Goal: Task Accomplishment & Management: Use online tool/utility

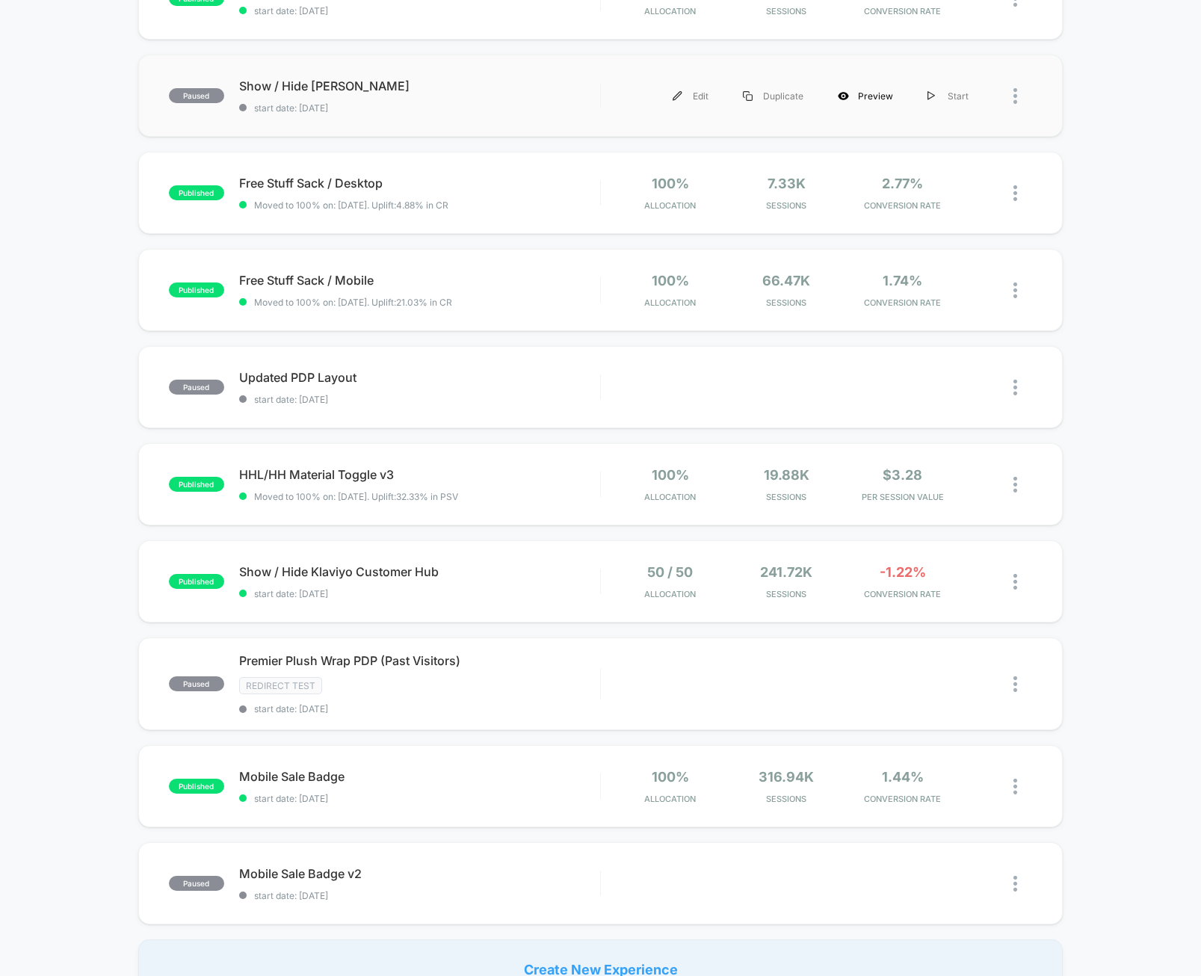
scroll to position [401, 0]
click at [1012, 482] on div at bounding box center [1009, 483] width 46 height 35
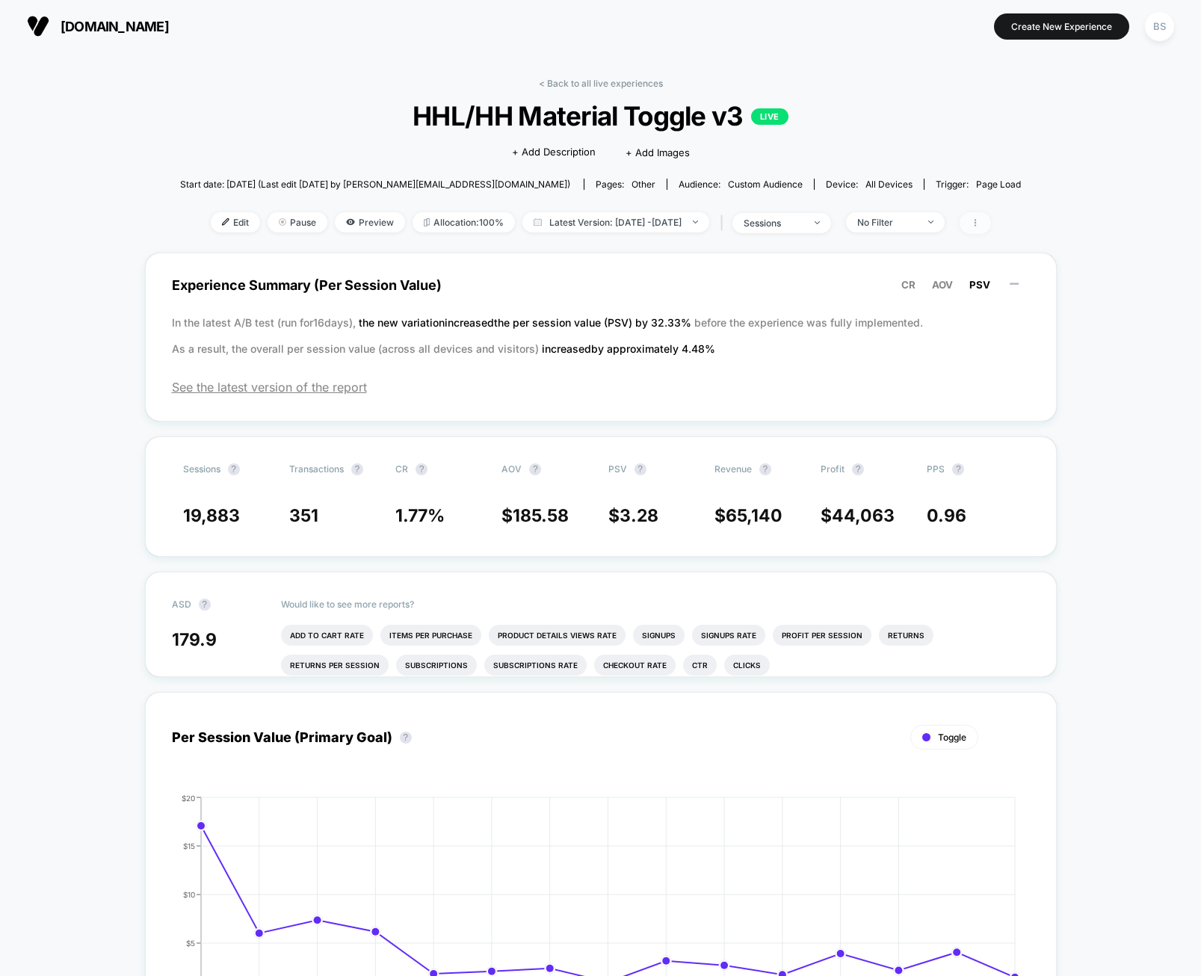
click at [991, 221] on span at bounding box center [975, 223] width 31 height 22
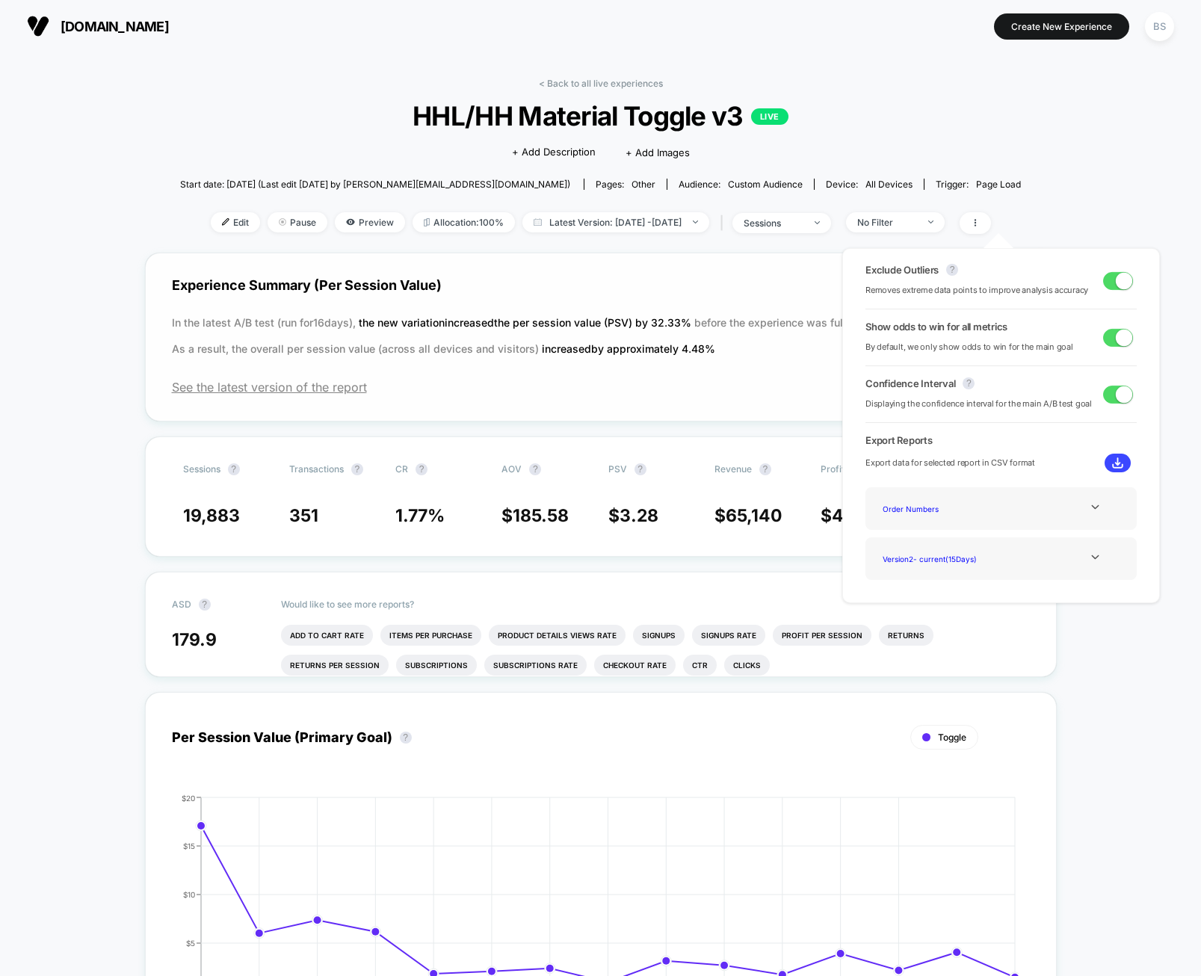
click at [673, 371] on div "Experience Summary (Per Session Value) CR AOV PSV In the latest A/B test (run f…" at bounding box center [601, 337] width 912 height 169
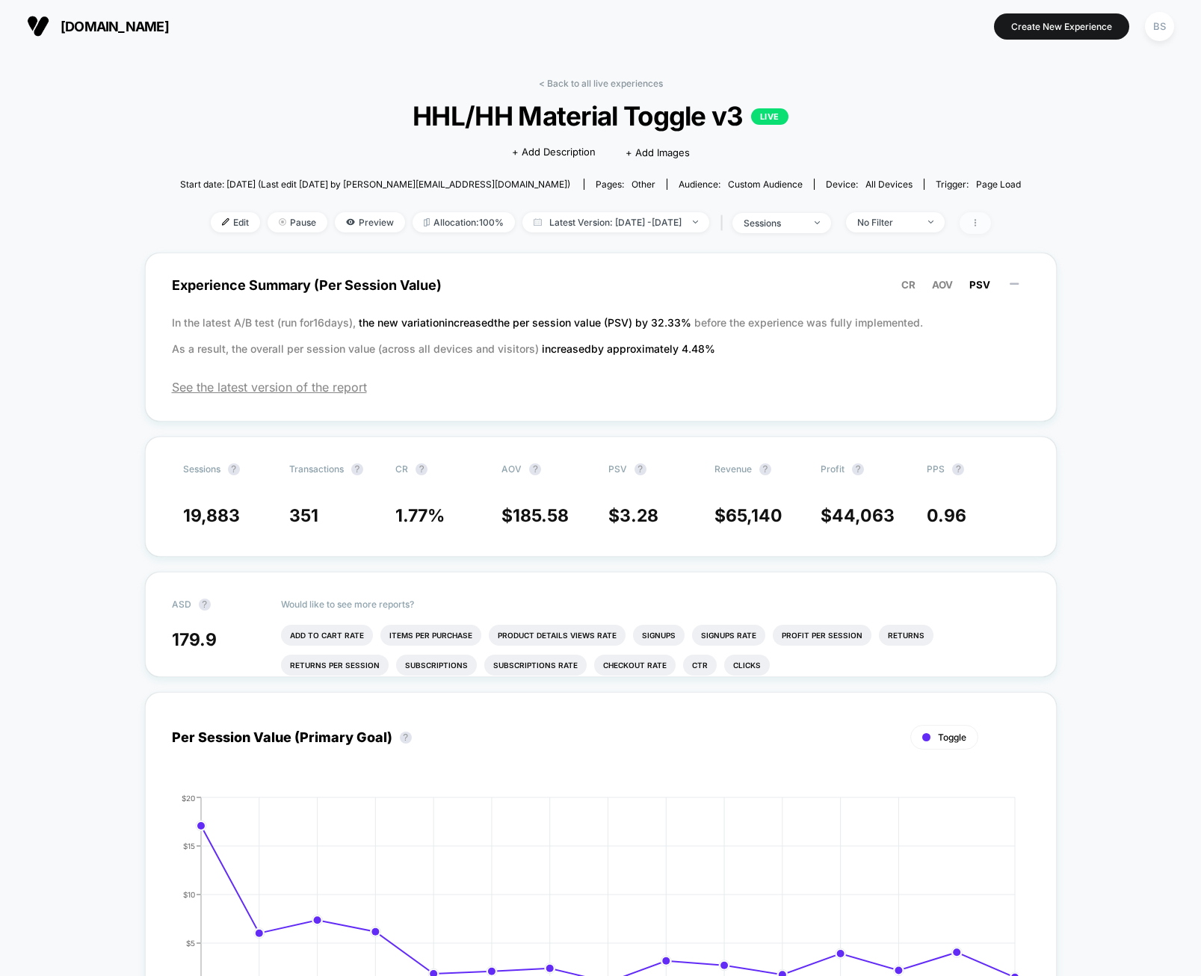
click at [991, 221] on span at bounding box center [975, 223] width 31 height 22
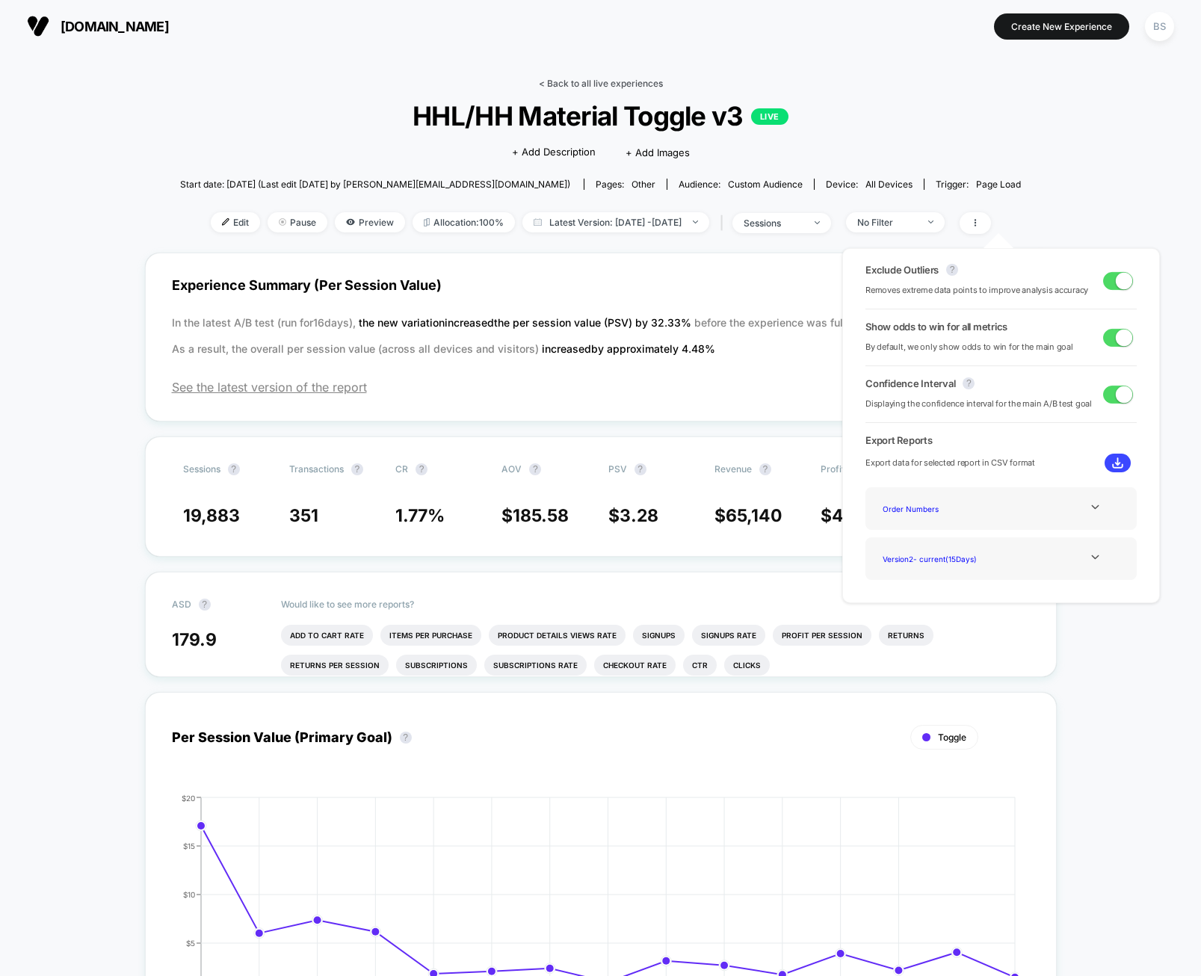
click at [554, 78] on link "< Back to all live experiences" at bounding box center [601, 83] width 124 height 11
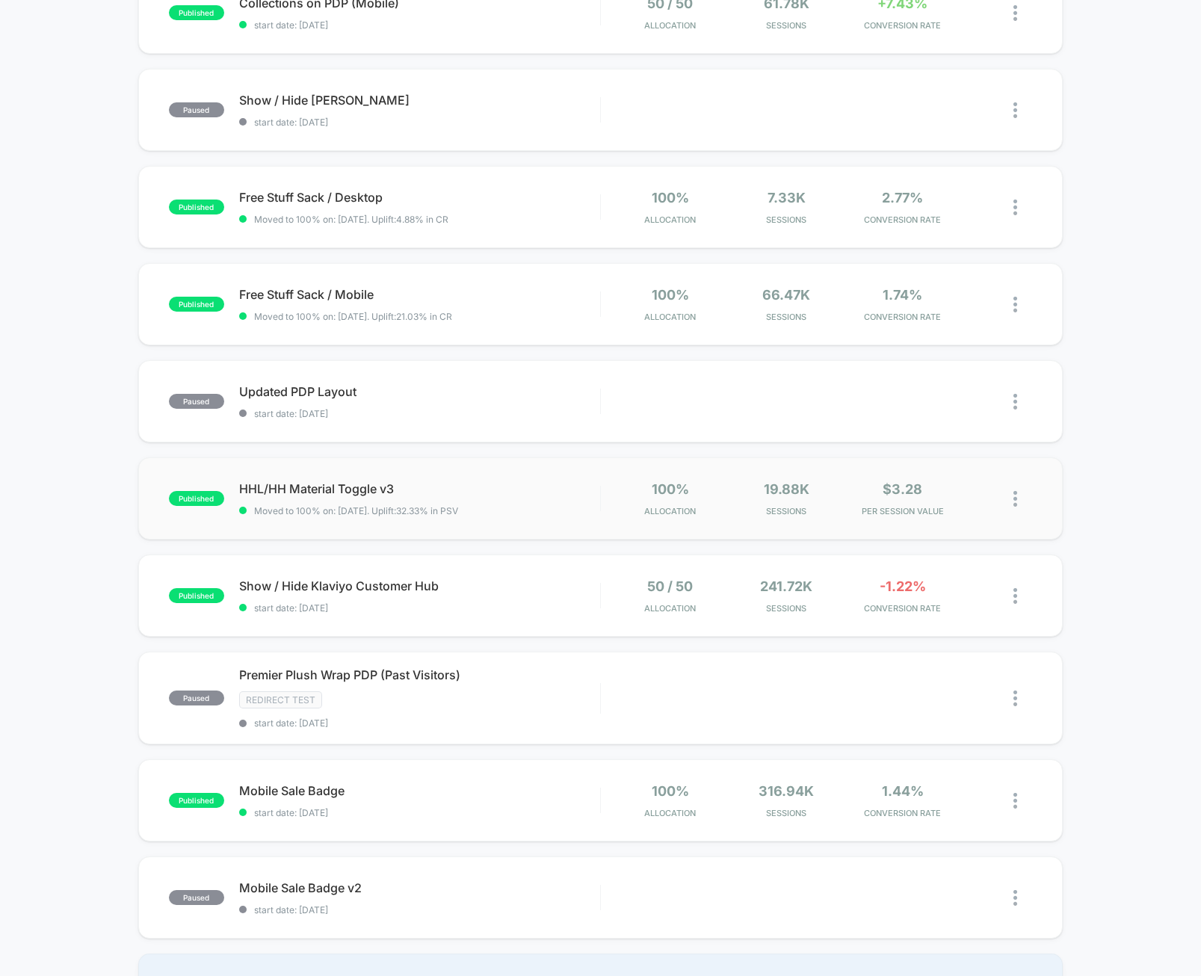
scroll to position [463, 0]
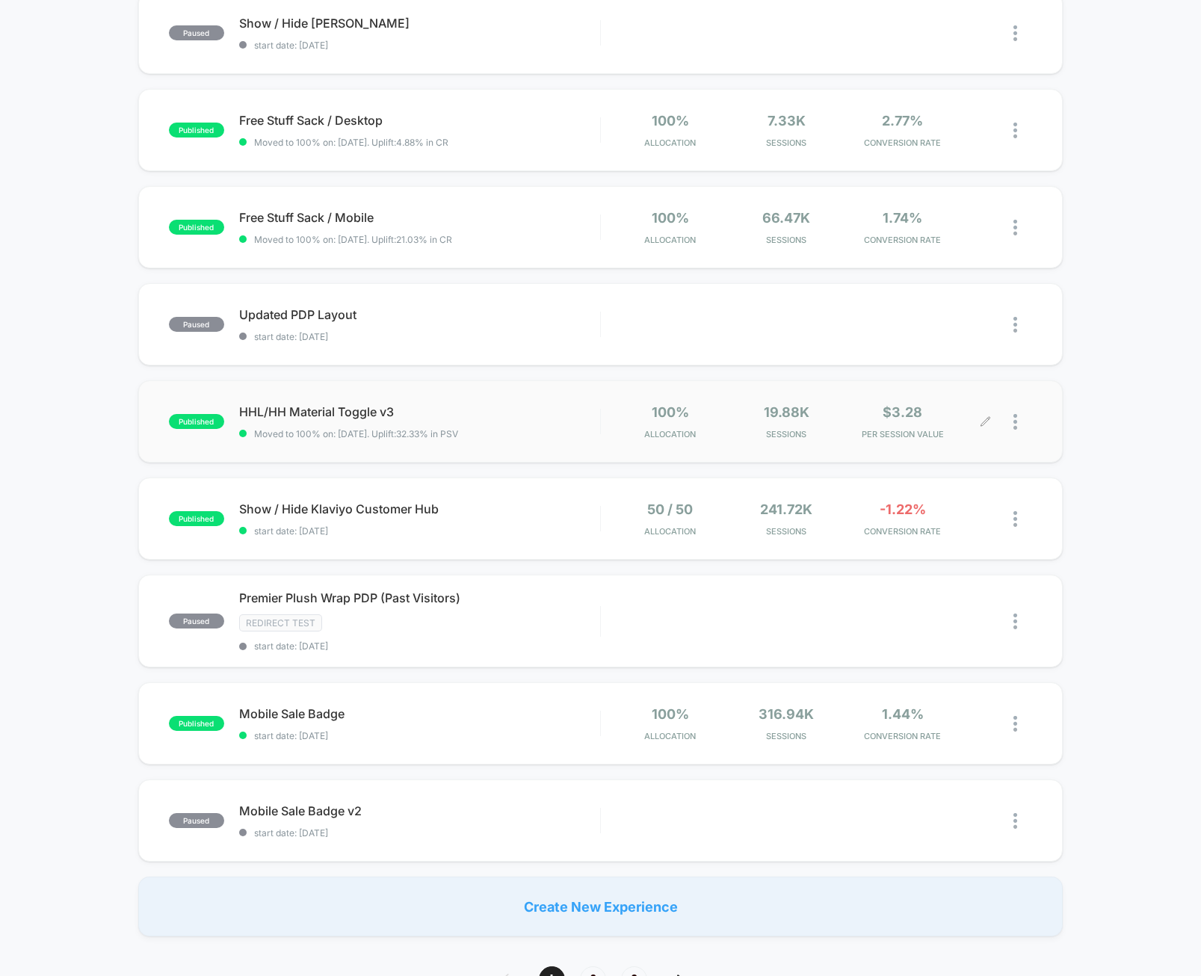
click at [1012, 422] on div at bounding box center [1009, 421] width 46 height 35
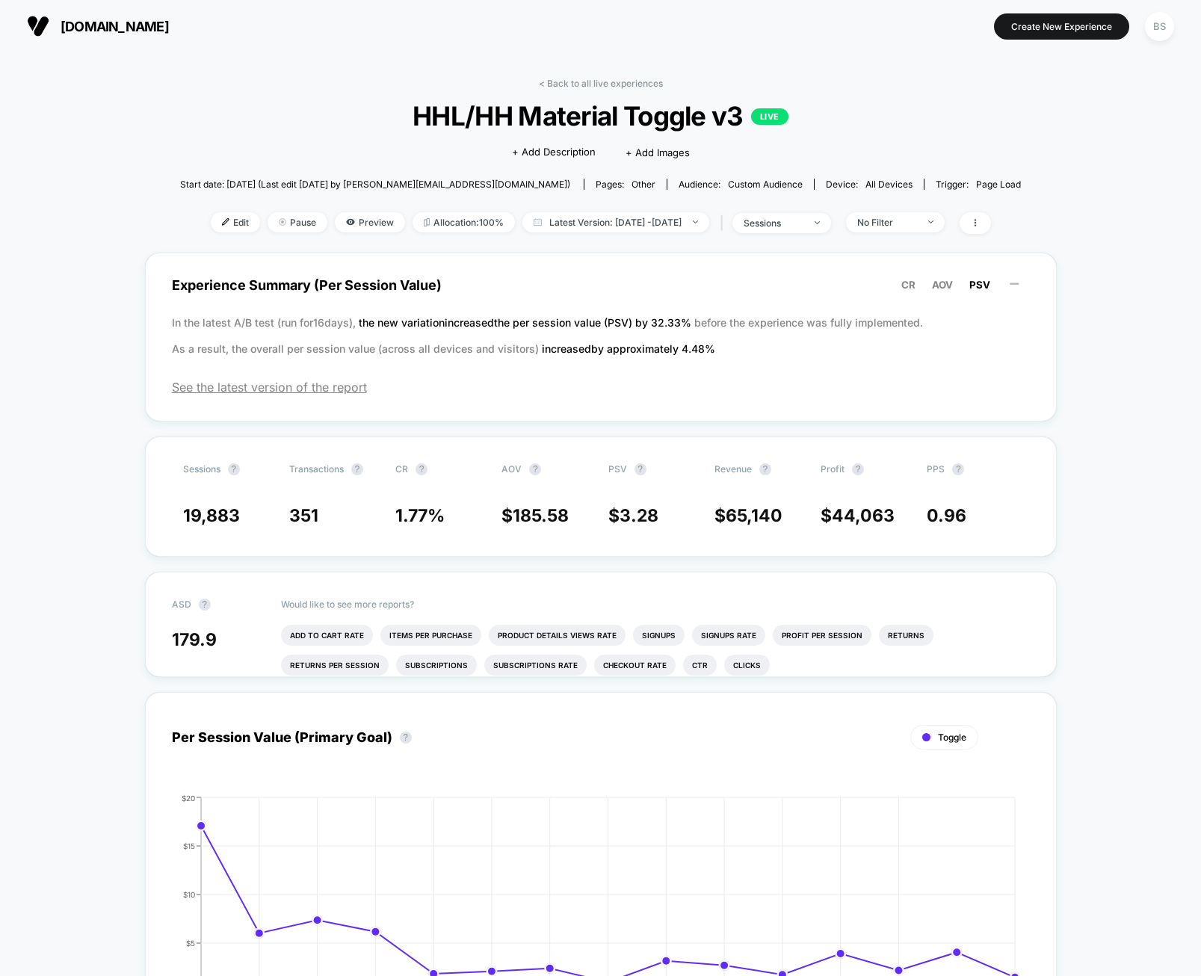
drag, startPoint x: 557, startPoint y: 81, endPoint x: 637, endPoint y: 138, distance: 98.1
click at [557, 81] on link "< Back to all live experiences" at bounding box center [601, 83] width 124 height 11
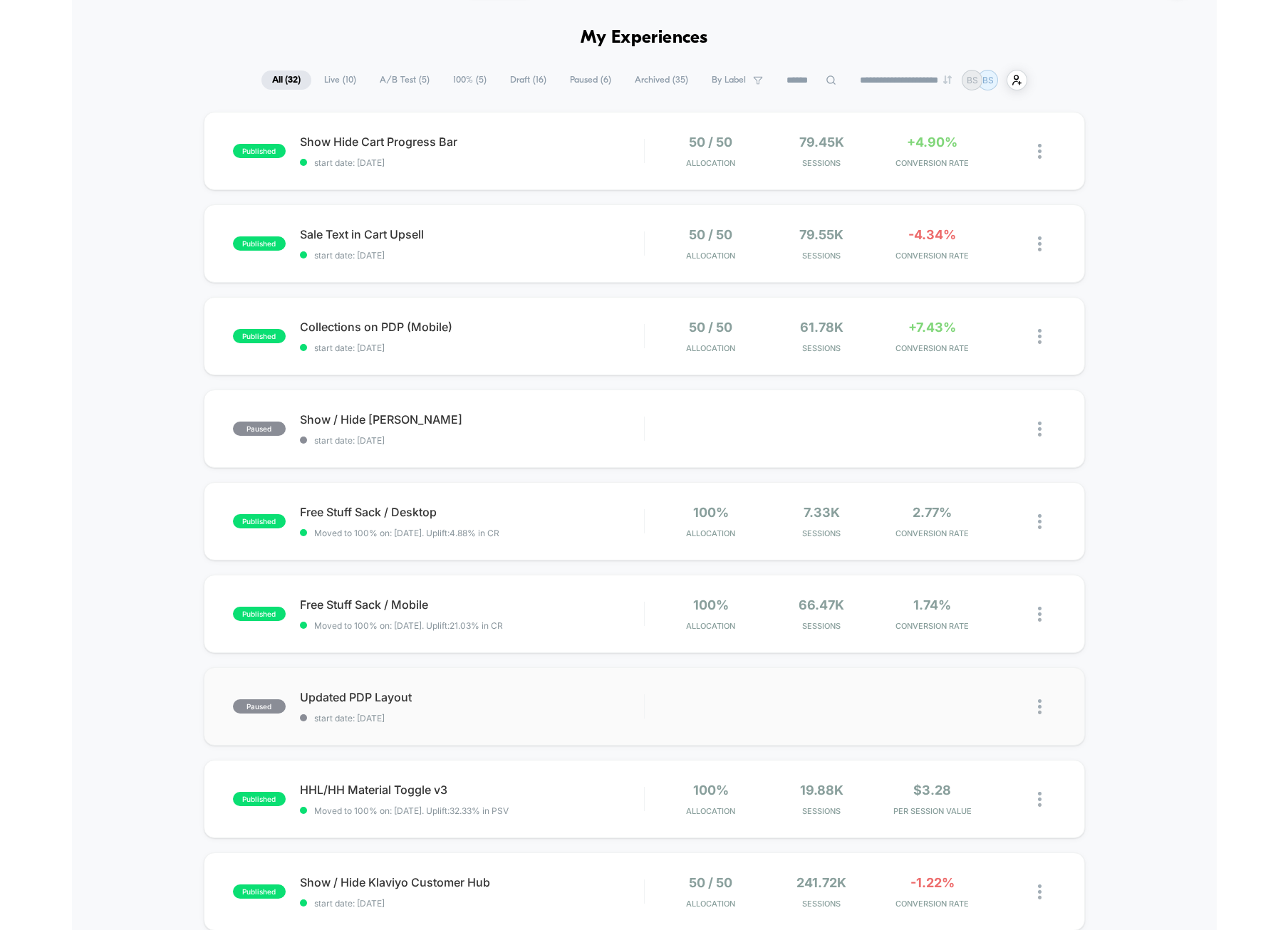
scroll to position [77, 0]
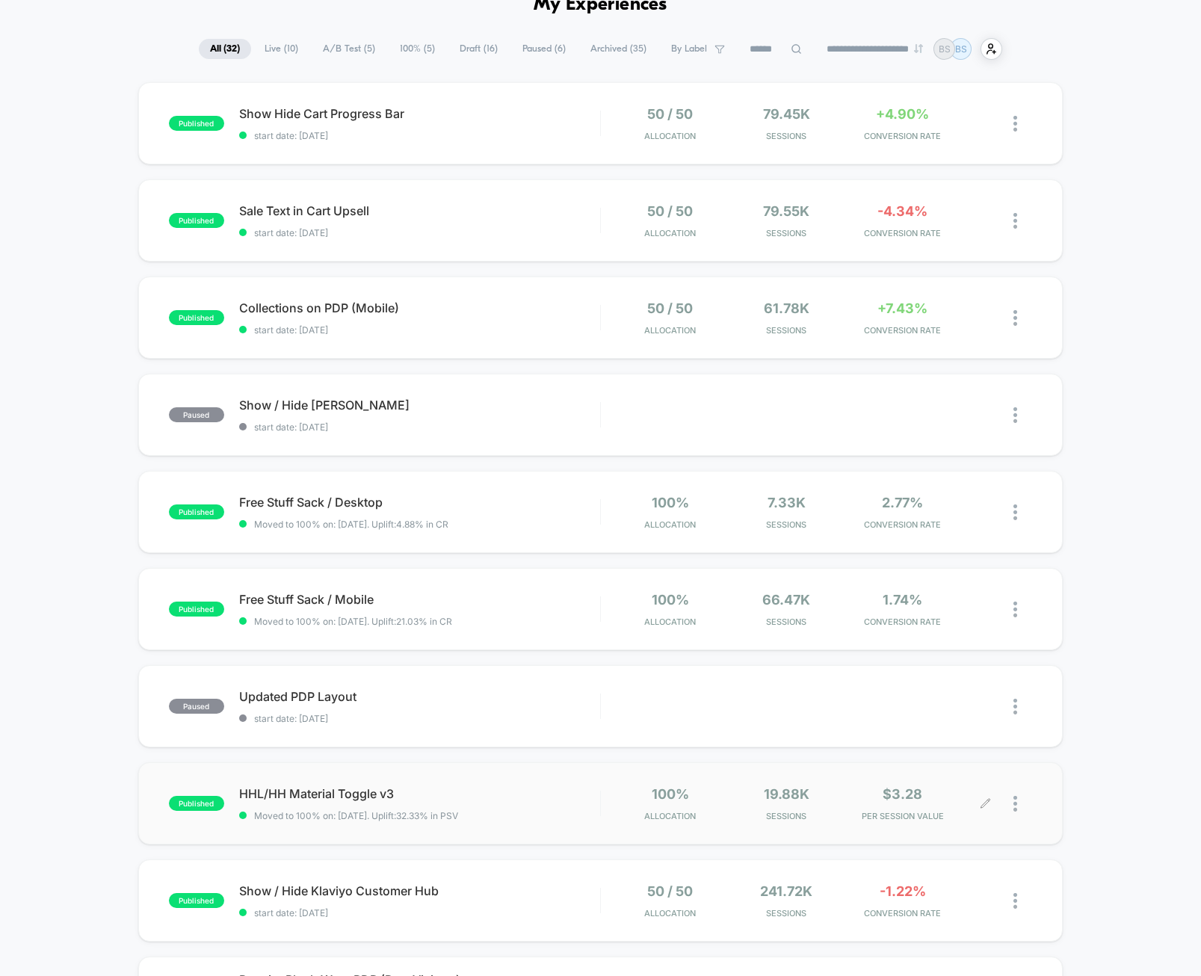
click at [1013, 804] on div at bounding box center [1009, 803] width 46 height 35
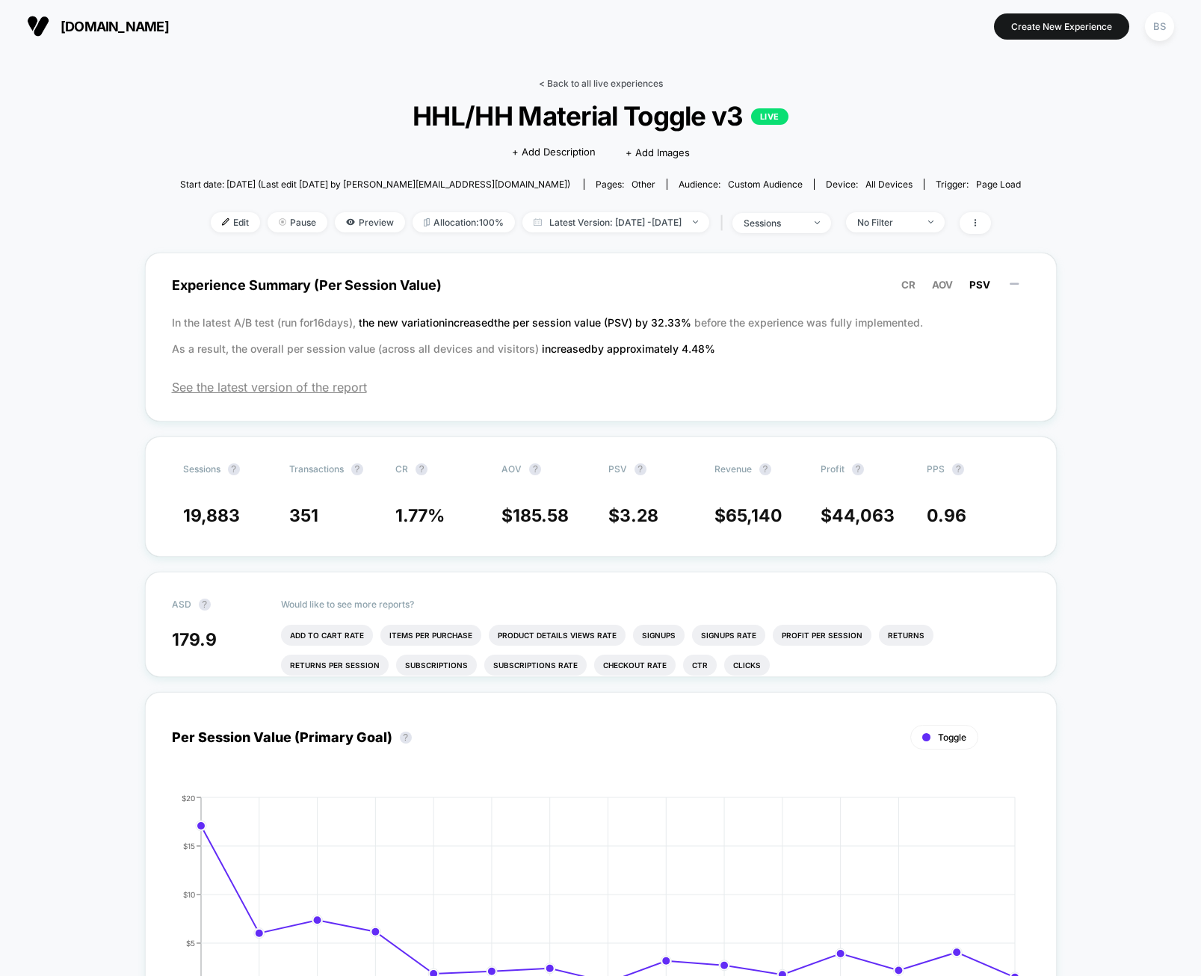
click at [549, 78] on link "< Back to all live experiences" at bounding box center [601, 83] width 124 height 11
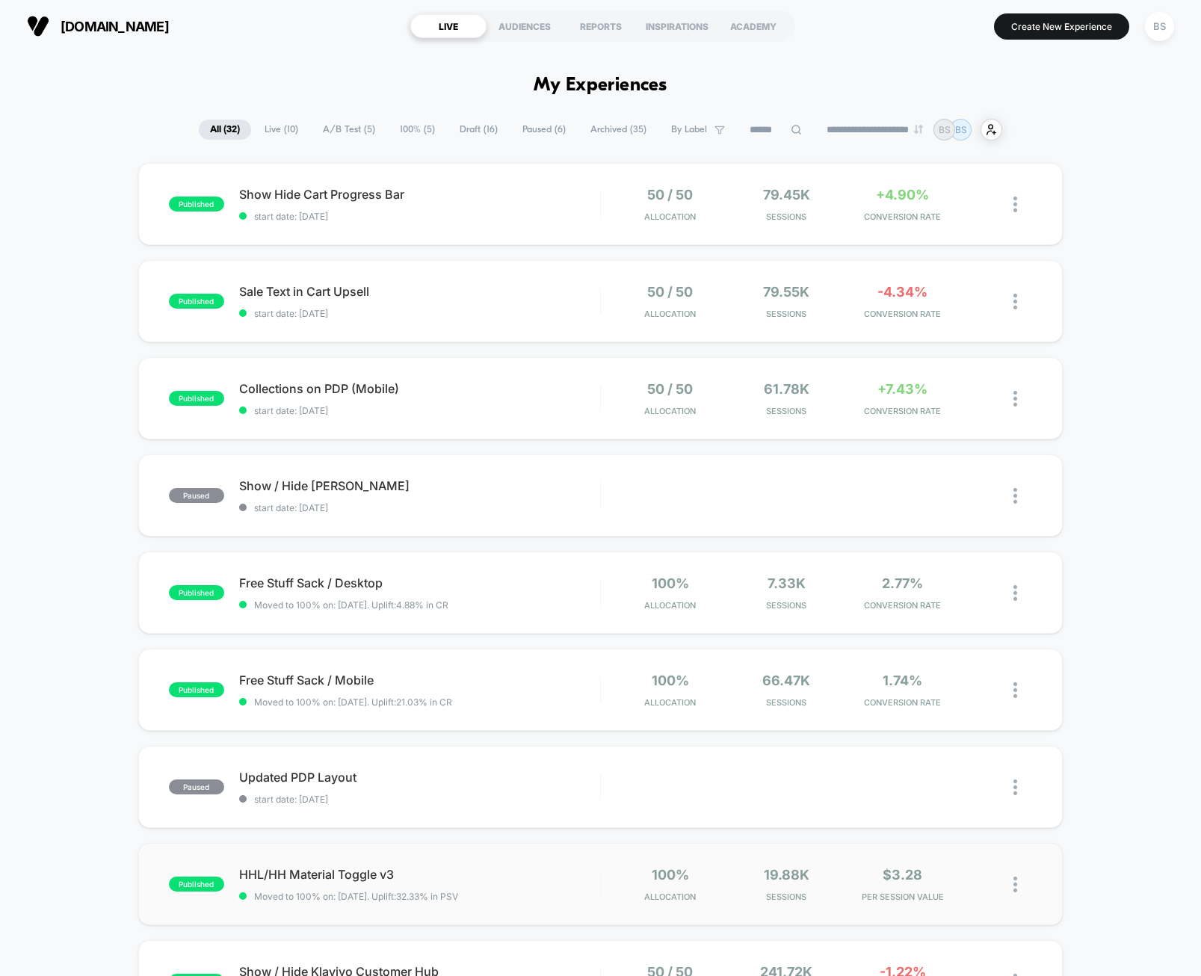
click at [1017, 885] on img at bounding box center [1016, 885] width 4 height 16
click at [963, 818] on div "Duplicate" at bounding box center [939, 816] width 135 height 34
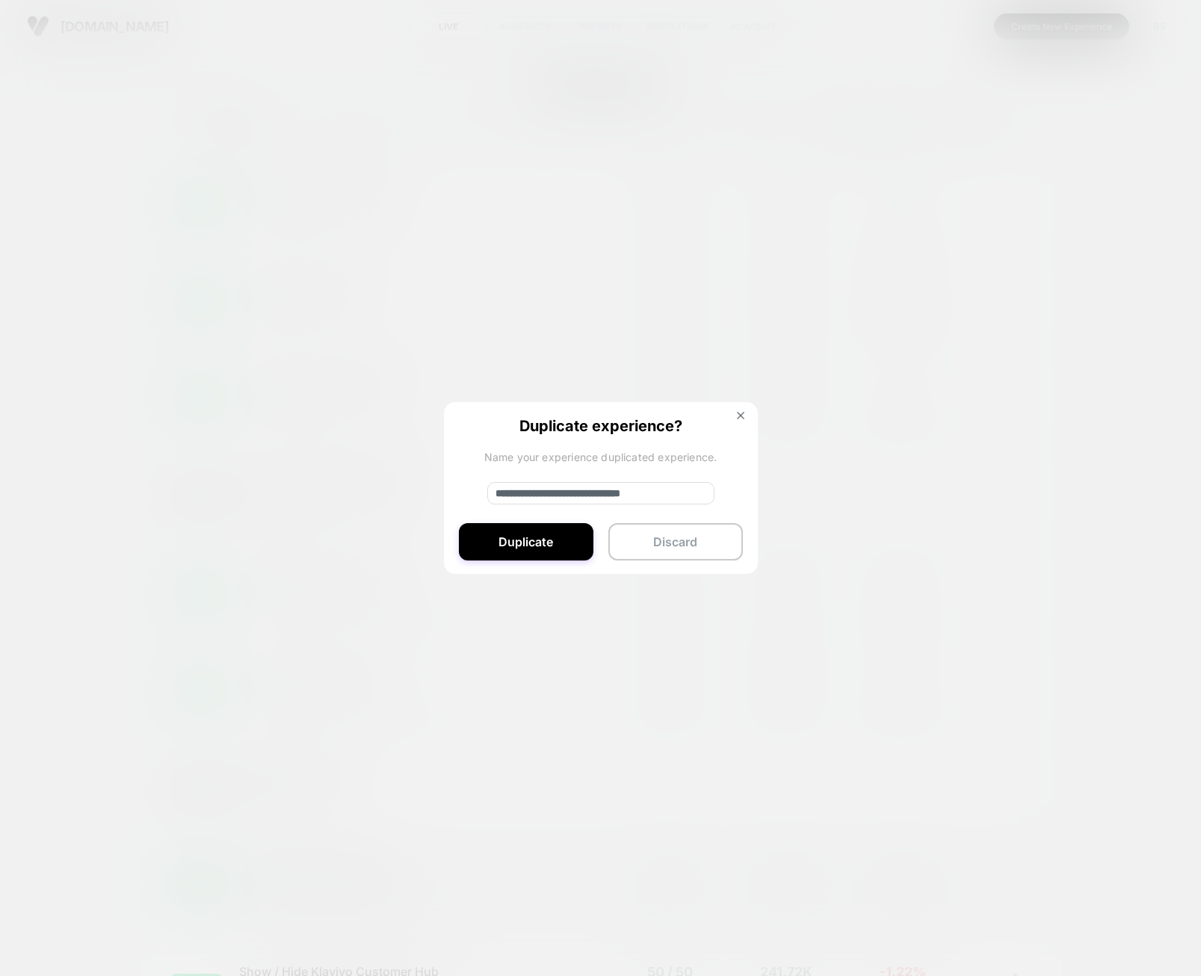
drag, startPoint x: 540, startPoint y: 488, endPoint x: 549, endPoint y: 496, distance: 12.2
click at [548, 496] on input "**********" at bounding box center [600, 493] width 227 height 22
click at [546, 496] on input "**********" at bounding box center [600, 493] width 227 height 22
drag, startPoint x: 539, startPoint y: 496, endPoint x: 437, endPoint y: 483, distance: 102.5
click at [1014, 867] on div "**********" at bounding box center [1023, 884] width 19 height 35
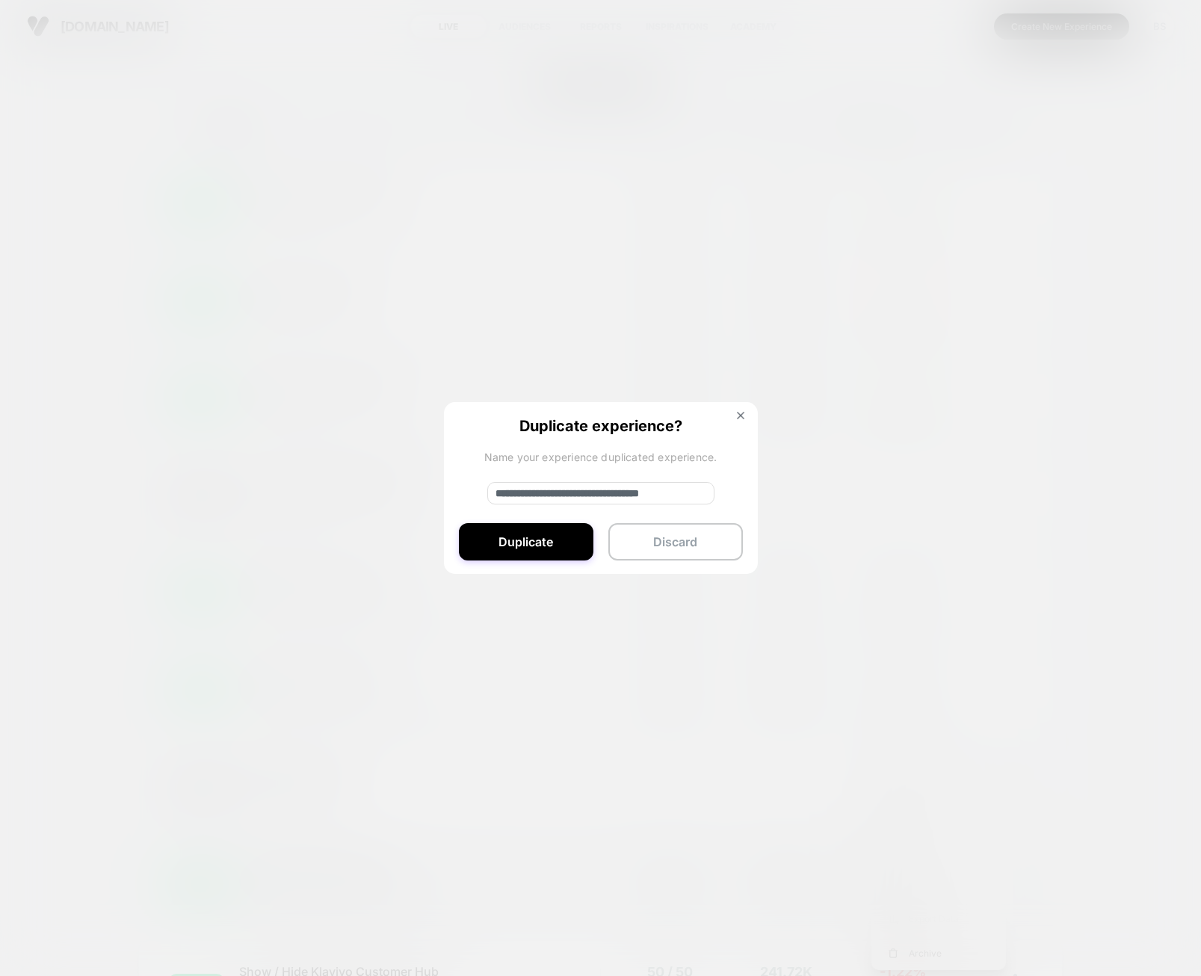
click at [618, 497] on input "**********" at bounding box center [600, 493] width 227 height 22
drag, startPoint x: 602, startPoint y: 493, endPoint x: 657, endPoint y: 496, distance: 55.4
click at [657, 496] on input "**********" at bounding box center [600, 493] width 227 height 22
drag, startPoint x: 648, startPoint y: 491, endPoint x: 666, endPoint y: 495, distance: 18.3
click at [669, 496] on input "**********" at bounding box center [600, 493] width 227 height 22
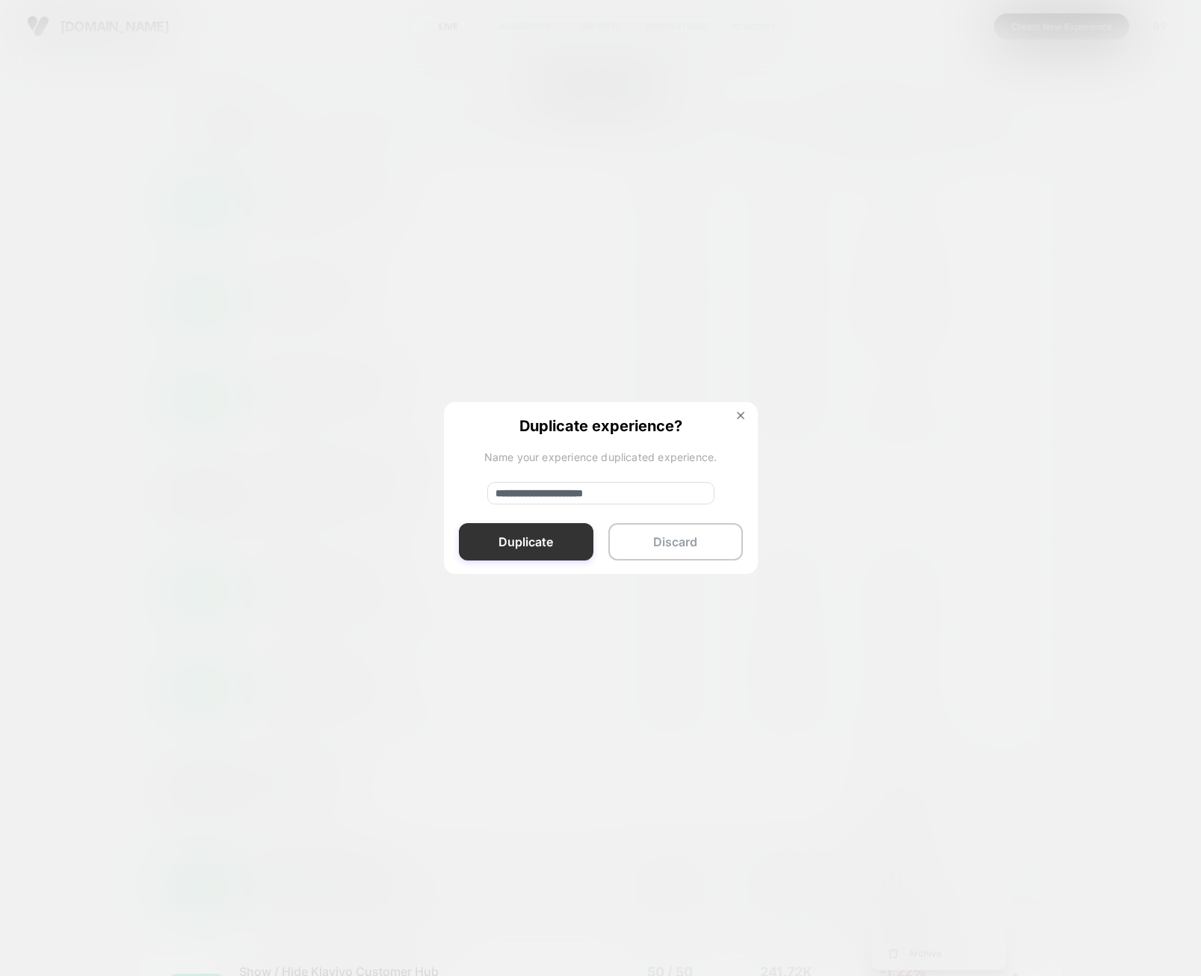
type input "**********"
click at [549, 531] on button "Duplicate" at bounding box center [526, 541] width 135 height 37
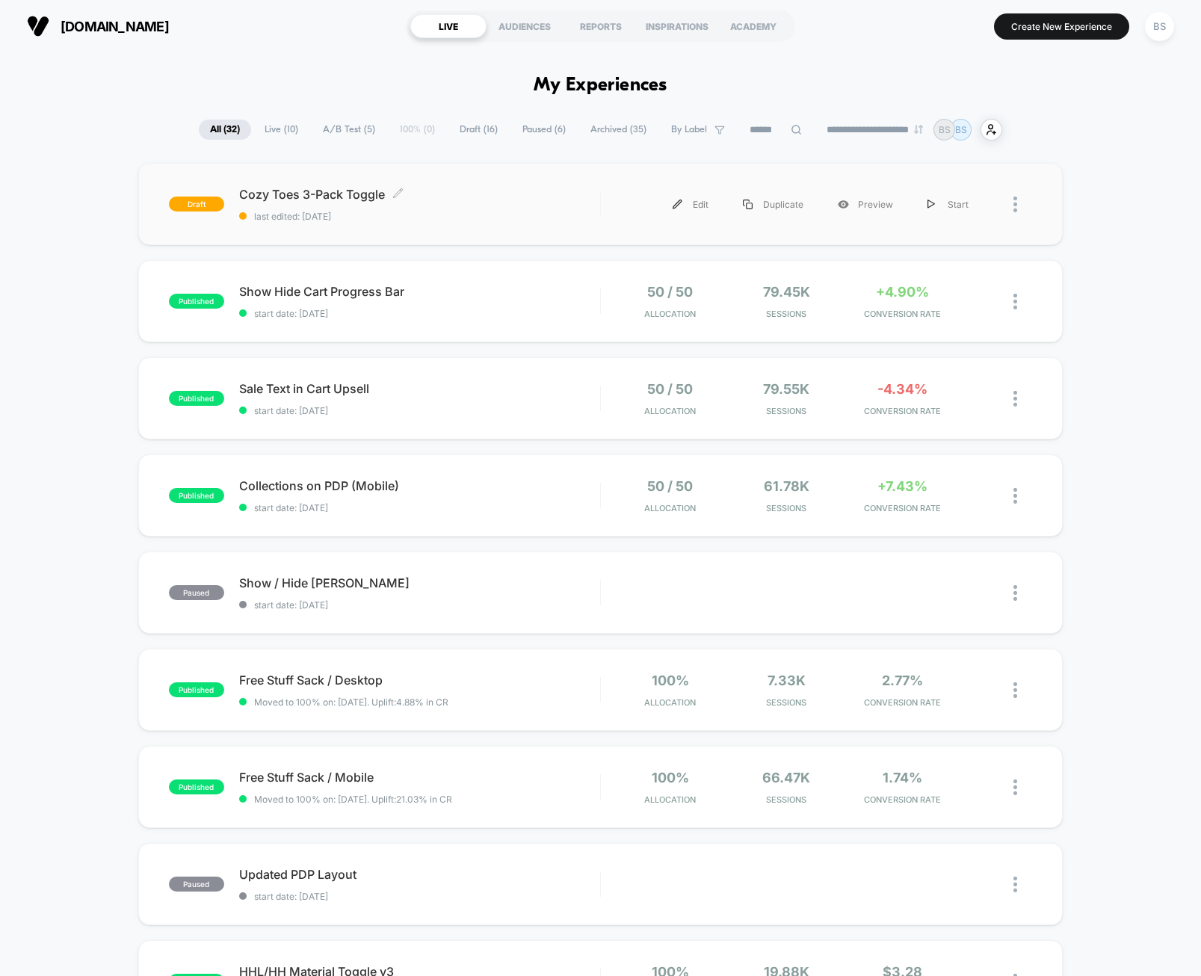
click at [450, 212] on span "last edited: [DATE]" at bounding box center [419, 216] width 361 height 11
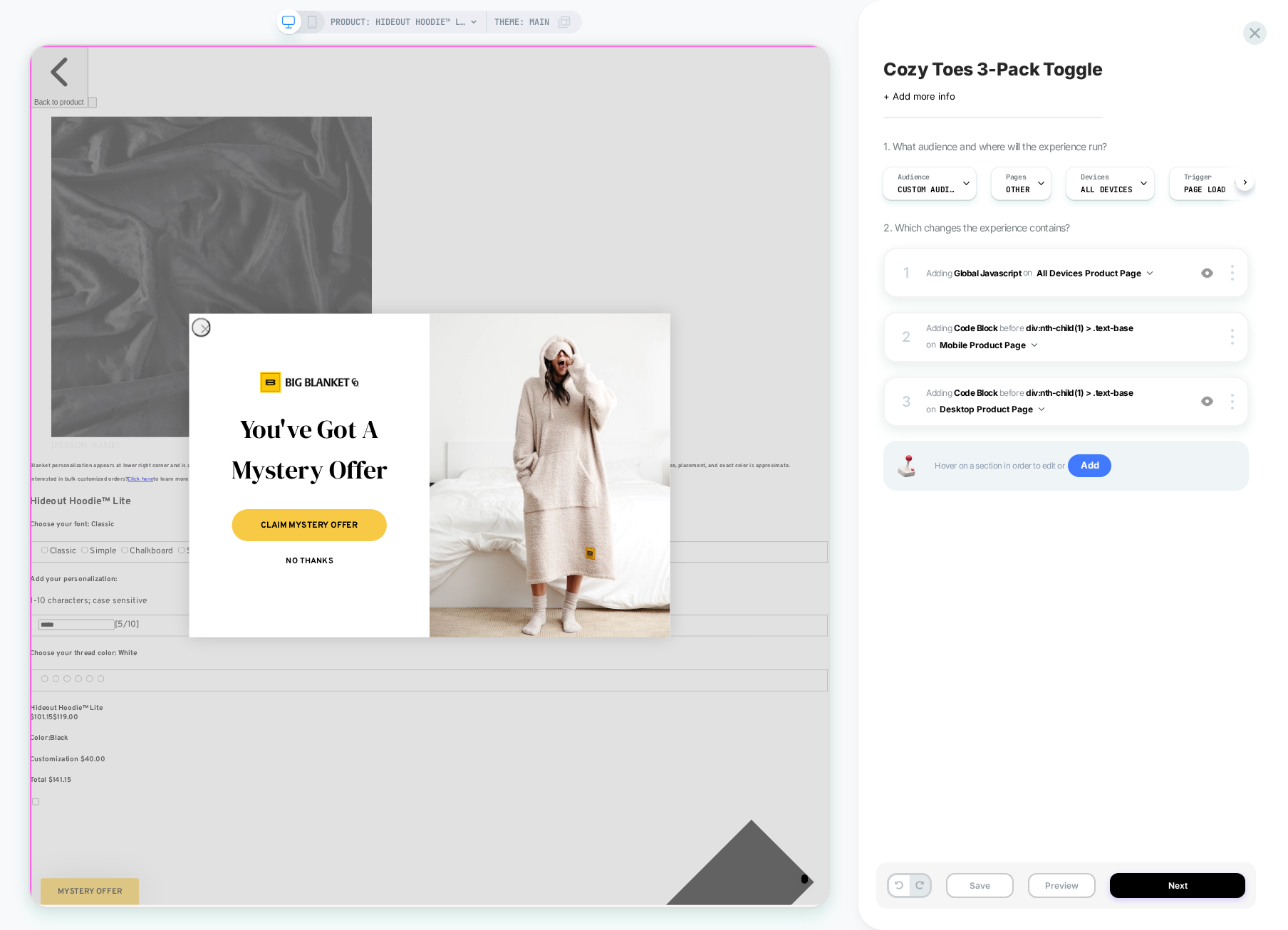
click at [759, 323] on div "Close dialog You've Got A Mystery Offer CLAIM MYSTERY OFFER NO THANKS ******" at bounding box center [562, 618] width 1066 height 1146
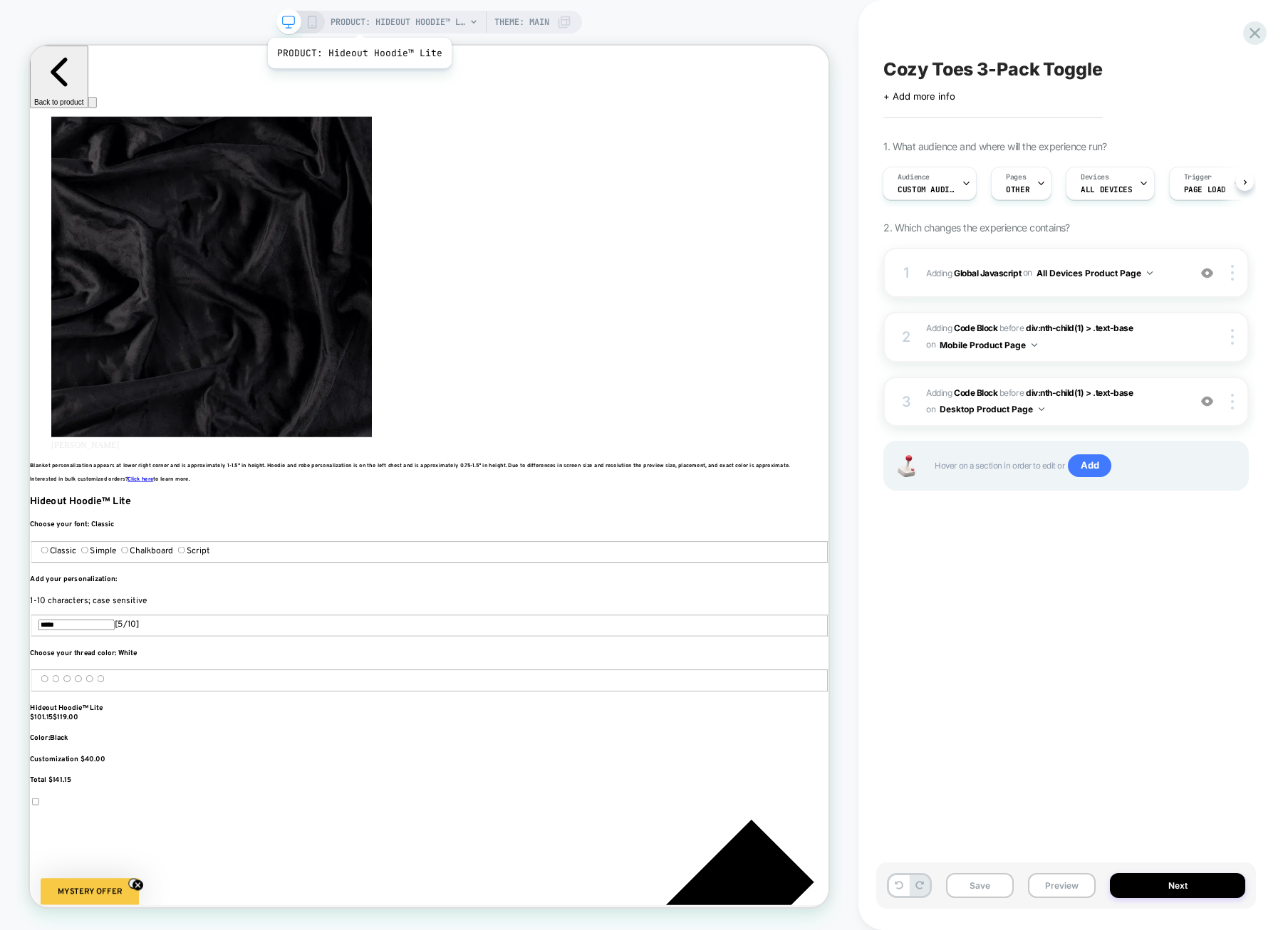
scroll to position [0, 1904]
click at [1019, 185] on span "OTHER" at bounding box center [1017, 190] width 24 height 10
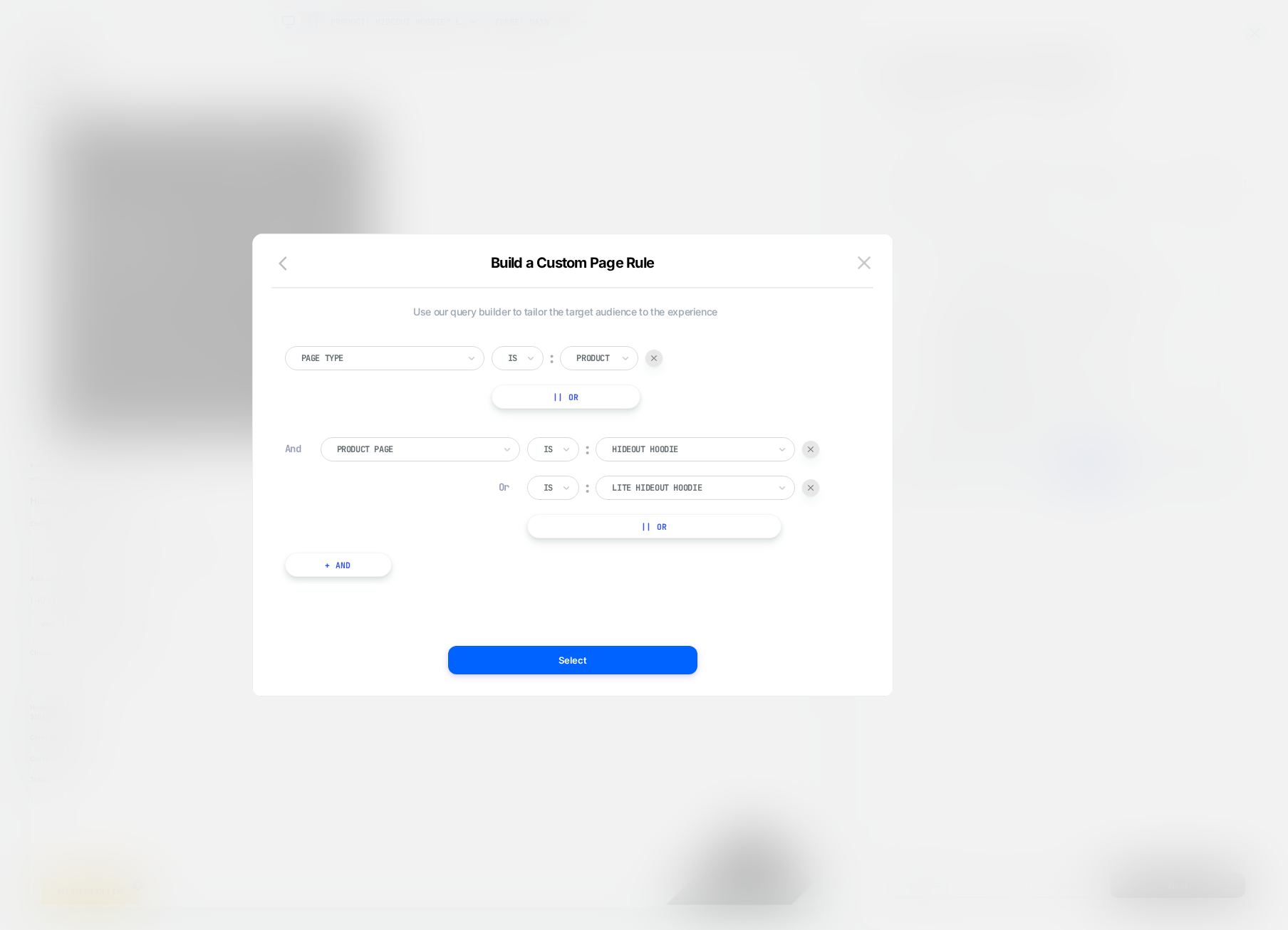
click at [808, 481] on div at bounding box center [811, 488] width 17 height 17
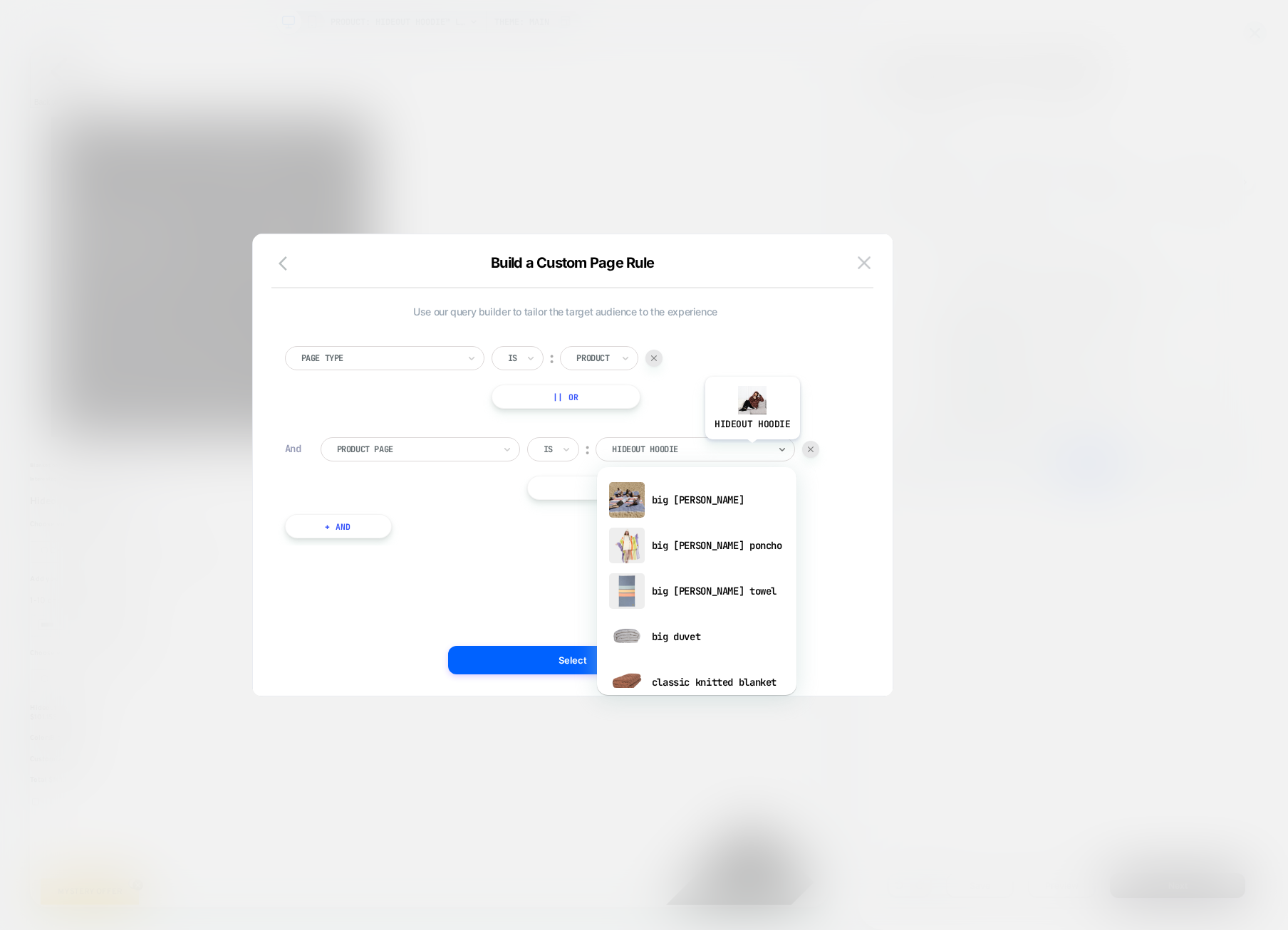
click at [752, 450] on div at bounding box center [690, 449] width 156 height 12
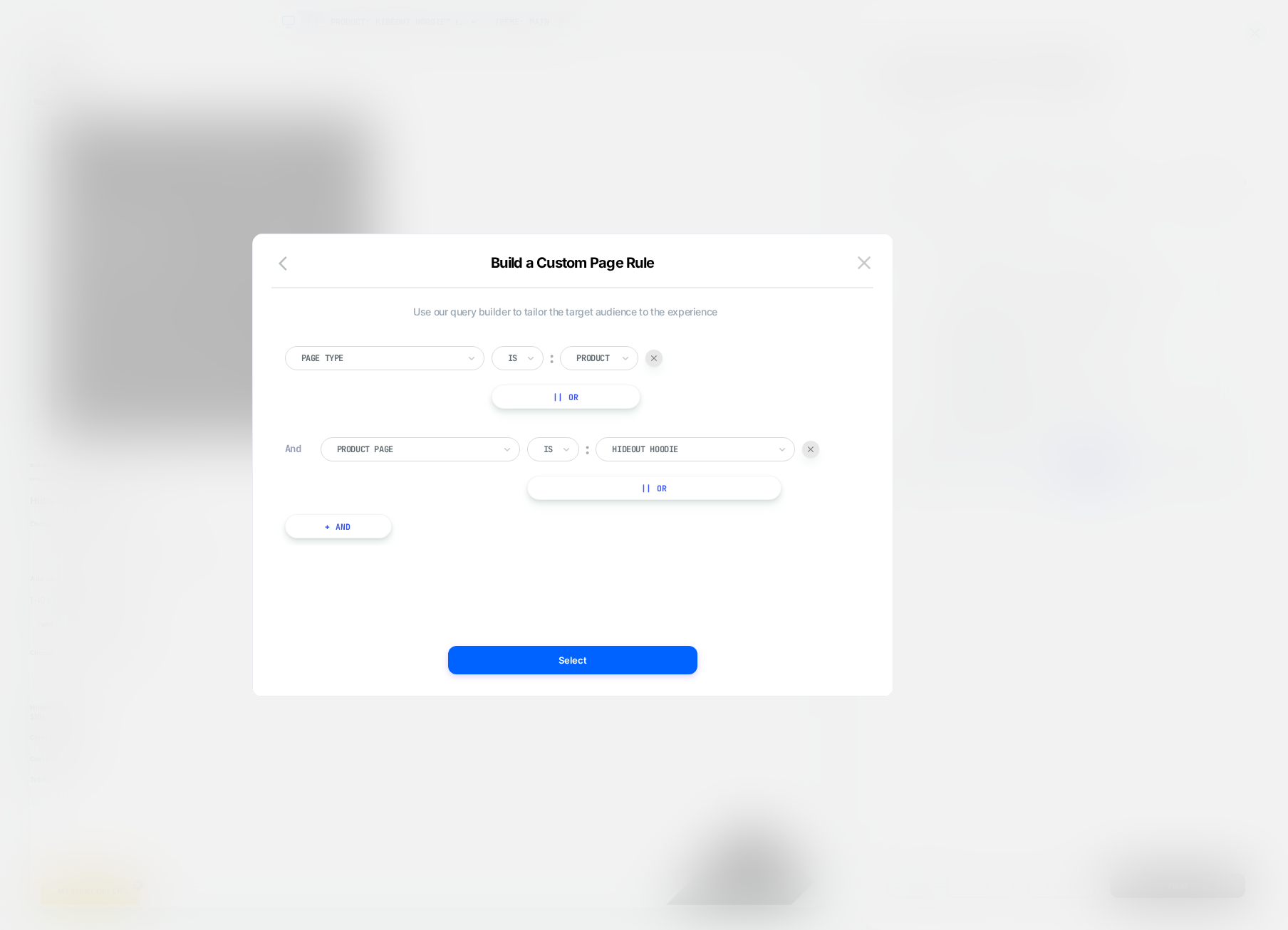
click at [808, 449] on img at bounding box center [811, 450] width 6 height 6
click at [327, 429] on button "+ And" at bounding box center [338, 435] width 107 height 24
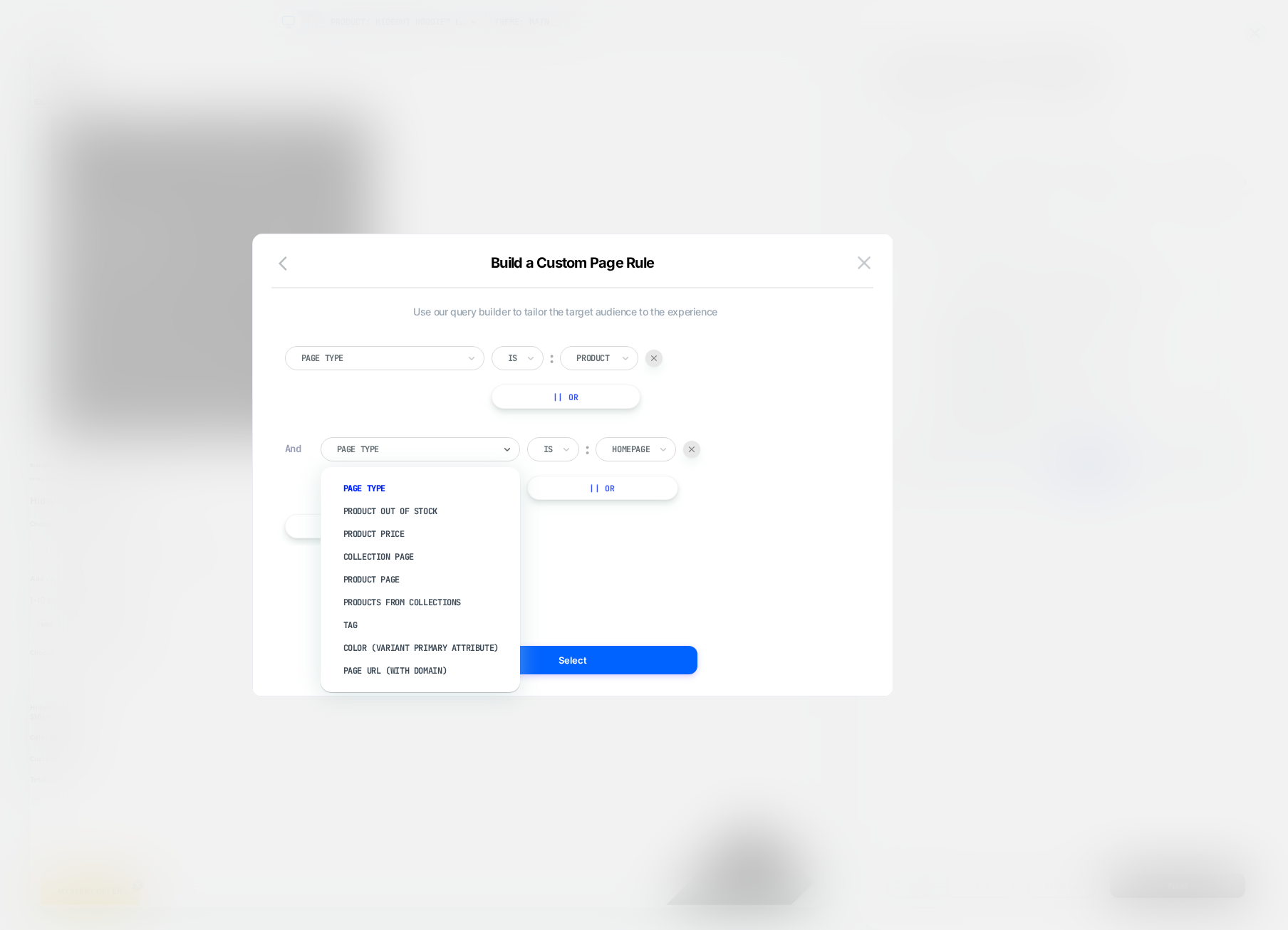
click at [436, 444] on div at bounding box center [416, 449] width 156 height 12
click at [399, 580] on div "Product Page" at bounding box center [427, 580] width 185 height 23
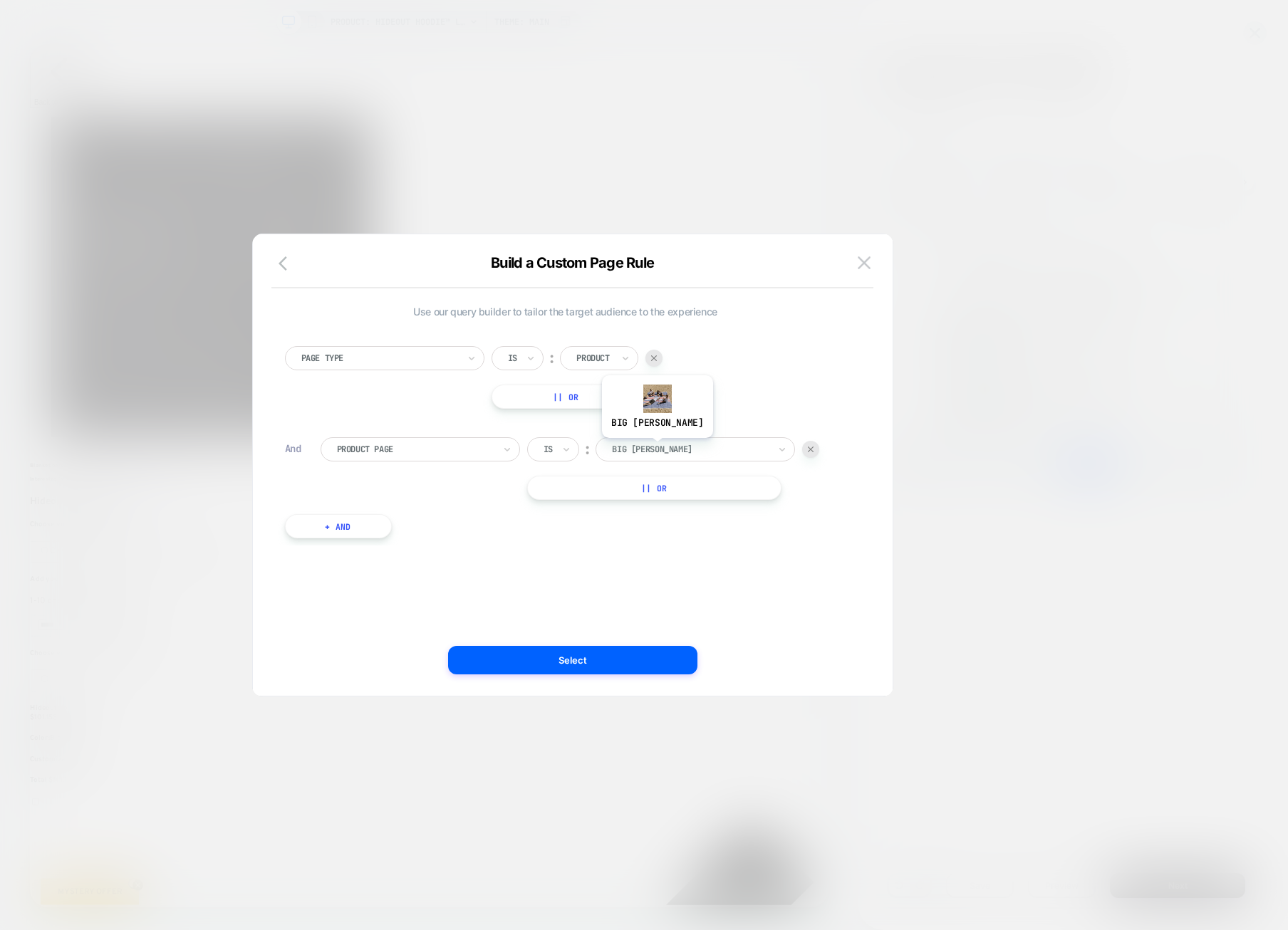
click at [647, 444] on div at bounding box center [690, 449] width 156 height 12
type input "***"
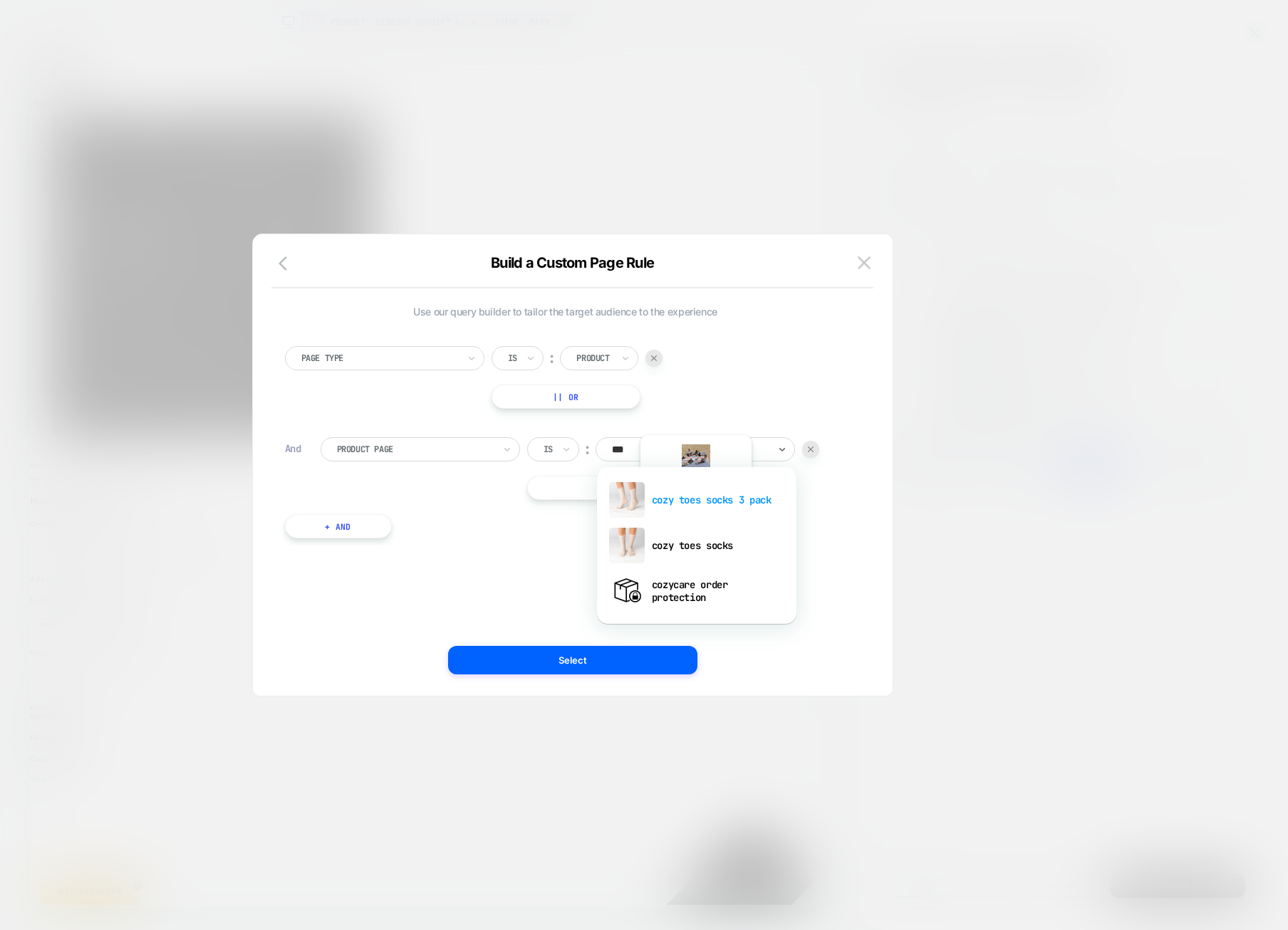
click at [679, 504] on div "cozy toes socks 3 pack" at bounding box center [697, 500] width 185 height 46
click at [701, 493] on button "|| Or" at bounding box center [654, 487] width 255 height 24
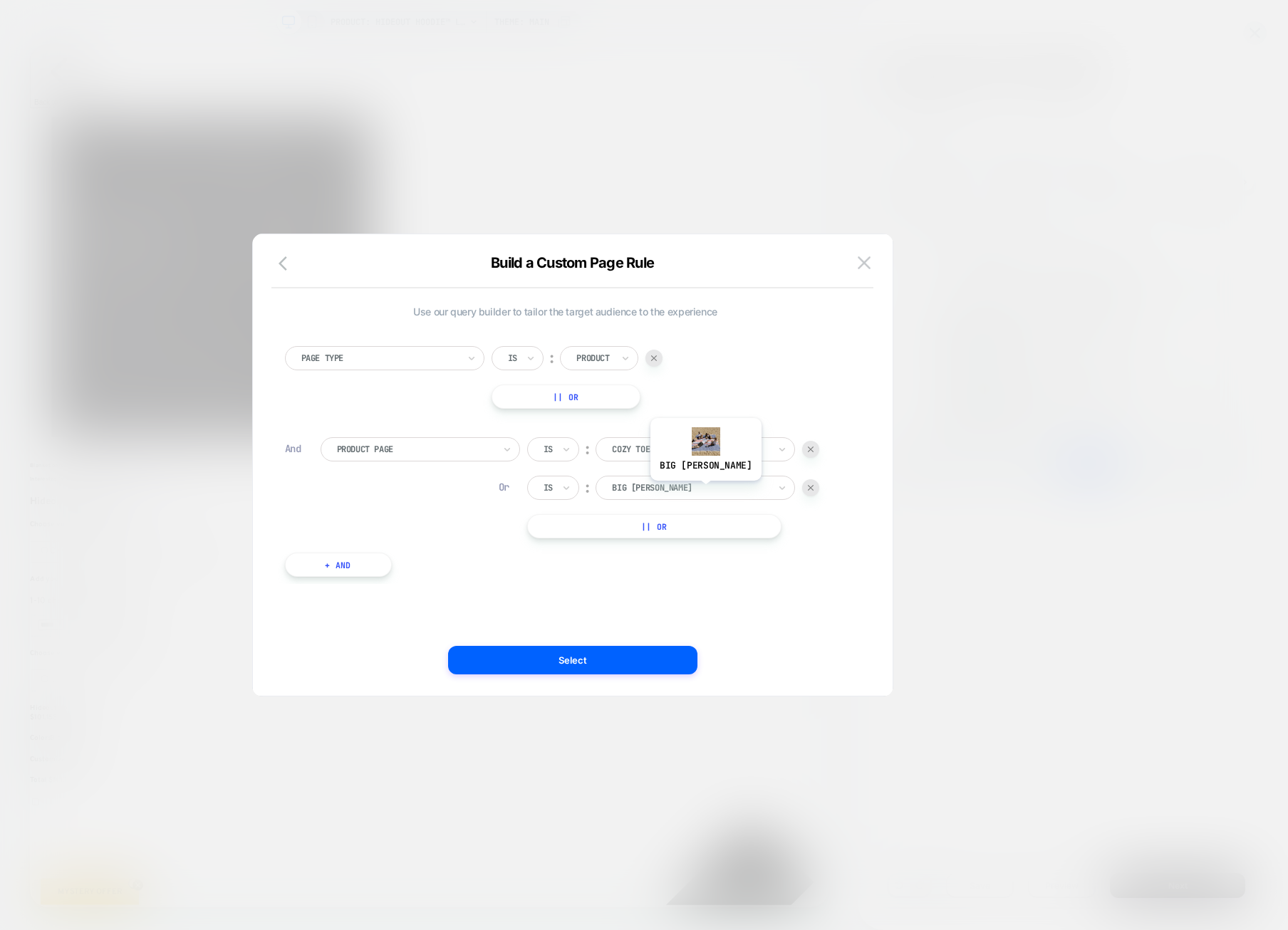
click at [685, 491] on div at bounding box center [690, 487] width 156 height 12
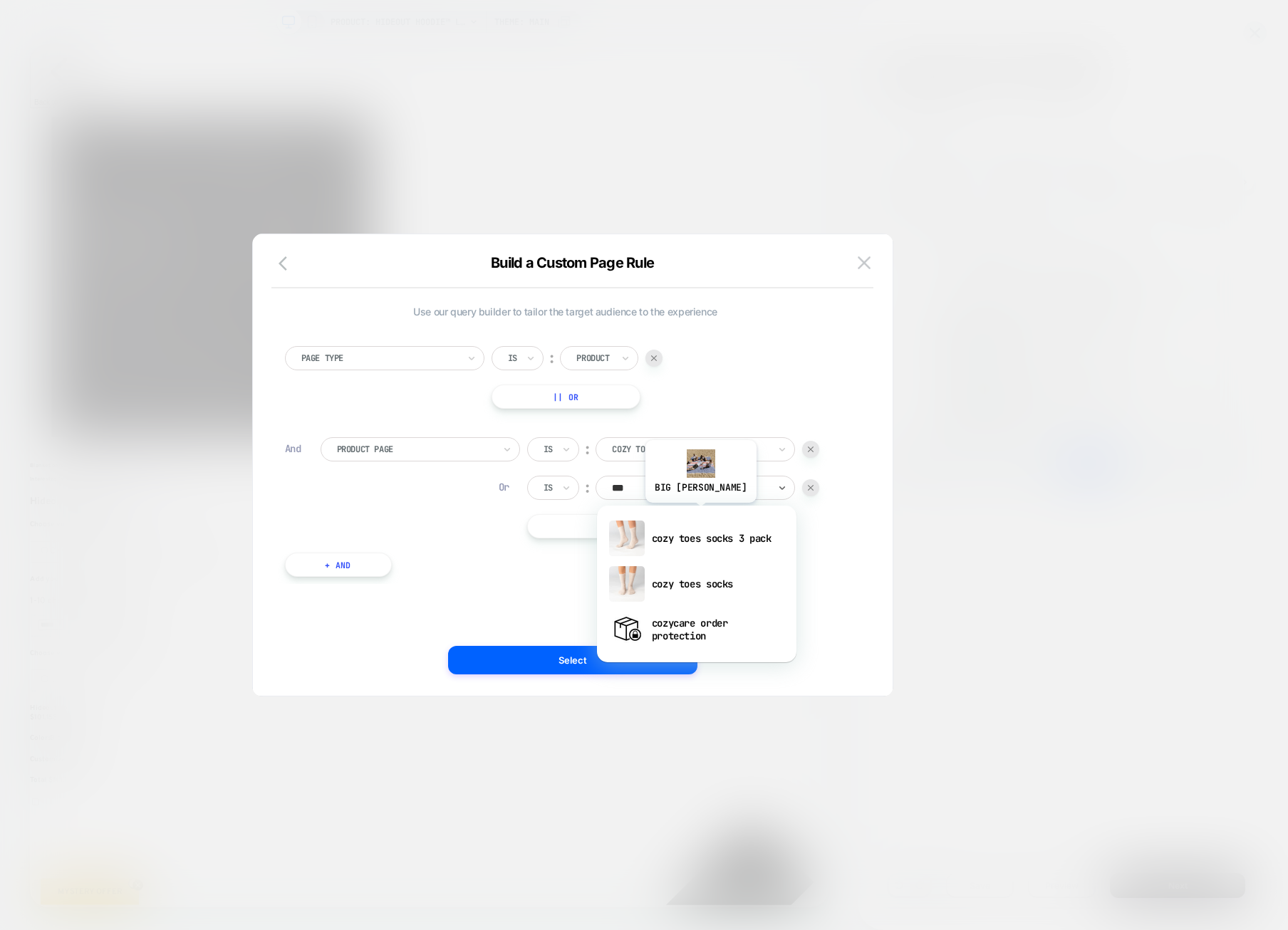
type input "****"
click at [698, 543] on div "cozy toes socks 3 pack" at bounding box center [697, 538] width 185 height 46
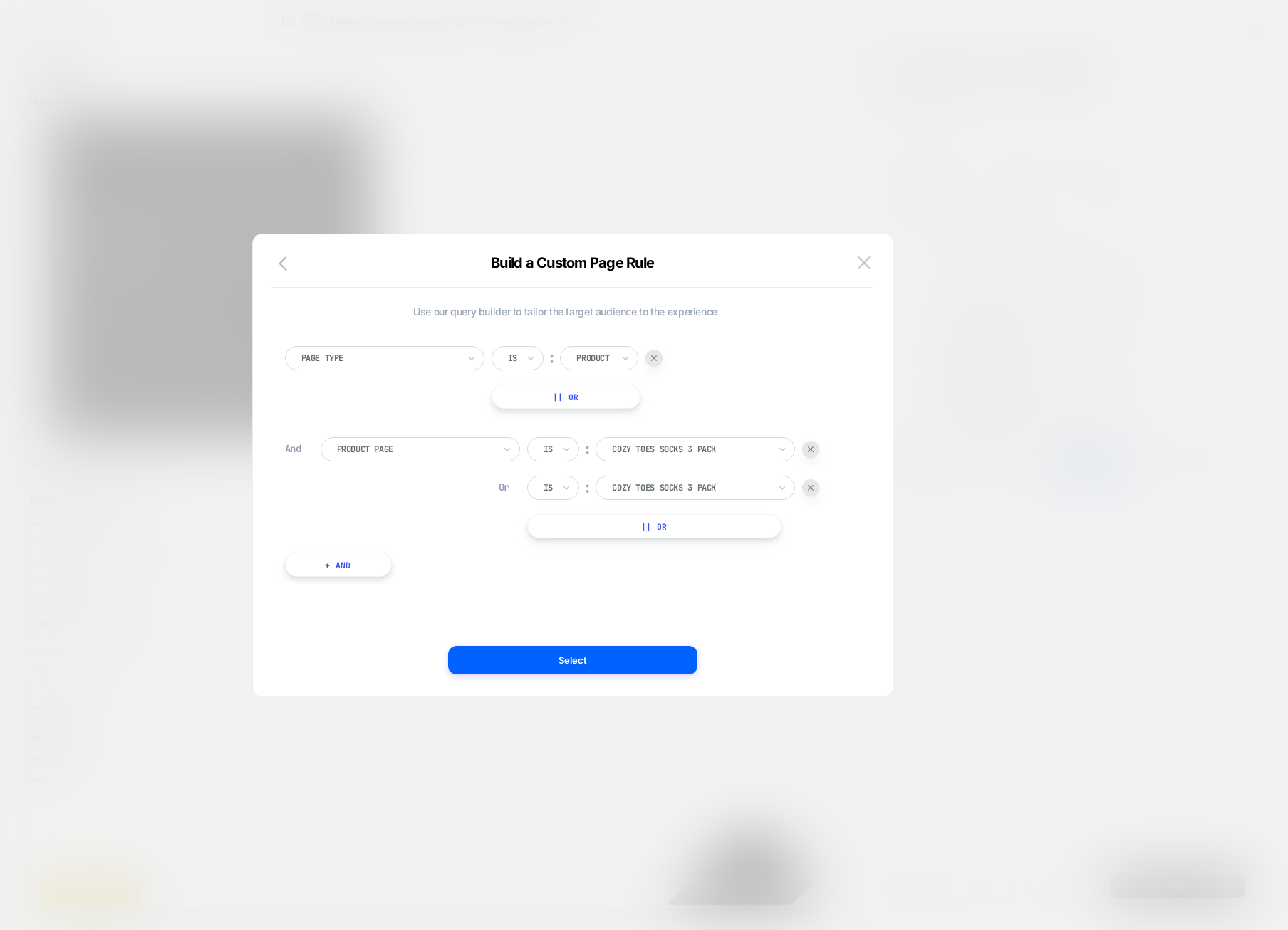
click at [698, 543] on div "Page Type Is ︰ Product || Or And Product Page Is ︰ cozy toes socks 3 pack Or Is…" at bounding box center [566, 455] width 576 height 259
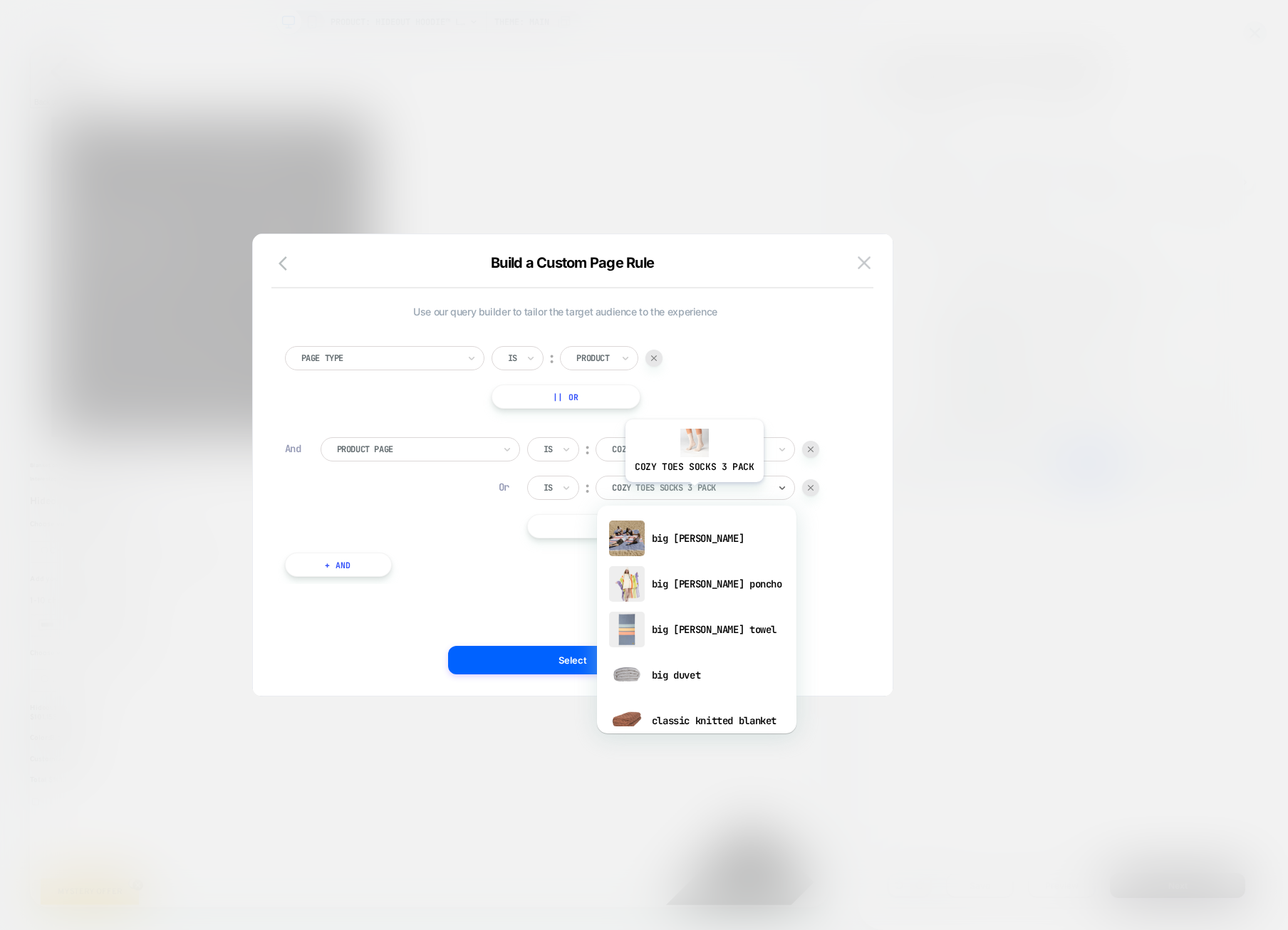
click at [693, 493] on div at bounding box center [690, 487] width 156 height 12
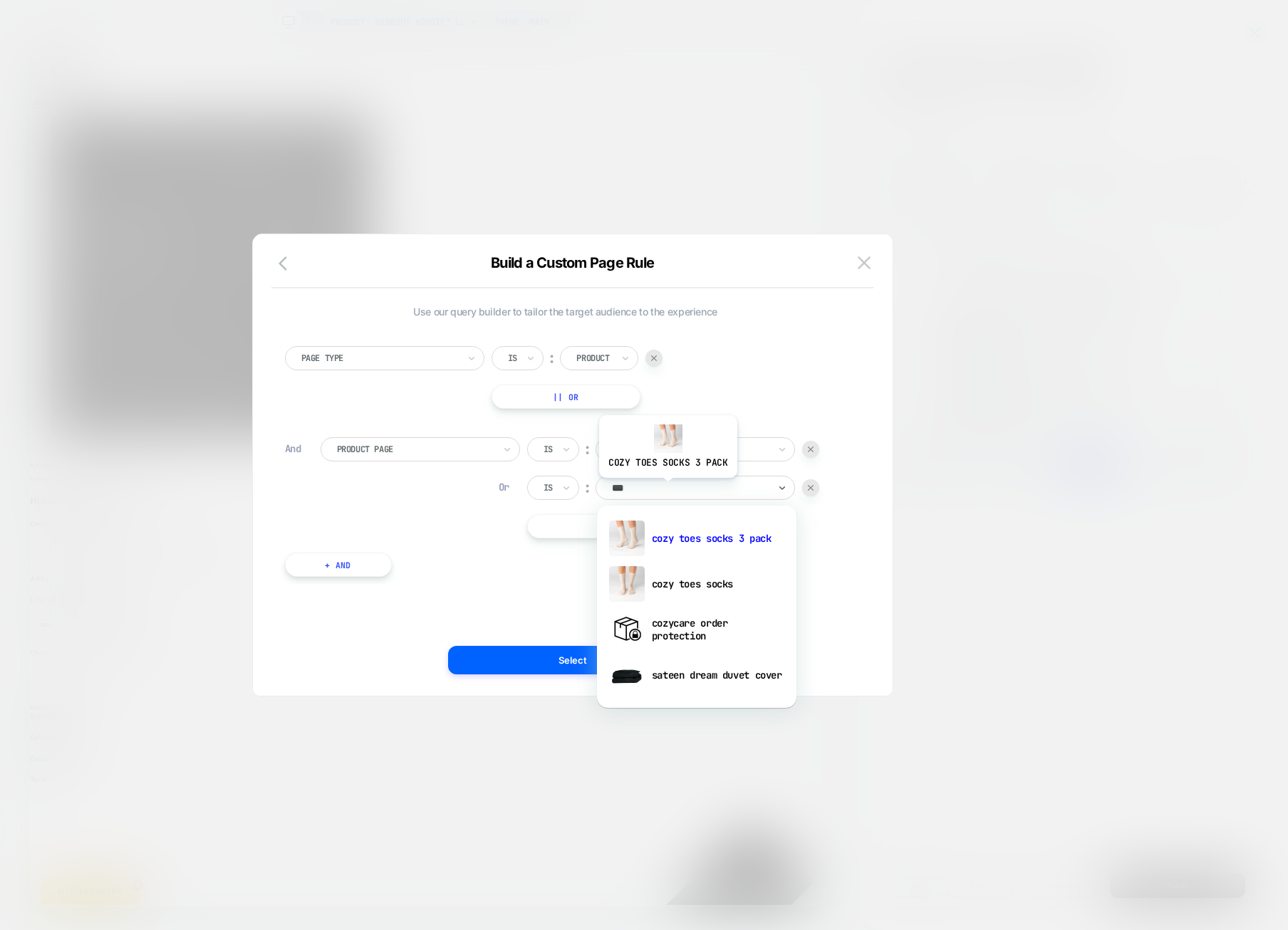
type input "****"
click at [685, 585] on div "cozy toes socks" at bounding box center [697, 584] width 185 height 46
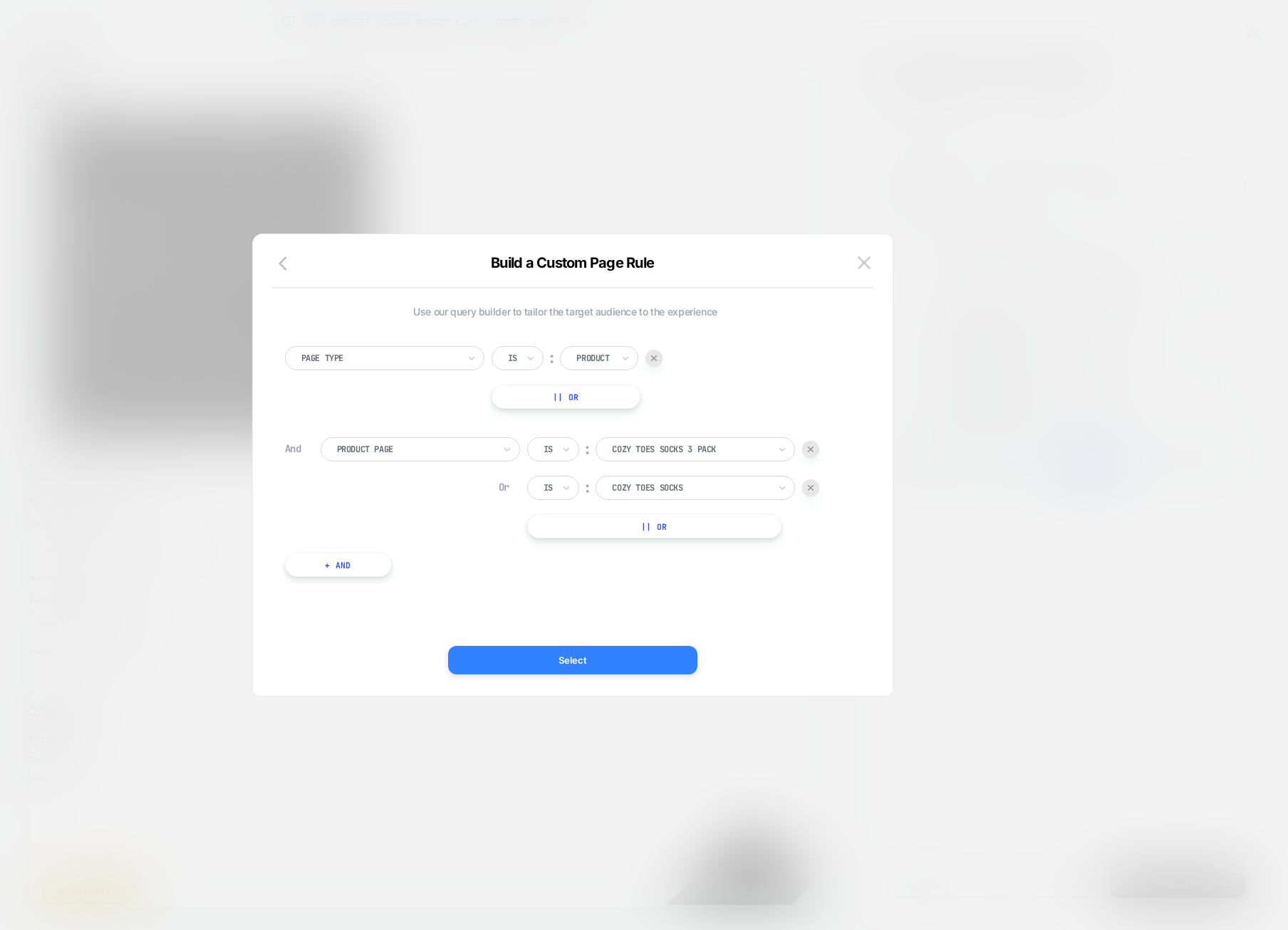
click at [617, 665] on button "Select" at bounding box center [573, 660] width 250 height 29
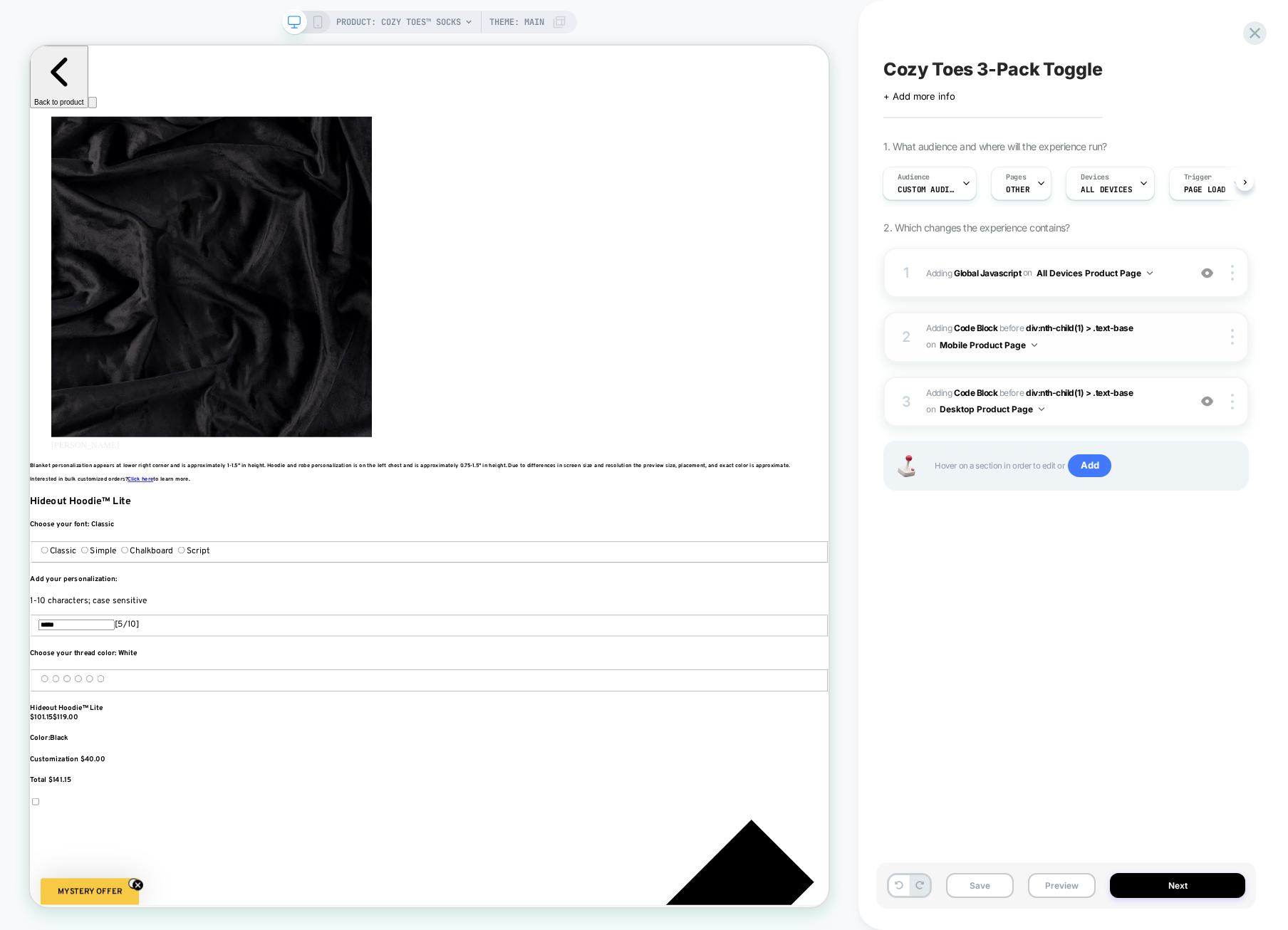
scroll to position [0, 1]
click at [1051, 351] on span "Adding Code Block BEFORE div:nth-child(1) > .text-base div:nth-child(1) > .text…" at bounding box center [1054, 336] width 256 height 33
click at [1144, 332] on img at bounding box center [1233, 336] width 3 height 15
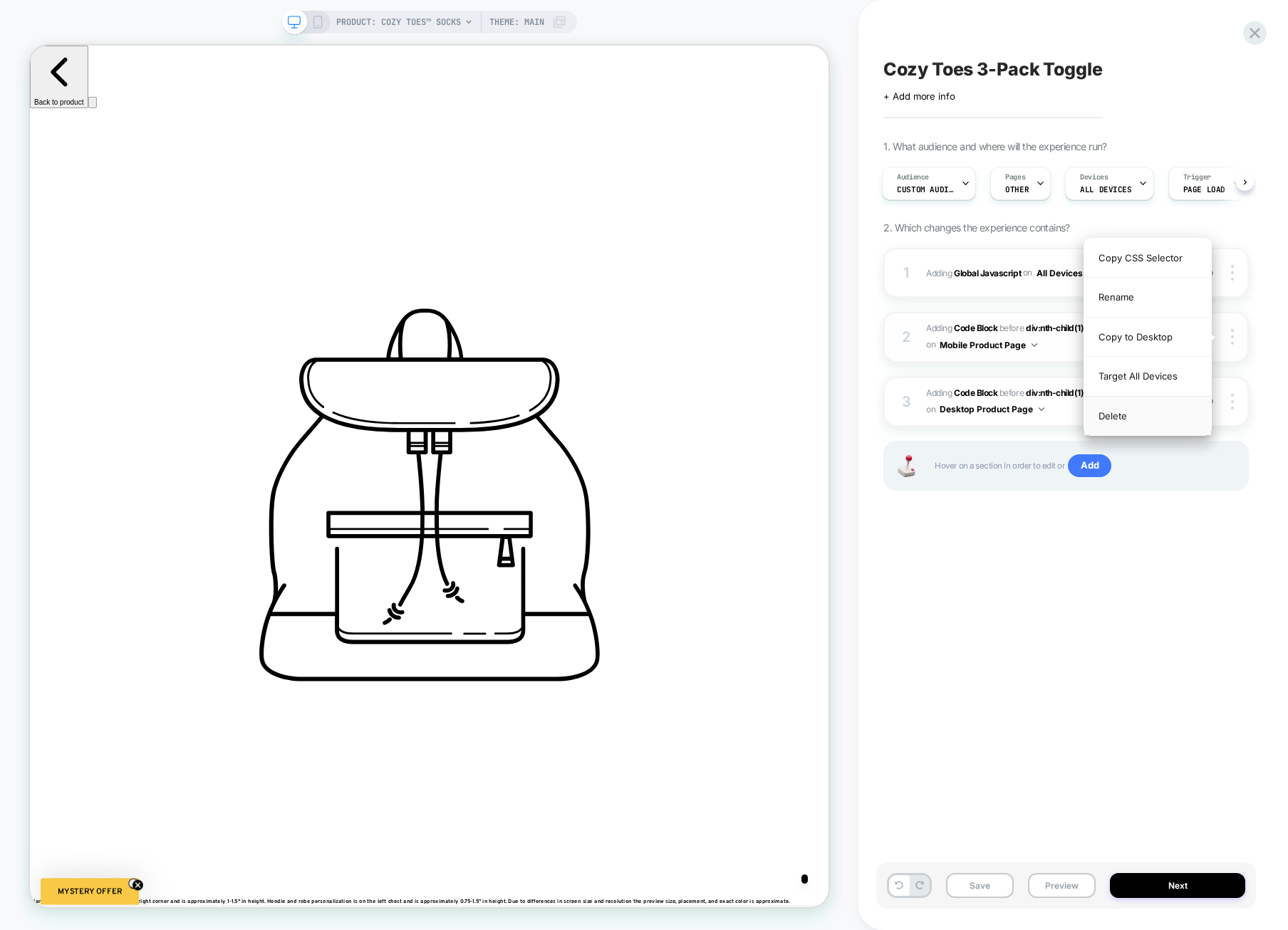
scroll to position [0, 0]
click at [1144, 399] on div at bounding box center [1235, 401] width 27 height 15
click at [1143, 413] on span "Adding Code Block BEFORE div:nth-child(1) > .text-base div:nth-child(1) > .text…" at bounding box center [1054, 401] width 256 height 33
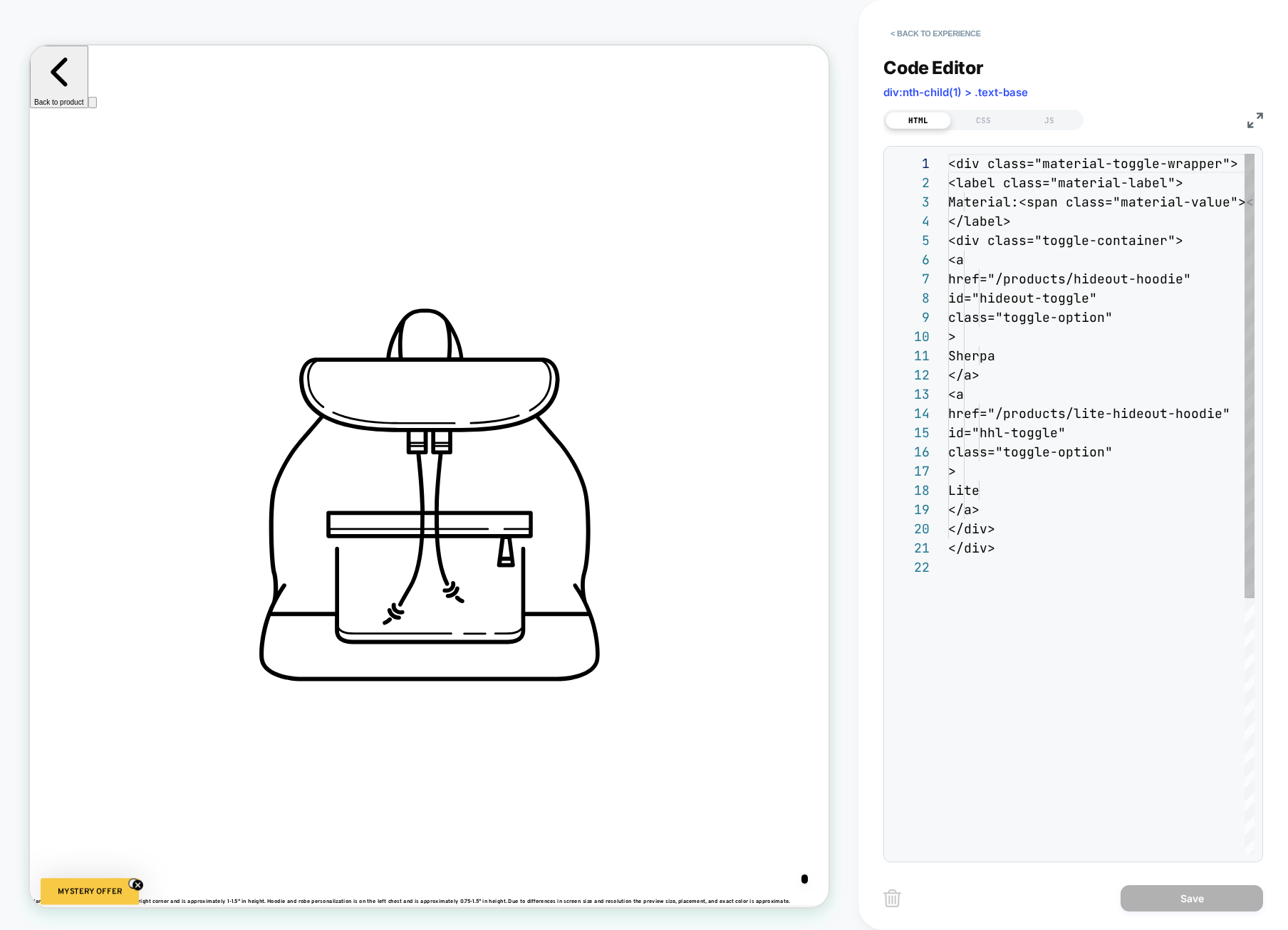
scroll to position [192, 0]
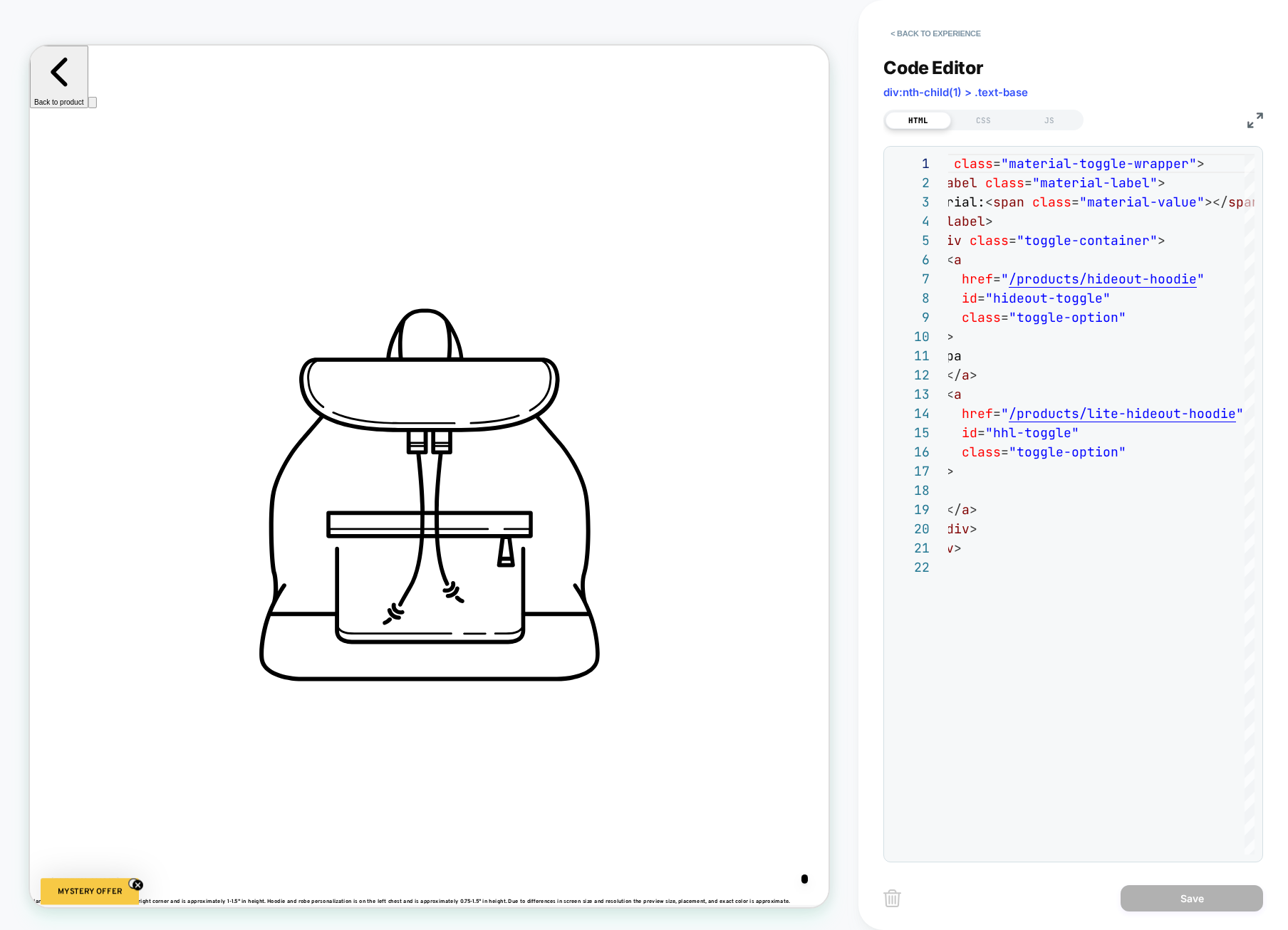
click at [1144, 123] on img at bounding box center [1256, 120] width 15 height 15
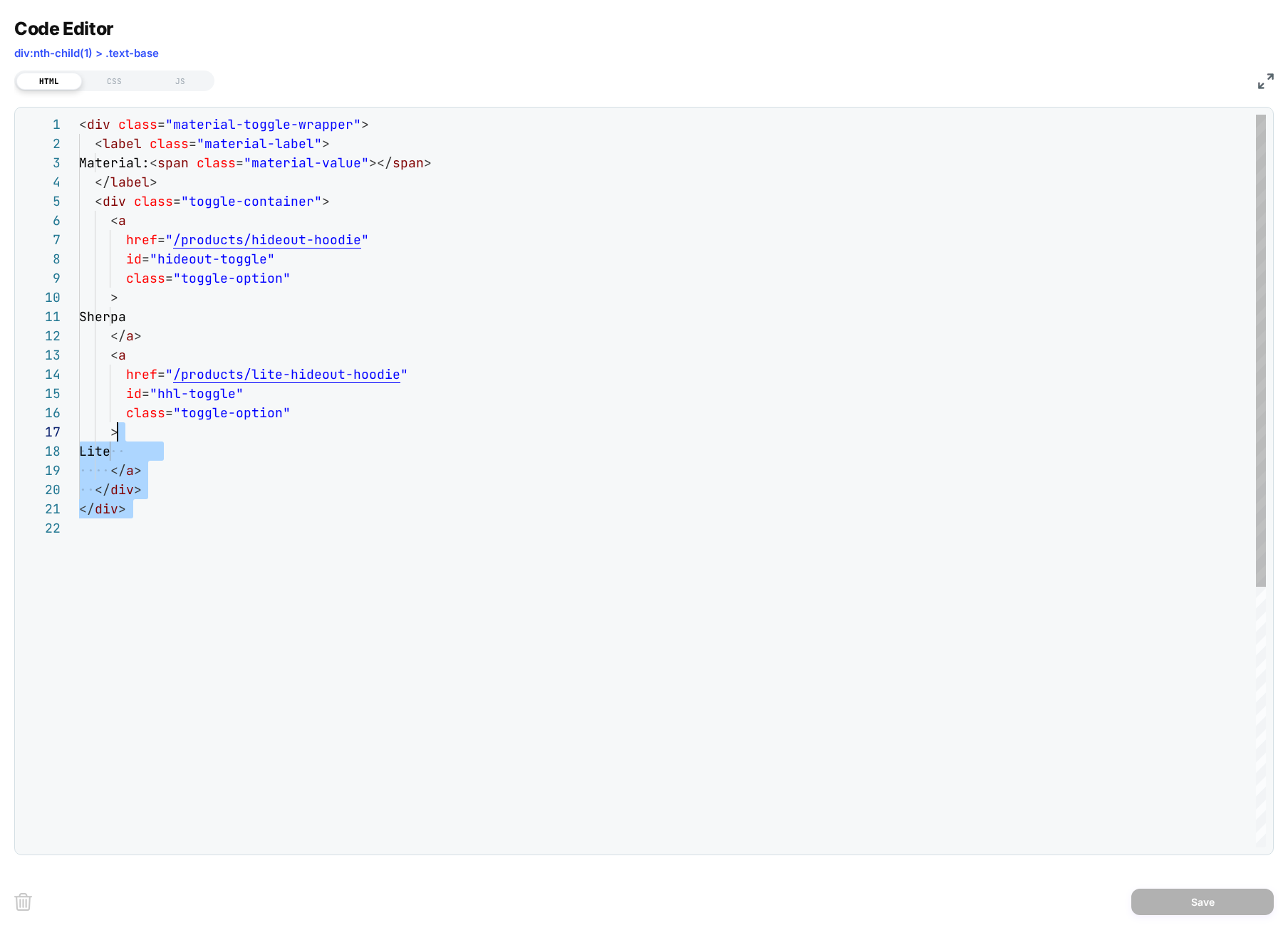
scroll to position [96, 193]
type textarea "**********"
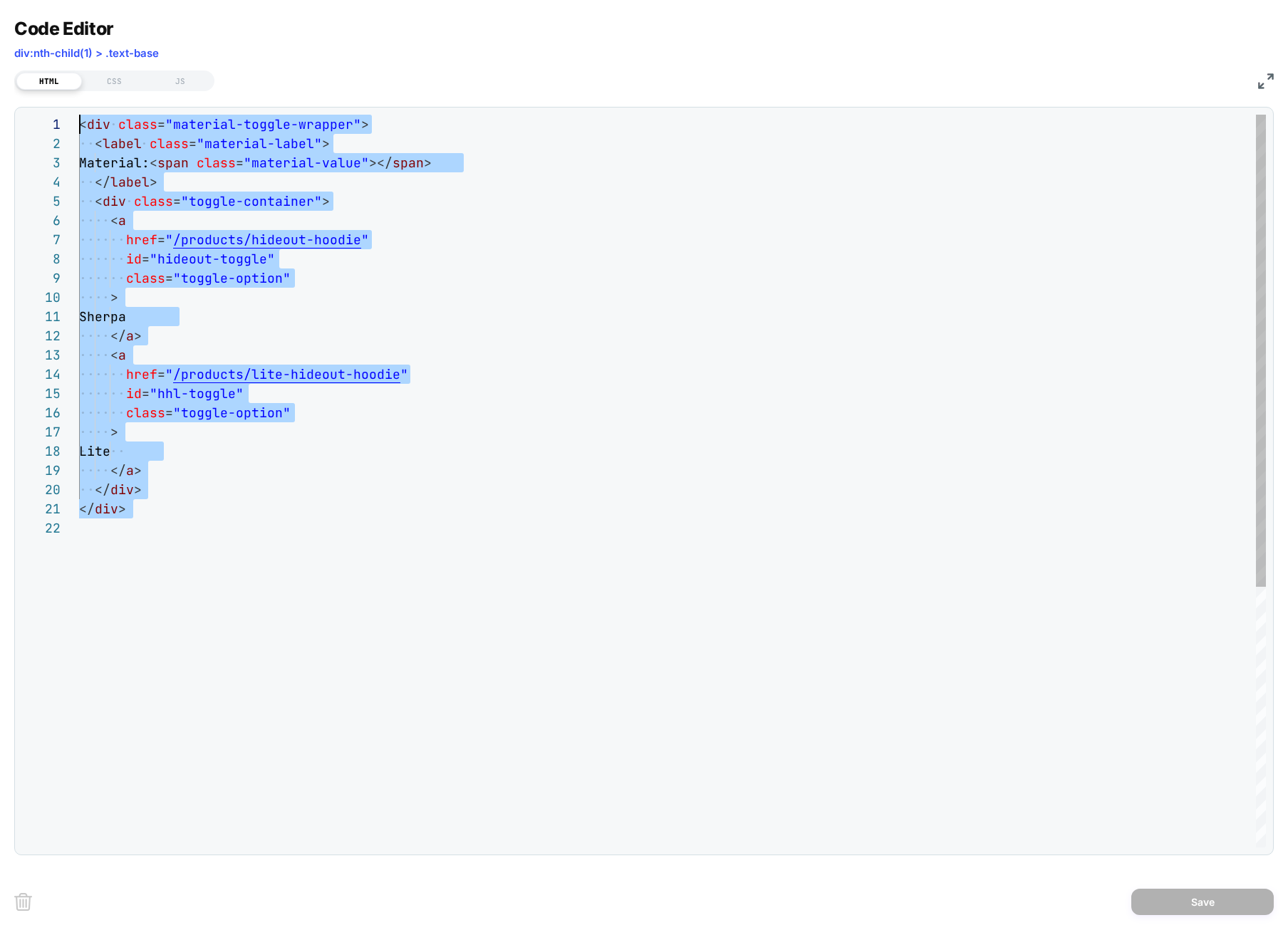
scroll to position [0, 0]
drag, startPoint x: 331, startPoint y: 520, endPoint x: 67, endPoint y: 123, distance: 476.8
click at [69, 123] on div "**********" at bounding box center [644, 480] width 1244 height 733
click at [119, 78] on div "CSS" at bounding box center [114, 81] width 66 height 17
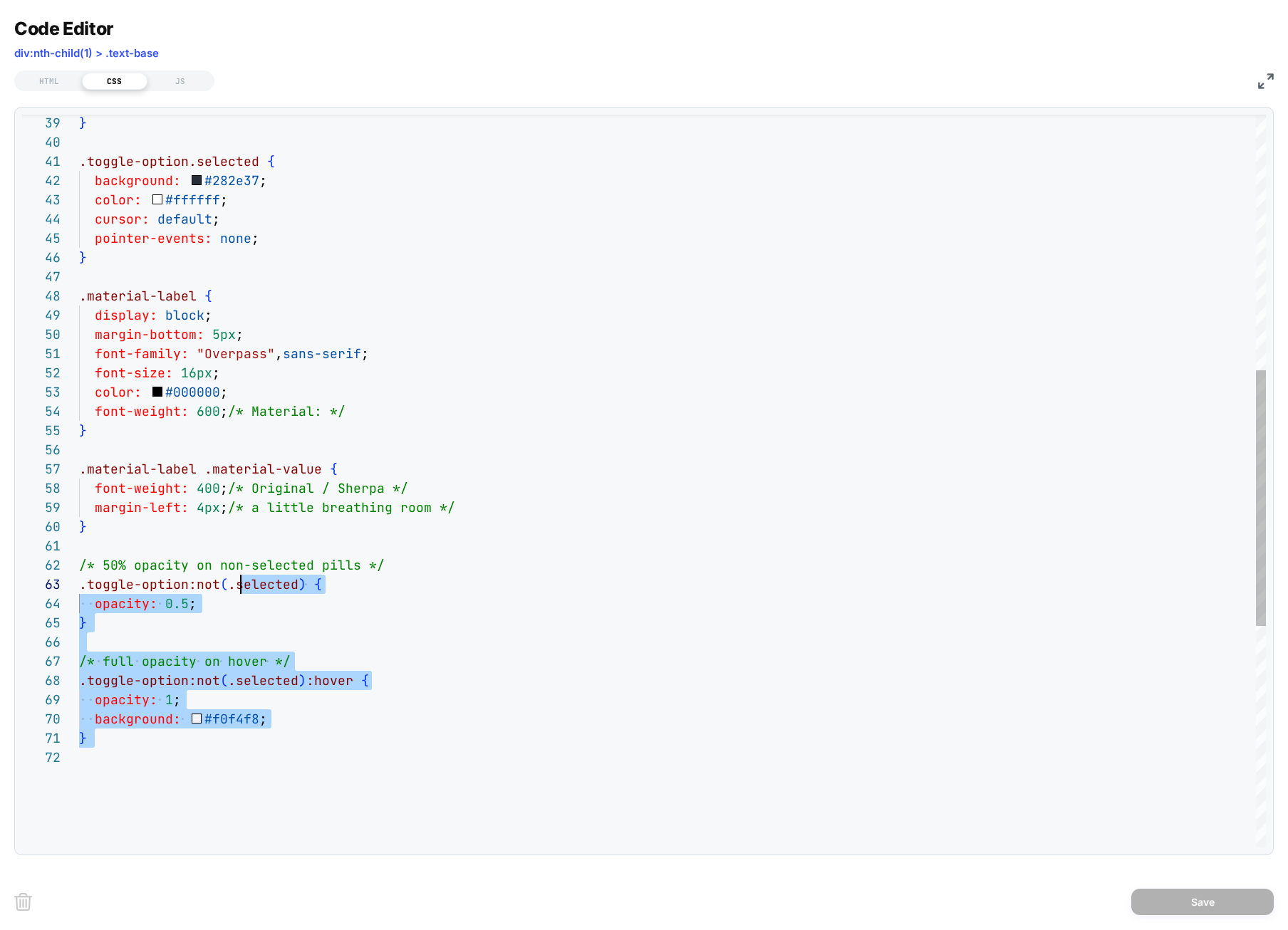
scroll to position [19, 0]
type textarea "**********"
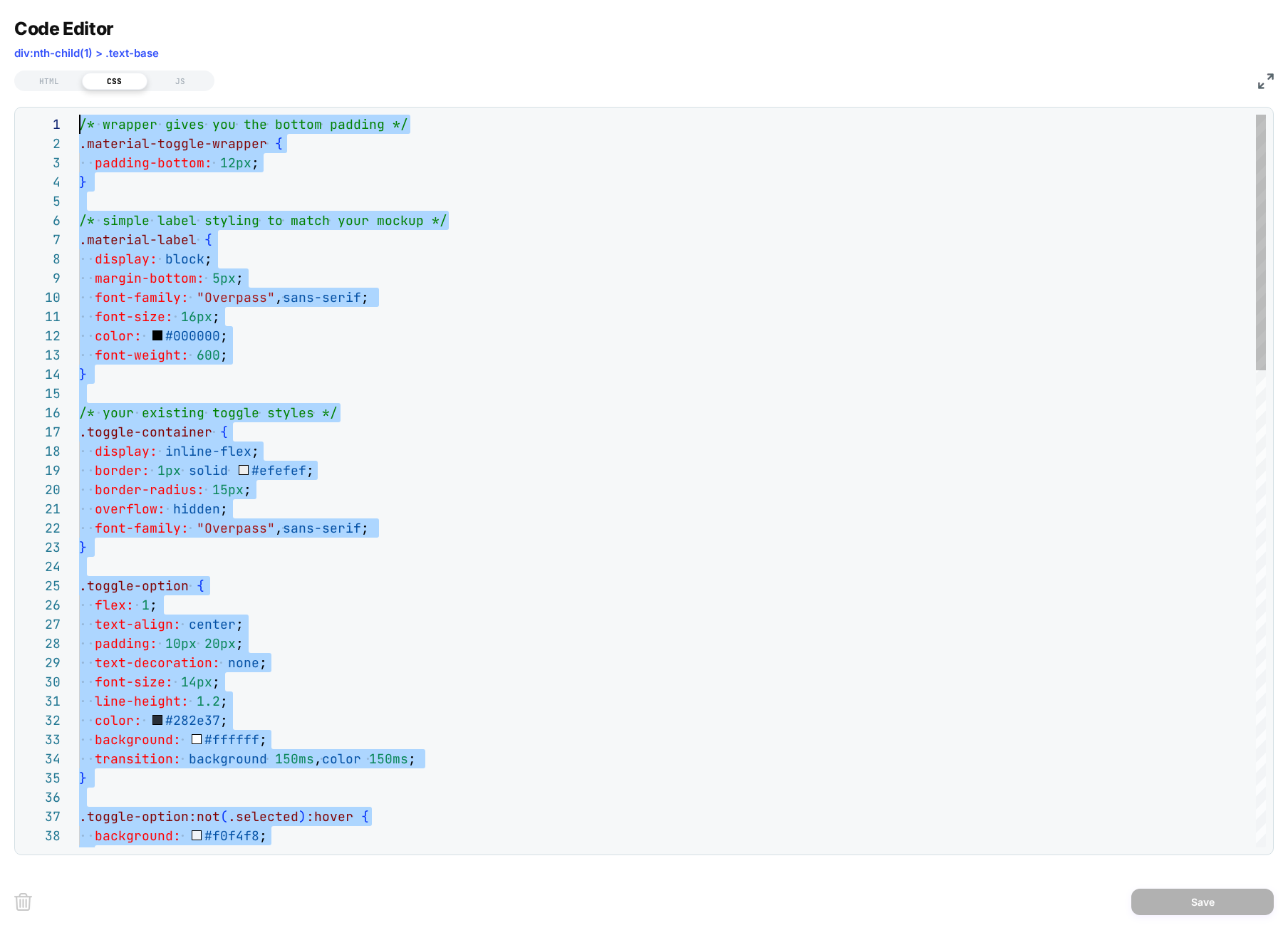
scroll to position [0, 0]
drag, startPoint x: 285, startPoint y: 716, endPoint x: 41, endPoint y: -152, distance: 901.6
click at [186, 88] on div "JS" at bounding box center [180, 81] width 66 height 17
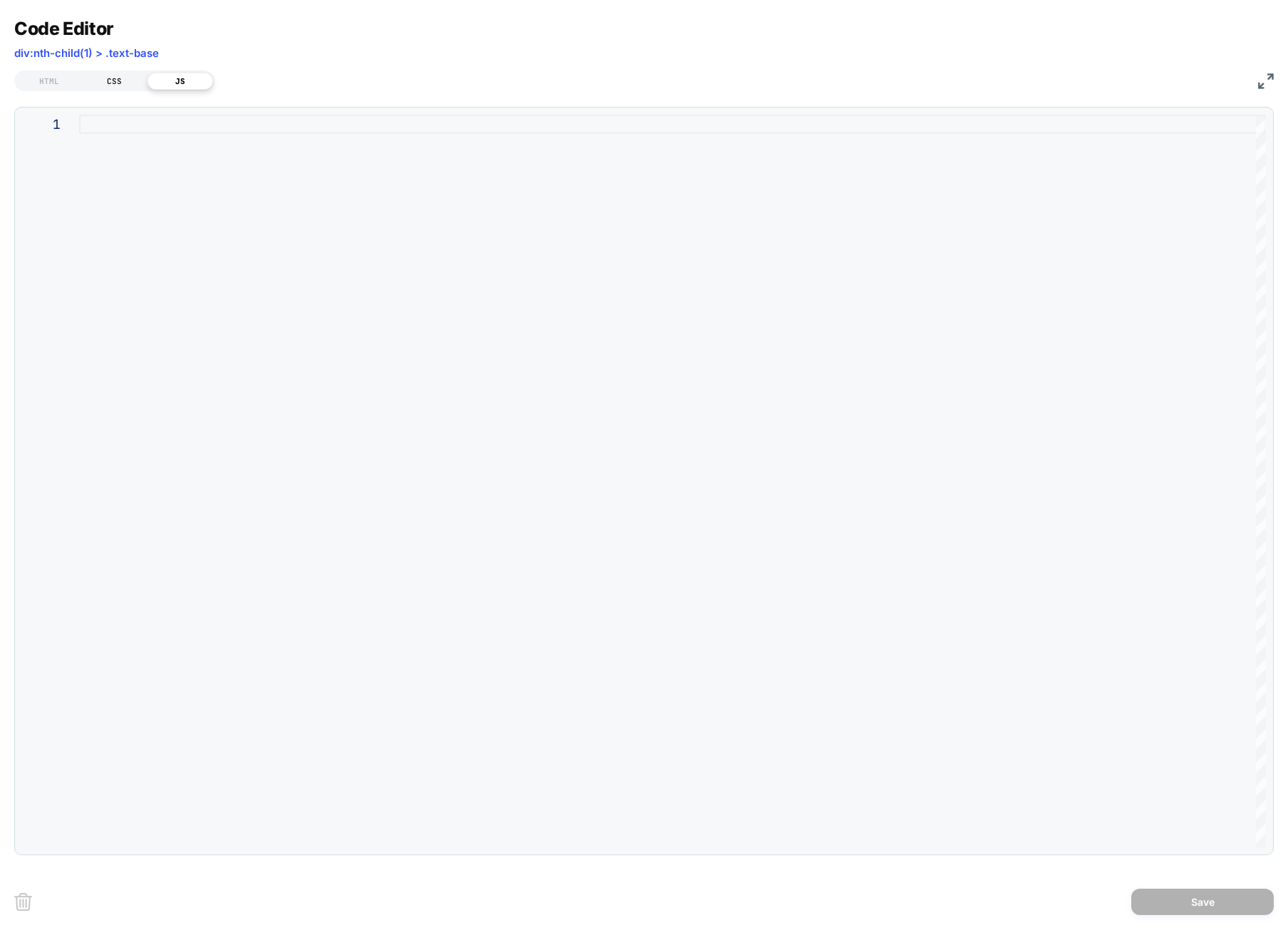
click at [137, 77] on div "CSS" at bounding box center [114, 81] width 66 height 17
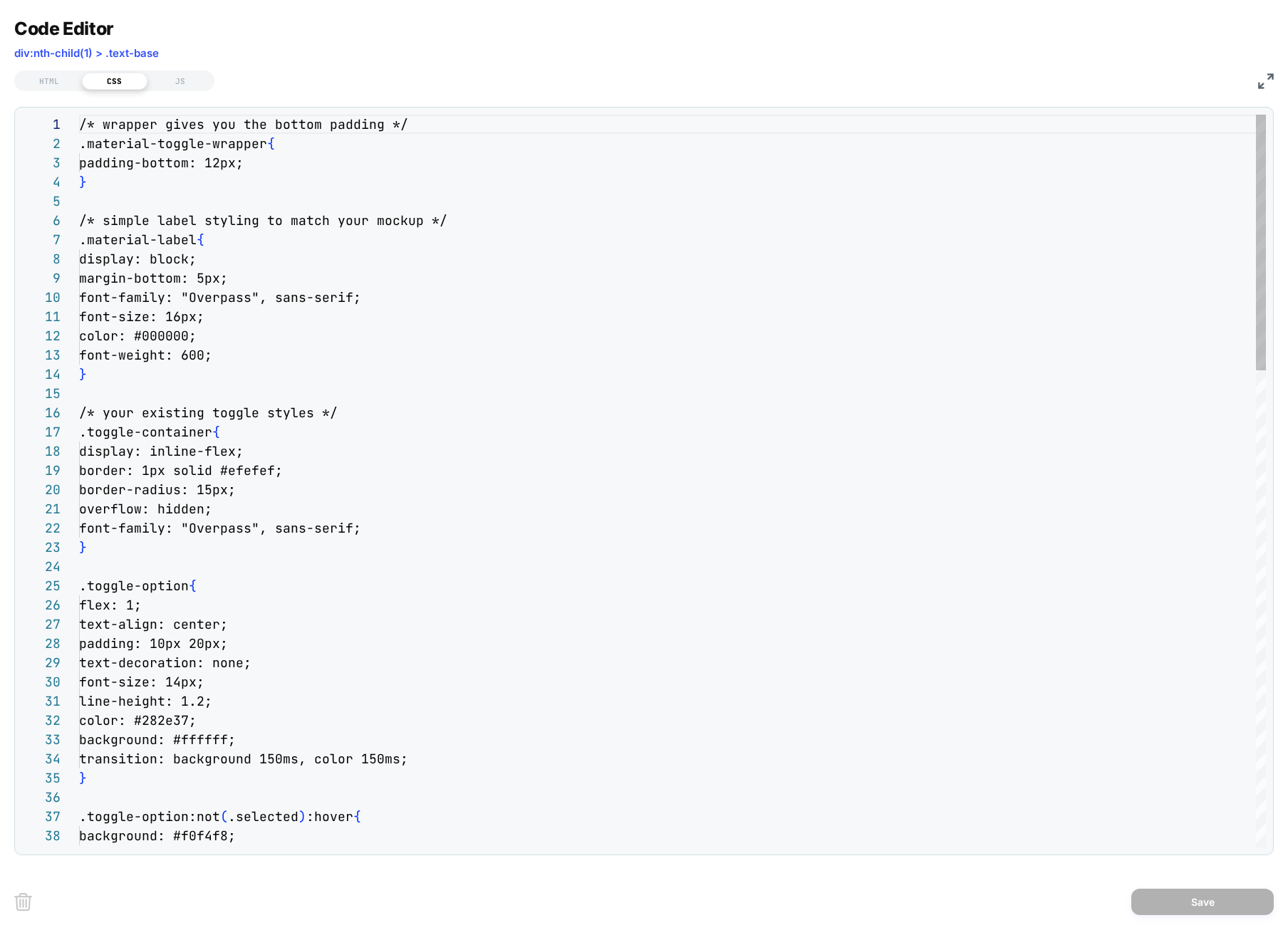
scroll to position [192, 0]
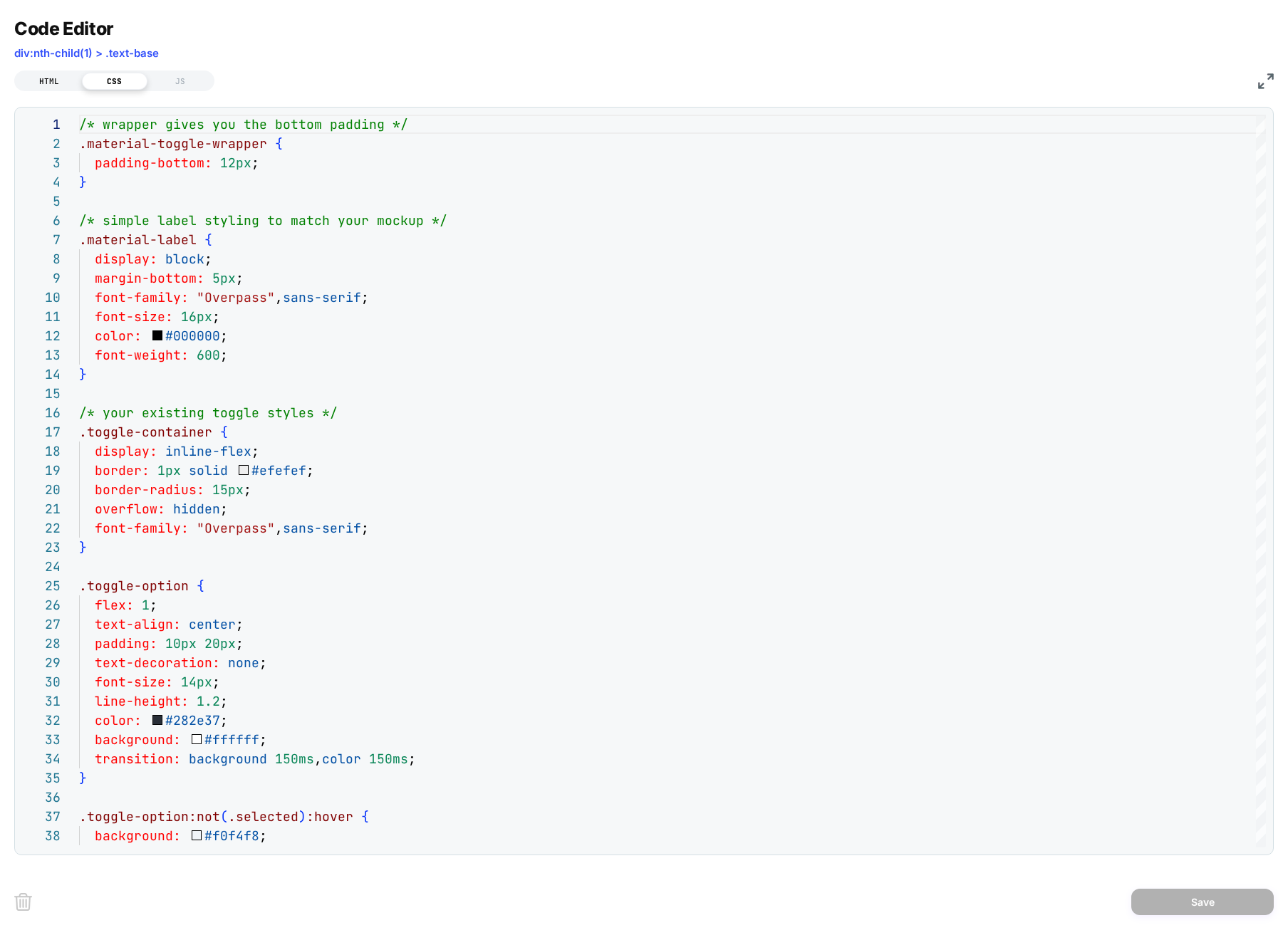
click at [49, 87] on div "HTML" at bounding box center [49, 81] width 66 height 17
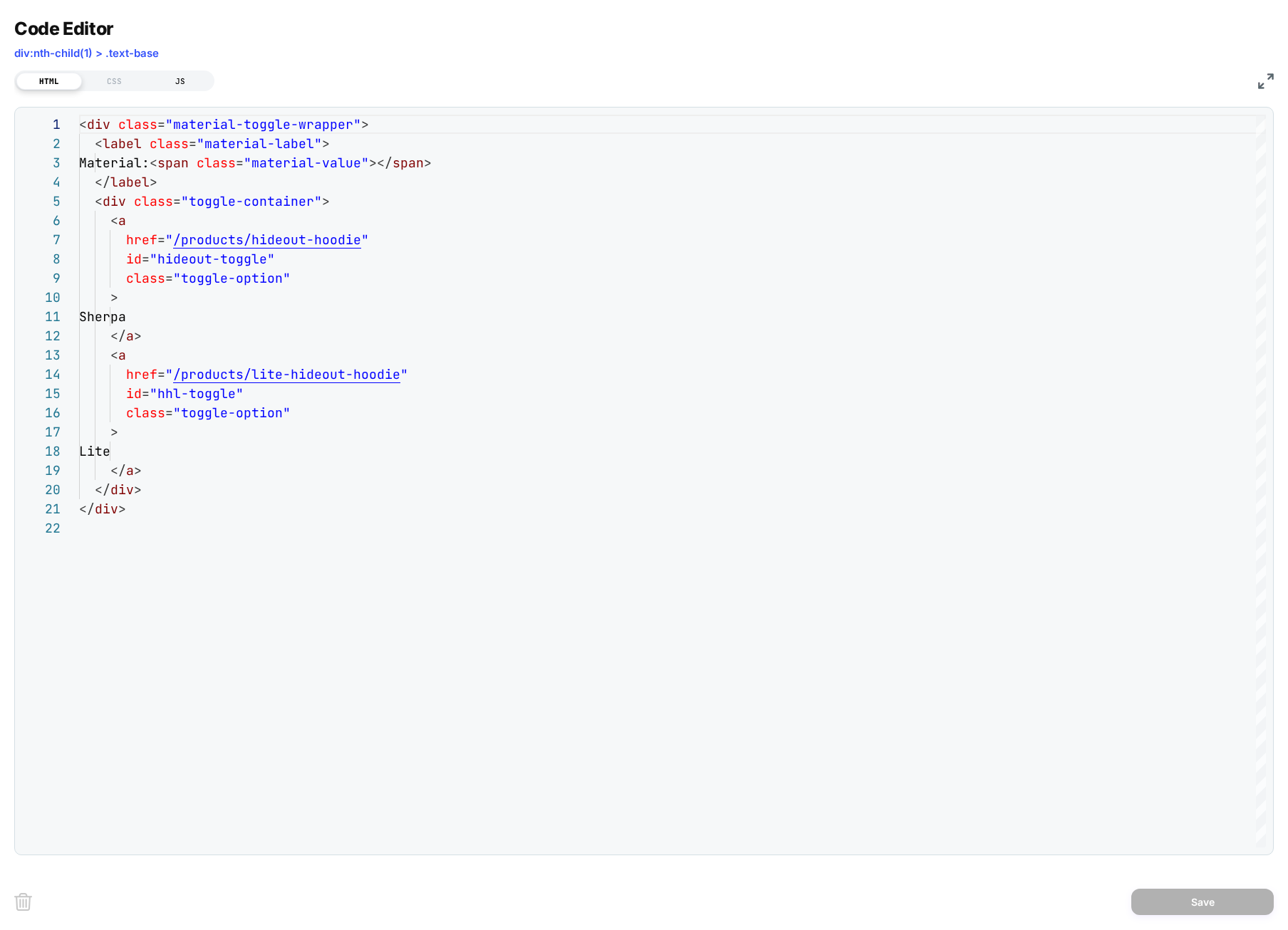
click at [192, 83] on div "JS" at bounding box center [180, 81] width 66 height 17
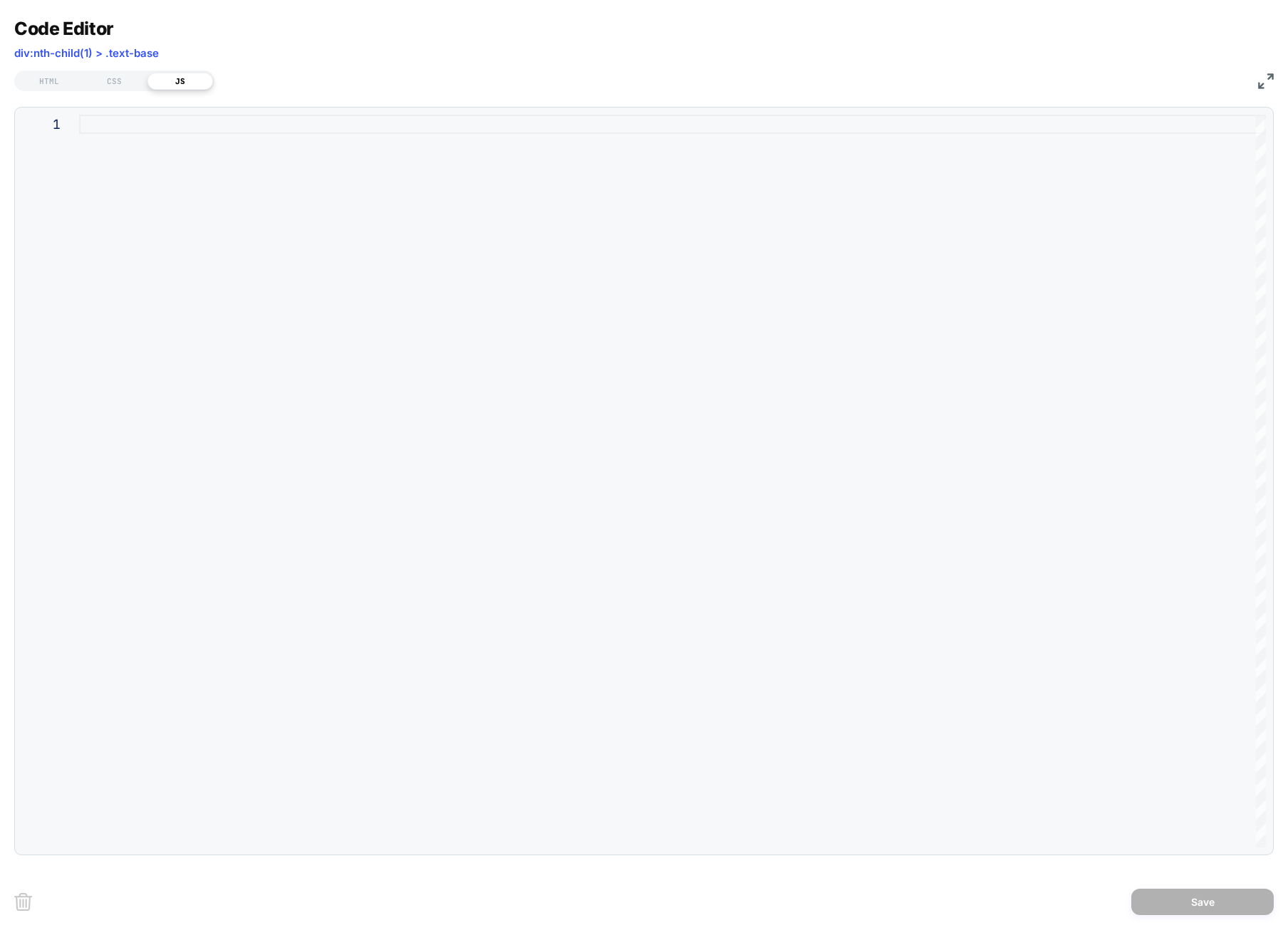
click at [1144, 80] on img at bounding box center [1266, 81] width 15 height 15
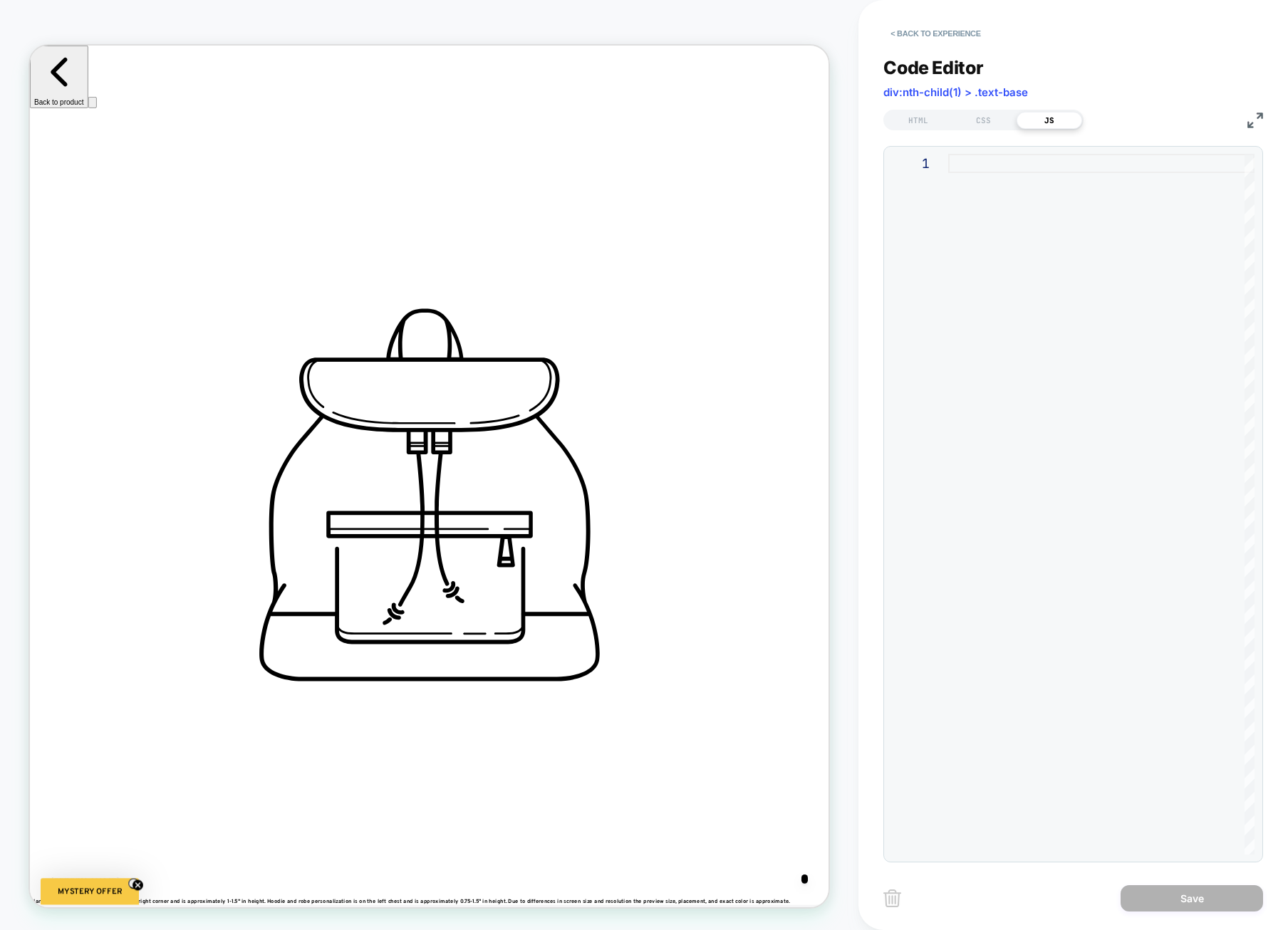
scroll to position [0, 0]
click at [941, 38] on button "< Back to experience" at bounding box center [935, 33] width 104 height 23
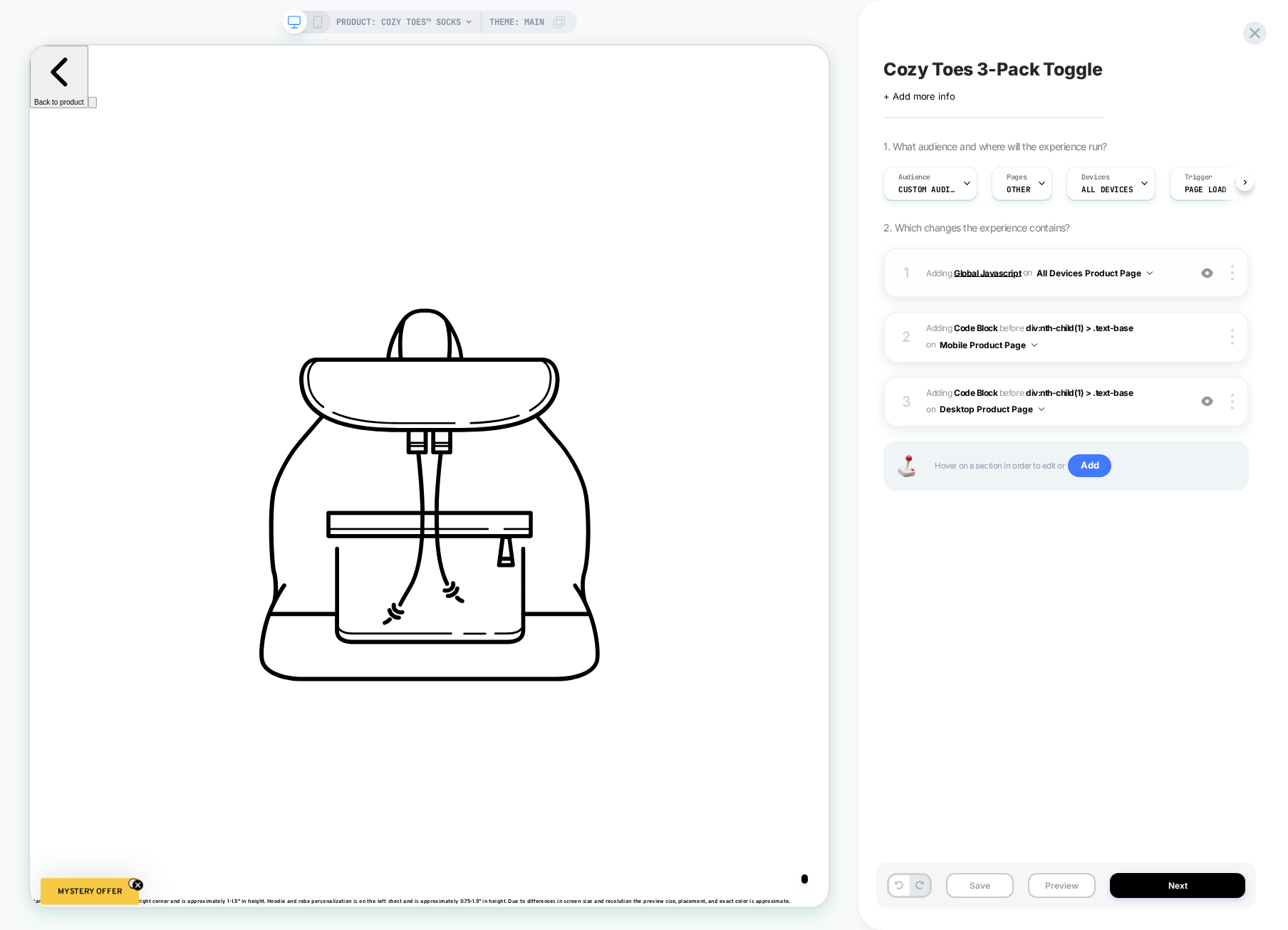
scroll to position [0, 1]
click at [1009, 283] on div "1 Adding Global Javascript on All Devices Product Page Add Before Add After Tar…" at bounding box center [1066, 273] width 365 height 50
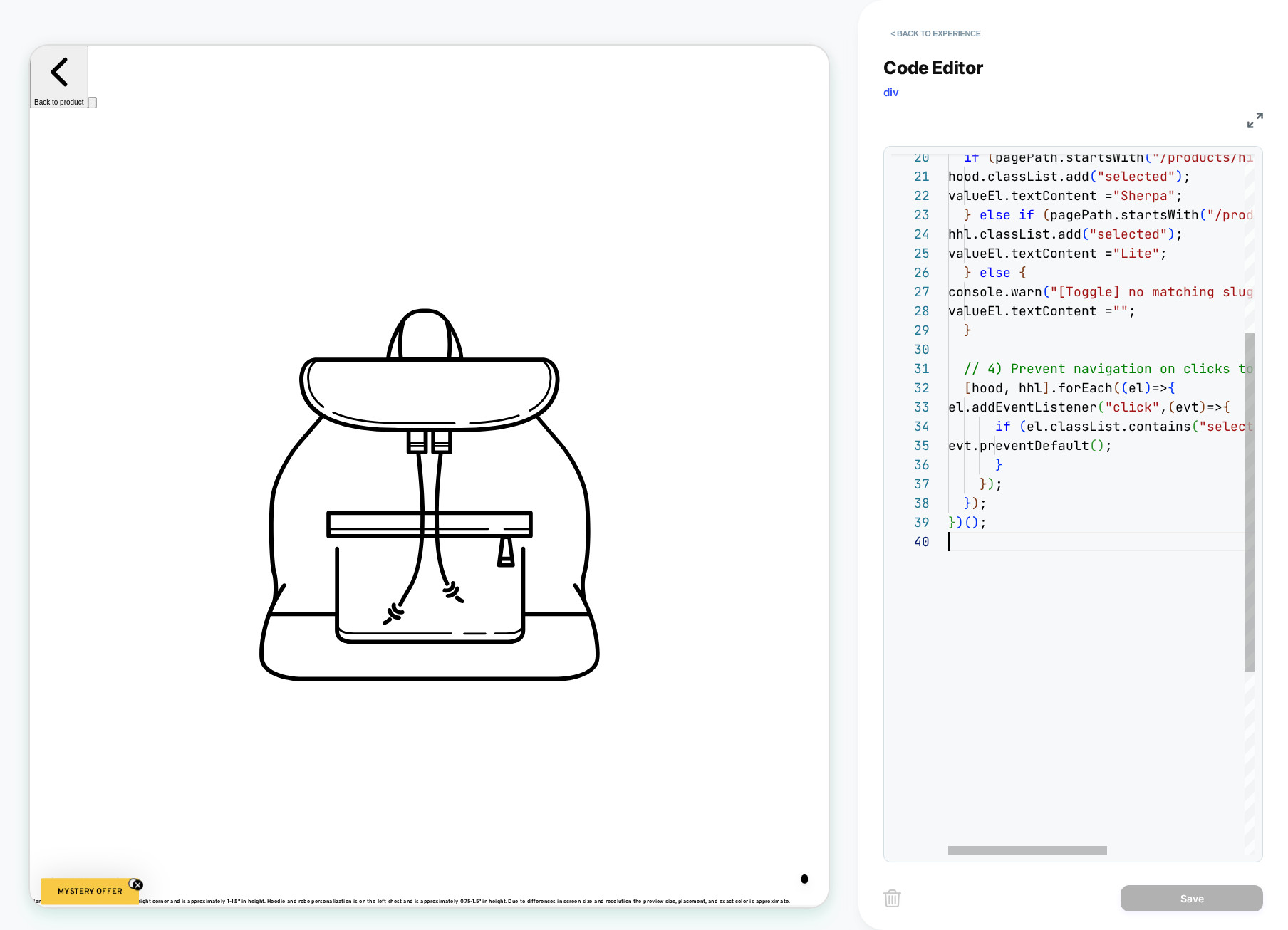
scroll to position [0, 31]
type textarea "**********"
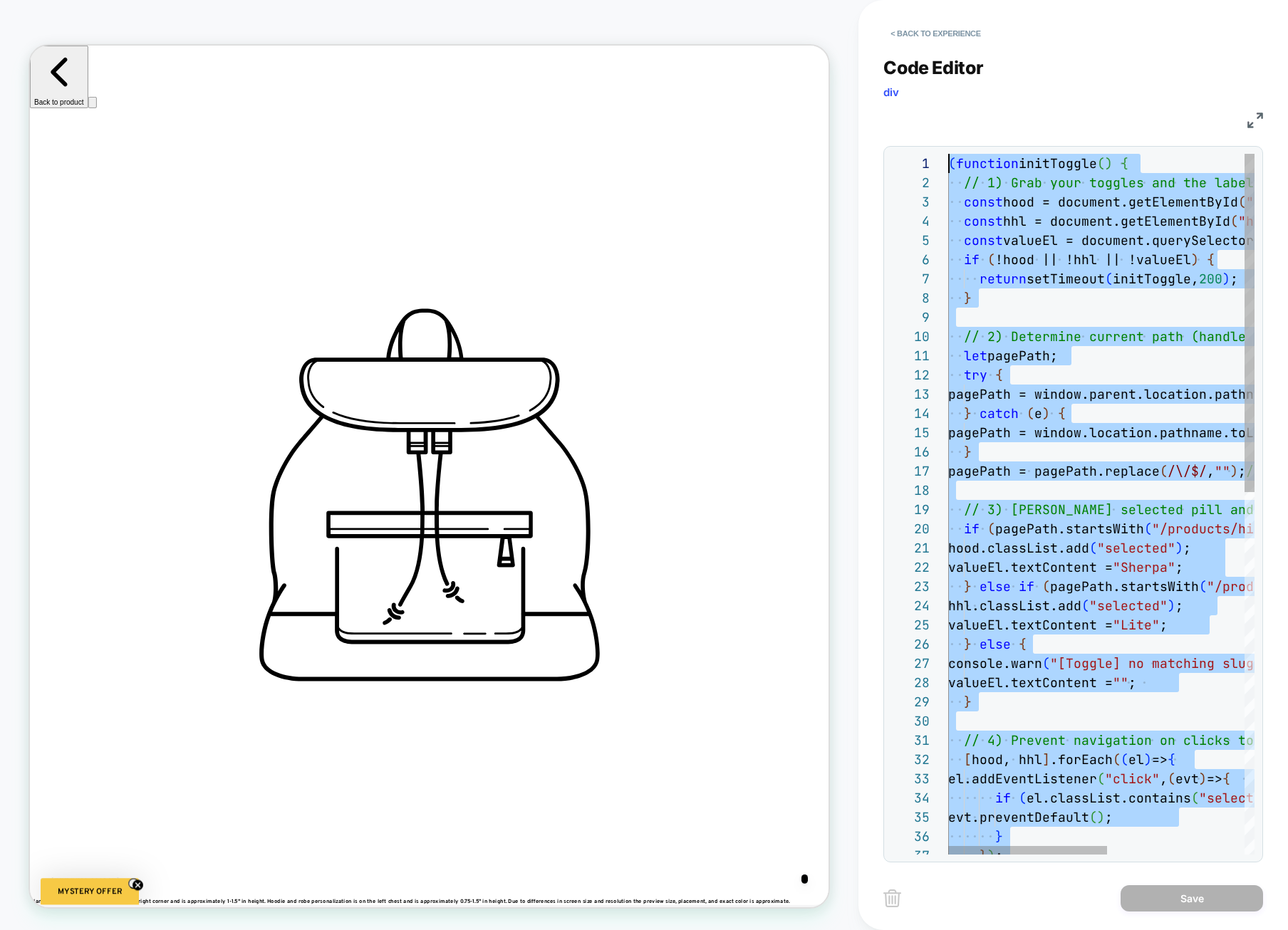
drag, startPoint x: 1090, startPoint y: 571, endPoint x: 846, endPoint y: -134, distance: 746.0
click at [846, 0] on html "PRODUCT: Cozy Toes™ Socks PRODUCT: Cozy Toes™ Socks Theme: MAIN < Back to exper…" at bounding box center [644, 465] width 1288 height 930
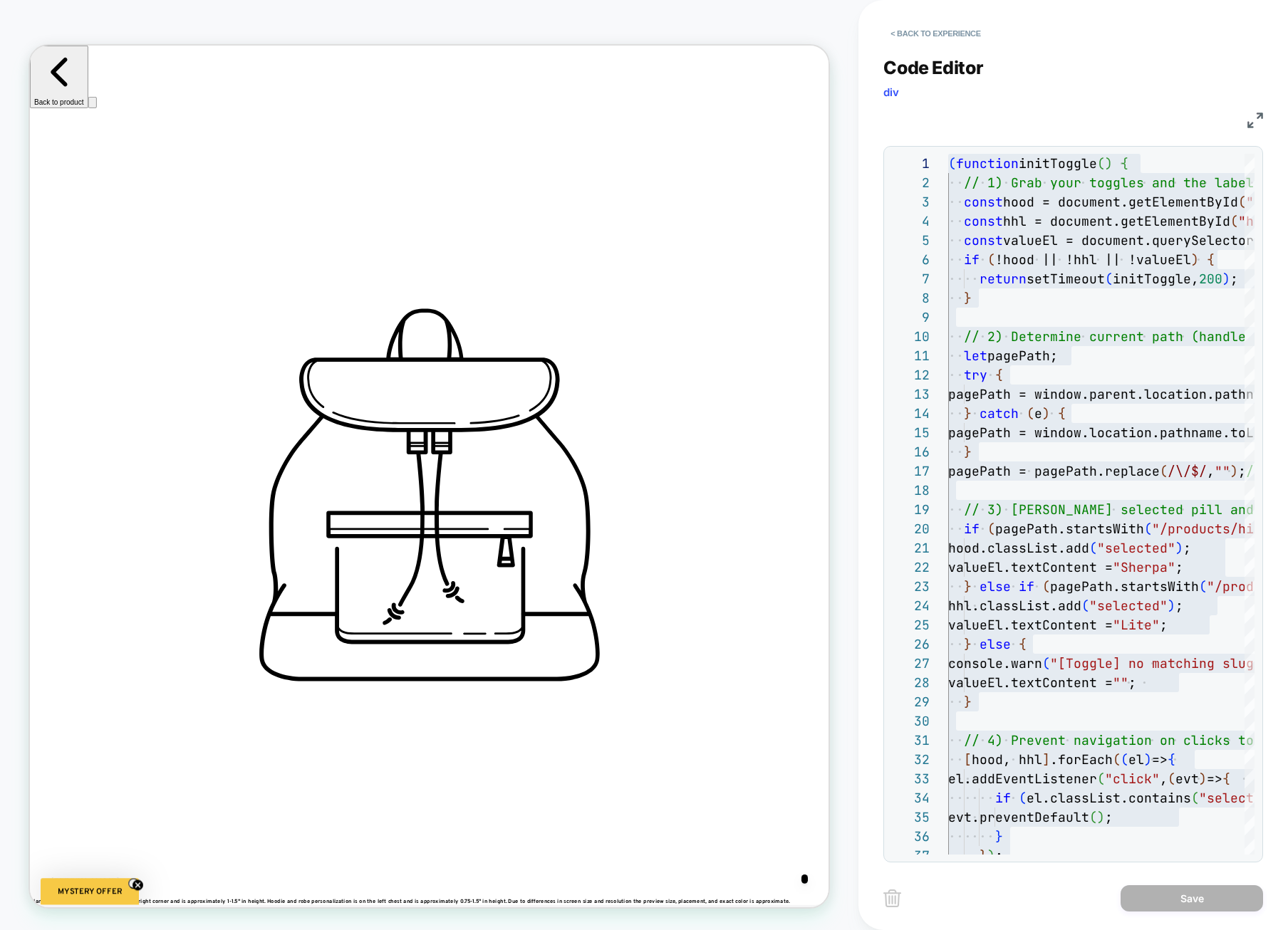
click at [1144, 130] on div "Code Editor div JS 36 37 35 33 34 28 29 30 31 32 26 27 24 25 22 23 20 21 12 13 …" at bounding box center [1073, 451] width 379 height 823
click at [1144, 114] on img at bounding box center [1256, 120] width 15 height 15
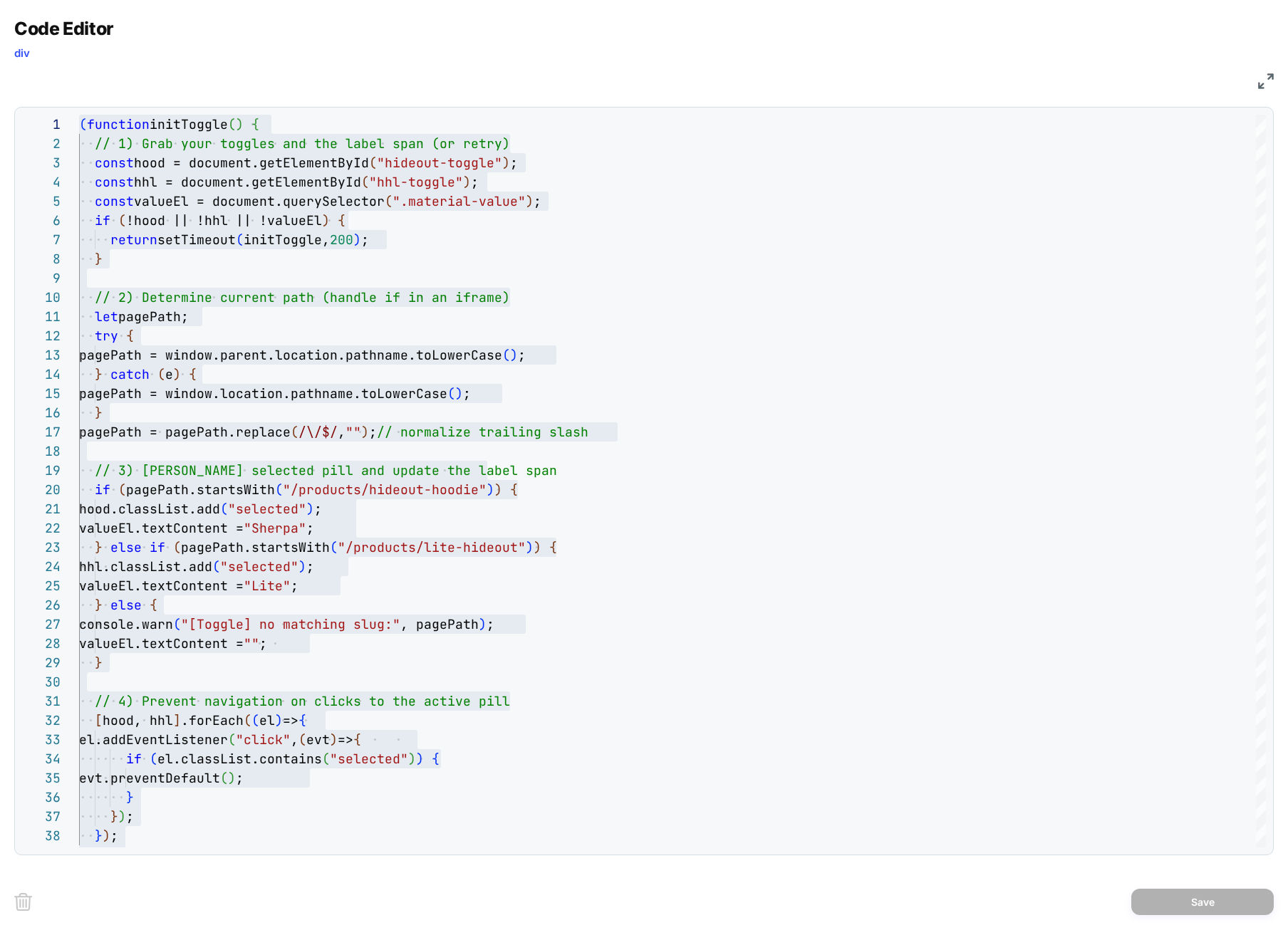
click at [1144, 75] on img at bounding box center [1266, 81] width 15 height 15
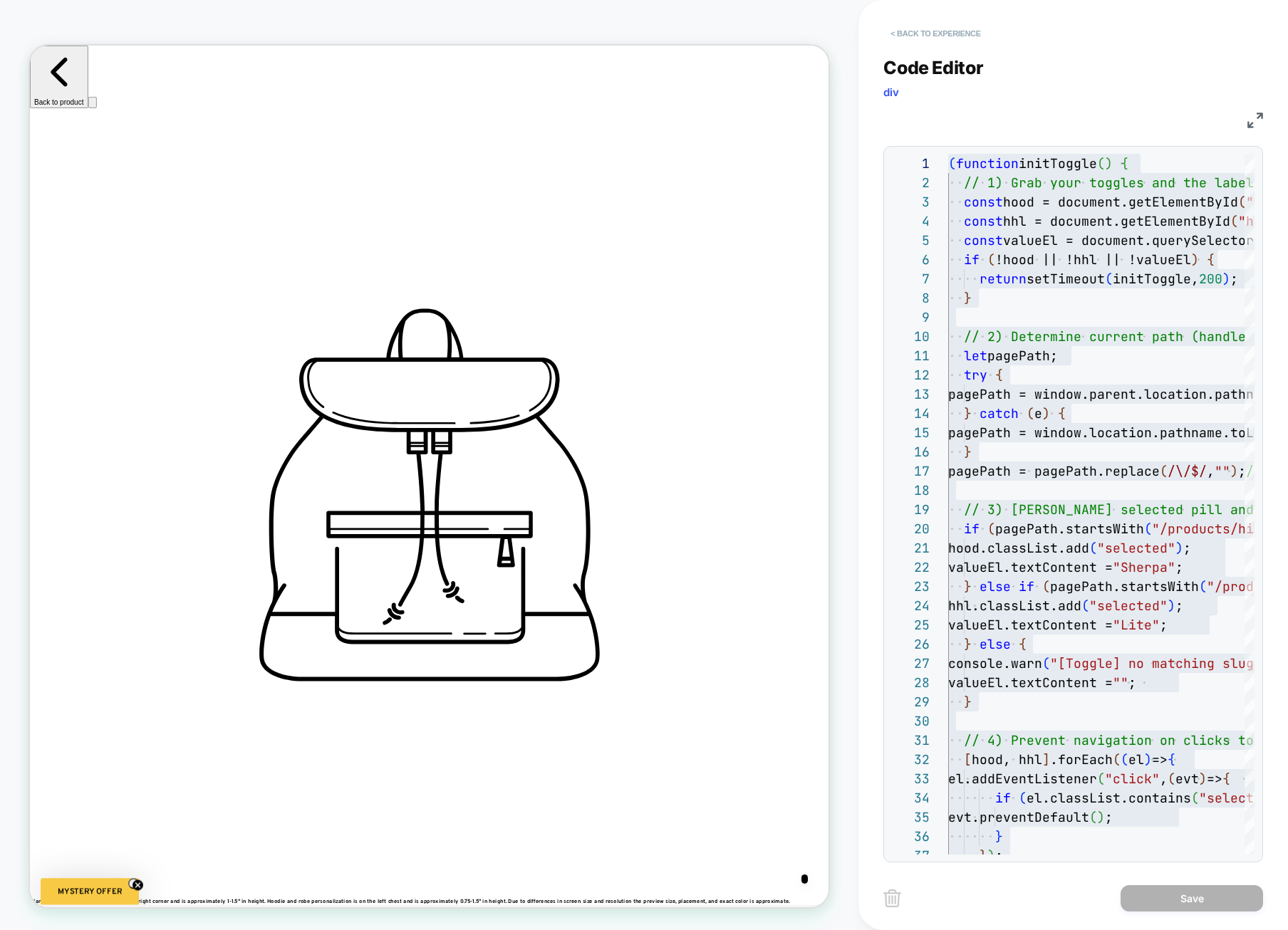
click at [905, 33] on button "< Back to experience" at bounding box center [935, 33] width 104 height 23
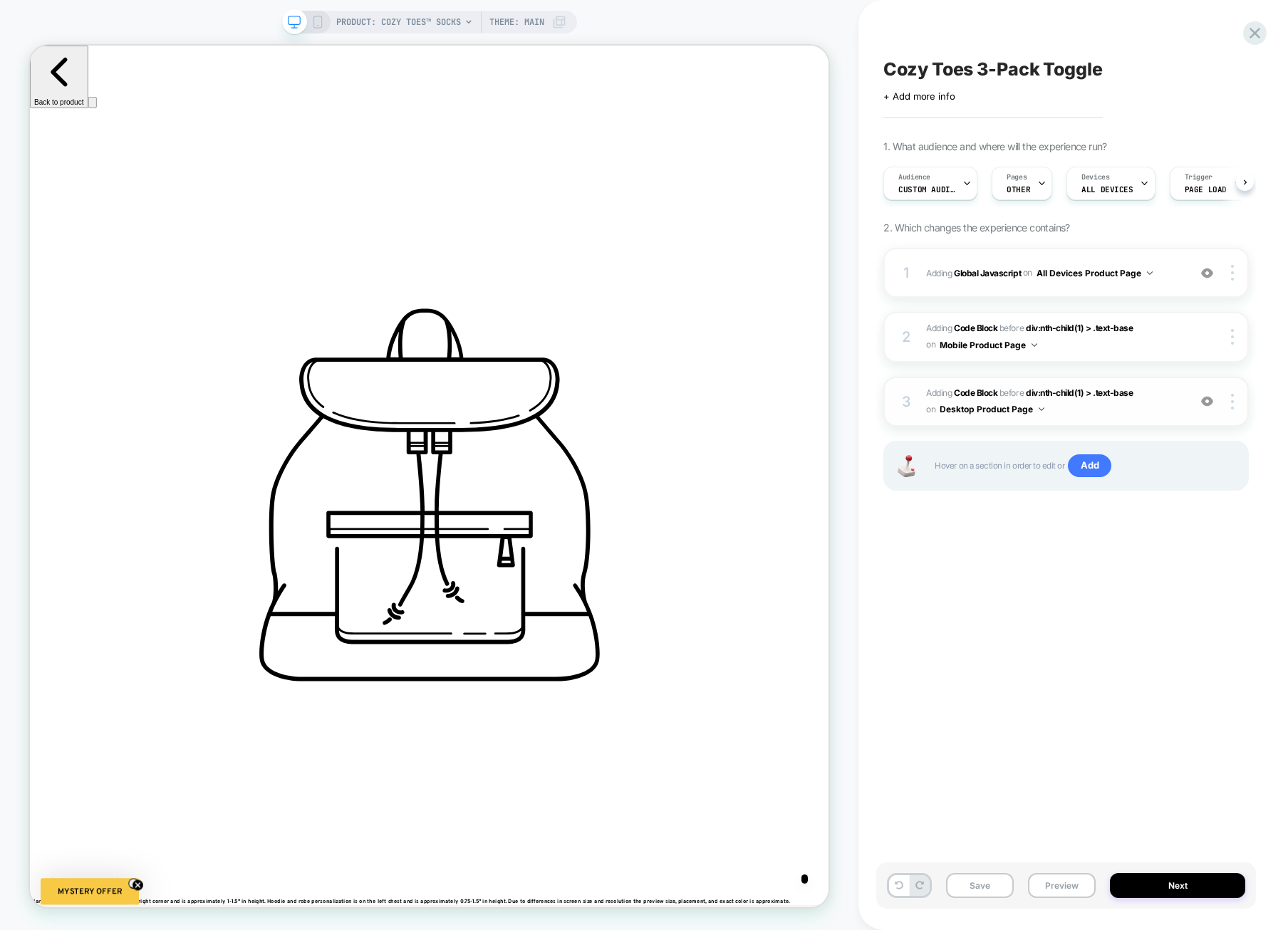
scroll to position [0, 1]
click at [930, 405] on span "on" at bounding box center [931, 410] width 10 height 15
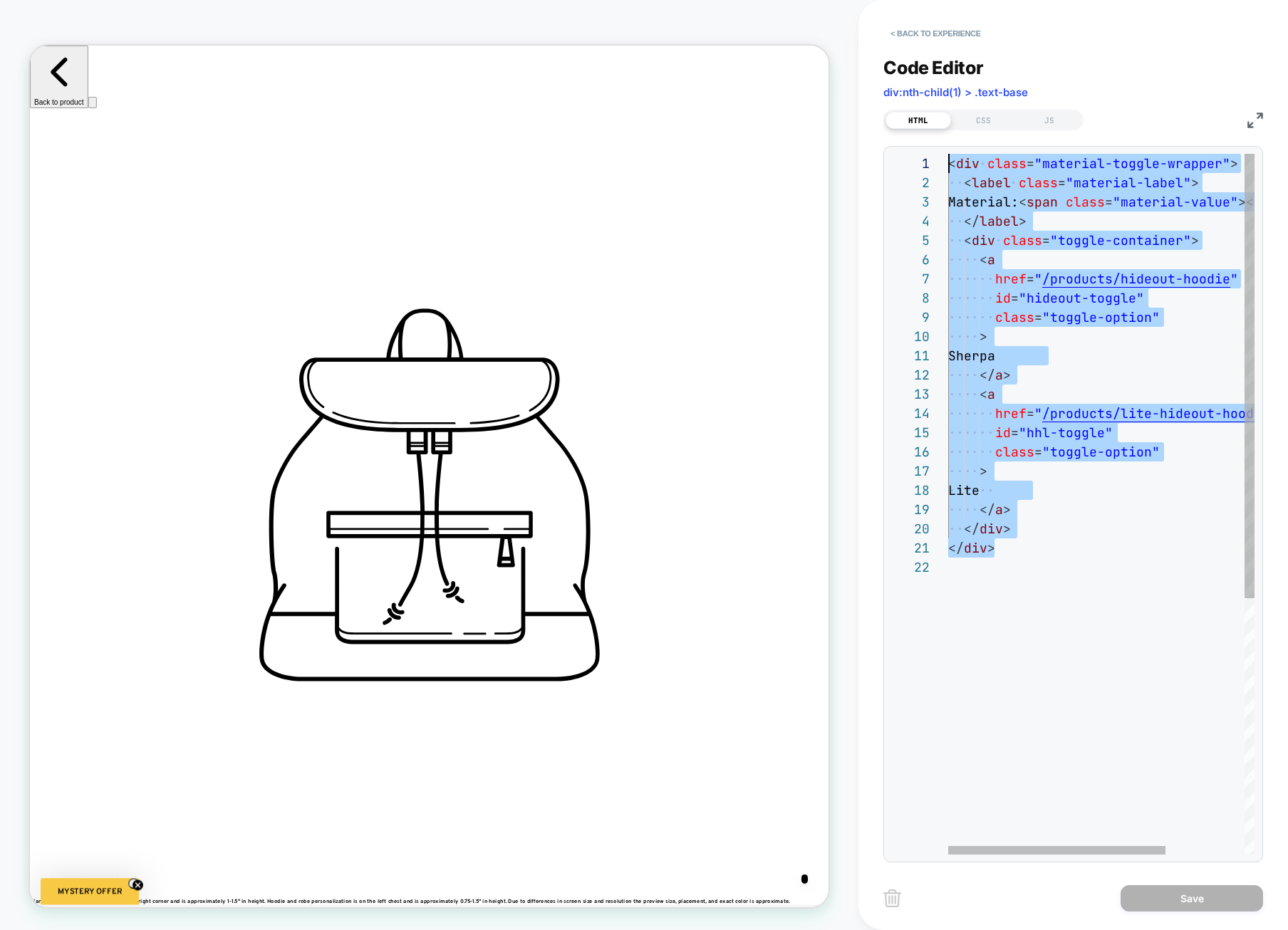
scroll to position [0, 0]
drag, startPoint x: 1032, startPoint y: 555, endPoint x: 910, endPoint y: 69, distance: 501.1
click at [949, 153] on div "< div class = "material-toggle-wrapper" > < label class = "material-label" > Ma…" at bounding box center [1157, 705] width 418 height 1104
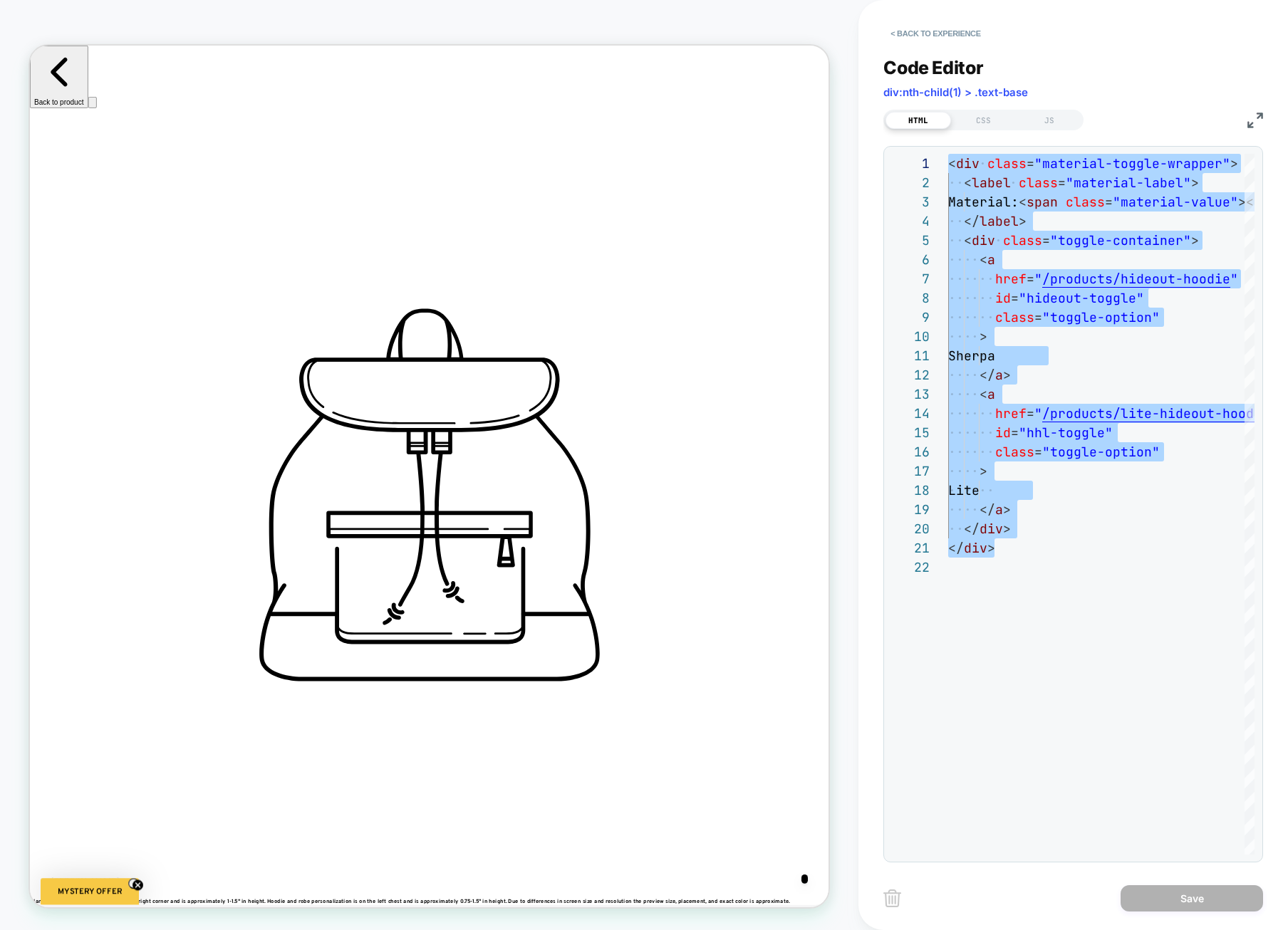
type textarea "**********"
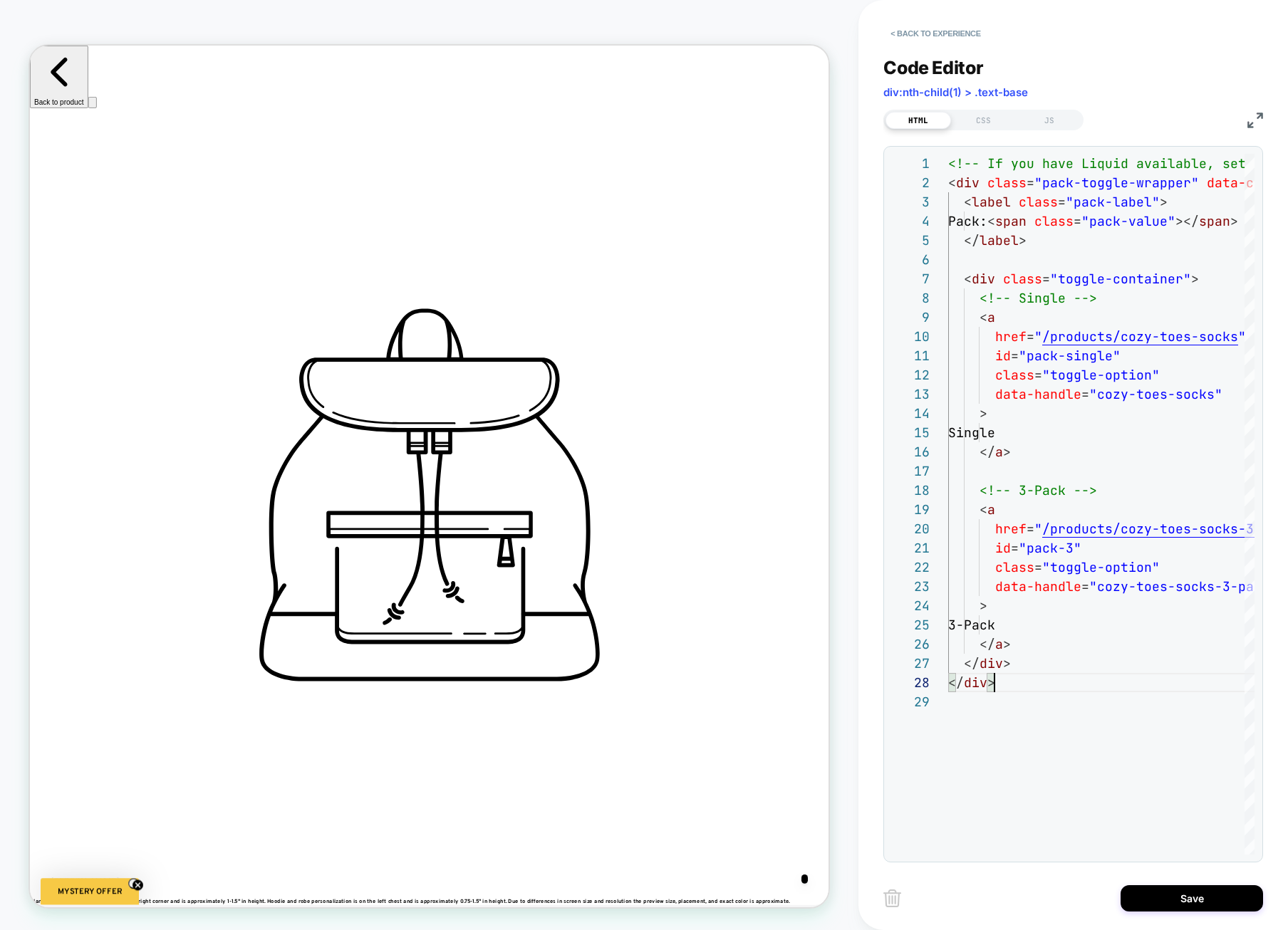
scroll to position [0, 1904]
drag, startPoint x: 986, startPoint y: 114, endPoint x: 992, endPoint y: 148, distance: 34.5
click at [987, 114] on div "CSS" at bounding box center [984, 120] width 66 height 17
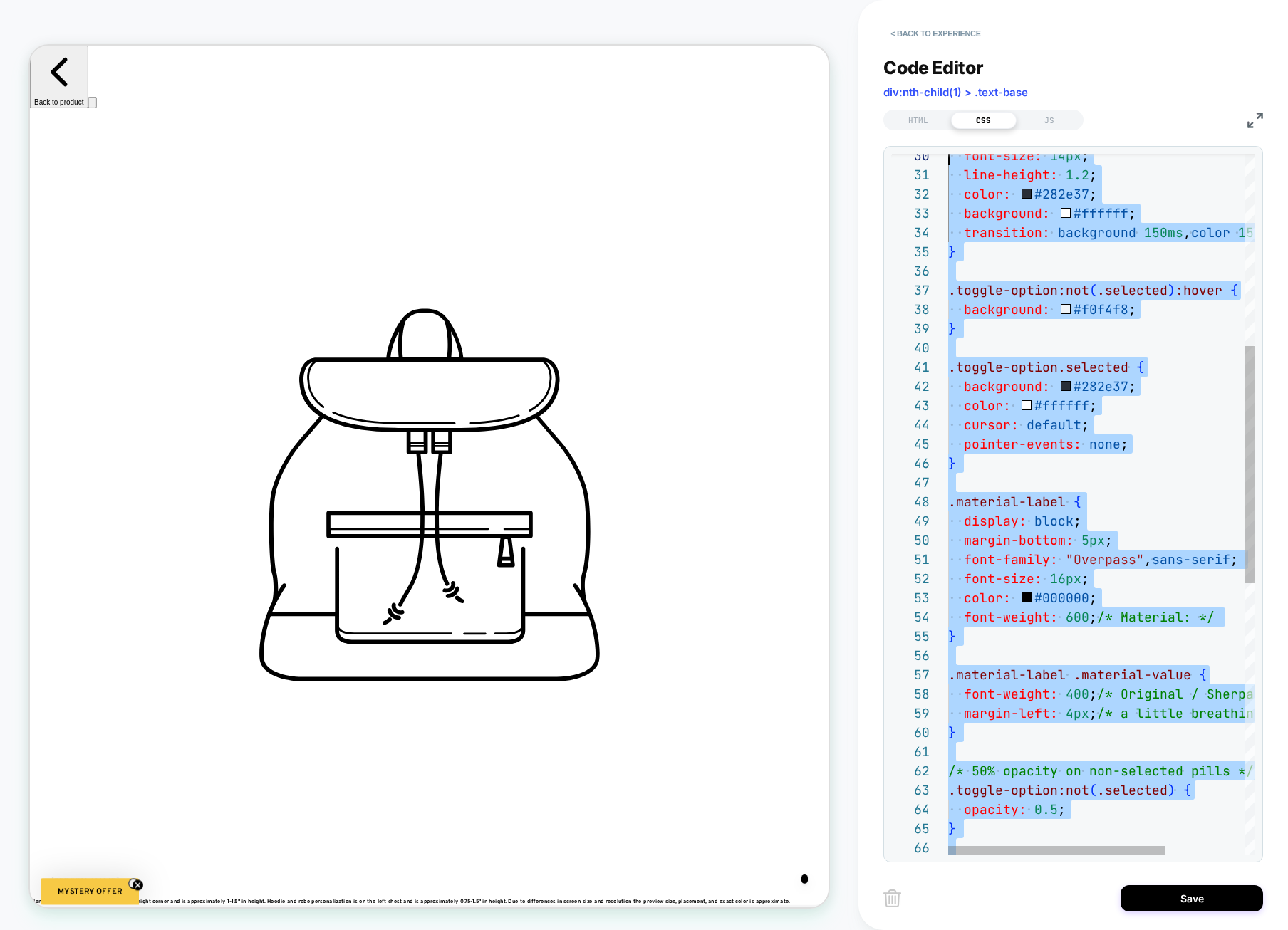
scroll to position [0, 0]
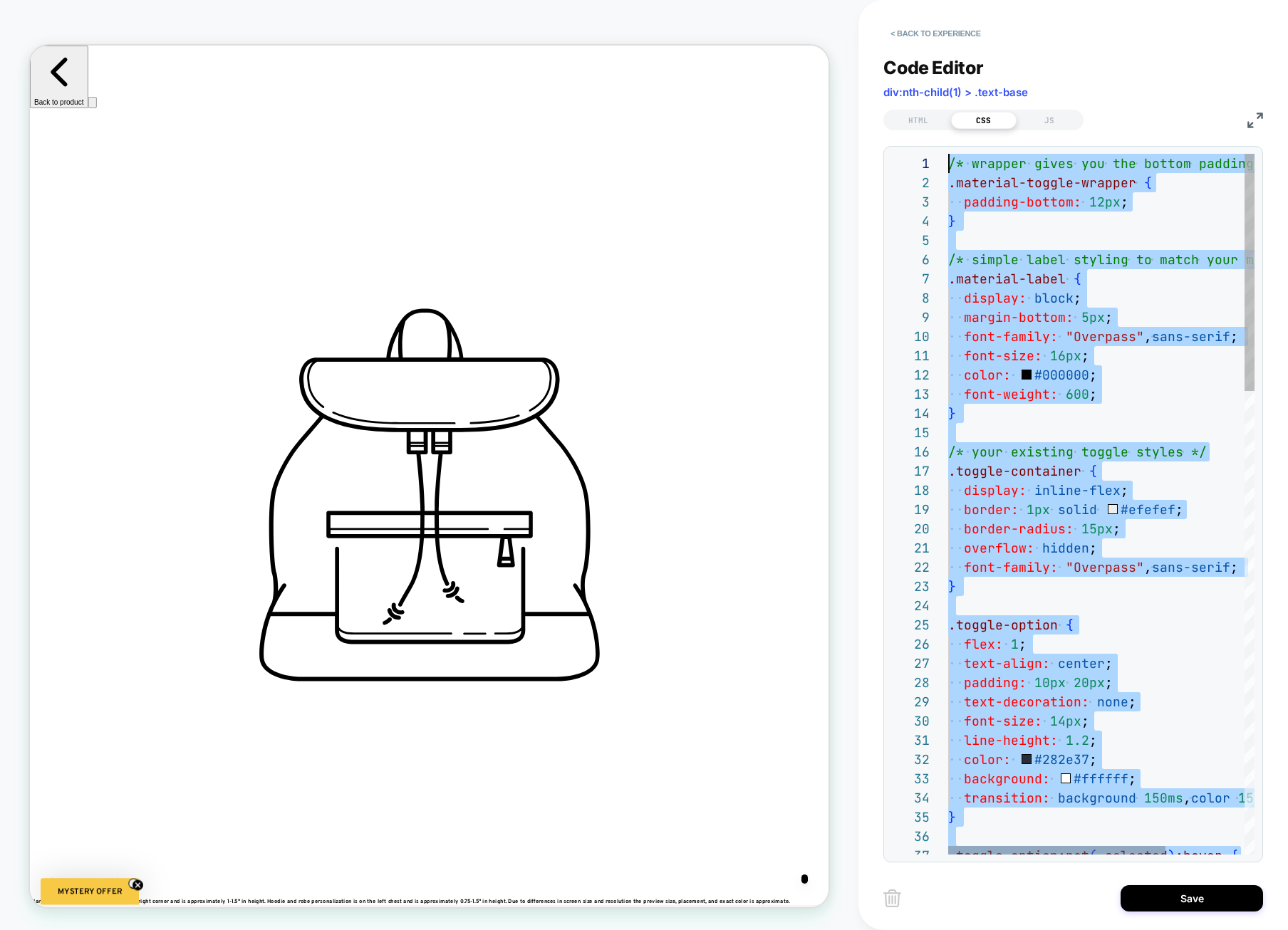
drag, startPoint x: 1058, startPoint y: 535, endPoint x: 774, endPoint y: -131, distance: 724.0
type textarea "**********"
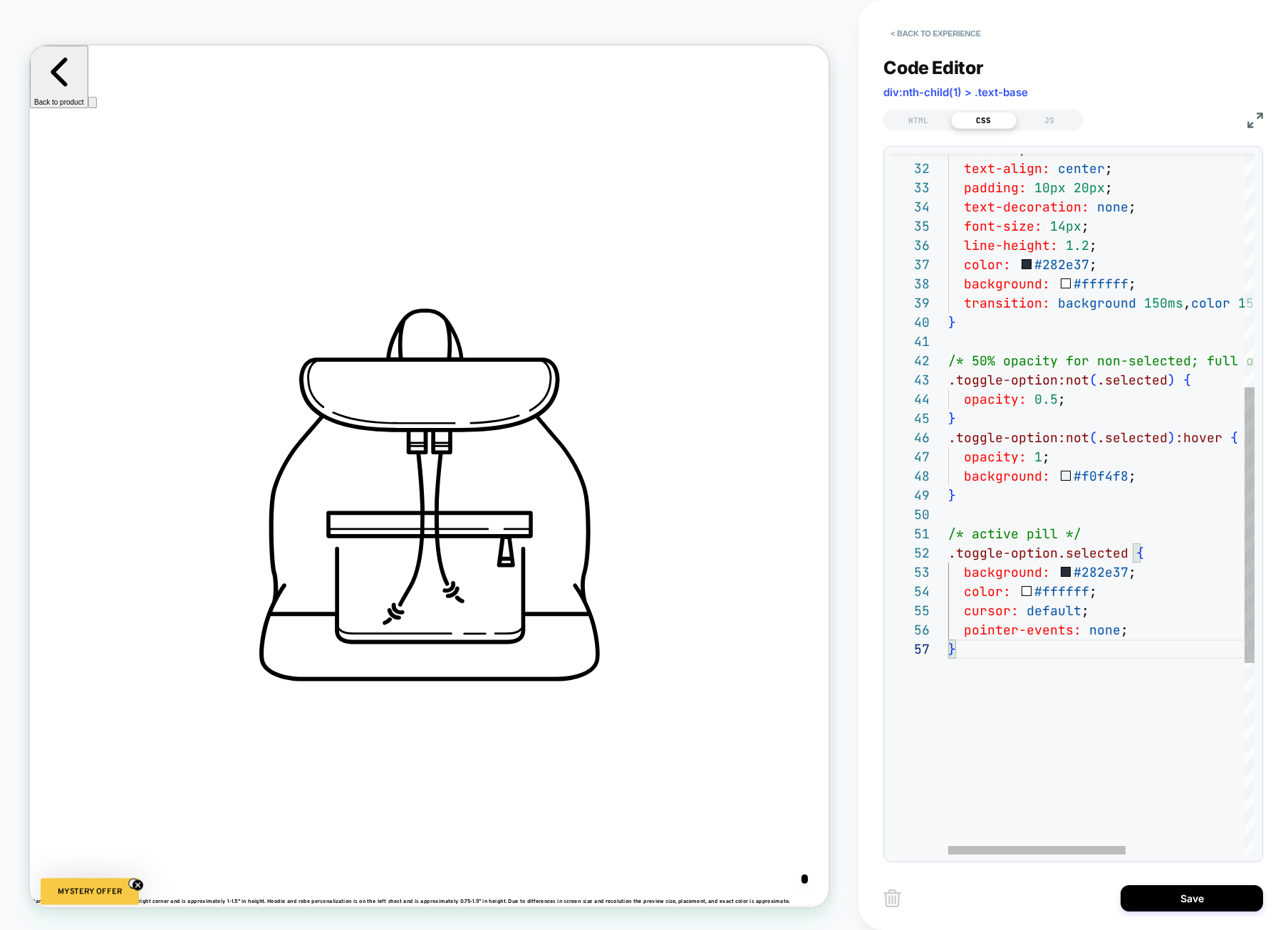
scroll to position [0, 952]
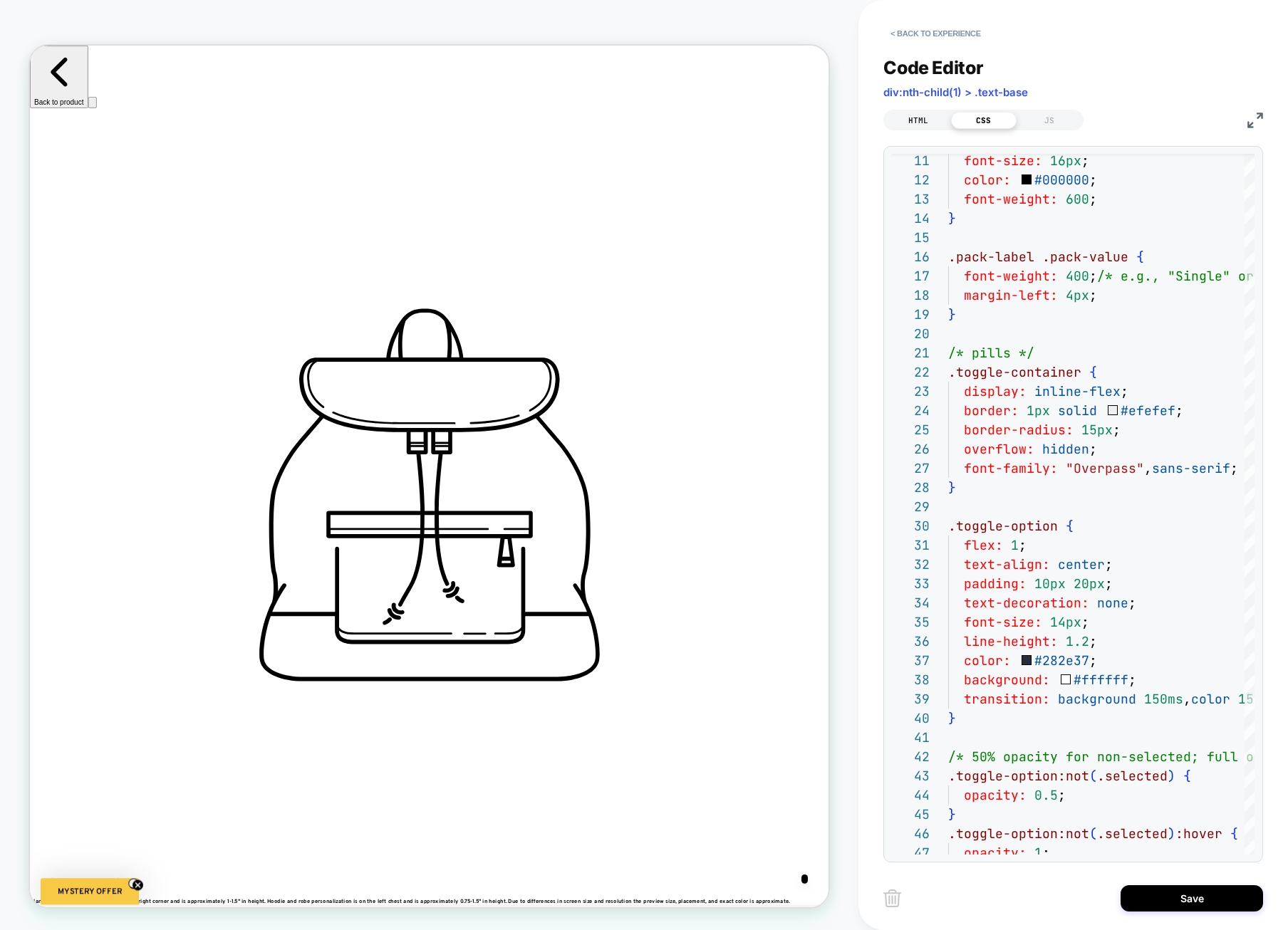
click at [916, 111] on div "HTML" at bounding box center [918, 120] width 66 height 17
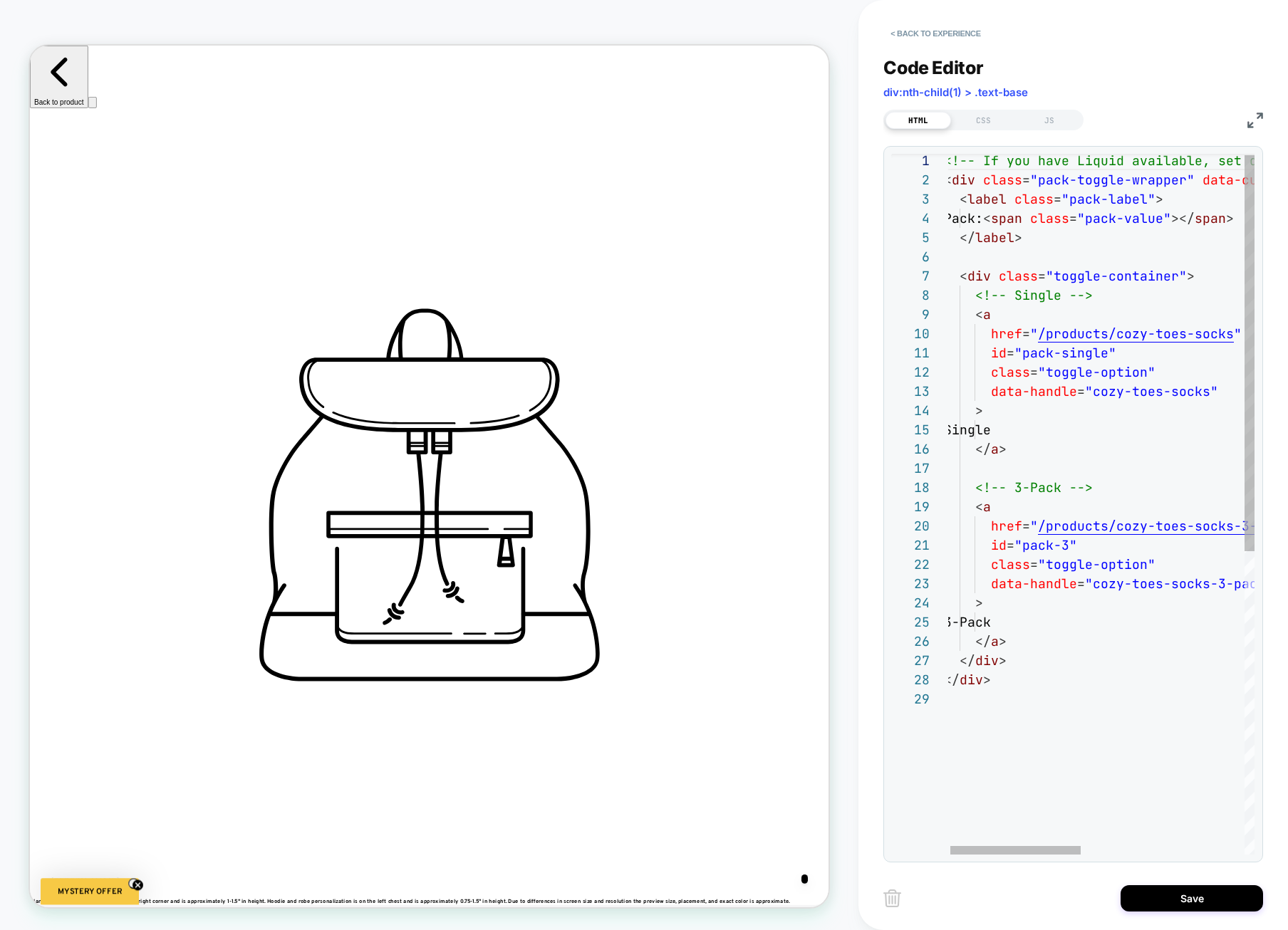
scroll to position [0, 1904]
click at [992, 617] on span "3-Pack" at bounding box center [967, 621] width 47 height 16
type textarea "**********"
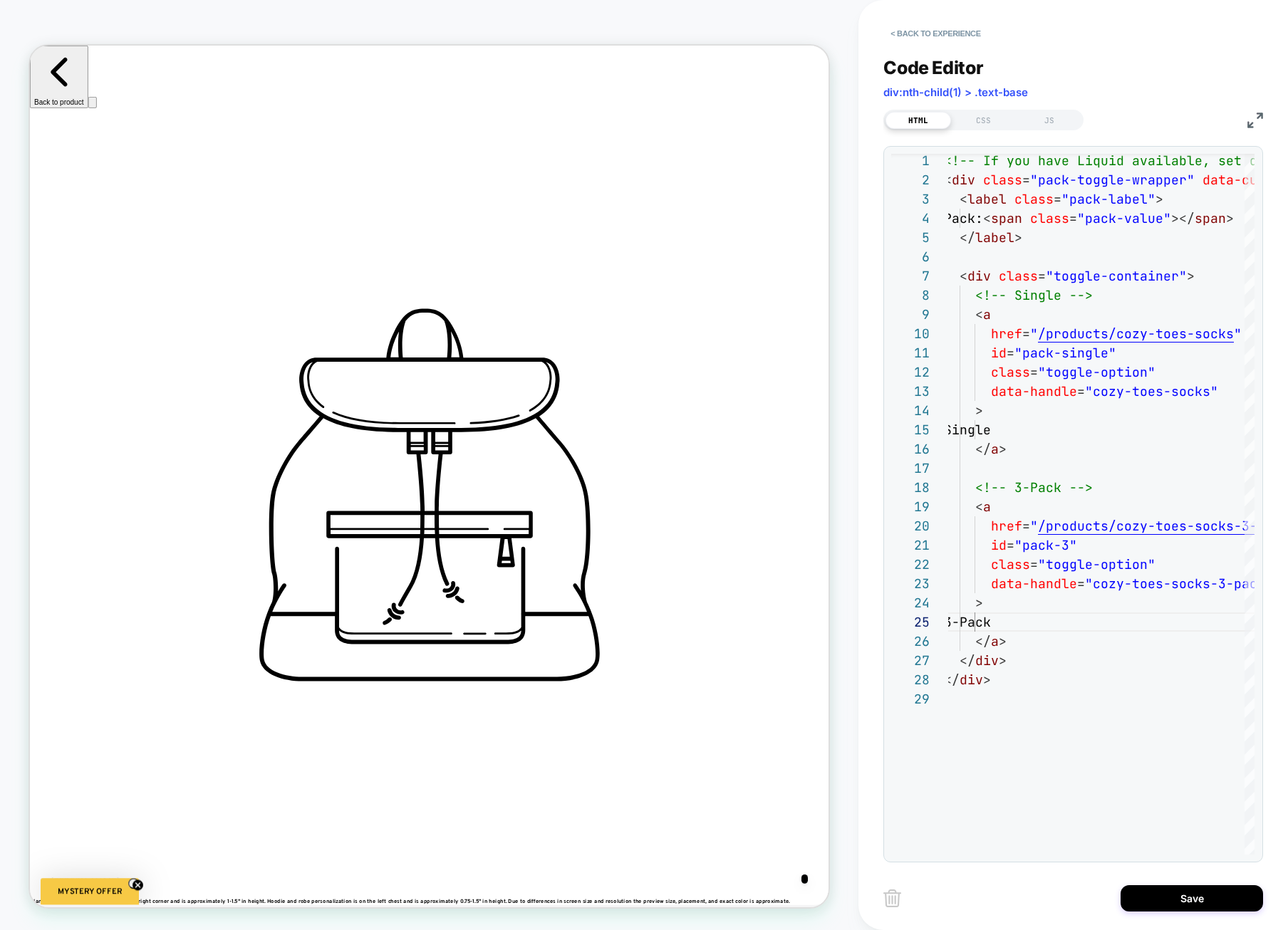
click at [1144, 121] on img at bounding box center [1256, 120] width 15 height 15
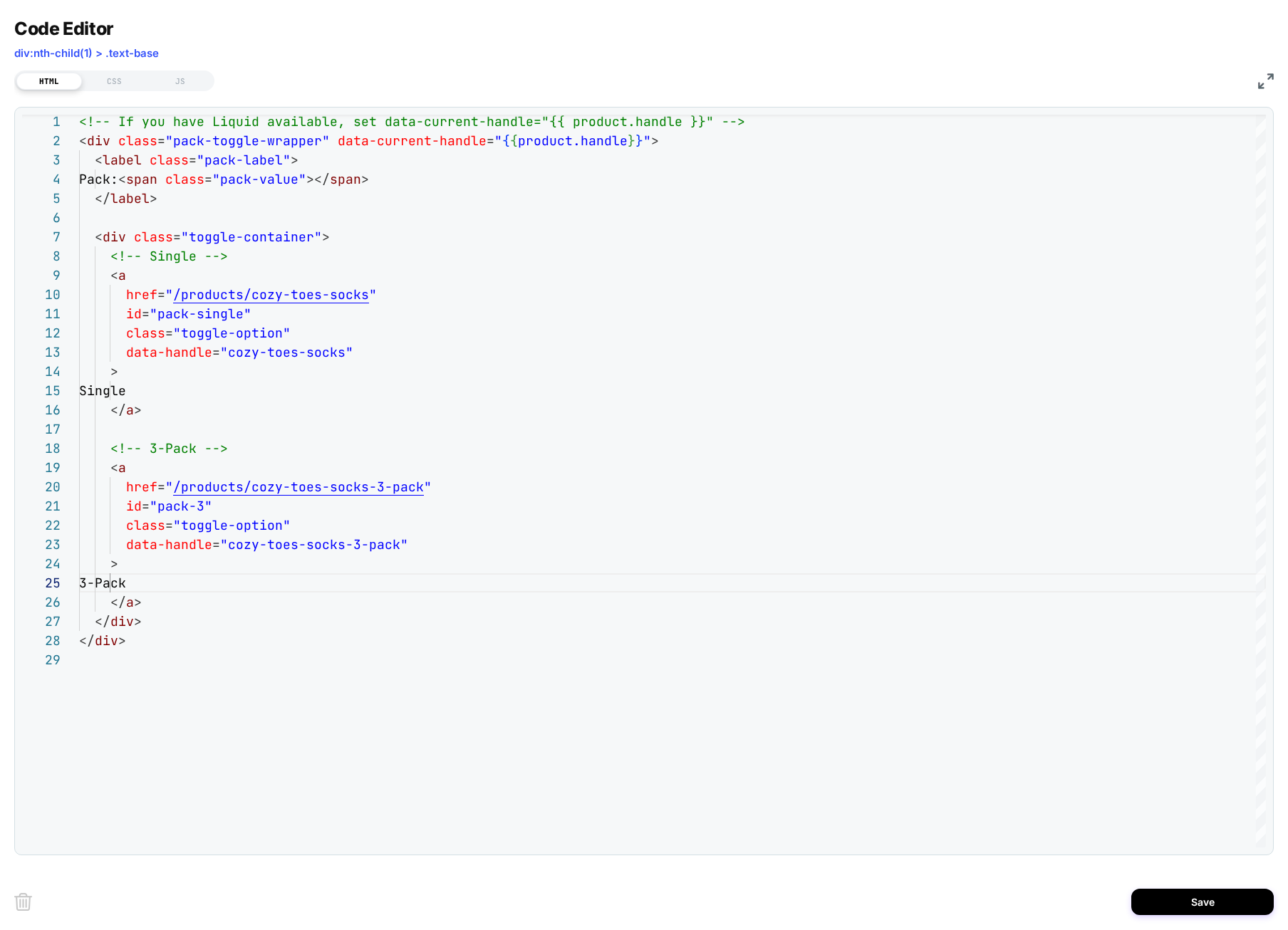
click at [1144, 80] on div "HTML CSS JS" at bounding box center [644, 78] width 1260 height 24
click at [1144, 84] on img at bounding box center [1266, 81] width 15 height 15
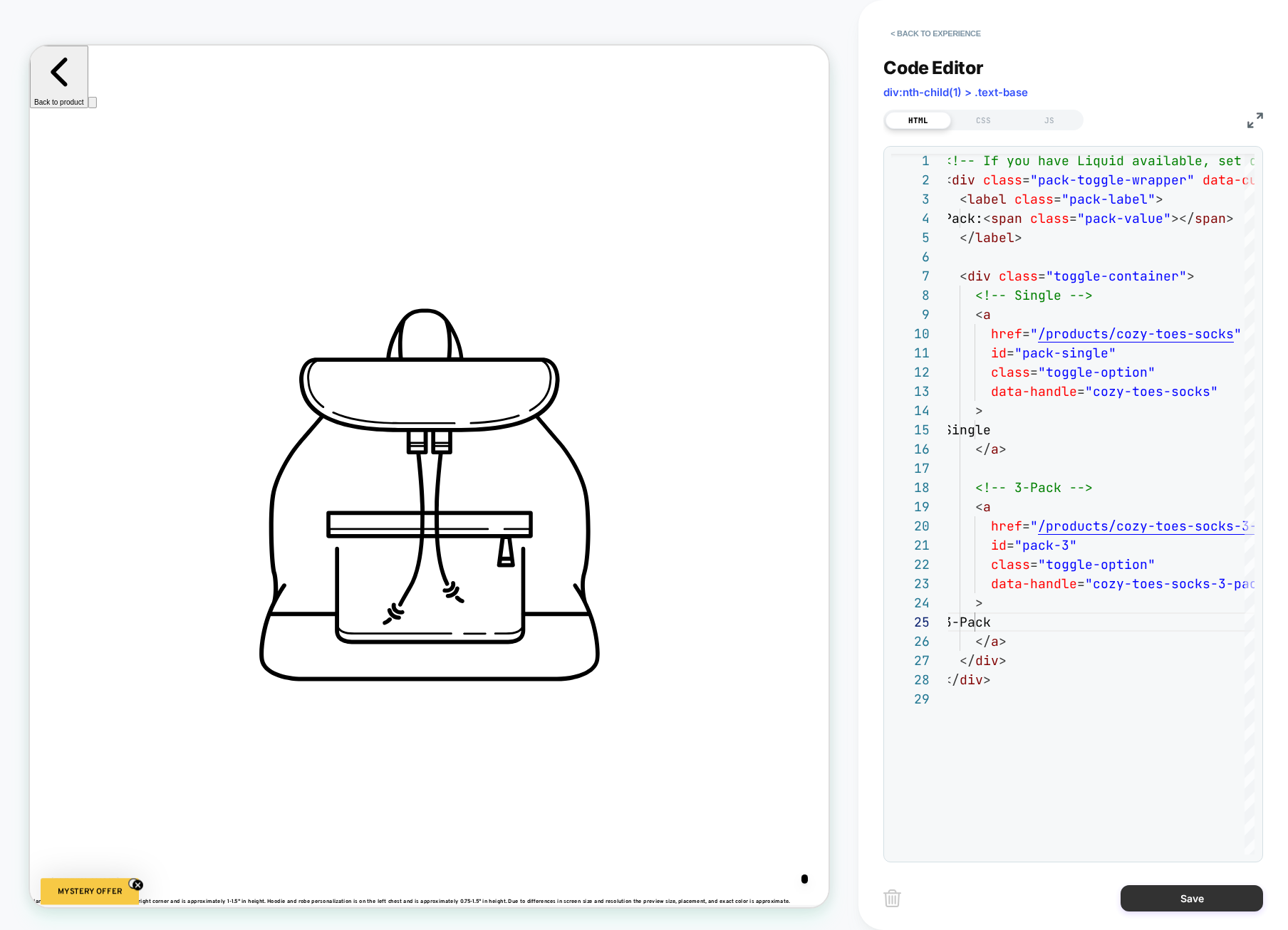
scroll to position [0, 0]
click at [1144, 896] on button "Save" at bounding box center [1192, 899] width 142 height 27
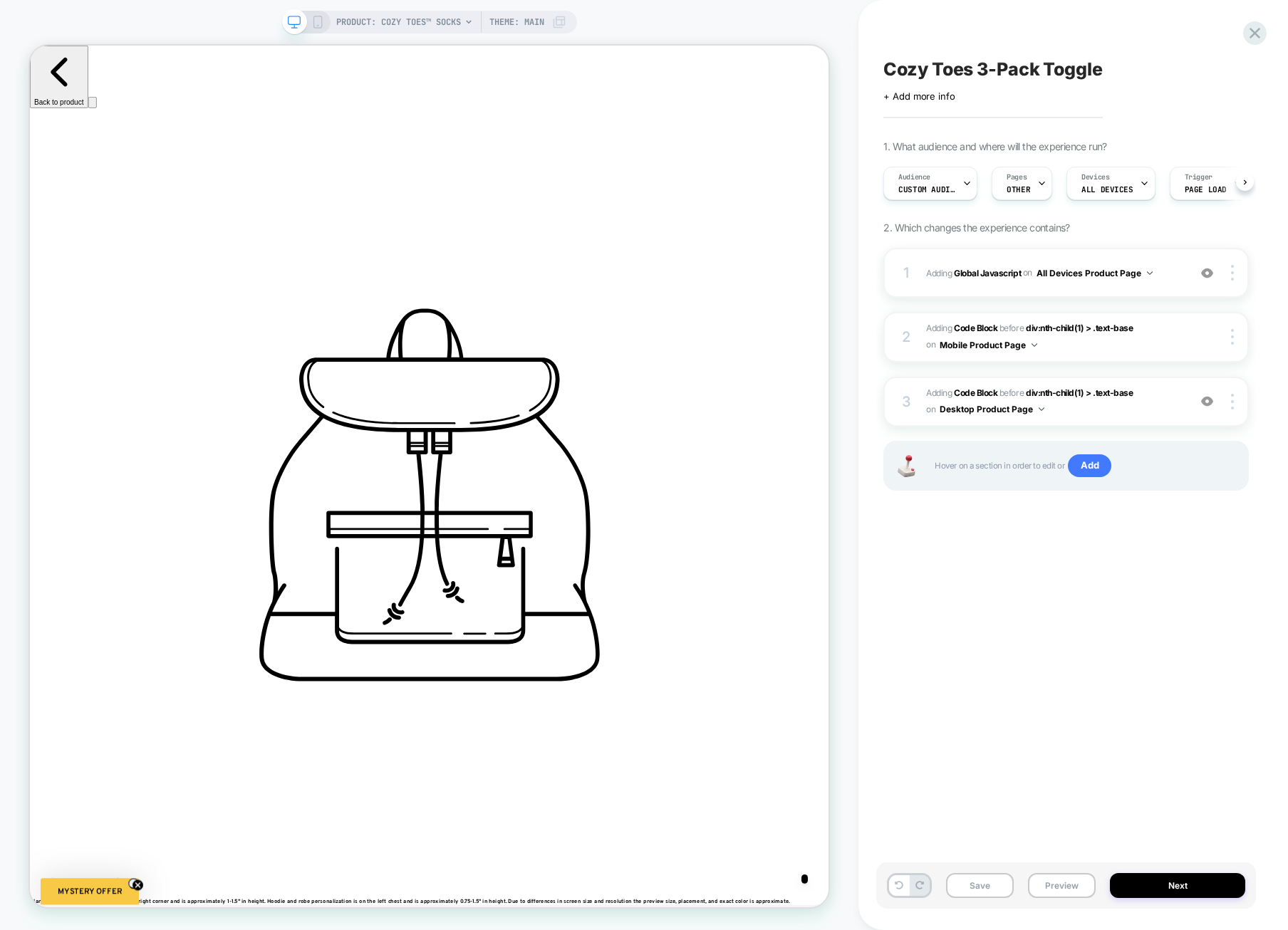
scroll to position [0, 1]
click at [1025, 277] on span "on" at bounding box center [1028, 273] width 10 height 15
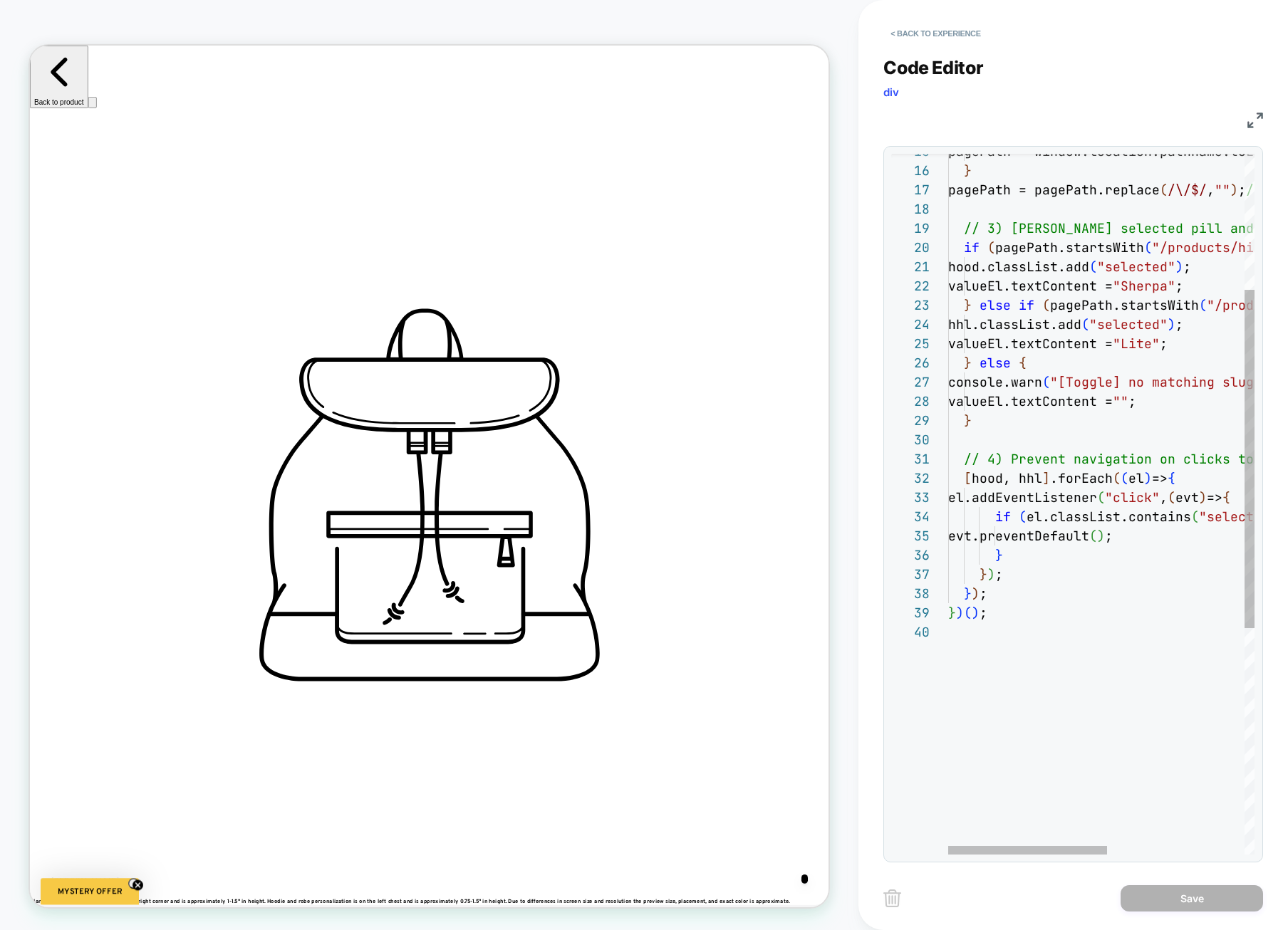
scroll to position [96, 0]
type textarea "**********"
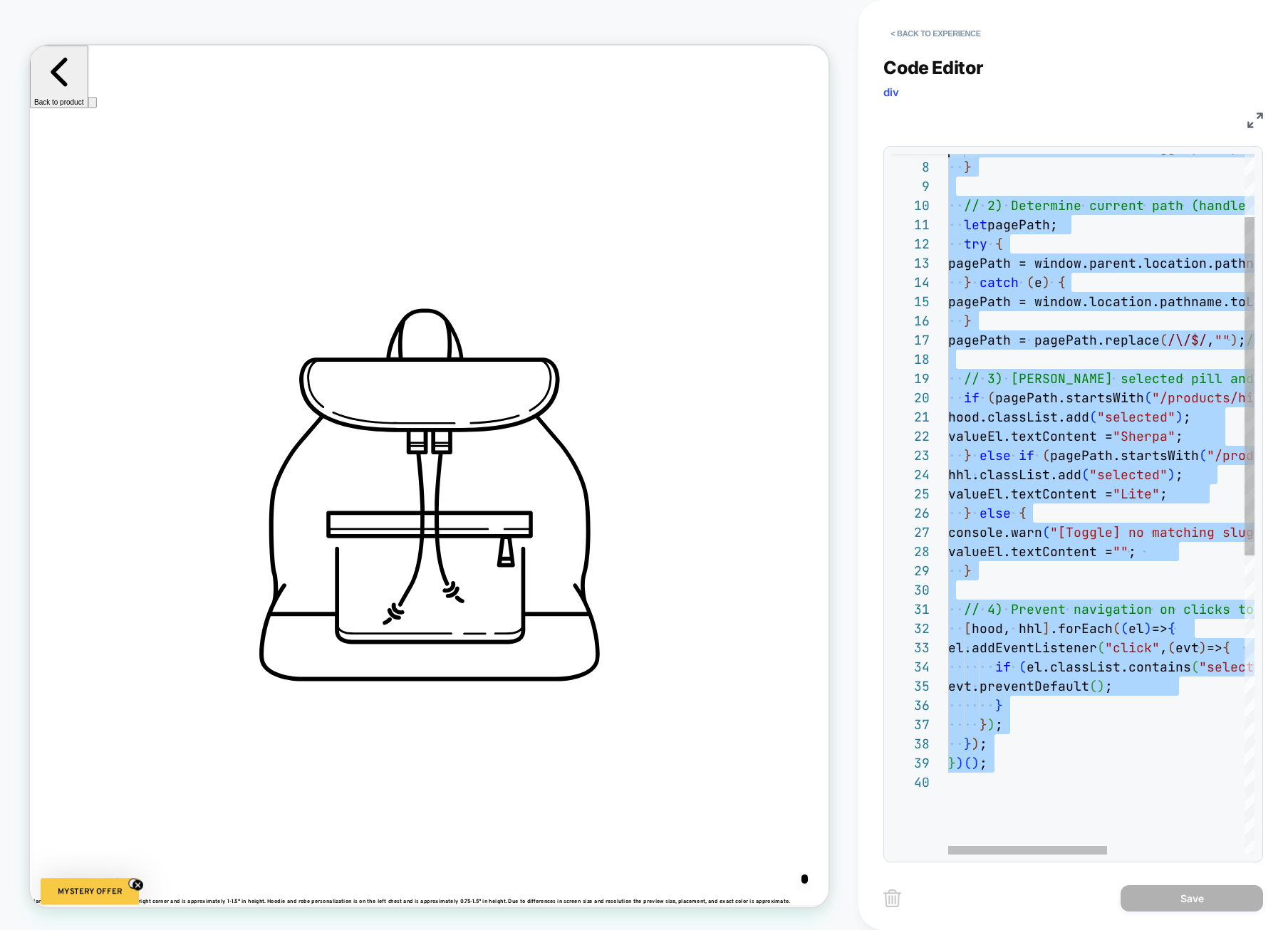
scroll to position [0, 0]
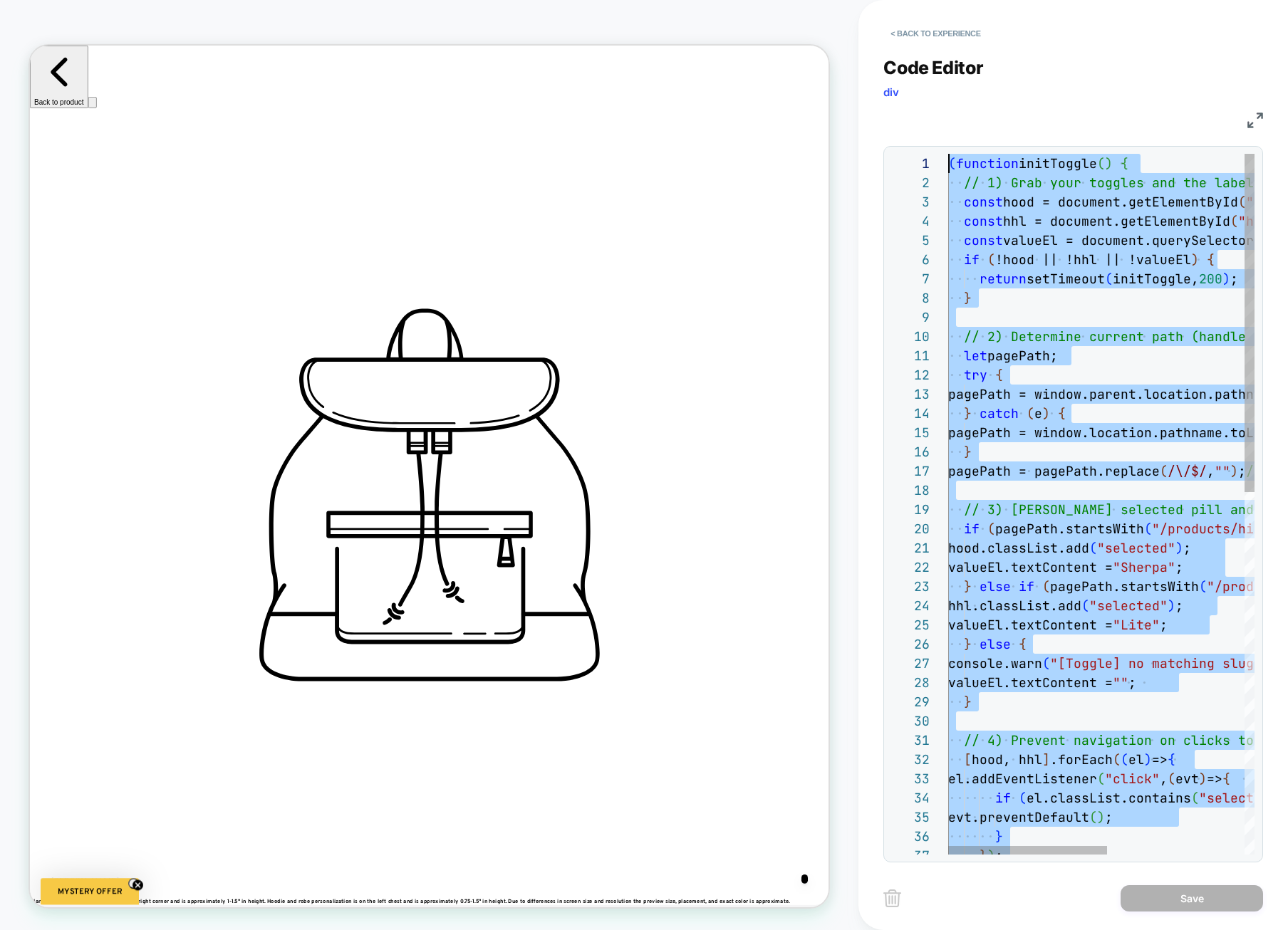
drag, startPoint x: 1055, startPoint y: 690, endPoint x: 837, endPoint y: -163, distance: 880.4
click at [837, 0] on html "PRODUCT: Cozy Toes™ Socks PRODUCT: Cozy Toes™ Socks Theme: MAIN < Back to exper…" at bounding box center [644, 465] width 1288 height 930
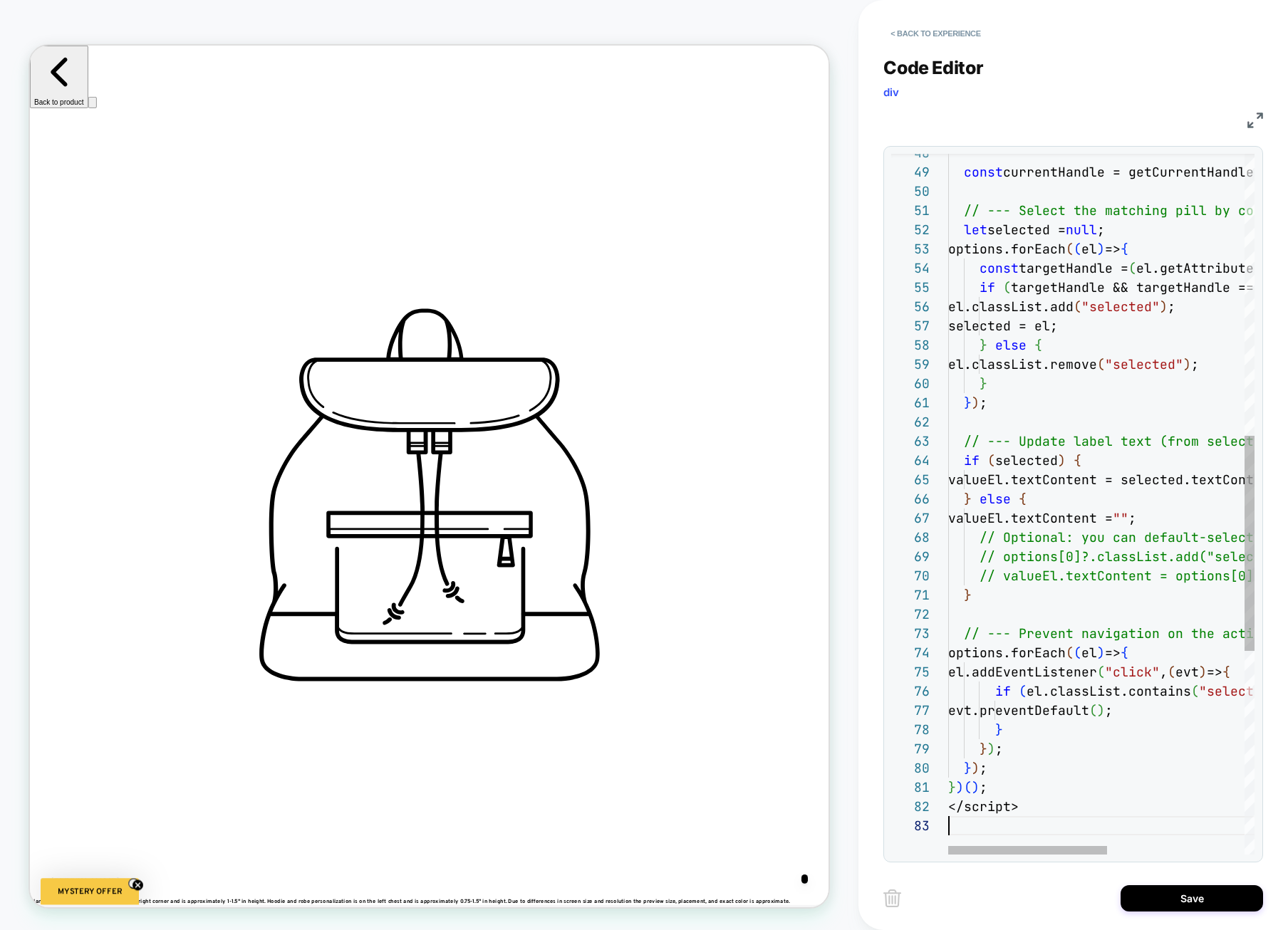
scroll to position [0, 1904]
click at [1006, 94] on div "Code Editor div" at bounding box center [1073, 82] width 379 height 50
drag, startPoint x: 1166, startPoint y: 895, endPoint x: 1129, endPoint y: 690, distance: 208.3
click at [1131, 693] on div "< Back to experience Code Editor div JS 48 49 50 51 52 53 54 55 56 57 58 59 60 …" at bounding box center [1073, 465] width 379 height 930
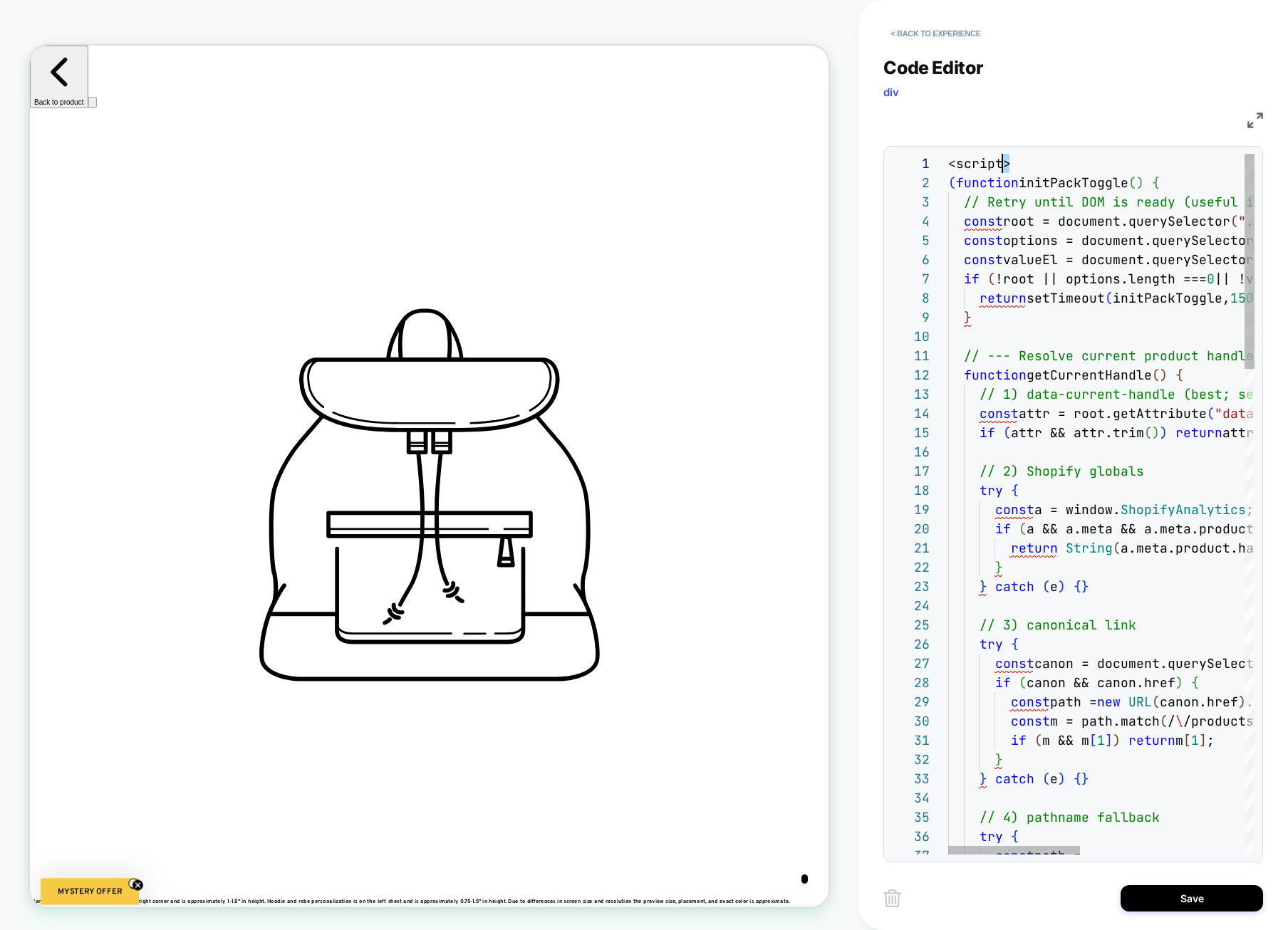
scroll to position [0, 0]
drag, startPoint x: 1015, startPoint y: 159, endPoint x: 946, endPoint y: 164, distance: 69.2
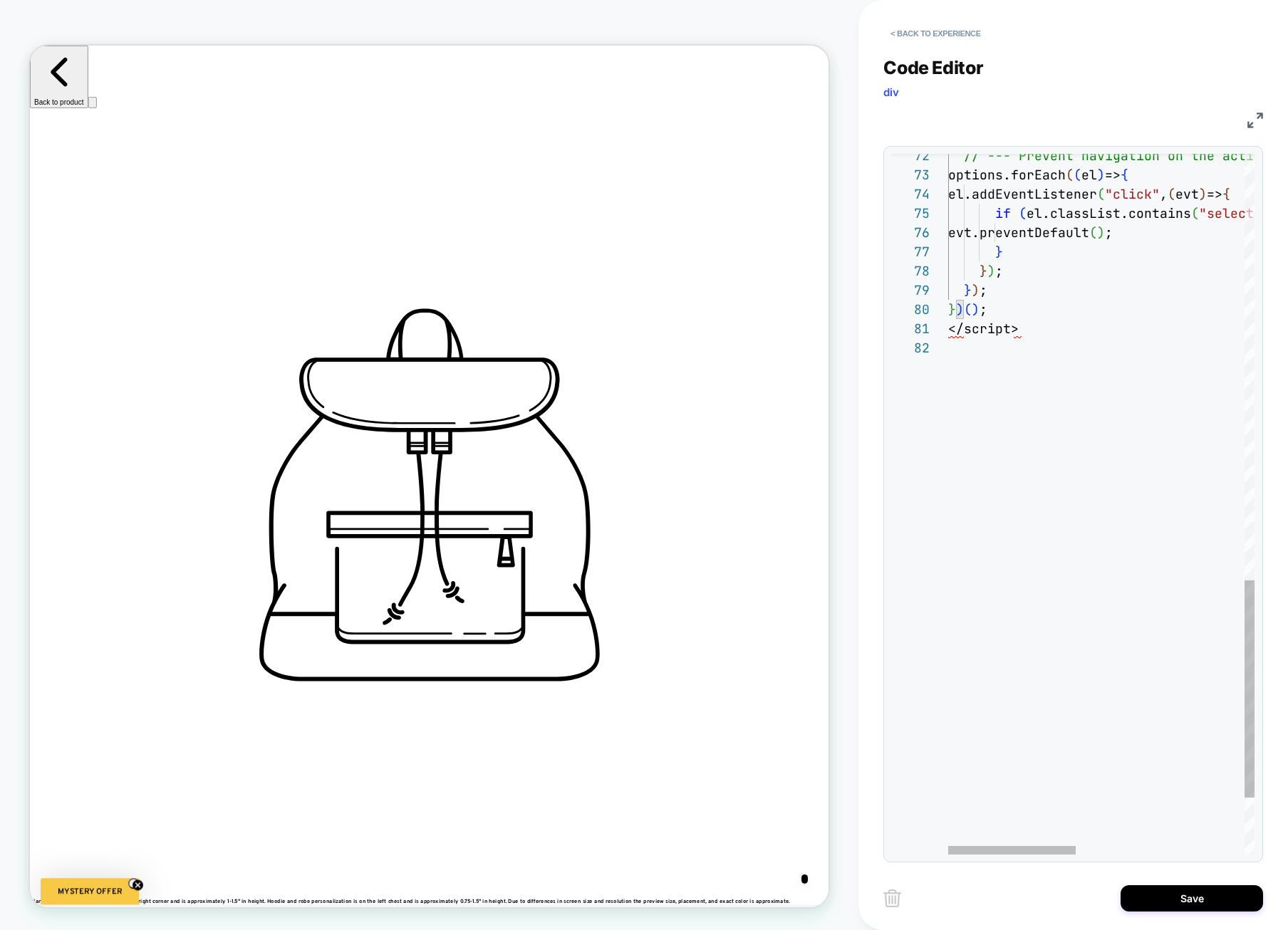
type textarea "*********"
drag, startPoint x: 1052, startPoint y: 350, endPoint x: 932, endPoint y: 326, distance: 122.4
type textarea "**********"
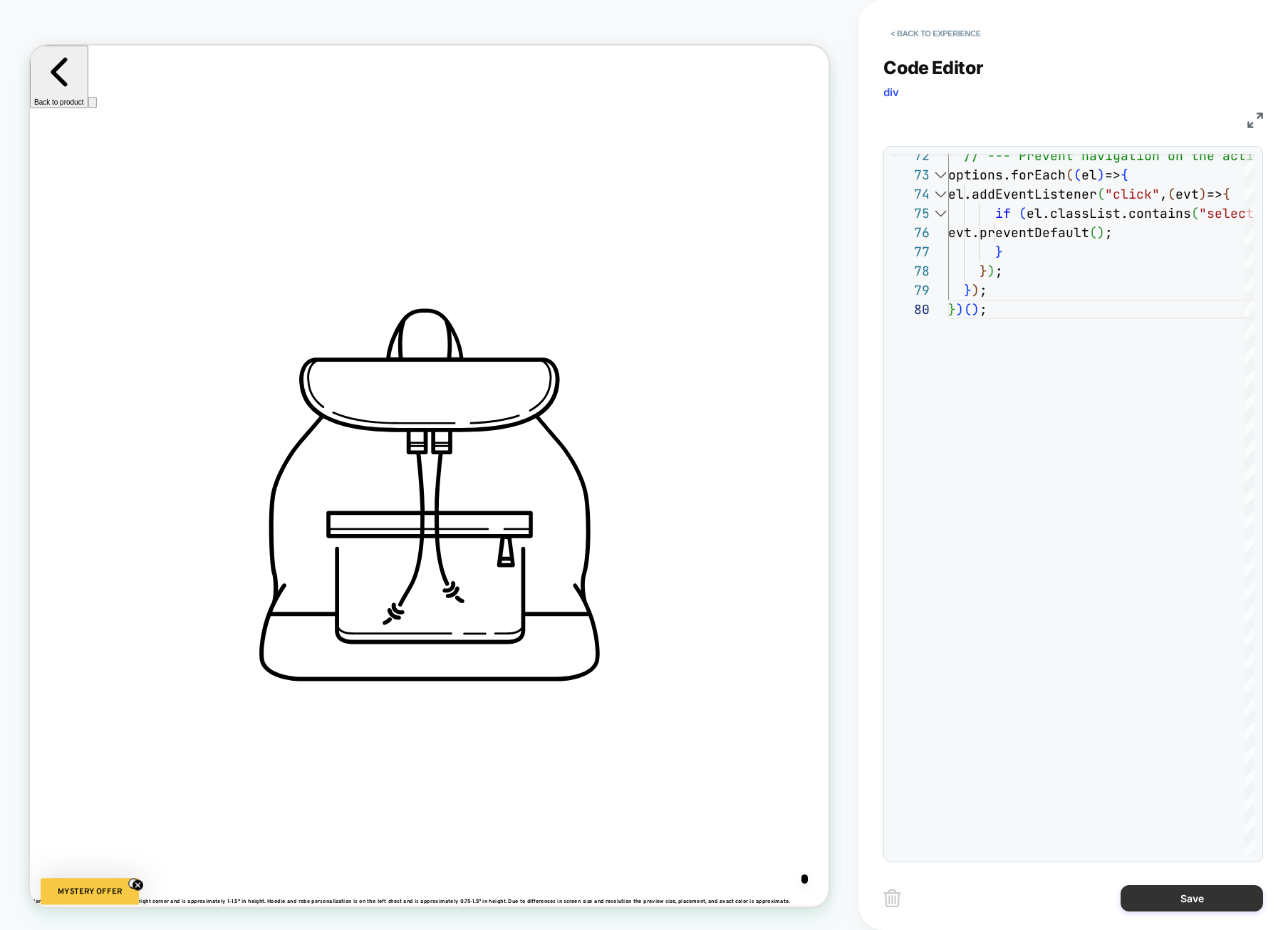
click at [1144, 902] on button "Save" at bounding box center [1192, 899] width 142 height 27
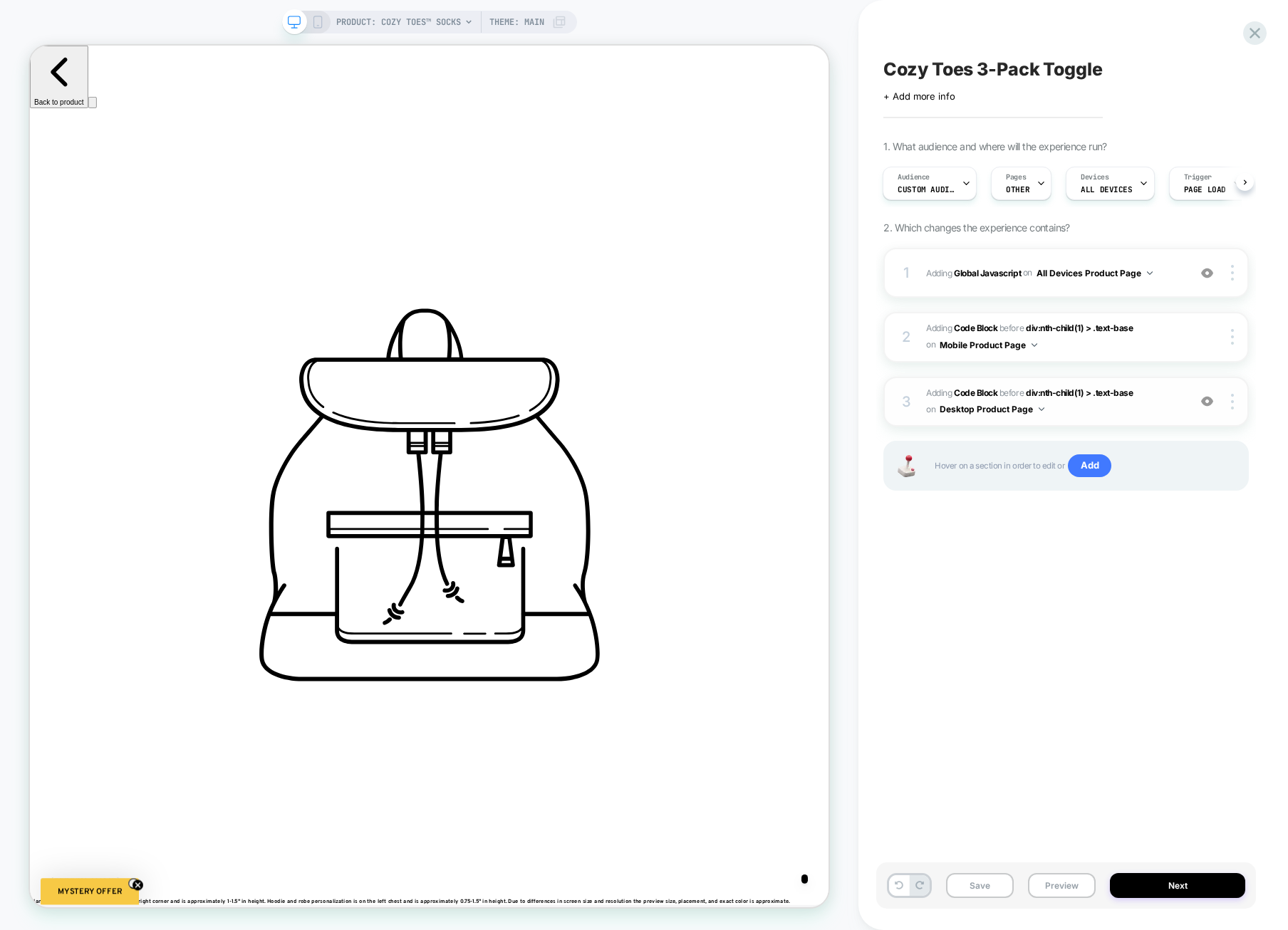
scroll to position [0, 0]
click at [1068, 399] on span "Adding Code Block BEFORE div:nth-child(1) > .text-base div:nth-child(1) > .text…" at bounding box center [1054, 401] width 256 height 33
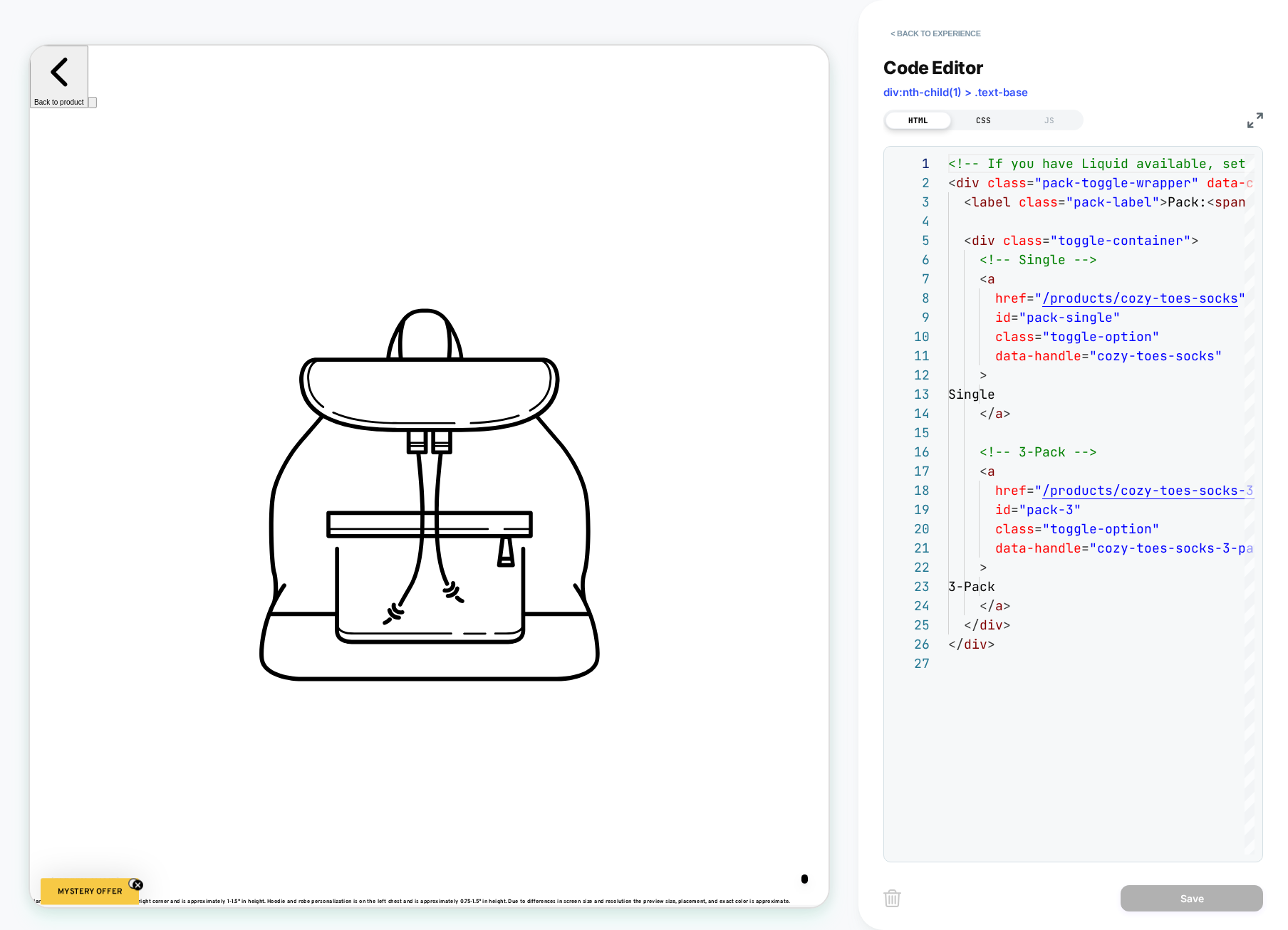
click at [1003, 123] on div "CSS" at bounding box center [984, 120] width 66 height 17
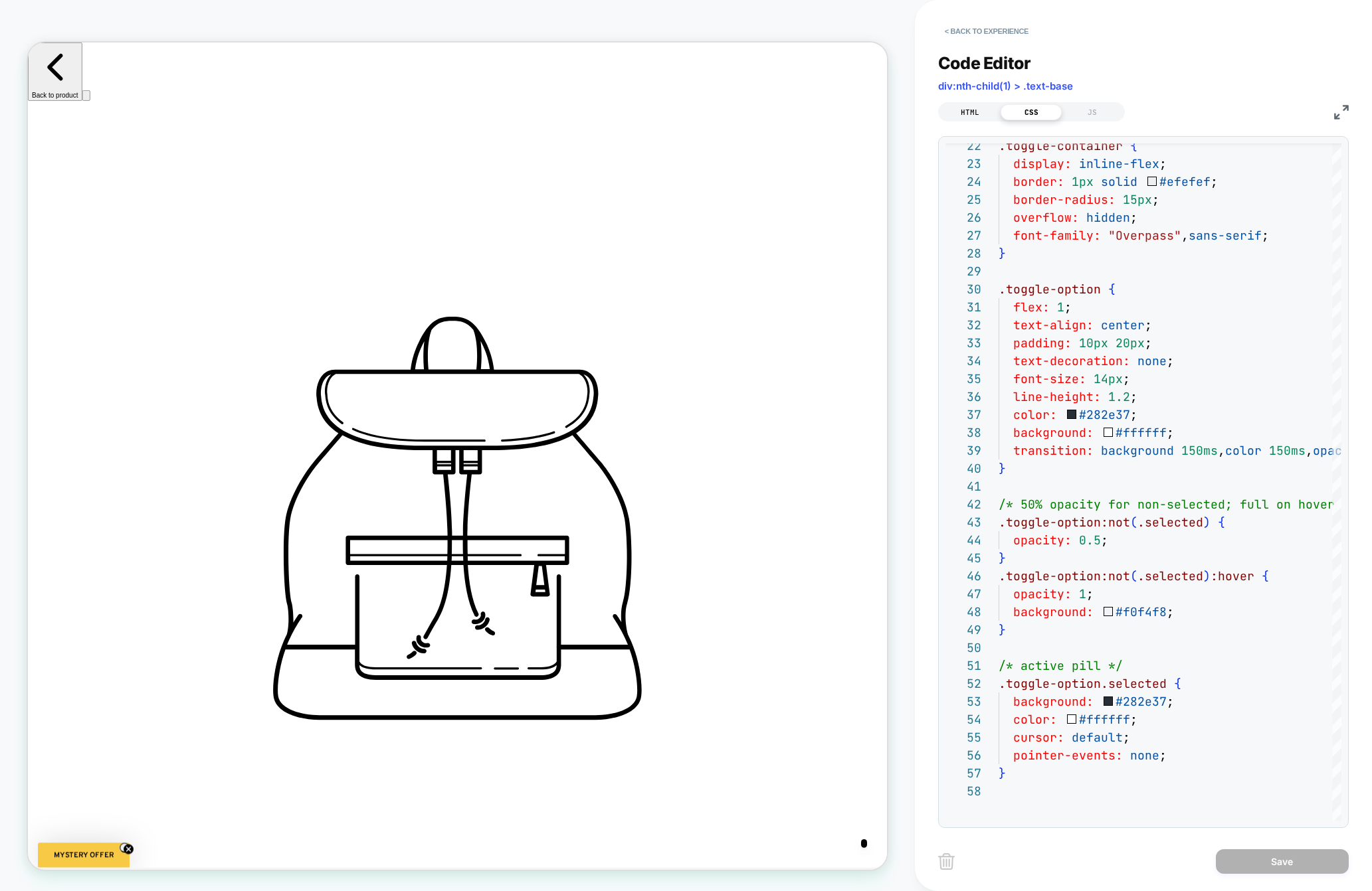
click at [981, 111] on div "HTML" at bounding box center [969, 112] width 61 height 16
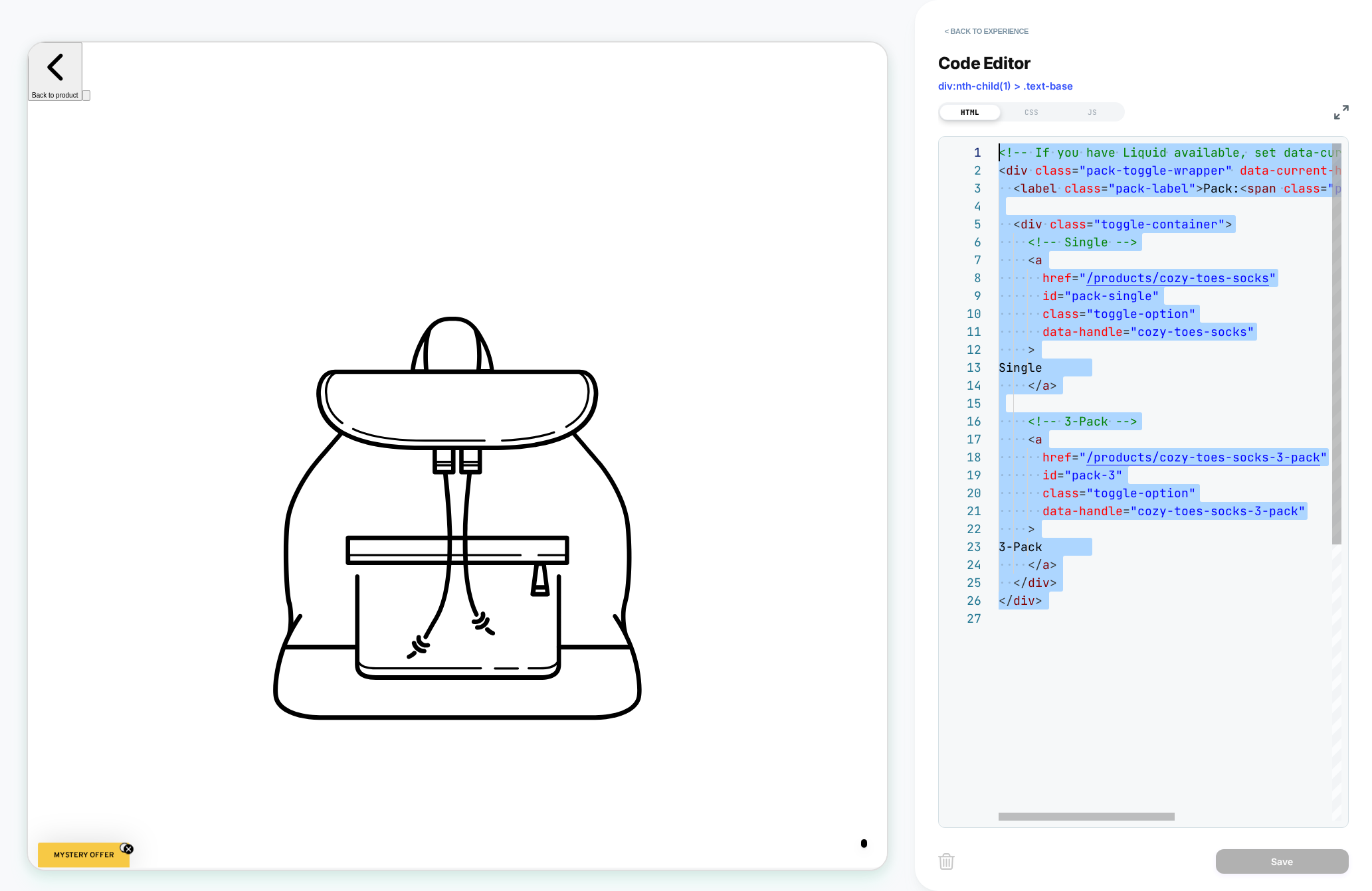
drag, startPoint x: 1066, startPoint y: 506, endPoint x: 998, endPoint y: 12, distance: 498.7
click at [998, 143] on div "<!-- If you have Liquid available, set data-curren t-handle="{{ product.handle …" at bounding box center [1321, 714] width 648 height 1143
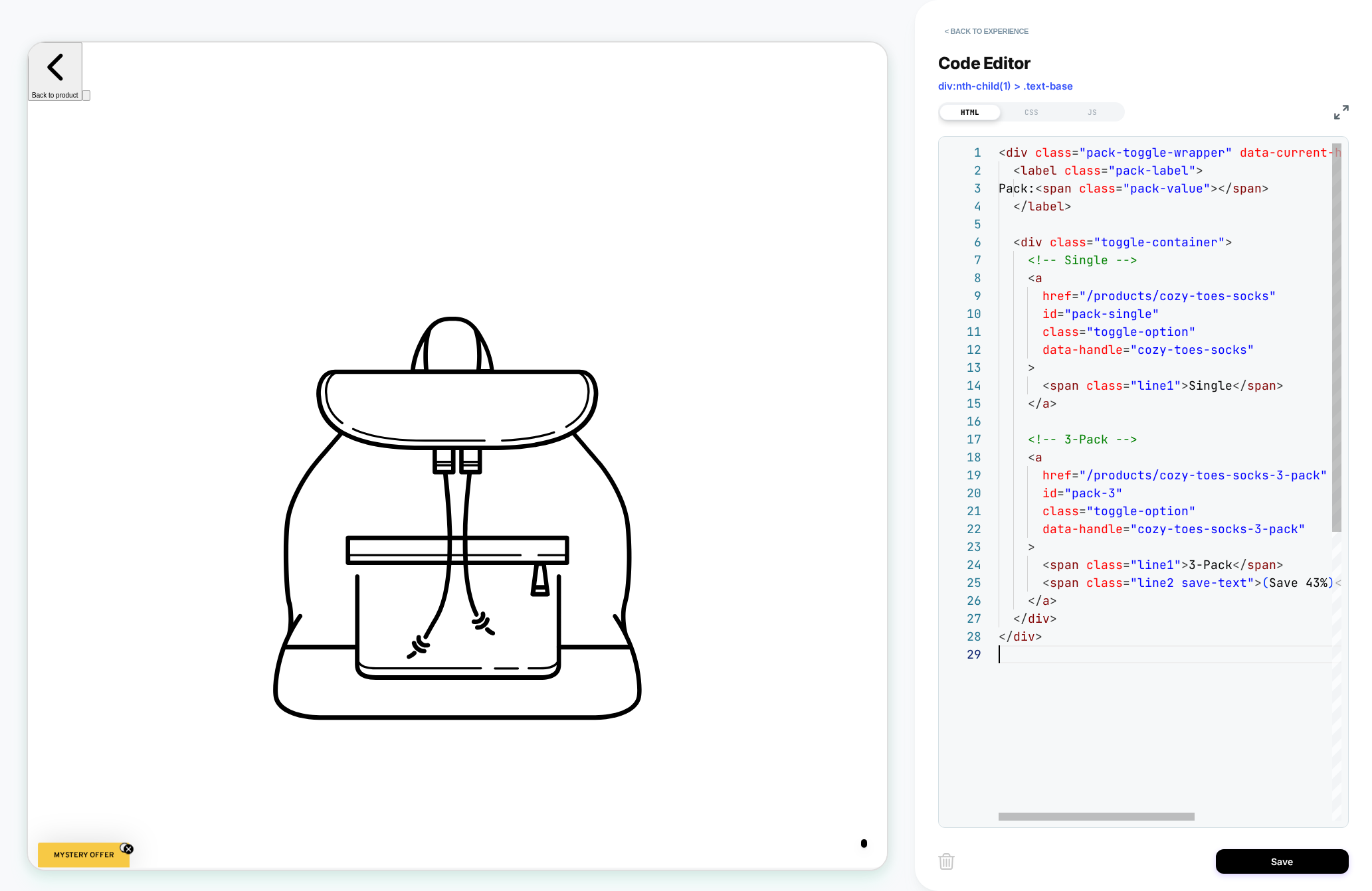
scroll to position [0, 888]
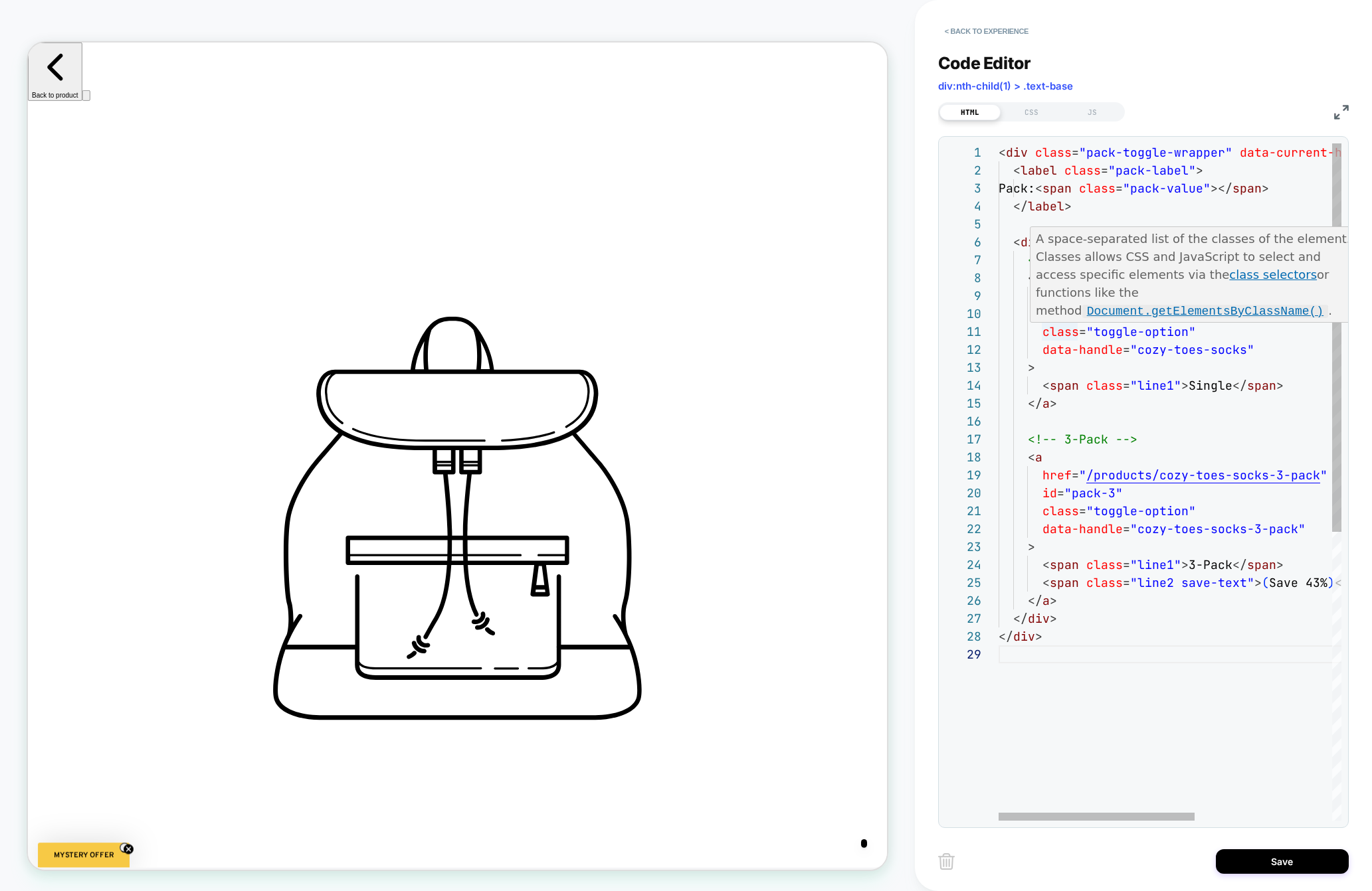
type textarea "**********"
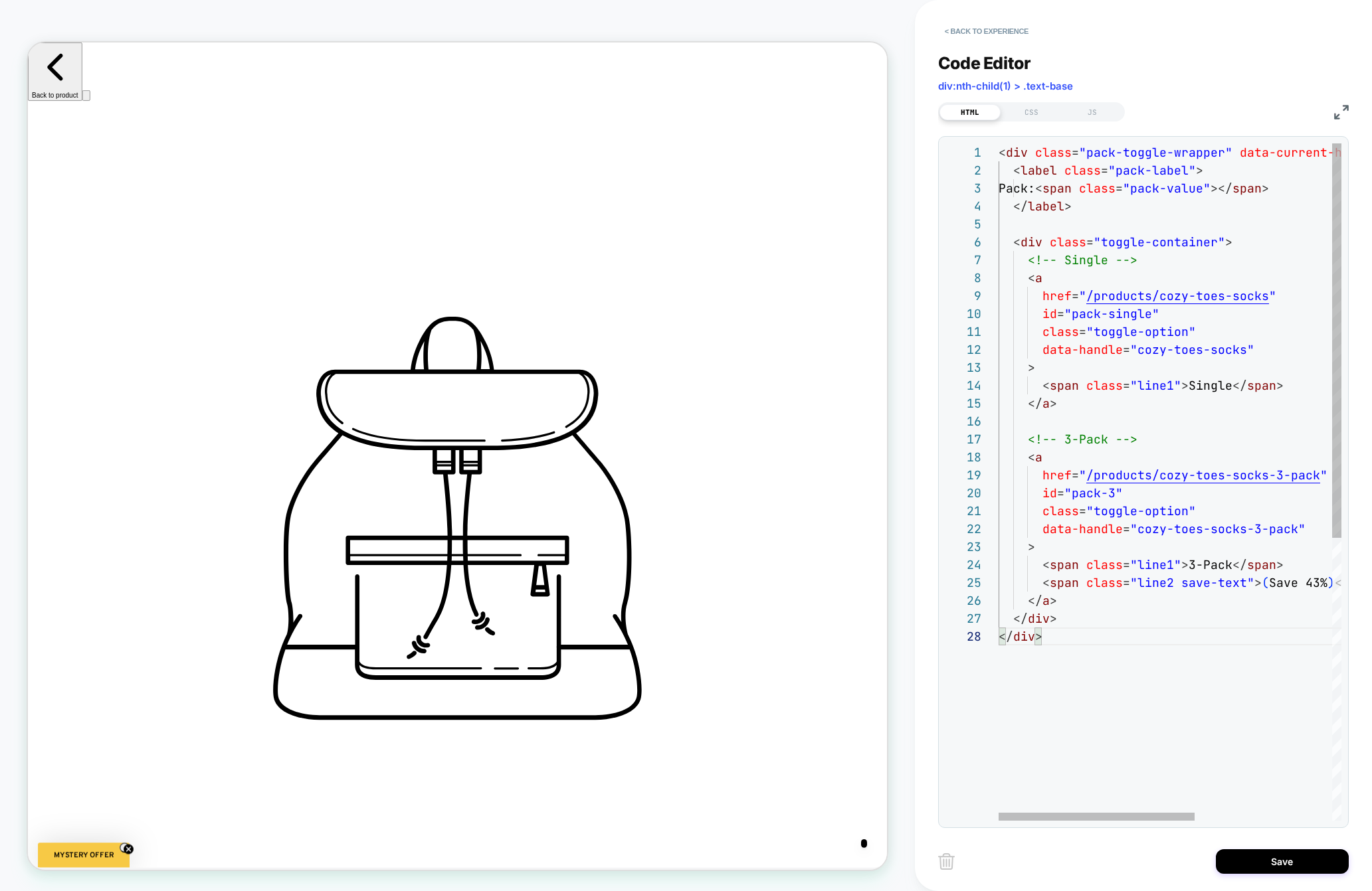
scroll to position [0, 2662]
click at [1031, 112] on div "CSS" at bounding box center [1031, 112] width 61 height 16
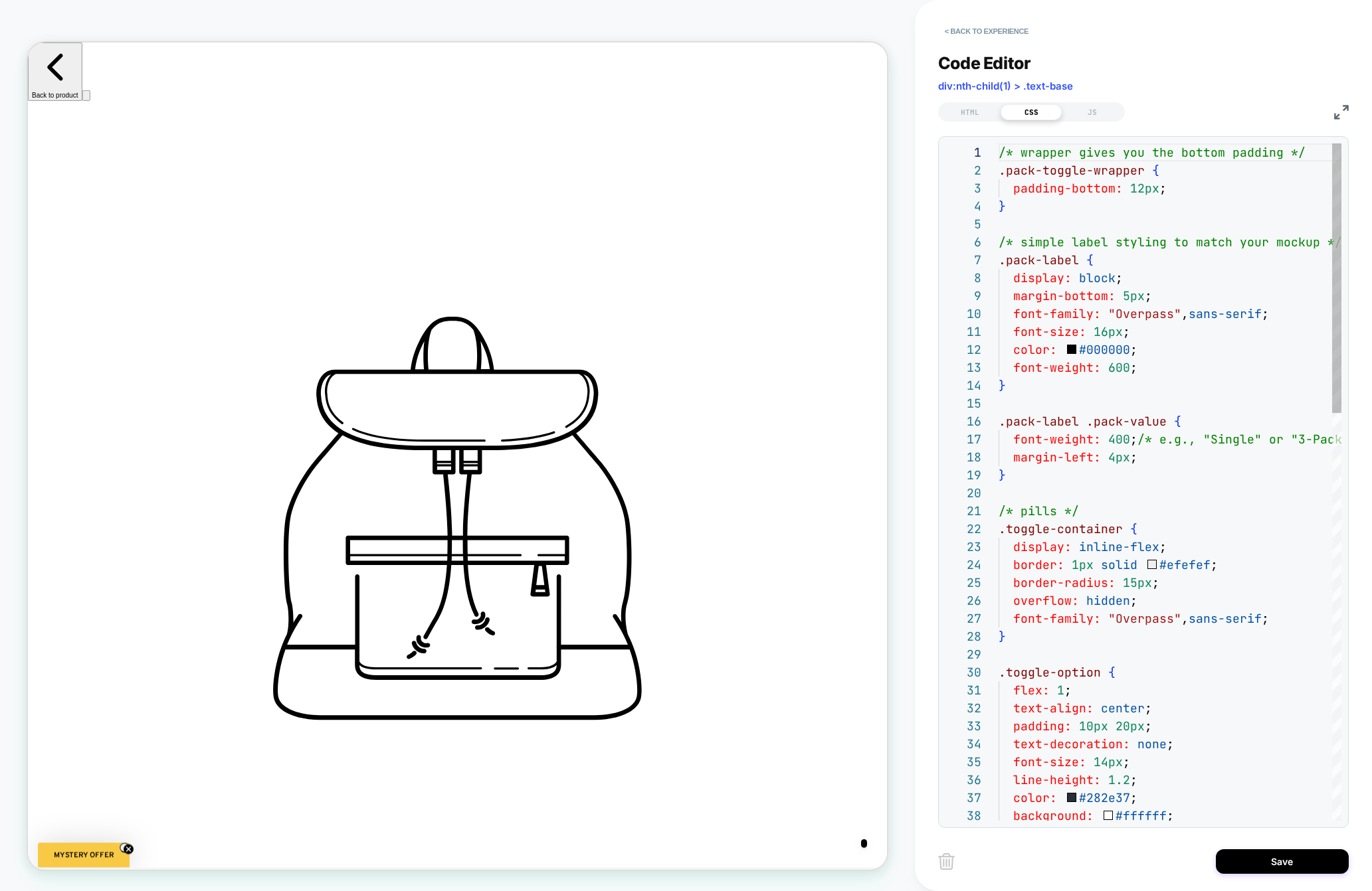
scroll to position [179, 0]
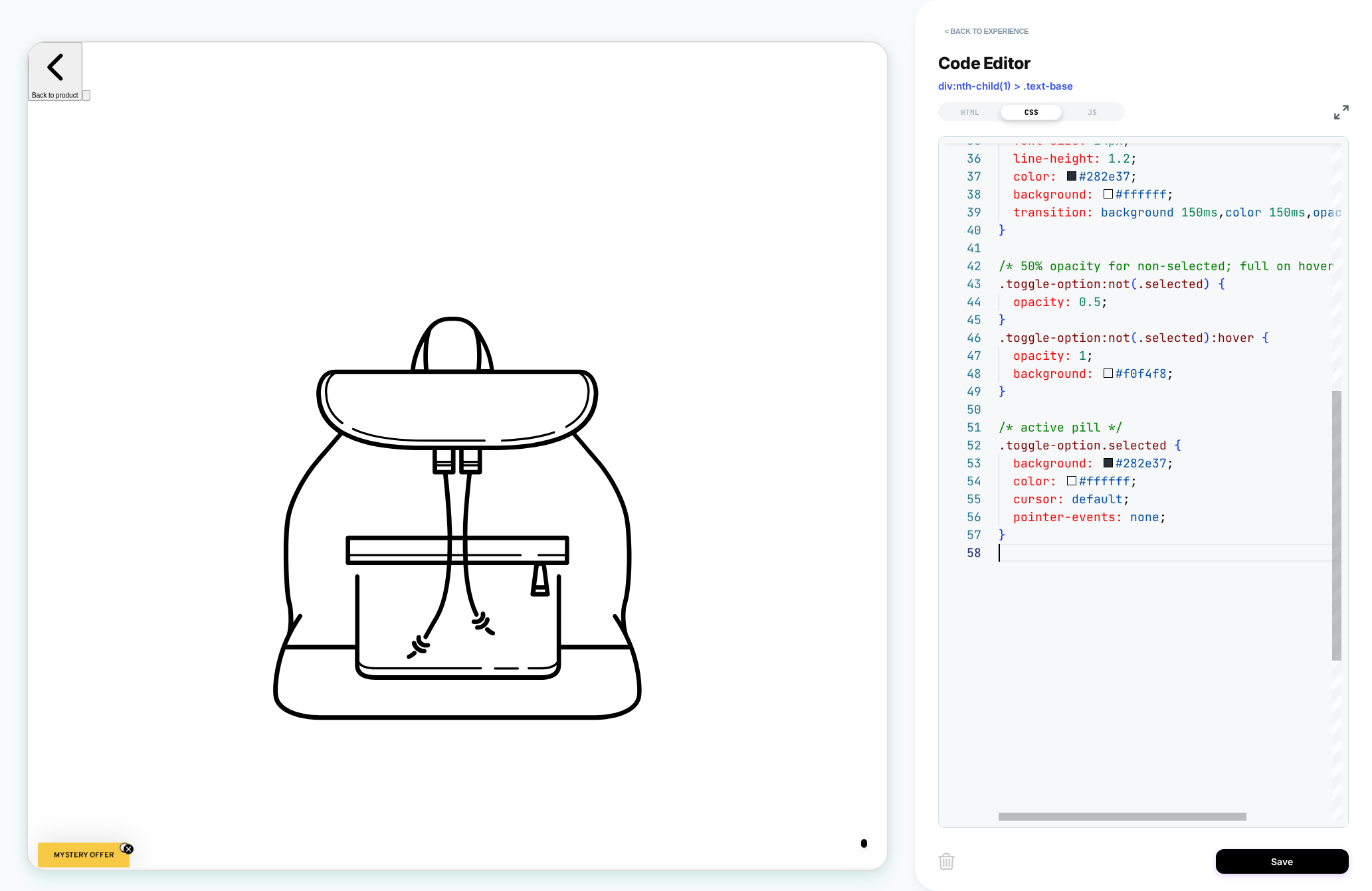
type textarea "**********"
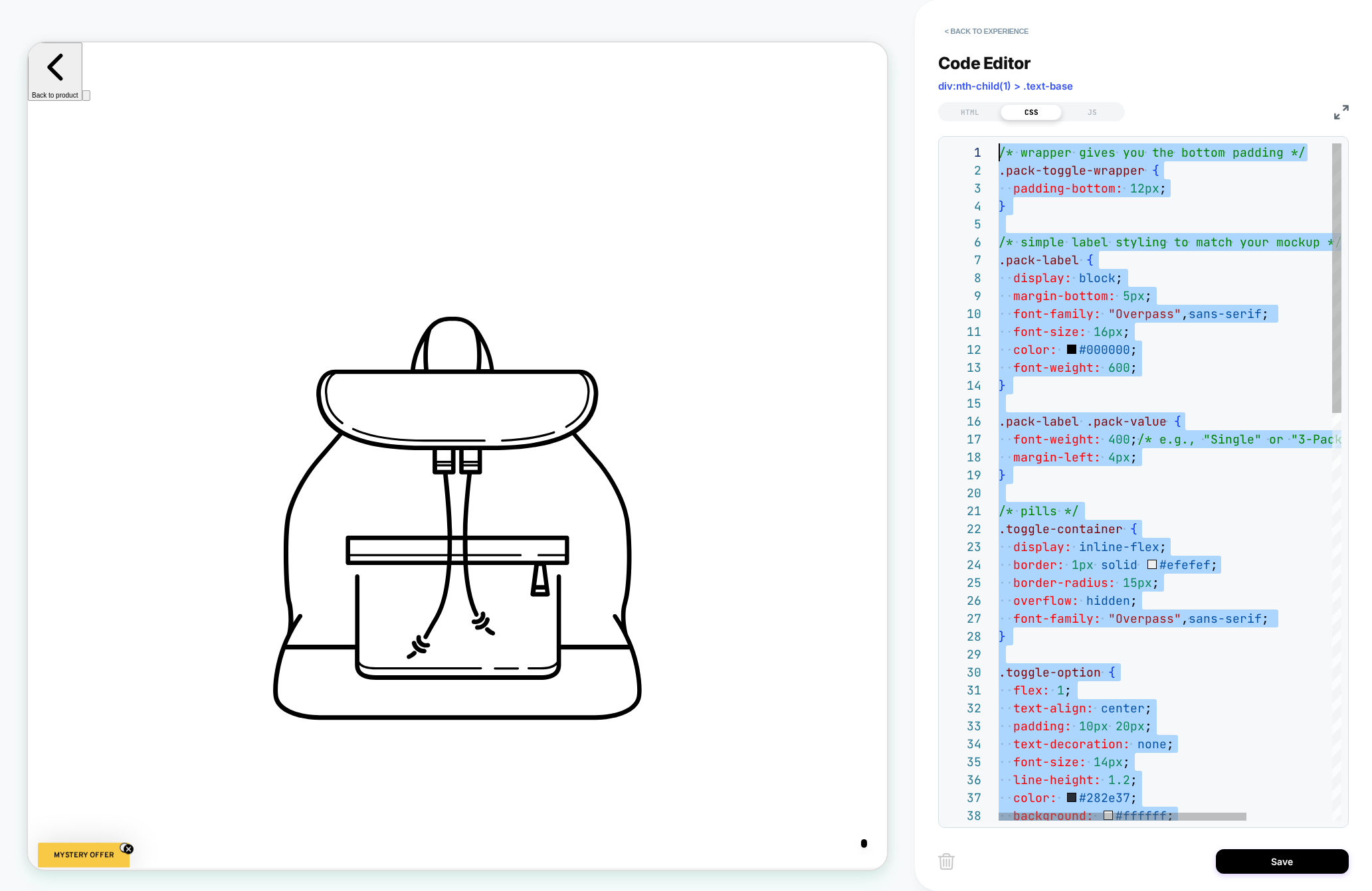
scroll to position [0, 0]
drag, startPoint x: 1085, startPoint y: 664, endPoint x: 1037, endPoint y: -49, distance: 714.6
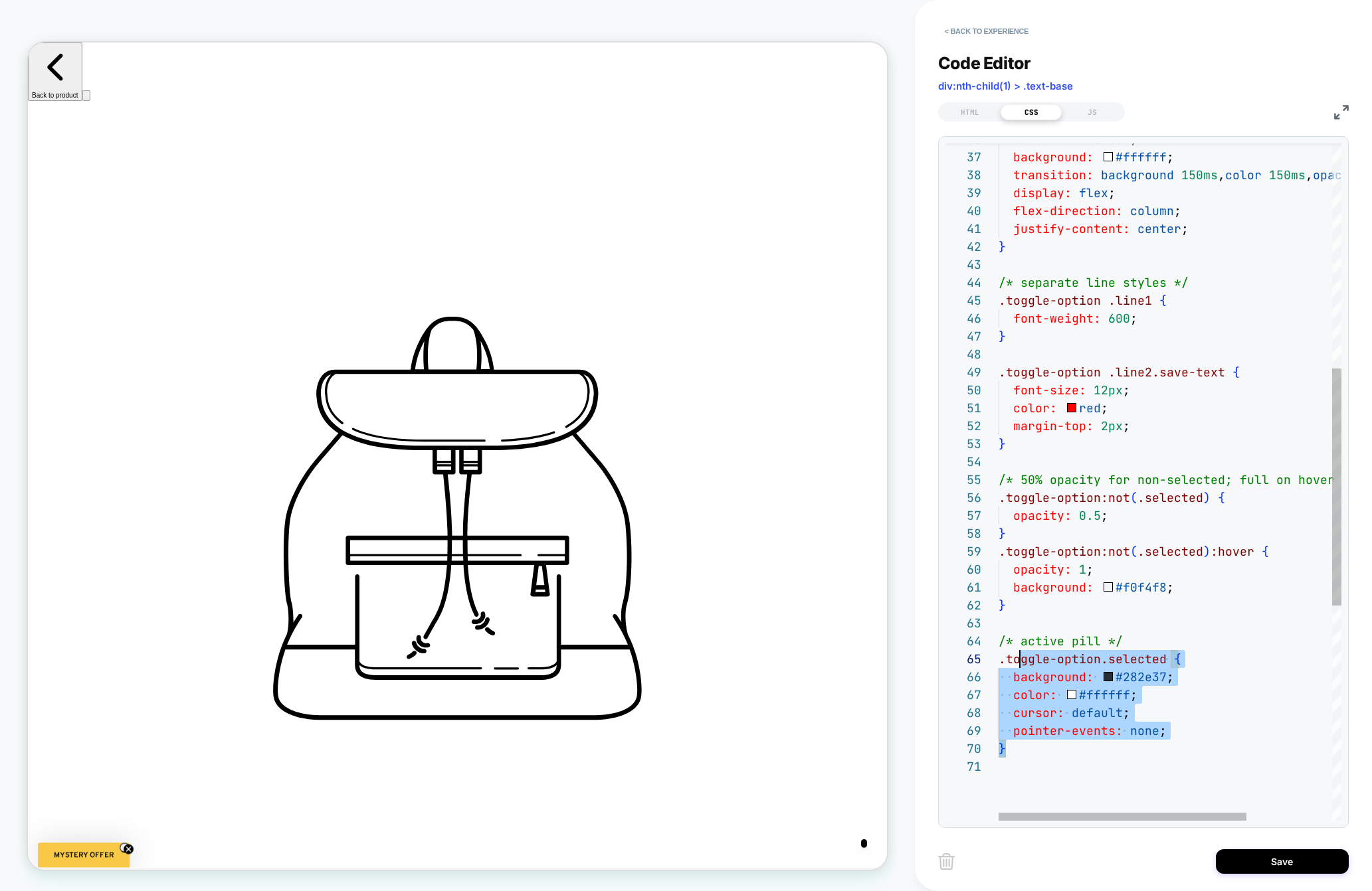
scroll to position [36, 0]
type textarea "**********"
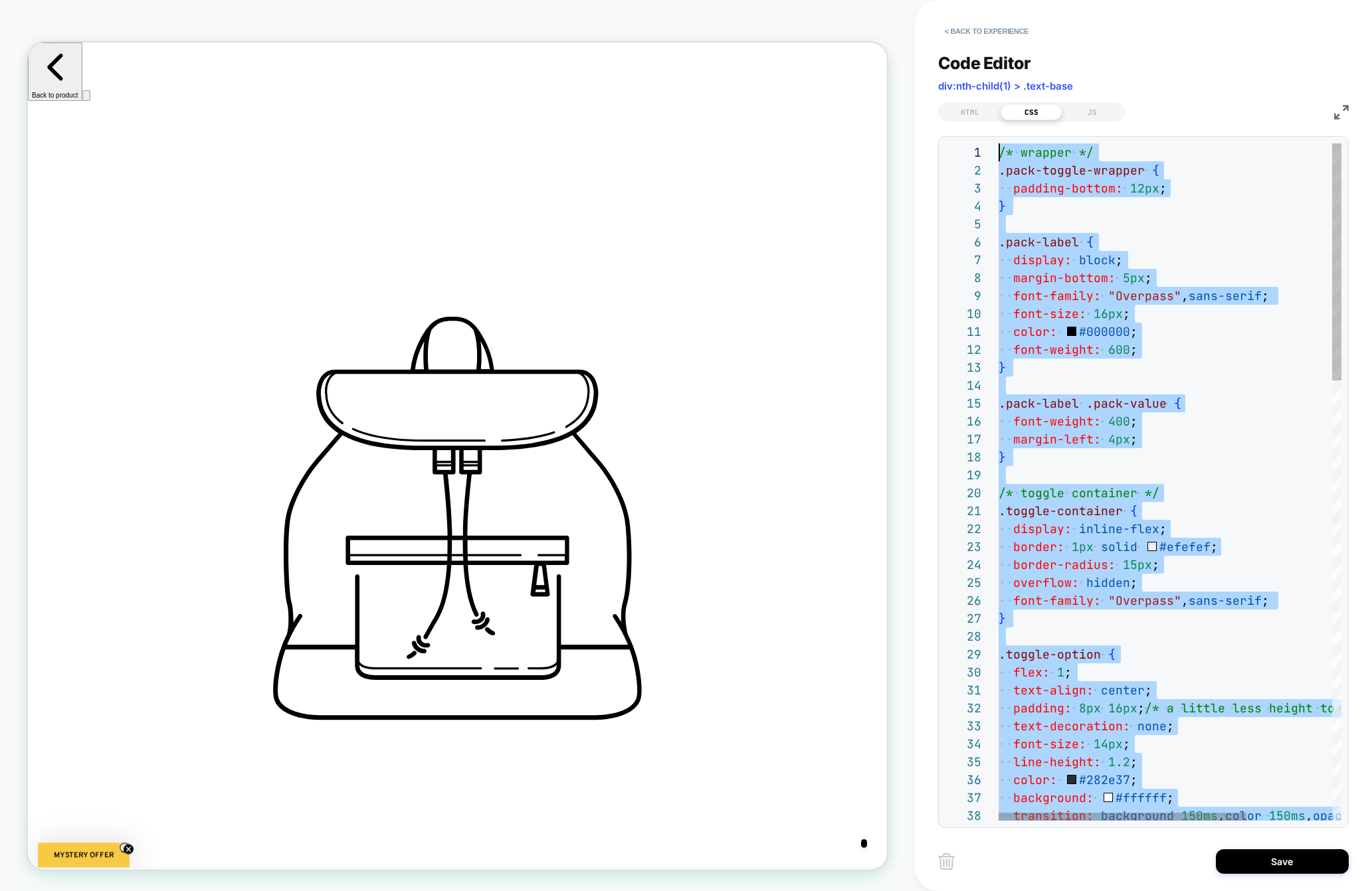
scroll to position [0, 0]
drag, startPoint x: 1062, startPoint y: 747, endPoint x: 914, endPoint y: -65, distance: 825.4
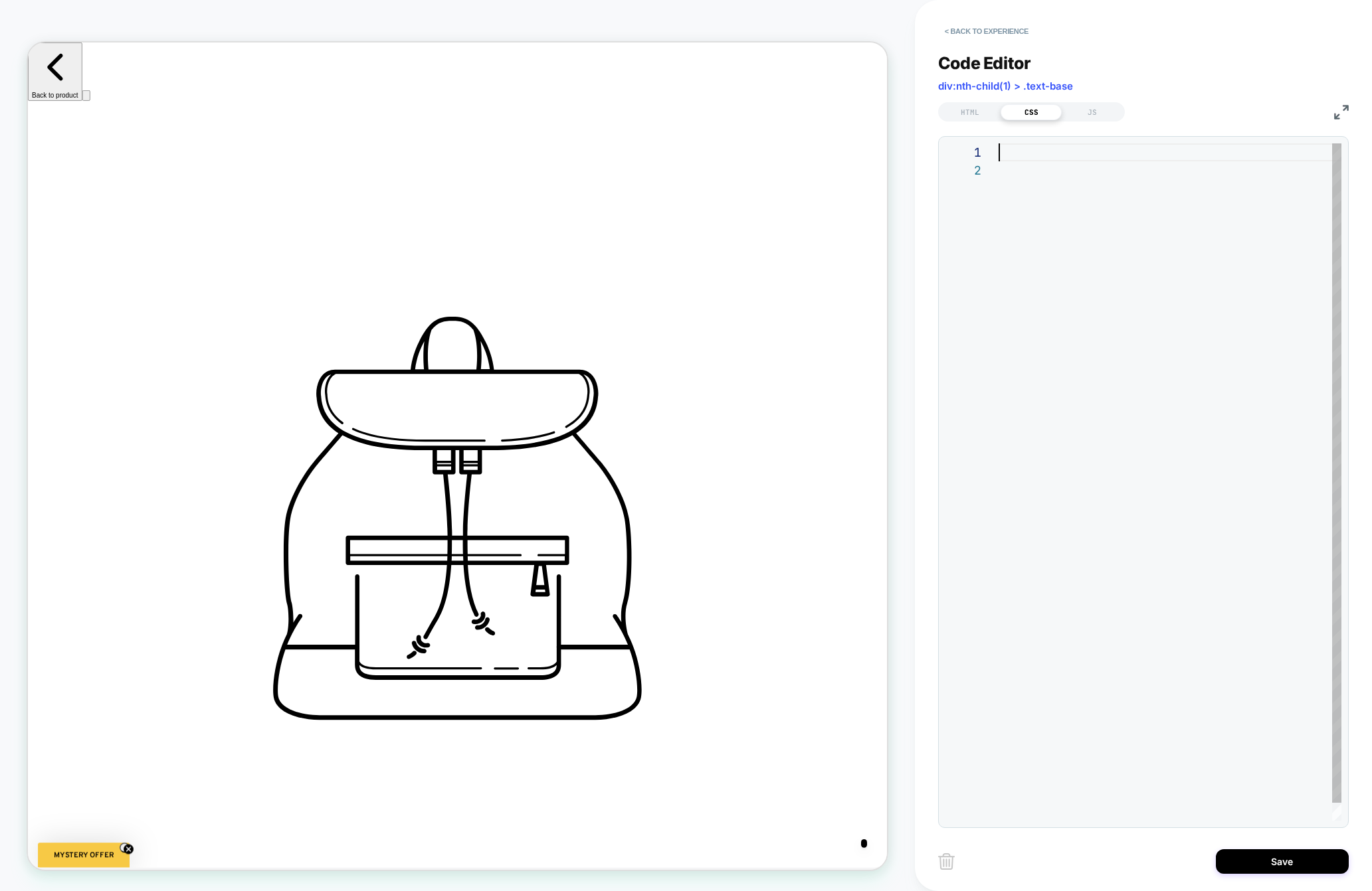
type textarea "**********"
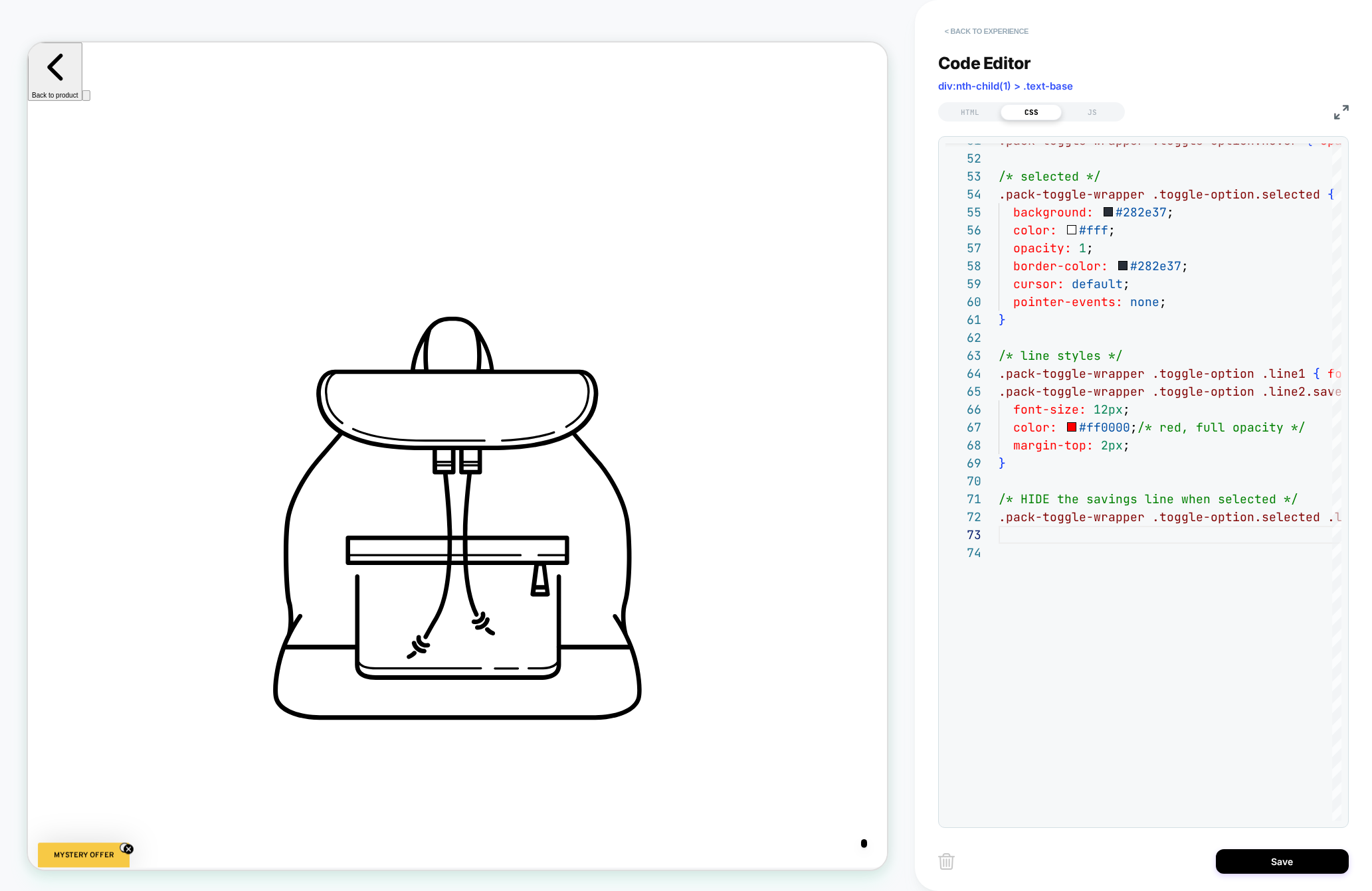
drag, startPoint x: 977, startPoint y: 116, endPoint x: 963, endPoint y: 41, distance: 76.3
click at [965, 48] on div "Code Editor div:nth-child(1) > .text-base HTML CSS JS 51 52 53 54 55 56 57 58 5…" at bounding box center [1143, 432] width 411 height 792
click at [1066, 863] on button "Save" at bounding box center [1281, 862] width 132 height 25
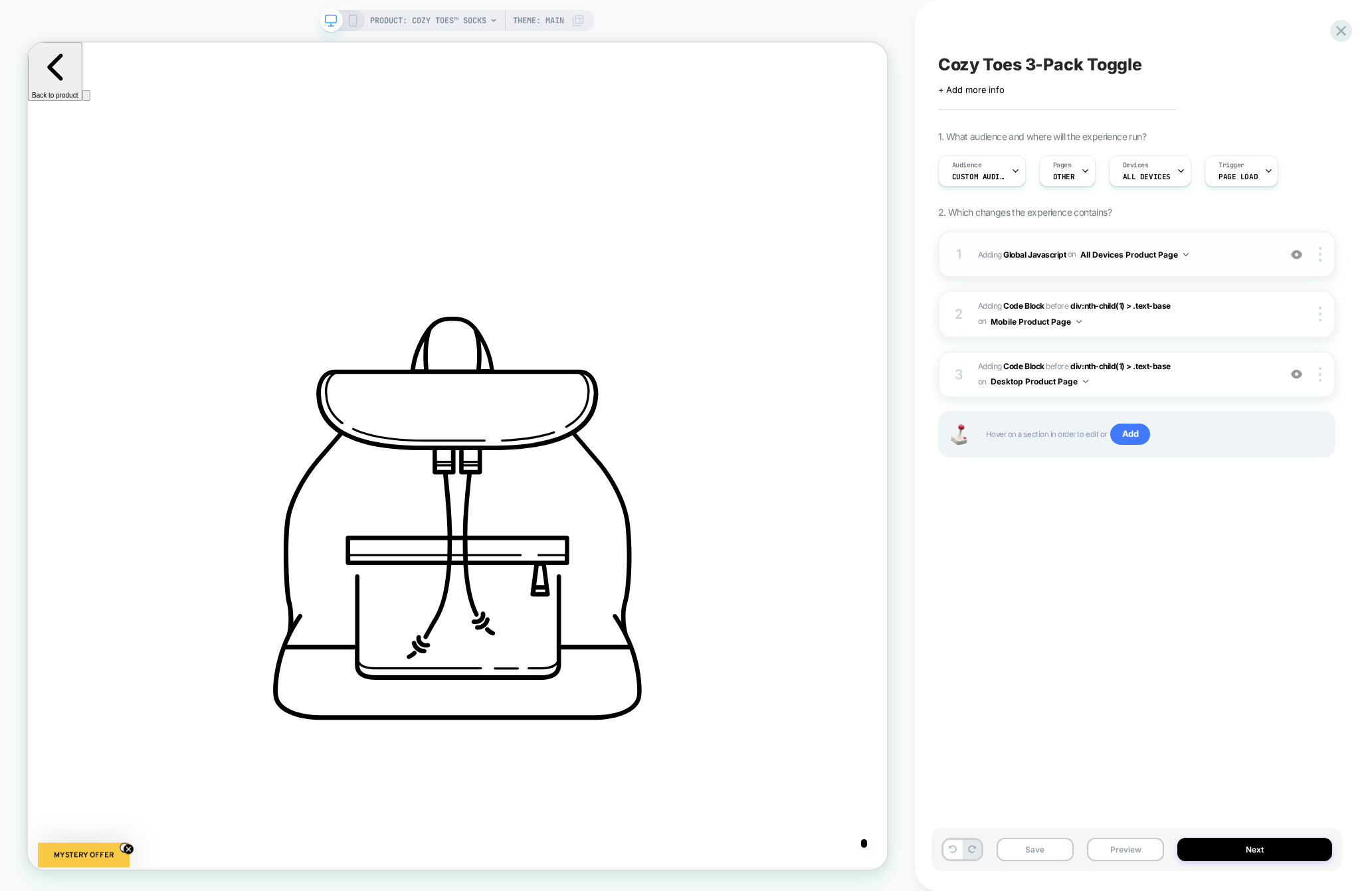
click at [1014, 267] on div "1 Adding Global Javascript on All Devices Product Page Add Before Add After Tar…" at bounding box center [1136, 254] width 397 height 46
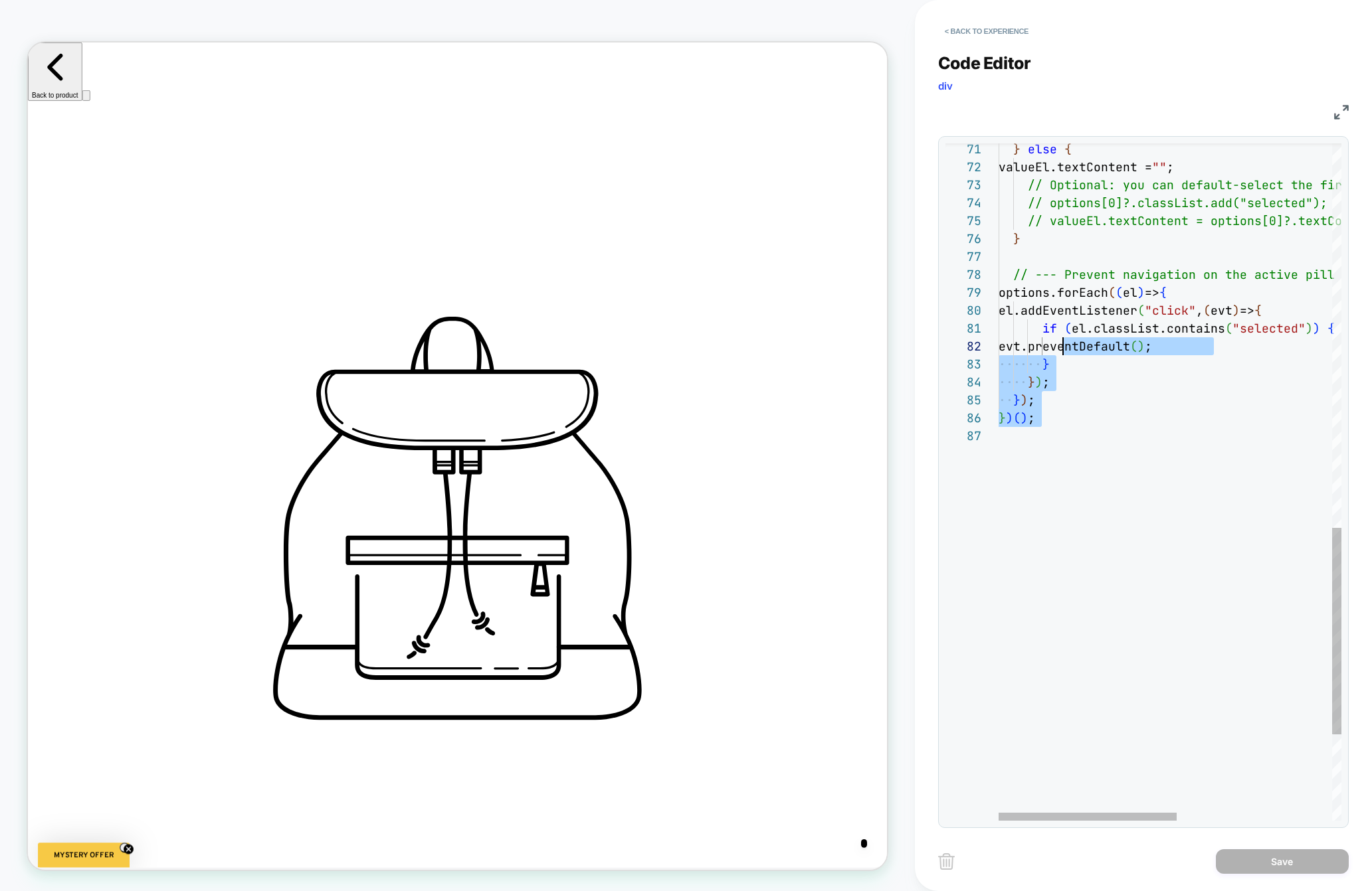
scroll to position [0, 0]
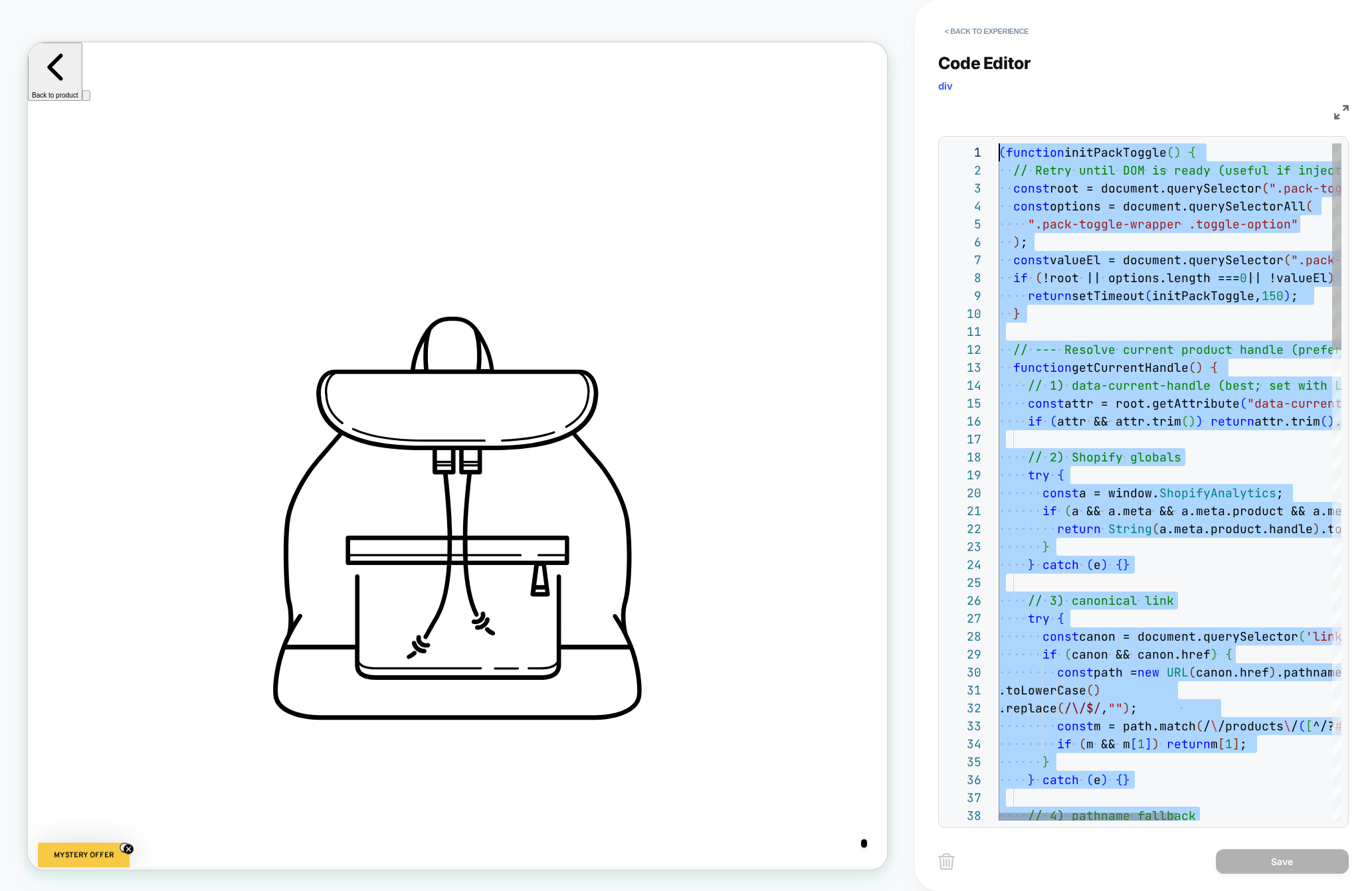
drag, startPoint x: 1062, startPoint y: 340, endPoint x: 921, endPoint y: -150, distance: 509.9
click at [921, 0] on html "PRODUCT: Cozy Toes™ Socks PRODUCT: Cozy Toes™ Socks Theme: MAIN < Back to exper…" at bounding box center [686, 445] width 1372 height 891
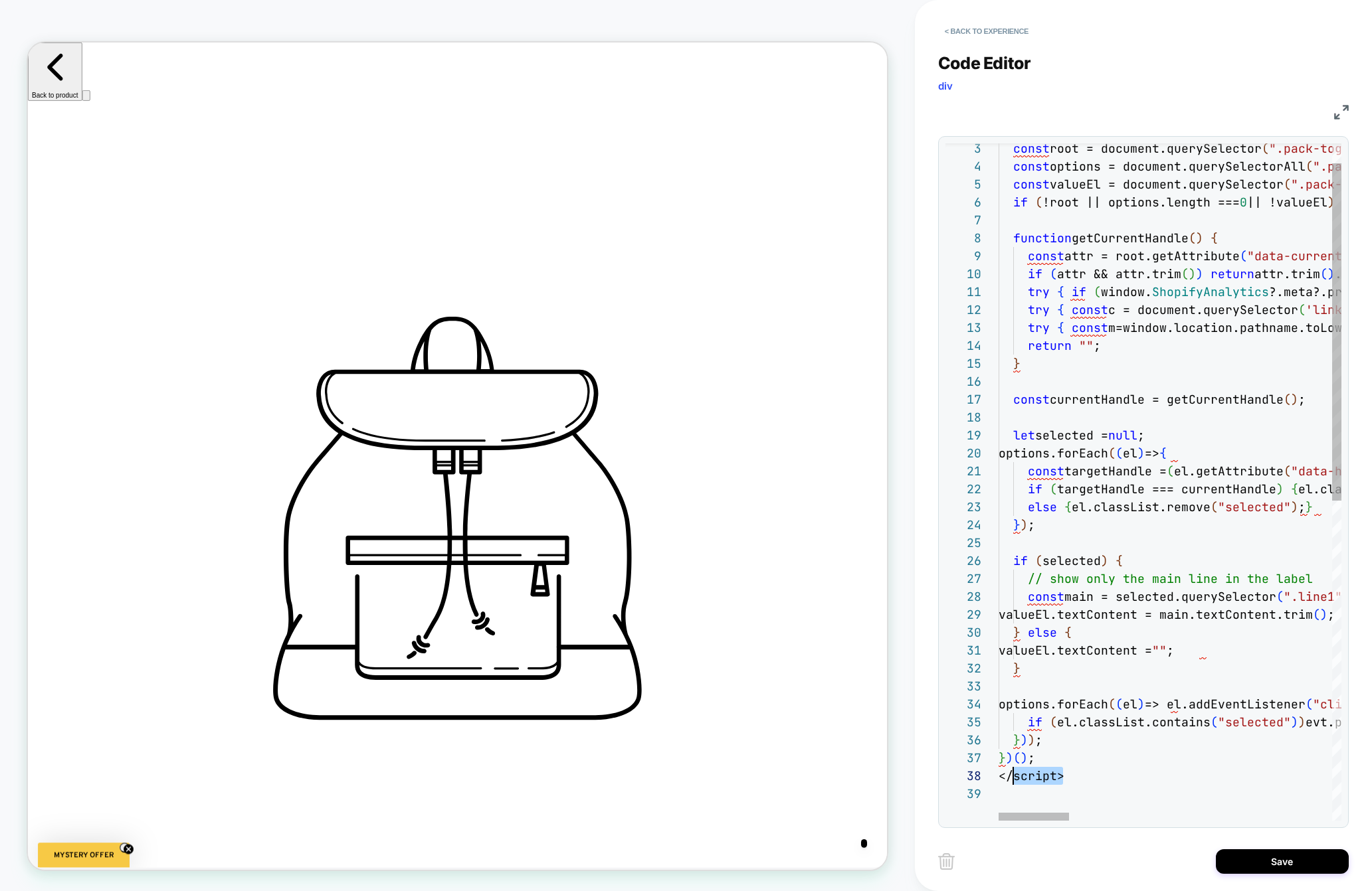
scroll to position [125, 0]
drag, startPoint x: 1051, startPoint y: 780, endPoint x: 977, endPoint y: 766, distance: 75.3
click at [977, 769] on div "36 37 38 22 23 24 25 26 27 28 29 30 31 32 33 34 35 7 8 9 10 11 12 13 14 15 16 1…" at bounding box center [1144, 481] width 396 height 677
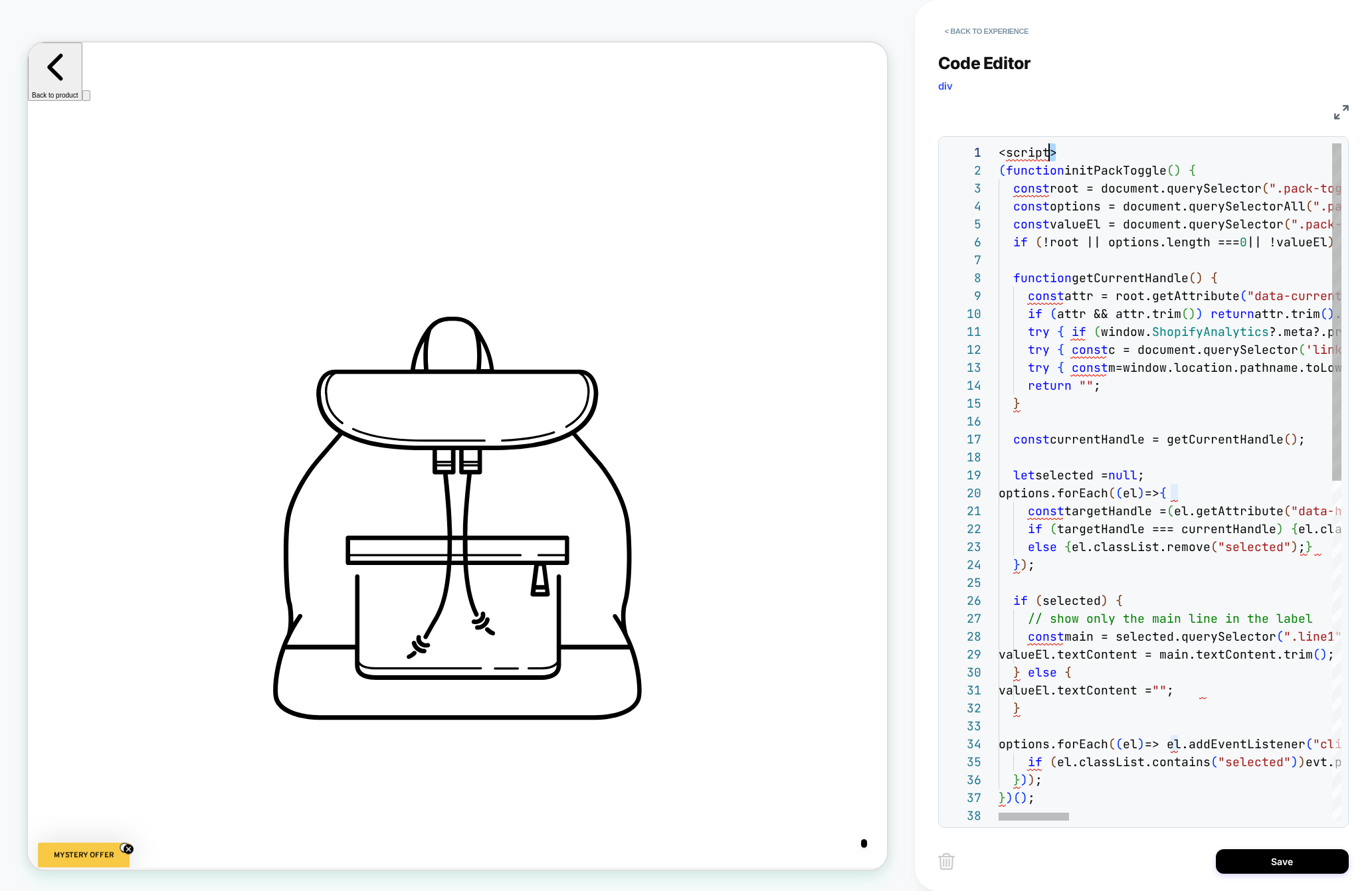
scroll to position [0, 0]
drag, startPoint x: 1066, startPoint y: 154, endPoint x: 961, endPoint y: 155, distance: 105.0
click at [962, 154] on div "36 37 38 22 23 24 25 26 27 28 29 30 31 32 33 34 35 7 8 9 10 11 12 13 14 15 16 1…" at bounding box center [1144, 481] width 396 height 677
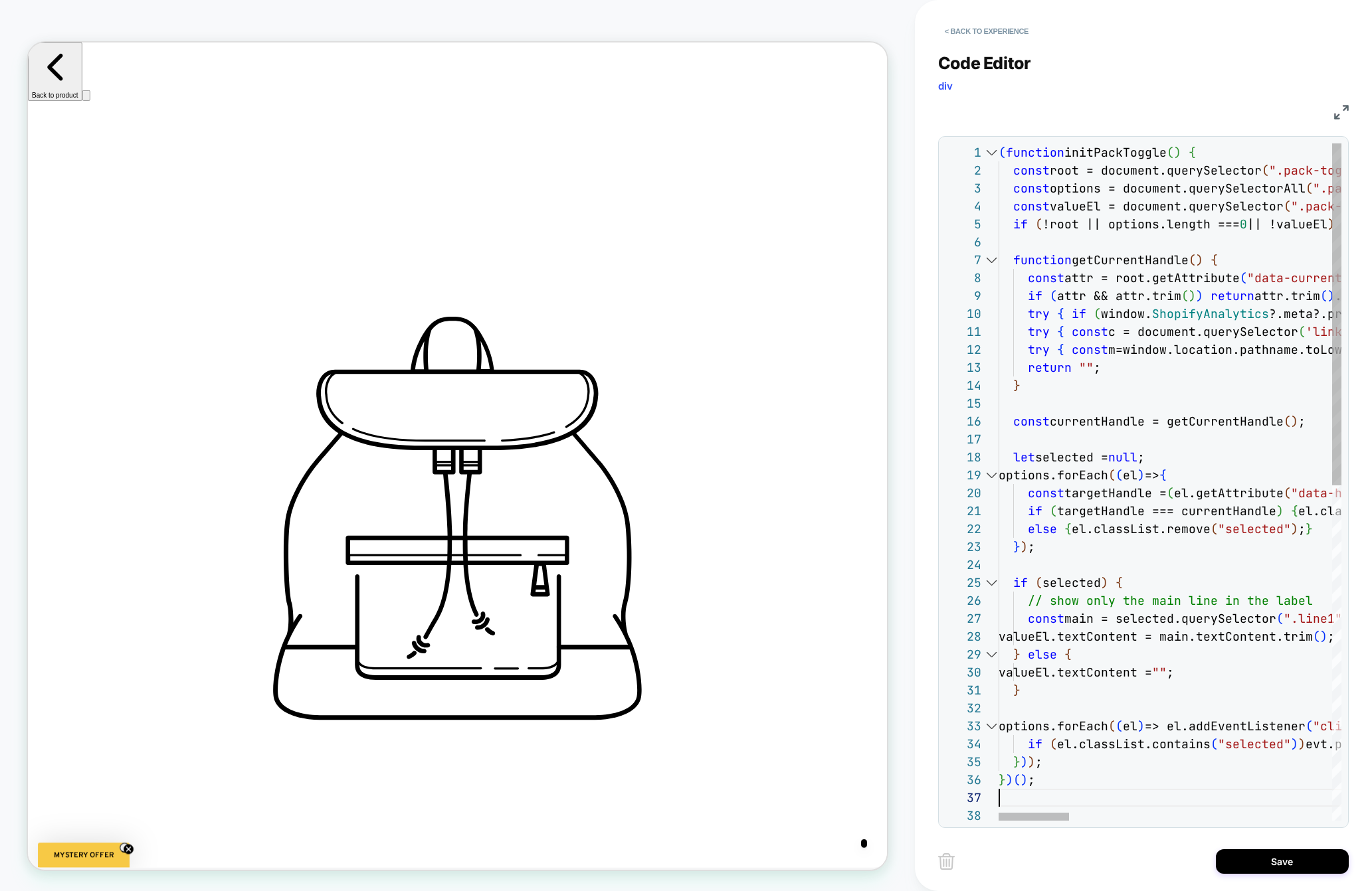
scroll to position [107, 0]
type textarea "**********"
click at [1066, 856] on button "Save" at bounding box center [1281, 862] width 132 height 25
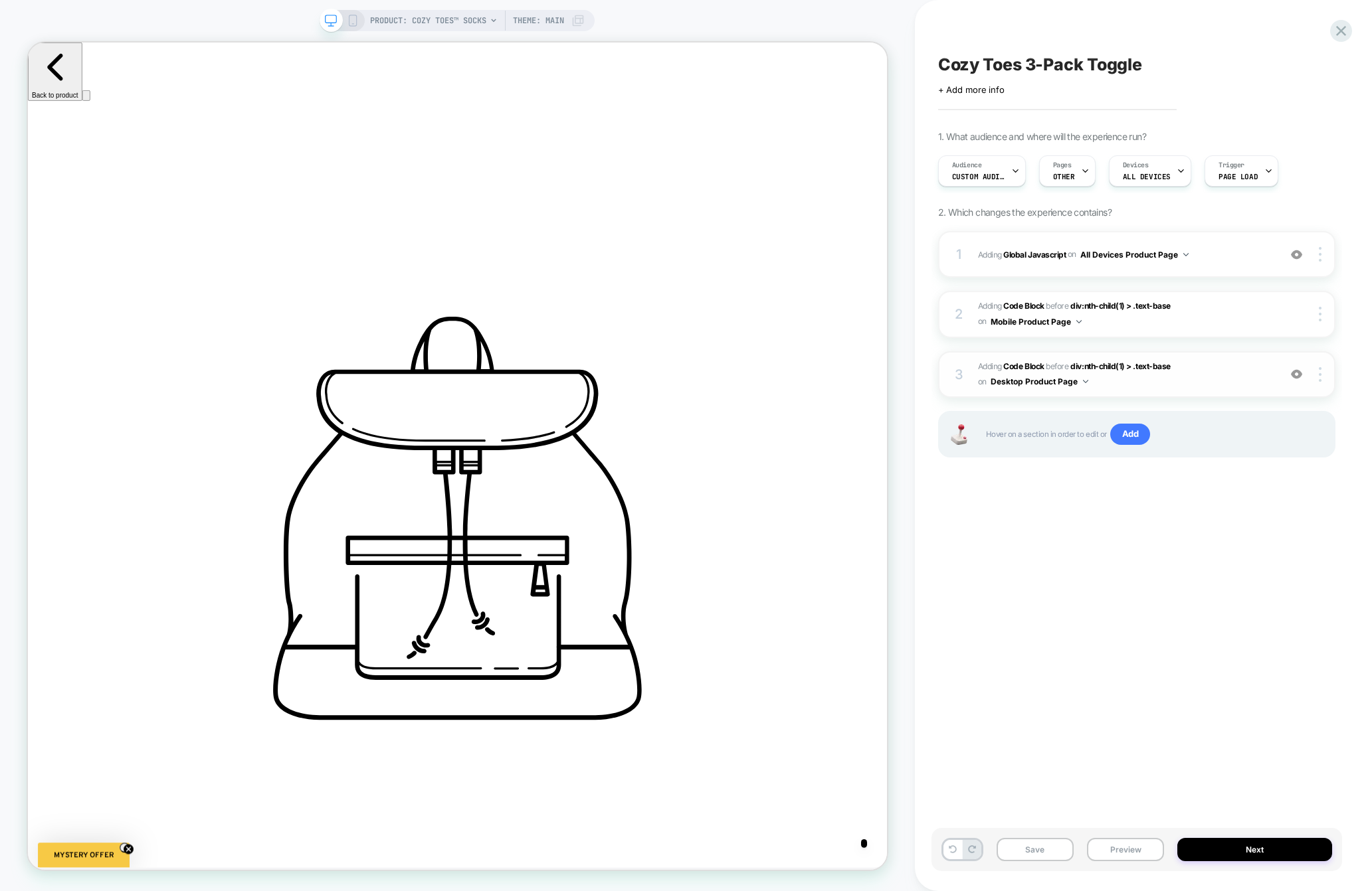
click at [1066, 377] on span "Adding Code Block BEFORE div:nth-child(1) > .text-base div:nth-child(1) > .text…" at bounding box center [1124, 374] width 294 height 31
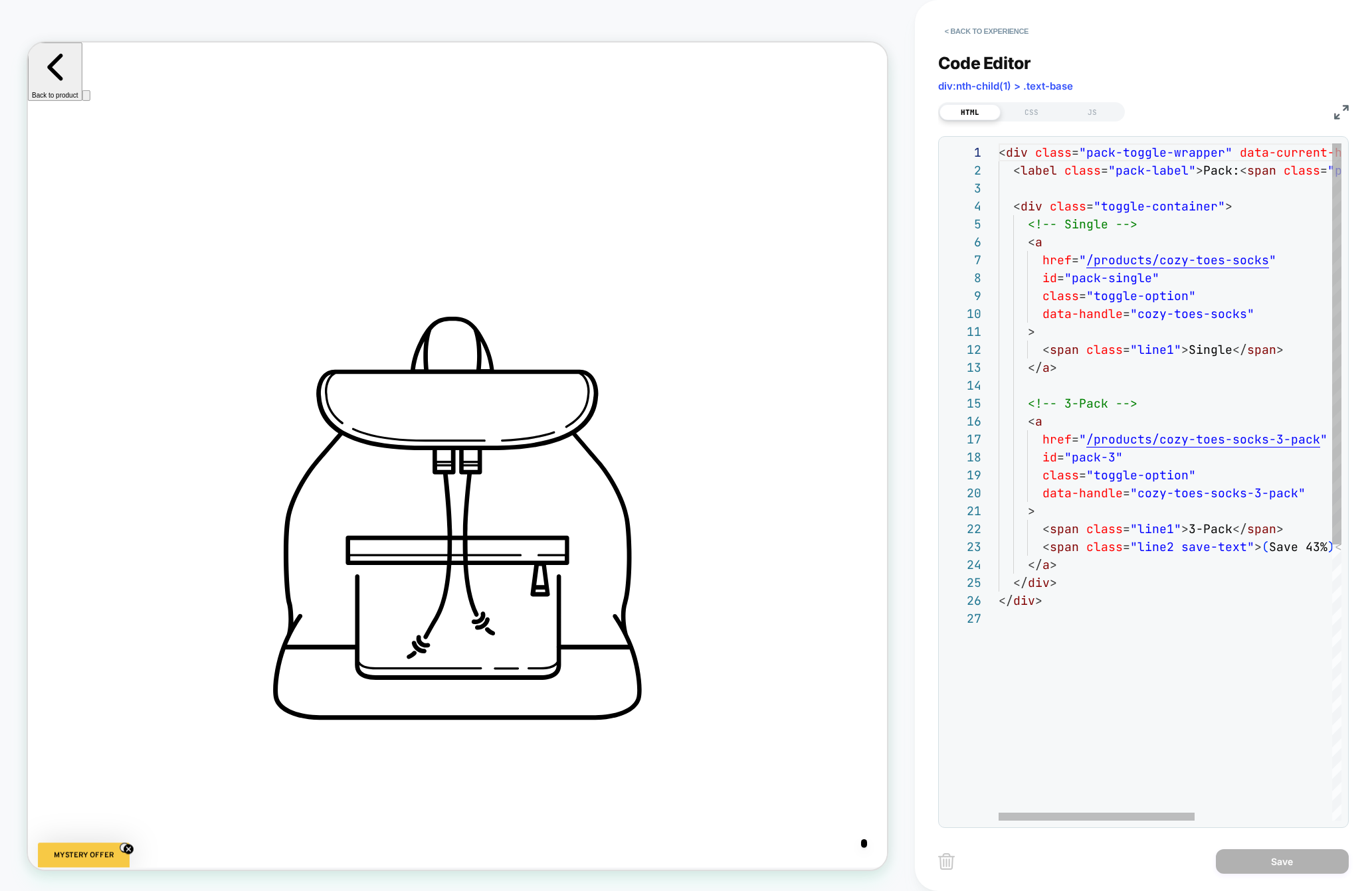
scroll to position [107, 0]
click at [1066, 624] on div at bounding box center [1289, 618] width 583 height 18
type textarea "**********"
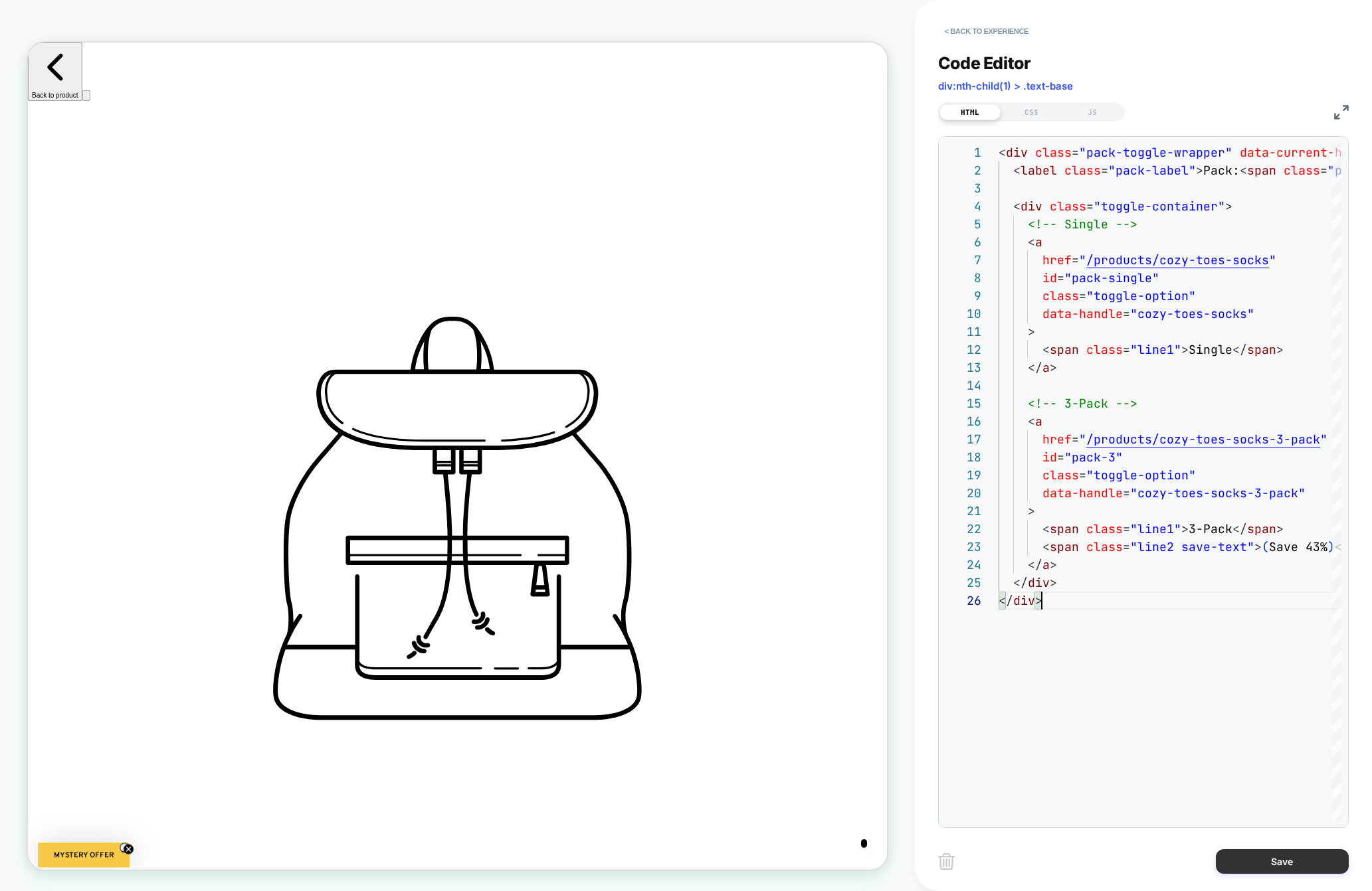
click at [1066, 866] on button "Save" at bounding box center [1281, 862] width 132 height 25
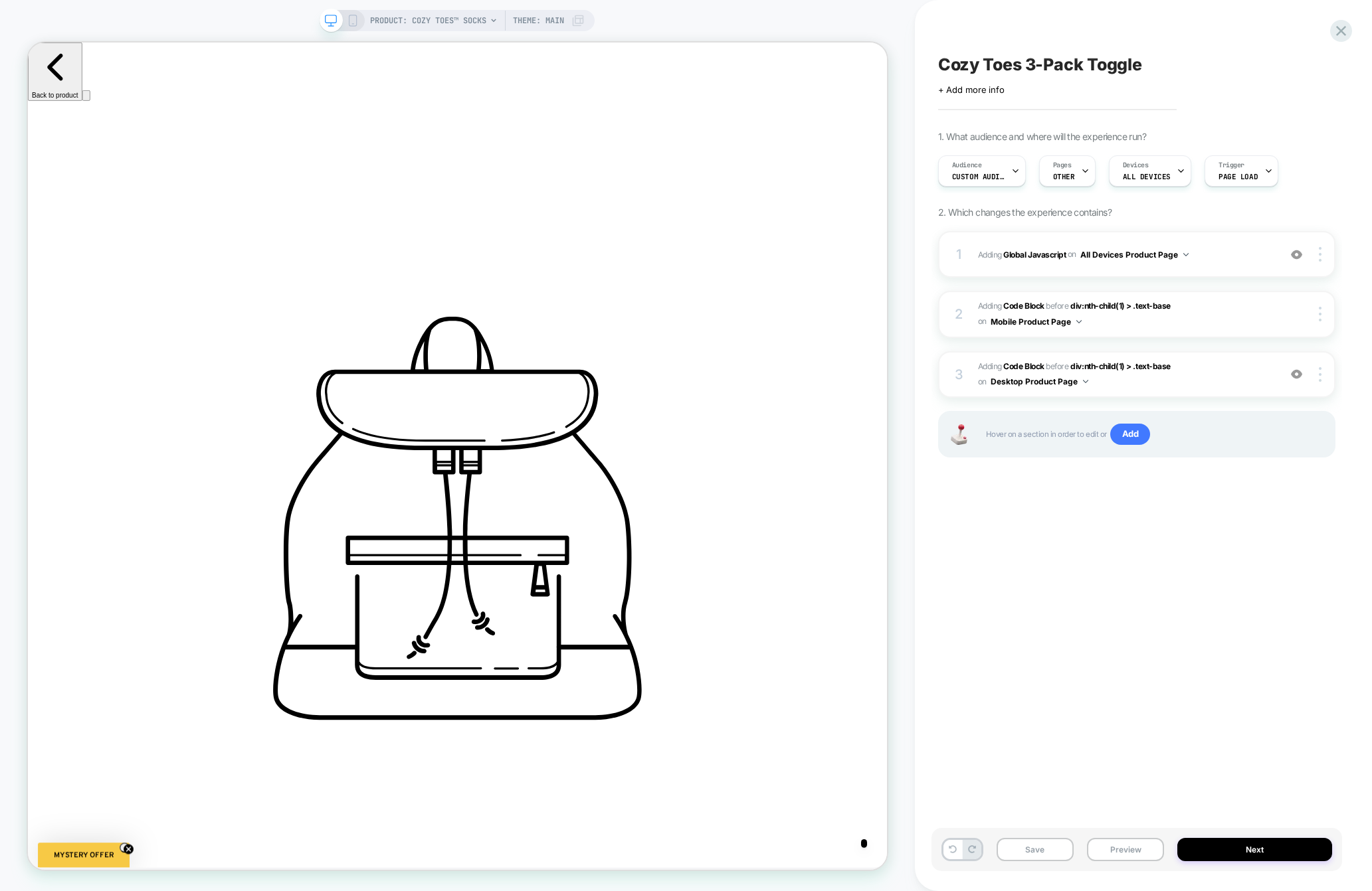
scroll to position [0, 2662]
click at [1066, 372] on div at bounding box center [1321, 374] width 25 height 14
click at [1066, 378] on div at bounding box center [1321, 374] width 25 height 14
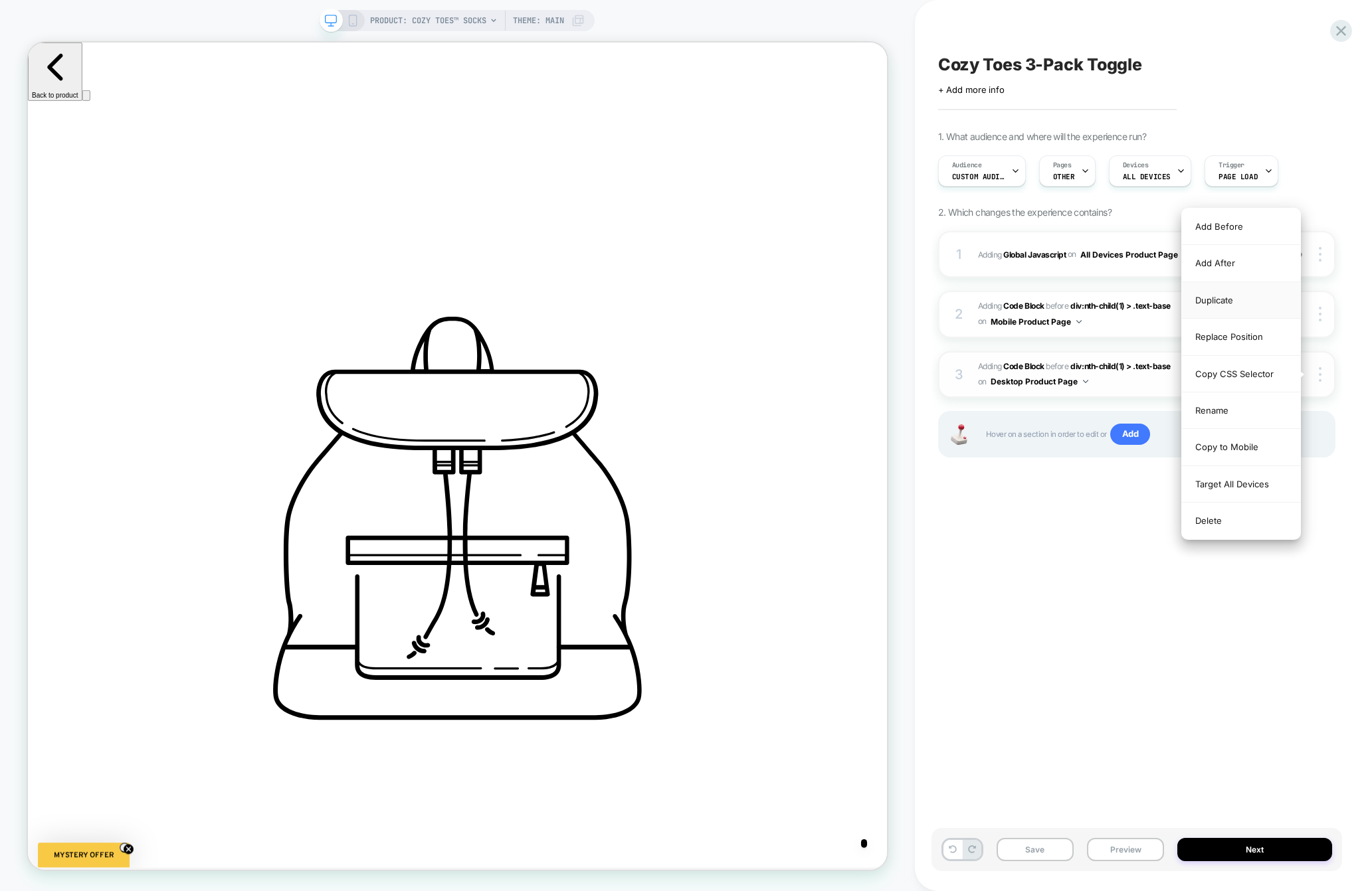
scroll to position [0, 0]
drag, startPoint x: 1248, startPoint y: 305, endPoint x: 1232, endPoint y: 449, distance: 144.9
click at [1066, 449] on div "Add Before Add After Duplicate Replace Position Copy CSS Selector Rename Copy t…" at bounding box center [1240, 374] width 118 height 330
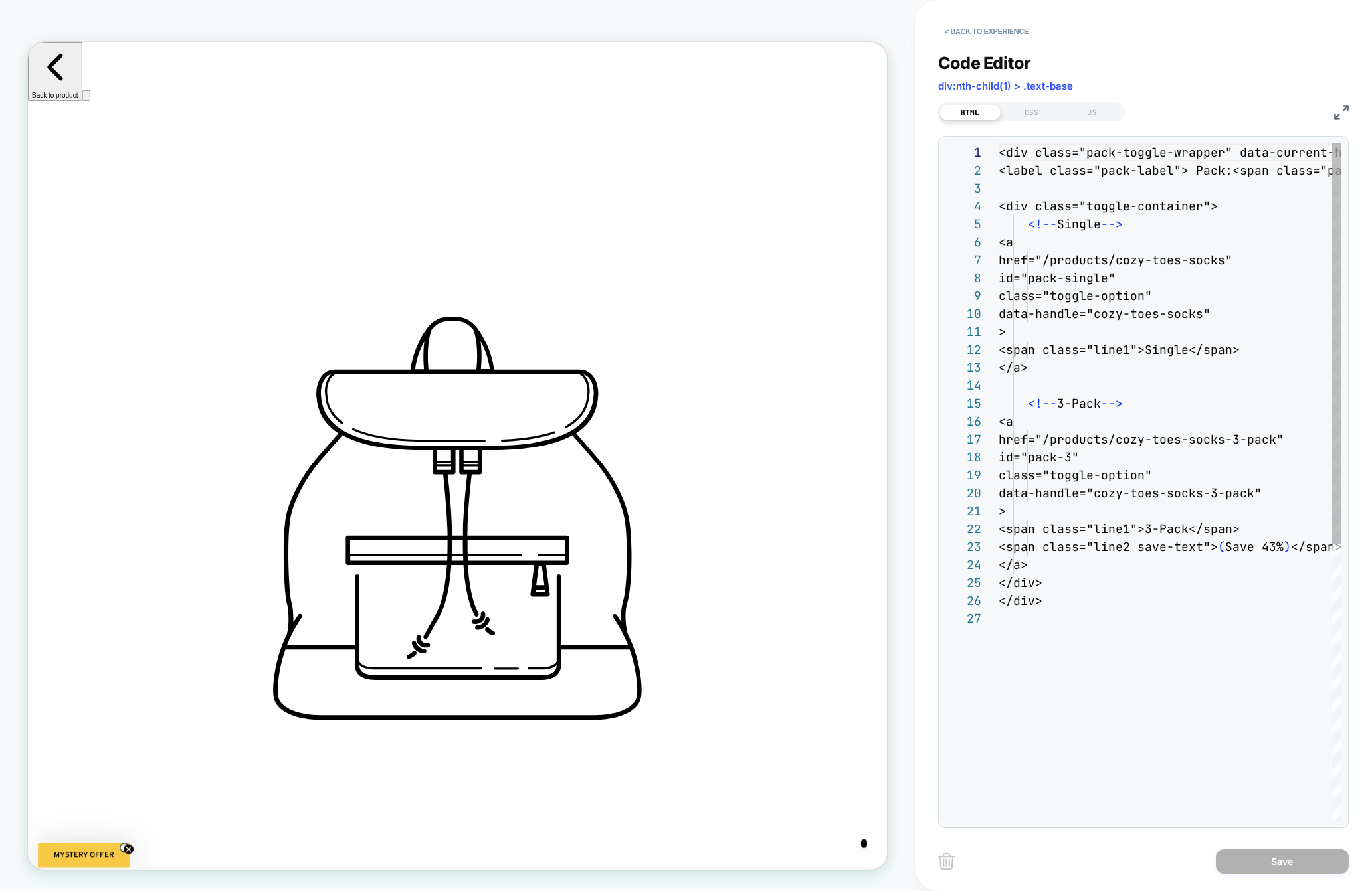
scroll to position [179, 0]
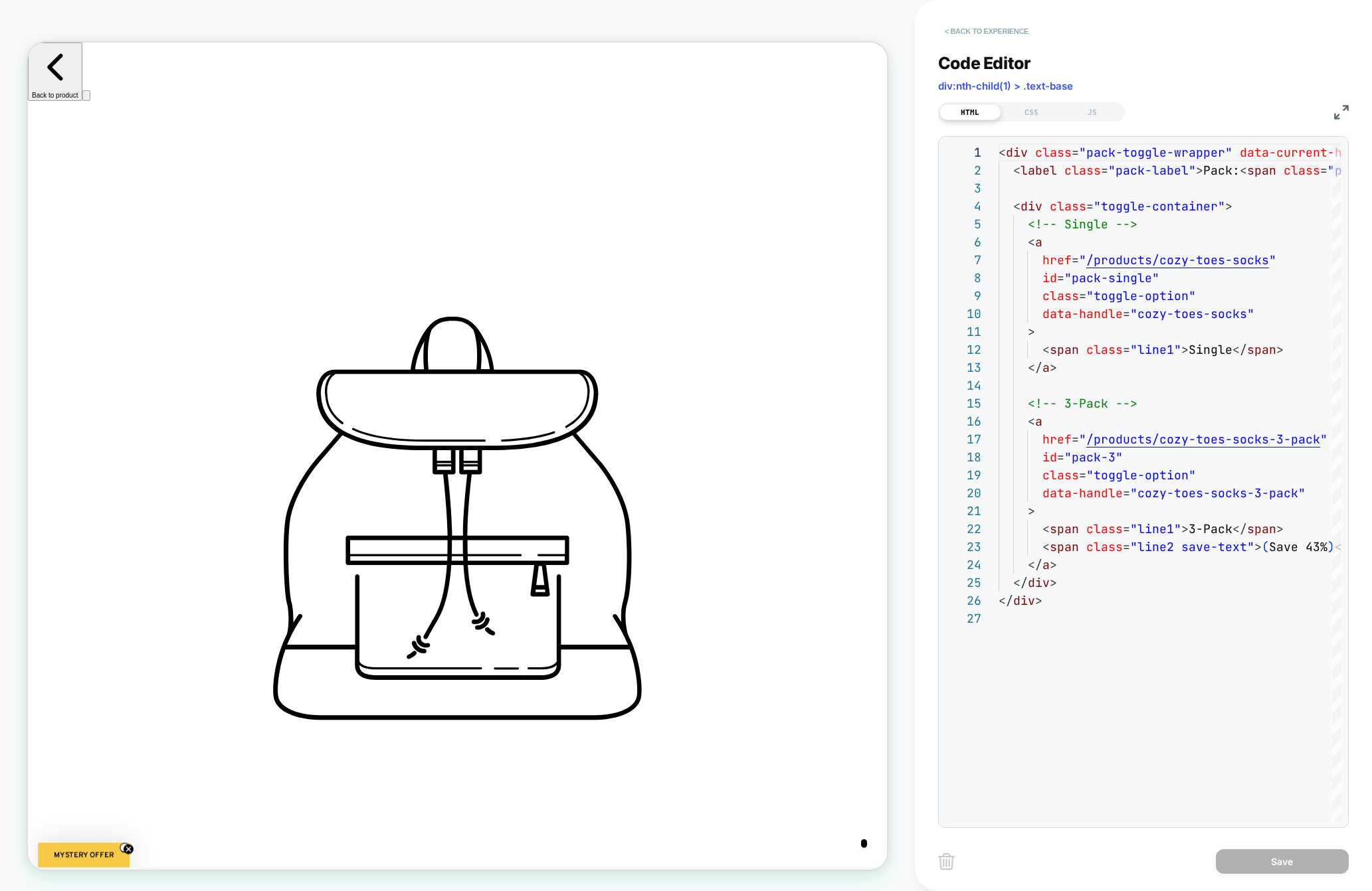
click at [990, 38] on button "< Back to experience" at bounding box center [985, 31] width 97 height 21
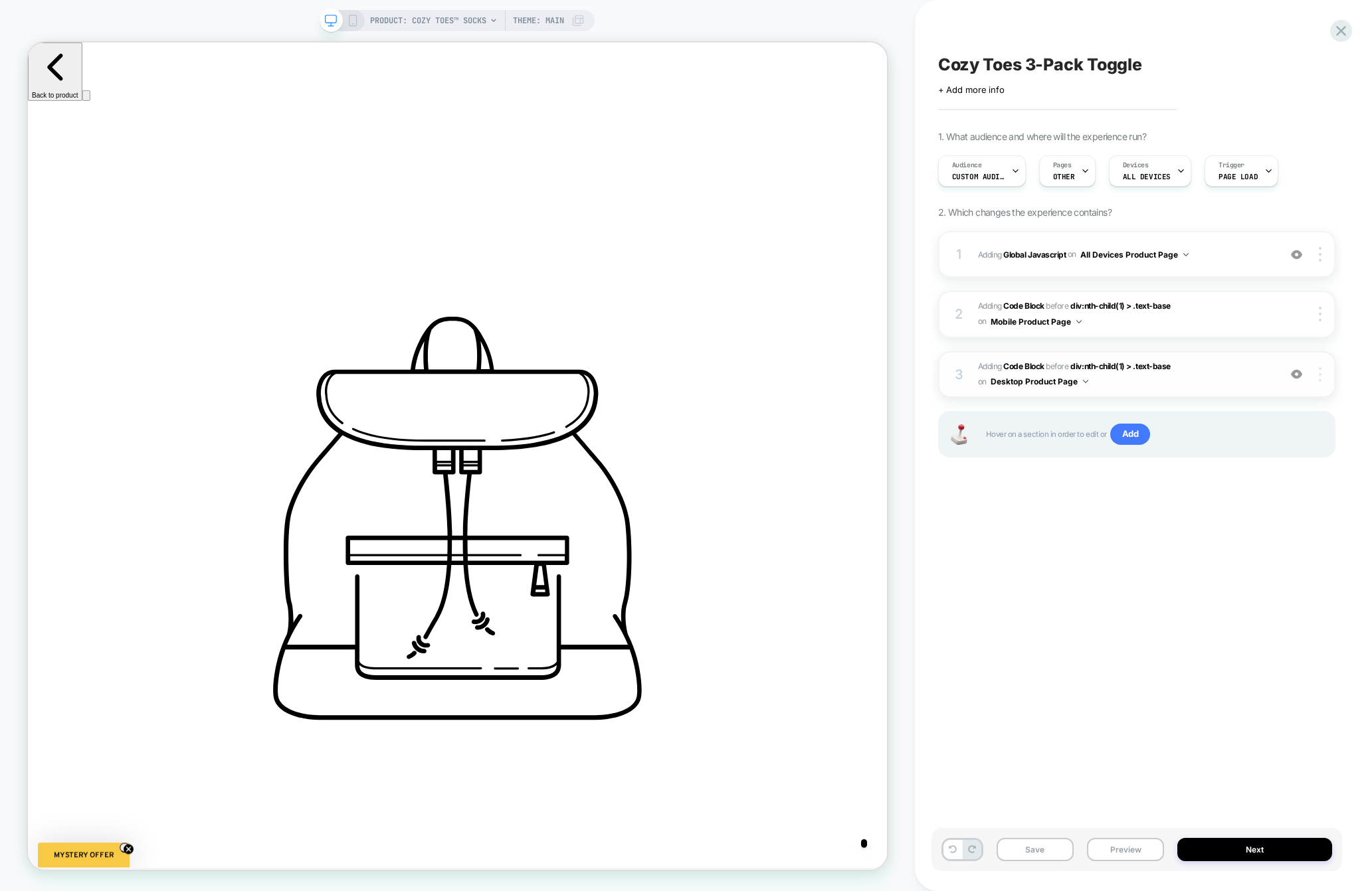
click at [1066, 374] on img at bounding box center [1320, 374] width 3 height 14
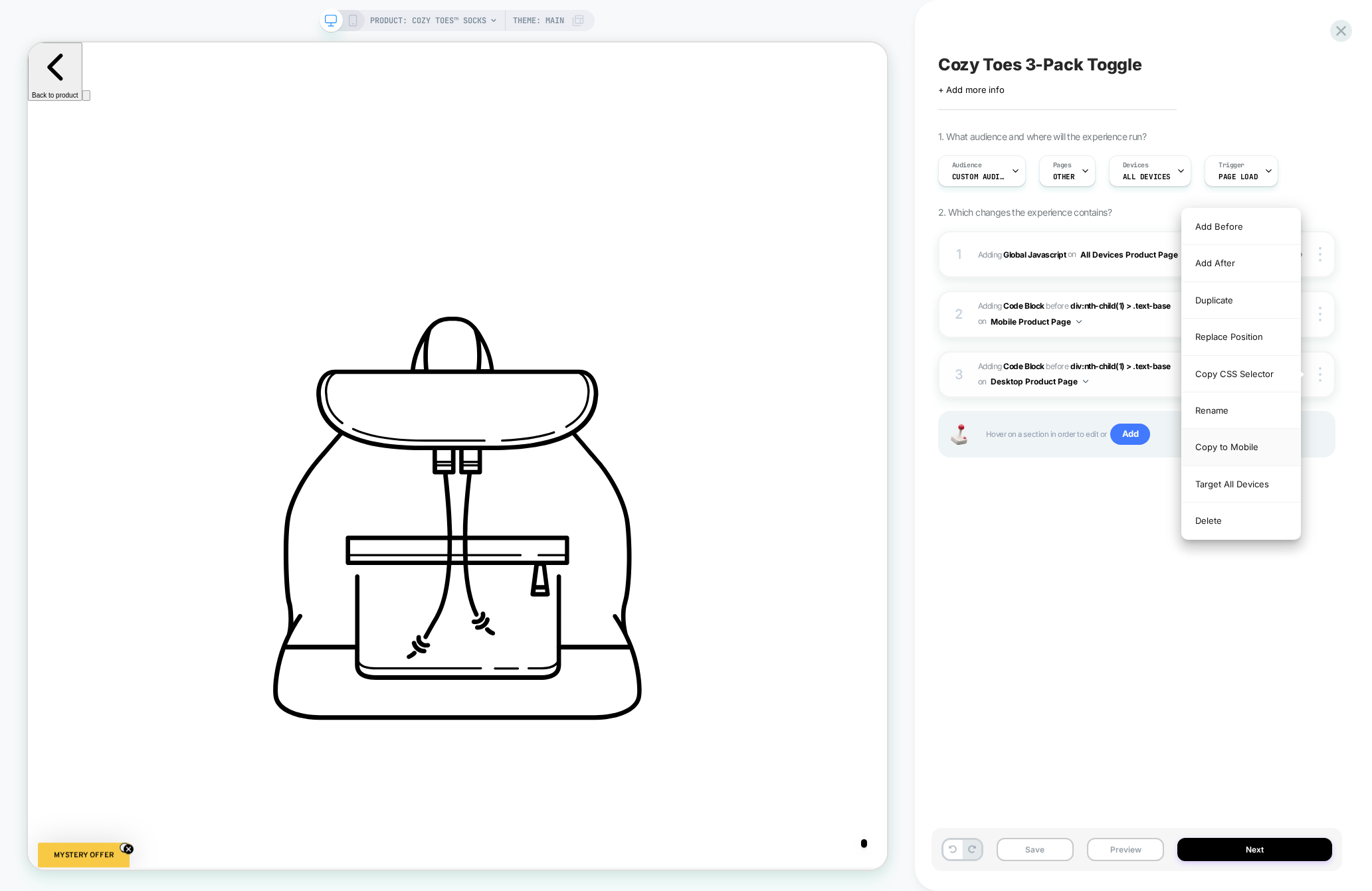
click at [1066, 451] on div "Copy to Mobile" at bounding box center [1240, 447] width 118 height 36
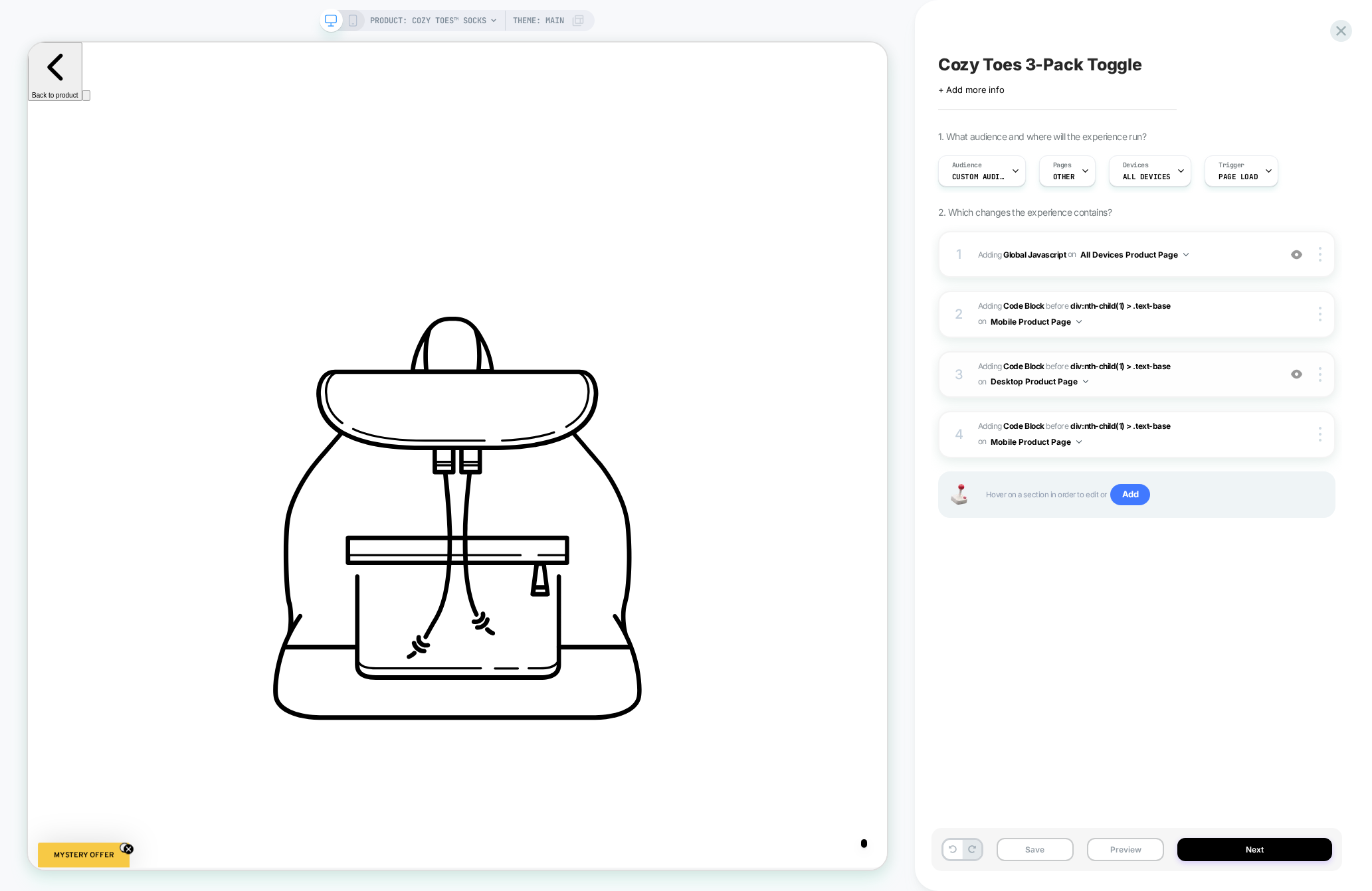
scroll to position [0, 888]
click at [1066, 312] on div at bounding box center [1321, 314] width 25 height 14
click at [1066, 382] on div "Delete" at bounding box center [1240, 387] width 118 height 36
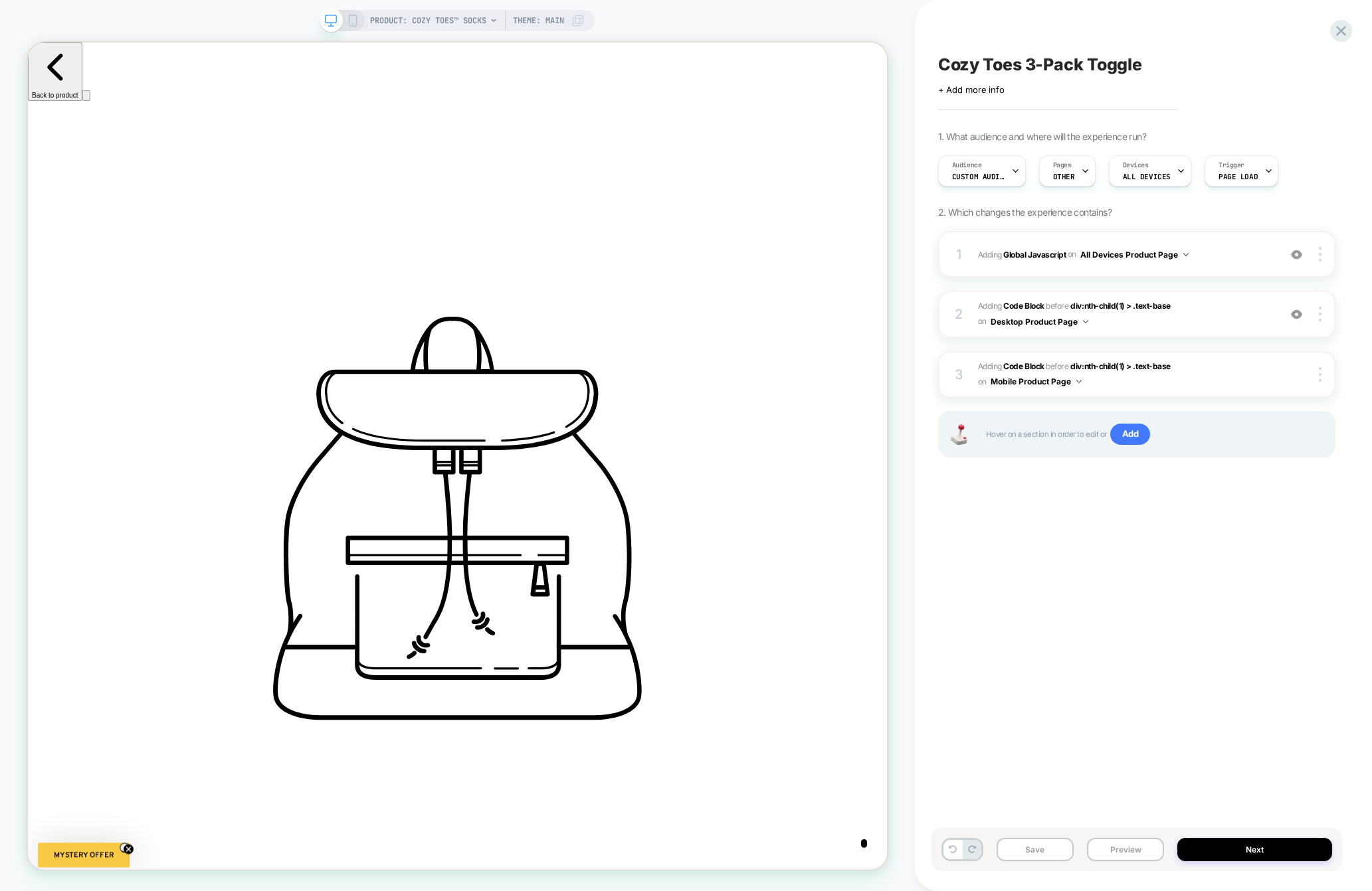
click at [342, 20] on div at bounding box center [342, 20] width 34 height 12
click at [347, 19] on icon at bounding box center [352, 20] width 12 height 12
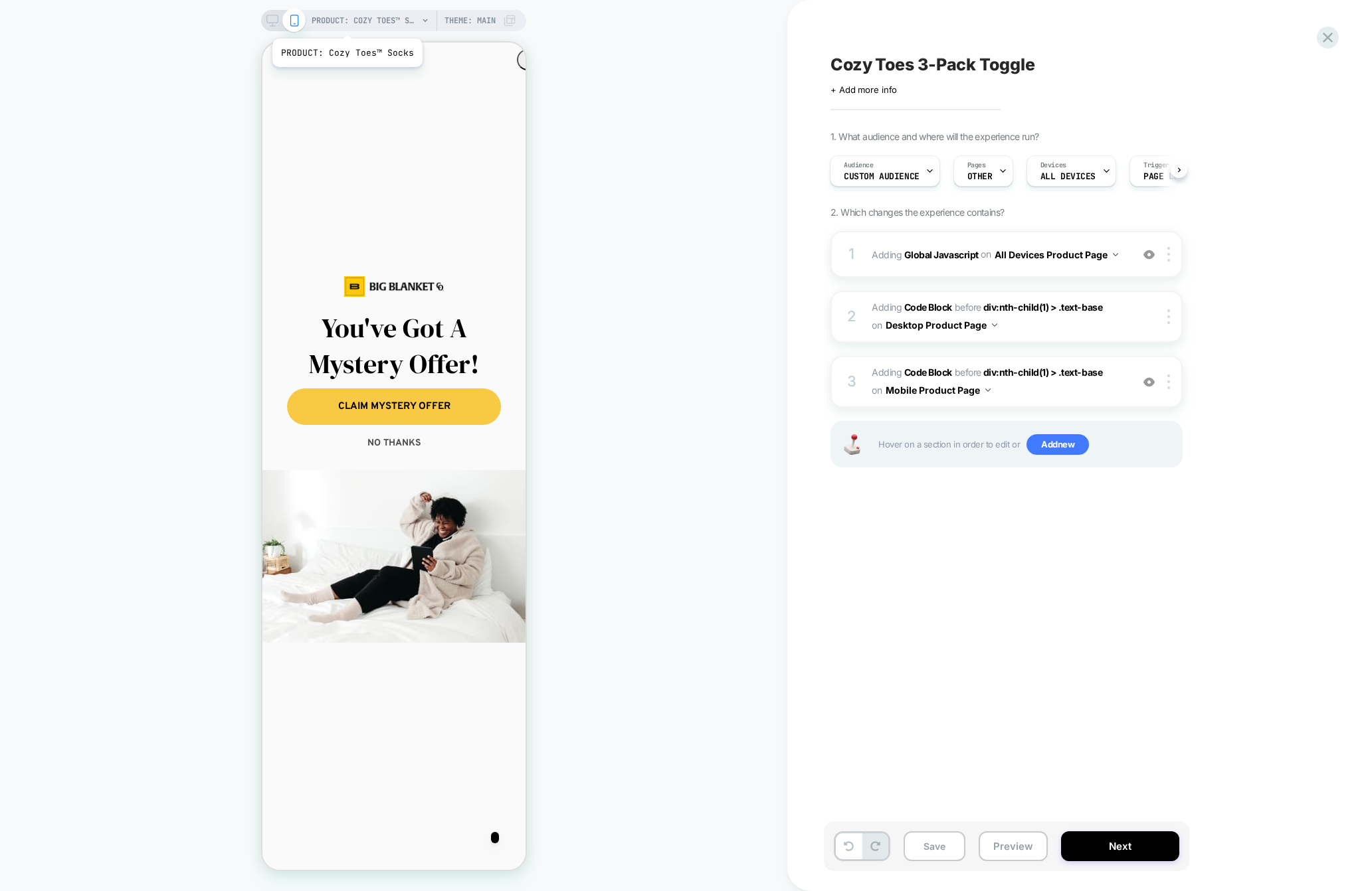
scroll to position [0, 242]
click at [402, 449] on button "NO THANKS" at bounding box center [393, 443] width 214 height 27
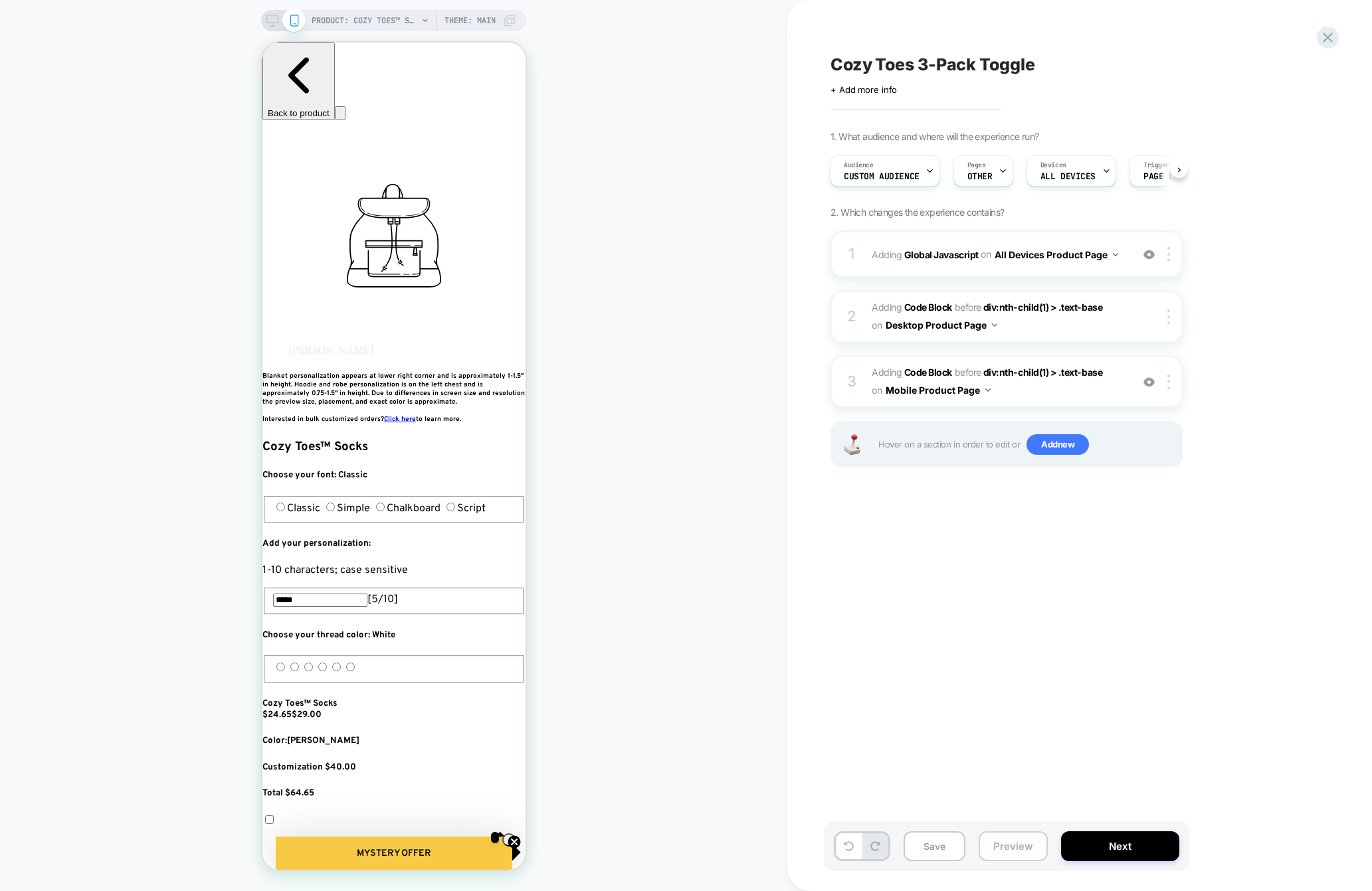
scroll to position [0, 483]
click at [988, 846] on button "Preview" at bounding box center [1013, 847] width 69 height 30
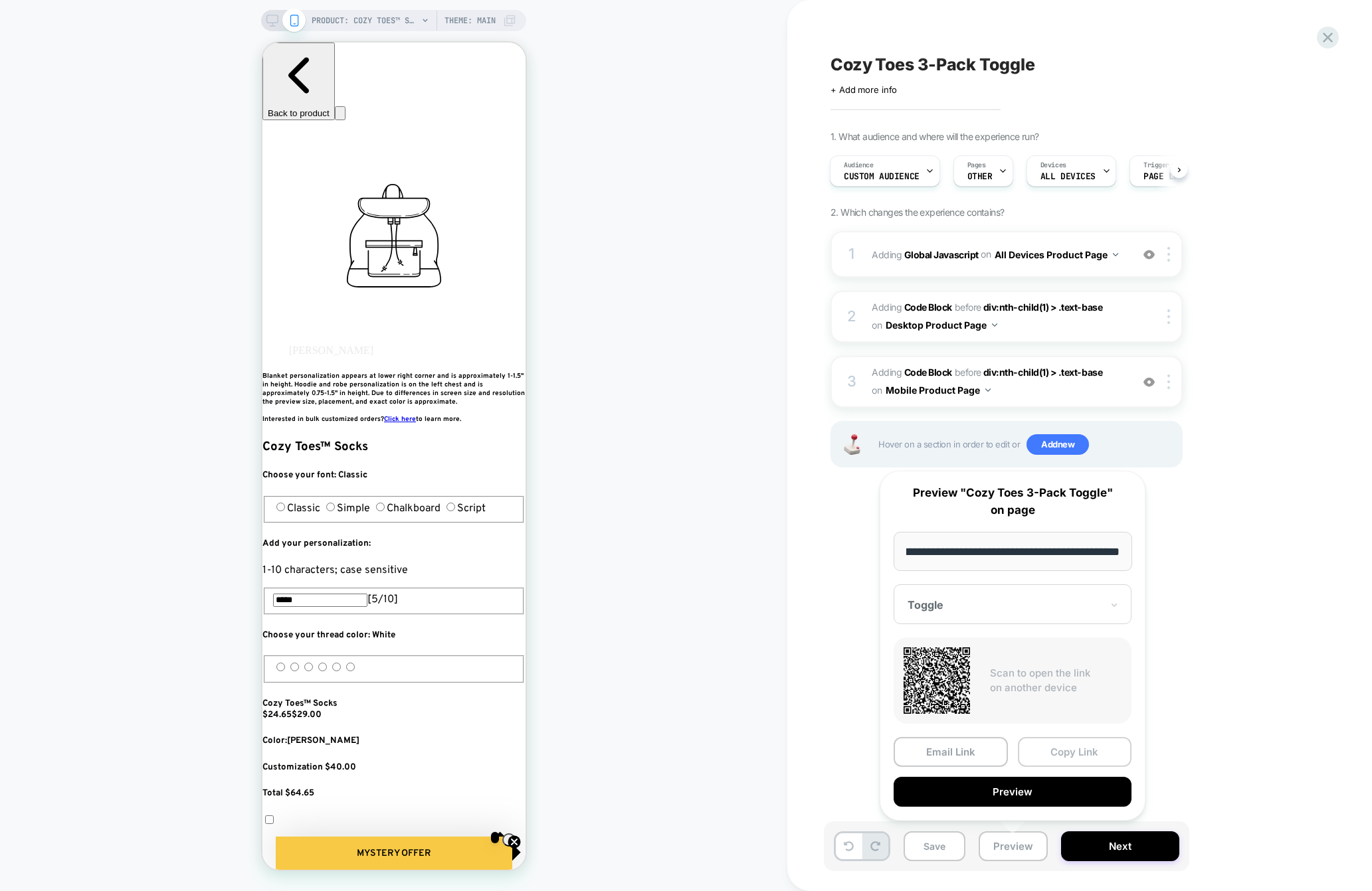
scroll to position [0, 0]
click at [1057, 753] on button "Copy Link" at bounding box center [1074, 752] width 115 height 30
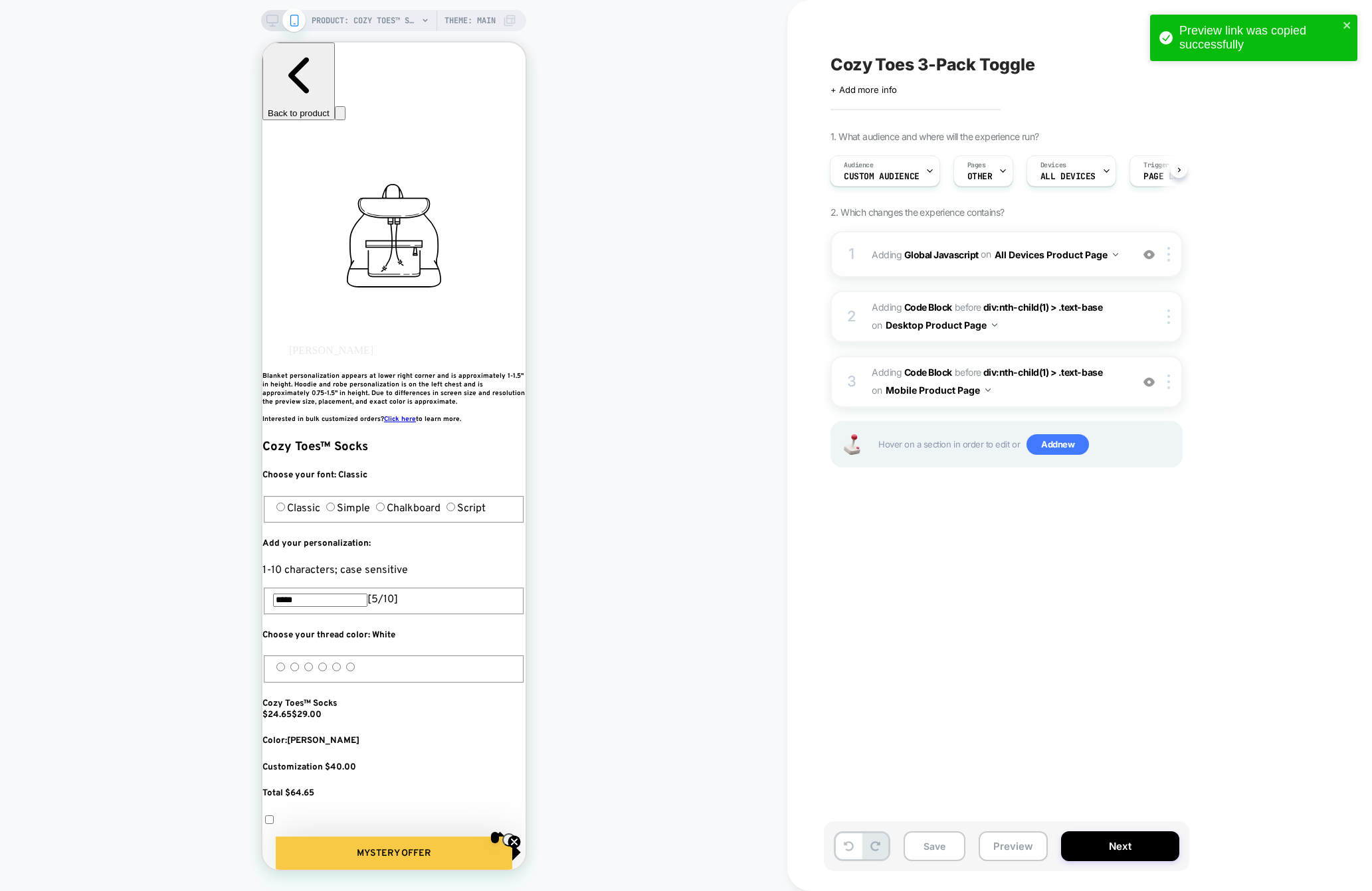
click at [953, 274] on div "1 Adding Global Javascript on All Devices Product Page Add Before Add After Tar…" at bounding box center [1006, 254] width 352 height 46
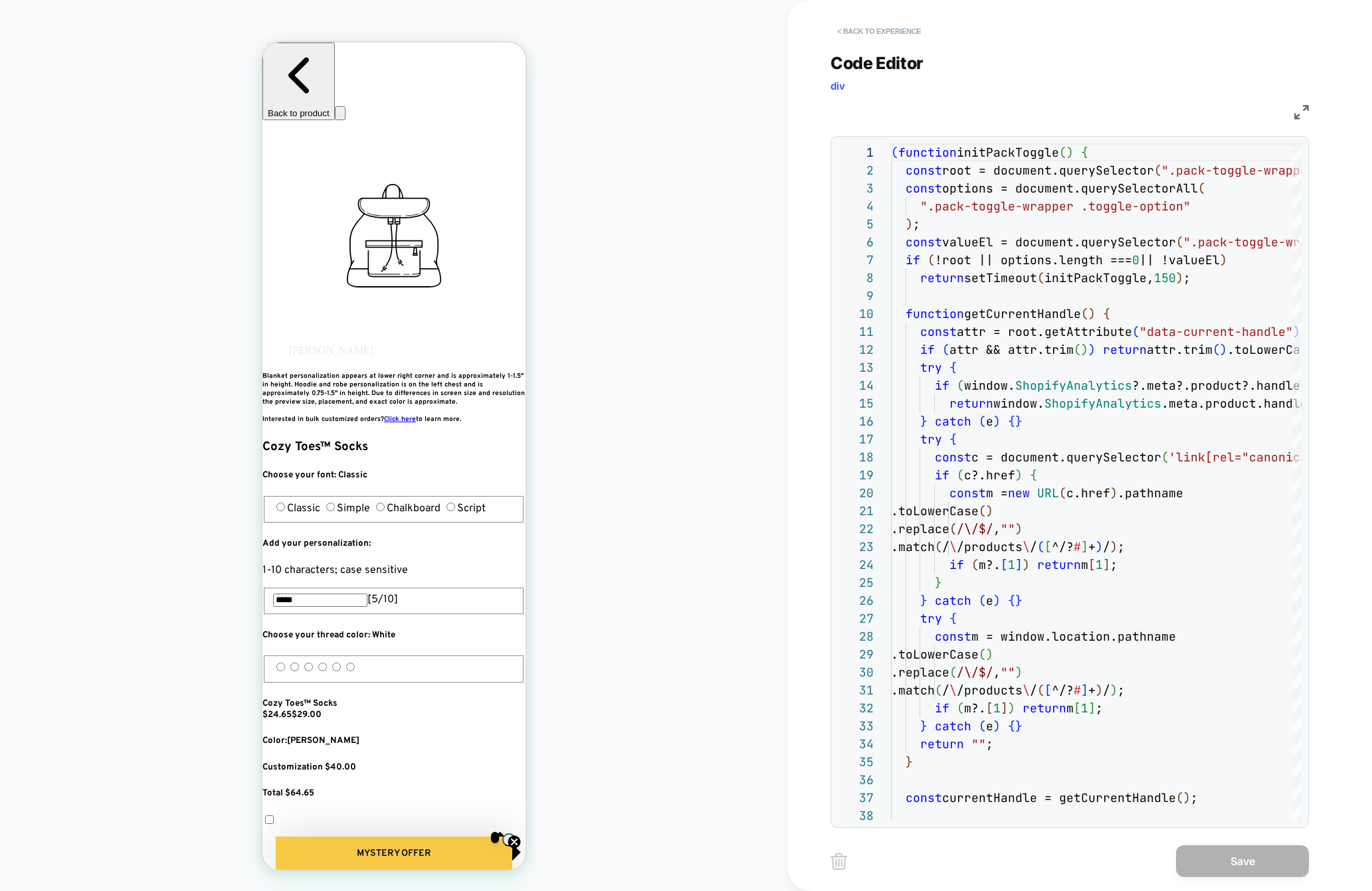
click at [862, 27] on button "< Back to experience" at bounding box center [878, 31] width 97 height 21
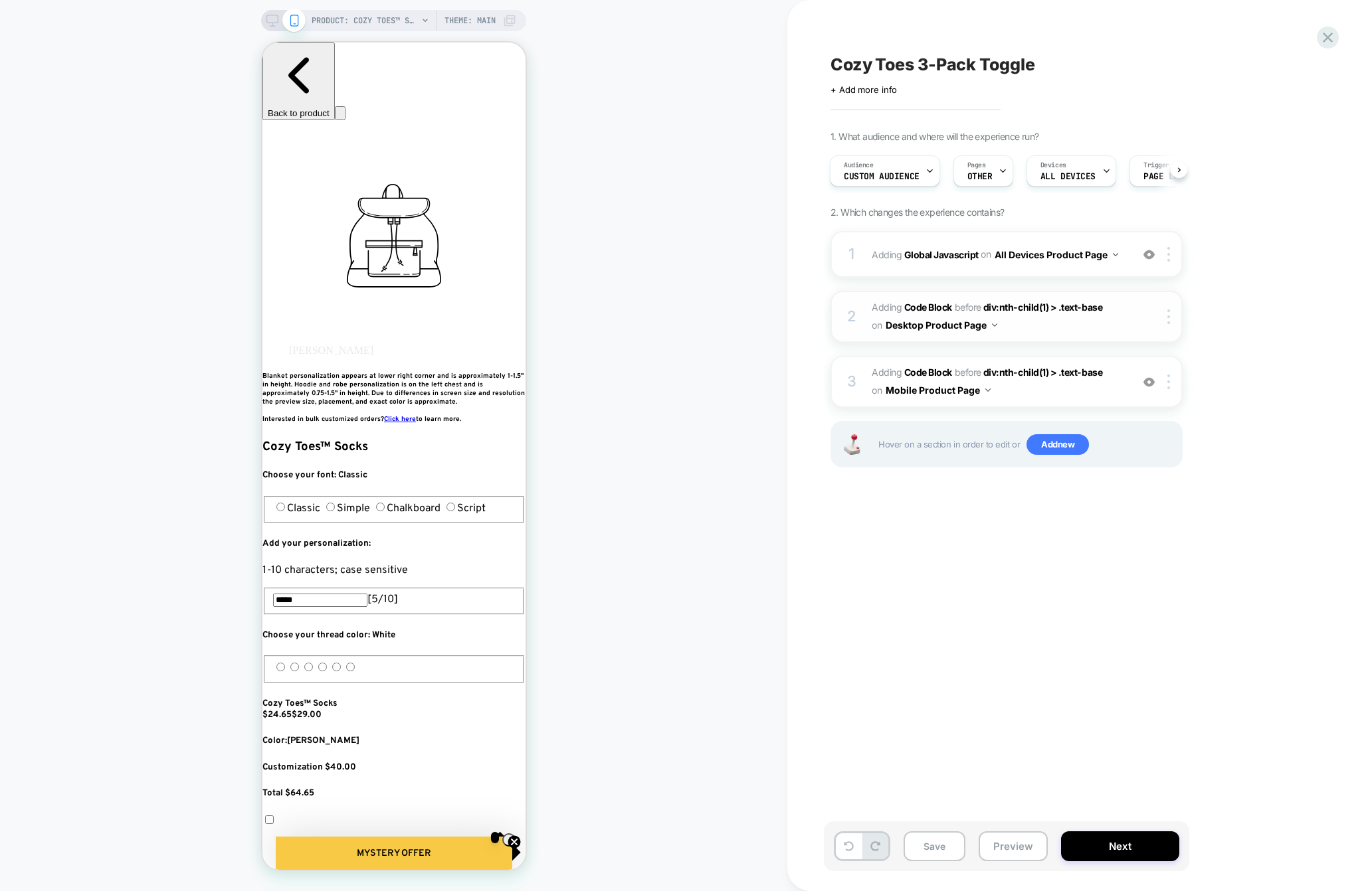
scroll to position [0, 242]
click at [1009, 328] on span "Adding Code Block BEFORE div:nth-child(1) > .text-base div:nth-child(1) > .text…" at bounding box center [998, 316] width 253 height 36
click at [893, 260] on span "Adding Global Javascript on All Devices Product Page" at bounding box center [998, 255] width 253 height 20
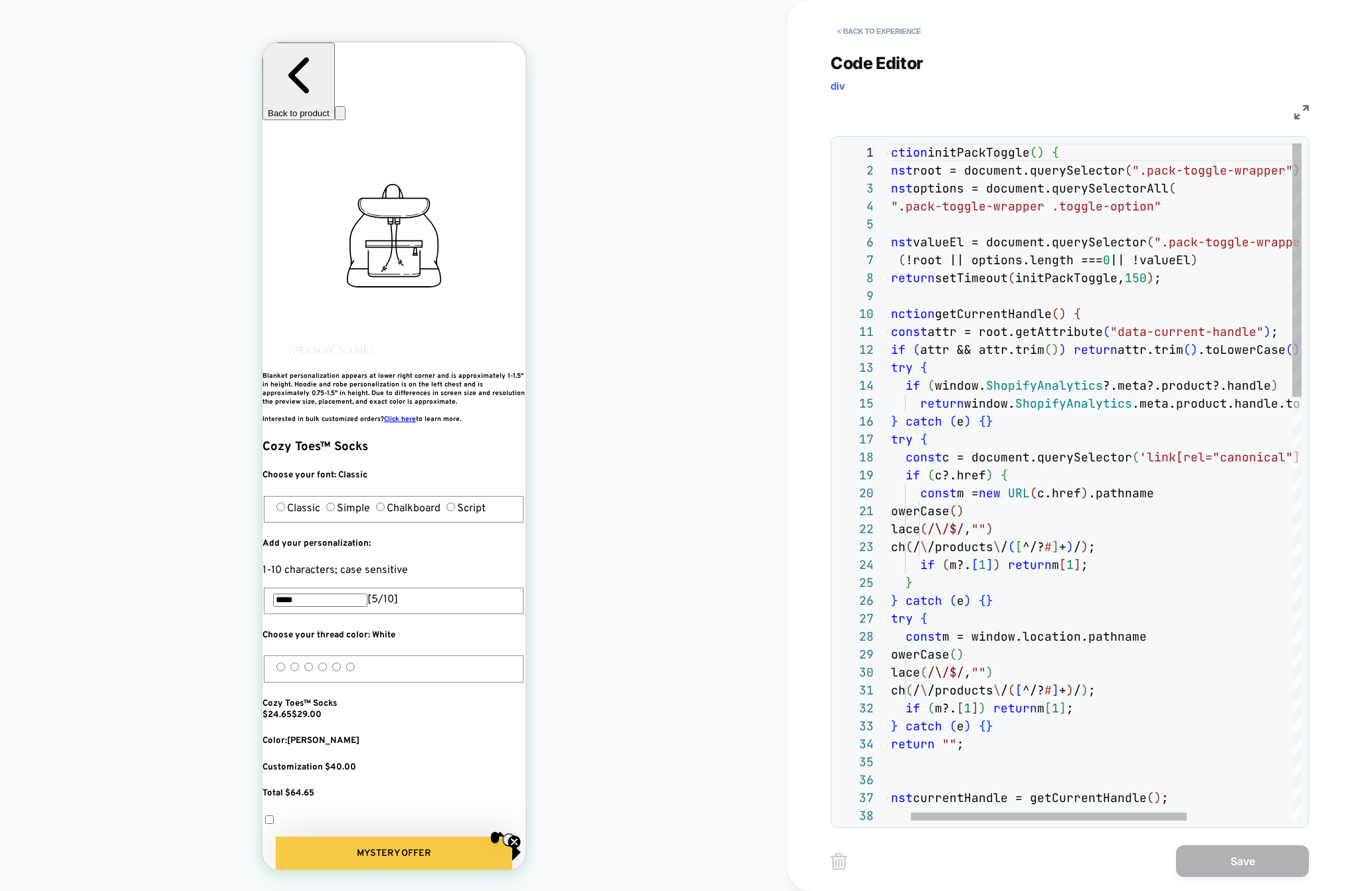
scroll to position [0, 483]
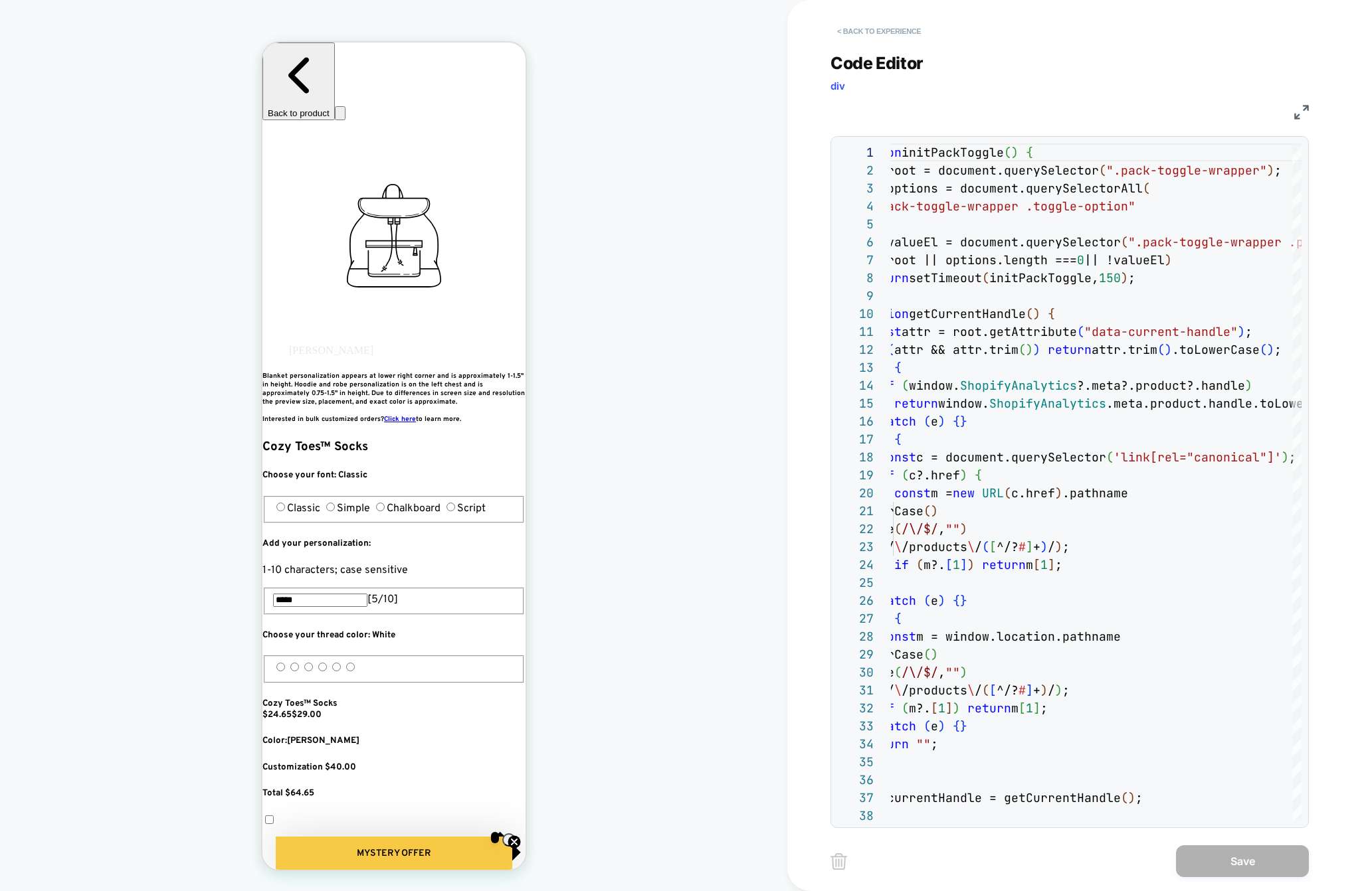
click at [841, 23] on button "< Back to experience" at bounding box center [878, 31] width 97 height 21
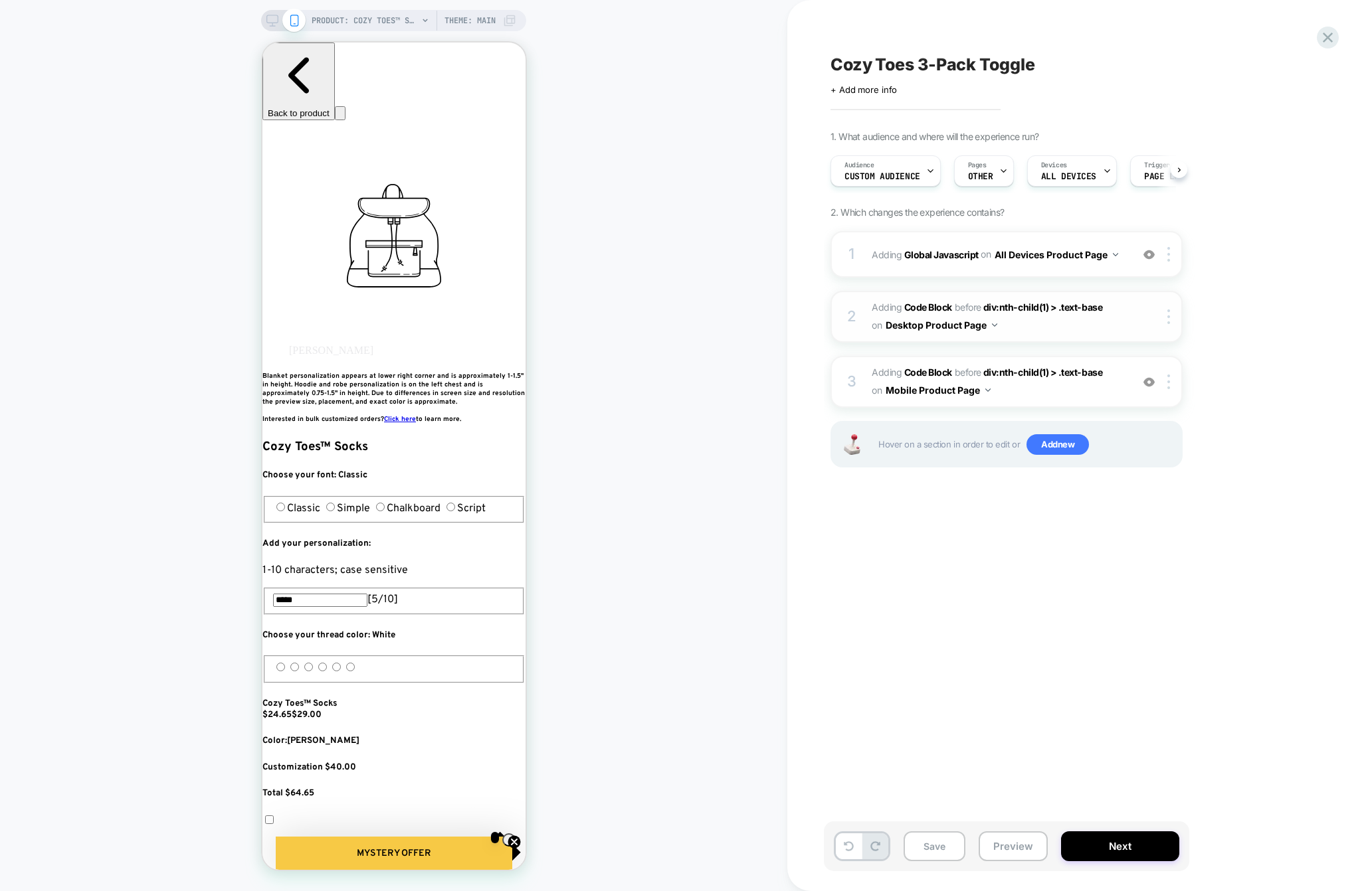
scroll to position [0, 1]
click at [881, 387] on span "on" at bounding box center [876, 390] width 10 height 17
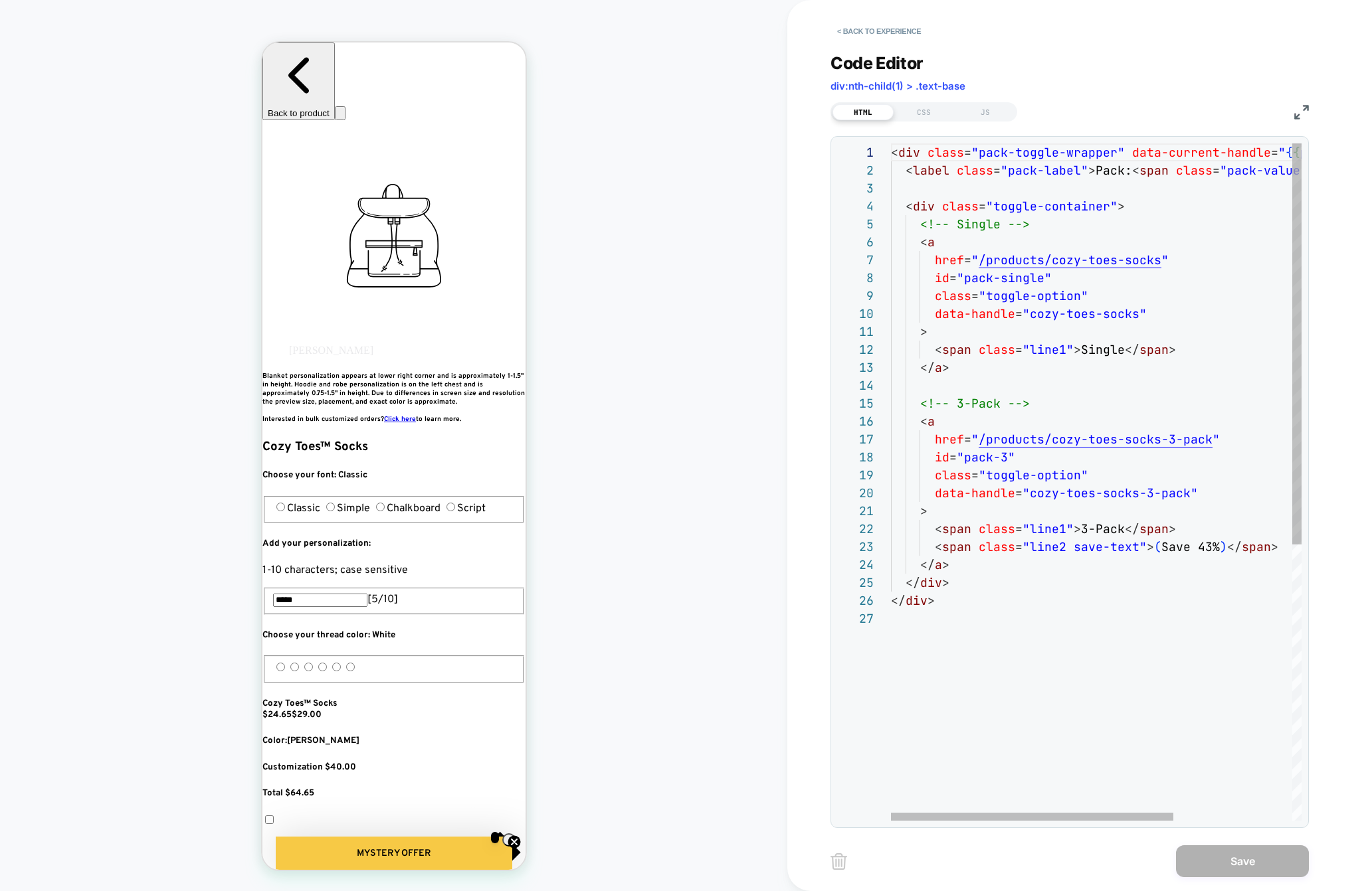
scroll to position [107, 0]
click at [1022, 651] on div "< div class = "pack-toggle-wrapper" data-current-handle = " { { product.handle …" at bounding box center [1182, 714] width 583 height 1143
type textarea "**********"
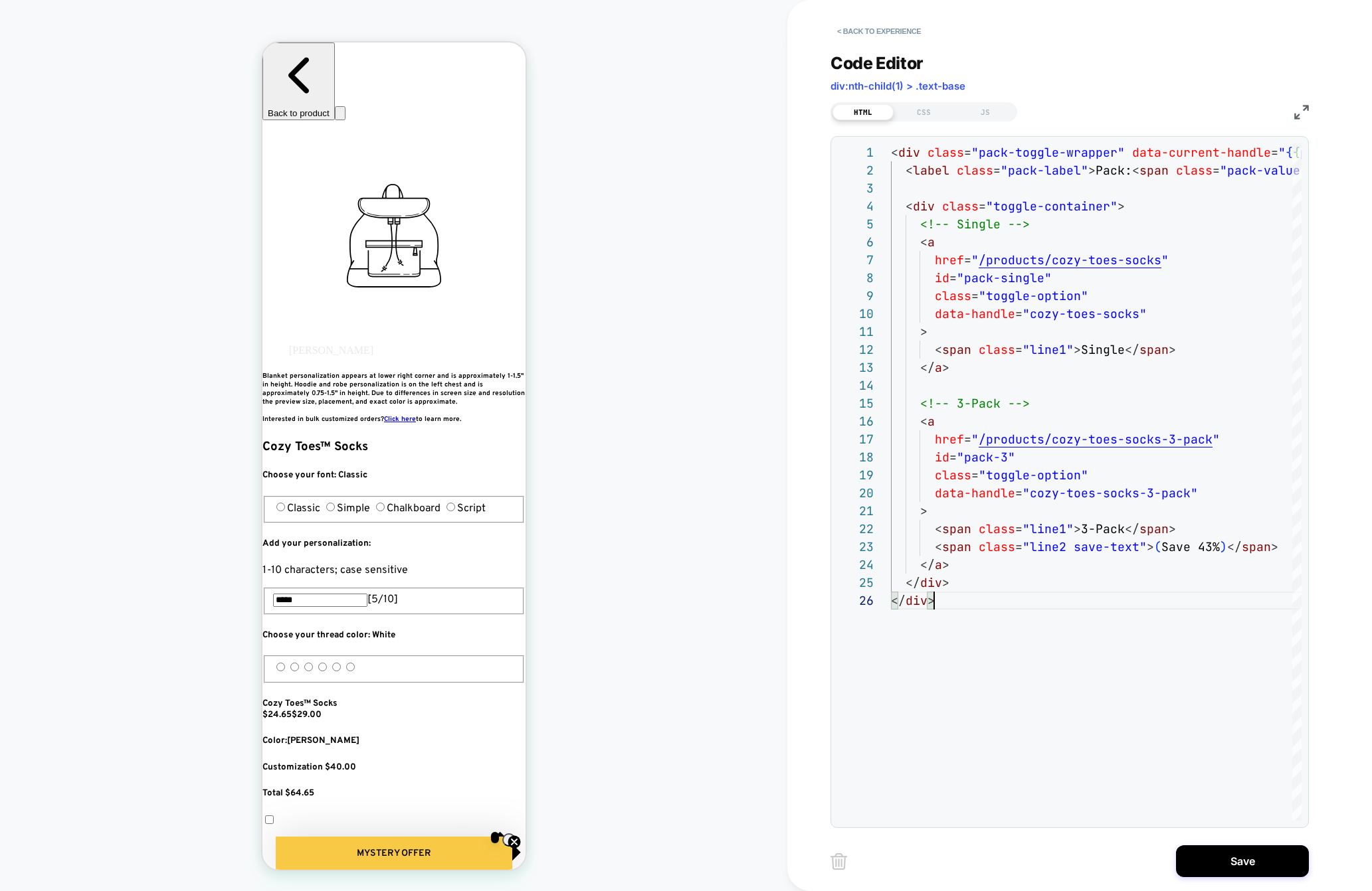
scroll to position [0, 242]
click at [858, 30] on button "< Back to experience" at bounding box center [878, 31] width 97 height 21
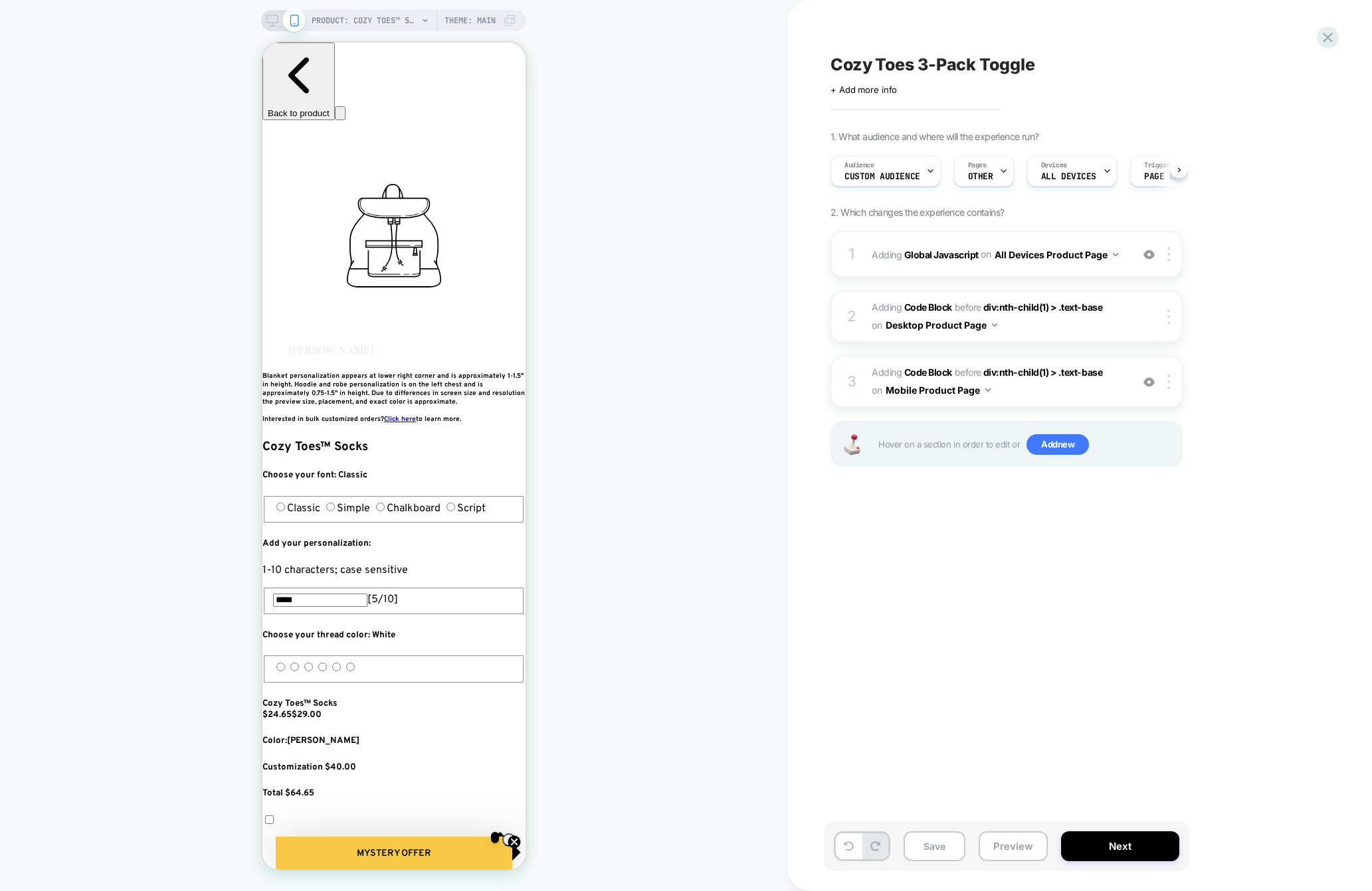
scroll to position [0, 1]
click at [929, 270] on div "1 Adding Global Javascript on All Devices Product Page Add Before Add After Tar…" at bounding box center [1006, 254] width 352 height 46
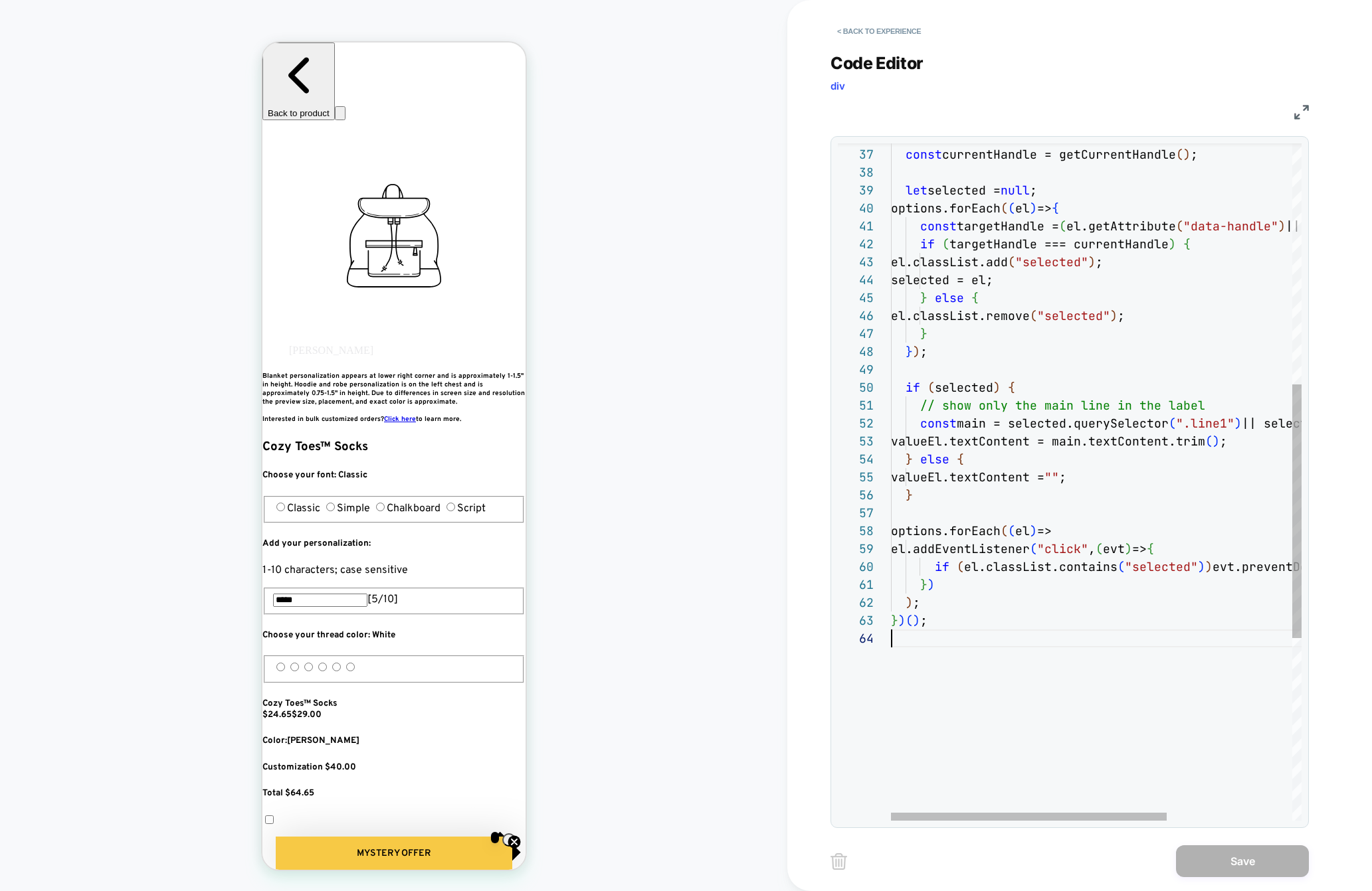
scroll to position [72, 0]
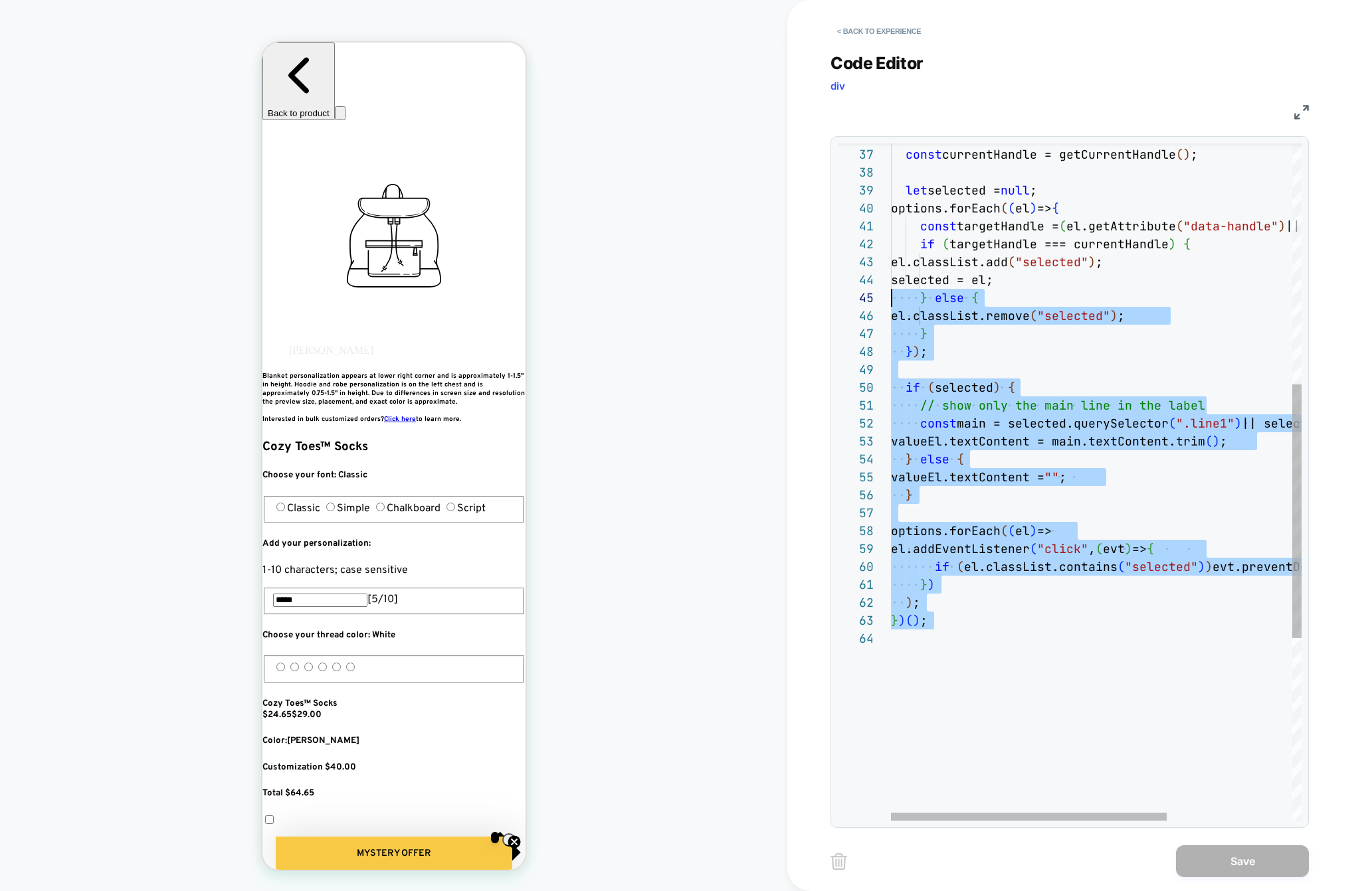
type textarea "**********"
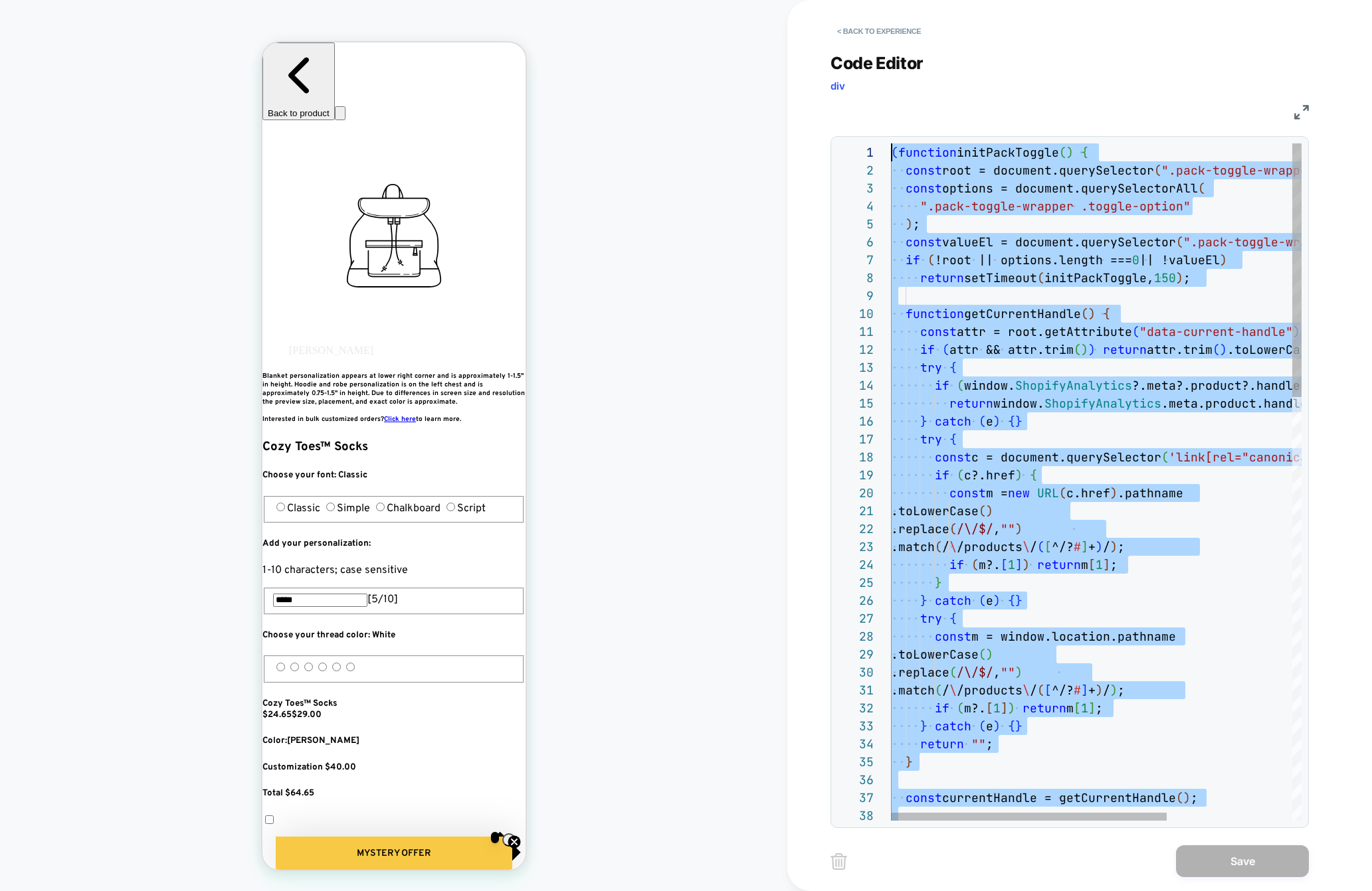
drag, startPoint x: 1008, startPoint y: 659, endPoint x: 788, endPoint y: -123, distance: 812.4
click at [788, 0] on html "PRODUCT: Cozy Toes™ Socks PRODUCT: Cozy Toes™ Socks Theme: MAIN < Back to exper…" at bounding box center [686, 445] width 1372 height 891
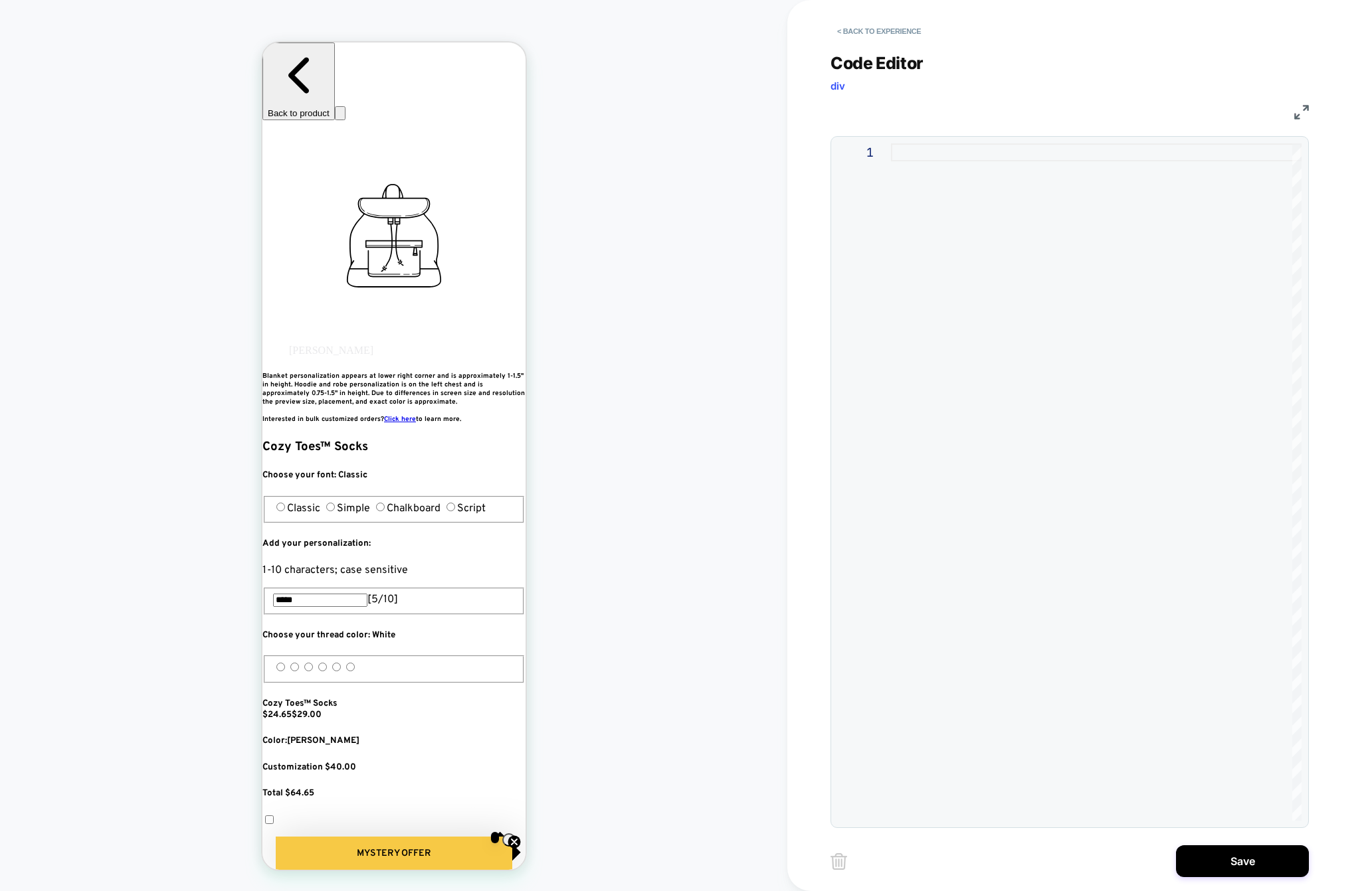
scroll to position [0, 483]
type textarea "*********"
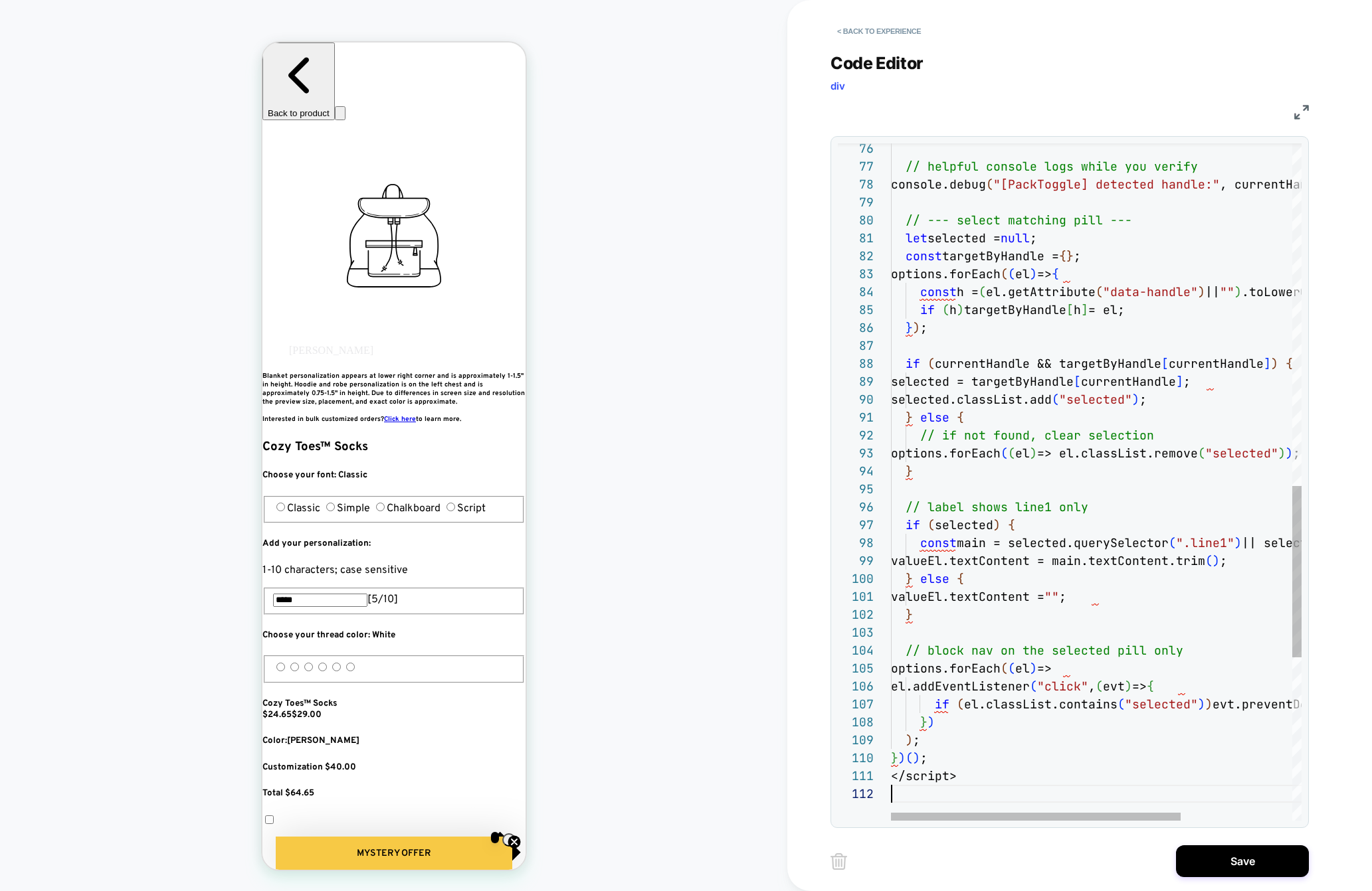
scroll to position [0, 28]
drag, startPoint x: 956, startPoint y: 776, endPoint x: 873, endPoint y: 776, distance: 83.0
click at [890, 776] on div "// helpful console logs while you verify console.debug ( "[PackToggle] detected…" at bounding box center [1175, 128] width 569 height 2668
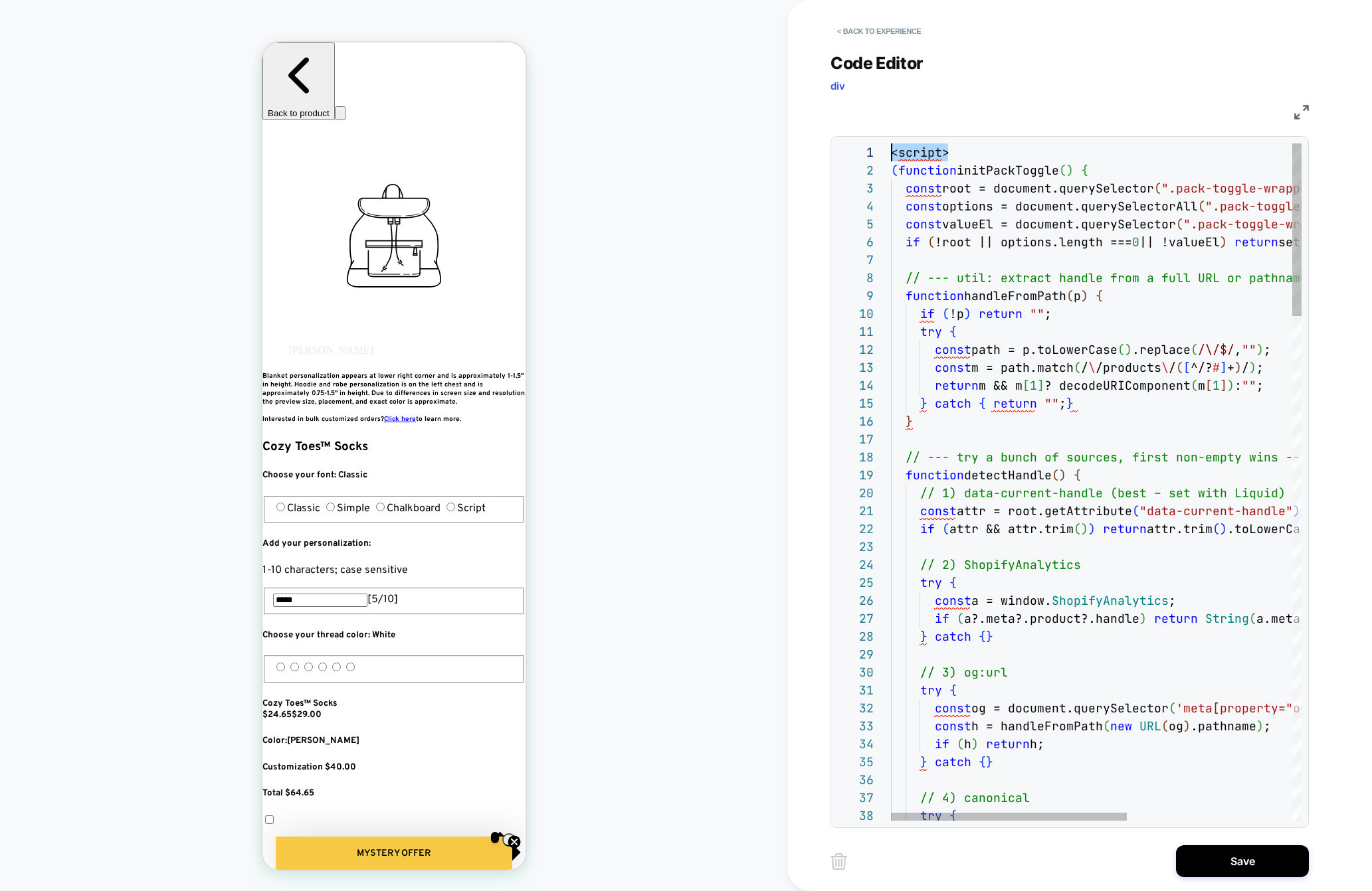
scroll to position [0, 0]
drag, startPoint x: 953, startPoint y: 154, endPoint x: 871, endPoint y: 148, distance: 82.2
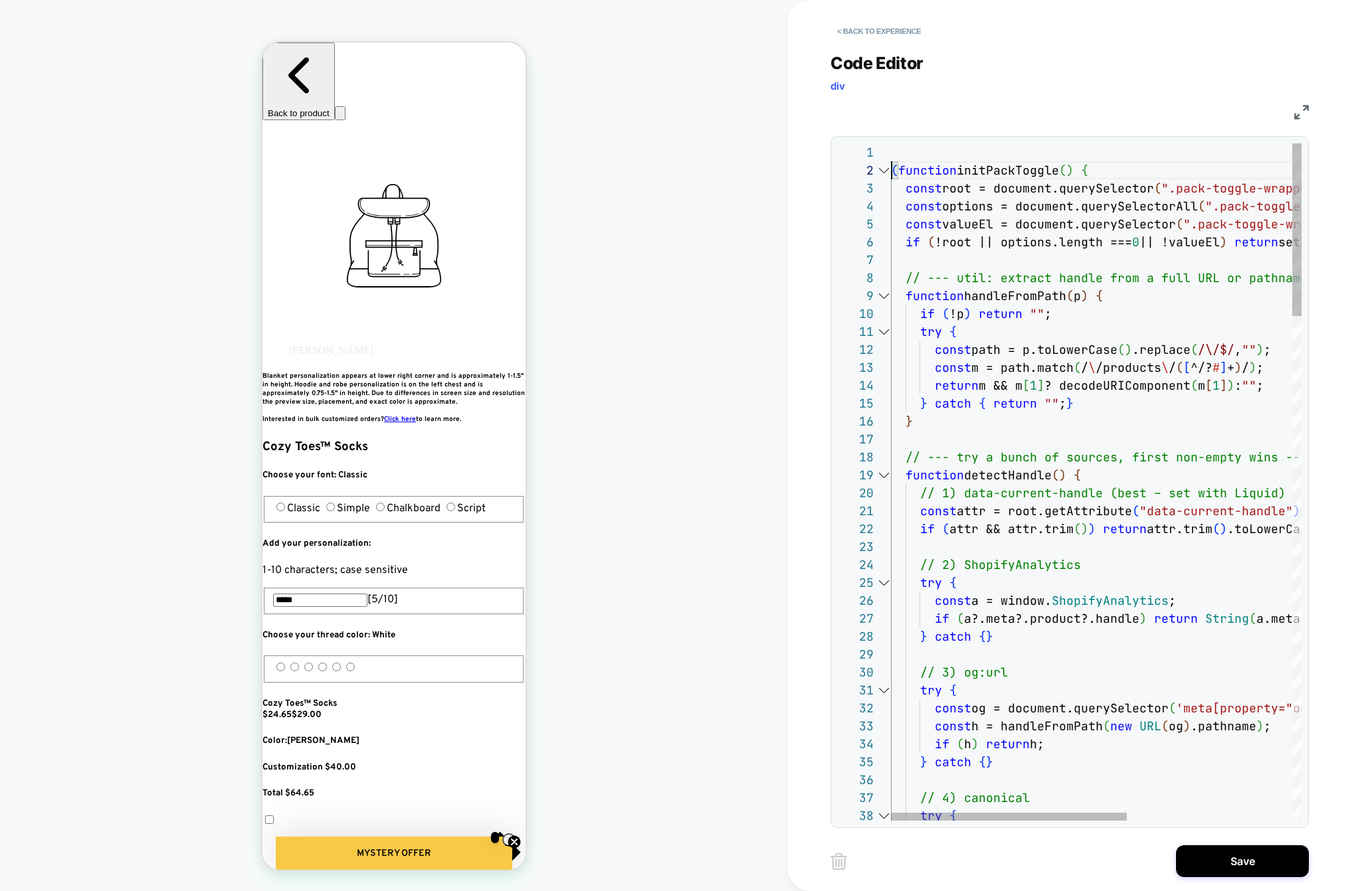
type textarea "**********"
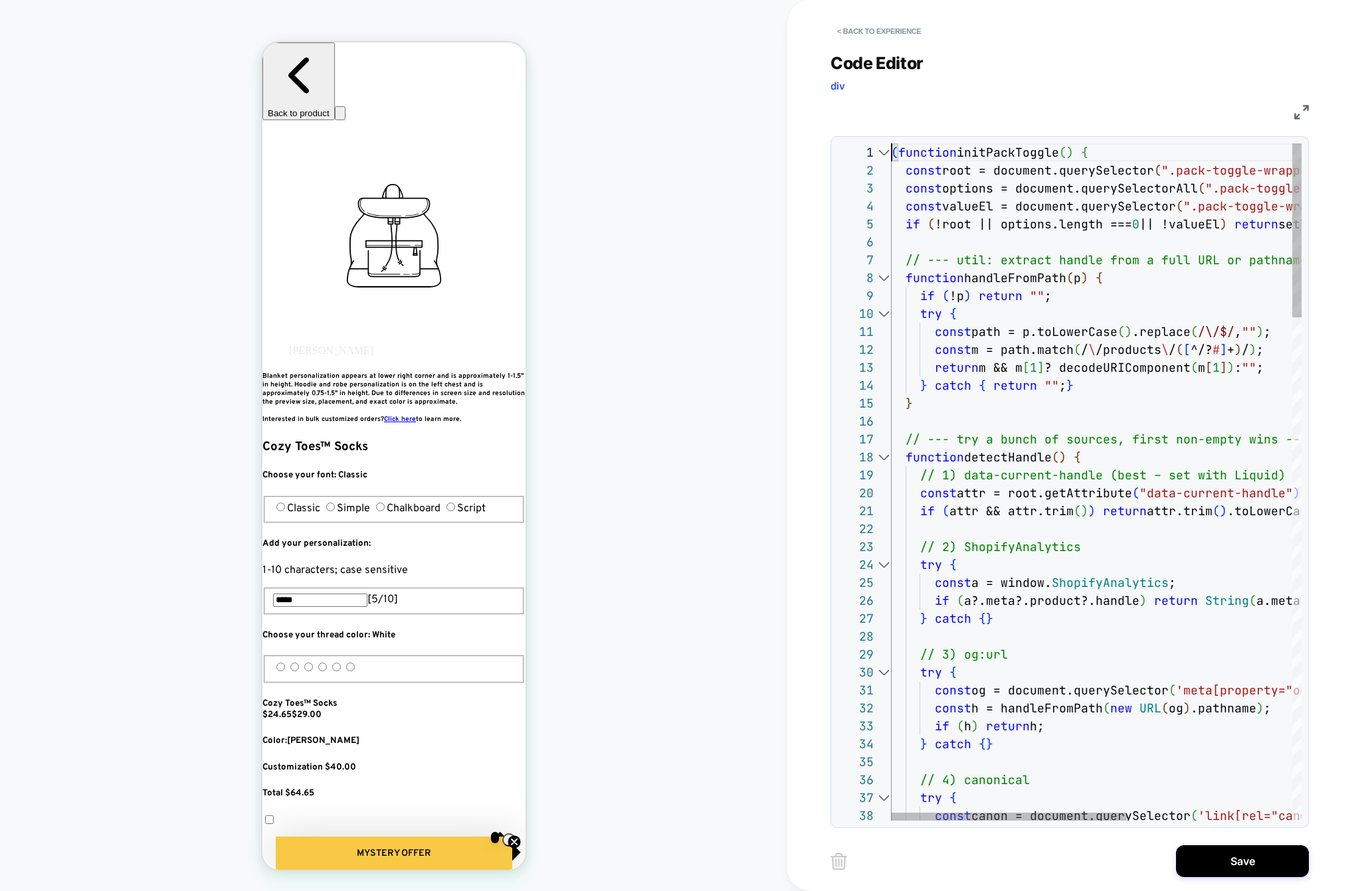
scroll to position [0, 725]
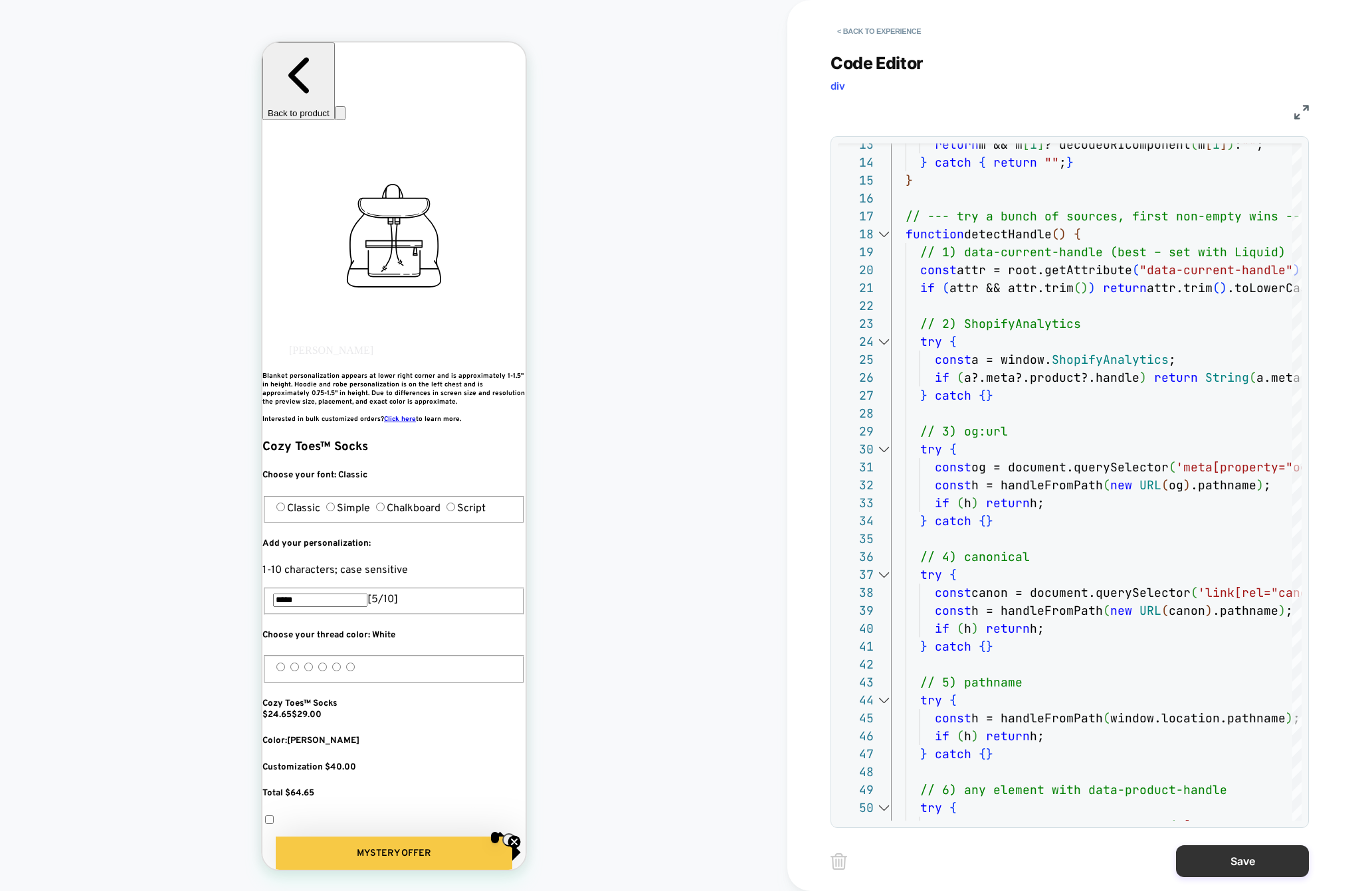
click at [1066, 863] on button "Save" at bounding box center [1241, 862] width 132 height 32
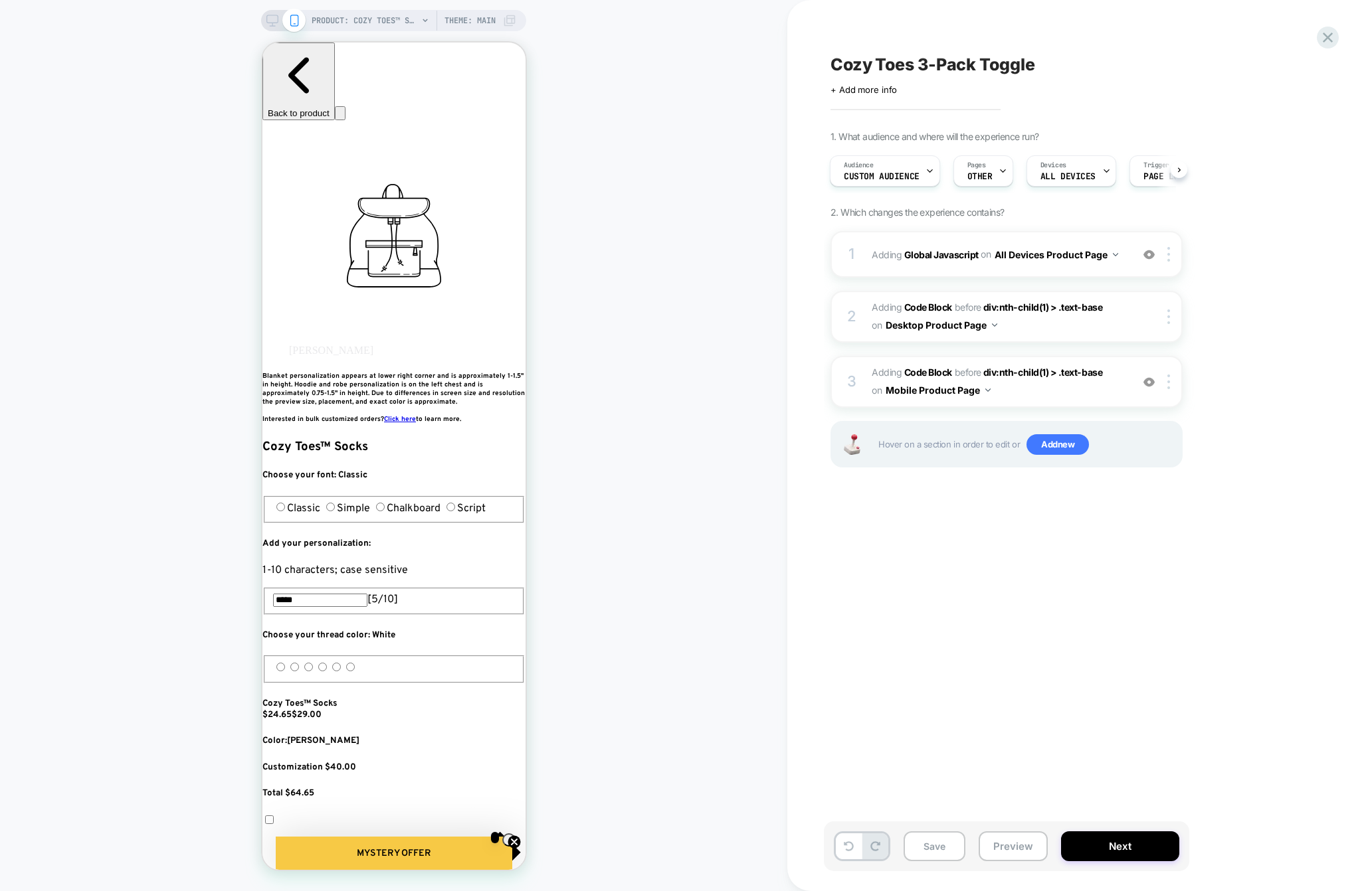
scroll to position [0, 242]
click at [1011, 392] on span "Adding Code Block BEFORE div:nth-child(1) > .text-base div:nth-child(1) > .text…" at bounding box center [998, 382] width 253 height 36
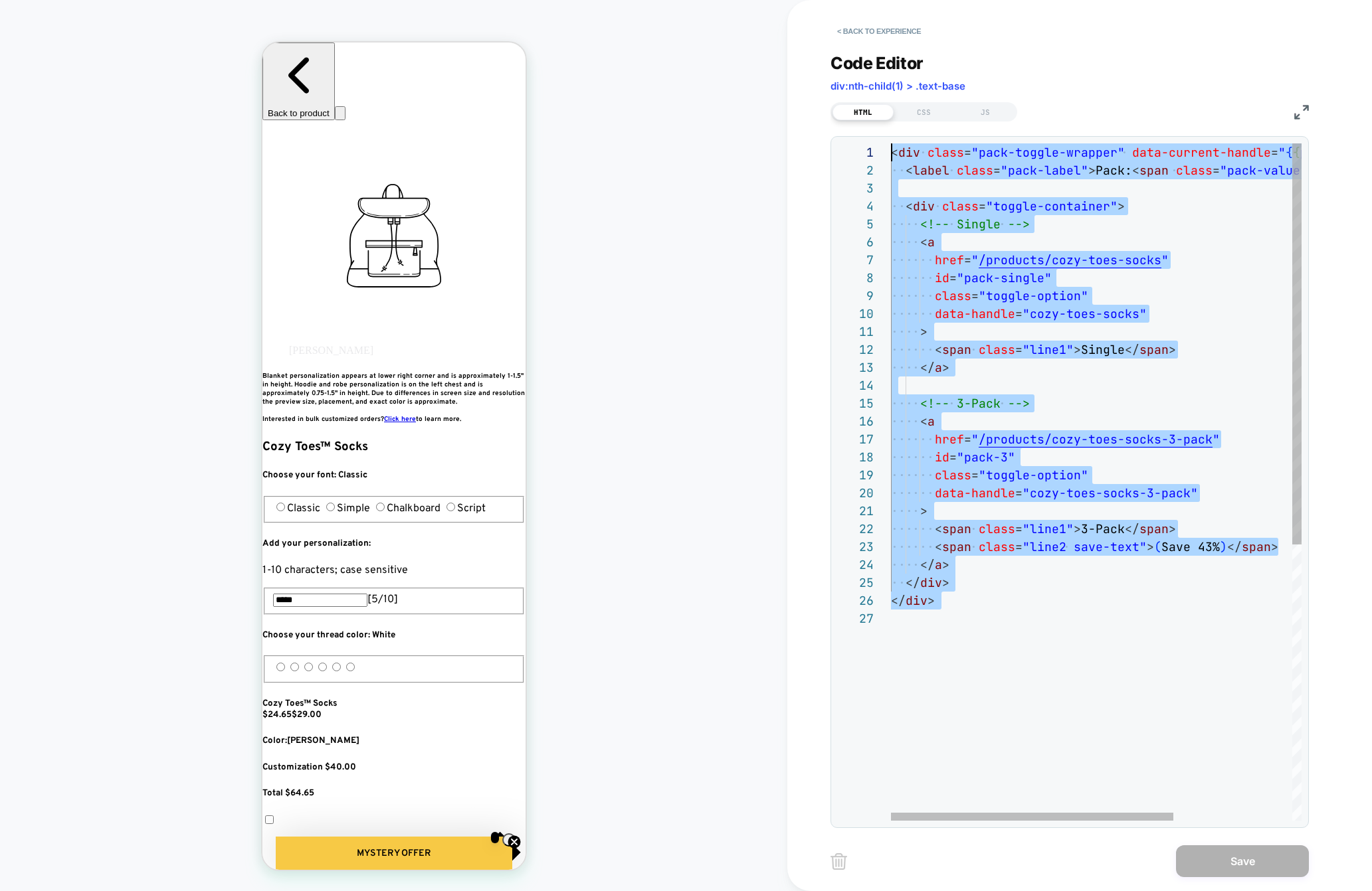
scroll to position [0, 0]
drag, startPoint x: 1009, startPoint y: 569, endPoint x: 873, endPoint y: 80, distance: 507.6
click at [890, 143] on div "< div class = "pack-toggle-wrapper" data-current-handle = " { { product.handle …" at bounding box center [1182, 714] width 583 height 1143
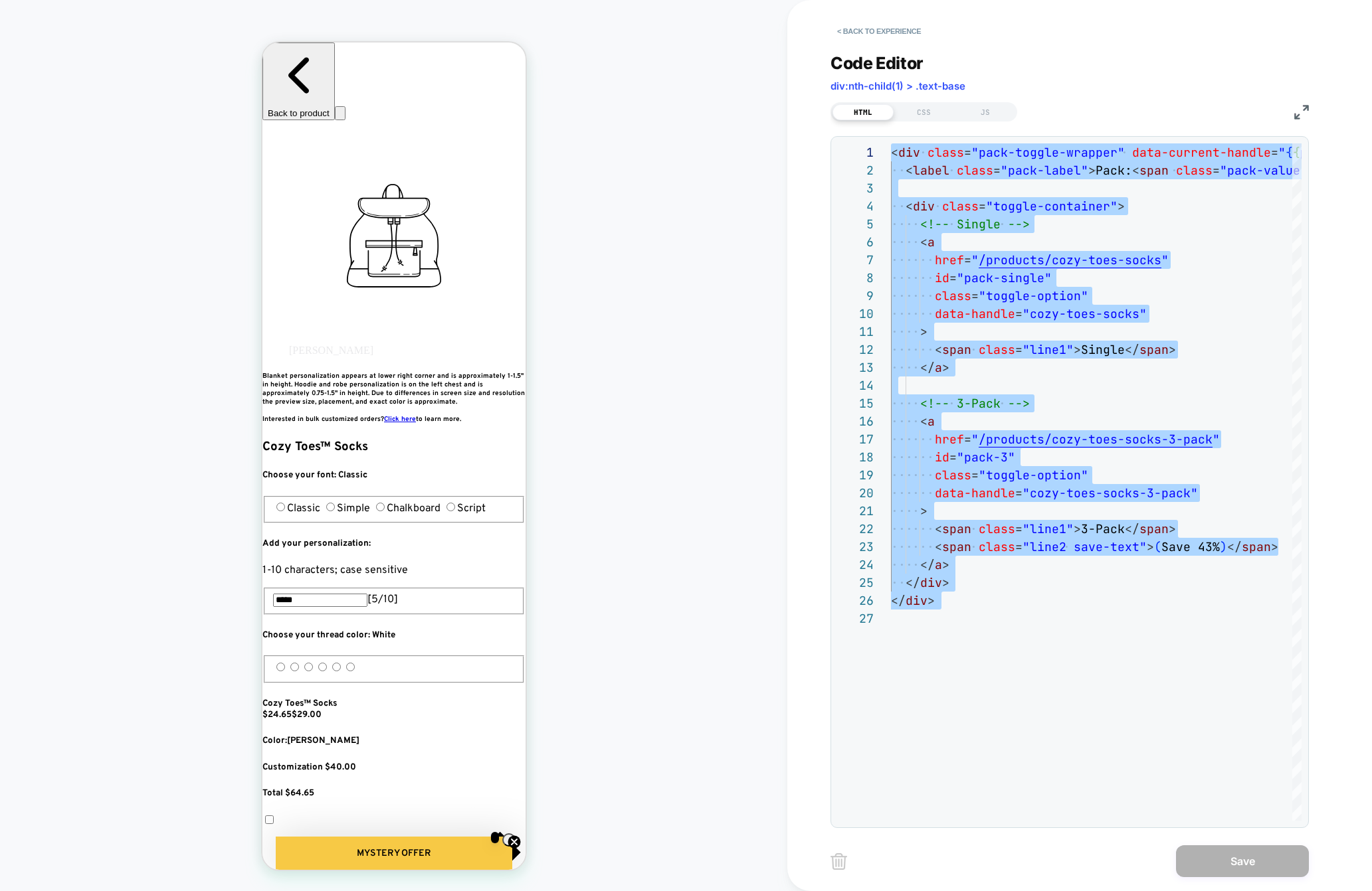
type textarea "**********"
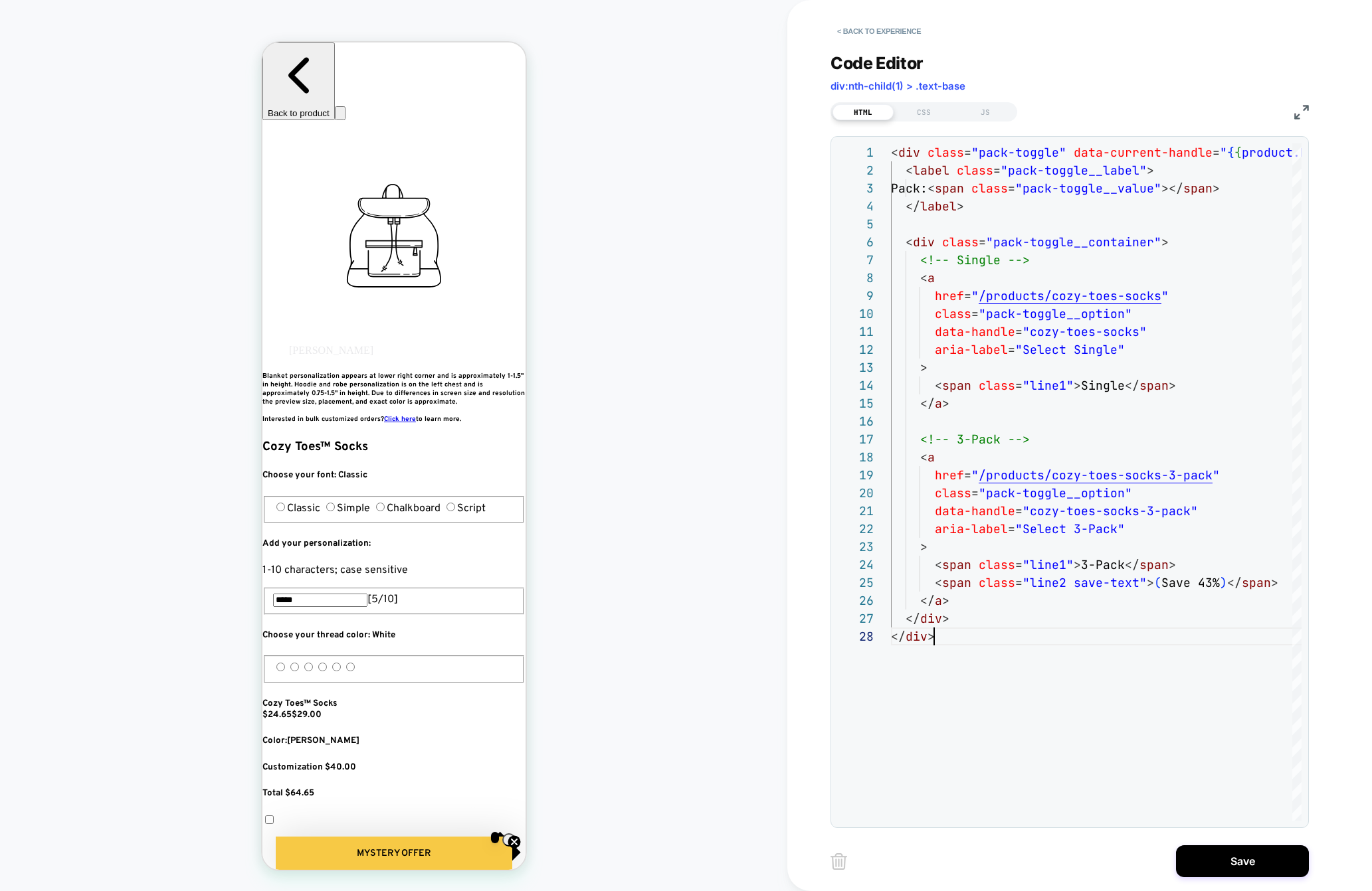
scroll to position [0, 725]
click at [933, 117] on div "CSS" at bounding box center [923, 112] width 61 height 16
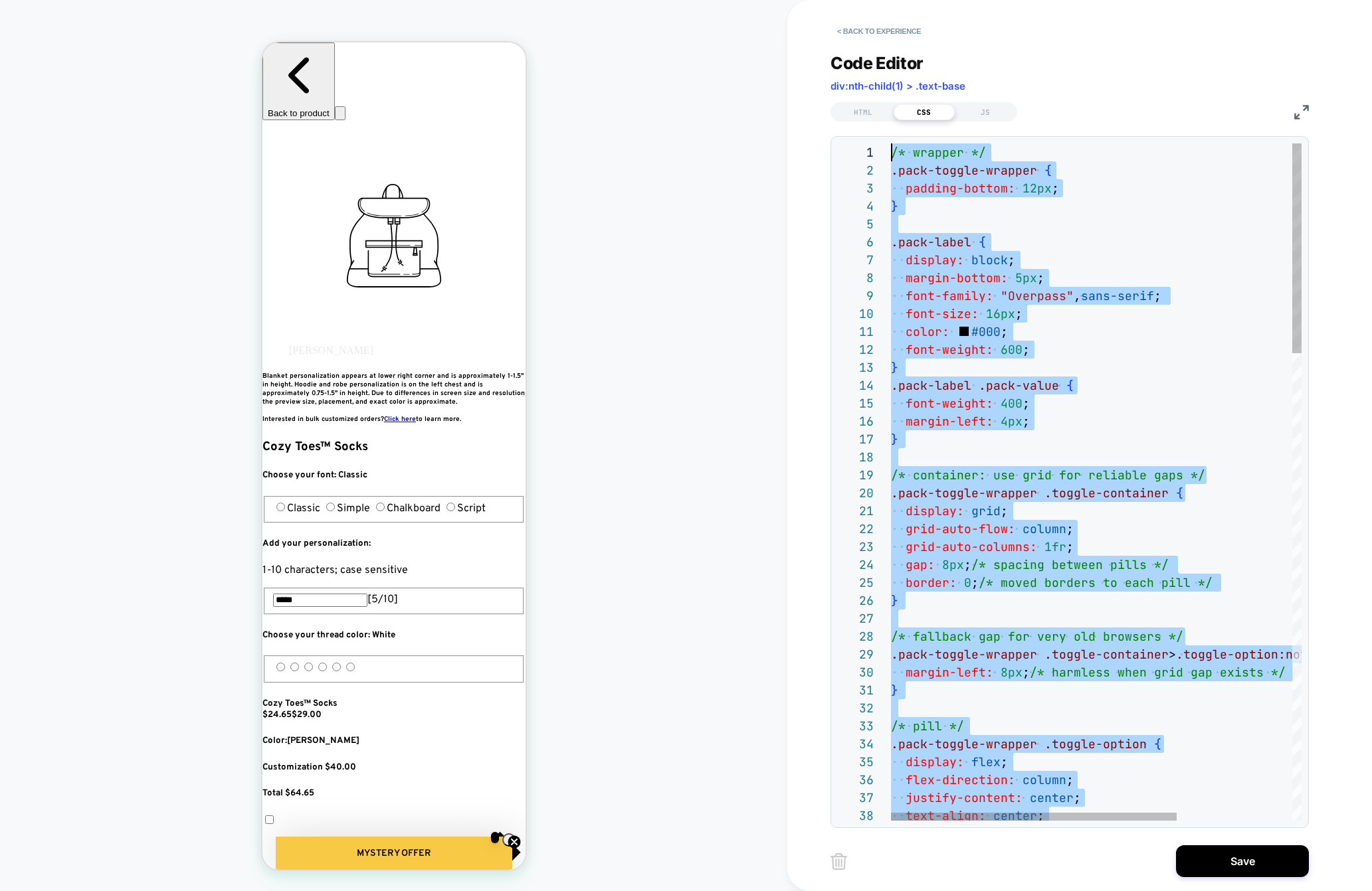
scroll to position [0, 0]
drag, startPoint x: 977, startPoint y: 430, endPoint x: 842, endPoint y: -69, distance: 516.9
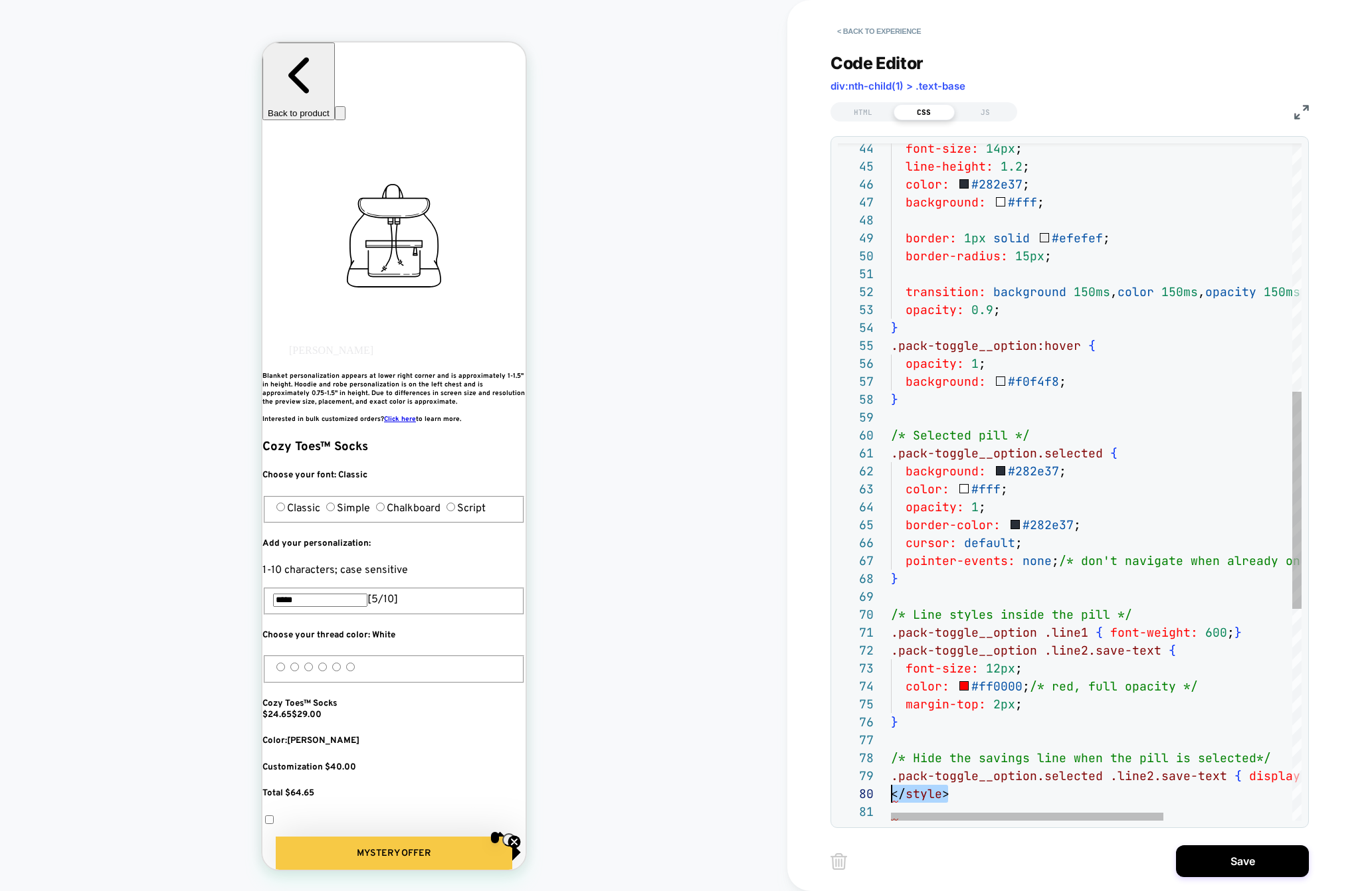
scroll to position [162, 0]
drag, startPoint x: 977, startPoint y: 800, endPoint x: 866, endPoint y: 800, distance: 111.0
click at [890, 800] on div "font-size: 14px ; line-height: 1.2 ; color: #282e37 ; background: #fff ; border…" at bounding box center [1193, 424] width 604 height 2112
click at [883, 794] on div at bounding box center [865, 794] width 53 height 18
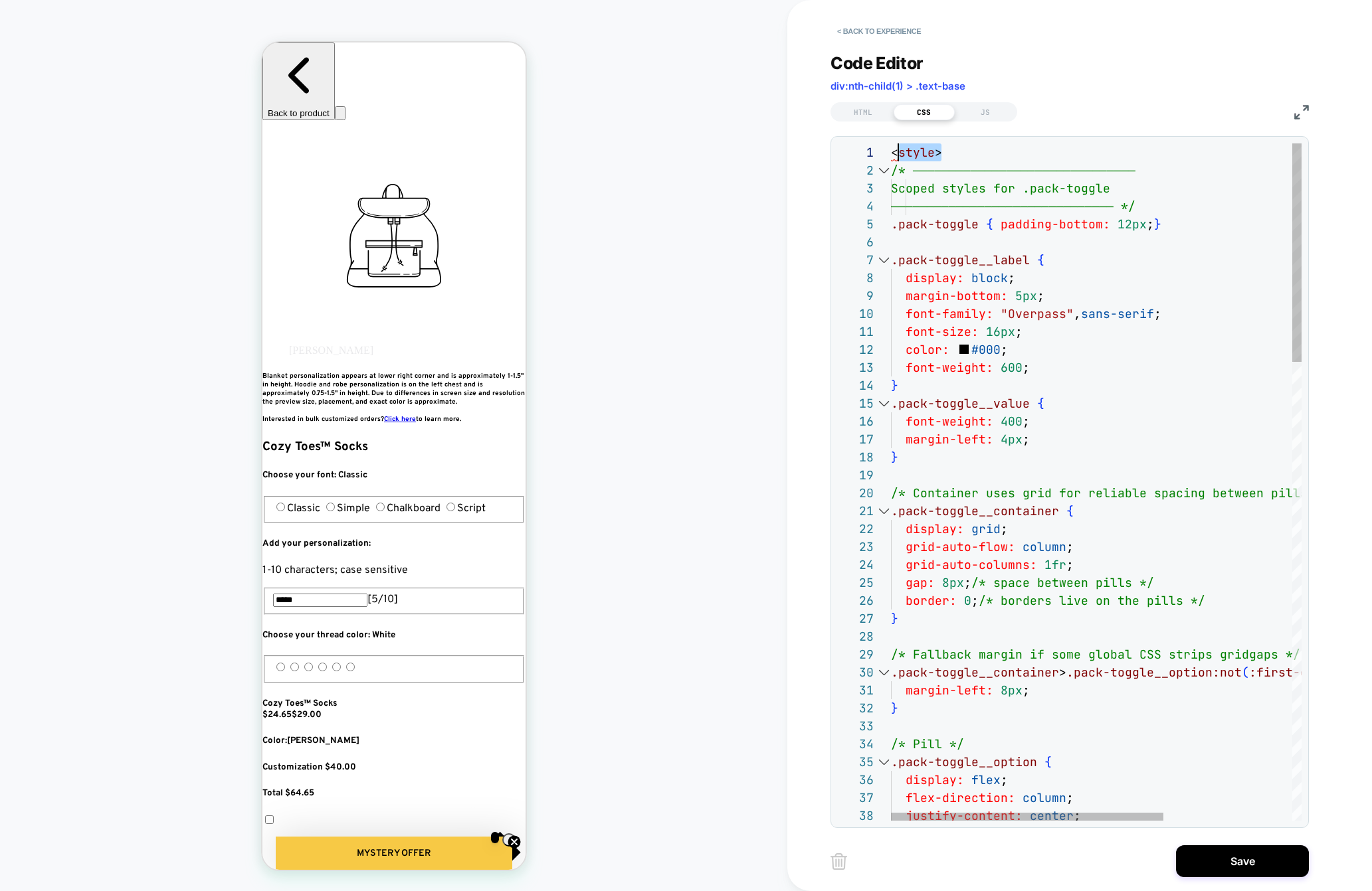
scroll to position [0, 0]
drag, startPoint x: 915, startPoint y: 144, endPoint x: 890, endPoint y: 144, distance: 25.0
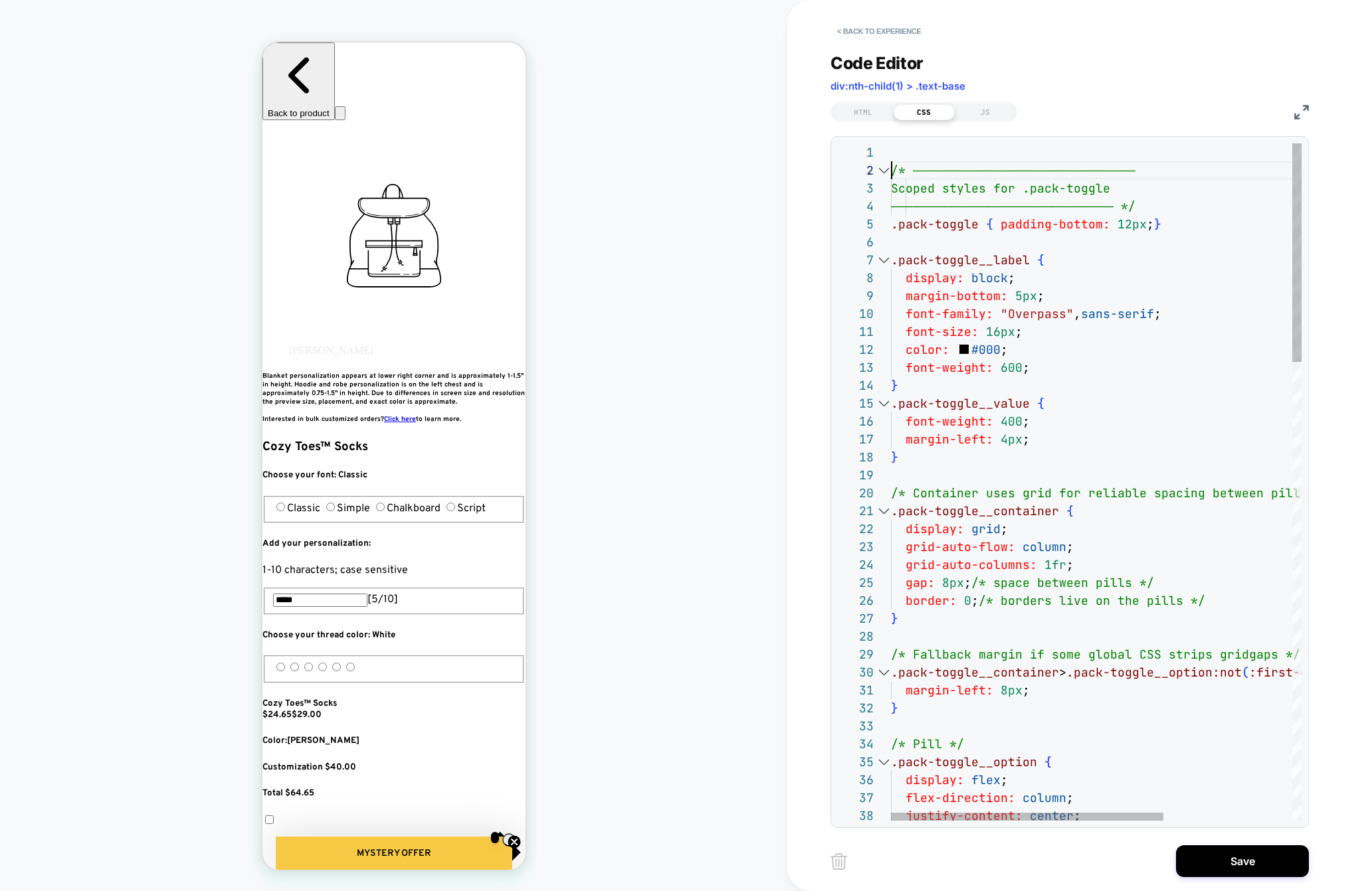
scroll to position [18, 0]
type textarea "**********"
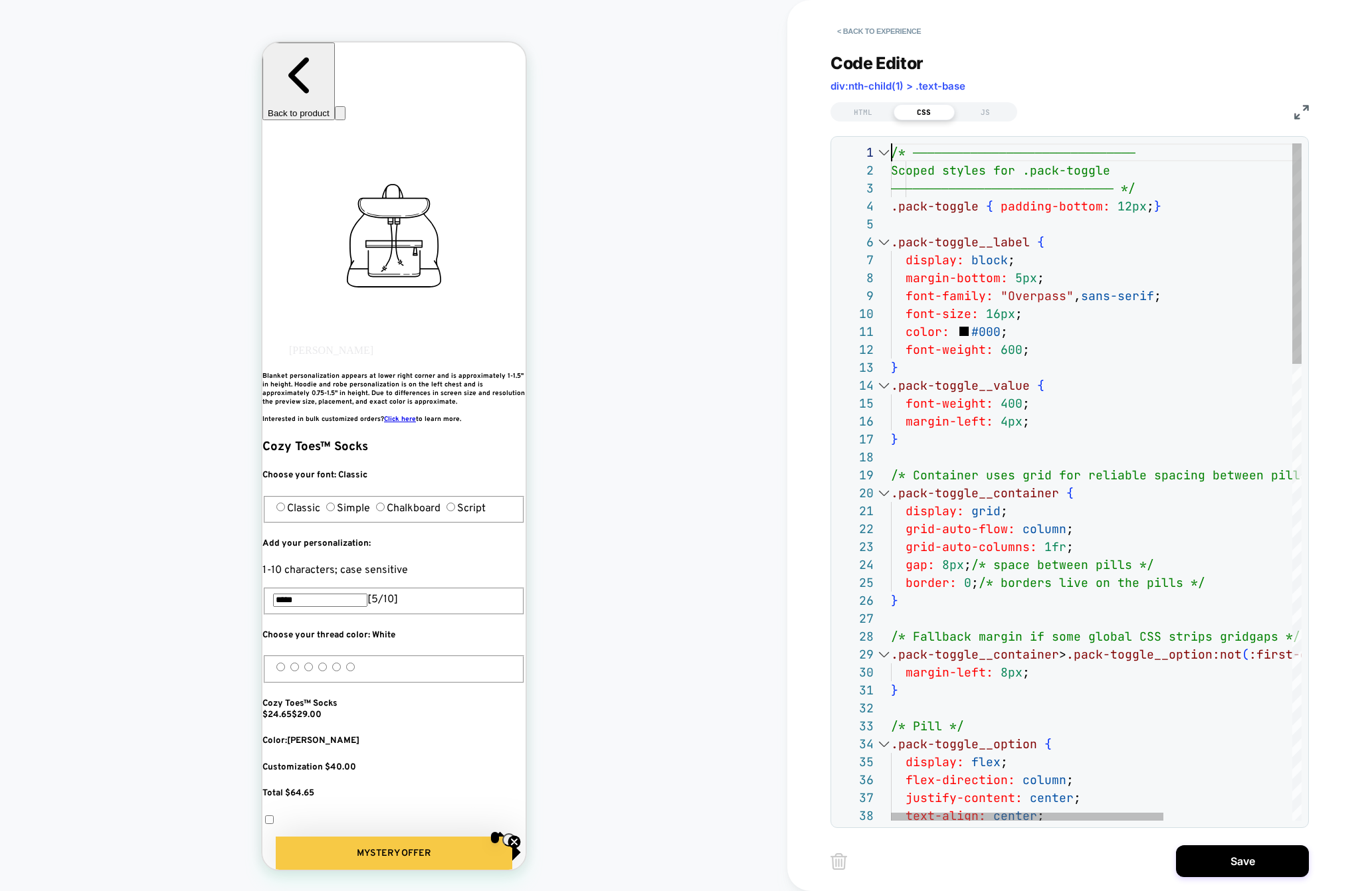
scroll to position [0, 0]
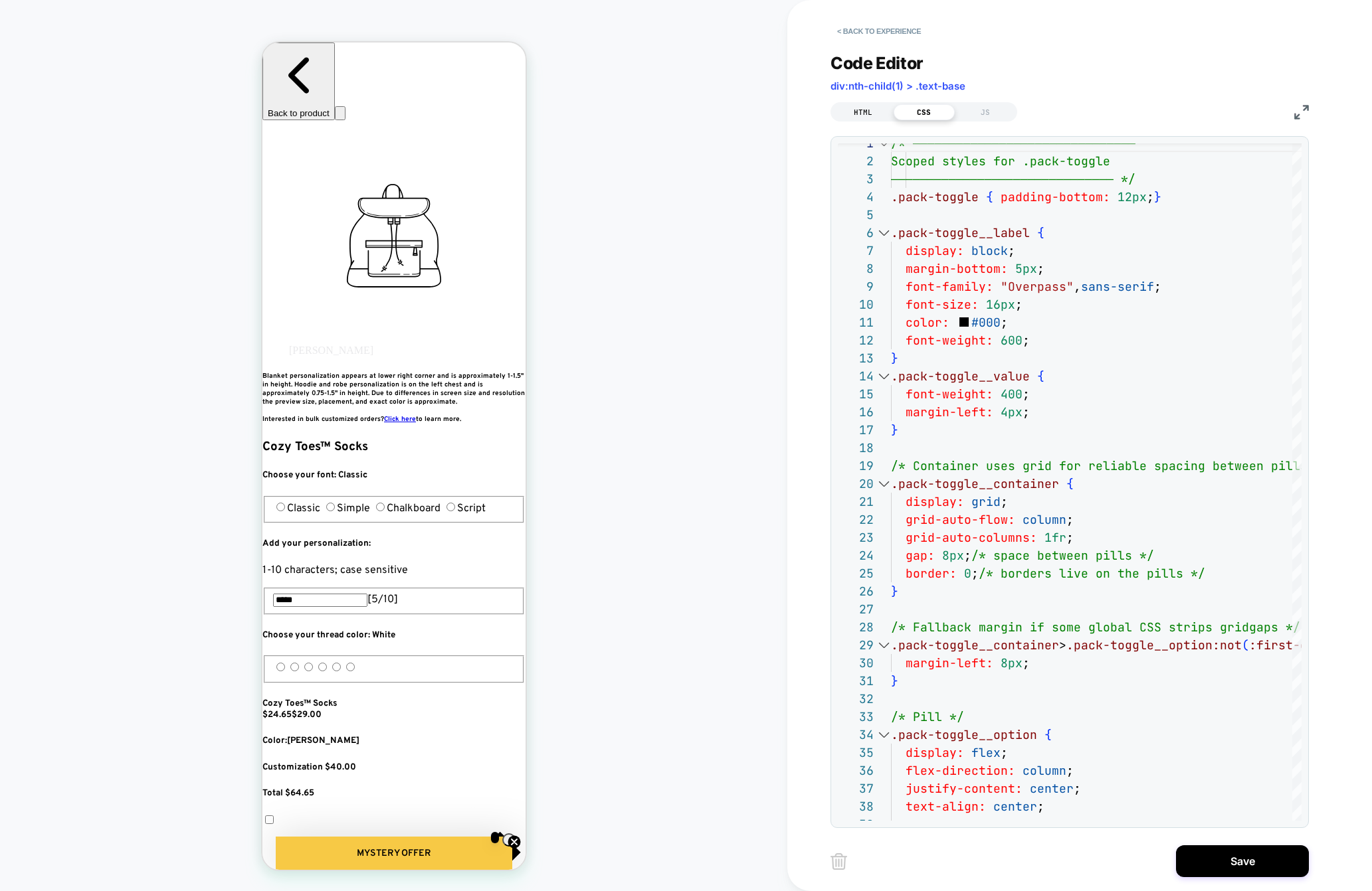
click at [871, 112] on div "HTML" at bounding box center [863, 112] width 61 height 16
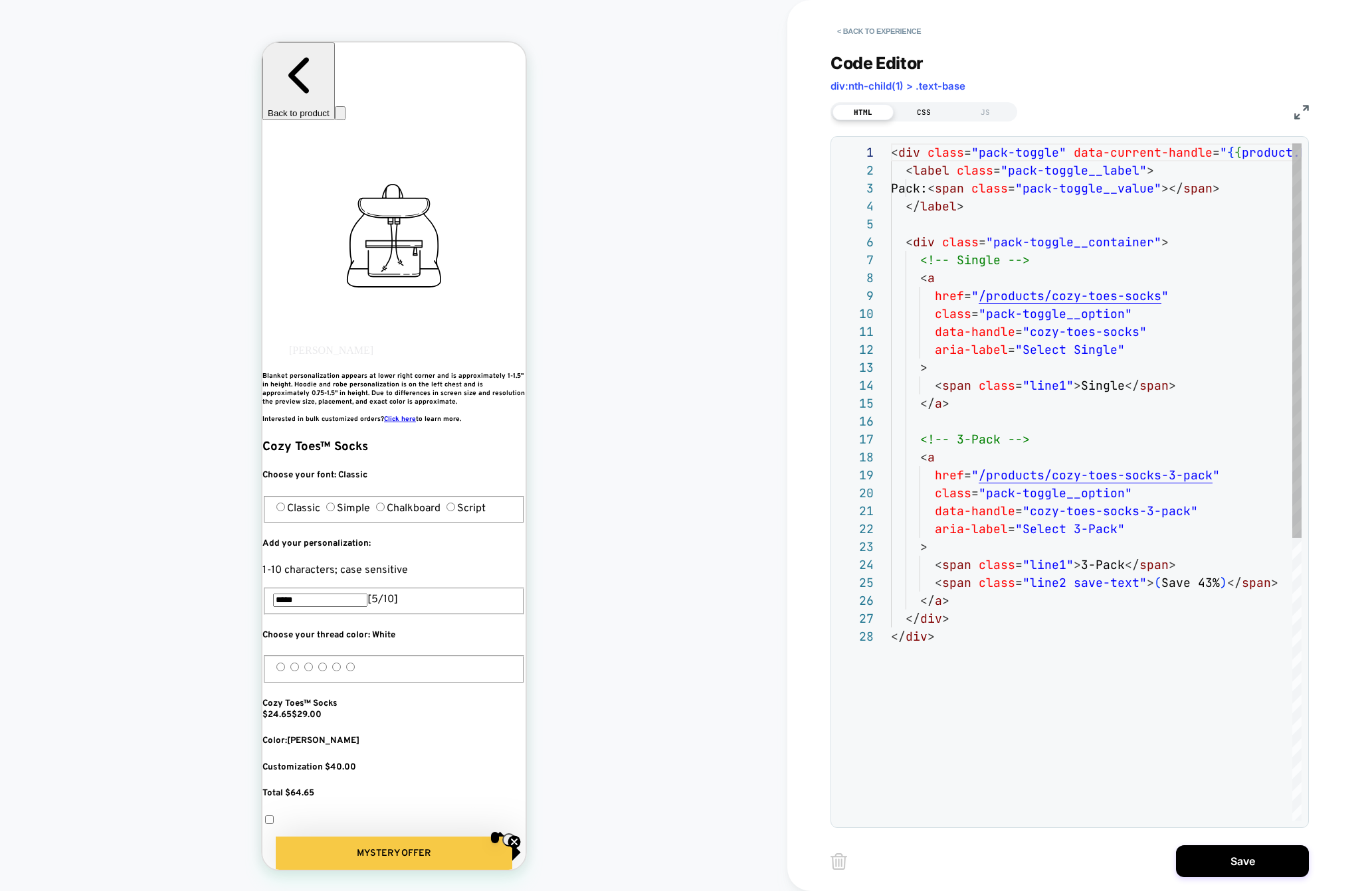
scroll to position [179, 0]
type textarea "**********"
click at [936, 658] on div "< div class = "pack-toggle" data-current-handle = " { { product.handle } } " > …" at bounding box center [1153, 723] width 525 height 1161
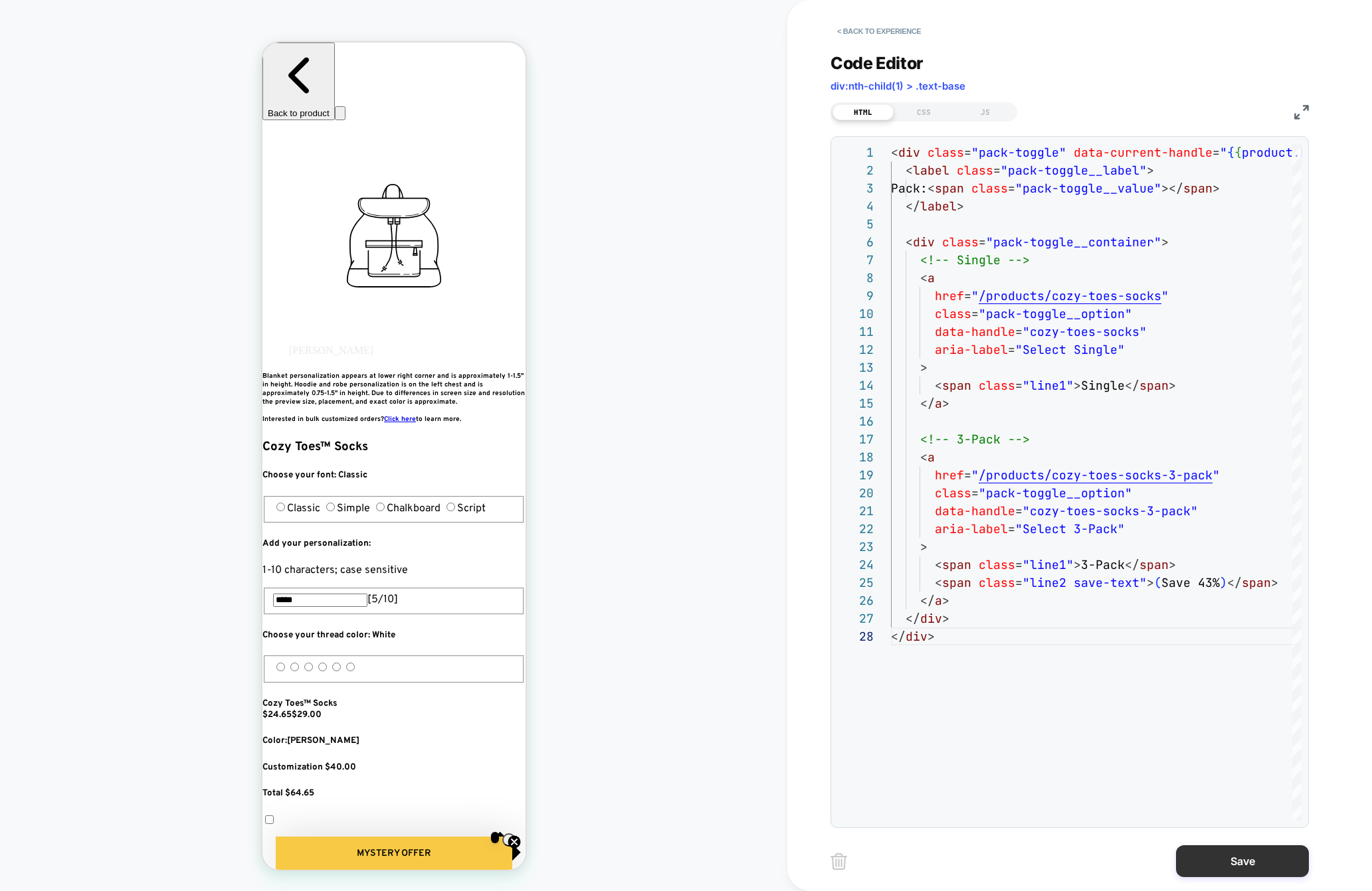
click at [1066, 866] on button "Save" at bounding box center [1241, 862] width 132 height 32
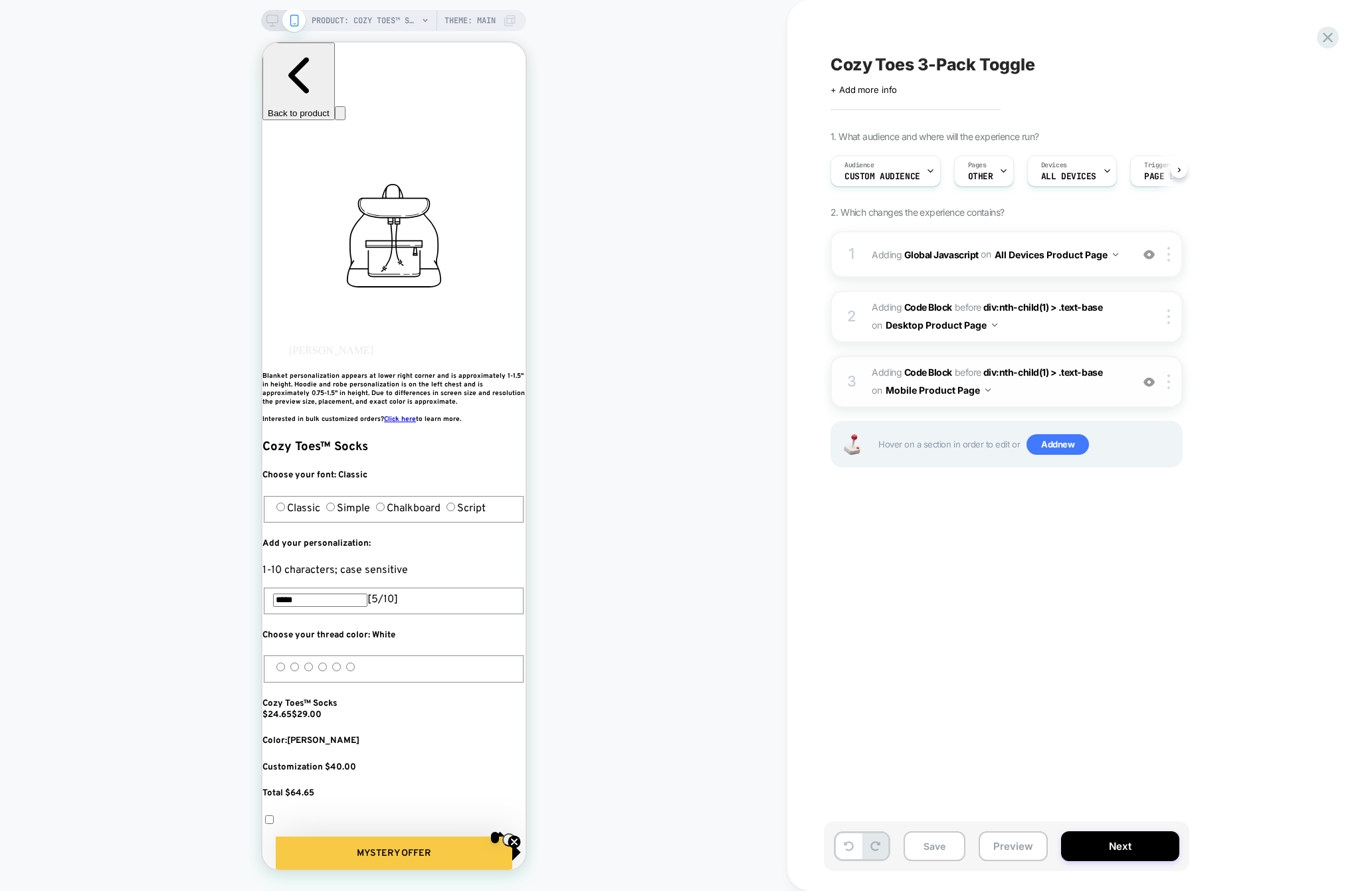
scroll to position [0, 1]
click at [1066, 380] on div at bounding box center [1170, 382] width 22 height 14
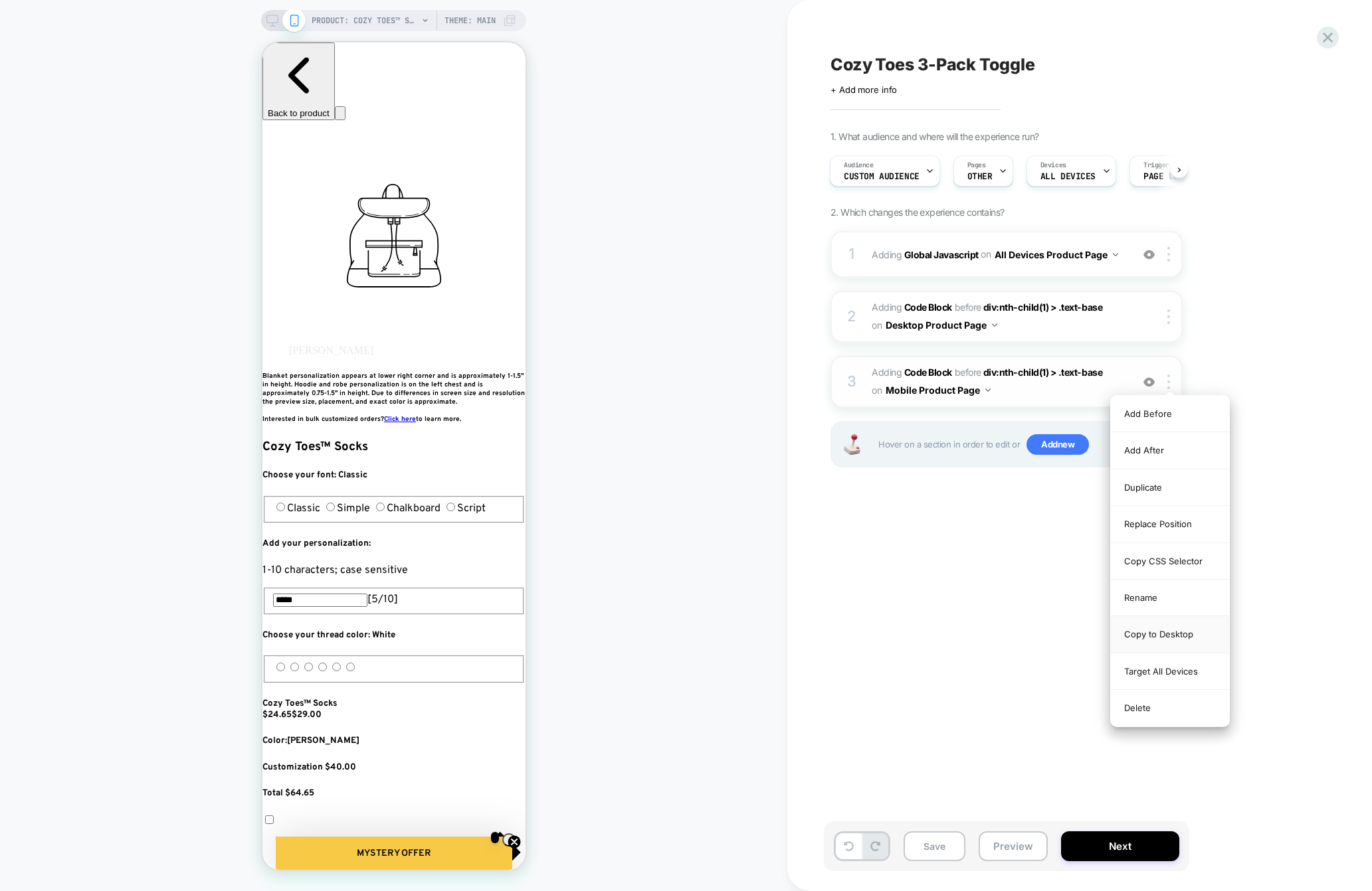
scroll to position [0, 0]
click at [1066, 640] on div "Copy to Desktop" at bounding box center [1169, 634] width 118 height 36
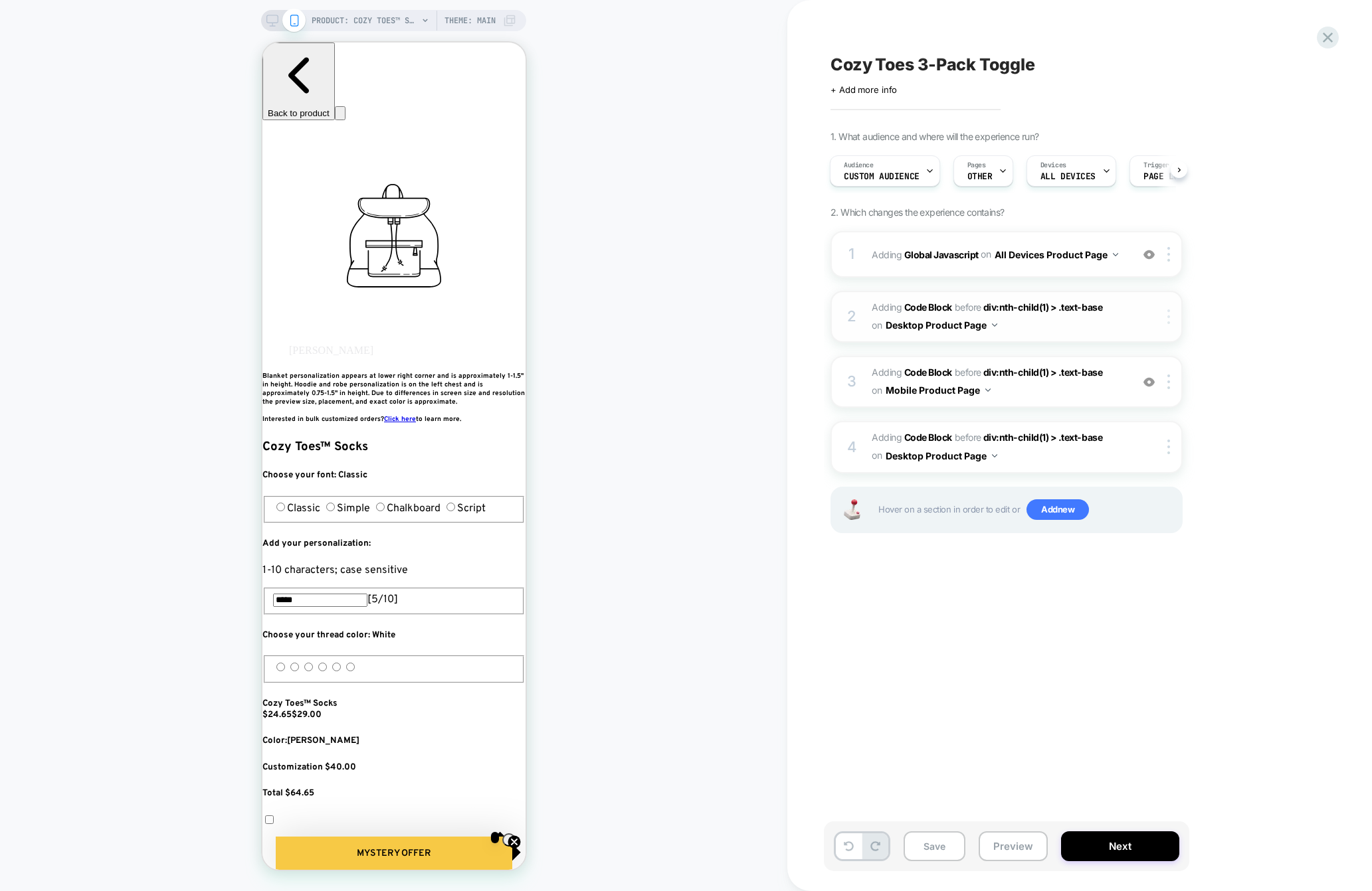
click at [1066, 318] on div at bounding box center [1170, 316] width 22 height 14
click at [1066, 496] on div "Delete" at bounding box center [1169, 496] width 118 height 36
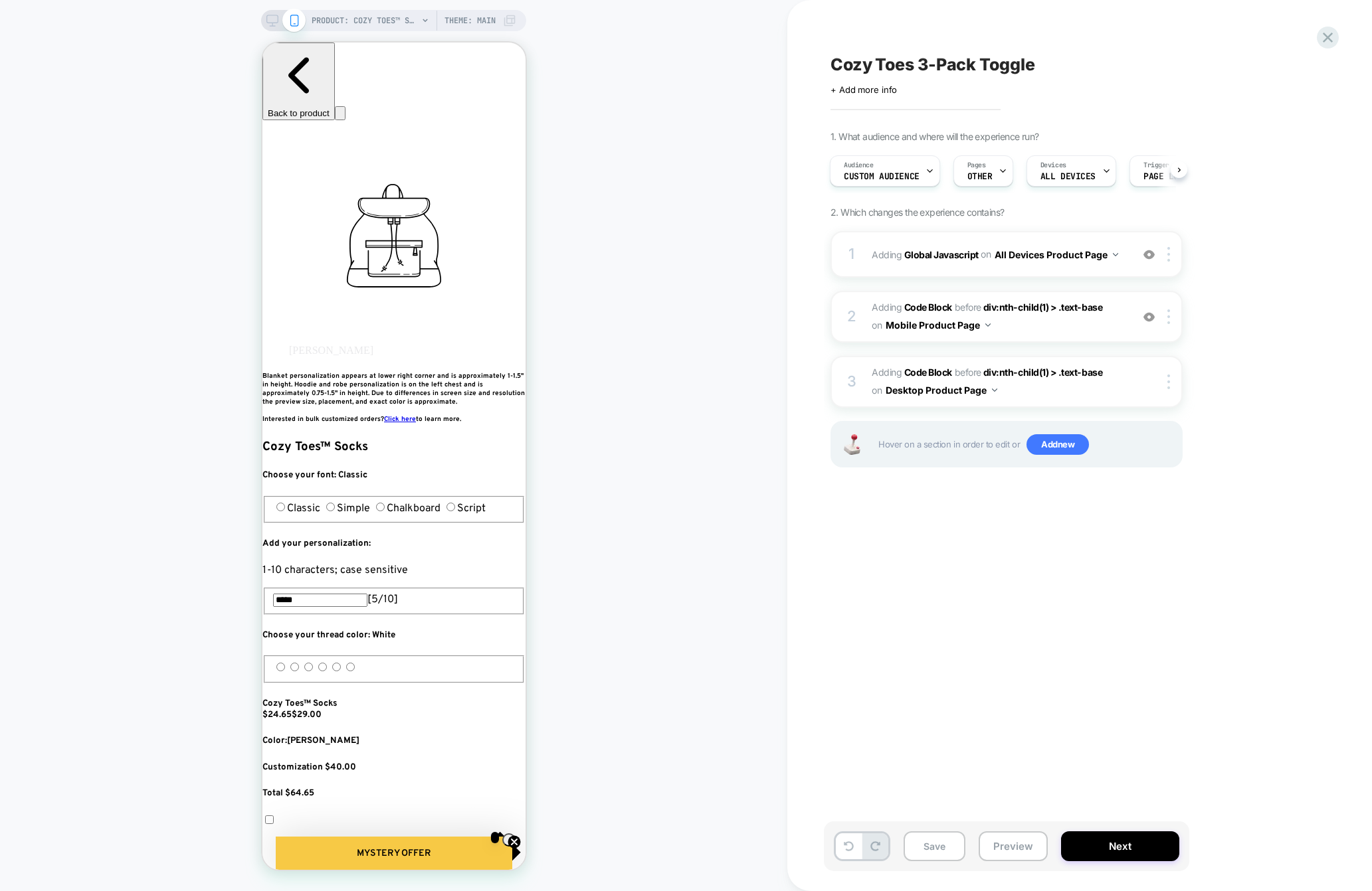
scroll to position [0, 242]
drag, startPoint x: 1106, startPoint y: 846, endPoint x: 1049, endPoint y: 767, distance: 97.4
click at [1057, 769] on div "Cozy Toes 3-Pack Toggle Click to edit experience details + Add more info 1. Wha…" at bounding box center [1079, 445] width 499 height 891
click at [1011, 850] on button "Preview" at bounding box center [1013, 847] width 69 height 30
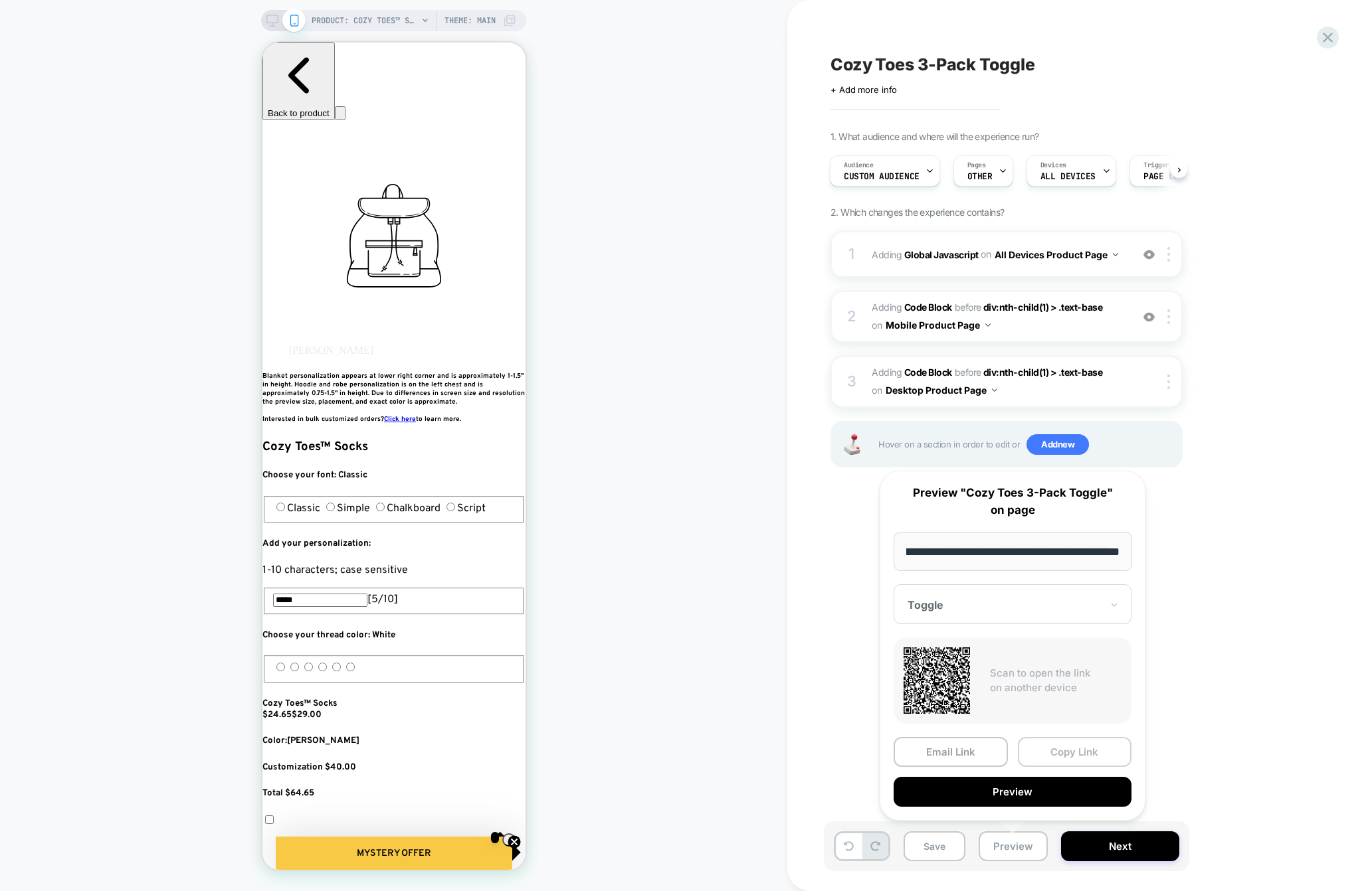
scroll to position [0, 0]
click at [1066, 754] on button "Copy Link" at bounding box center [1074, 752] width 115 height 30
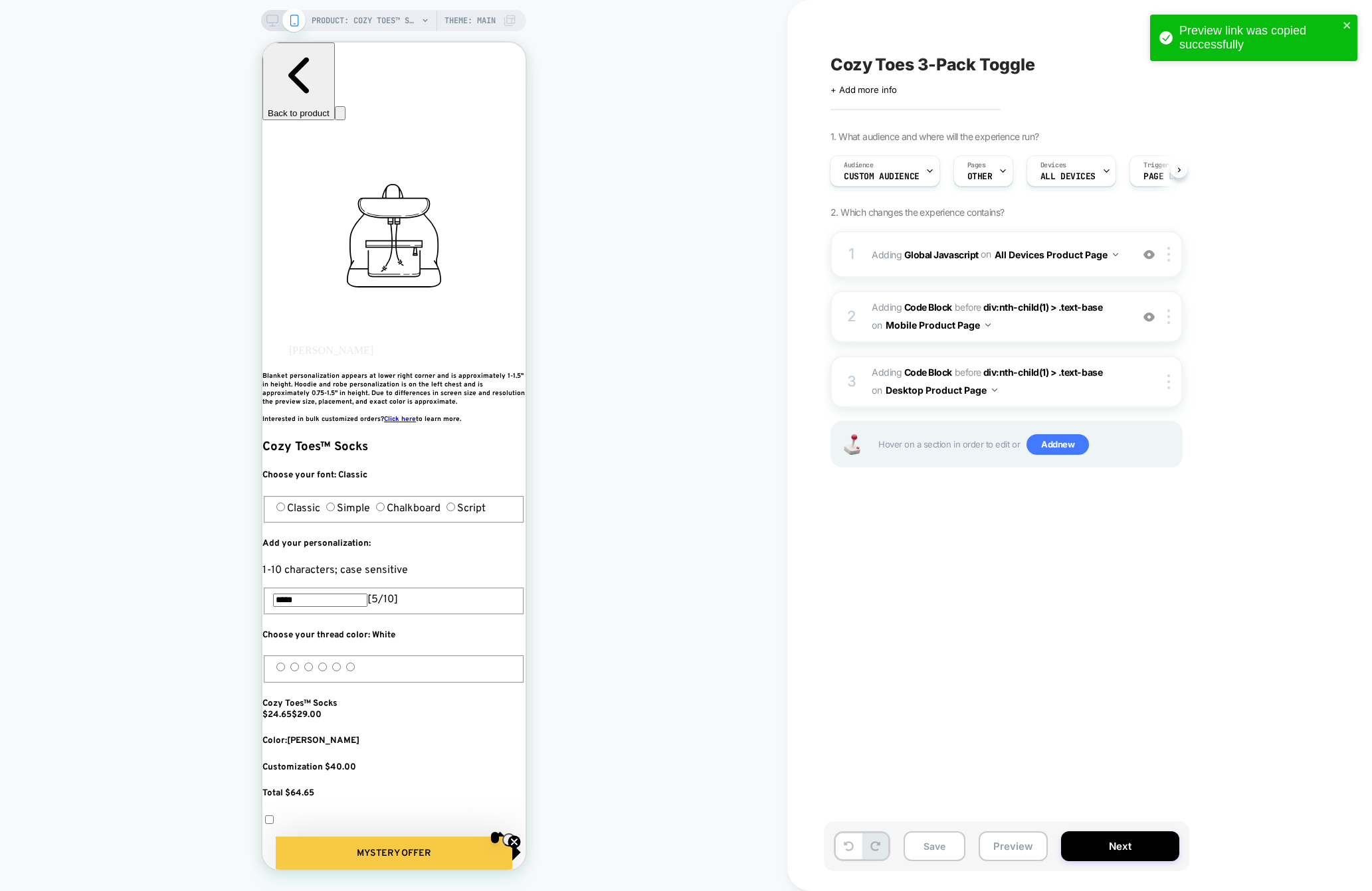
scroll to position [0, 483]
click at [1028, 333] on span "Adding Code Block BEFORE div:nth-child(1) > .text-base div:nth-child(1) > .text…" at bounding box center [998, 316] width 253 height 36
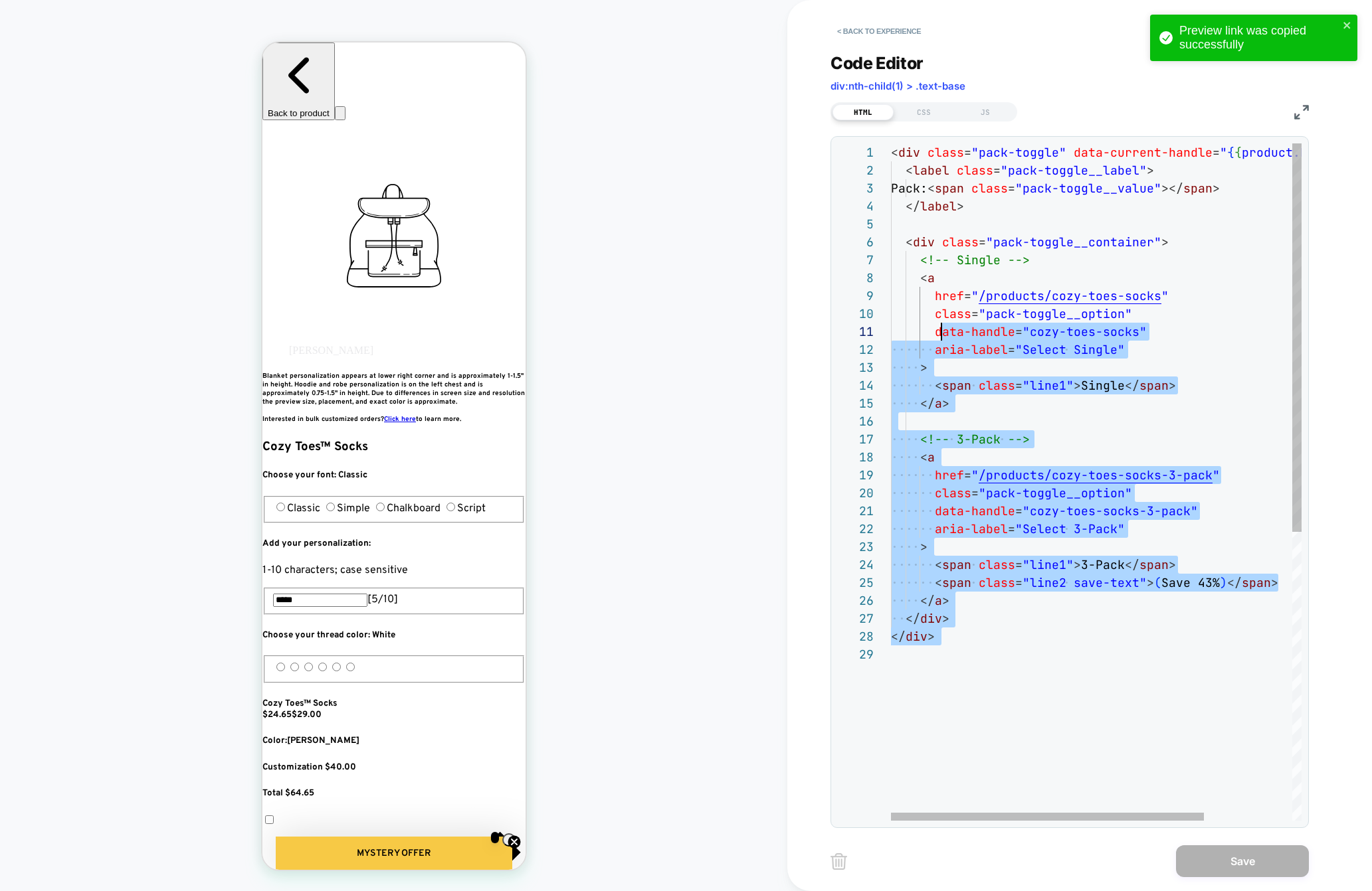
scroll to position [0, 0]
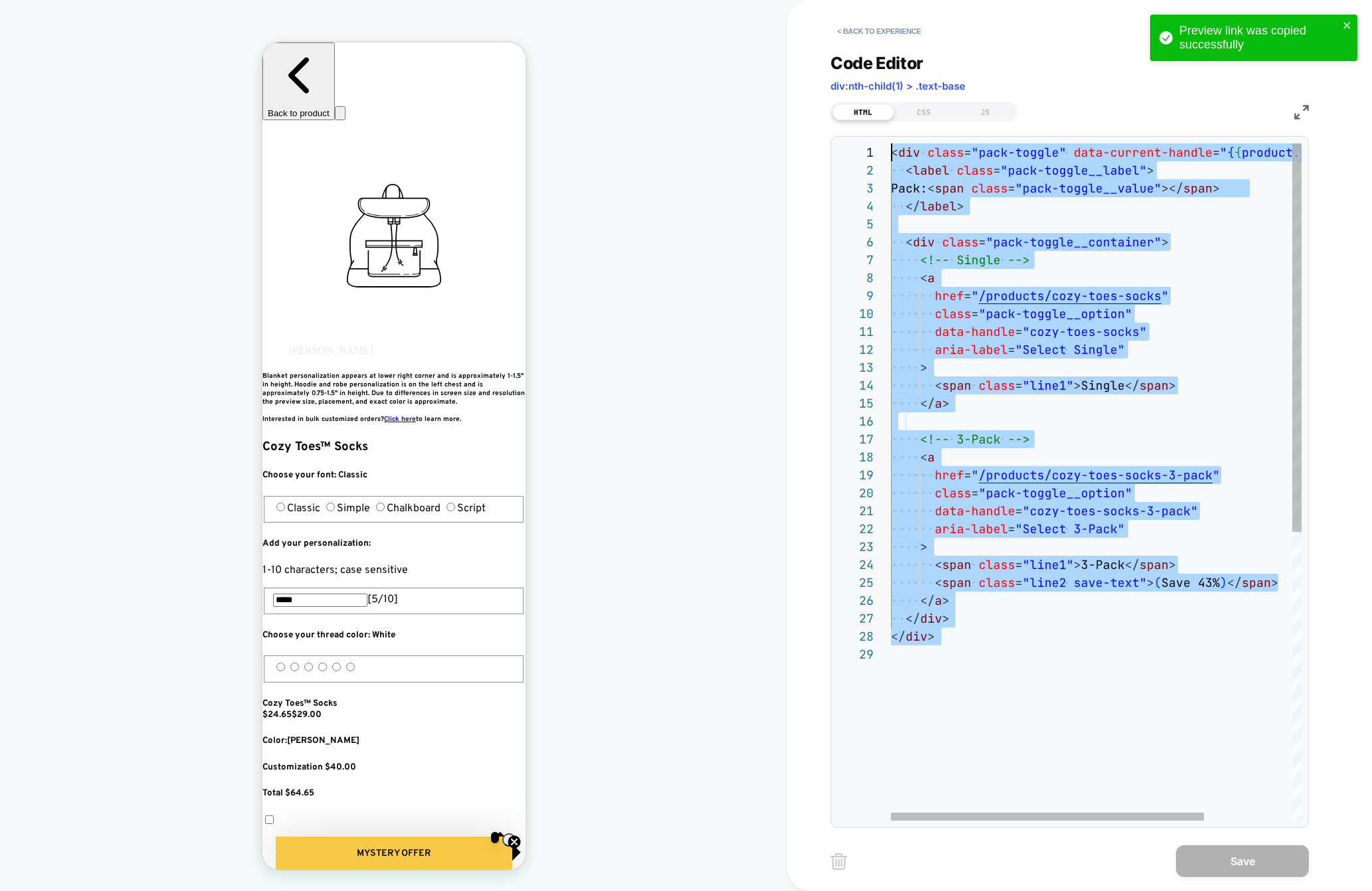
drag, startPoint x: 980, startPoint y: 673, endPoint x: 903, endPoint y: 98, distance: 580.1
click at [903, 143] on div "< div class = "pack-toggle" data-current-handle = " { { product.handle } } " > …" at bounding box center [1153, 733] width 525 height 1180
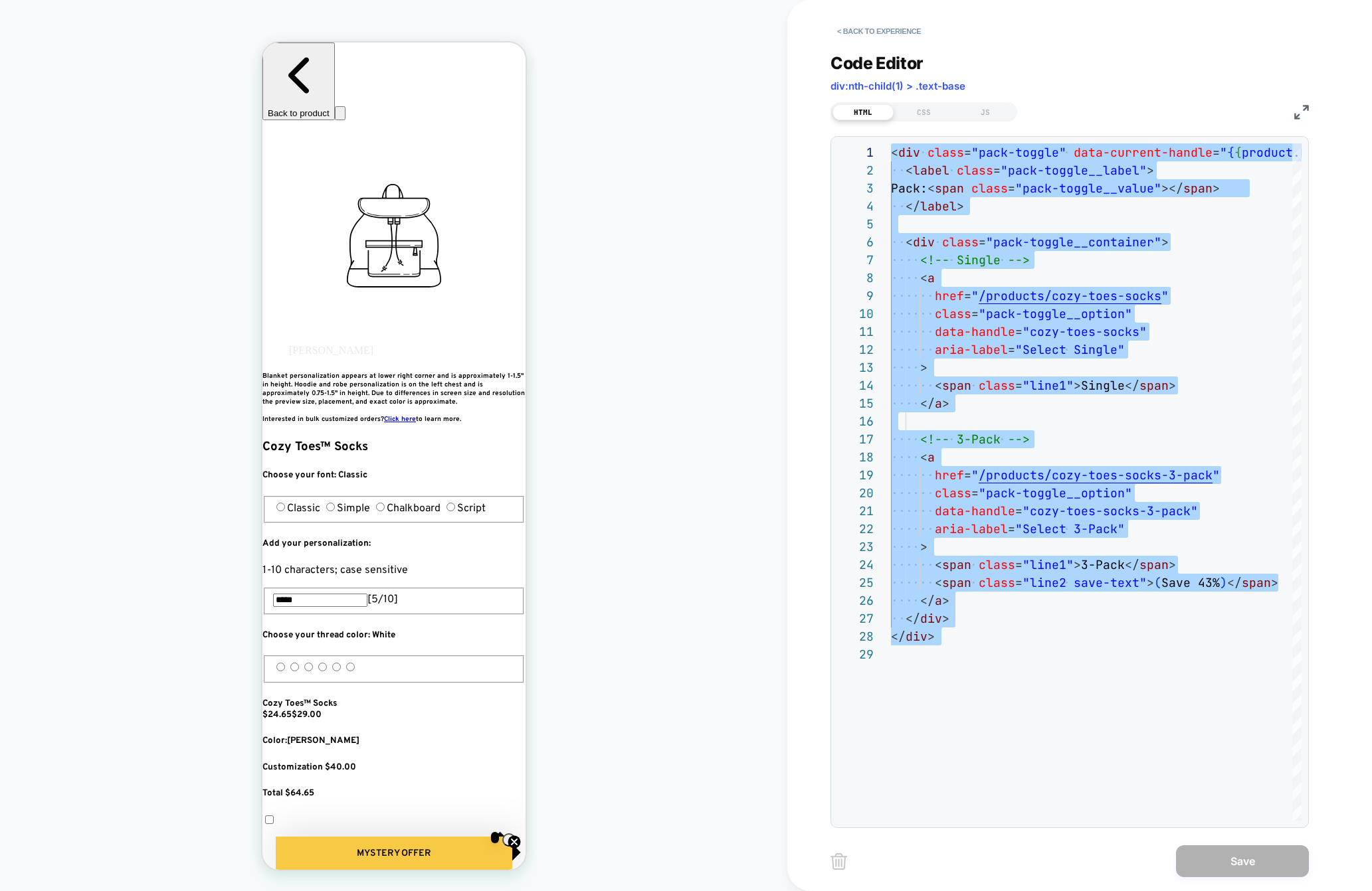
type textarea "**********"
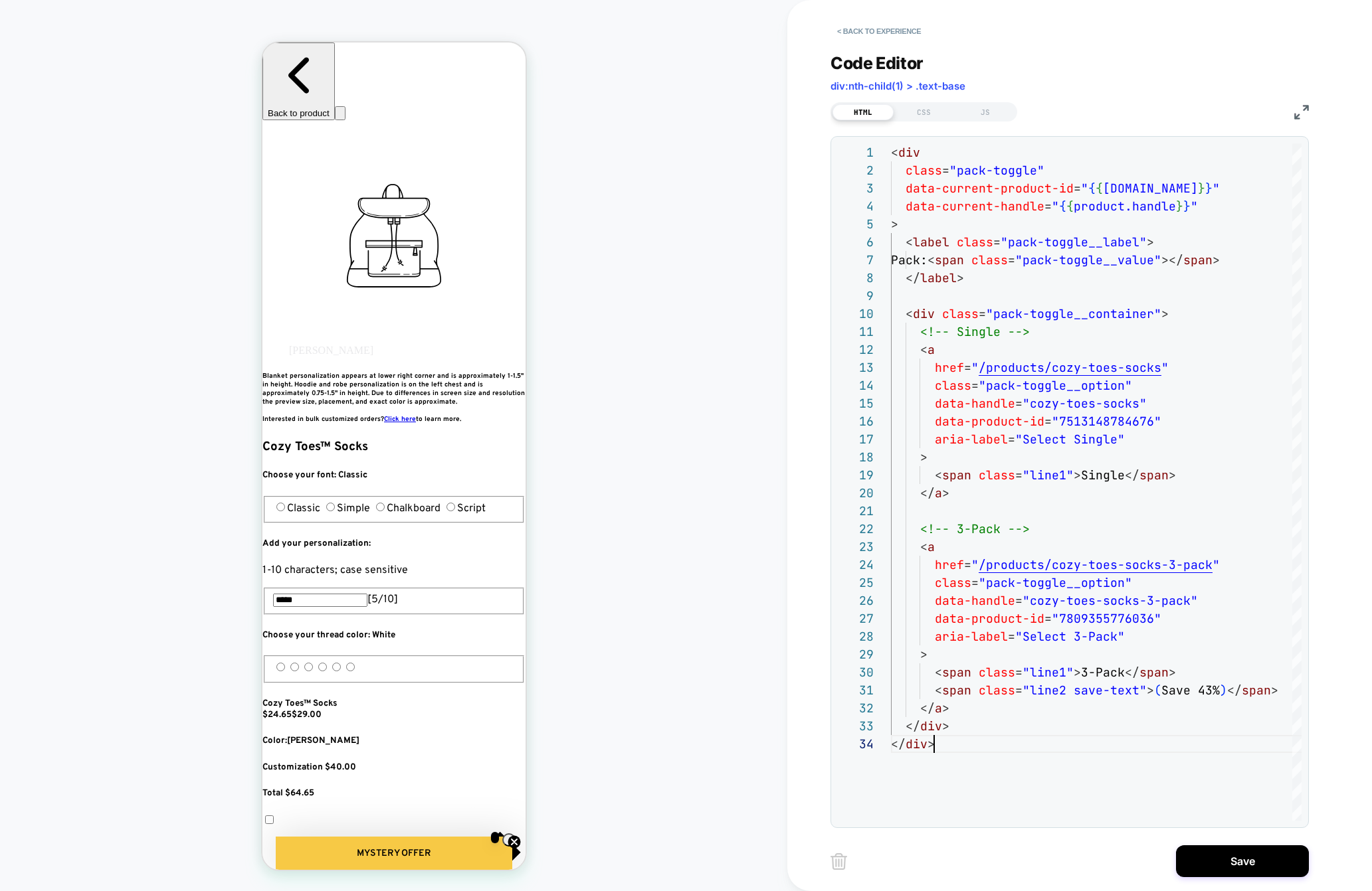
scroll to position [0, 242]
click at [935, 110] on div "CSS" at bounding box center [923, 112] width 61 height 16
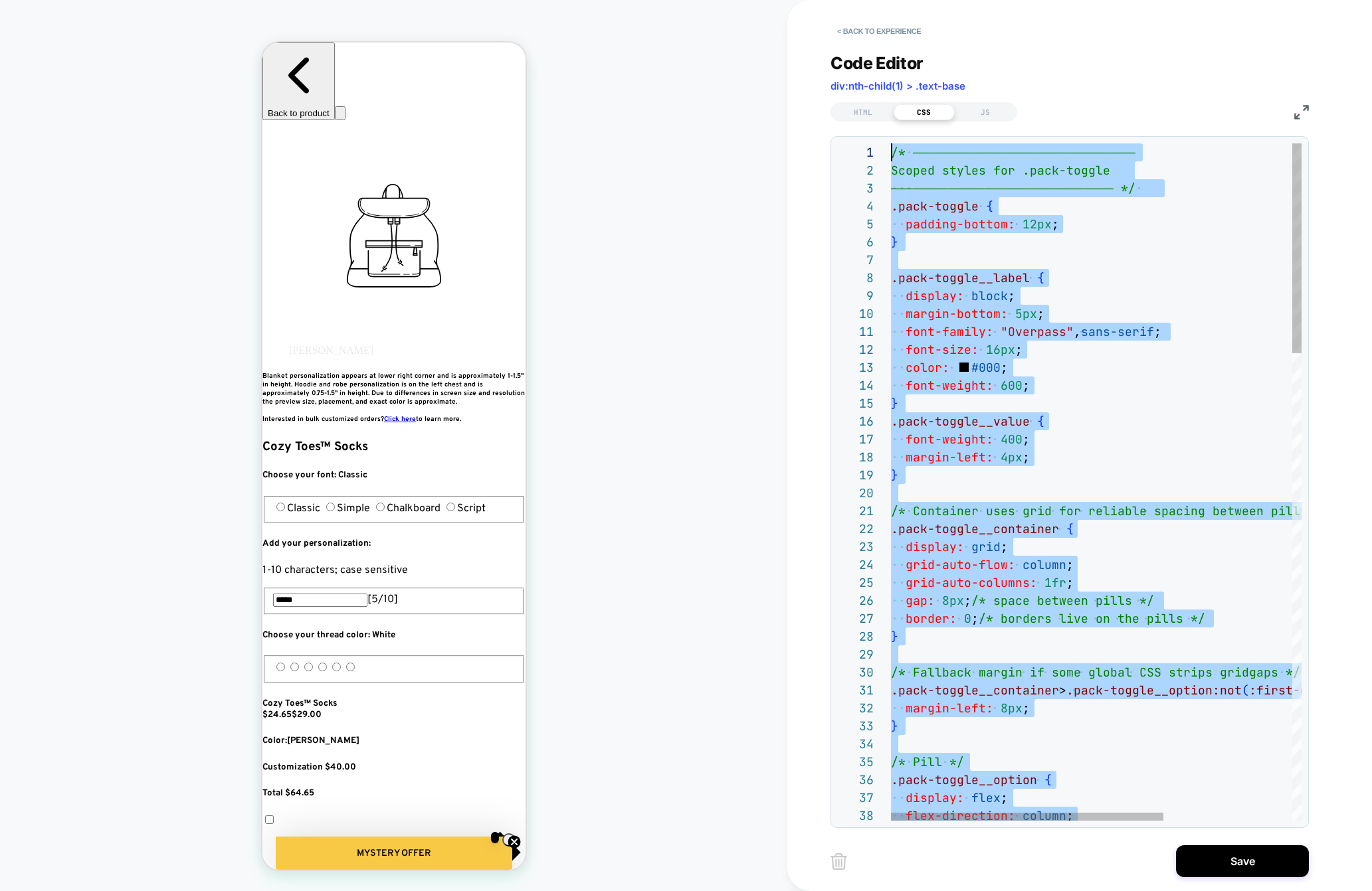
scroll to position [0, 0]
drag, startPoint x: 966, startPoint y: 729, endPoint x: 978, endPoint y: -152, distance: 881.1
type textarea "**********"
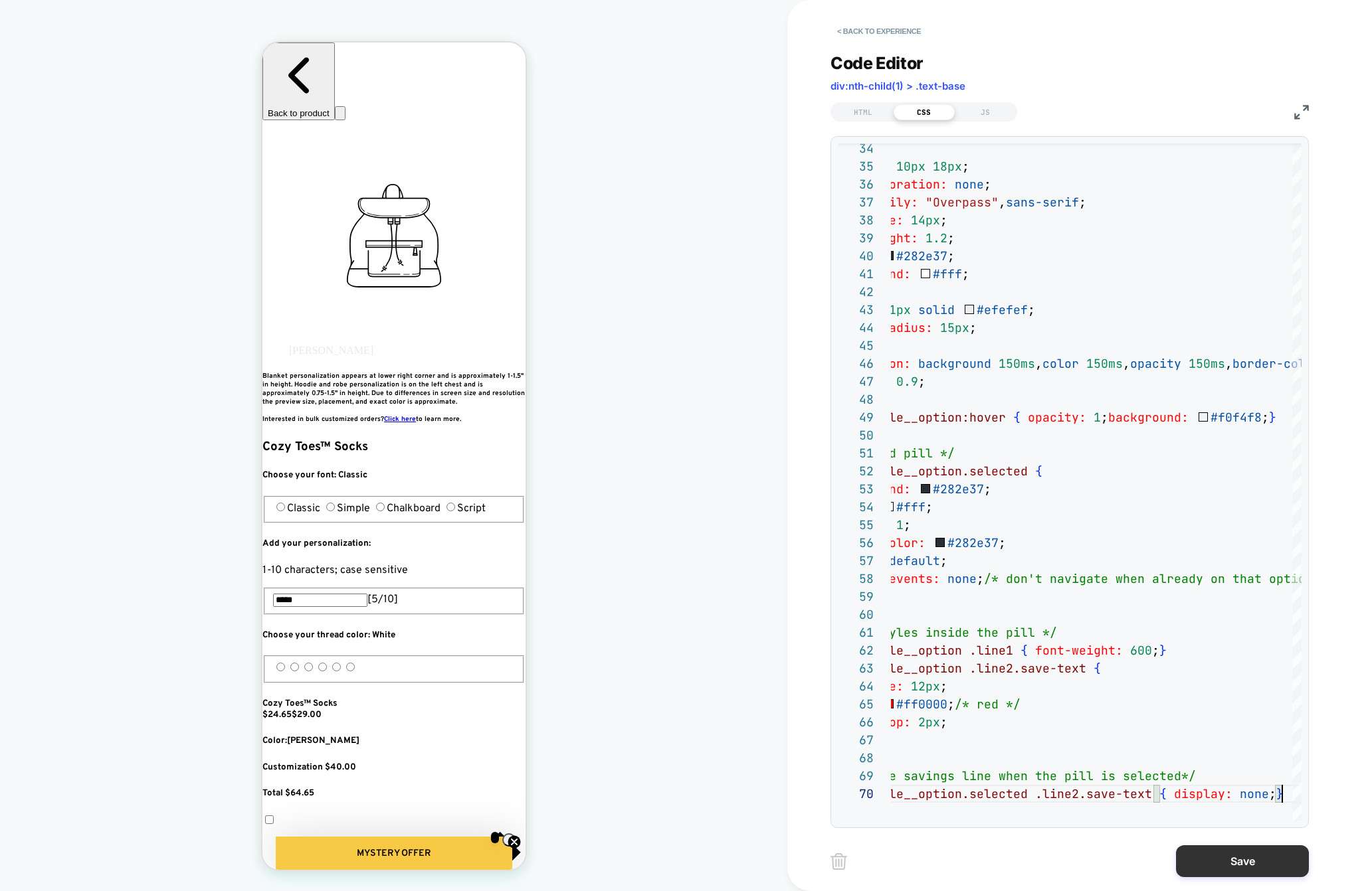
click at [1066, 858] on button "Save" at bounding box center [1241, 862] width 132 height 32
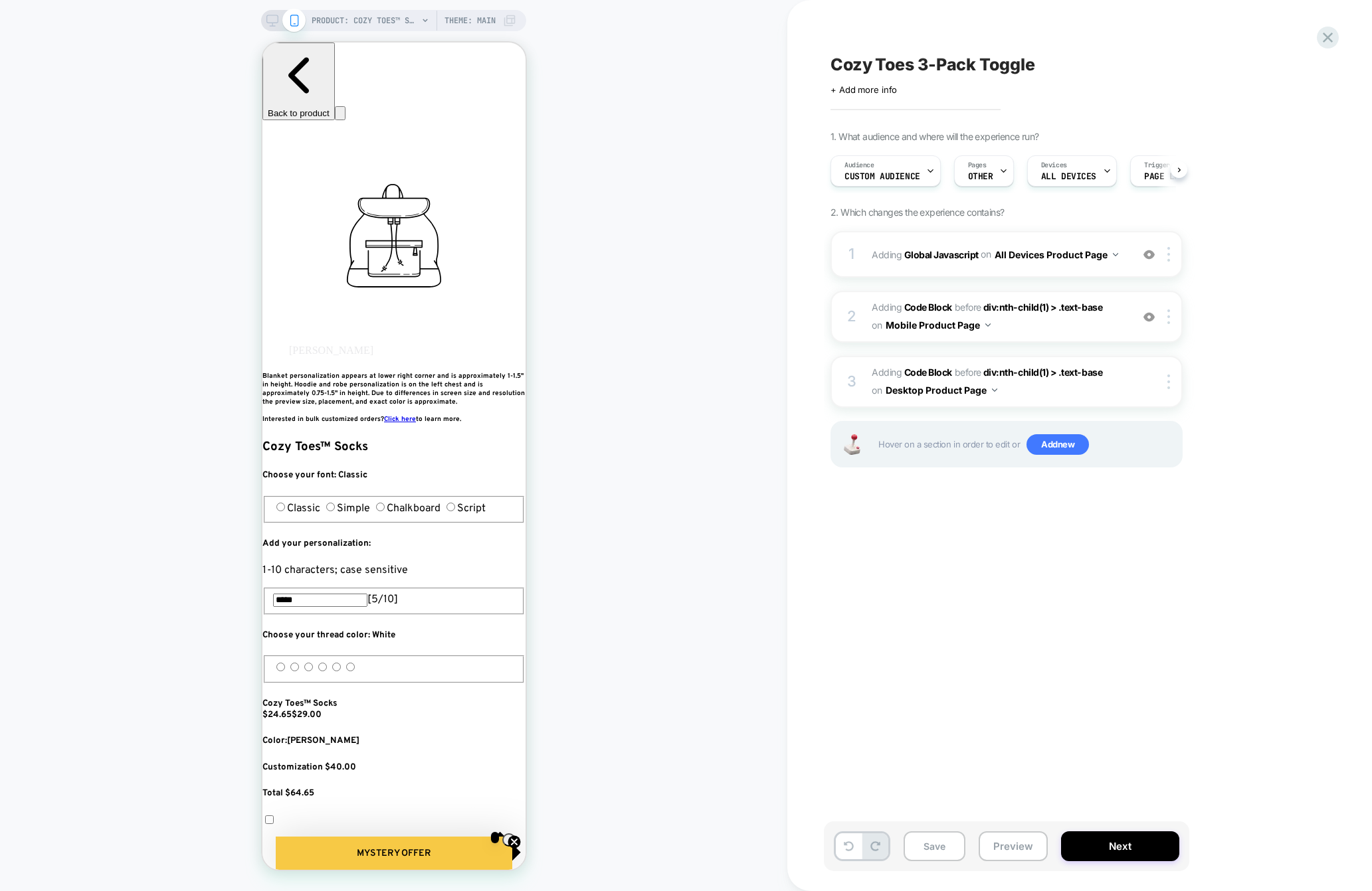
scroll to position [0, 1]
click at [872, 259] on span "Adding Global Javascript on All Devices Product Page" at bounding box center [998, 255] width 253 height 20
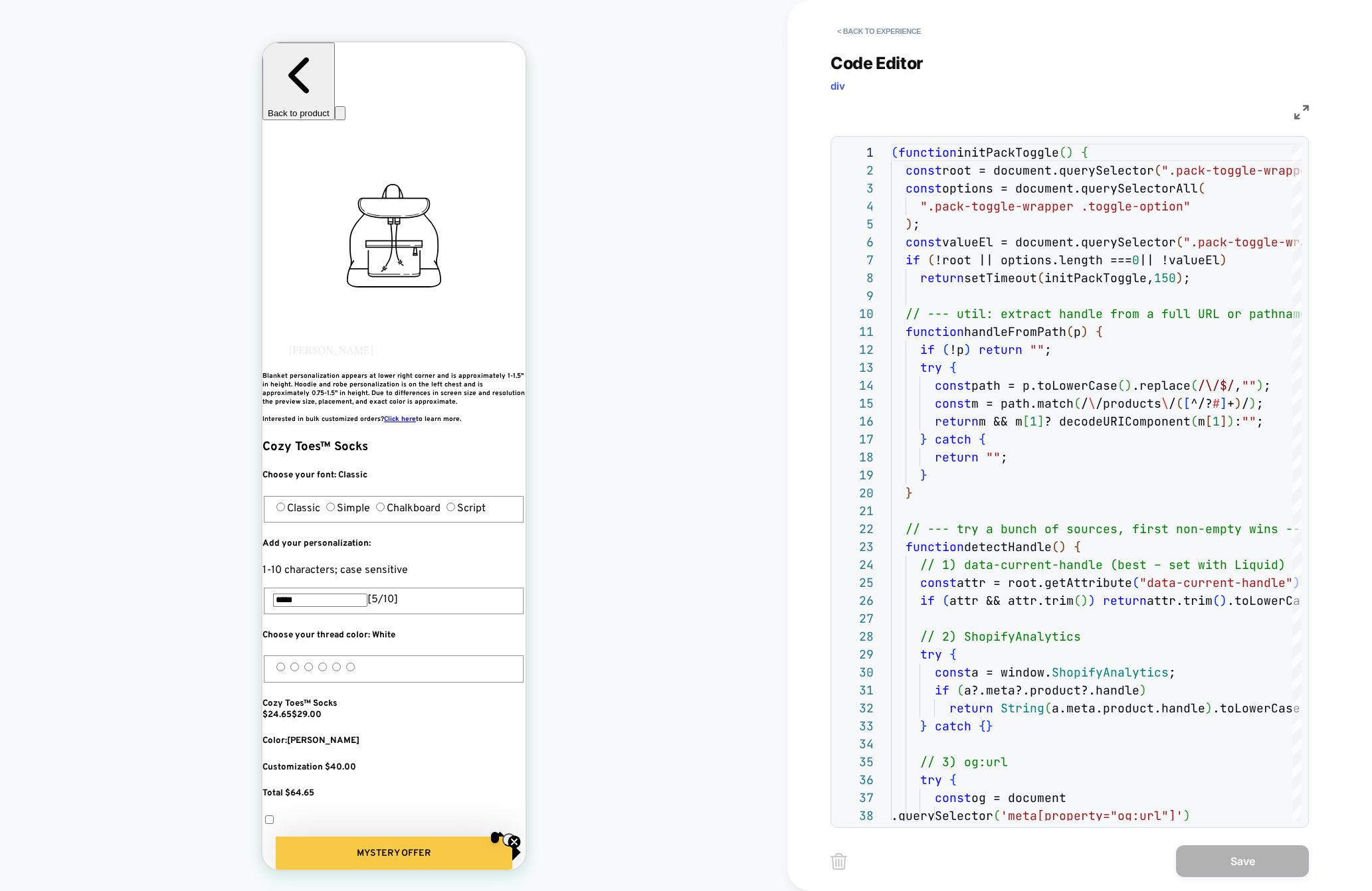
scroll to position [0, 0]
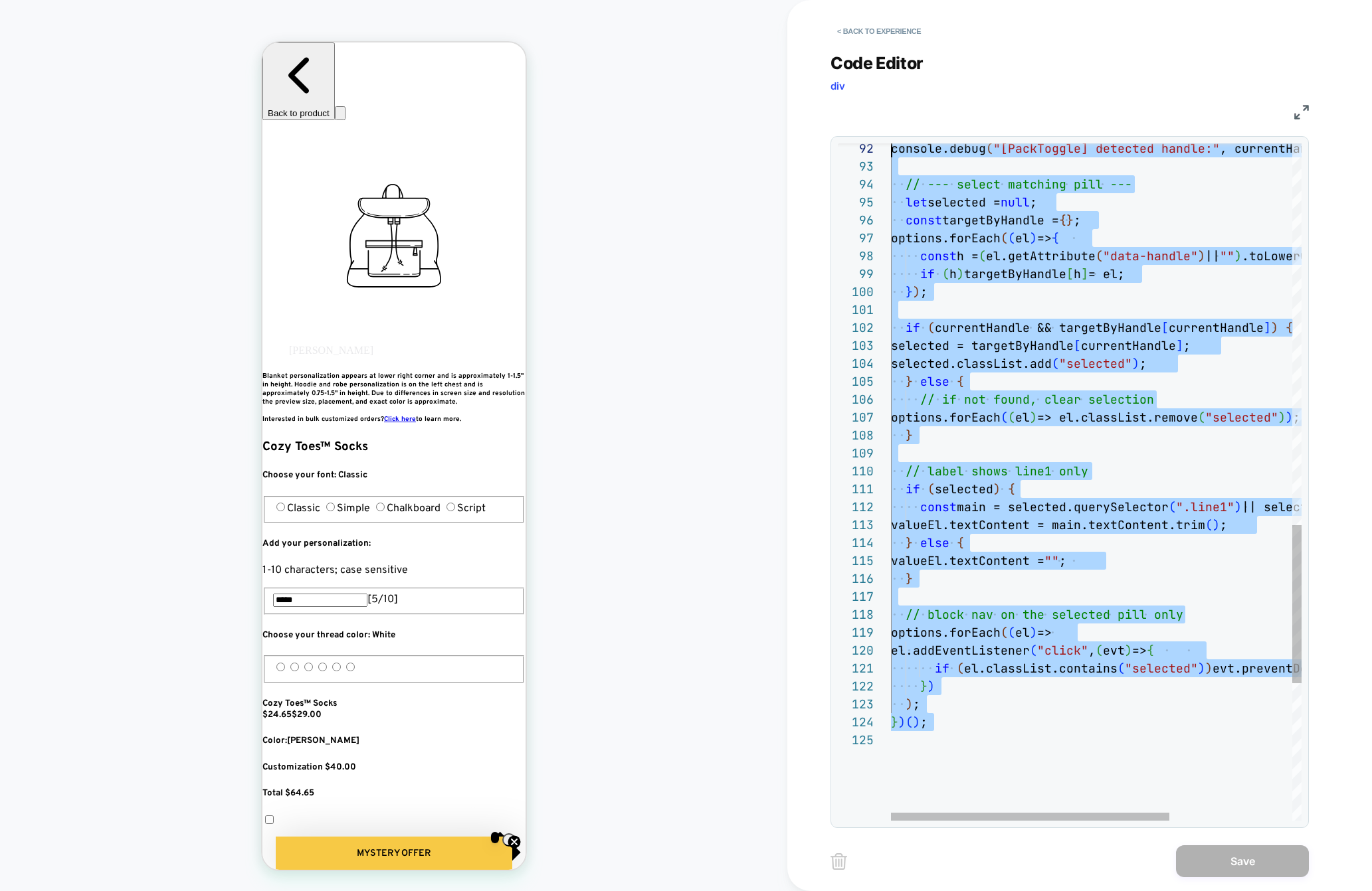
scroll to position [72, 0]
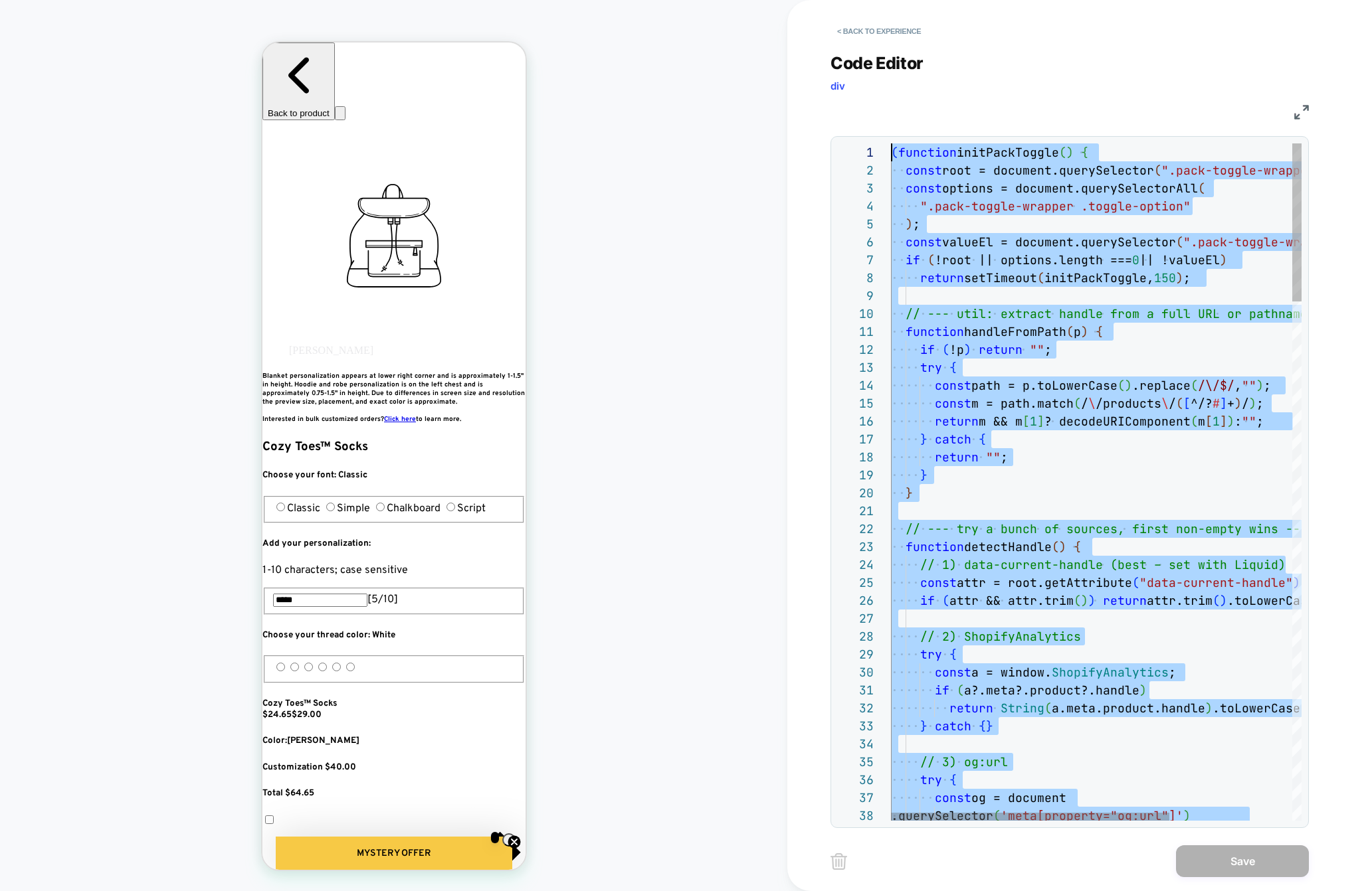
drag, startPoint x: 969, startPoint y: 529, endPoint x: 954, endPoint y: -152, distance: 681.2
type textarea "**********"
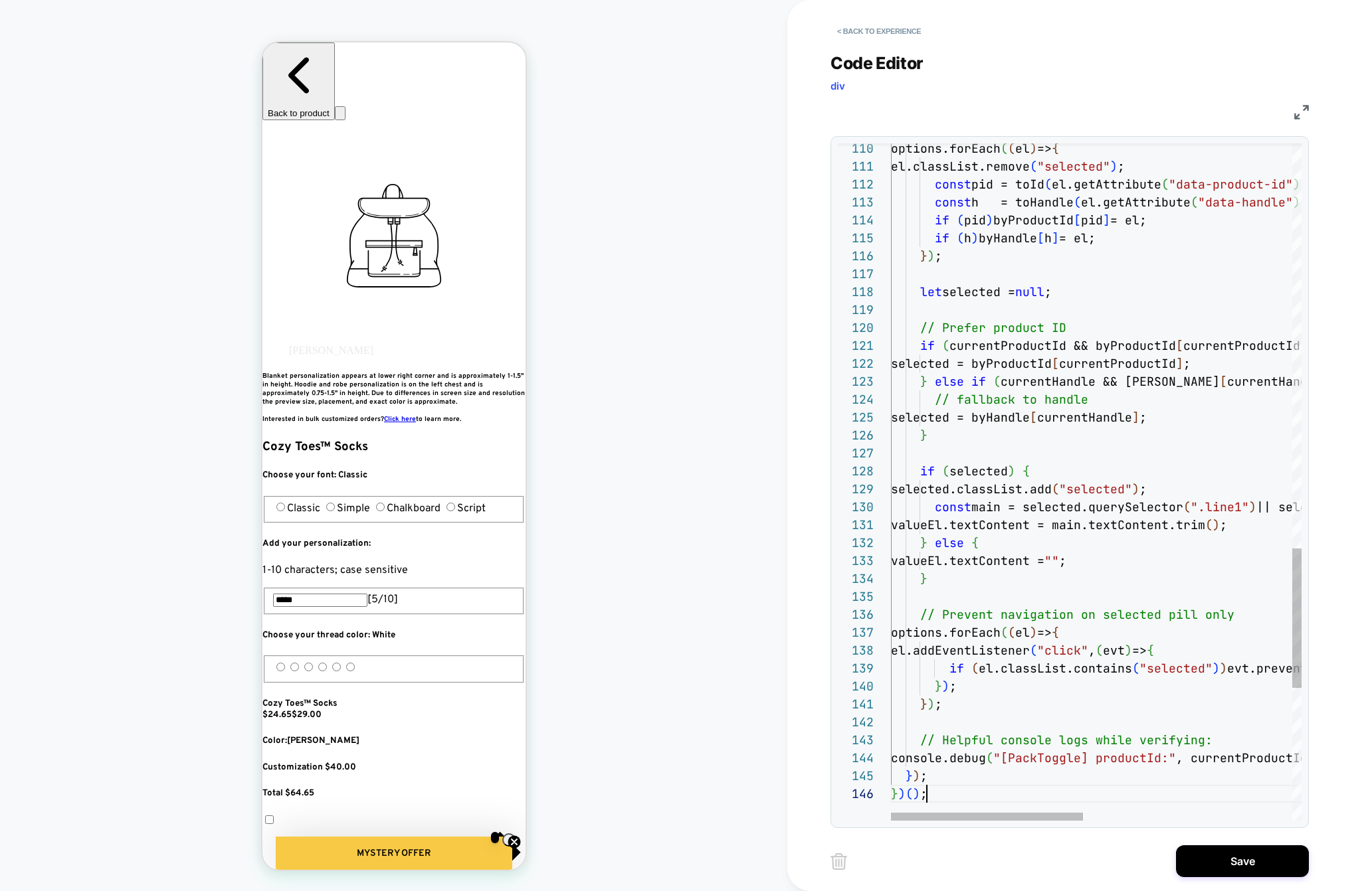
scroll to position [0, 242]
click at [1066, 856] on button "Save" at bounding box center [1241, 862] width 132 height 32
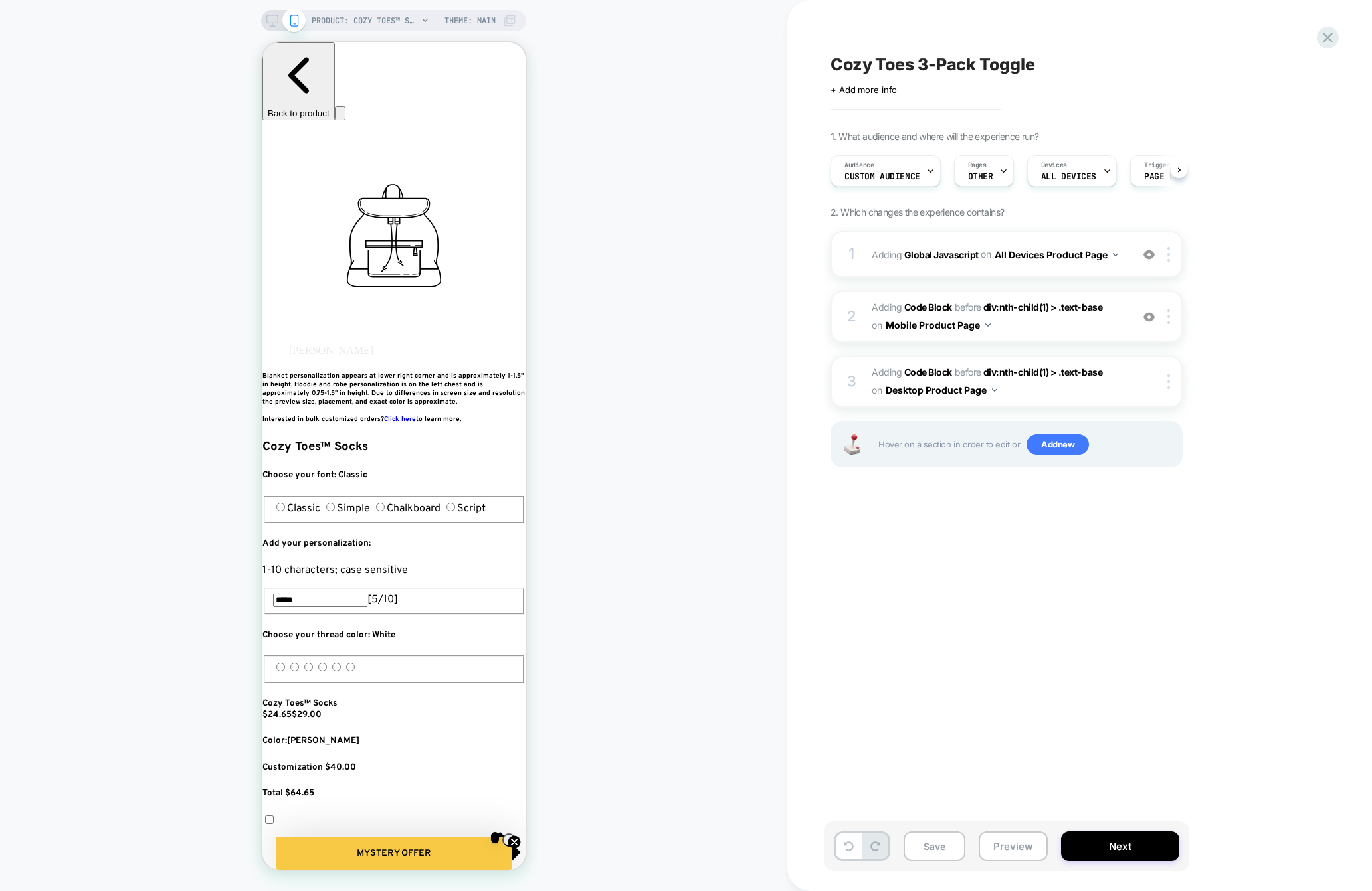
scroll to position [0, 1]
click at [1066, 320] on div at bounding box center [1170, 316] width 22 height 14
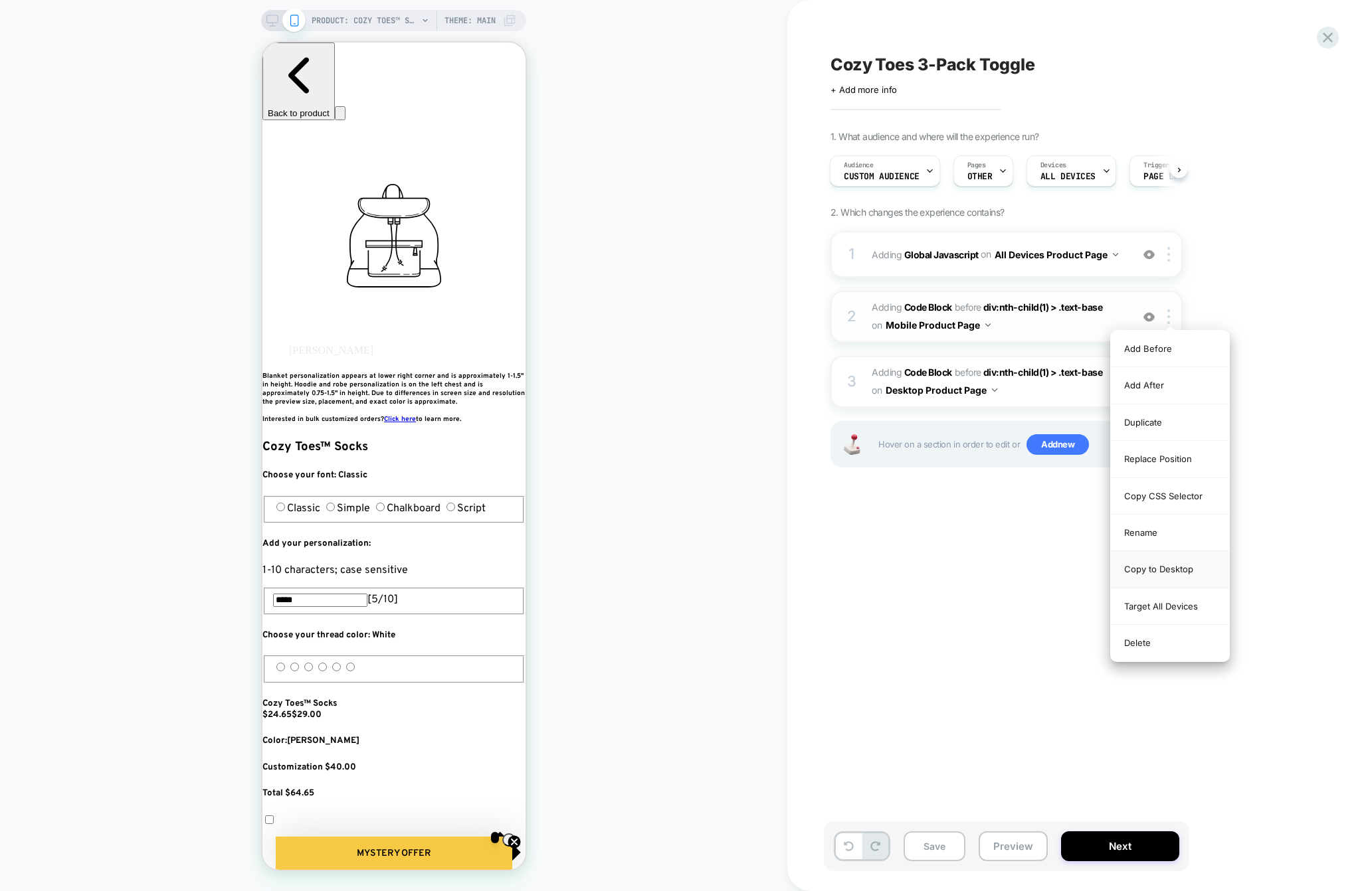
click at [1066, 574] on div "Copy to Desktop" at bounding box center [1169, 569] width 118 height 36
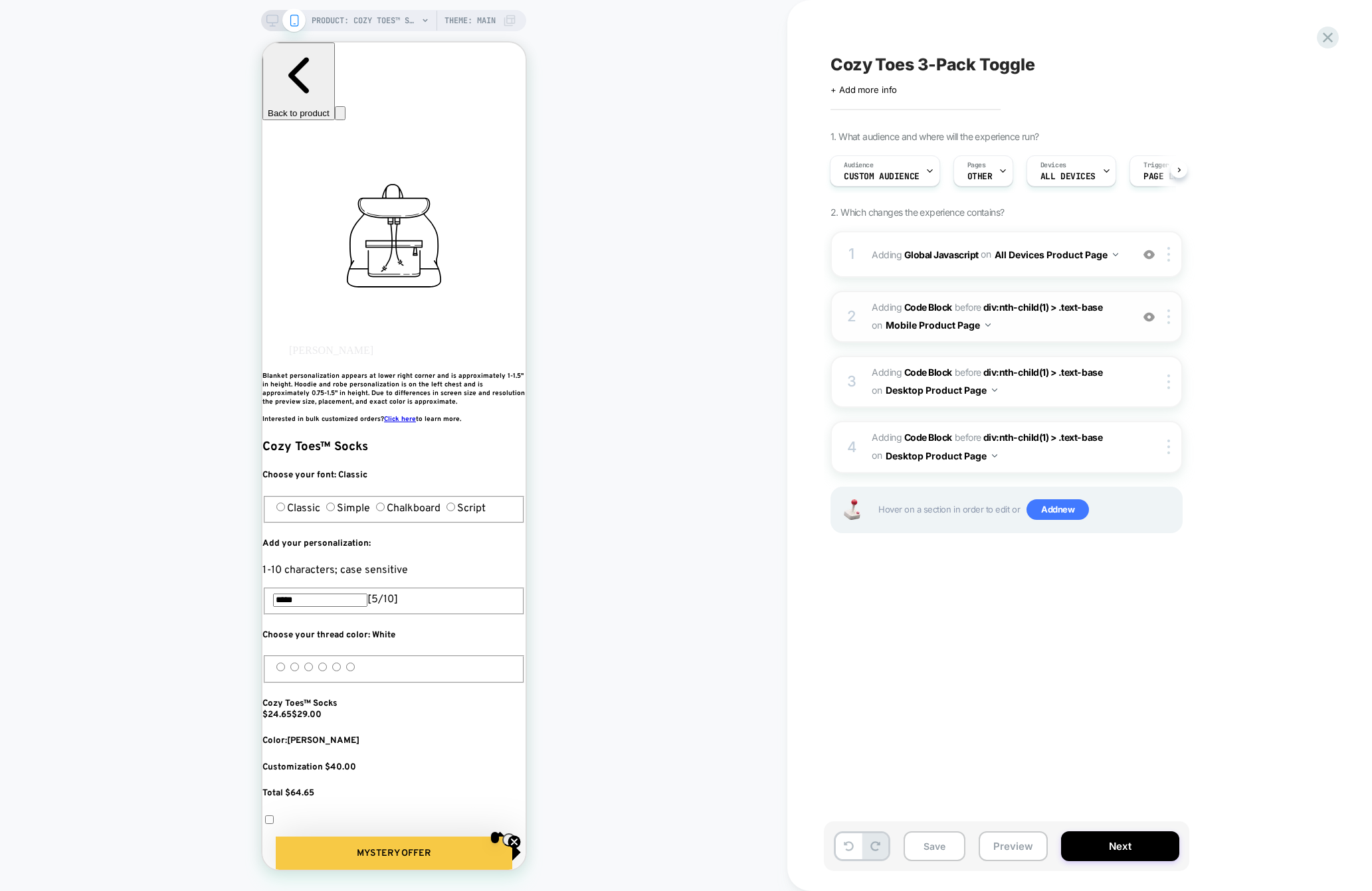
scroll to position [0, 483]
click at [1066, 378] on div at bounding box center [1170, 382] width 22 height 14
click at [1066, 561] on div "Delete" at bounding box center [1169, 561] width 118 height 36
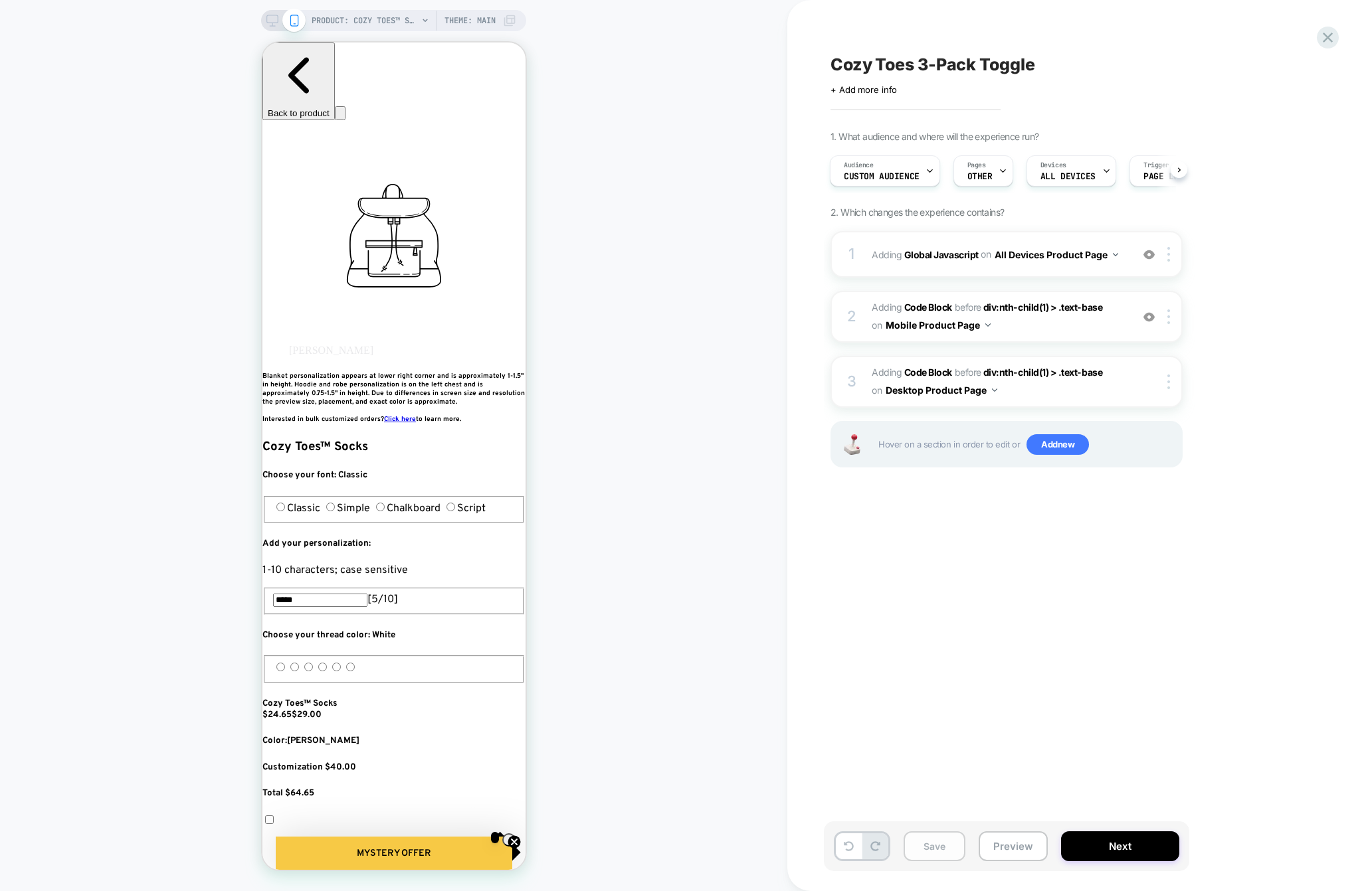
click at [930, 845] on button "Save" at bounding box center [935, 847] width 62 height 30
click at [1001, 849] on button "Preview" at bounding box center [1013, 847] width 69 height 30
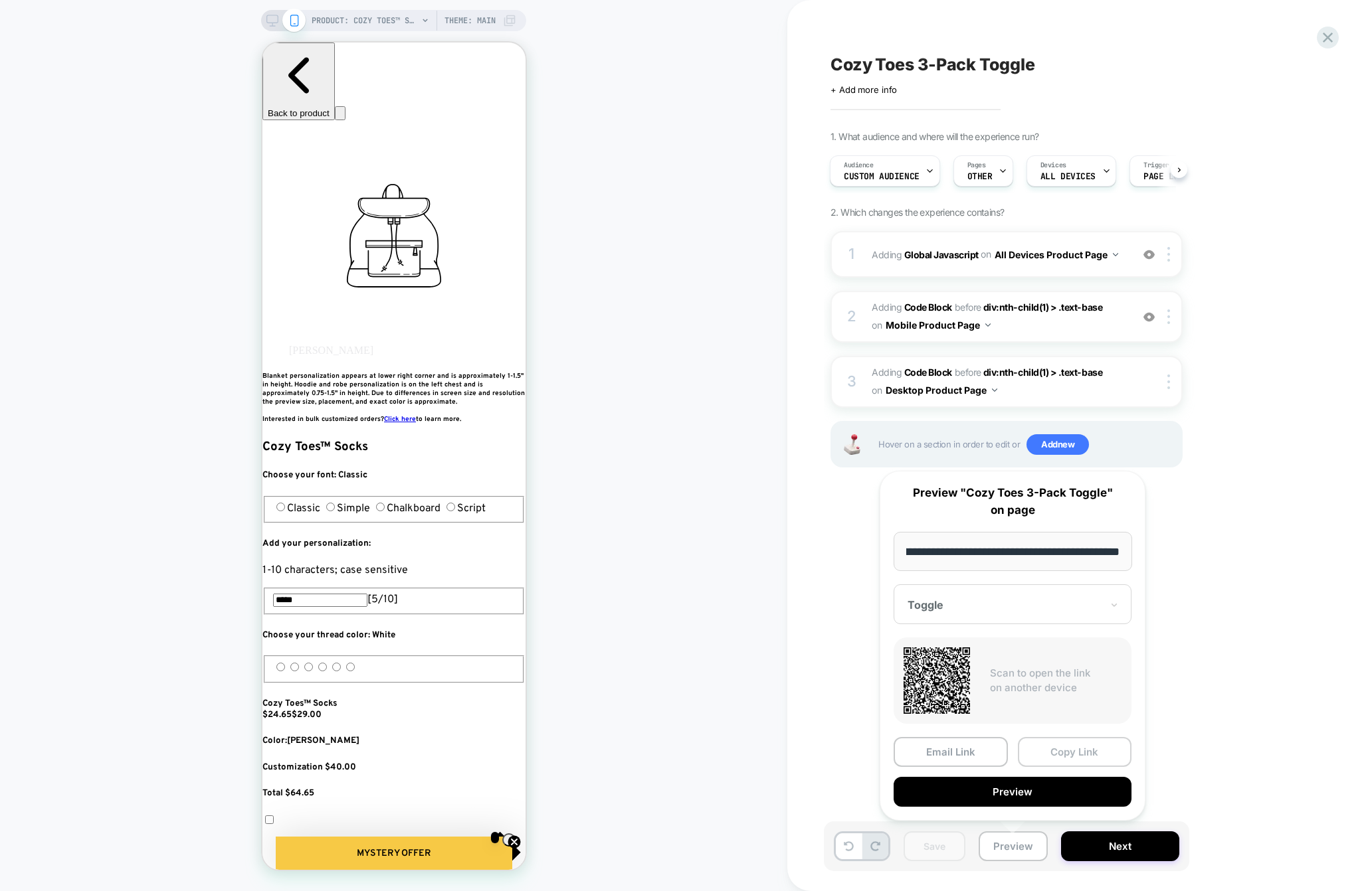
scroll to position [0, 0]
click at [1049, 752] on button "Copy Link" at bounding box center [1074, 752] width 115 height 30
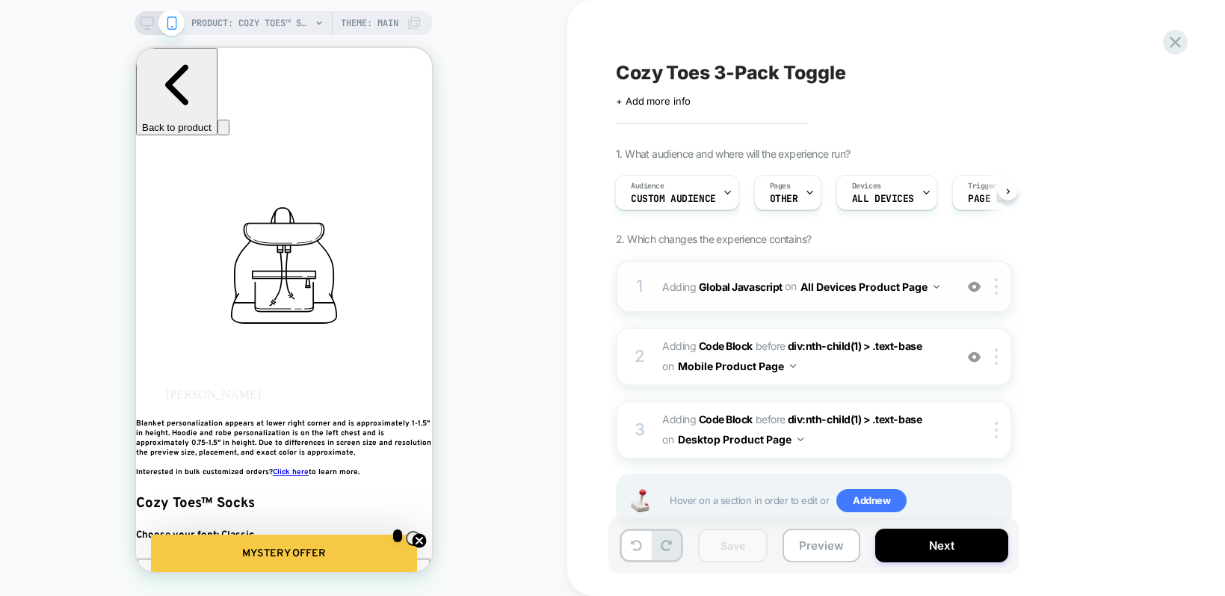
scroll to position [0, 816]
click at [827, 360] on span "Adding Code Block BEFORE div:nth-child(1) > .text-base div:nth-child(1) > .text…" at bounding box center [804, 356] width 285 height 40
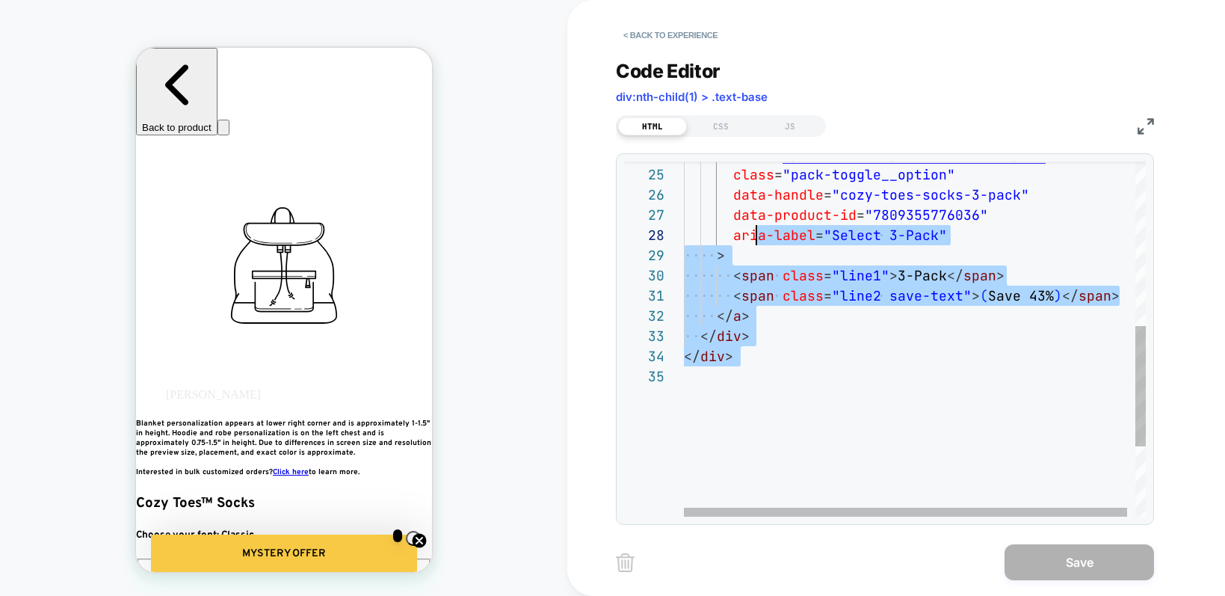
scroll to position [0, 0]
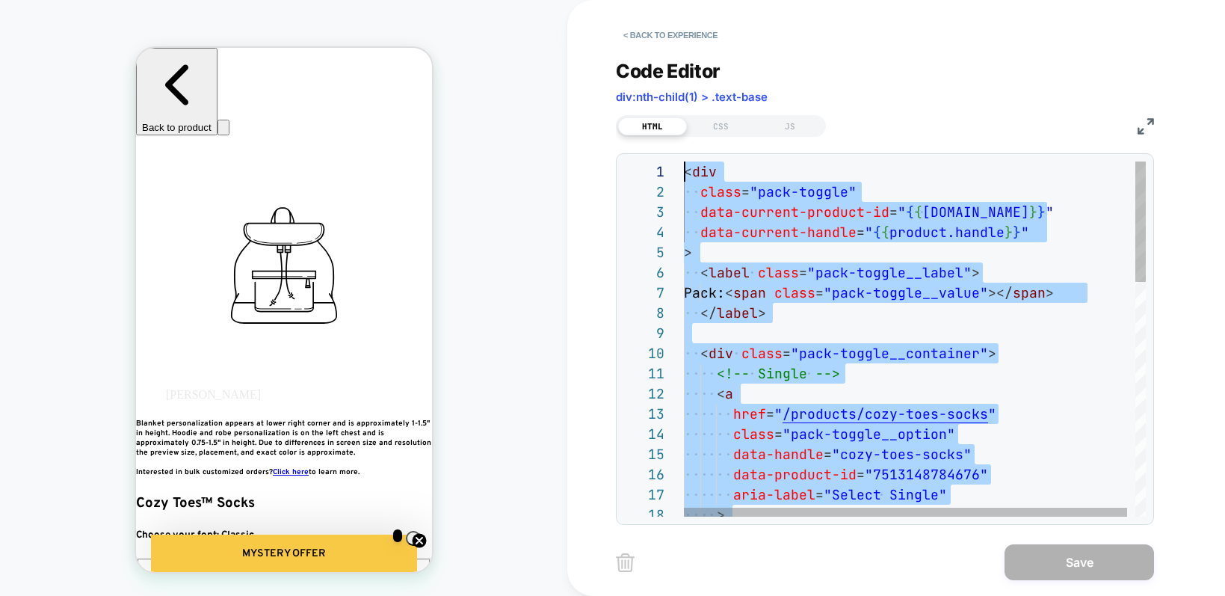
drag, startPoint x: 768, startPoint y: 380, endPoint x: 706, endPoint y: -212, distance: 594.5
type textarea "**********"
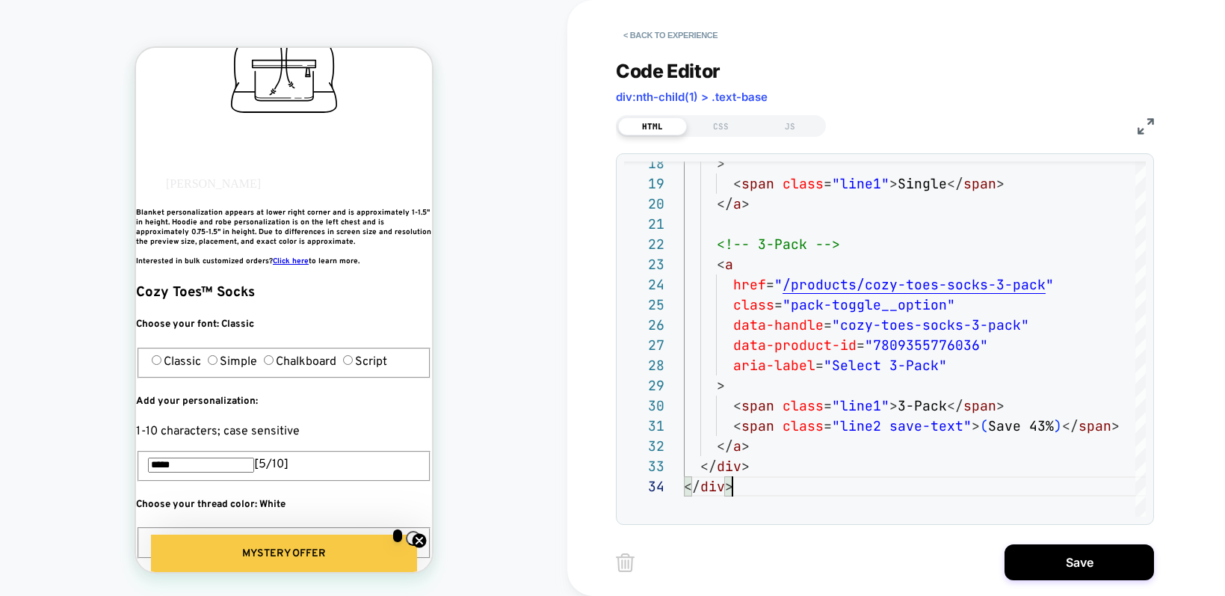
scroll to position [268, 0]
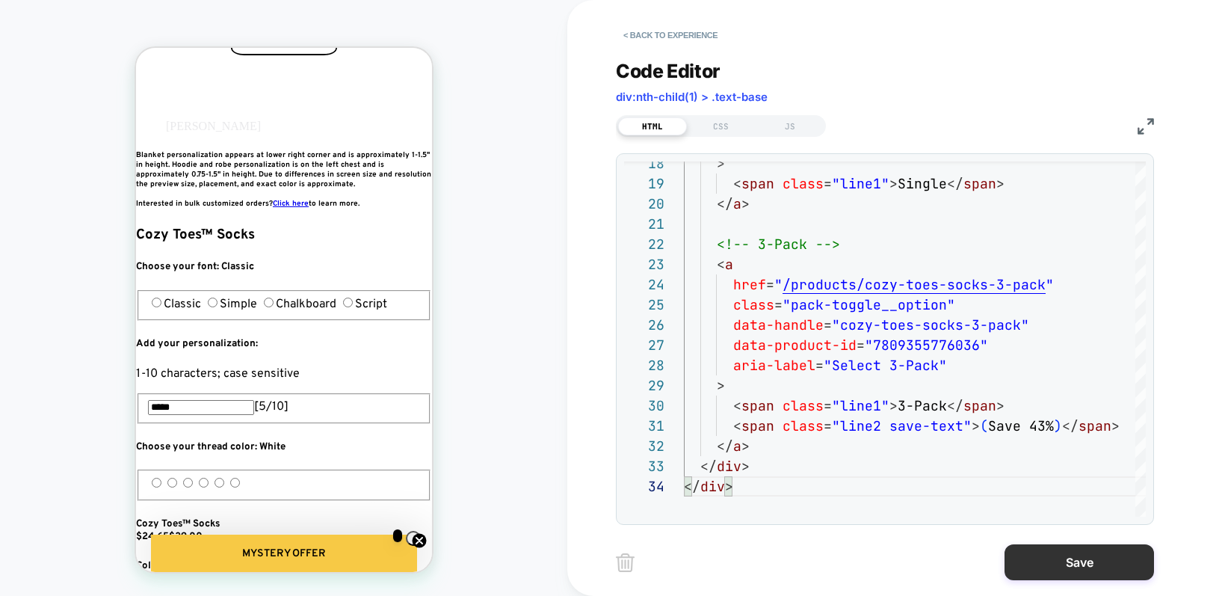
click at [1064, 549] on button "Save" at bounding box center [1079, 562] width 149 height 36
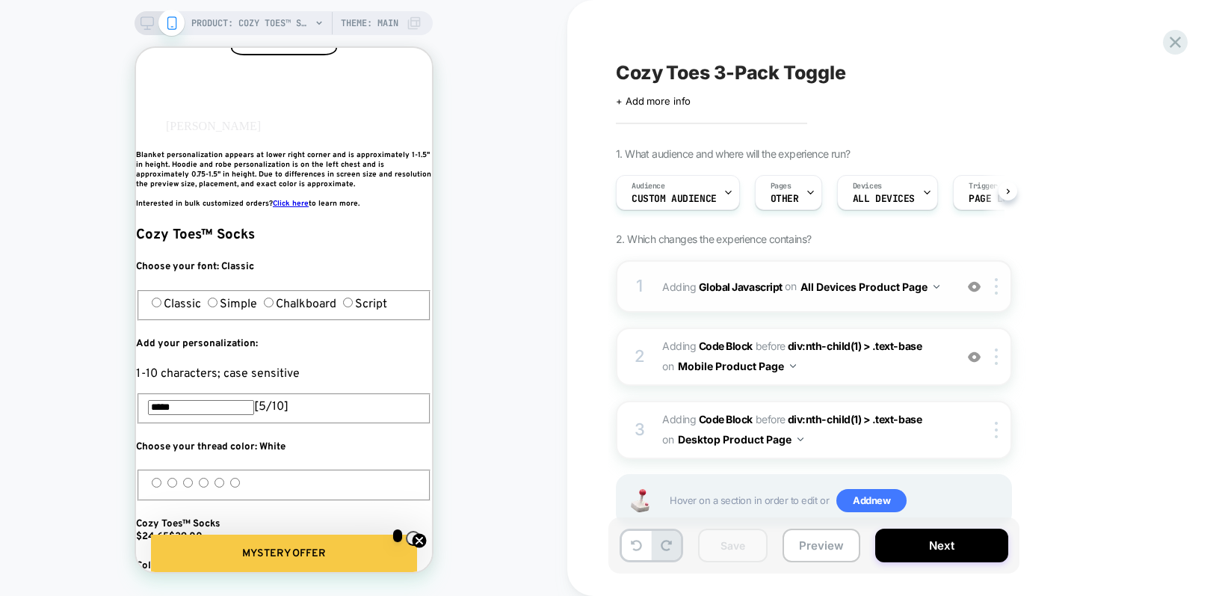
scroll to position [0, 1]
click at [820, 371] on span "Adding Code Block BEFORE div:nth-child(1) > .text-base div:nth-child(1) > .text…" at bounding box center [804, 356] width 285 height 40
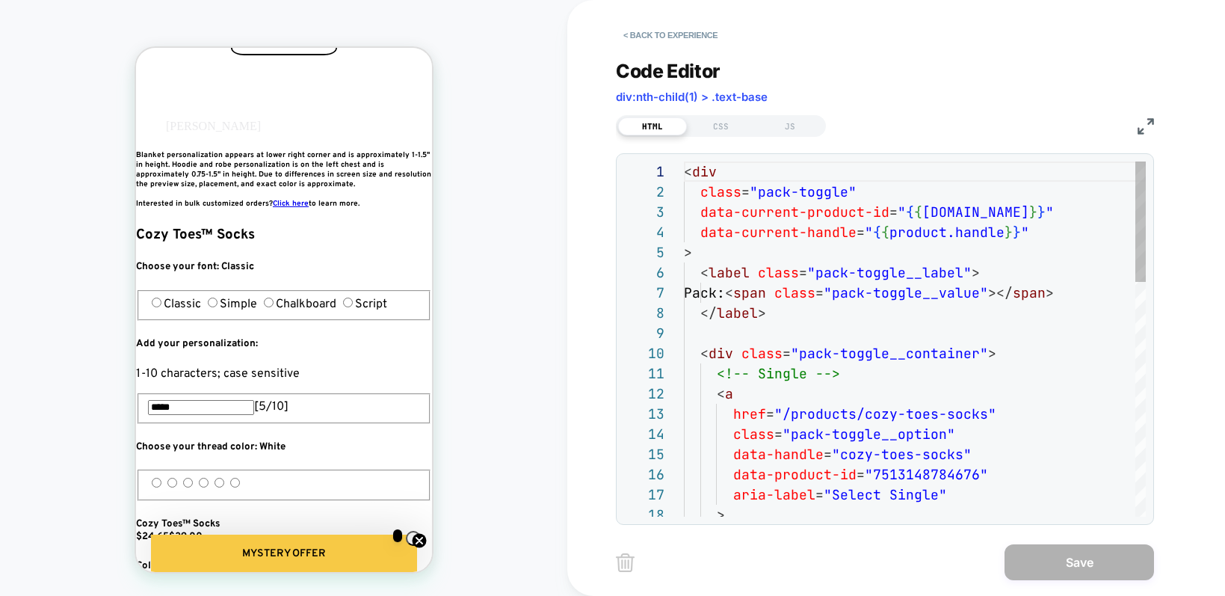
scroll to position [202, 0]
click at [722, 128] on div "CSS" at bounding box center [721, 126] width 69 height 18
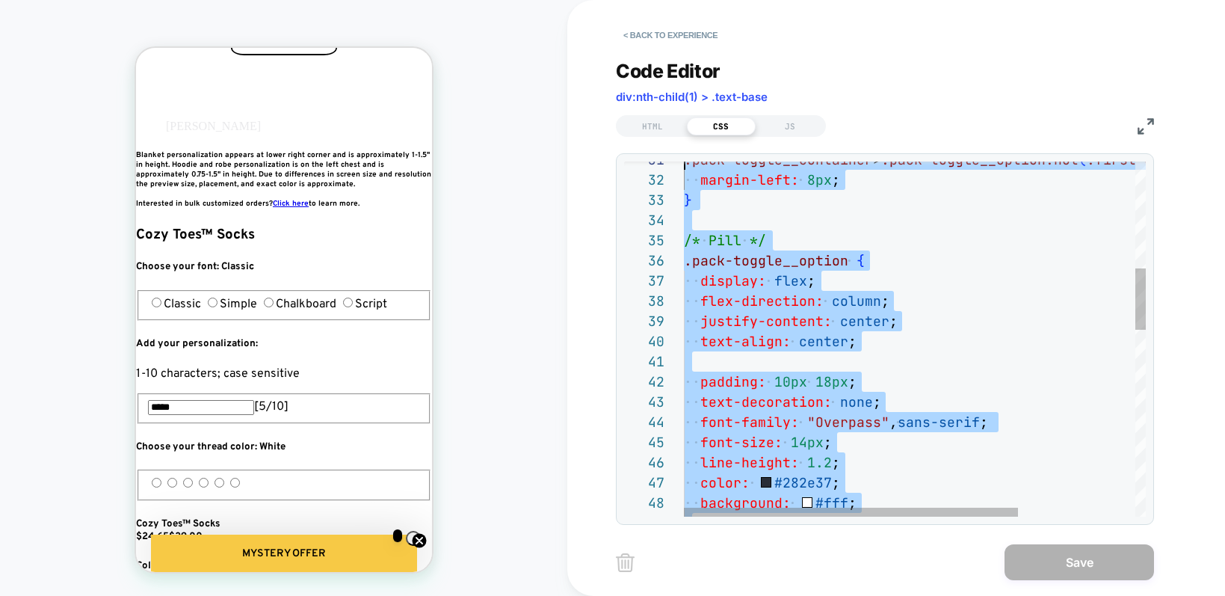
scroll to position [20, 0]
type textarea "**********"
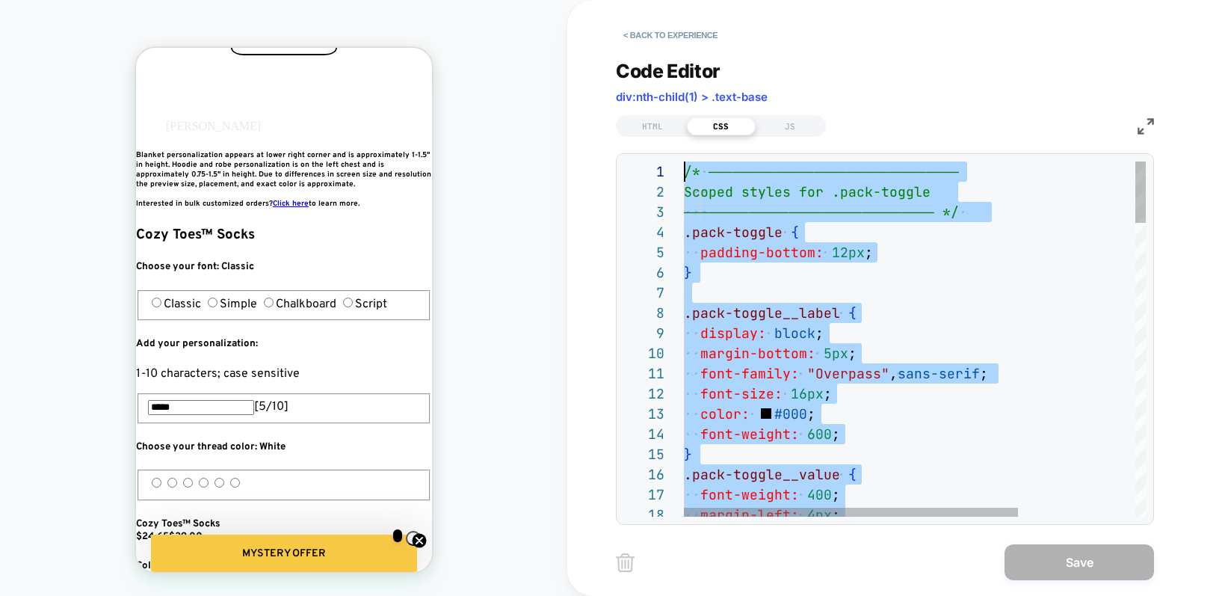
drag, startPoint x: 750, startPoint y: 332, endPoint x: 662, endPoint y: -125, distance: 465.2
click at [662, 0] on html "PRODUCT: Cozy Toes™ Socks PRODUCT: Cozy Toes™ Socks Theme: MAIN < Back to exper…" at bounding box center [612, 298] width 1225 height 596
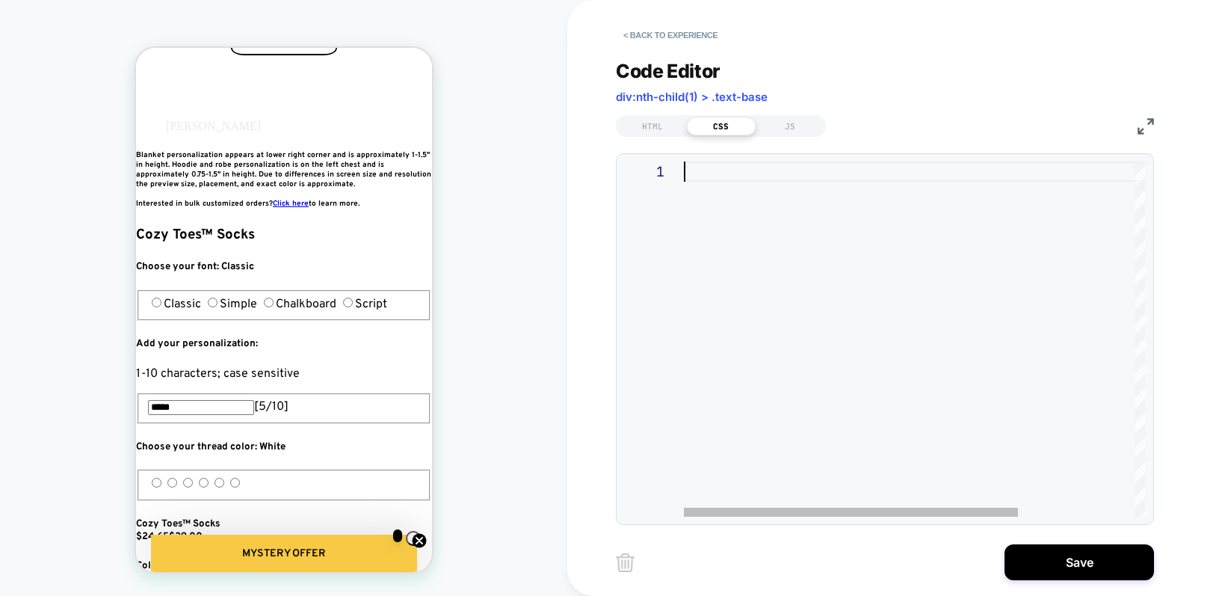
type textarea "**********"
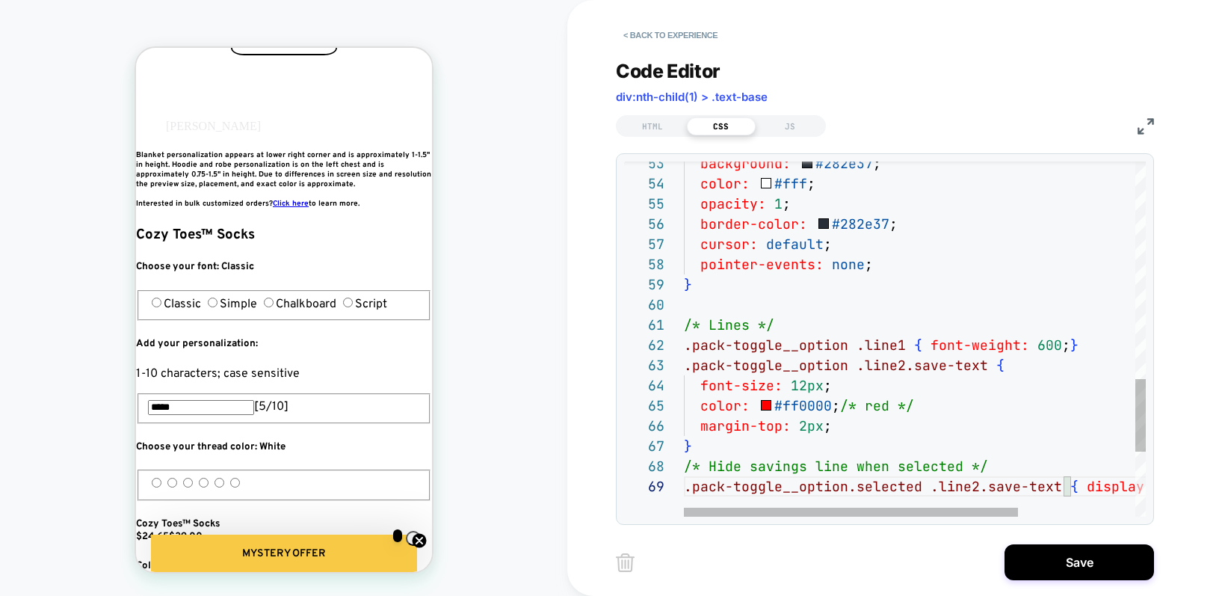
scroll to position [0, 816]
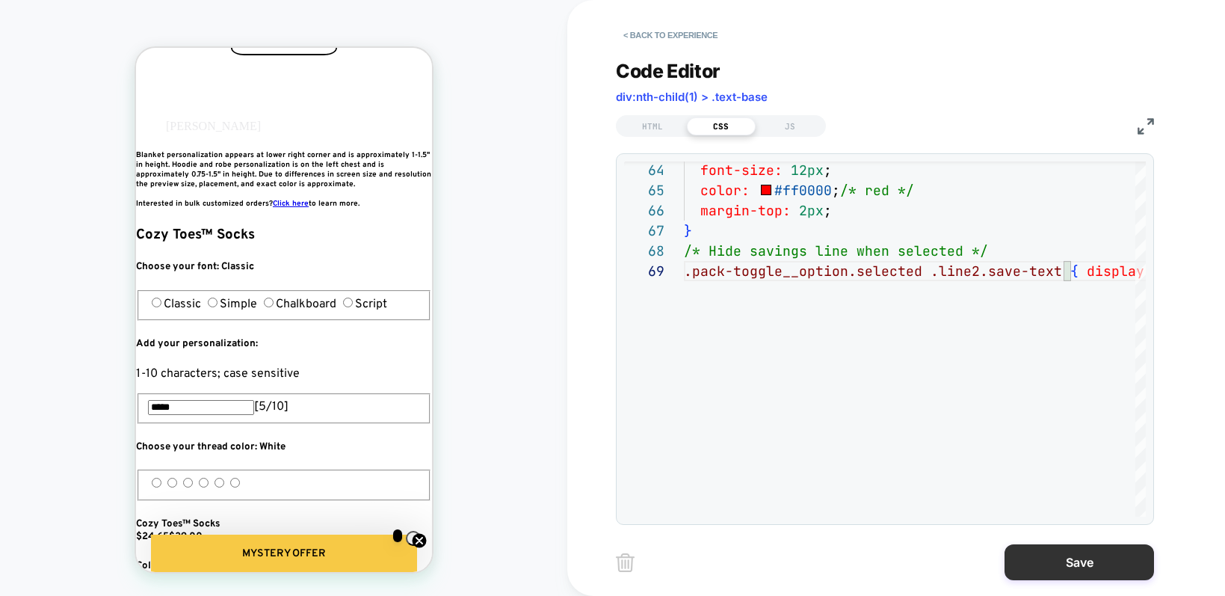
click at [1040, 566] on button "Save" at bounding box center [1079, 562] width 149 height 36
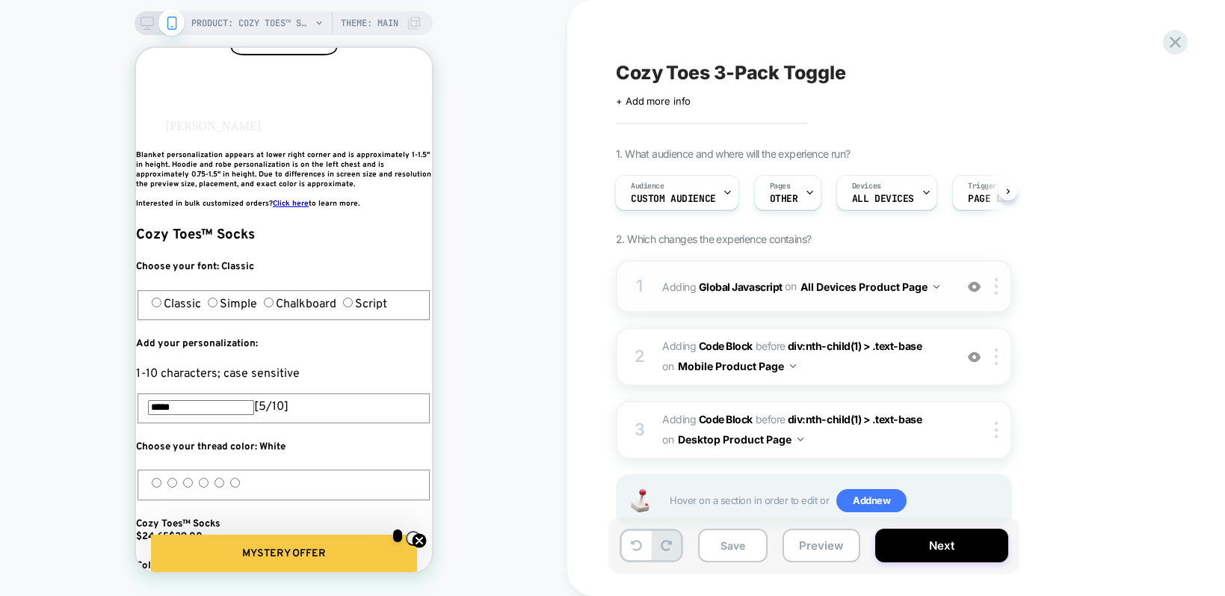
scroll to position [1, 0]
click at [872, 295] on button "All Devices Product Page" at bounding box center [870, 286] width 139 height 22
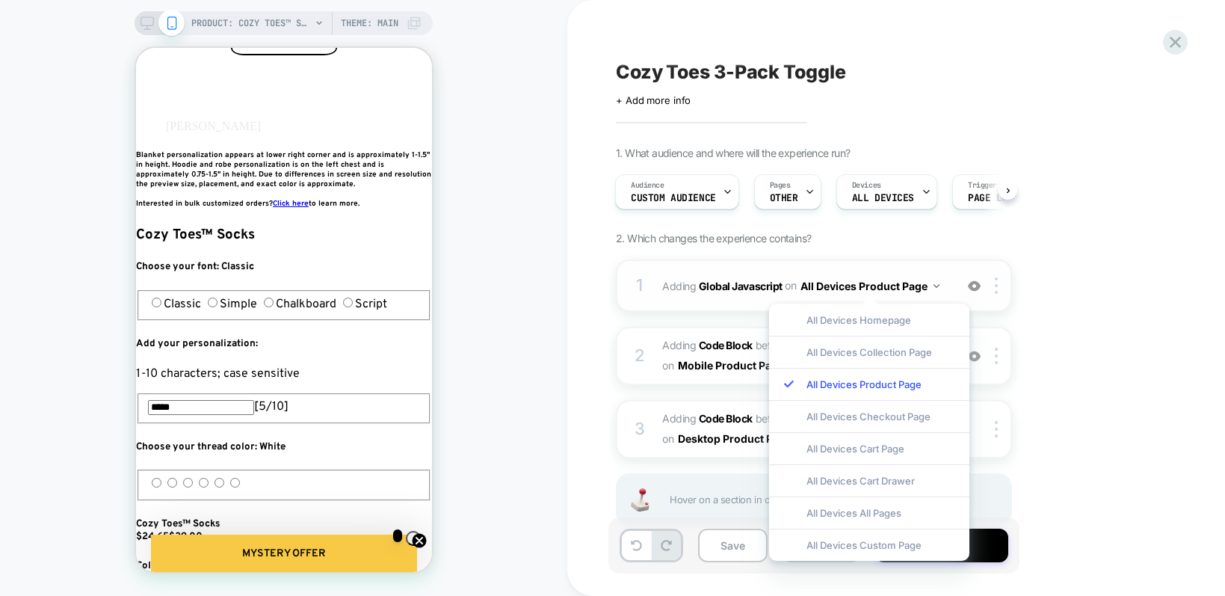
click at [725, 299] on div "1 Adding Global Javascript on All Devices Product Page Add Before Add After Tar…" at bounding box center [814, 285] width 396 height 52
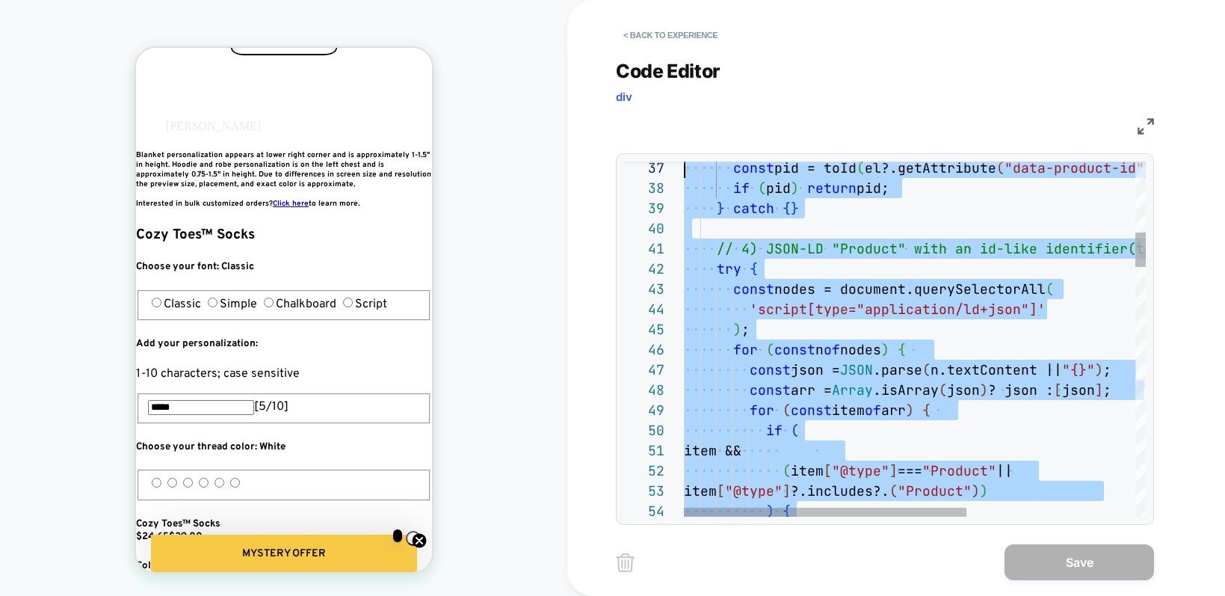
scroll to position [161, 0]
type textarea "**********"
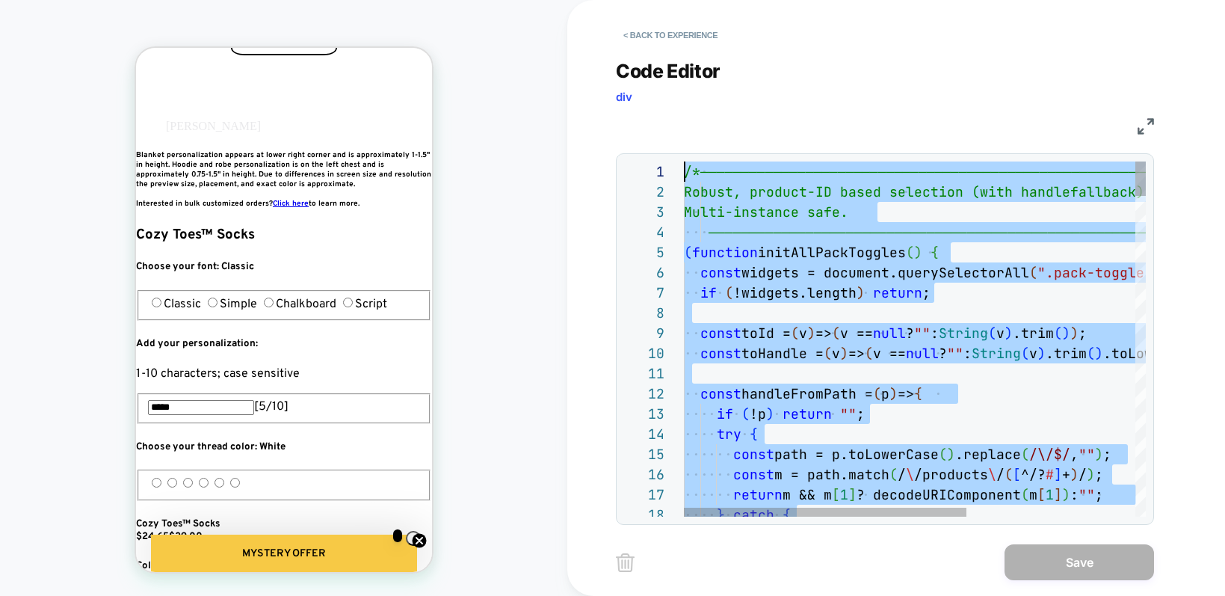
drag, startPoint x: 788, startPoint y: 403, endPoint x: 594, endPoint y: -215, distance: 647.8
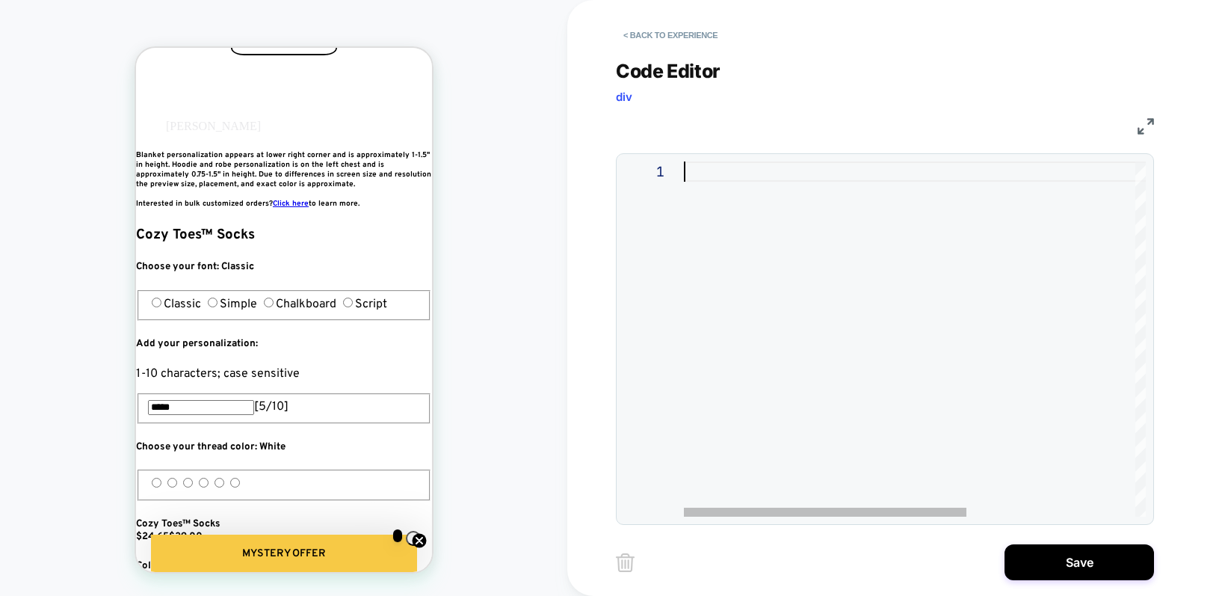
type textarea "* *****"
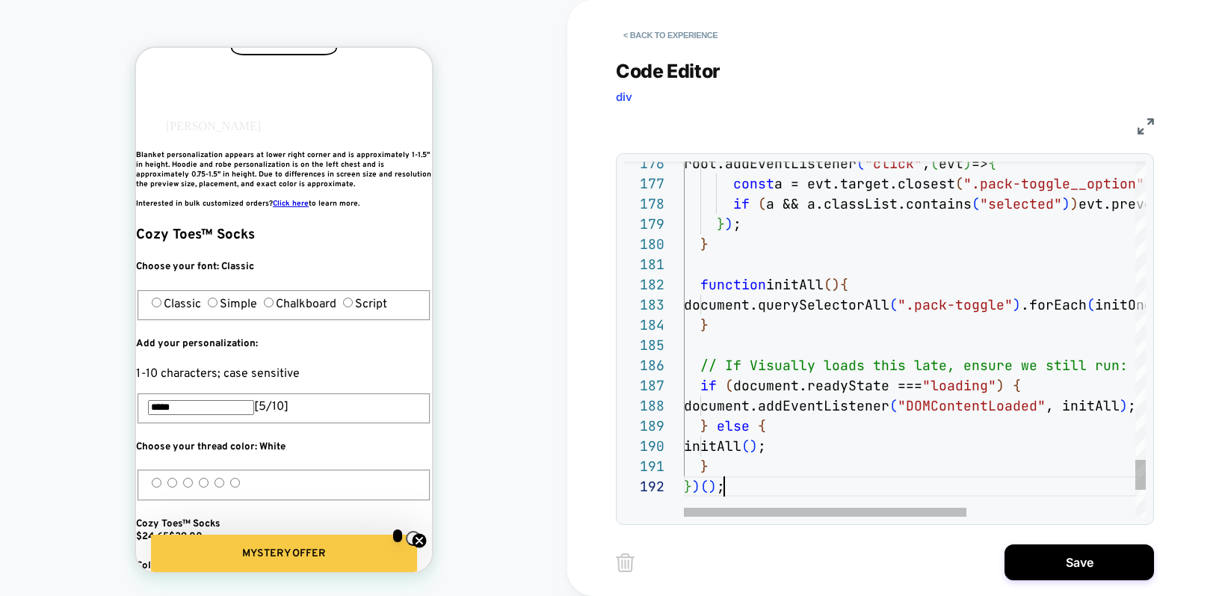
scroll to position [0, 816]
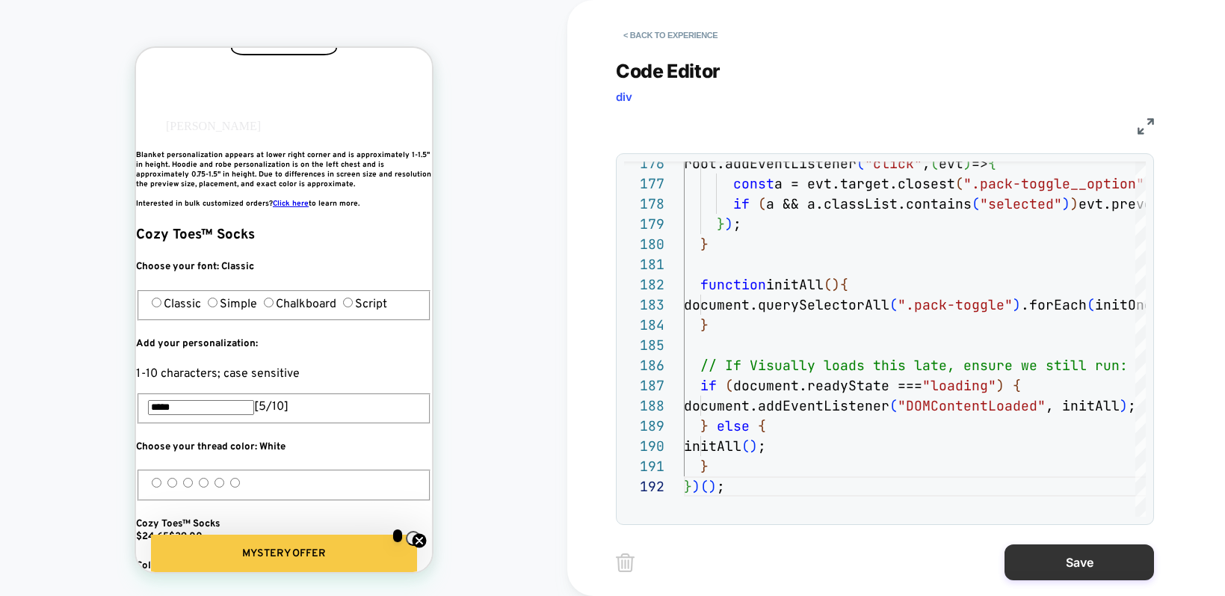
click at [1054, 569] on button "Save" at bounding box center [1079, 562] width 149 height 36
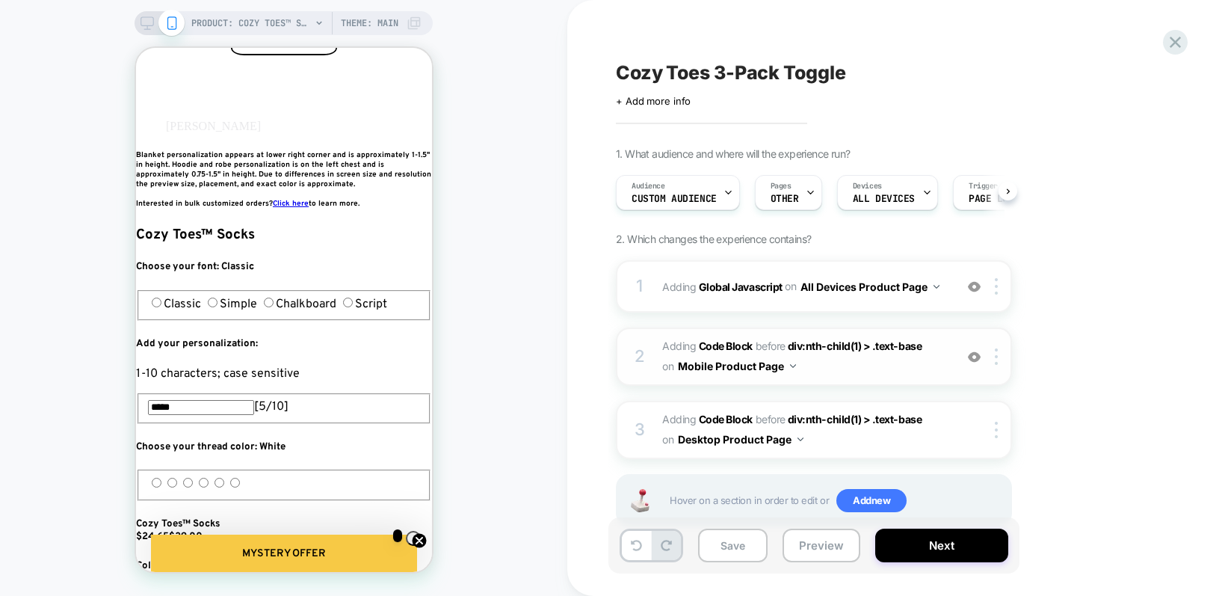
scroll to position [0, 1]
click at [999, 363] on div at bounding box center [999, 356] width 25 height 16
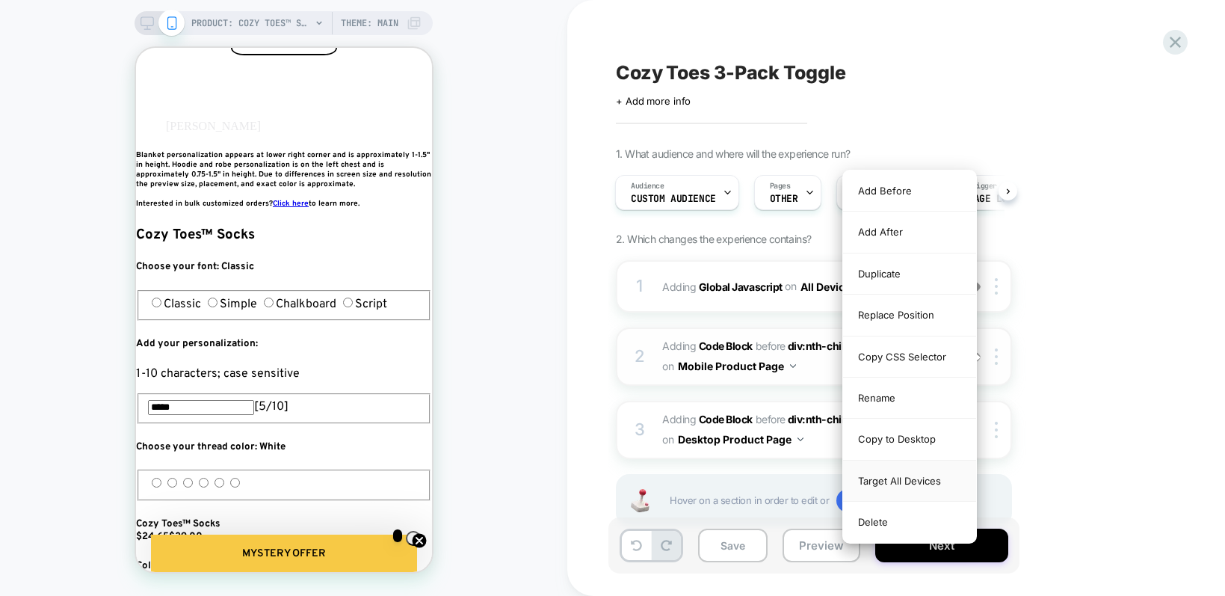
scroll to position [0, 0]
click at [919, 444] on div "Copy to Desktop" at bounding box center [909, 439] width 133 height 41
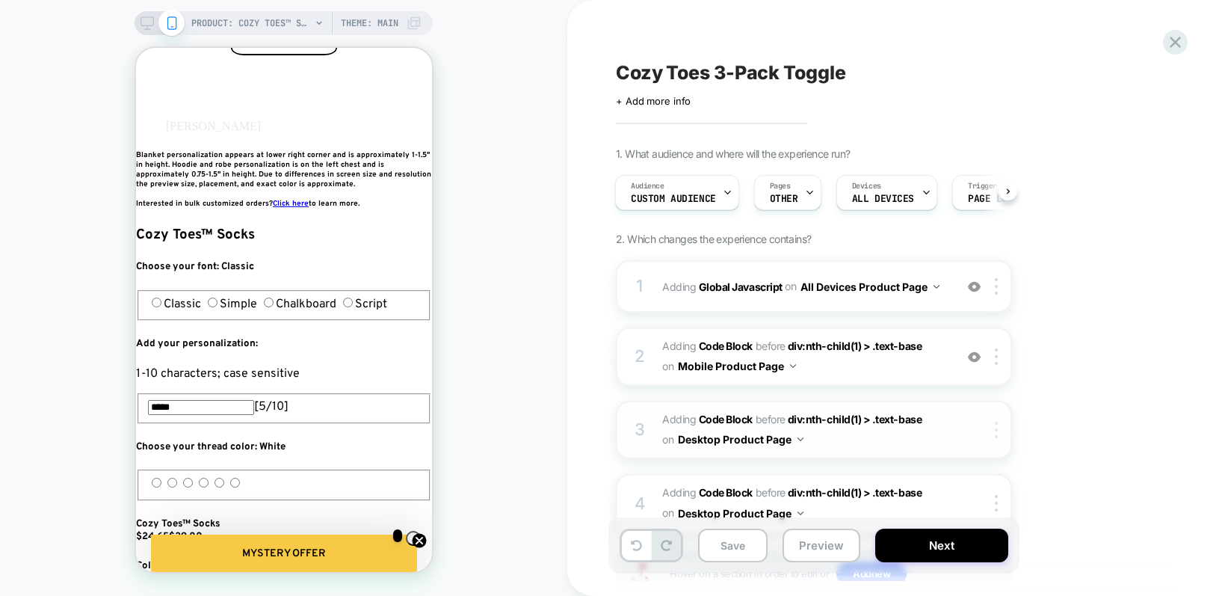
click at [996, 431] on img at bounding box center [996, 430] width 3 height 16
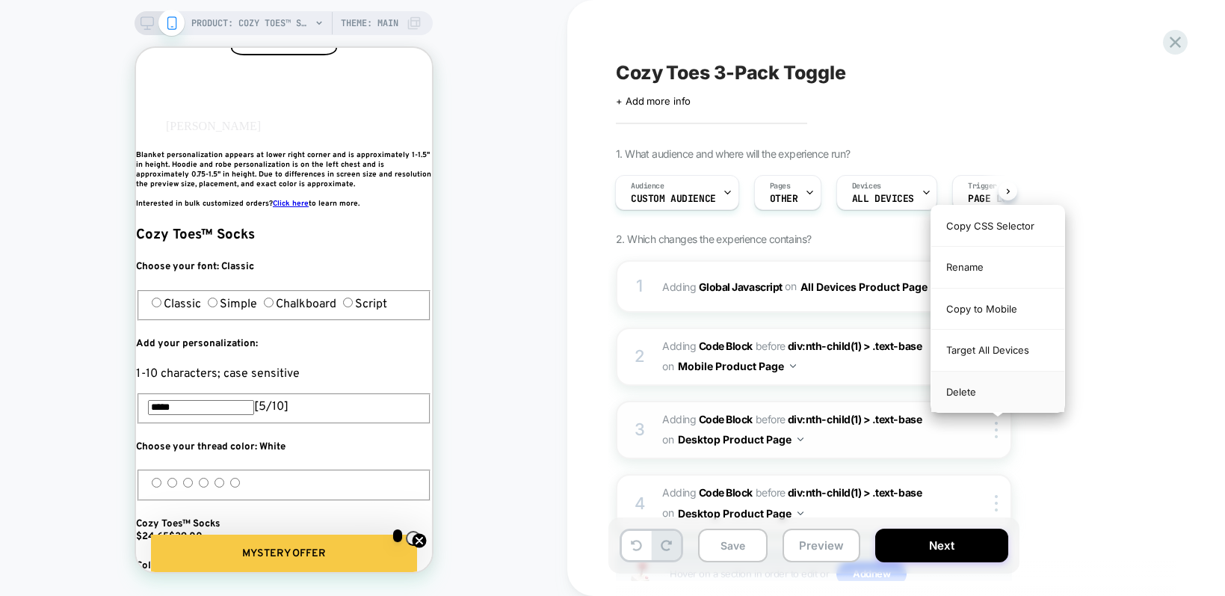
click at [984, 395] on div "Delete" at bounding box center [997, 392] width 133 height 40
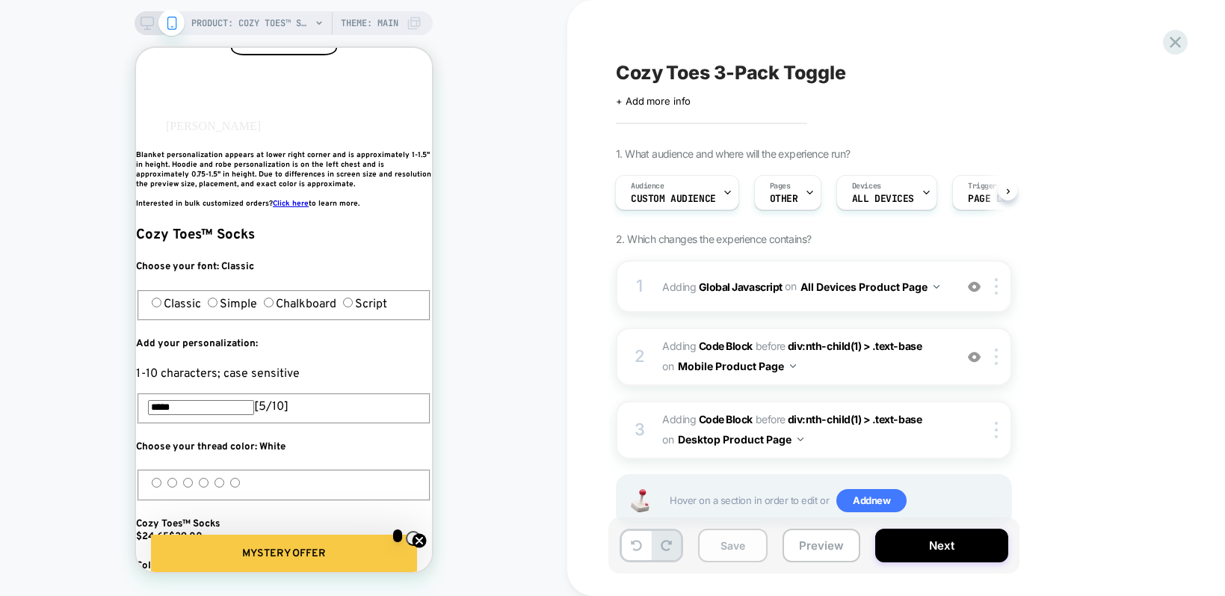
click at [750, 544] on button "Save" at bounding box center [733, 545] width 70 height 34
click at [817, 543] on button "Preview" at bounding box center [822, 545] width 78 height 34
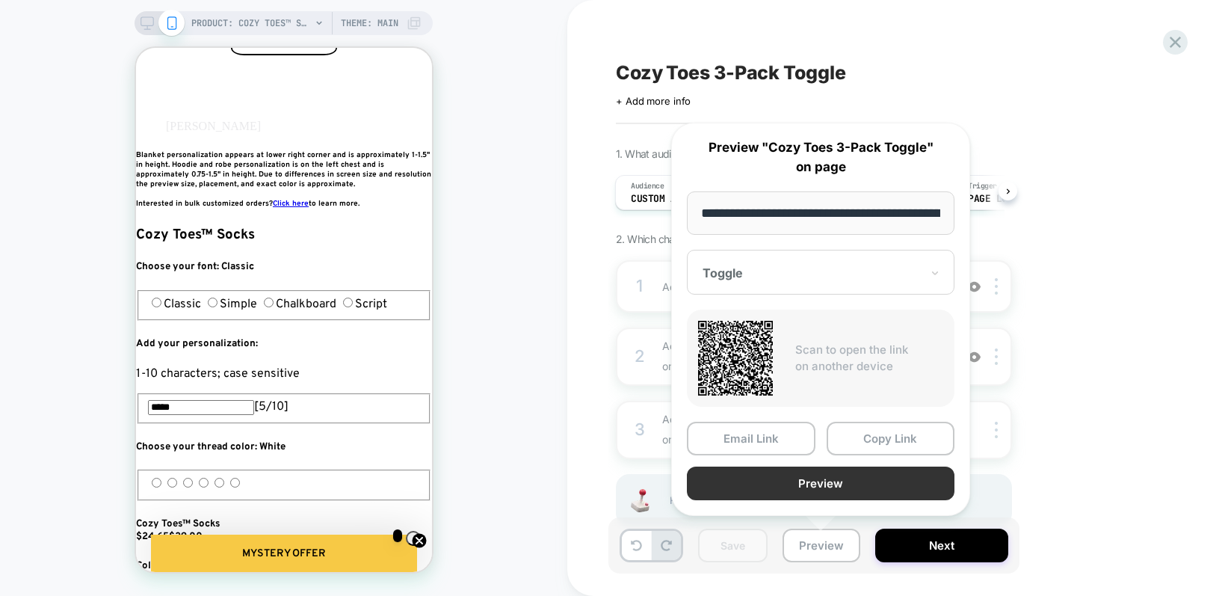
scroll to position [0, 171]
click at [862, 441] on button "Copy Link" at bounding box center [891, 439] width 129 height 34
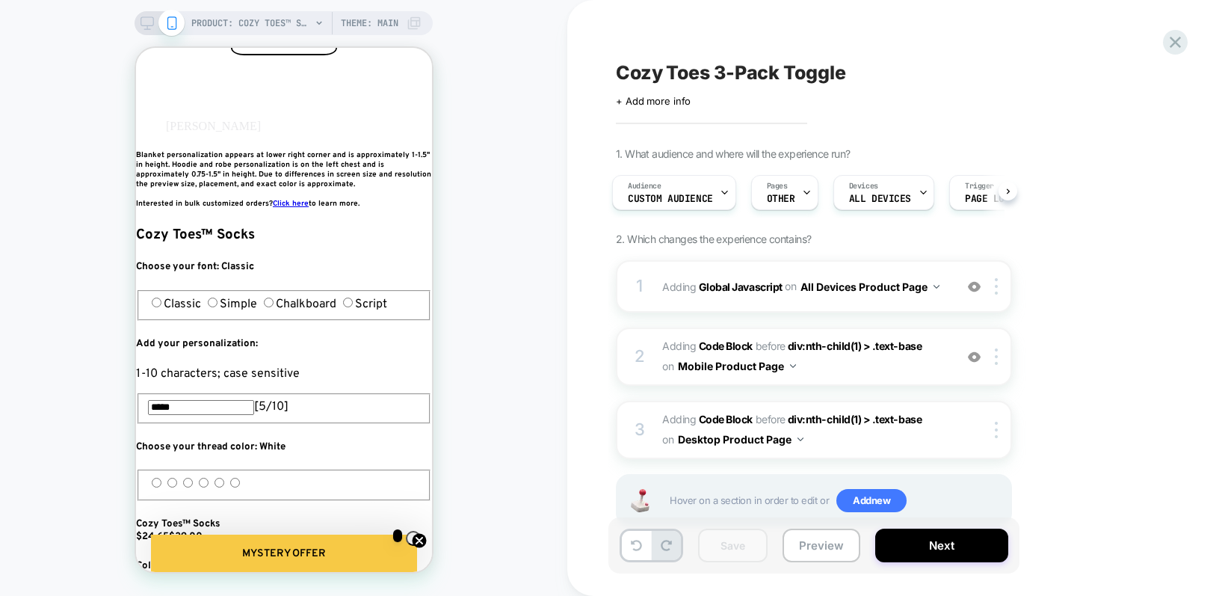
scroll to position [0, 0]
click at [821, 363] on span "Adding Code Block BEFORE div:nth-child(1) > .text-base div:nth-child(1) > .text…" at bounding box center [804, 356] width 285 height 40
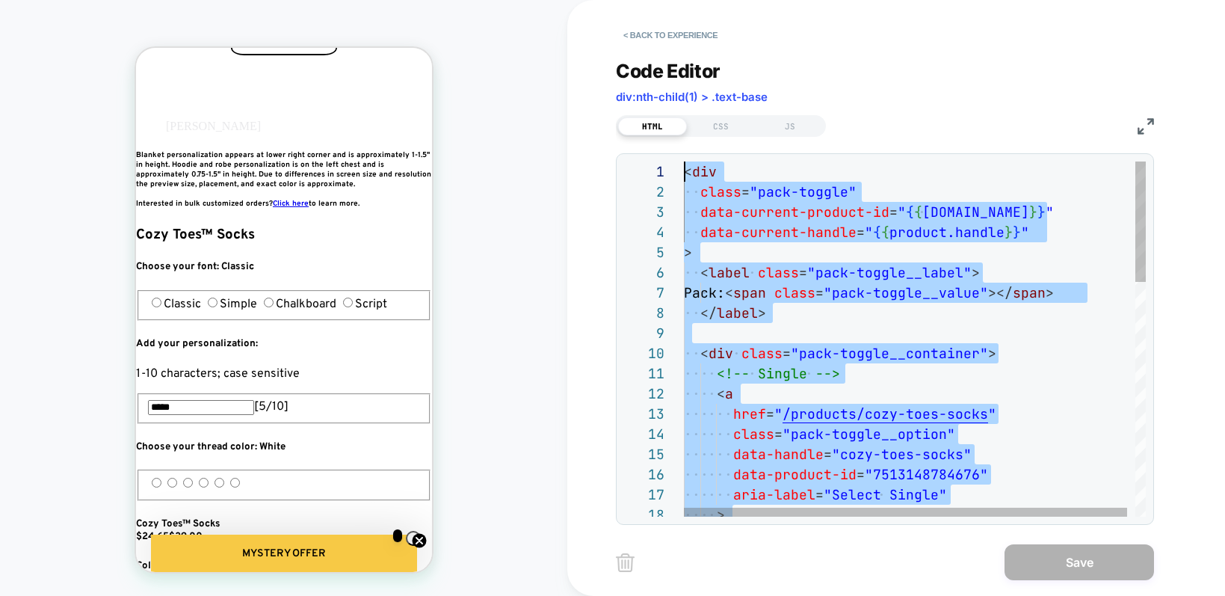
drag, startPoint x: 750, startPoint y: 496, endPoint x: 715, endPoint y: -250, distance: 746.9
type textarea "**********"
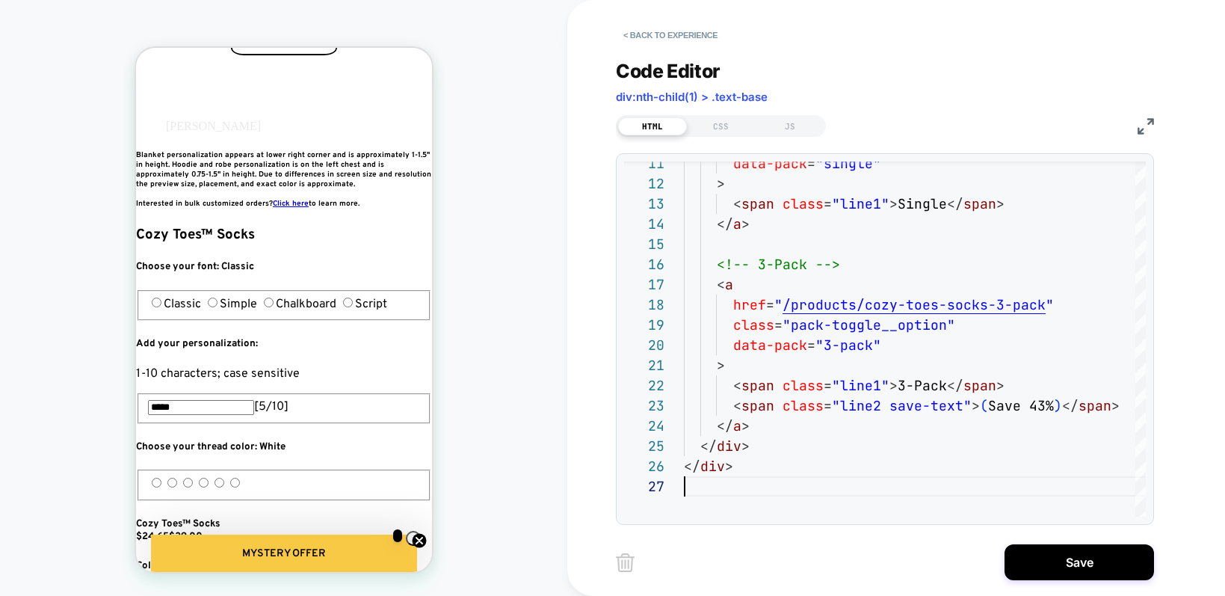
scroll to position [0, 544]
click at [712, 120] on div "CSS" at bounding box center [721, 126] width 69 height 18
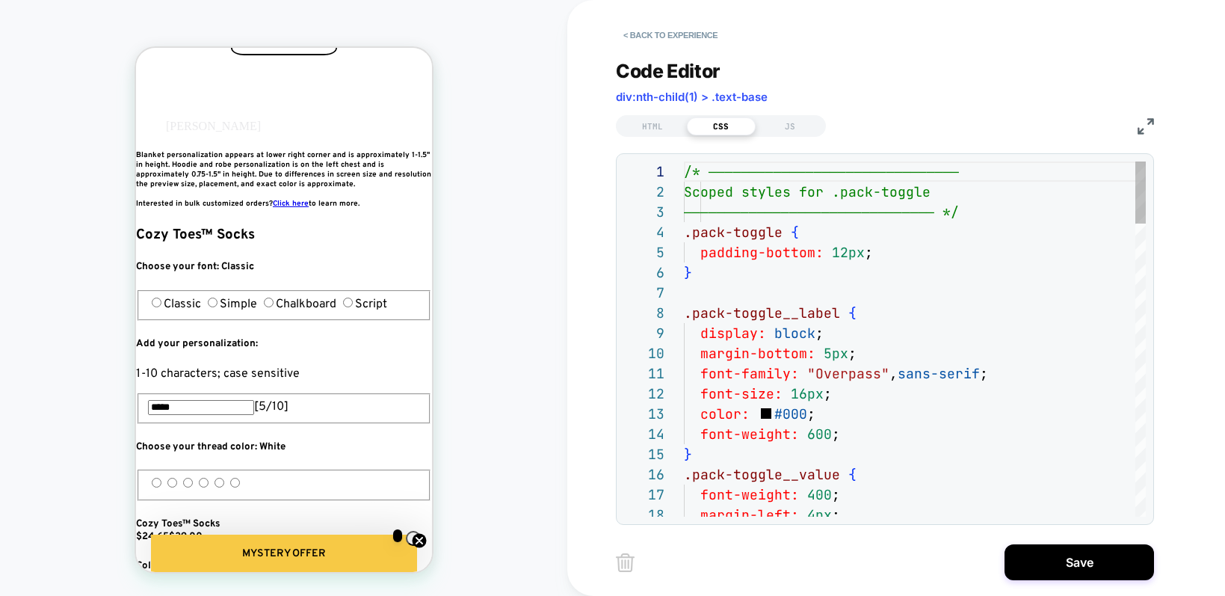
scroll to position [202, 0]
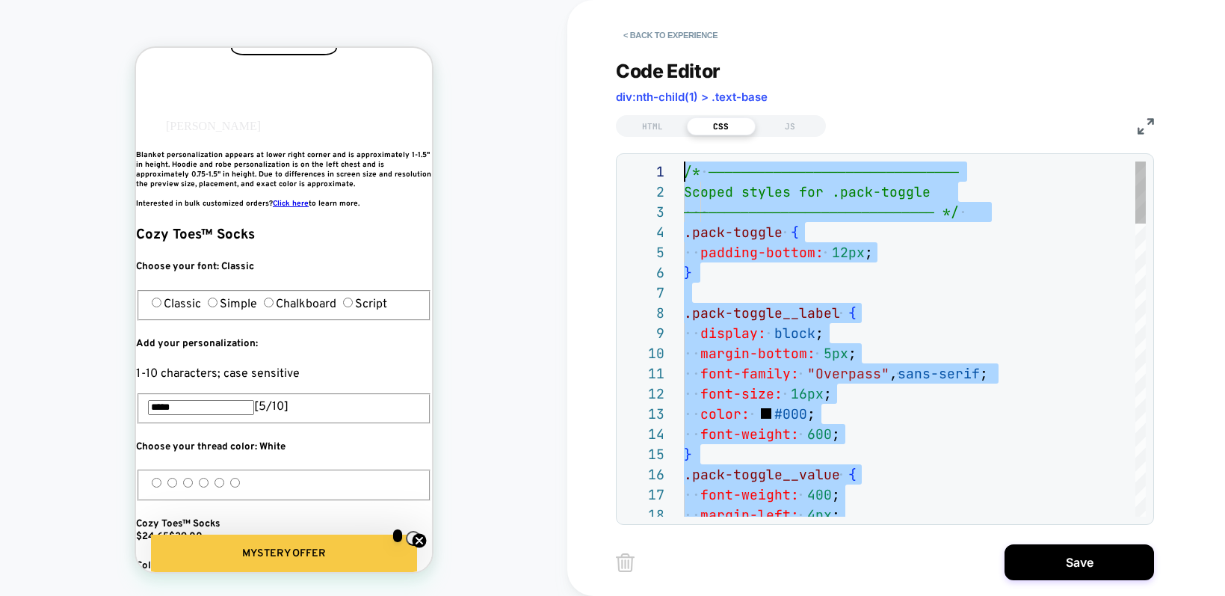
drag, startPoint x: 0, startPoint y: 0, endPoint x: 732, endPoint y: -109, distance: 739.9
type textarea "**********"
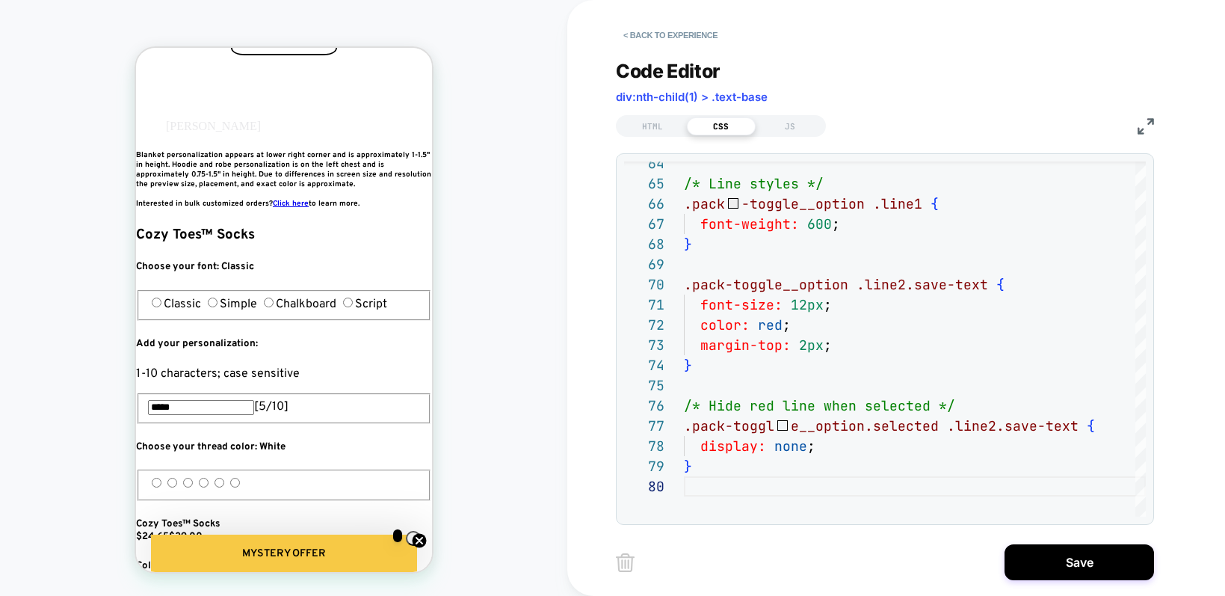
scroll to position [0, 816]
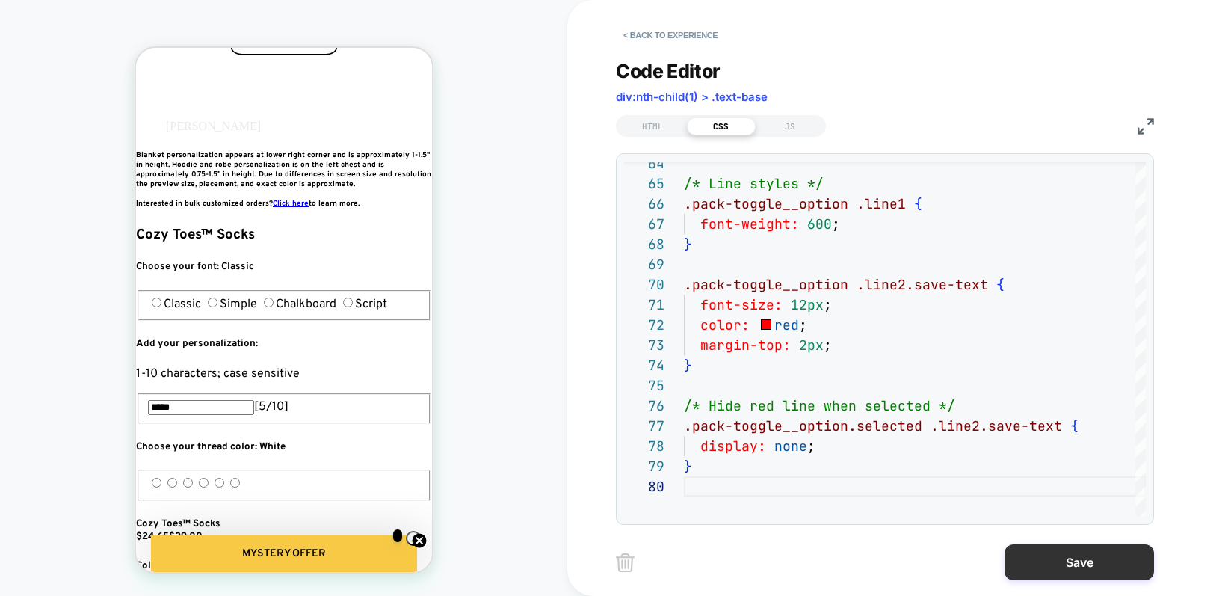
click at [1040, 554] on button "Save" at bounding box center [1079, 562] width 149 height 36
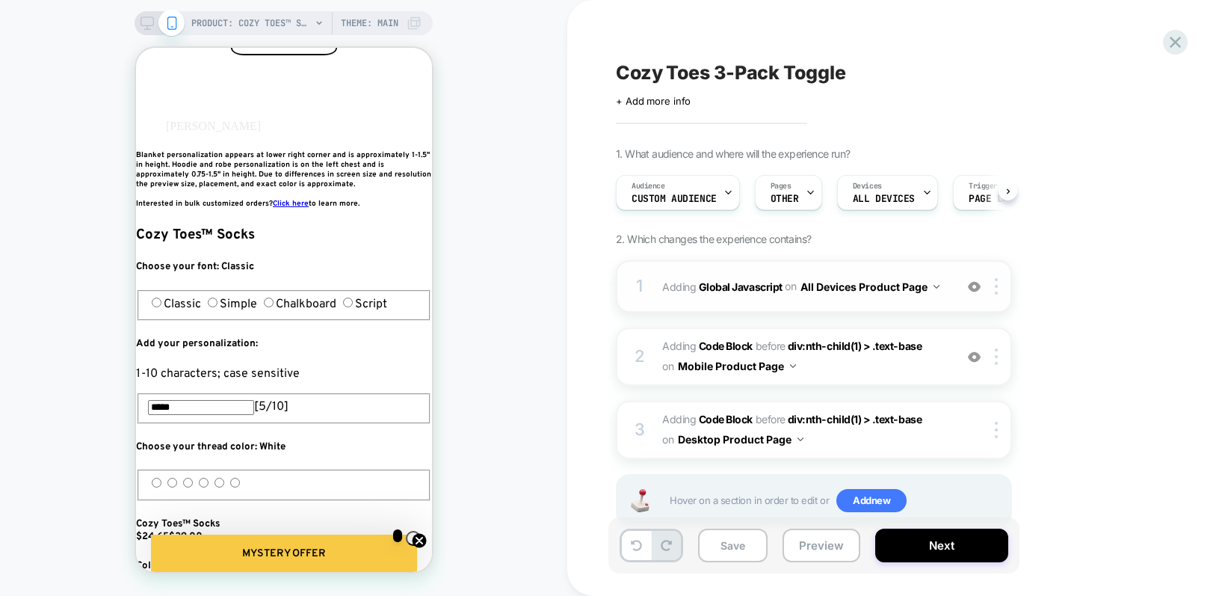
scroll to position [0, 1]
click at [825, 300] on div "1 Adding Global Javascript on All Devices Product Page Add Before Add After Tar…" at bounding box center [814, 286] width 396 height 52
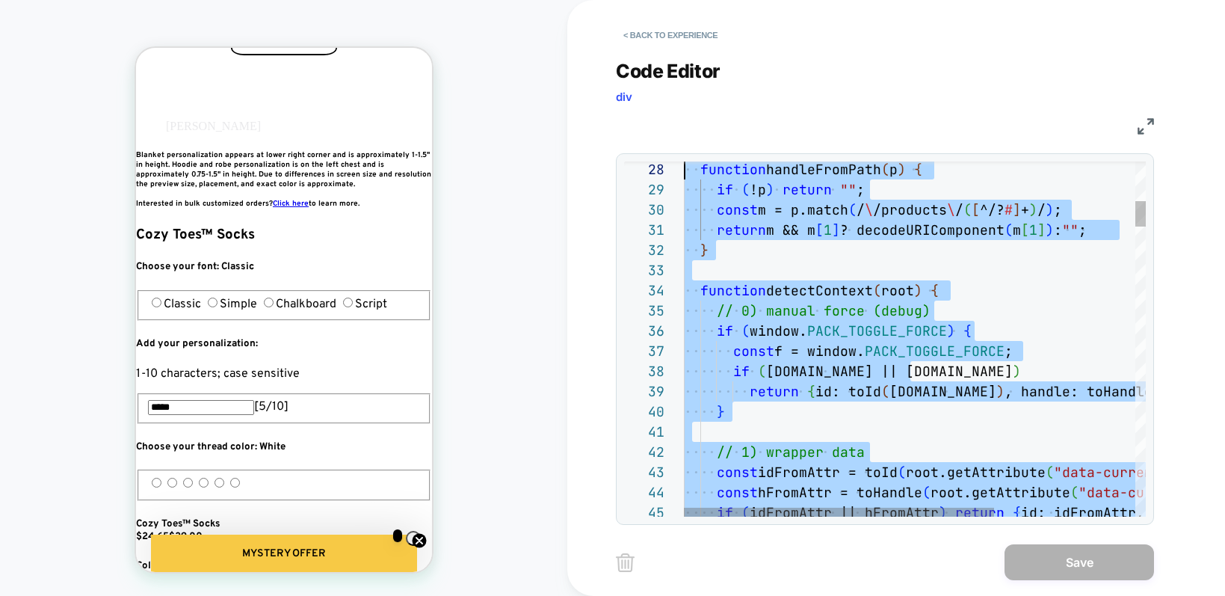
scroll to position [0, 0]
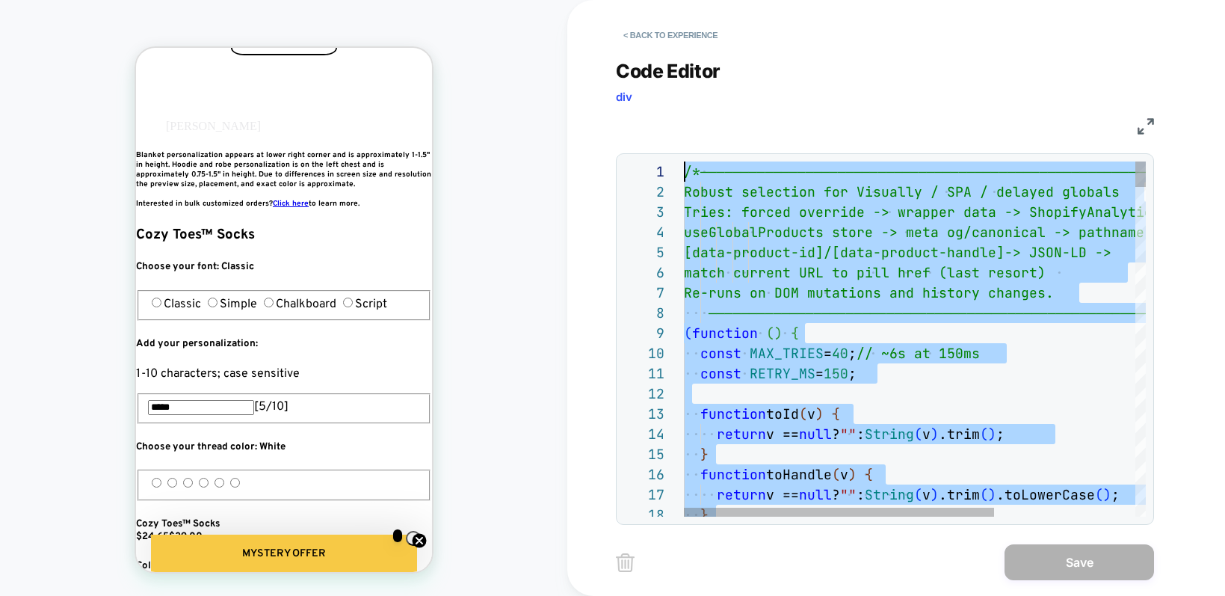
drag, startPoint x: 807, startPoint y: 404, endPoint x: 774, endPoint y: -154, distance: 559.3
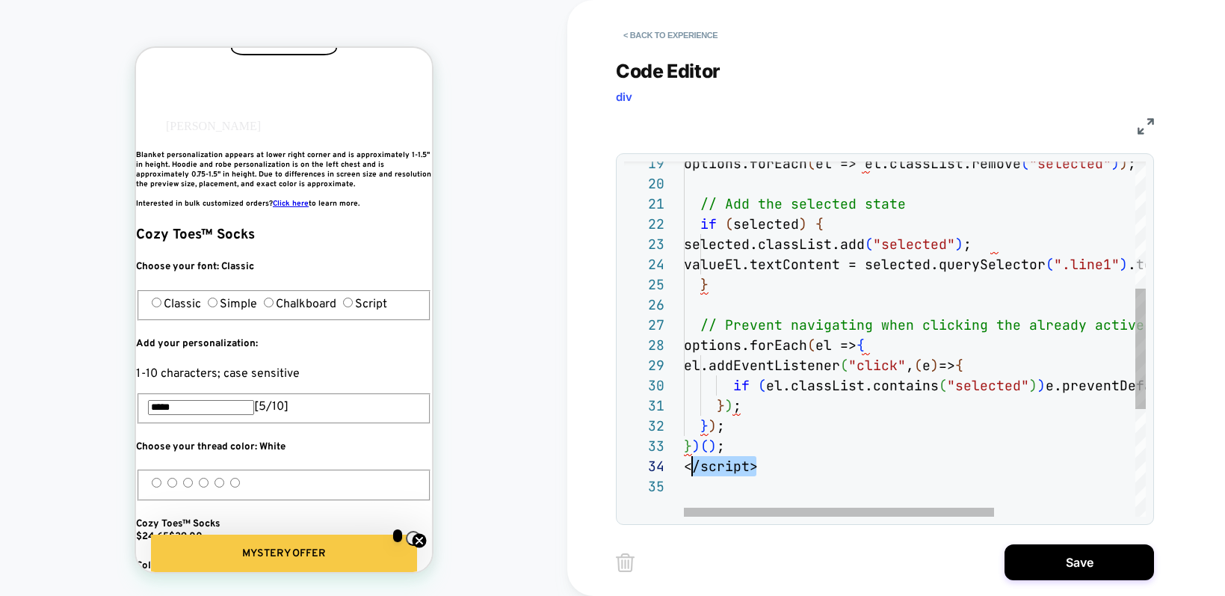
scroll to position [61, 0]
drag, startPoint x: 784, startPoint y: 475, endPoint x: 672, endPoint y: 466, distance: 112.5
click at [684, 466] on div "options.forEach ( el => el.classList.remove ( "selected" ) ) ; // Add the selec…" at bounding box center [1020, 310] width 672 height 1041
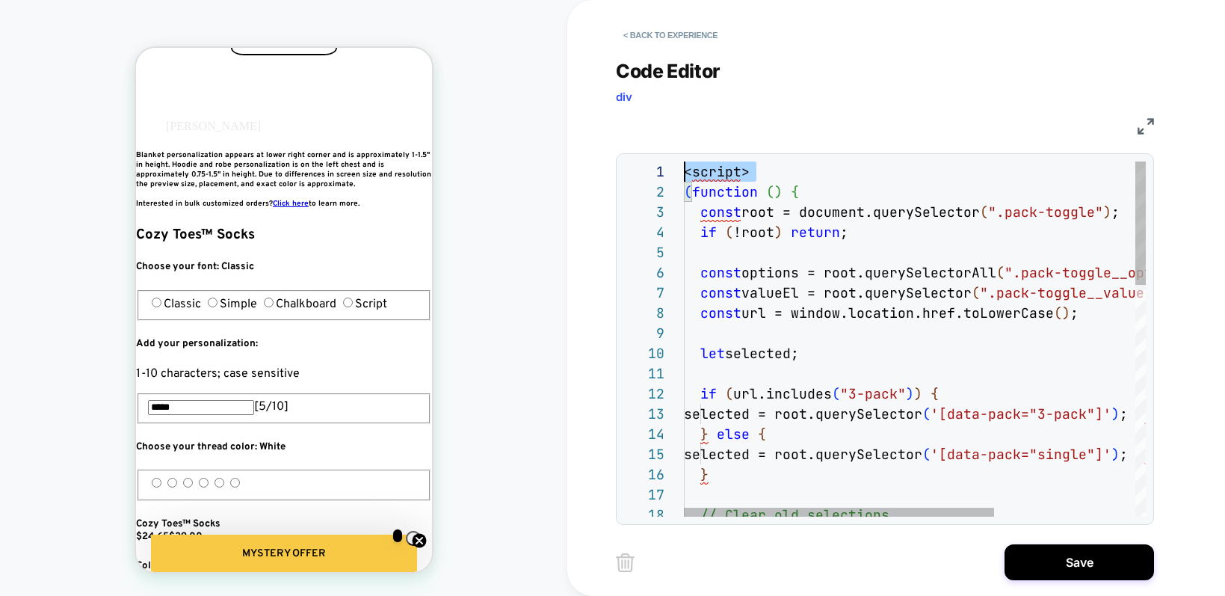
scroll to position [0, 0]
drag, startPoint x: 686, startPoint y: 189, endPoint x: 676, endPoint y: 152, distance: 38.6
type textarea "**********"
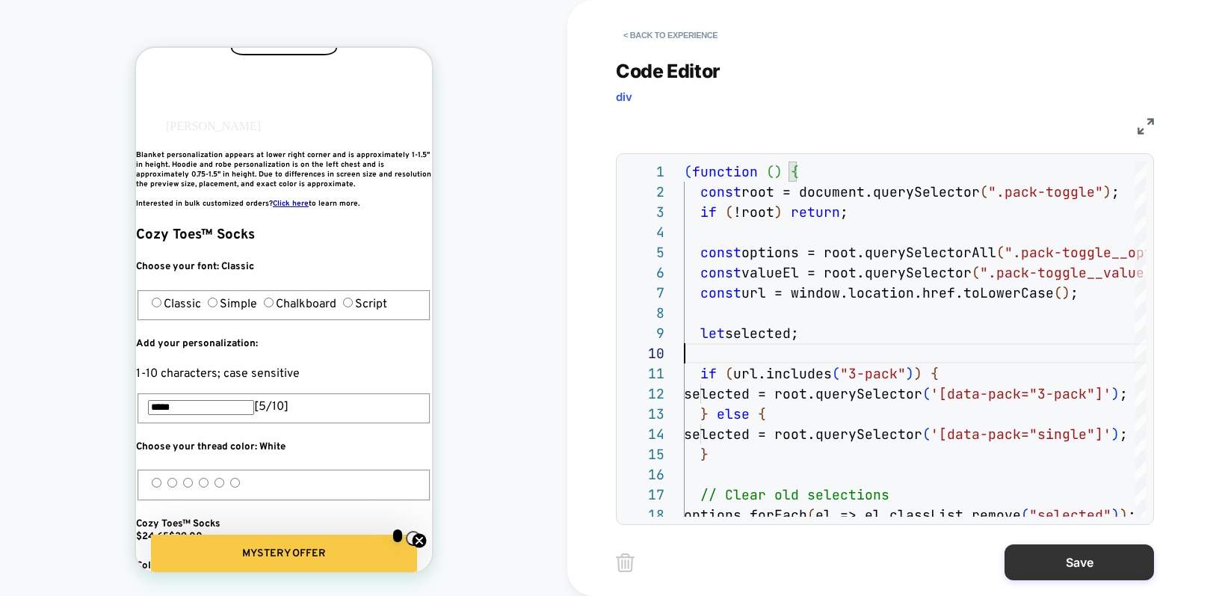
click at [1051, 573] on button "Save" at bounding box center [1079, 562] width 149 height 36
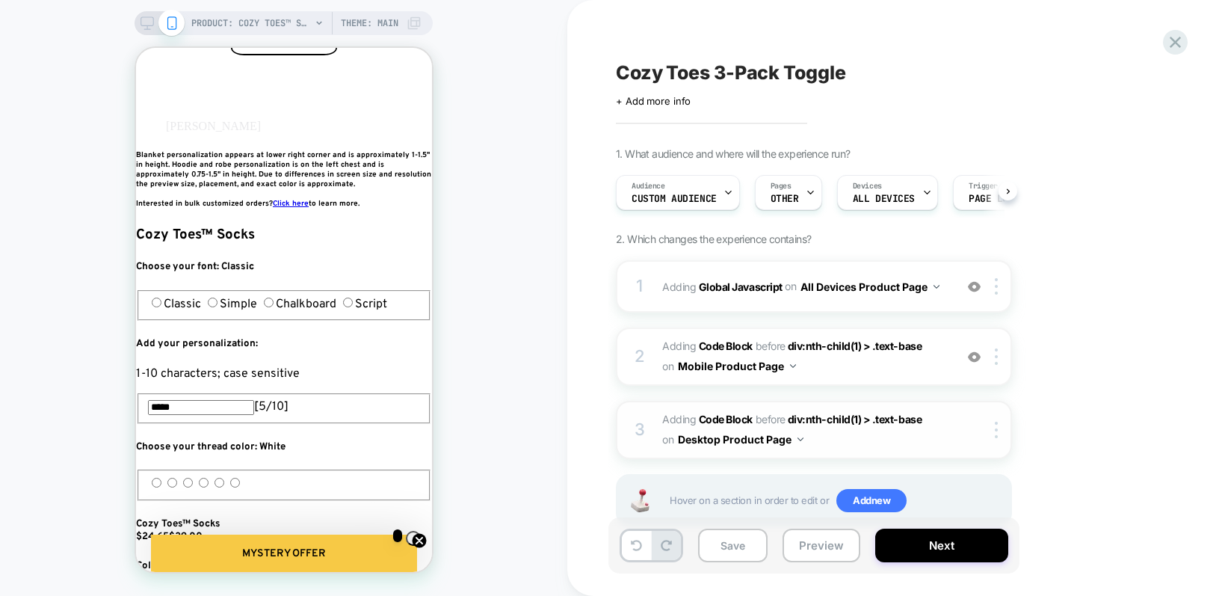
scroll to position [0, 1]
click at [993, 356] on div at bounding box center [999, 356] width 25 height 16
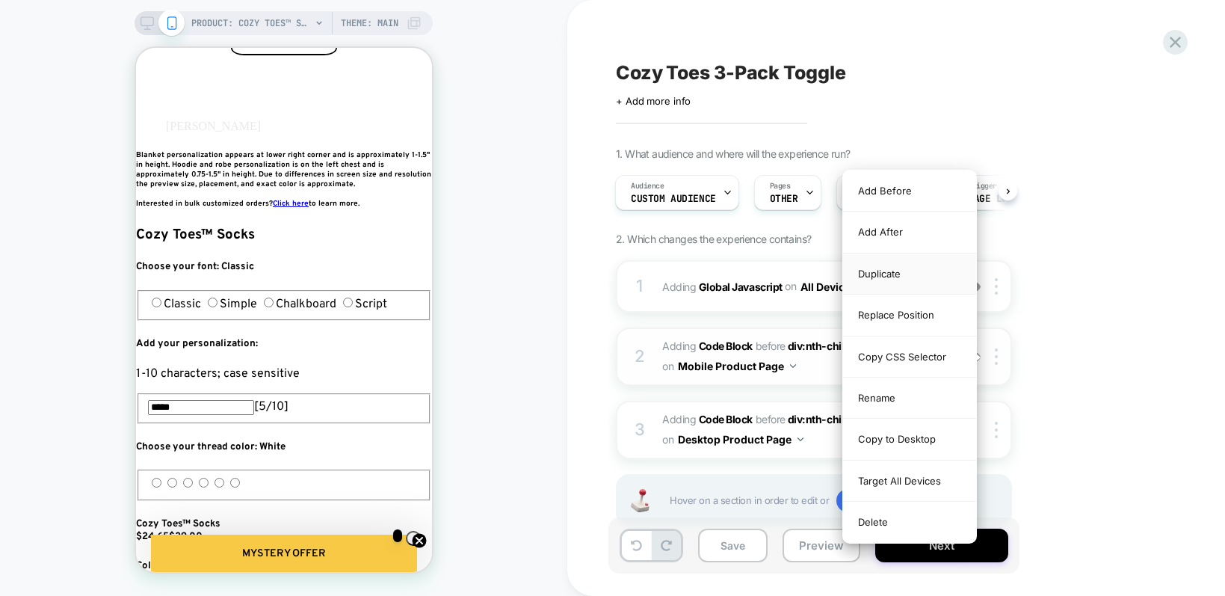
click at [903, 267] on div "Duplicate" at bounding box center [909, 273] width 133 height 41
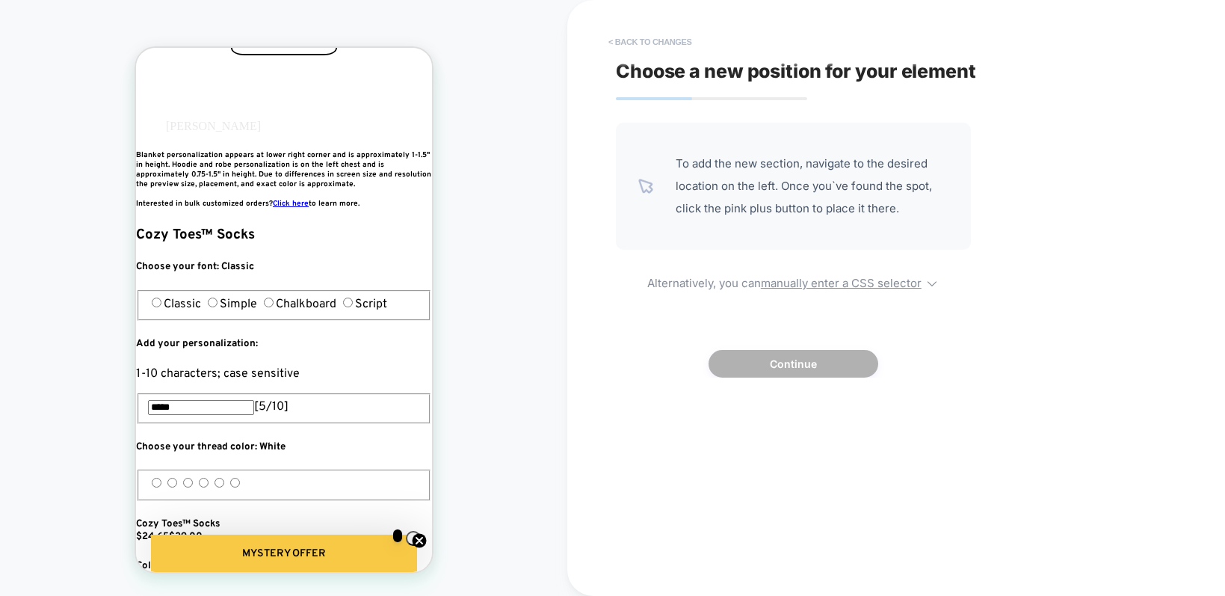
scroll to position [0, 816]
click at [648, 47] on button "< Back to changes" at bounding box center [650, 42] width 99 height 24
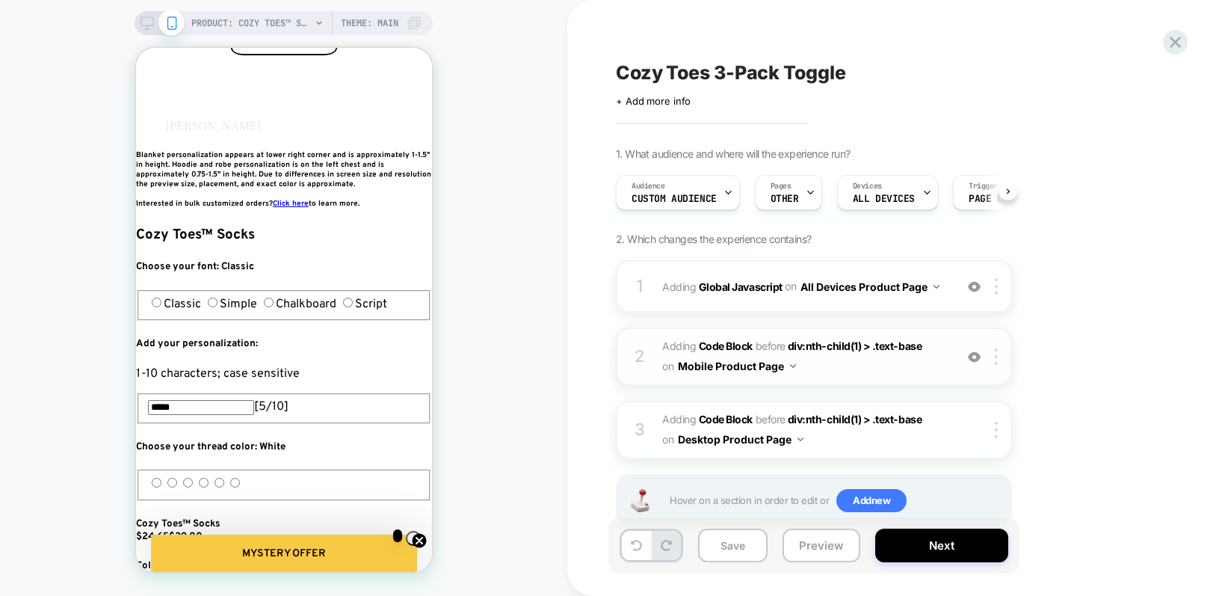
scroll to position [0, 1]
click at [993, 364] on div "2 Adding Code Block BEFORE div:nth-child(1) > .text-base div:nth-child(1) > .te…" at bounding box center [814, 356] width 396 height 58
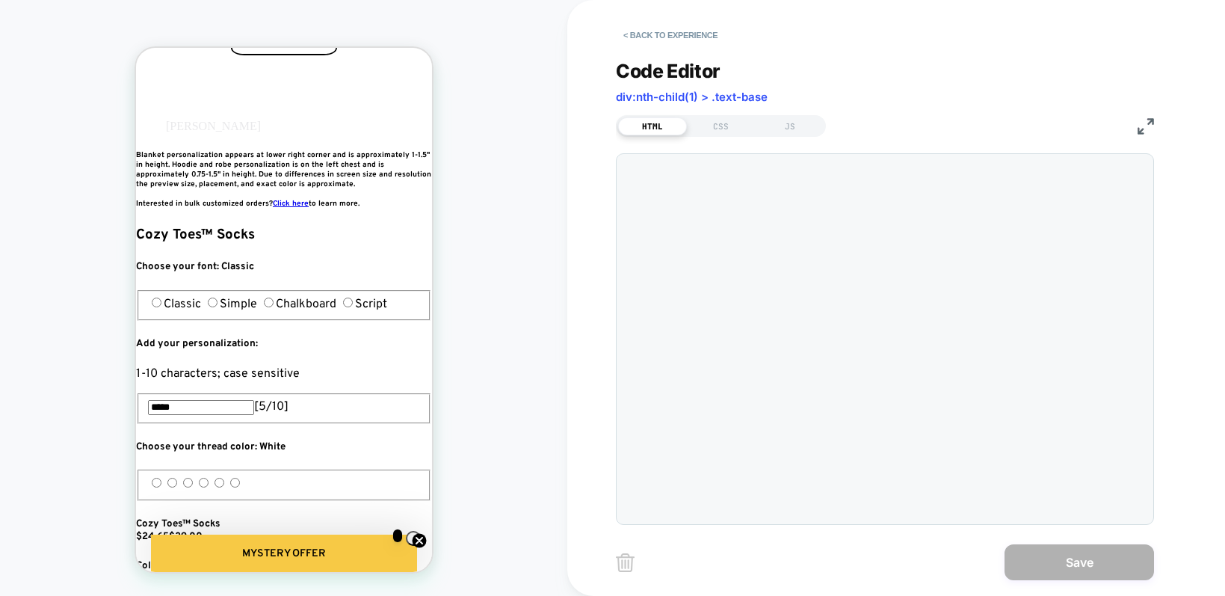
scroll to position [202, 0]
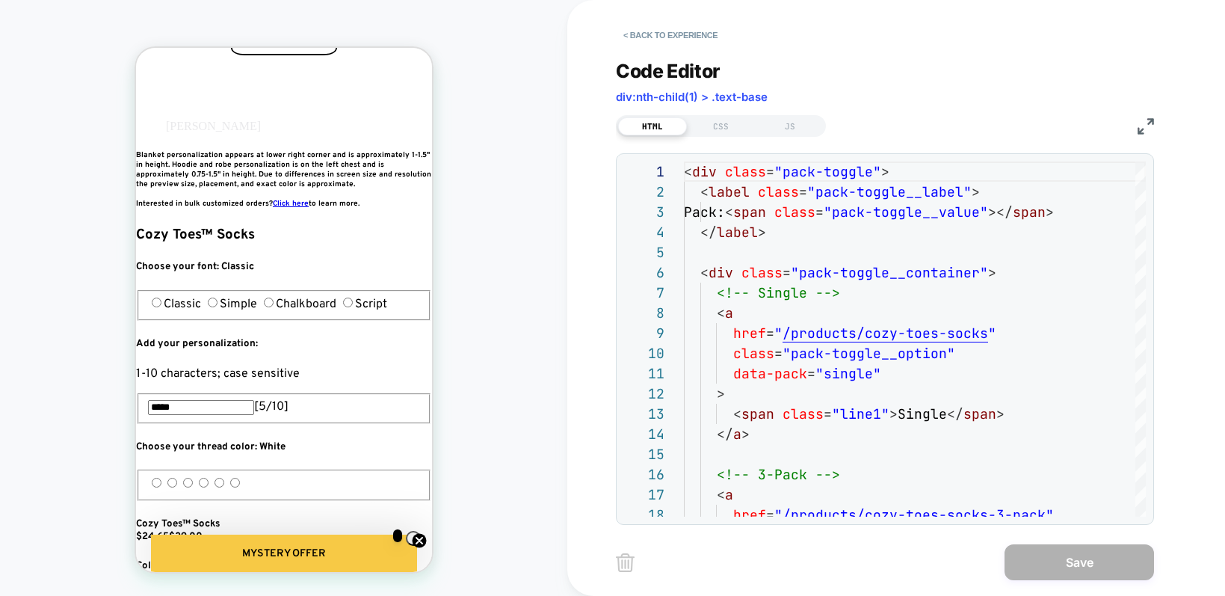
click at [637, 16] on div "< Back to experience" at bounding box center [945, 22] width 658 height 45
click at [637, 21] on div "< Back to experience" at bounding box center [945, 22] width 658 height 45
click at [637, 30] on button "< Back to experience" at bounding box center [670, 35] width 109 height 24
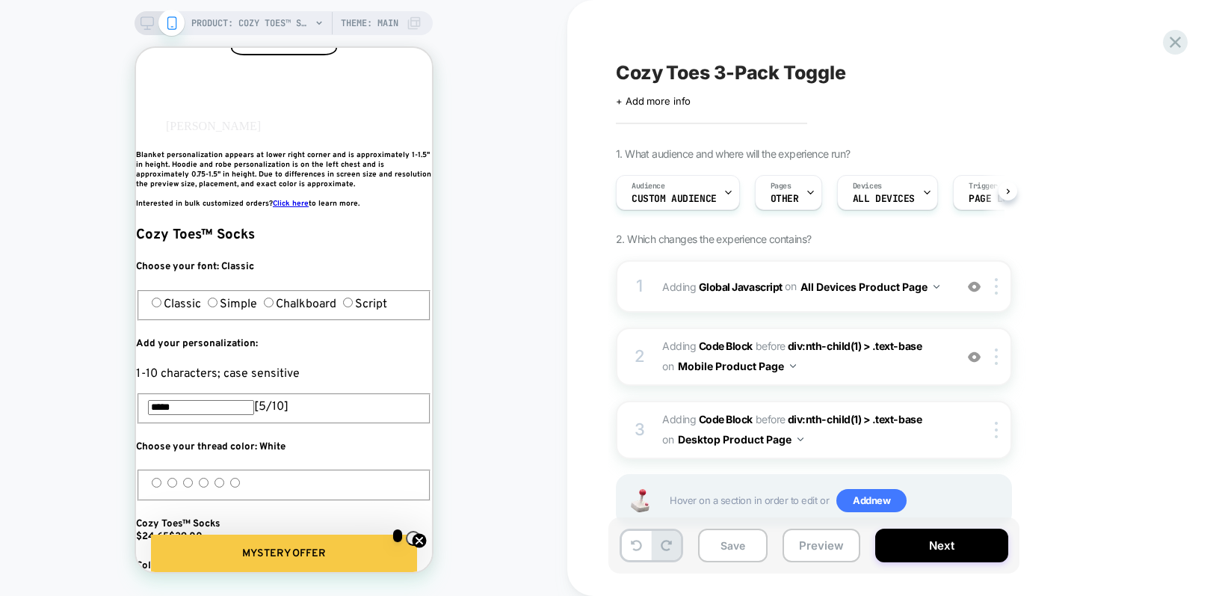
scroll to position [0, 1]
click at [998, 361] on img at bounding box center [996, 356] width 3 height 16
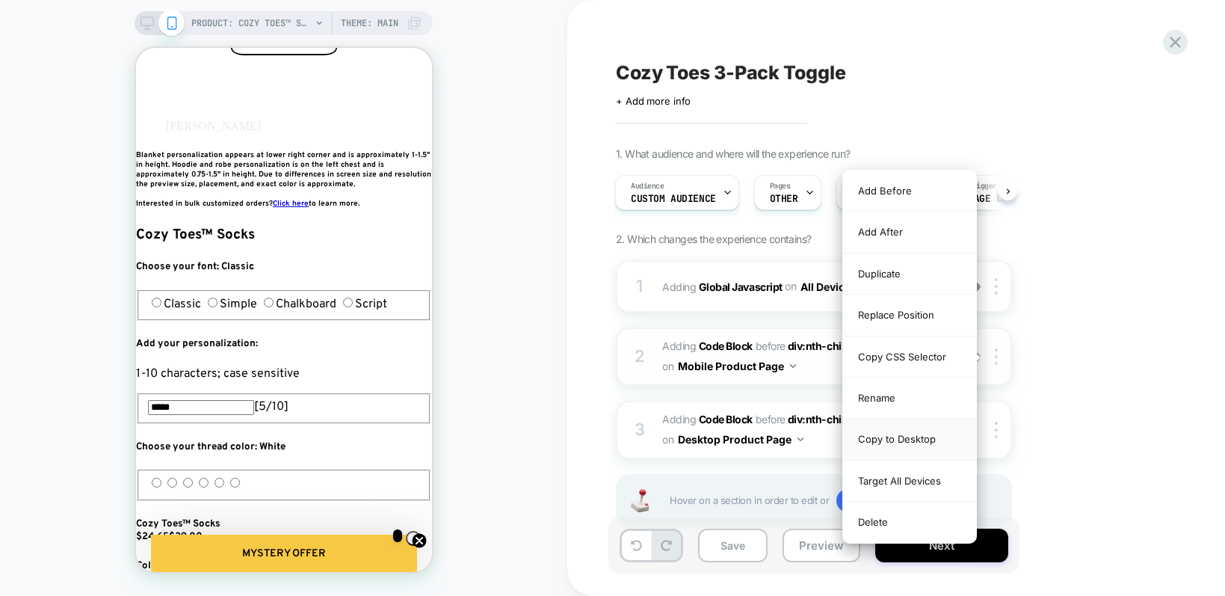
click at [929, 436] on div "Copy to Desktop" at bounding box center [909, 439] width 133 height 41
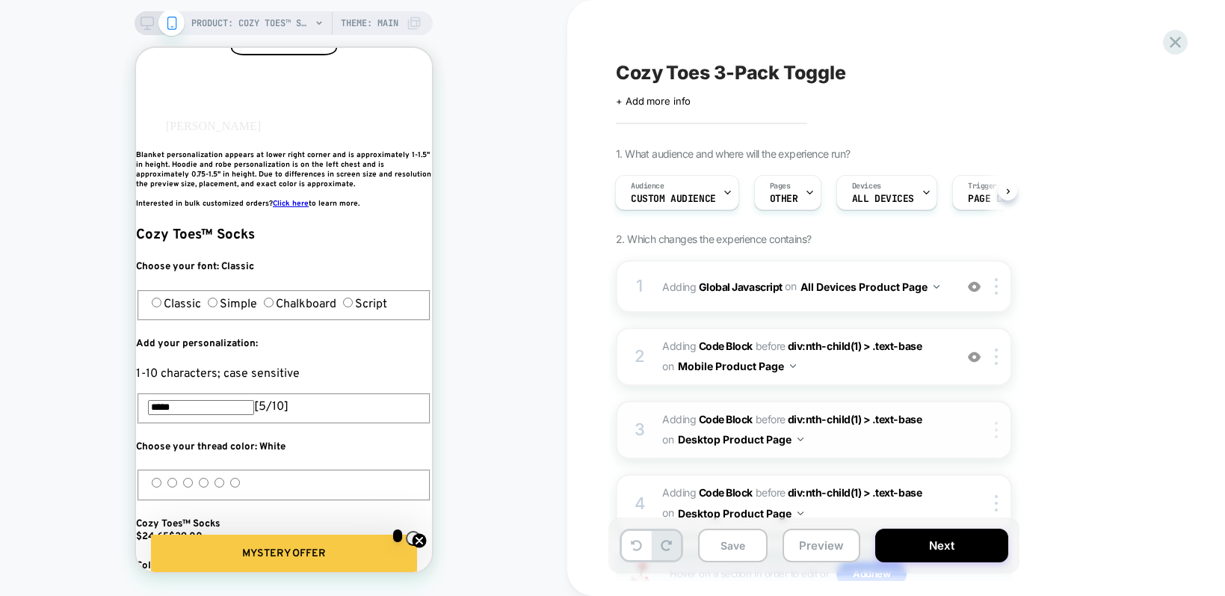
scroll to position [0, 0]
click at [996, 431] on img at bounding box center [996, 430] width 3 height 16
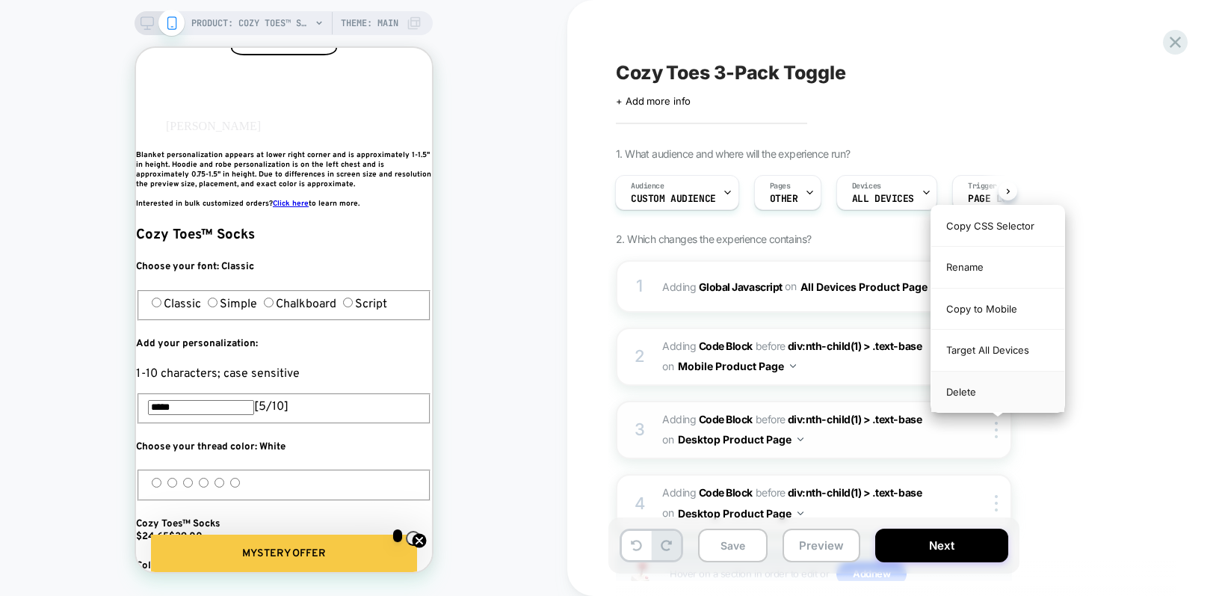
click at [975, 397] on div "Delete" at bounding box center [997, 392] width 133 height 40
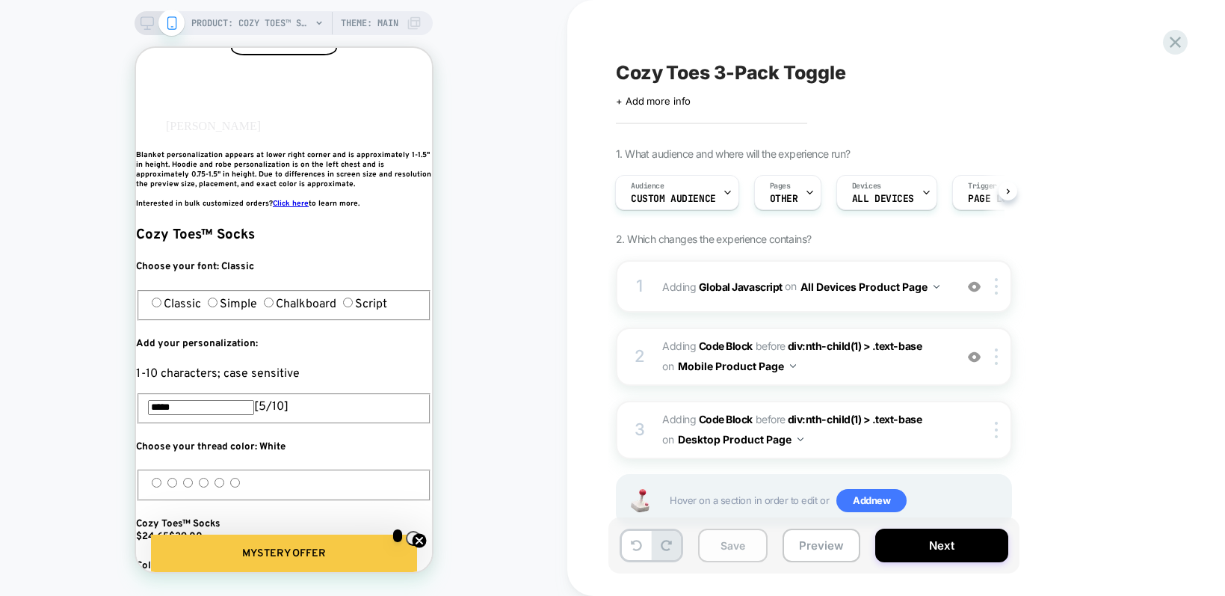
click at [755, 543] on button "Save" at bounding box center [733, 545] width 70 height 34
click at [804, 546] on button "Preview" at bounding box center [822, 545] width 78 height 34
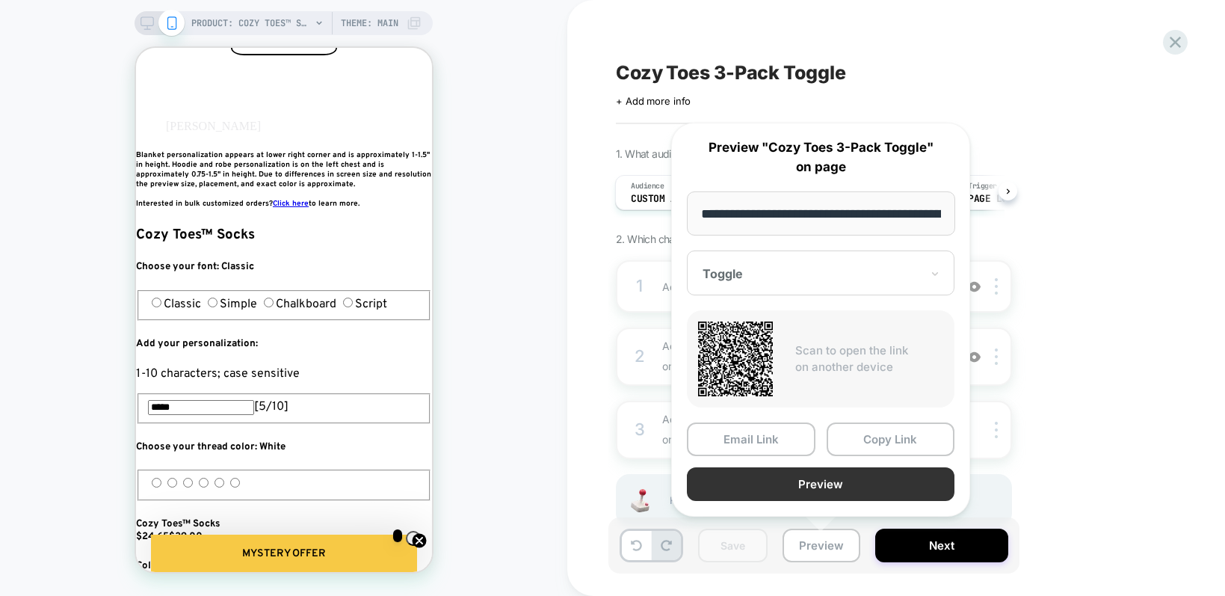
click at [845, 475] on button "Preview" at bounding box center [821, 484] width 268 height 34
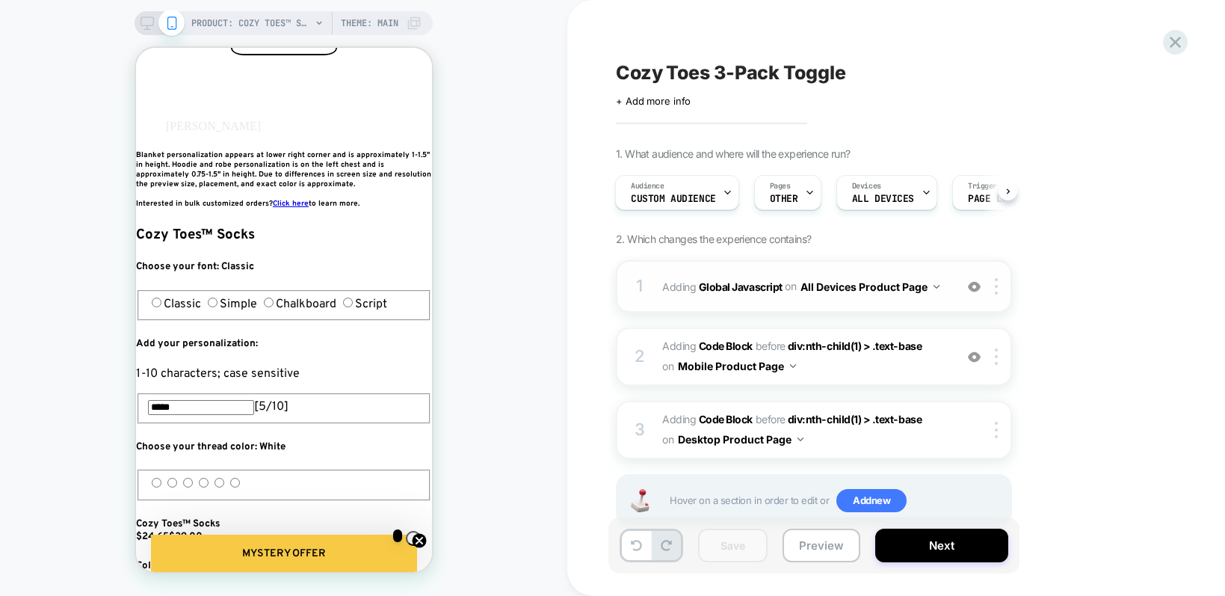
click at [698, 300] on div "1 Adding Global Javascript on All Devices Product Page Add Before Add After Tar…" at bounding box center [814, 286] width 396 height 52
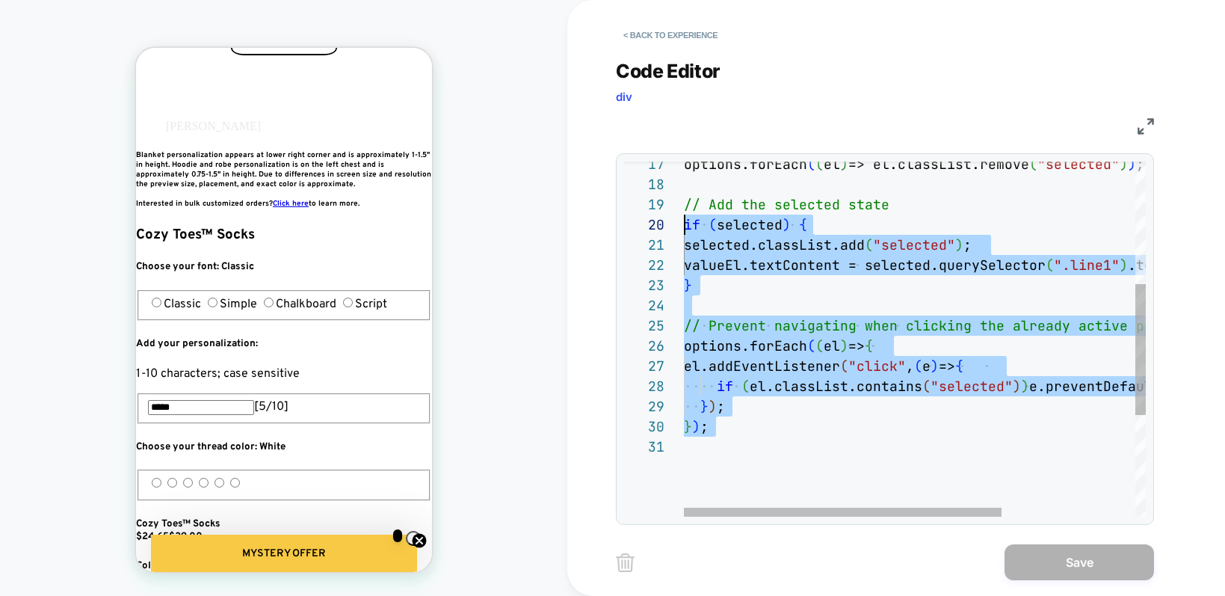
scroll to position [81, 0]
type textarea "**********"
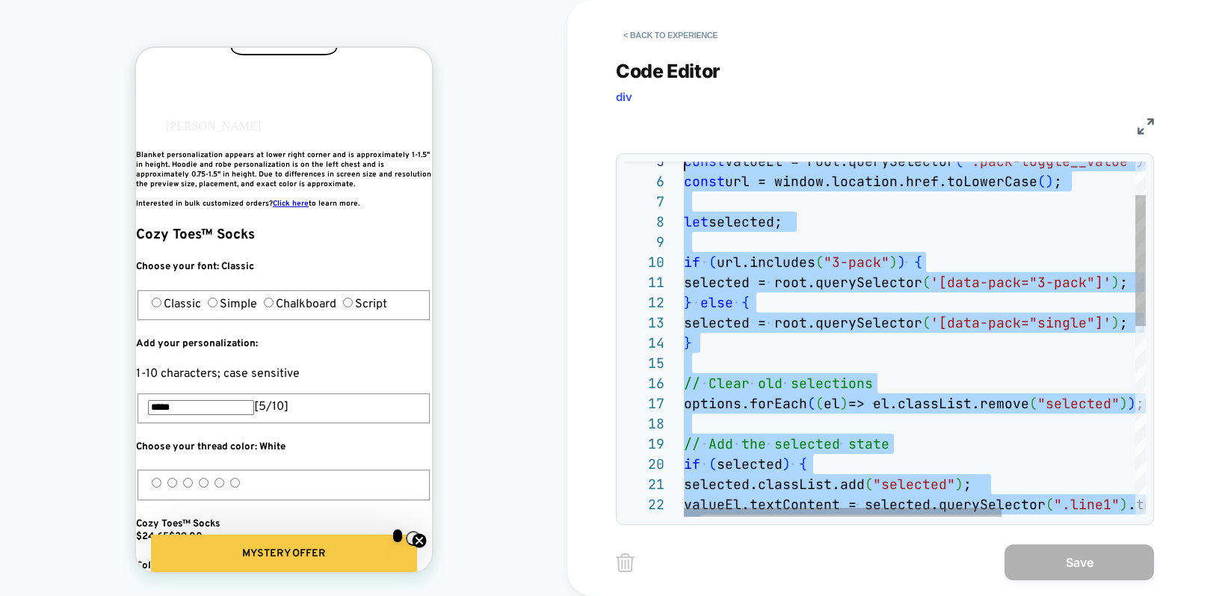
scroll to position [0, 0]
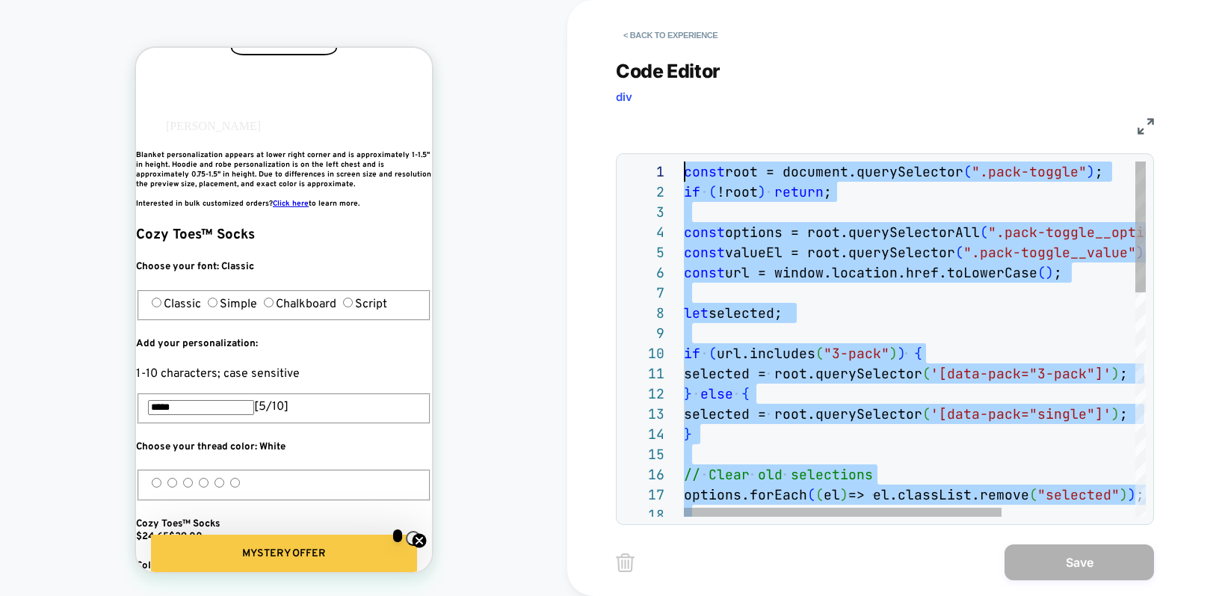
drag, startPoint x: 750, startPoint y: 438, endPoint x: 665, endPoint y: 37, distance: 410.5
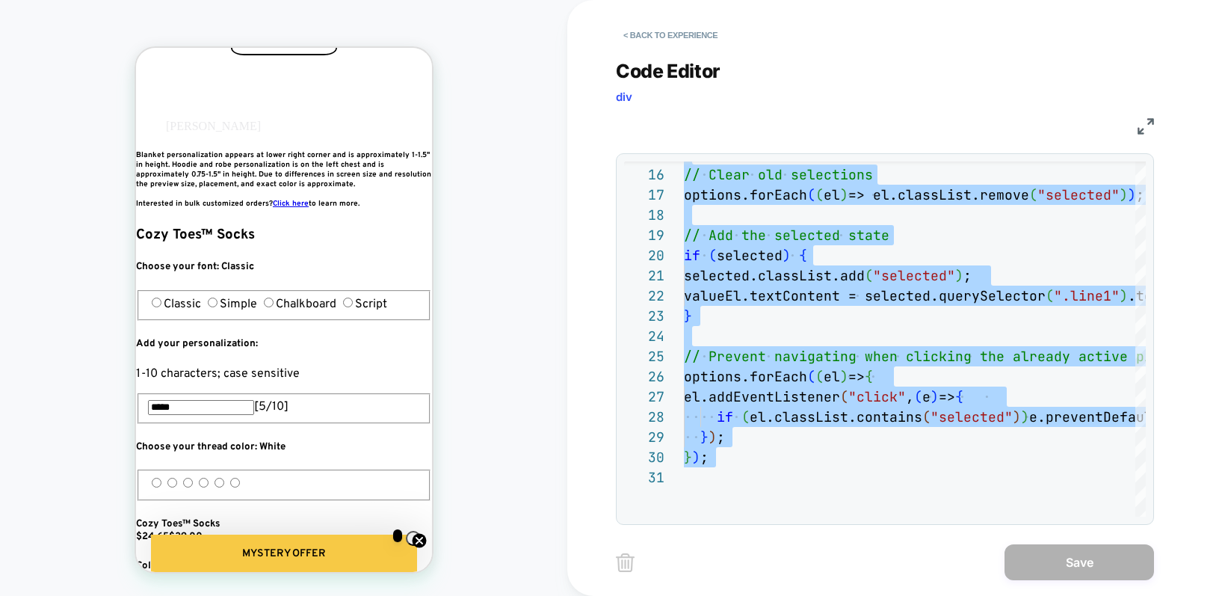
scroll to position [0, 272]
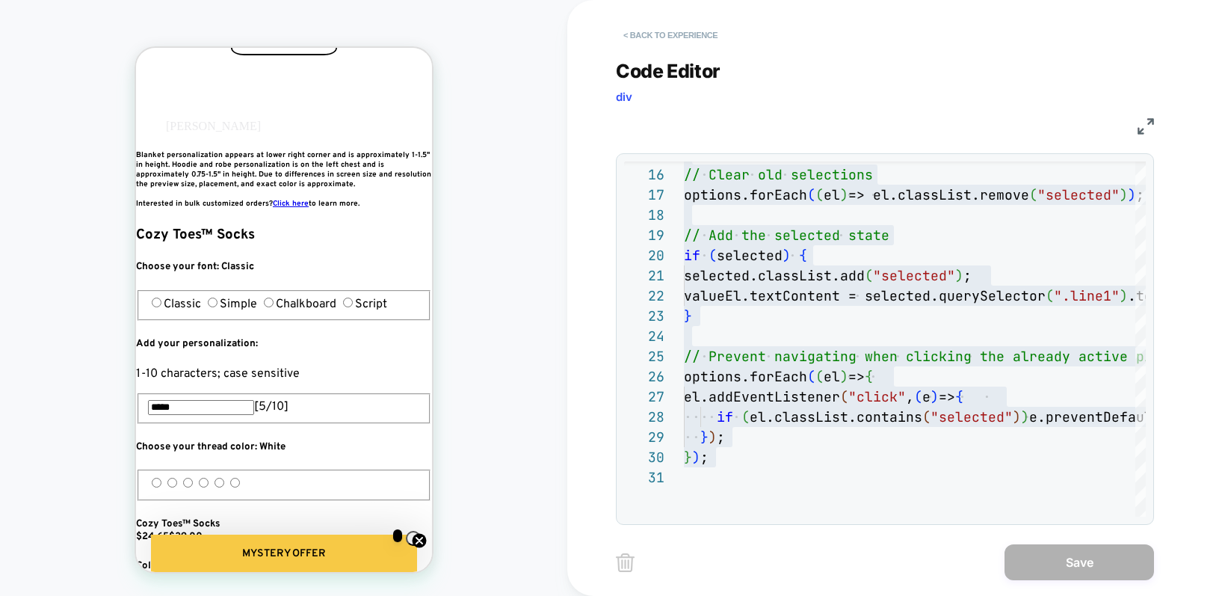
click at [647, 31] on button "< Back to experience" at bounding box center [670, 35] width 109 height 24
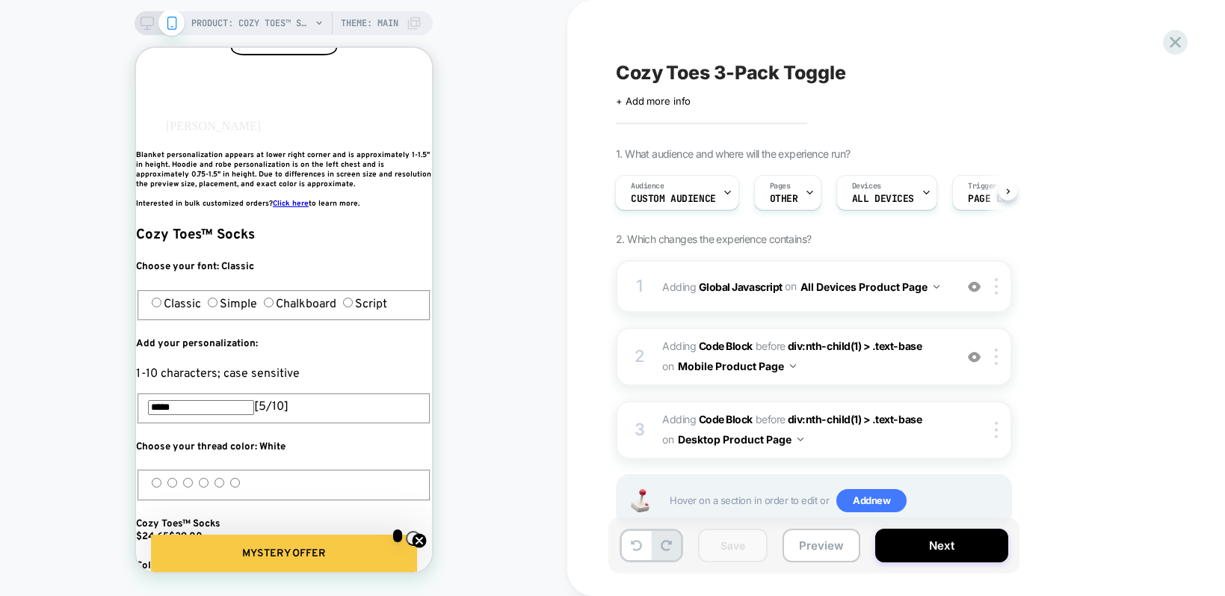
scroll to position [1, 0]
click at [856, 365] on span "Adding Code Block BEFORE div:nth-child(1) > .text-base div:nth-child(1) > .text…" at bounding box center [804, 355] width 285 height 40
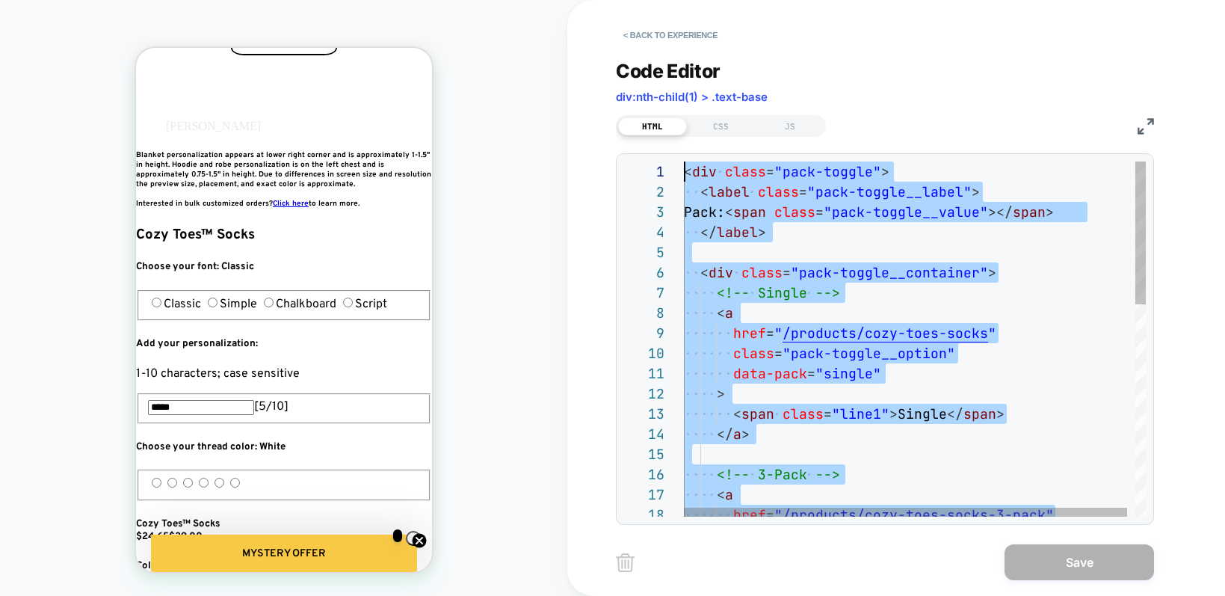
scroll to position [0, 0]
drag, startPoint x: 833, startPoint y: 474, endPoint x: 535, endPoint y: -284, distance: 814.3
type textarea "**********"
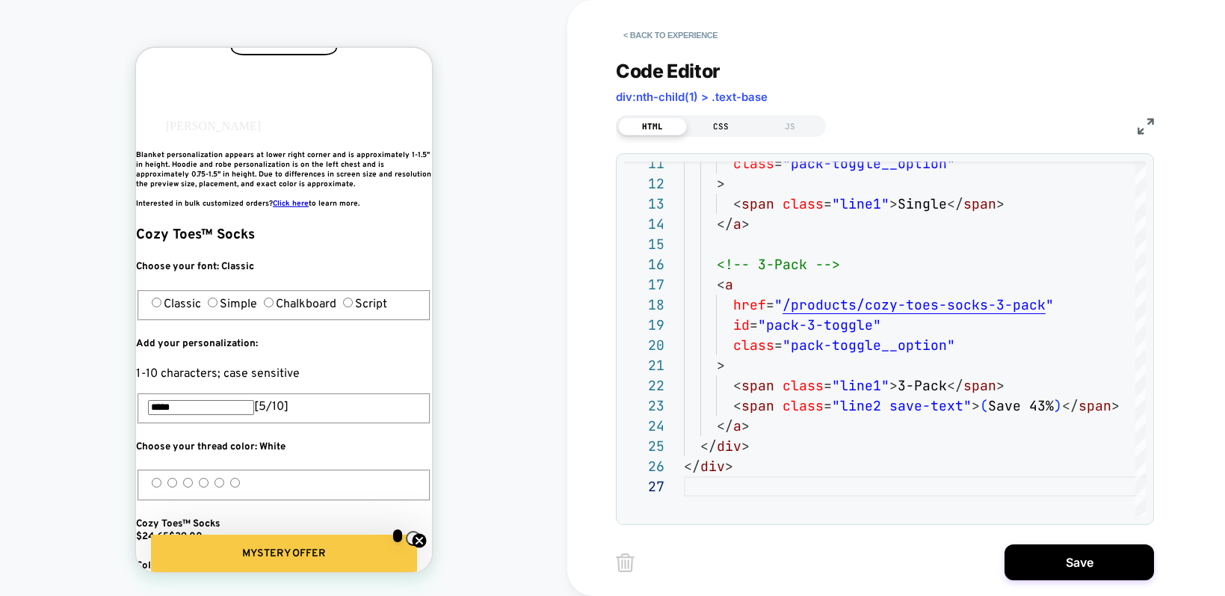
click at [712, 131] on div "CSS" at bounding box center [721, 126] width 69 height 18
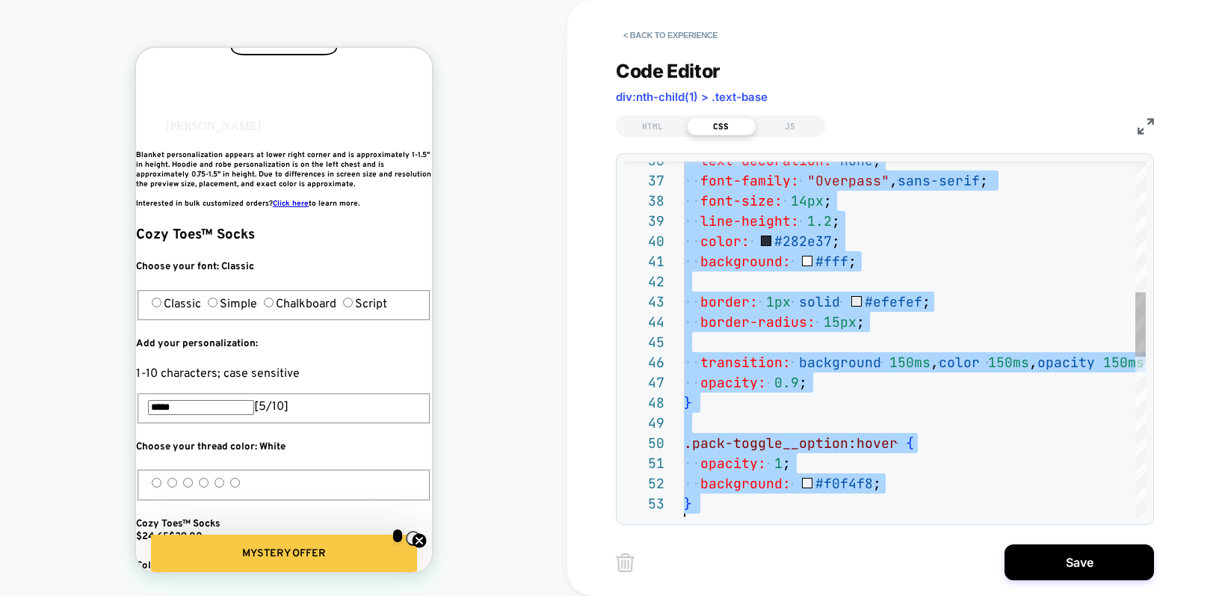
scroll to position [0, 0]
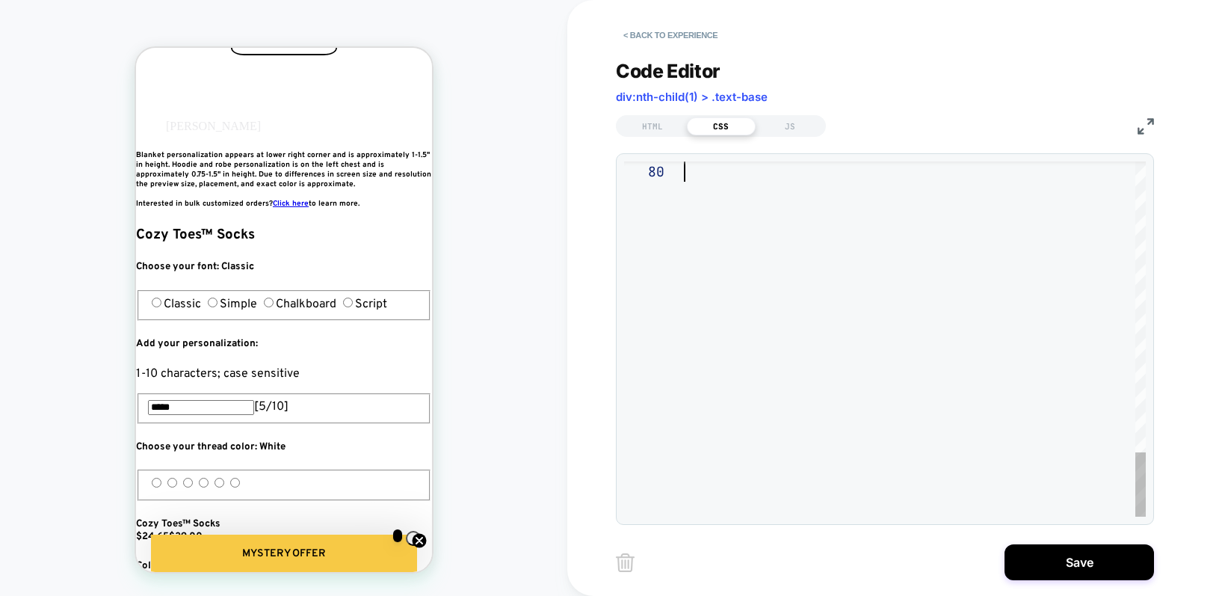
drag, startPoint x: 689, startPoint y: 206, endPoint x: 804, endPoint y: 608, distance: 419.0
type textarea "**********"
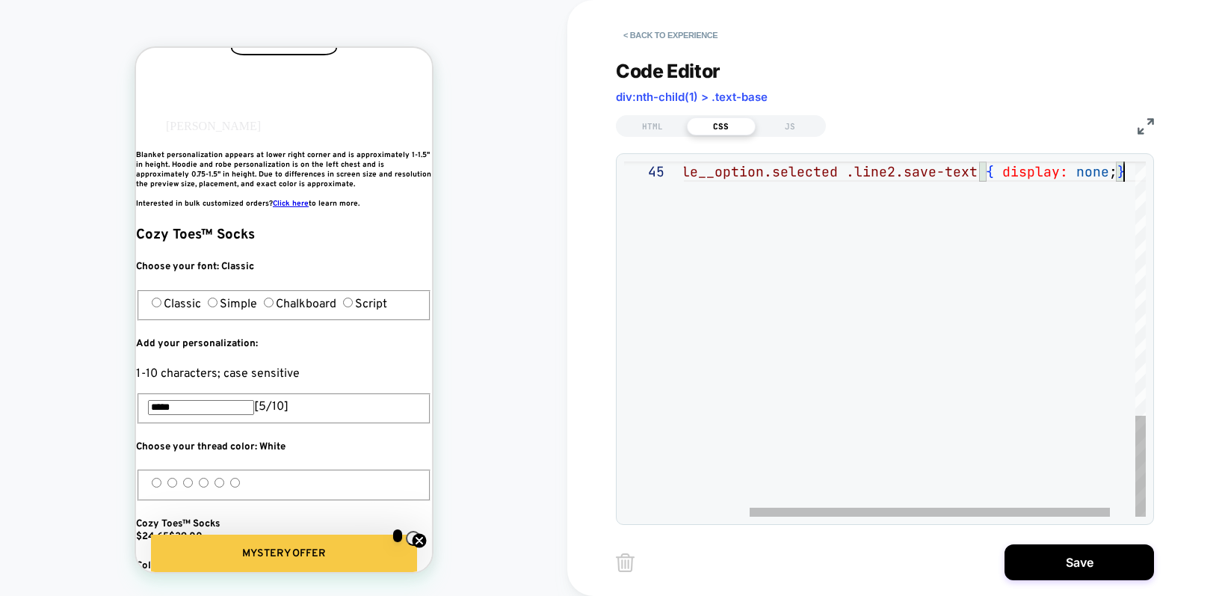
scroll to position [81, 525]
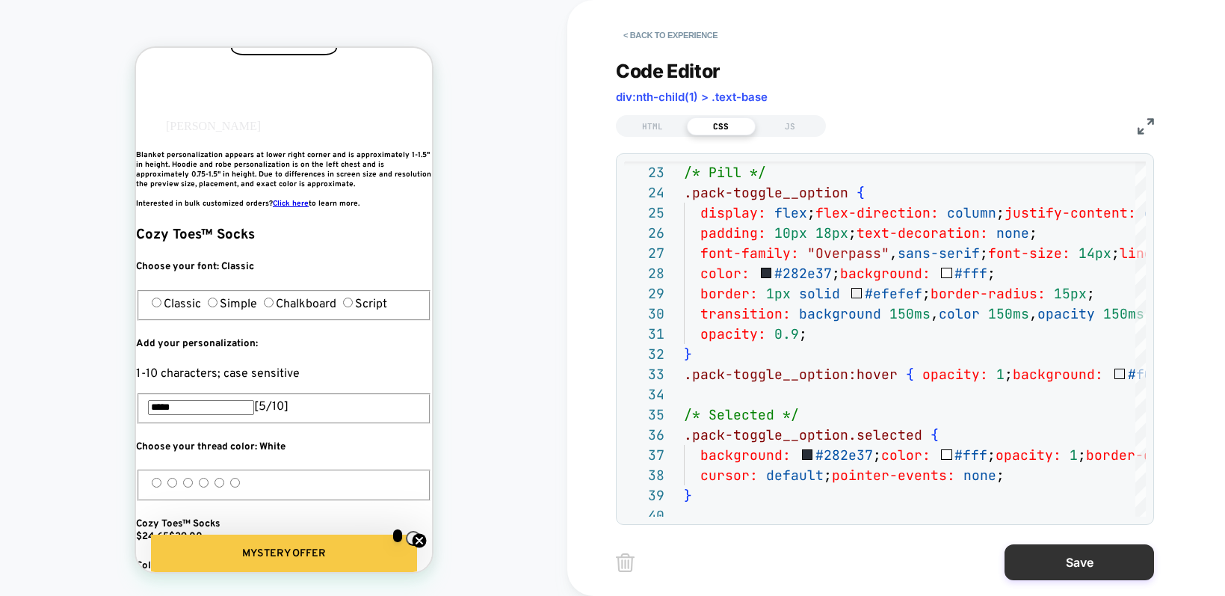
click at [1041, 567] on button "Save" at bounding box center [1079, 562] width 149 height 36
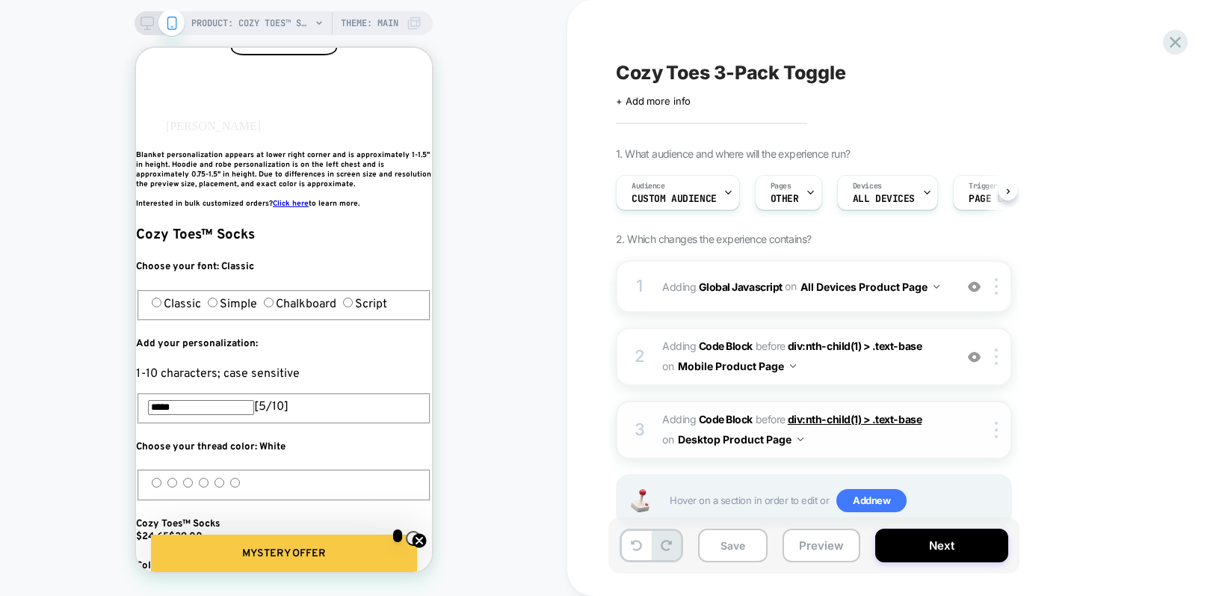
scroll to position [0, 1]
click at [832, 304] on div "1 Adding Global Javascript on All Devices Product Page Add Before Add After Tar…" at bounding box center [814, 286] width 396 height 52
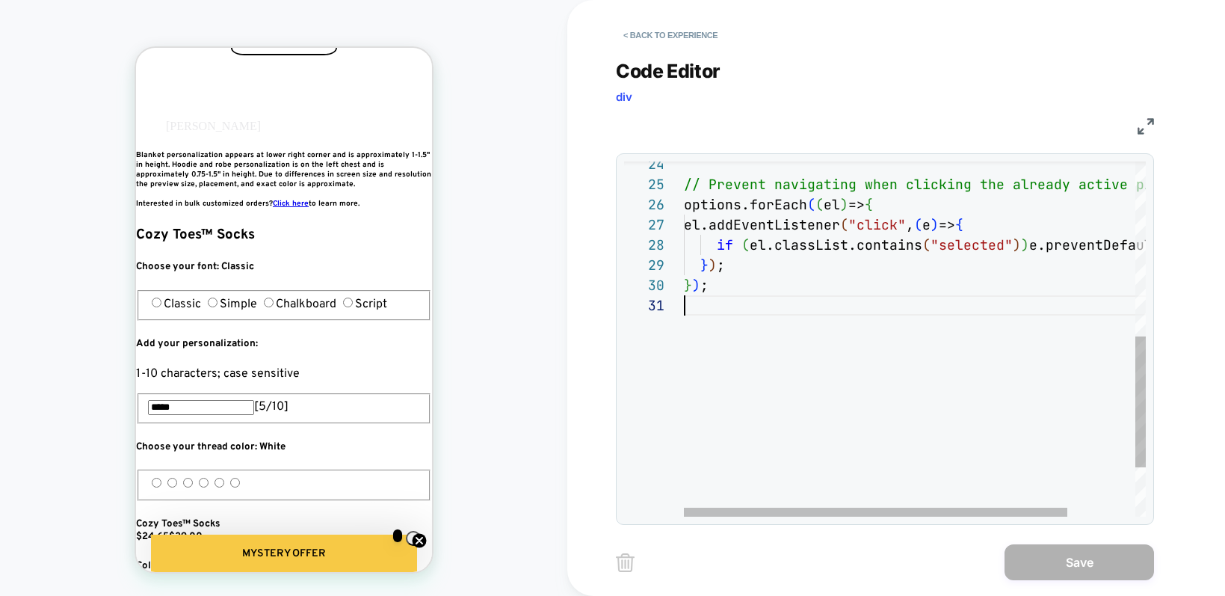
scroll to position [0, 0]
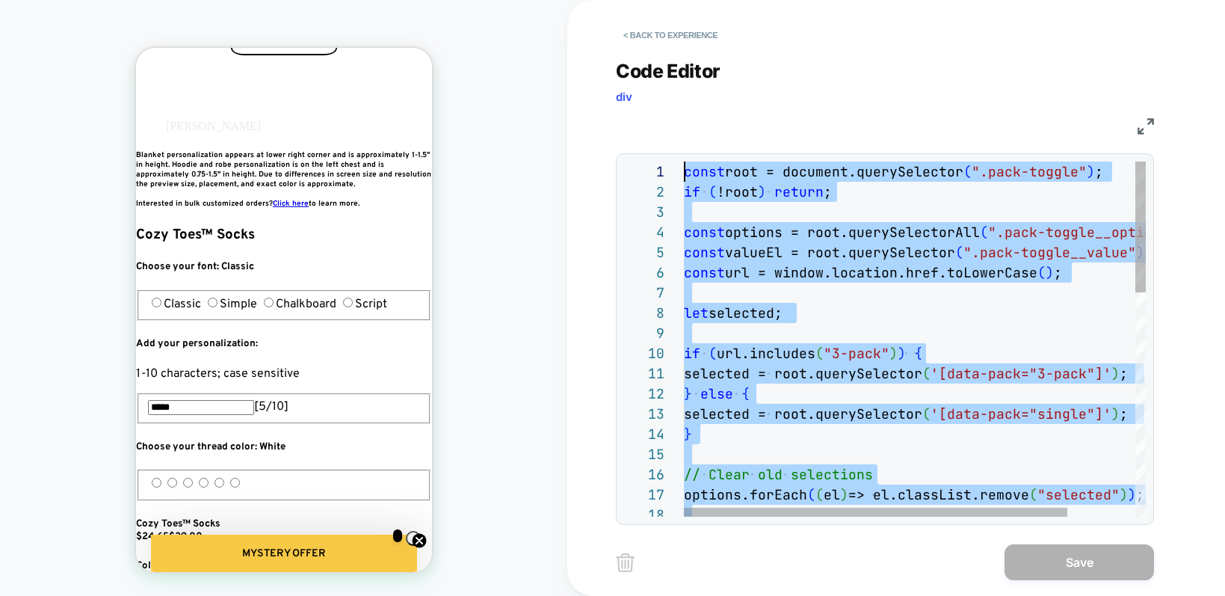
drag, startPoint x: 767, startPoint y: 316, endPoint x: 535, endPoint y: -140, distance: 511.5
click at [535, 0] on html "PRODUCT: Cozy Toes™ Socks PRODUCT: Cozy Toes™ Socks Theme: MAIN < Back to exper…" at bounding box center [612, 298] width 1225 height 596
type textarea "**********"
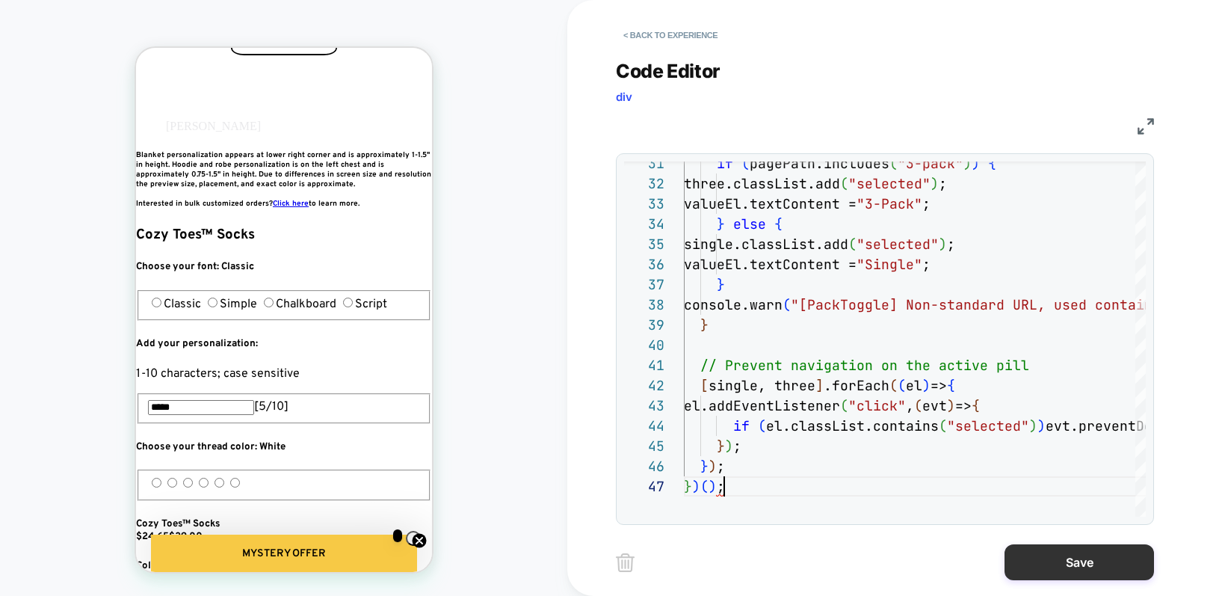
scroll to position [0, 816]
click at [1041, 552] on button "Save" at bounding box center [1079, 562] width 149 height 36
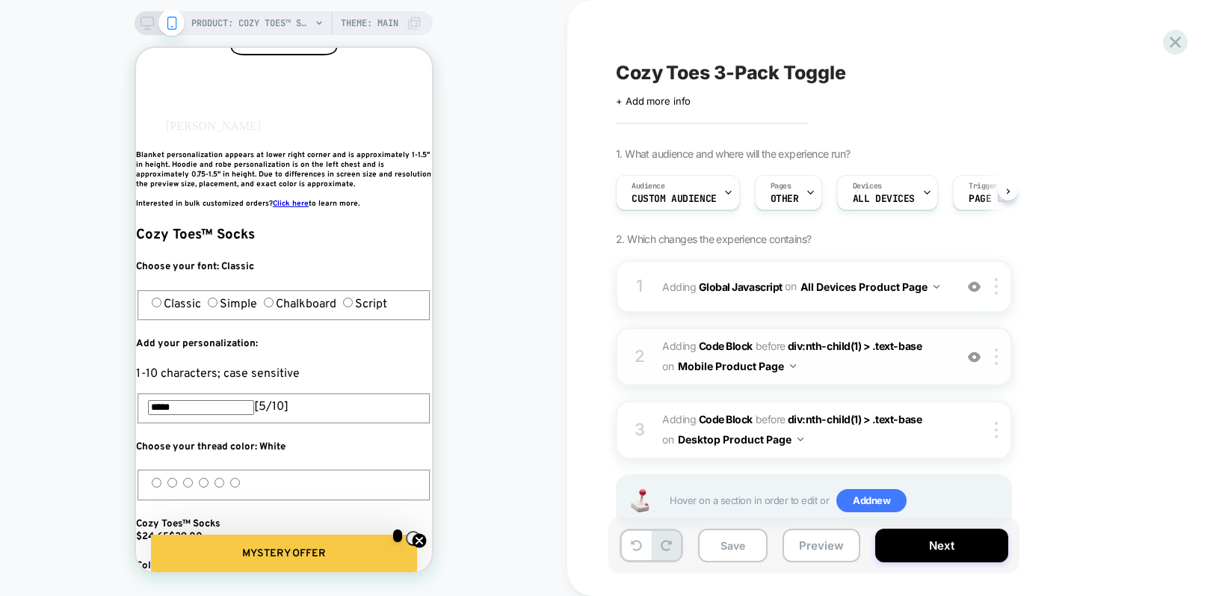
scroll to position [0, 1]
click at [1000, 361] on div at bounding box center [999, 356] width 25 height 16
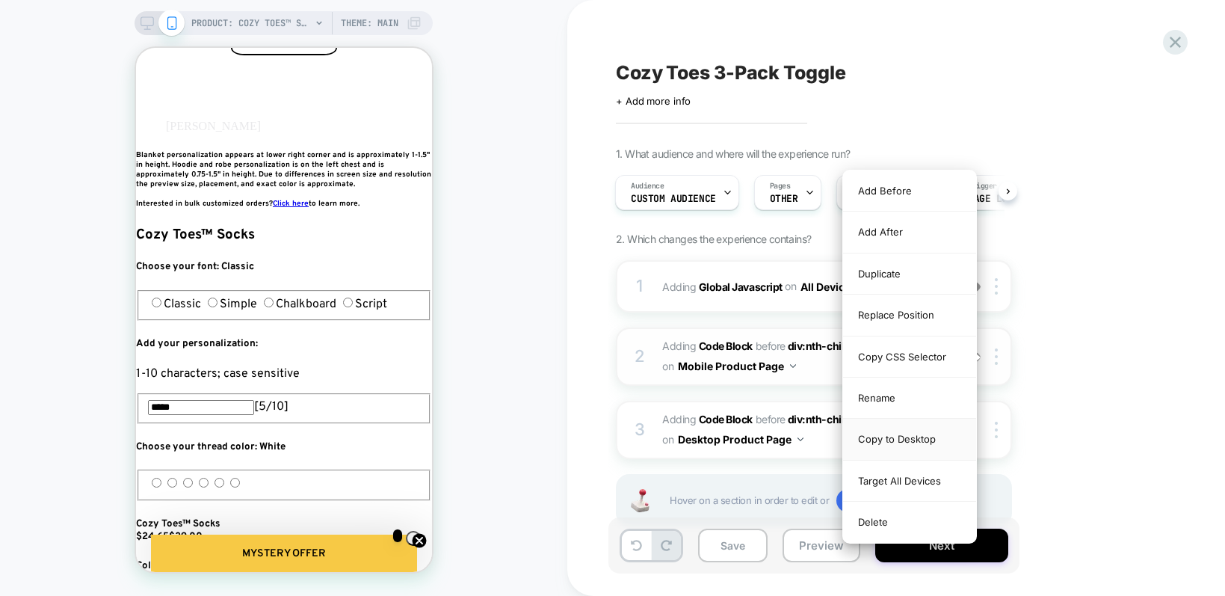
click at [933, 434] on div "Copy to Desktop" at bounding box center [909, 439] width 133 height 41
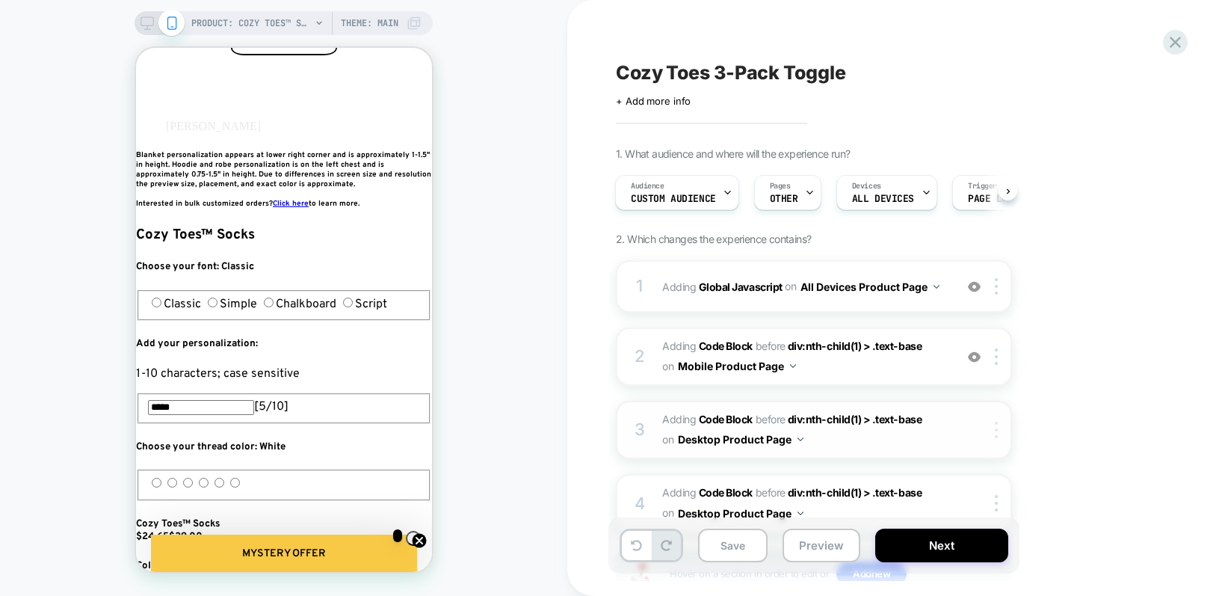
click at [990, 428] on div at bounding box center [999, 430] width 25 height 16
click at [996, 432] on img at bounding box center [996, 430] width 3 height 16
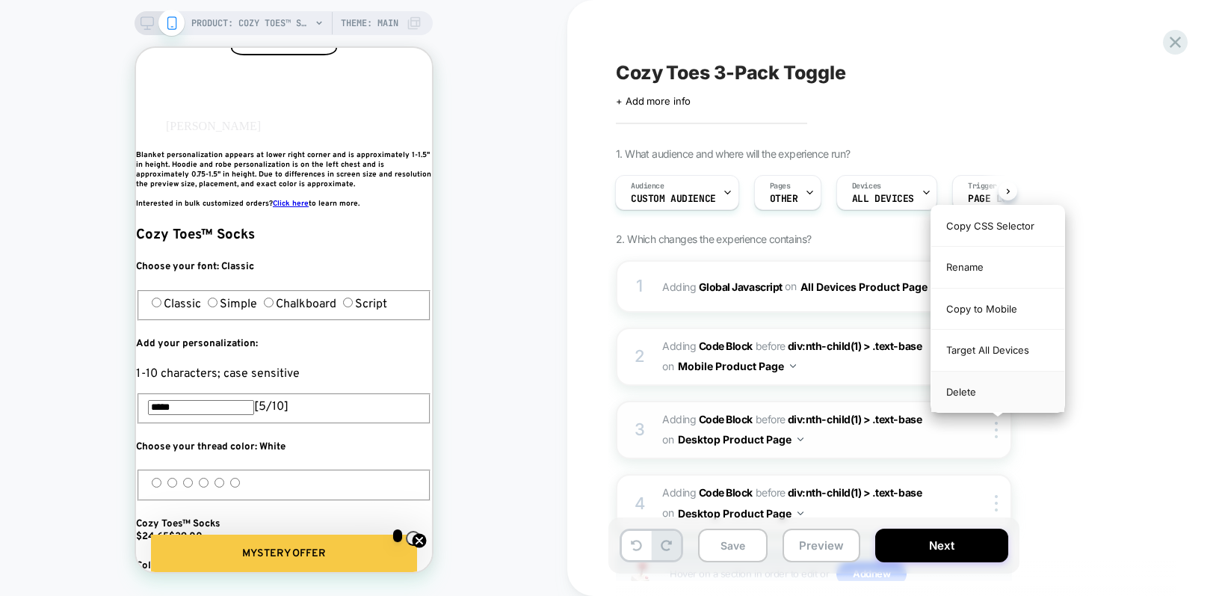
click at [982, 391] on div "Delete" at bounding box center [997, 392] width 133 height 40
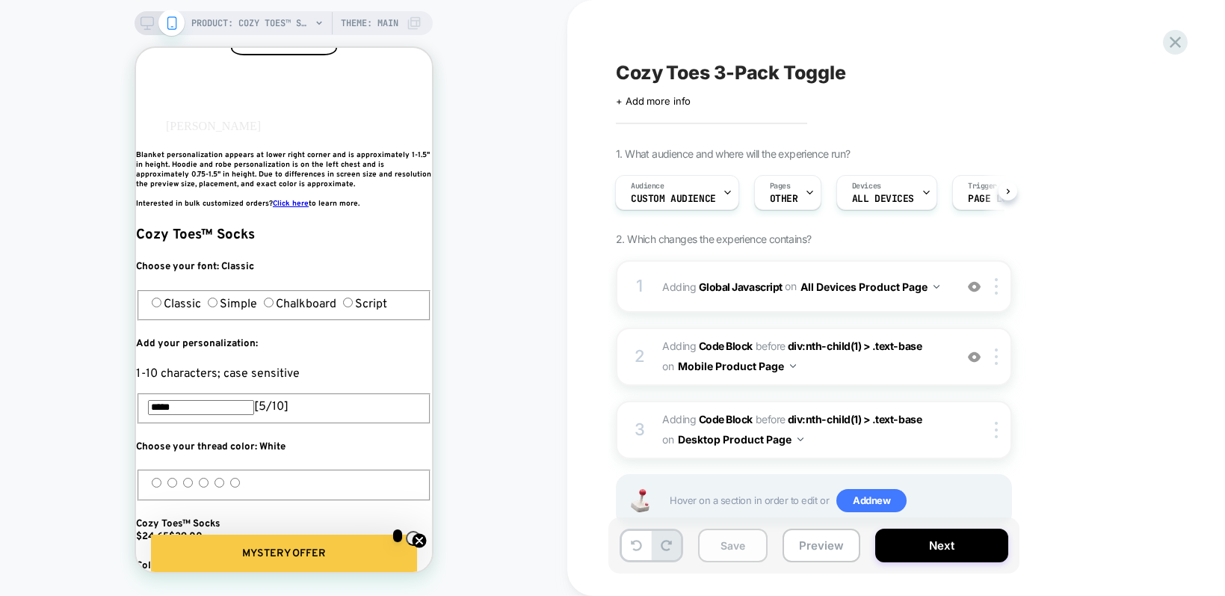
scroll to position [0, 4]
drag, startPoint x: 731, startPoint y: 540, endPoint x: 788, endPoint y: 555, distance: 58.9
click at [731, 540] on button "Save" at bounding box center [733, 545] width 70 height 34
click at [807, 551] on button "Preview" at bounding box center [822, 545] width 78 height 34
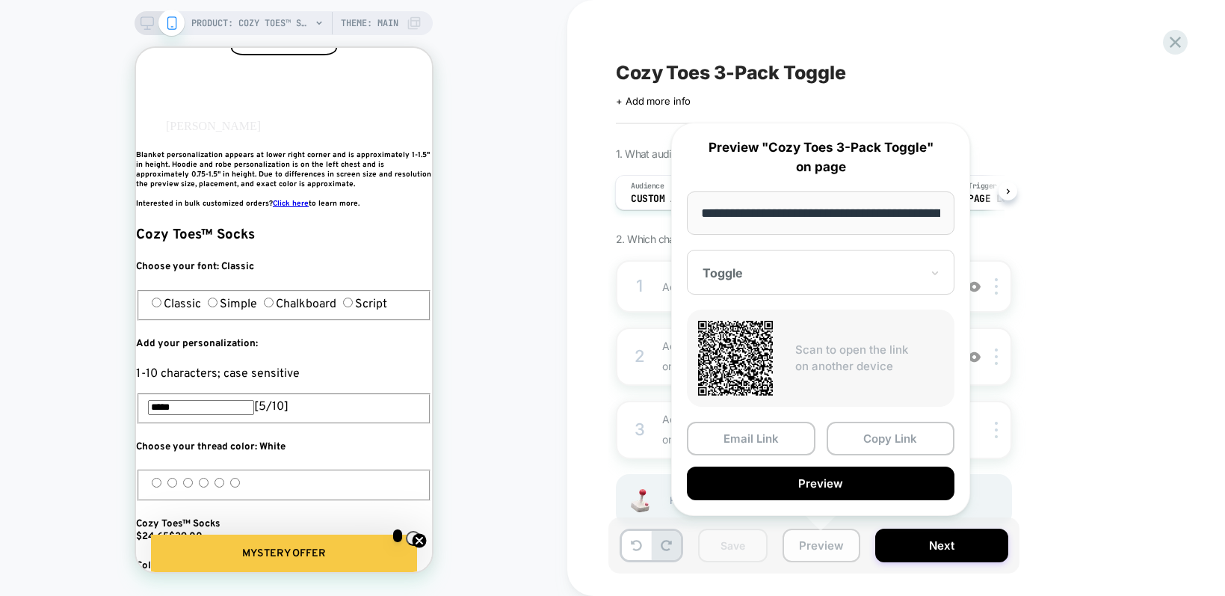
scroll to position [0, 171]
click at [852, 446] on button "Copy Link" at bounding box center [891, 439] width 129 height 34
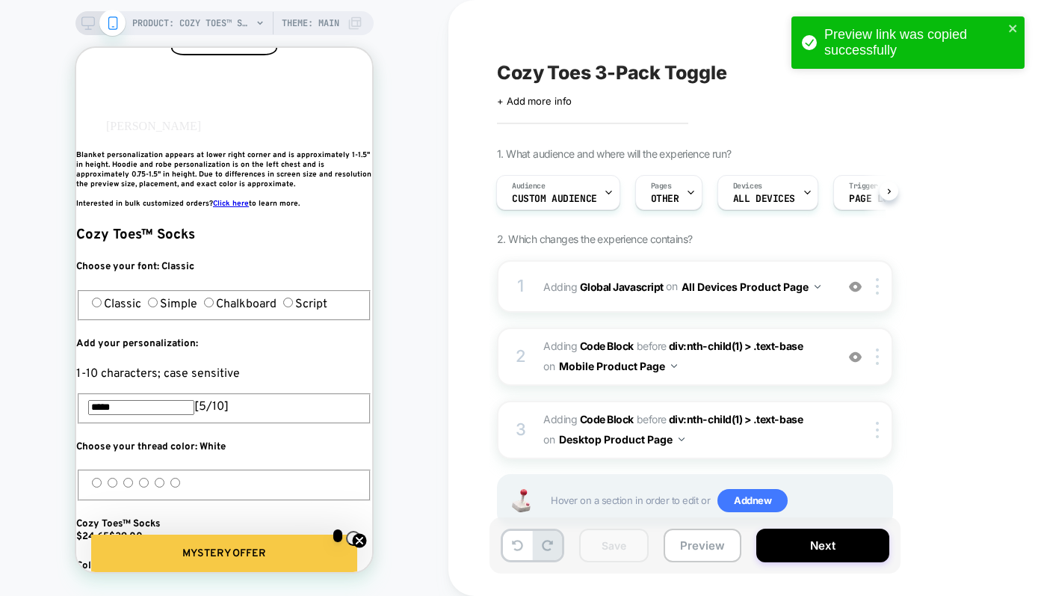
scroll to position [0, 272]
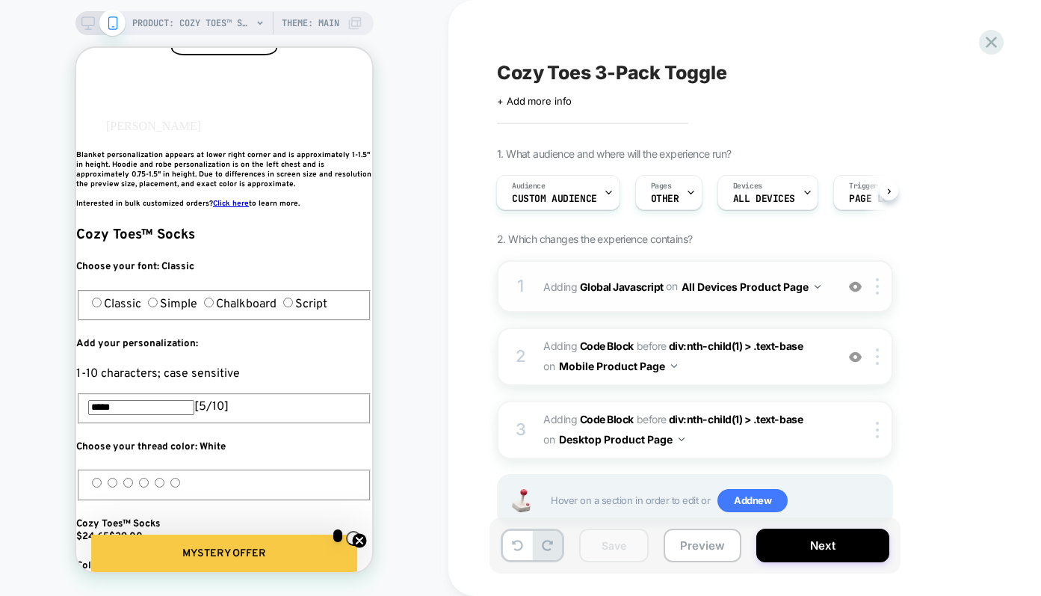
click at [797, 289] on button "All Devices Product Page" at bounding box center [751, 287] width 139 height 22
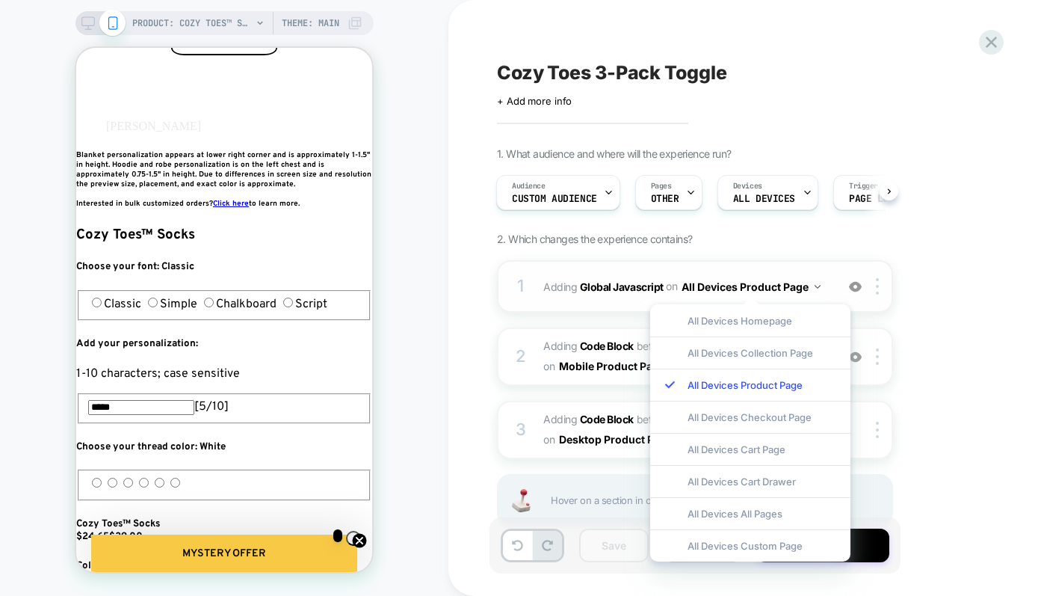
scroll to position [0, 544]
click at [796, 253] on div "1. What audience and where will the experience run? Audience Custom Audience Pa…" at bounding box center [770, 355] width 546 height 416
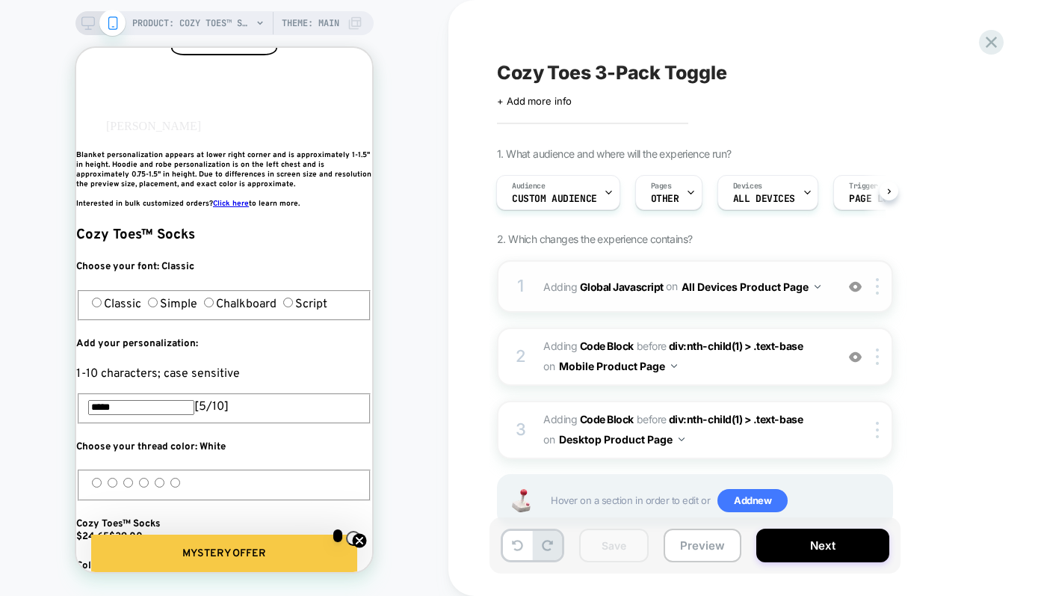
click at [802, 290] on button "All Devices Product Page" at bounding box center [751, 287] width 139 height 22
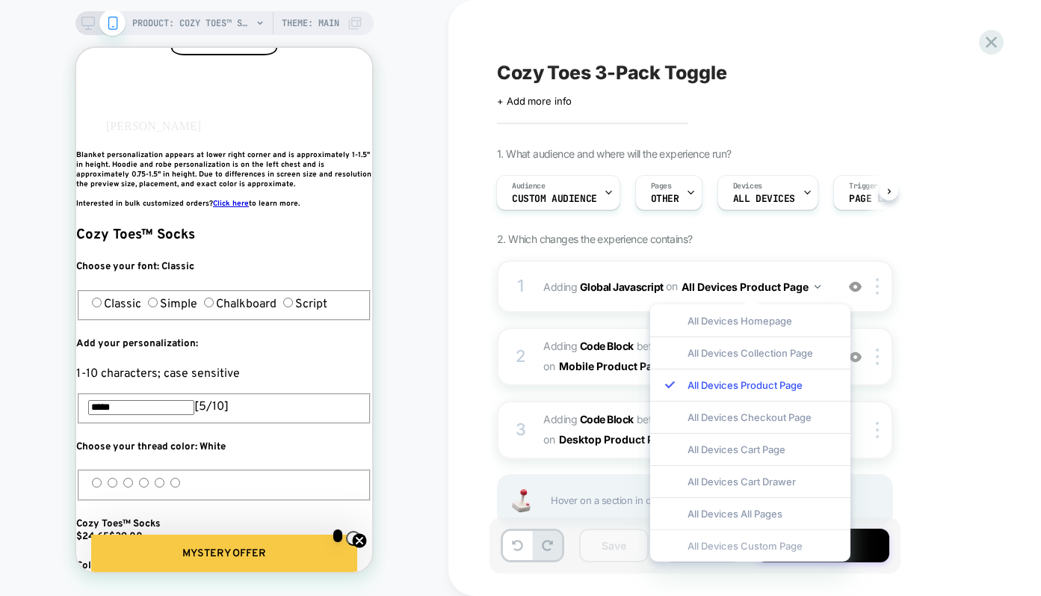
click at [774, 543] on div "All Devices Custom Page" at bounding box center [750, 545] width 200 height 32
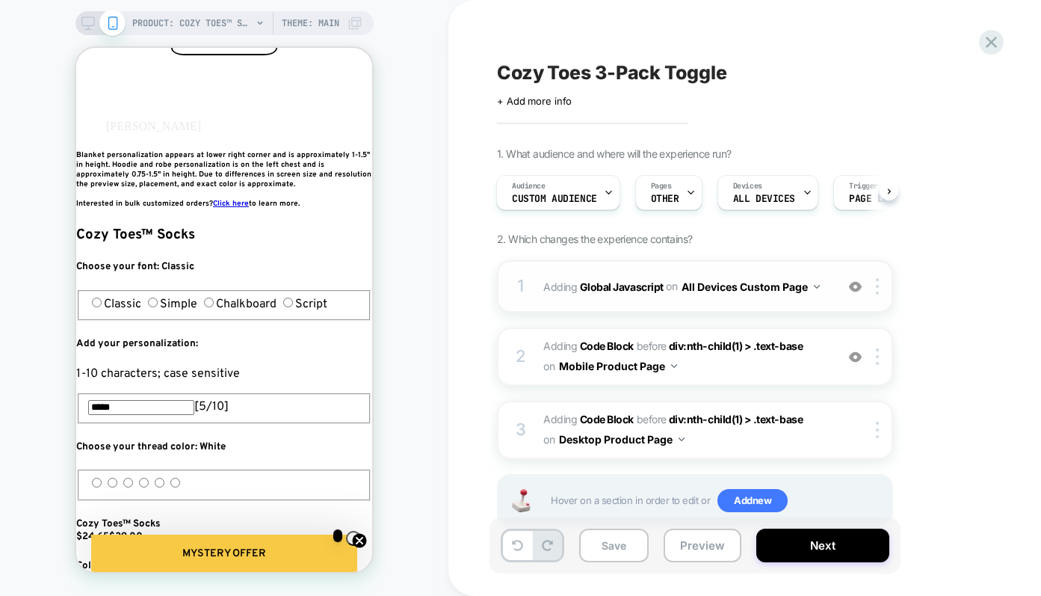
click at [783, 286] on button "All Devices Custom Page" at bounding box center [751, 287] width 138 height 22
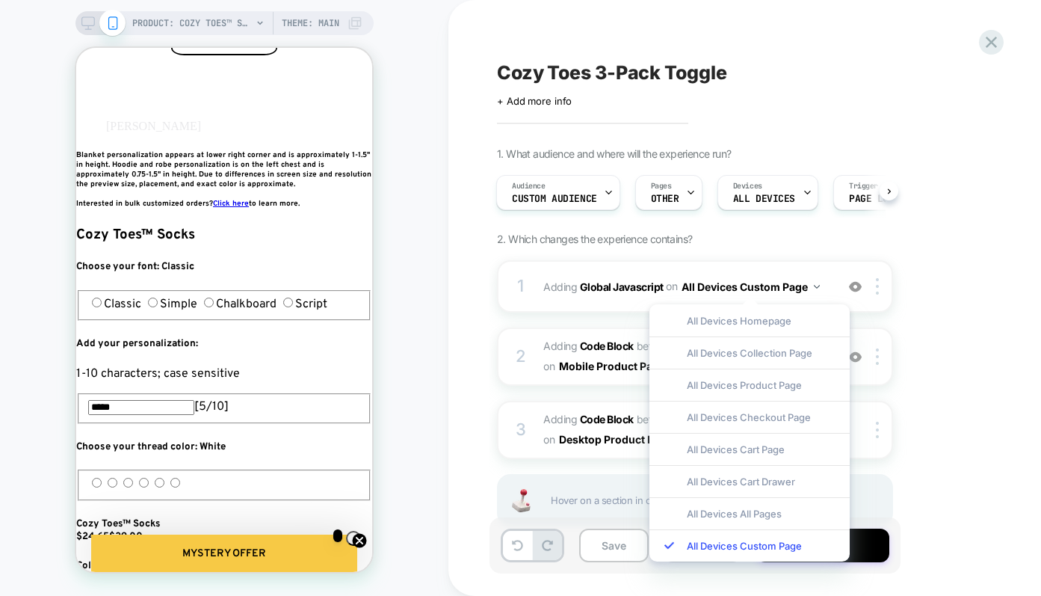
click at [775, 386] on div "All Devices Product Page" at bounding box center [750, 385] width 200 height 32
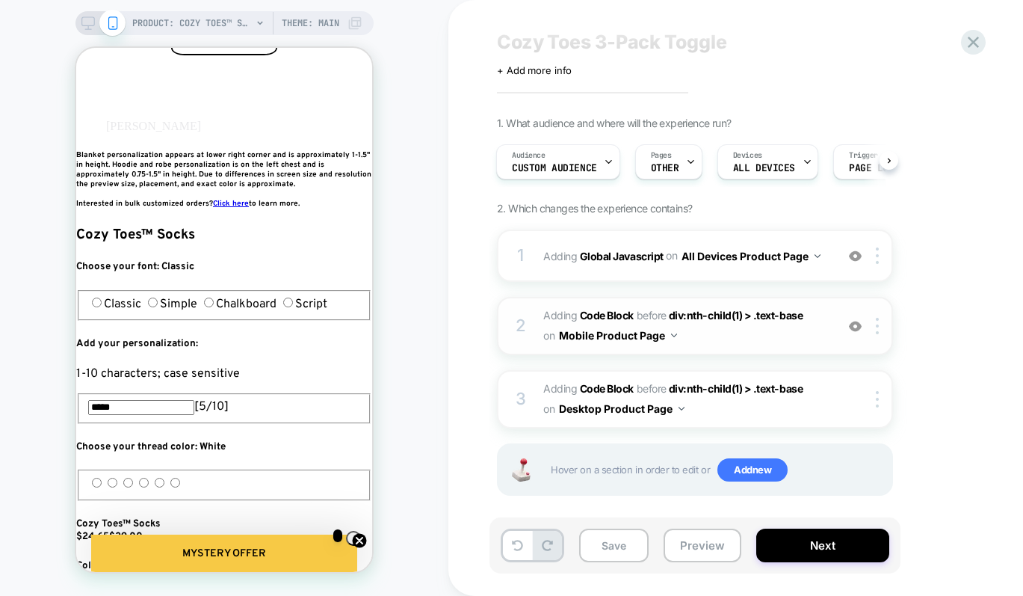
click at [712, 335] on span "Adding Code Block BEFORE div:nth-child(1) > .text-base div:nth-child(1) > .text…" at bounding box center [685, 326] width 285 height 40
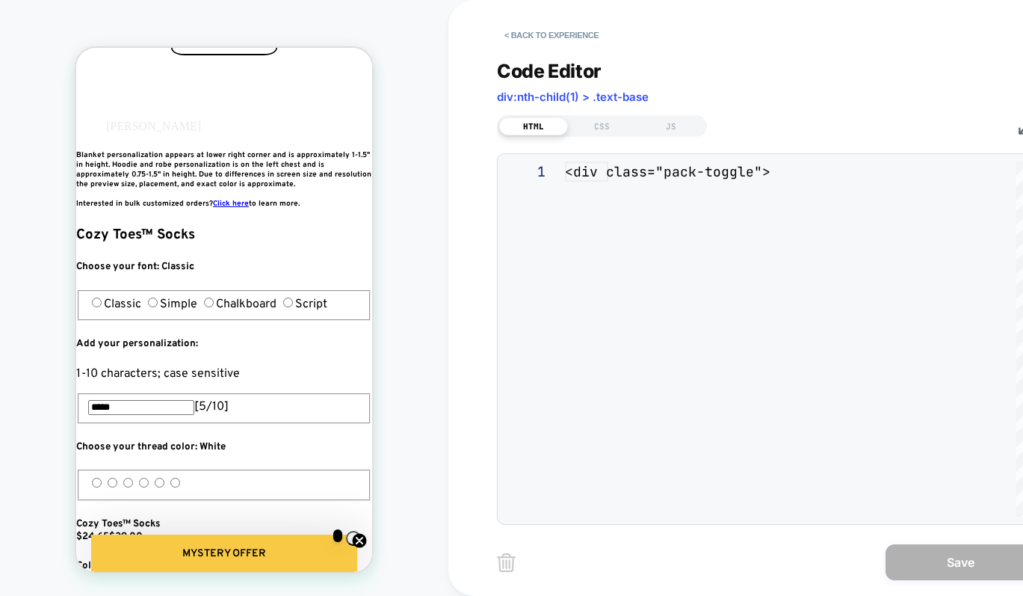
scroll to position [202, 0]
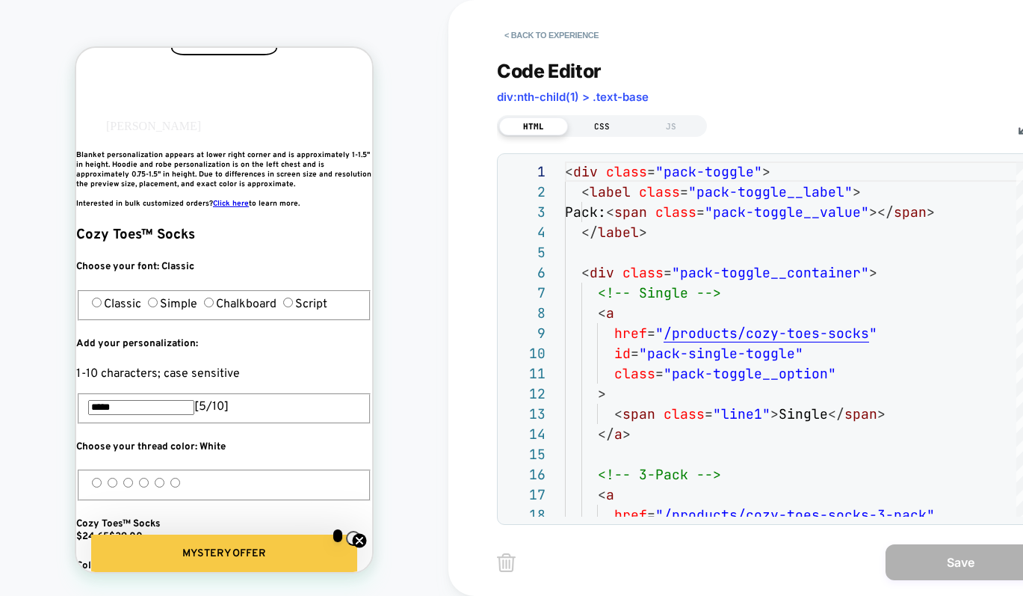
click at [603, 123] on div "CSS" at bounding box center [602, 126] width 69 height 18
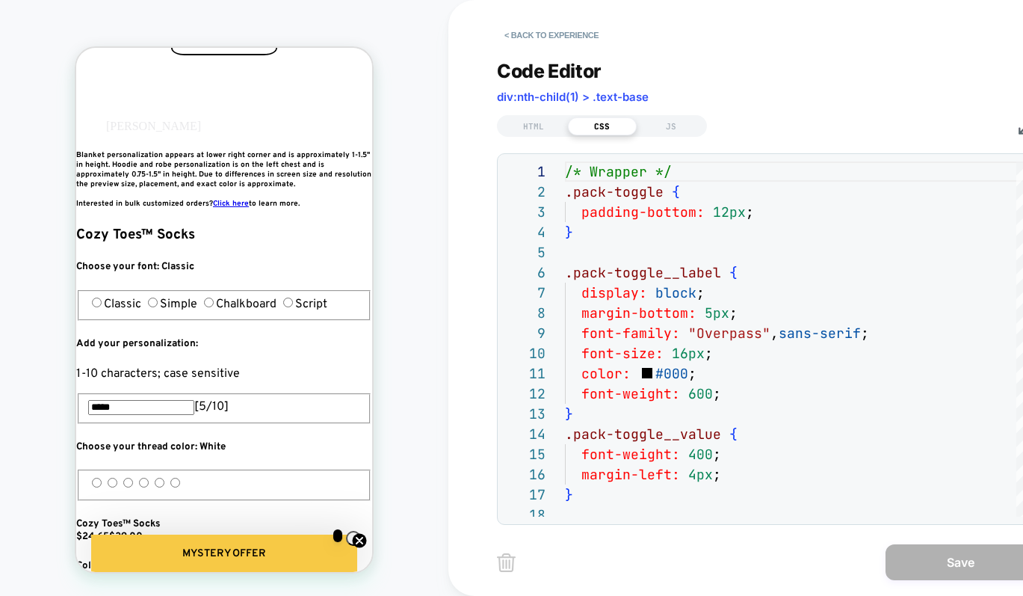
drag, startPoint x: 1018, startPoint y: 582, endPoint x: 1086, endPoint y: 666, distance: 108.5
click at [1023, 595] on html "**********" at bounding box center [511, 298] width 1023 height 596
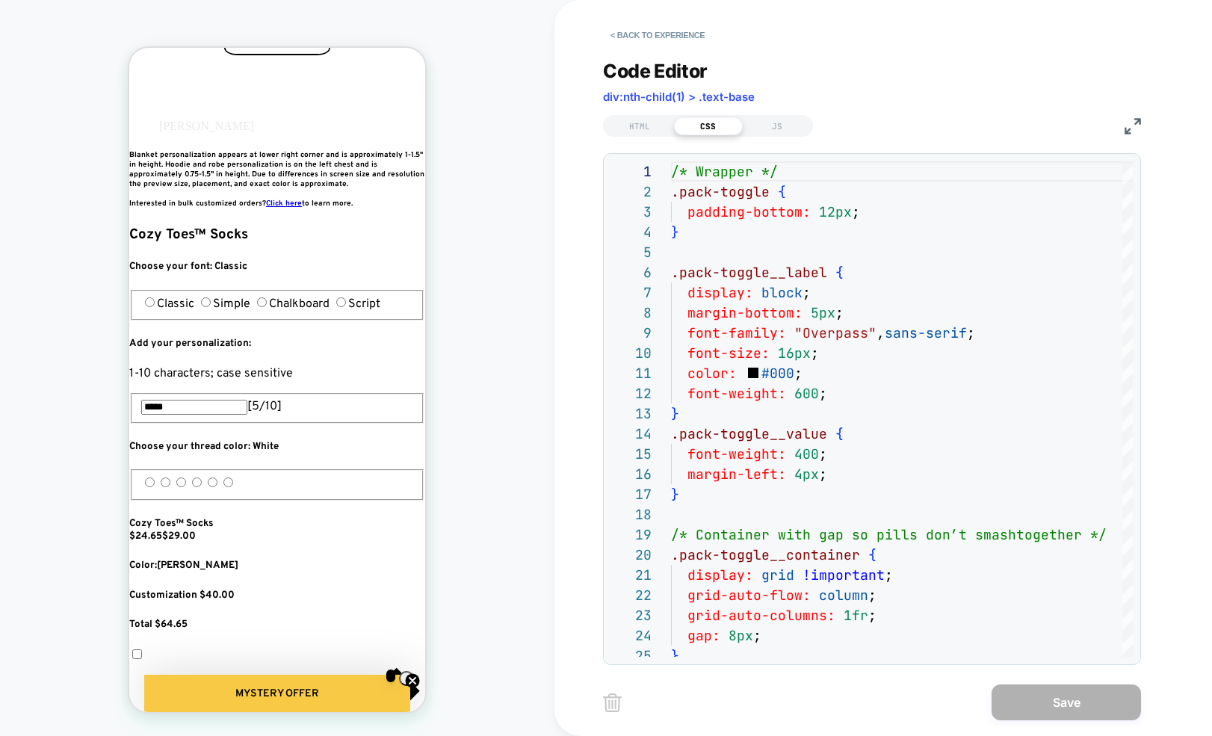
click at [1130, 124] on img at bounding box center [1133, 126] width 16 height 16
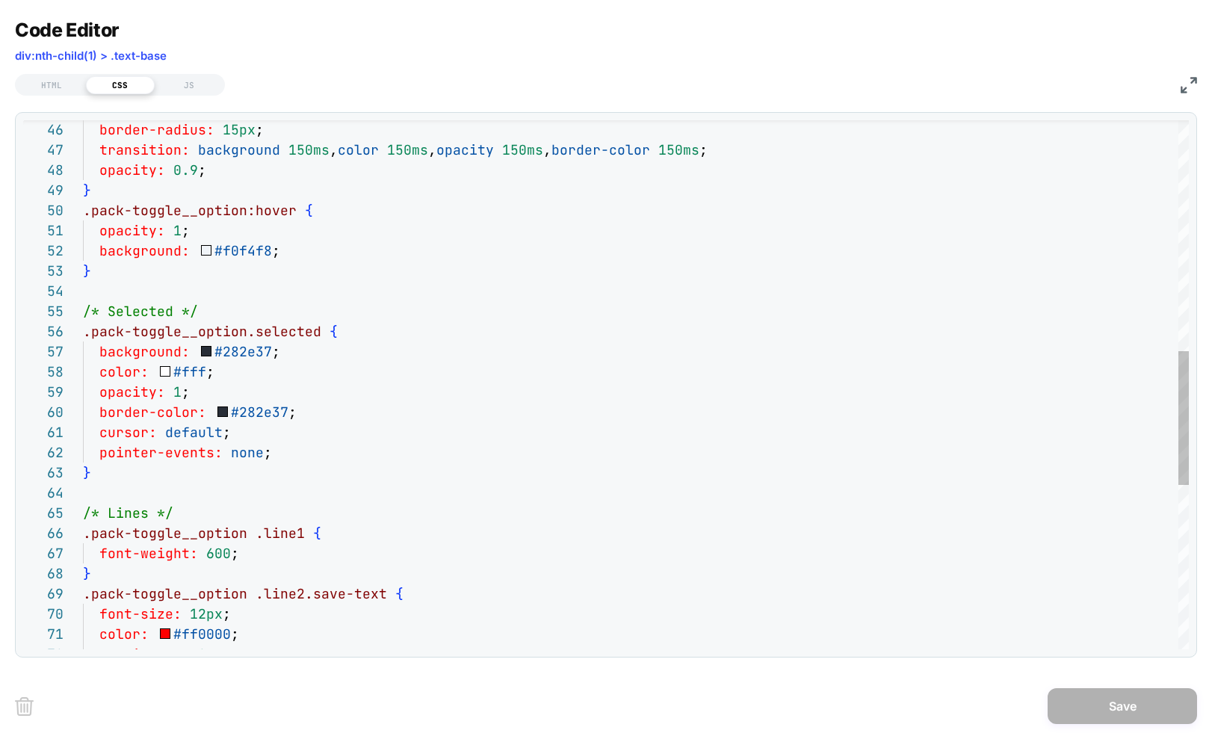
scroll to position [0, 816]
drag, startPoint x: 49, startPoint y: 86, endPoint x: 61, endPoint y: 95, distance: 14.9
click at [49, 86] on div "HTML" at bounding box center [51, 85] width 69 height 18
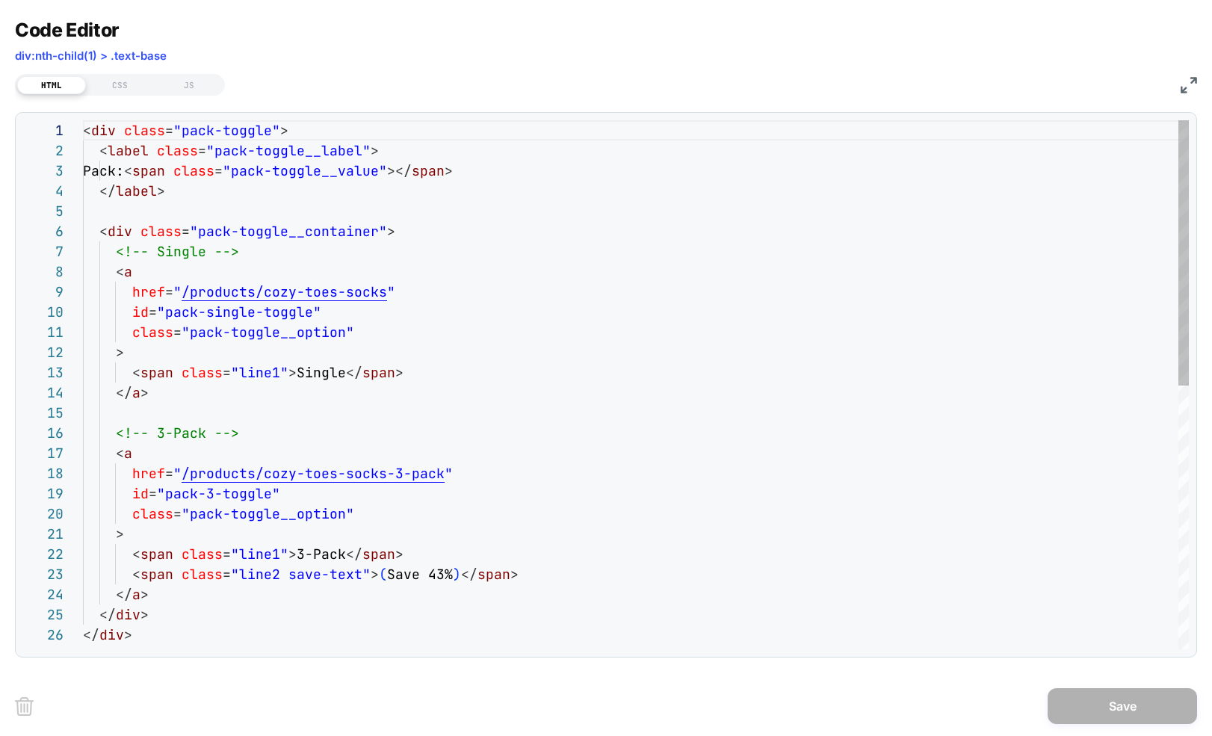
scroll to position [0, 0]
click at [1189, 84] on img at bounding box center [1189, 85] width 16 height 16
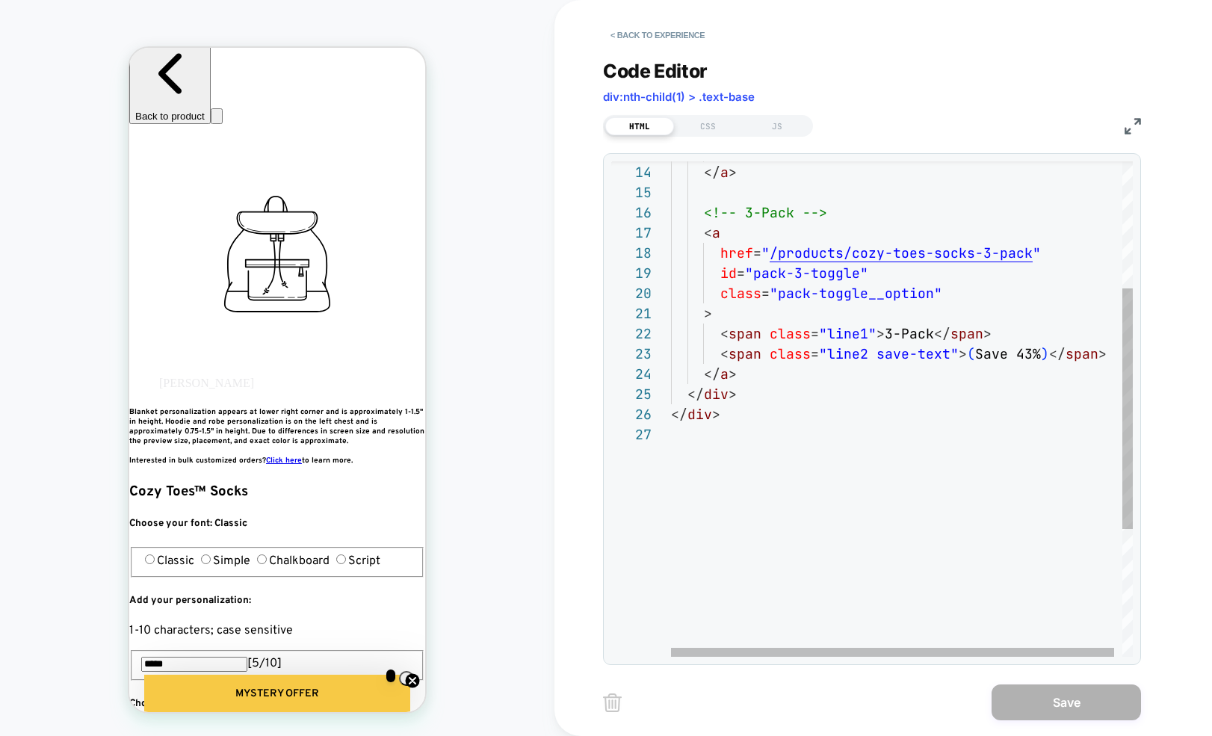
scroll to position [81, 0]
type textarea "**********"
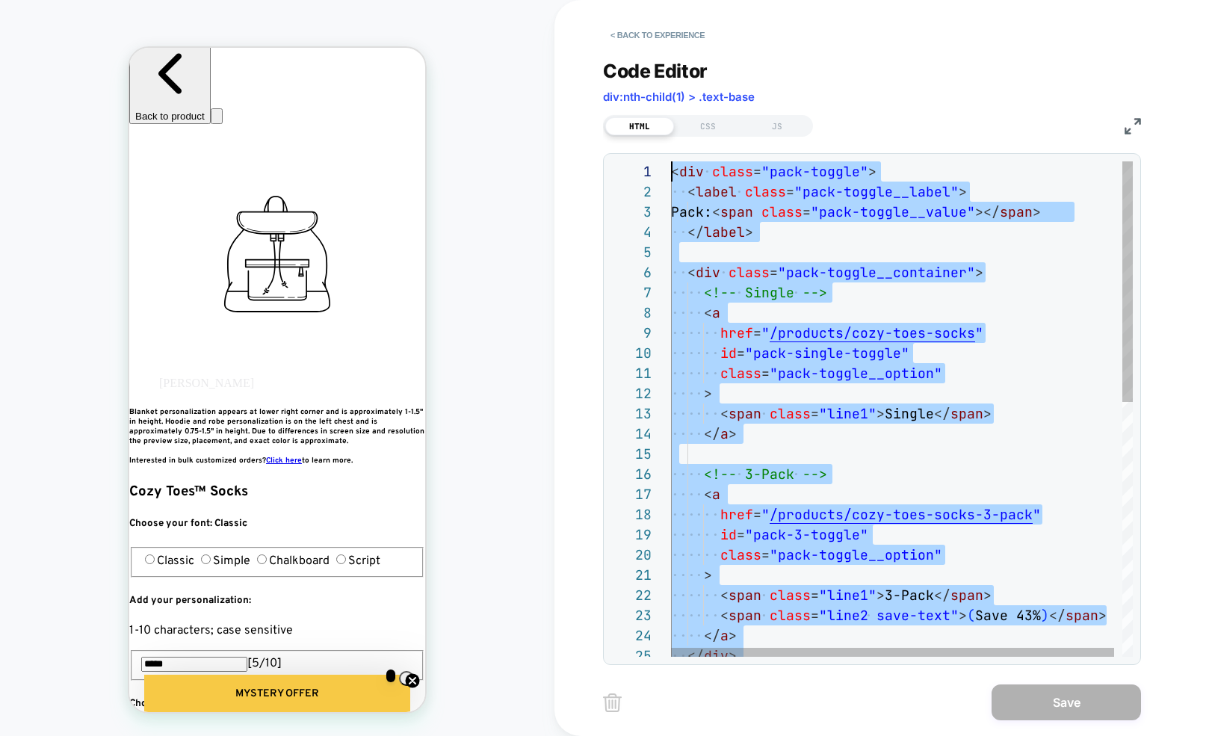
drag, startPoint x: 512, startPoint y: 106, endPoint x: 439, endPoint y: -141, distance: 257.3
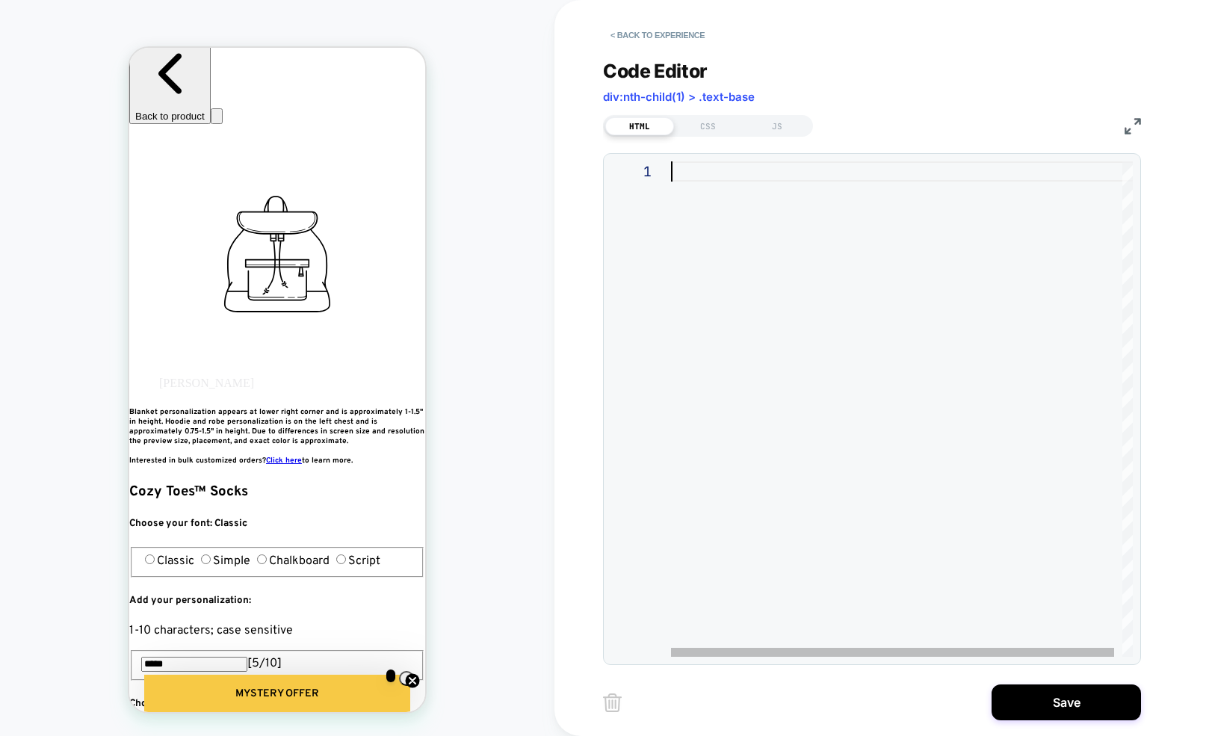
type textarea "**********"
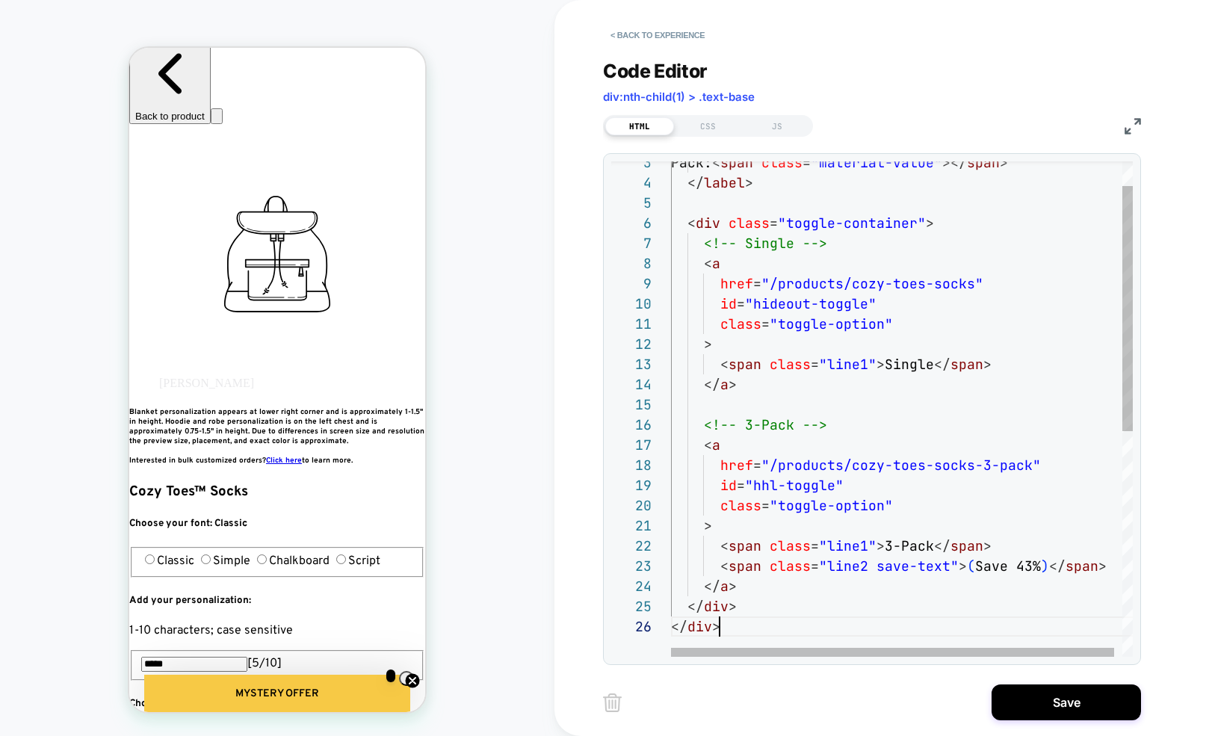
scroll to position [101, 49]
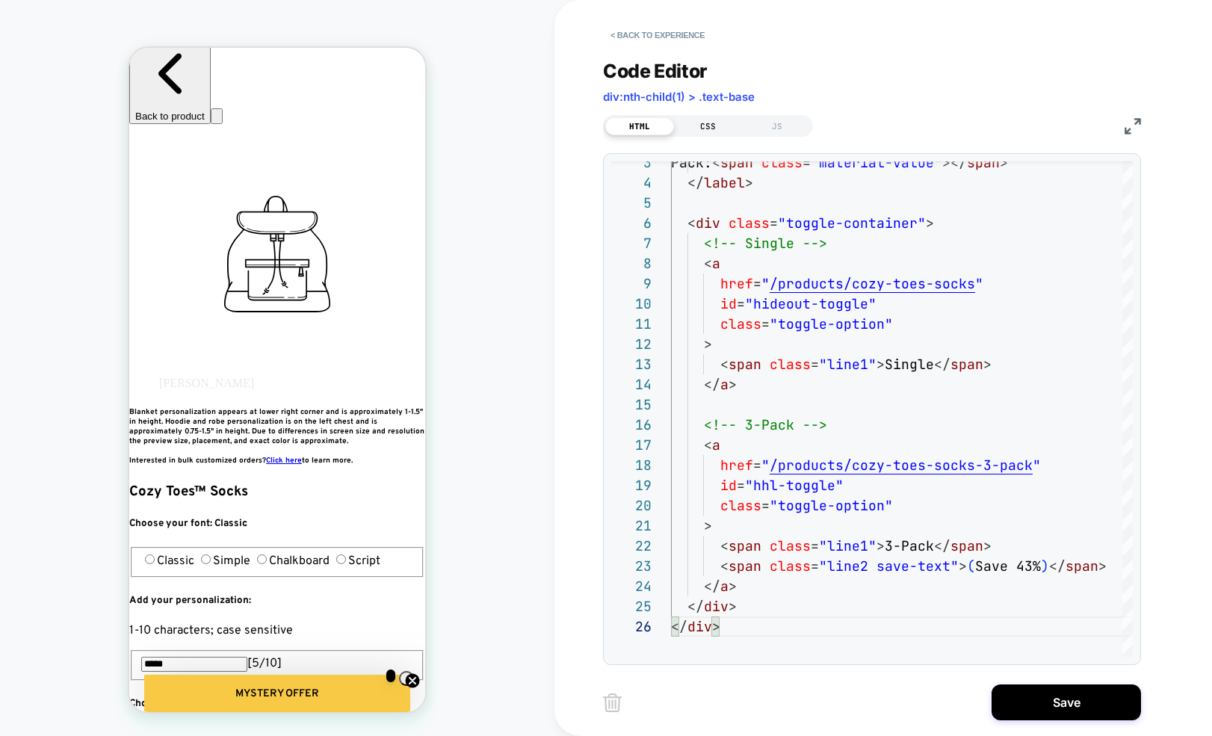
click at [706, 121] on div "CSS" at bounding box center [708, 126] width 69 height 18
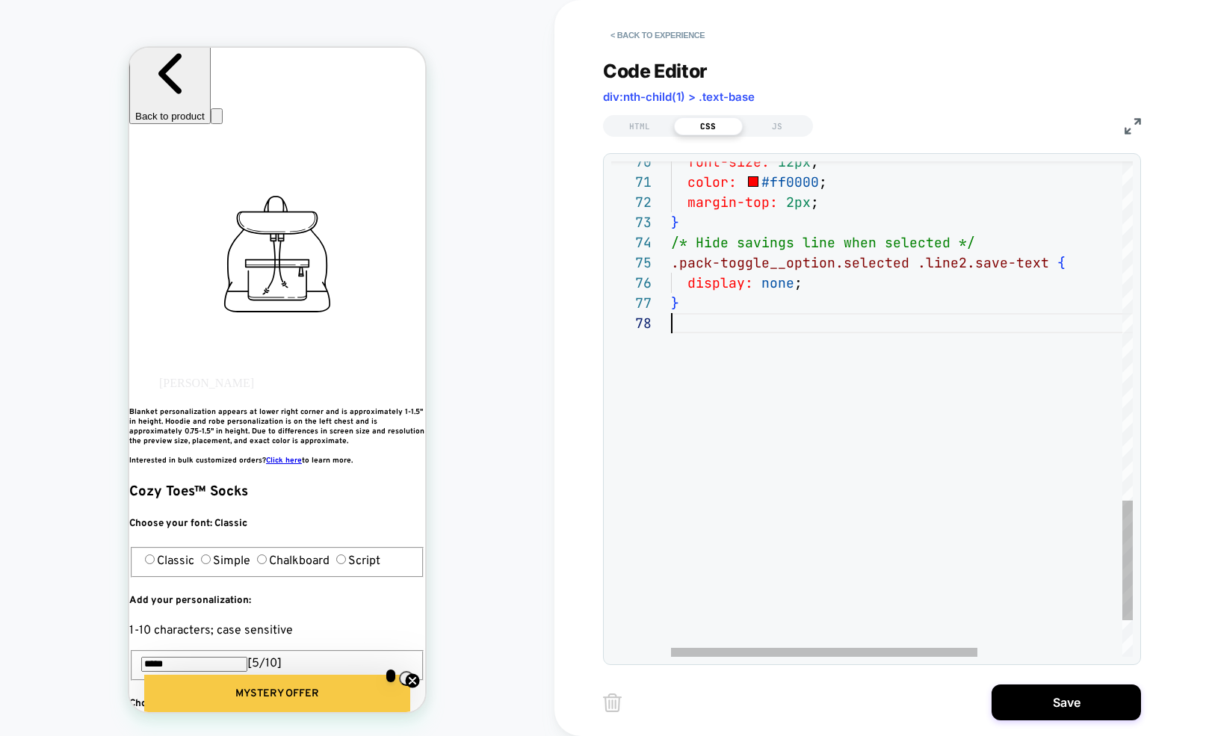
scroll to position [161, 0]
type textarea "**********"
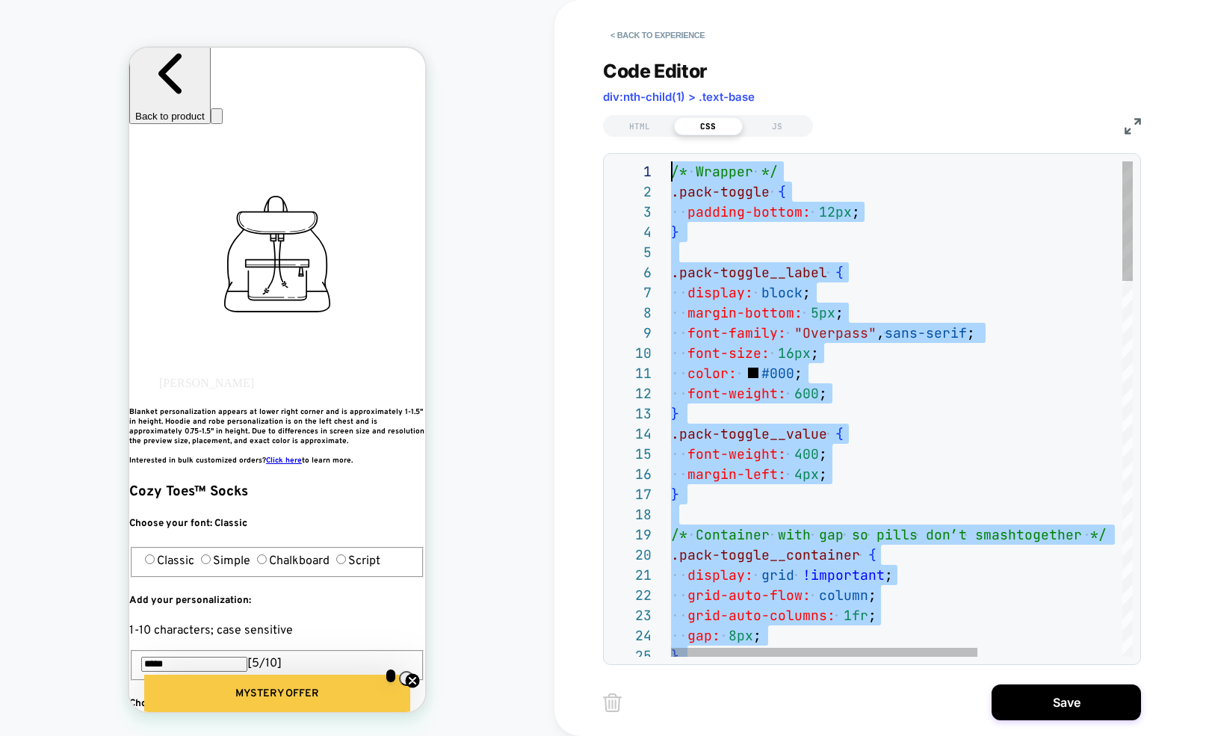
scroll to position [0, 0]
drag, startPoint x: 799, startPoint y: 366, endPoint x: 499, endPoint y: -383, distance: 807.0
click at [499, 0] on html "PRODUCT: Cozy Toes™ Socks PRODUCT: Cozy Toes™ Socks Theme: MAIN < Back to exper…" at bounding box center [606, 368] width 1212 height 736
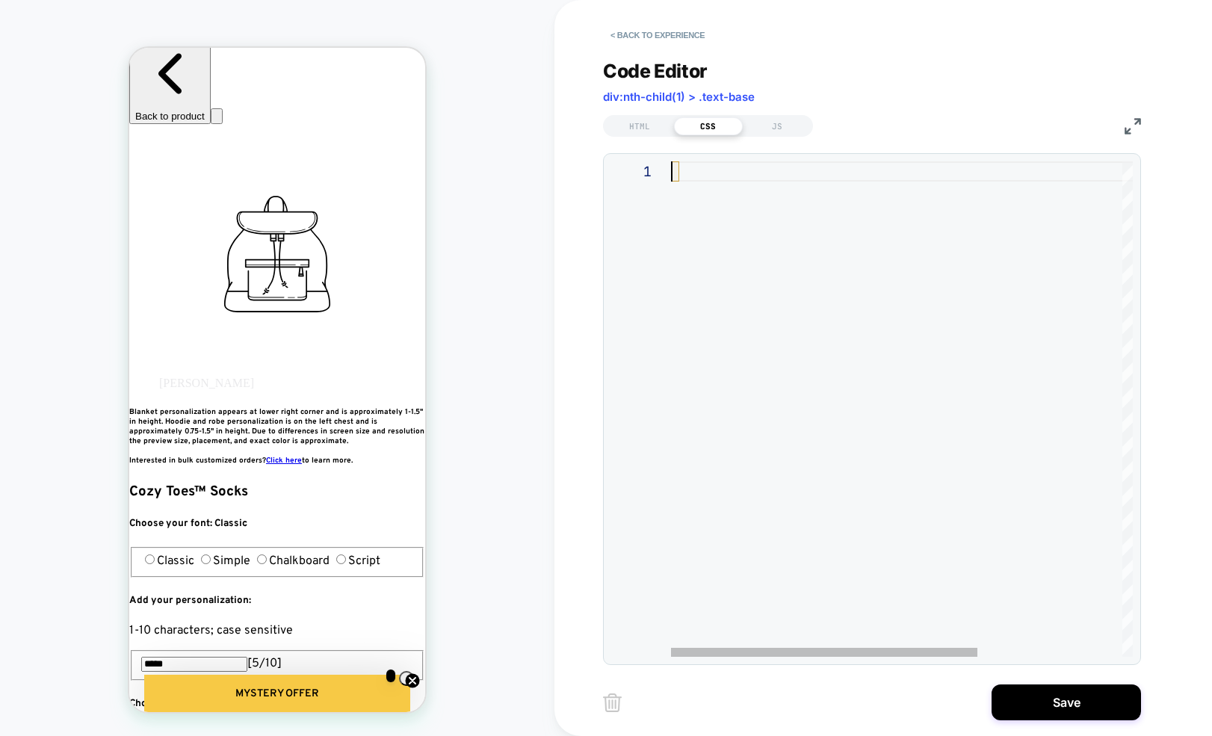
type textarea "**********"
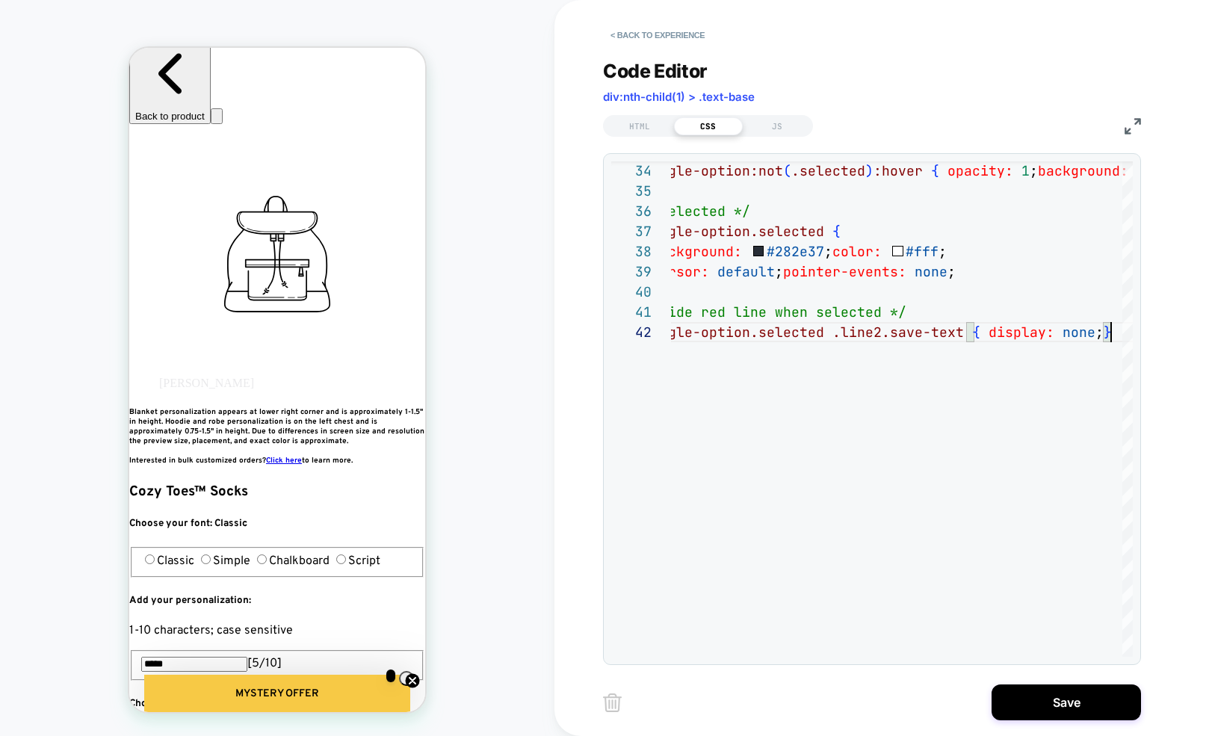
scroll to position [0, 544]
click at [1038, 595] on button "Save" at bounding box center [1066, 703] width 149 height 36
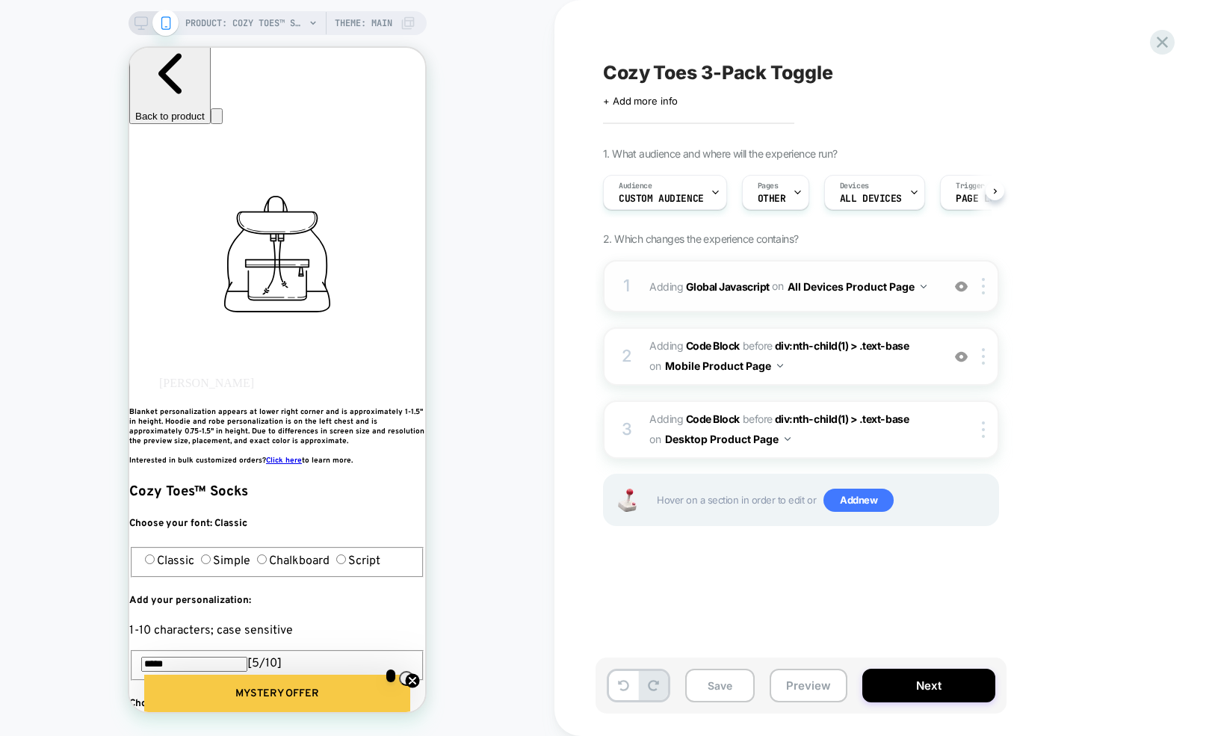
scroll to position [0, 1]
click at [670, 301] on div "1 Adding Global Javascript on All Devices Product Page Add Before Add After Tar…" at bounding box center [801, 286] width 396 height 52
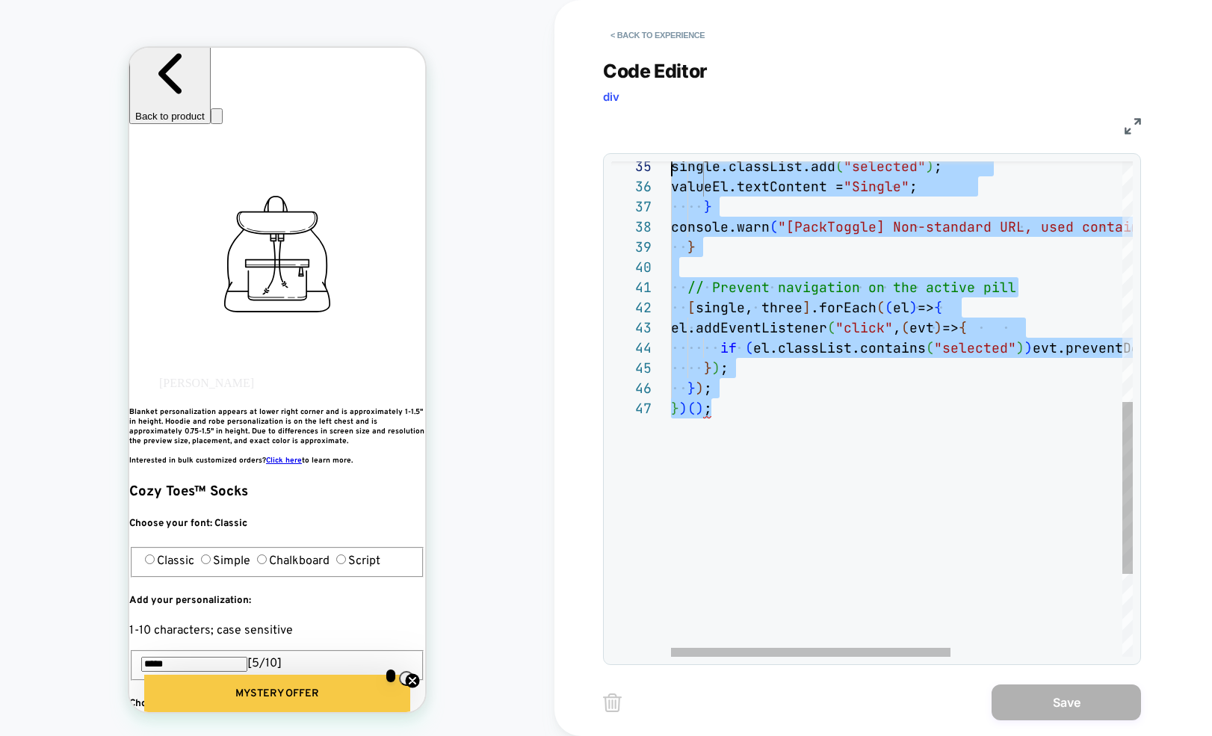
scroll to position [0, 0]
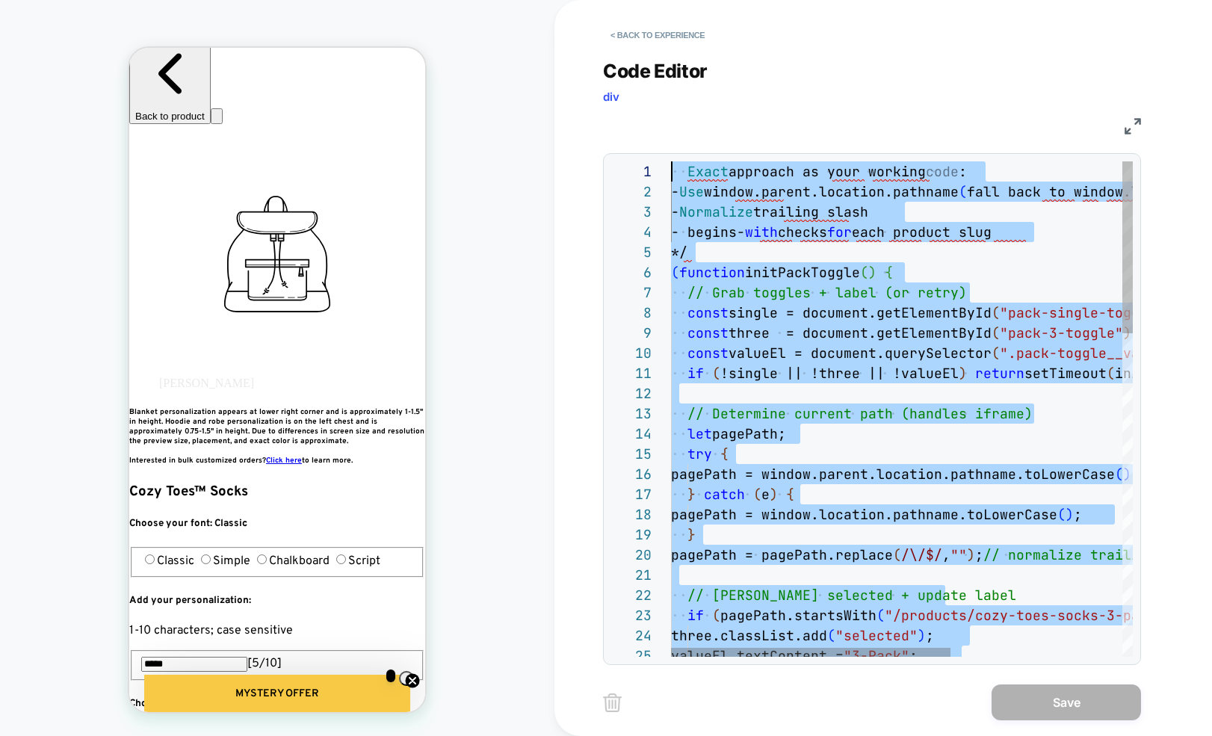
drag, startPoint x: 783, startPoint y: 407, endPoint x: 538, endPoint y: -381, distance: 824.9
click at [538, 0] on html "PRODUCT: Cozy Toes™ Socks PRODUCT: Cozy Toes™ Socks Theme: MAIN < Back to exper…" at bounding box center [606, 368] width 1212 height 736
type textarea "* ******* ***** *****"
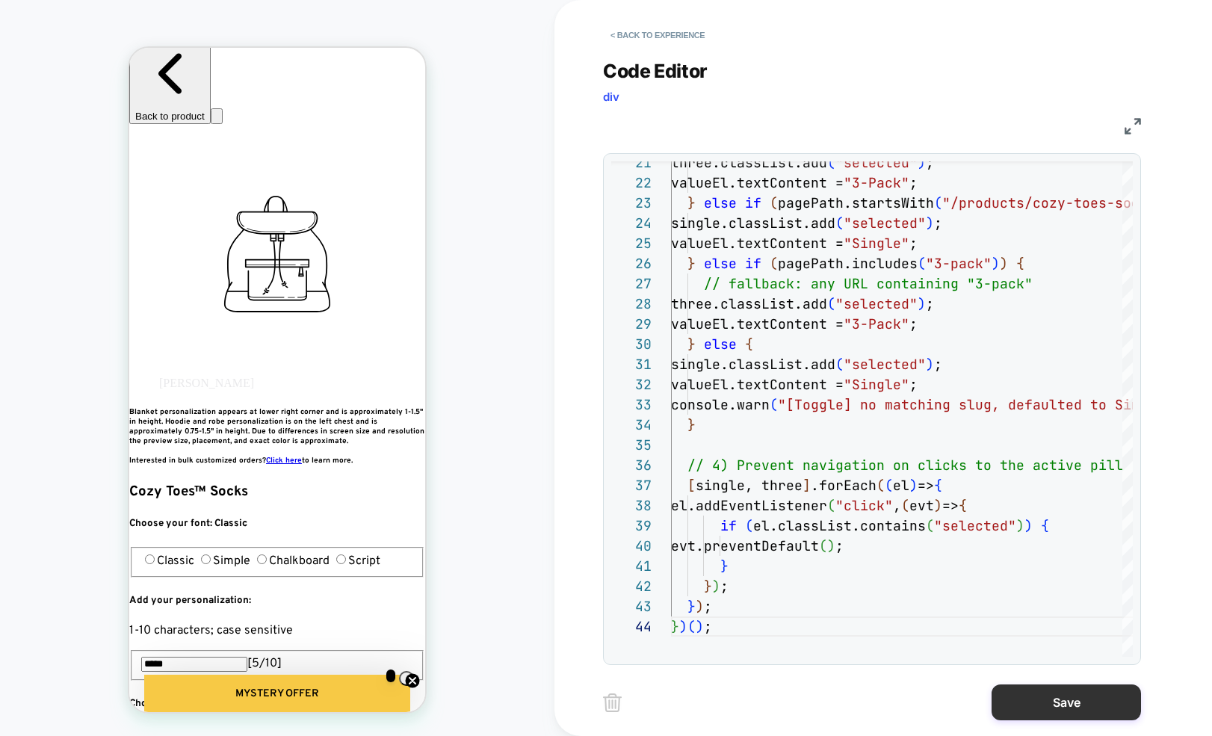
click at [1042, 595] on button "Save" at bounding box center [1066, 703] width 149 height 36
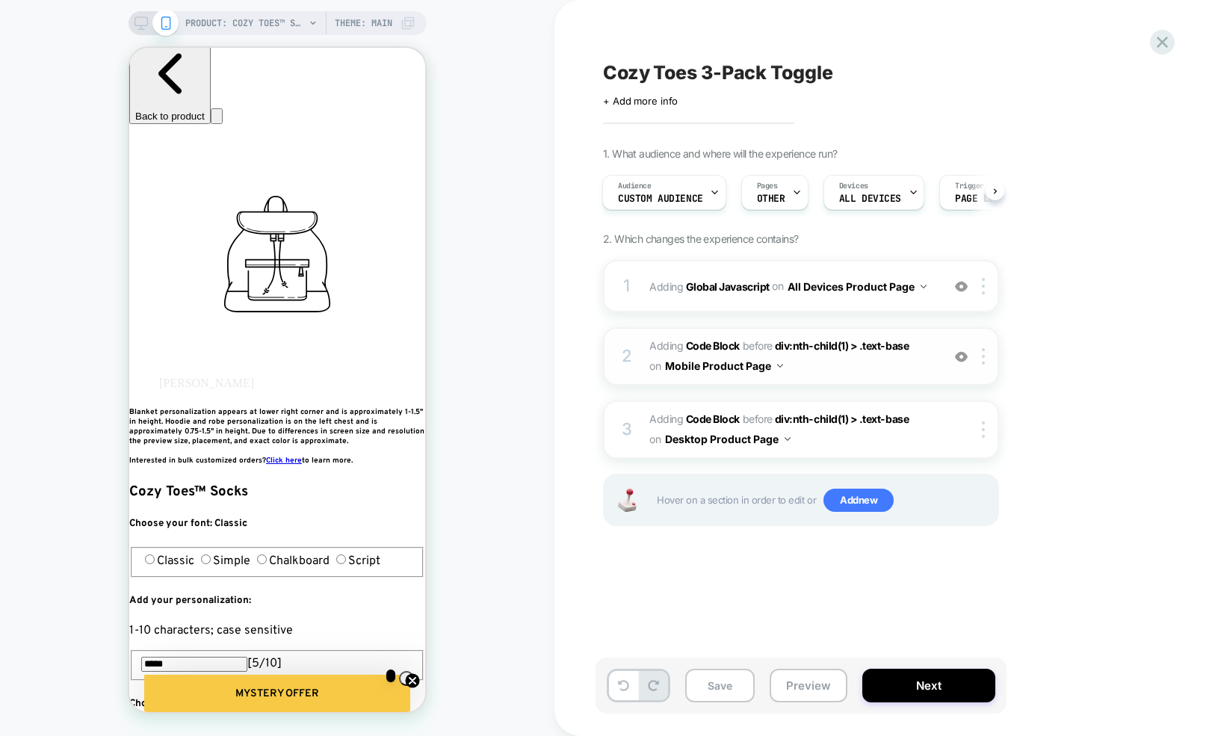
scroll to position [0, 272]
click at [900, 368] on span "Adding Code Block BEFORE div:nth-child(1) > .text-base div:nth-child(1) > .text…" at bounding box center [792, 356] width 285 height 40
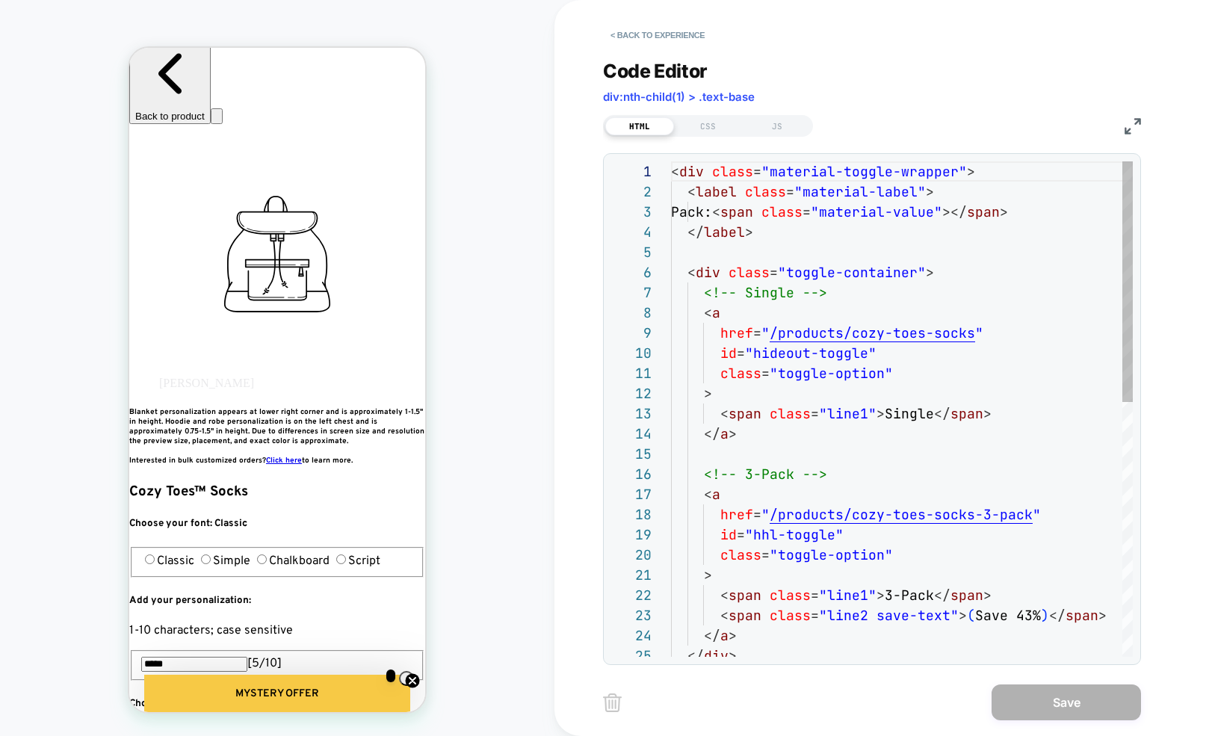
scroll to position [202, 0]
click at [721, 126] on div "CSS" at bounding box center [708, 126] width 69 height 18
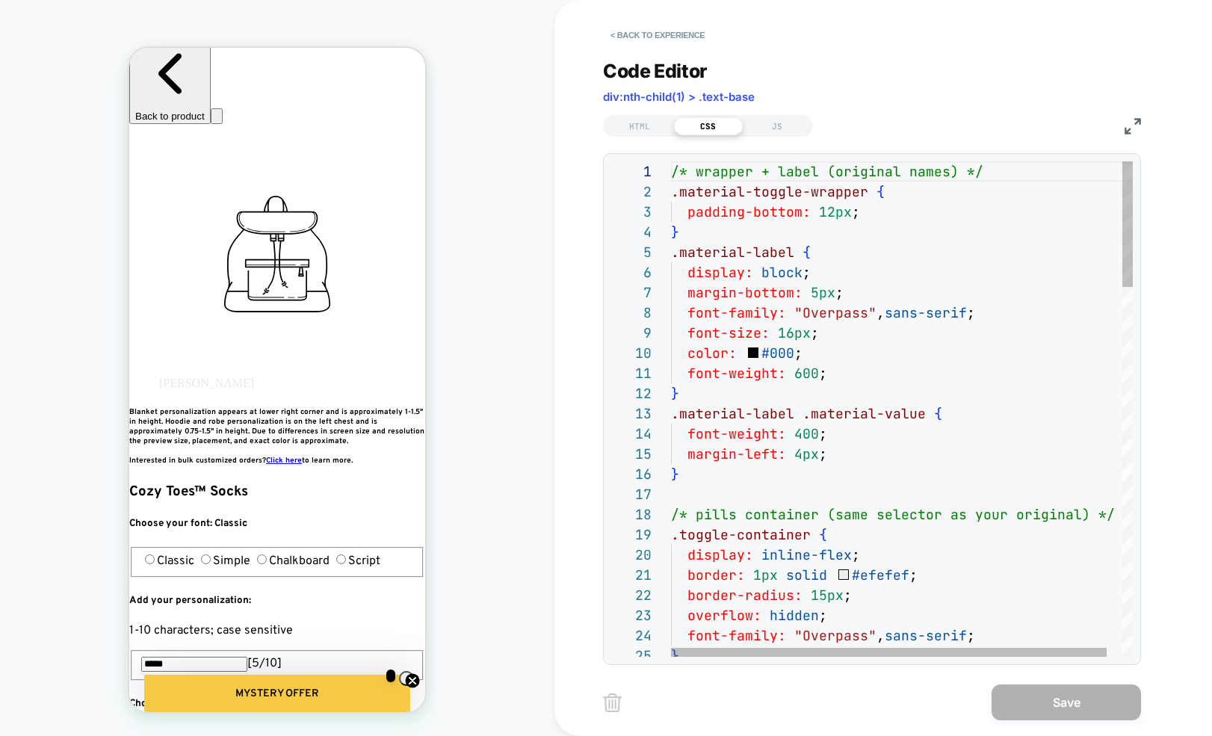
scroll to position [0, 816]
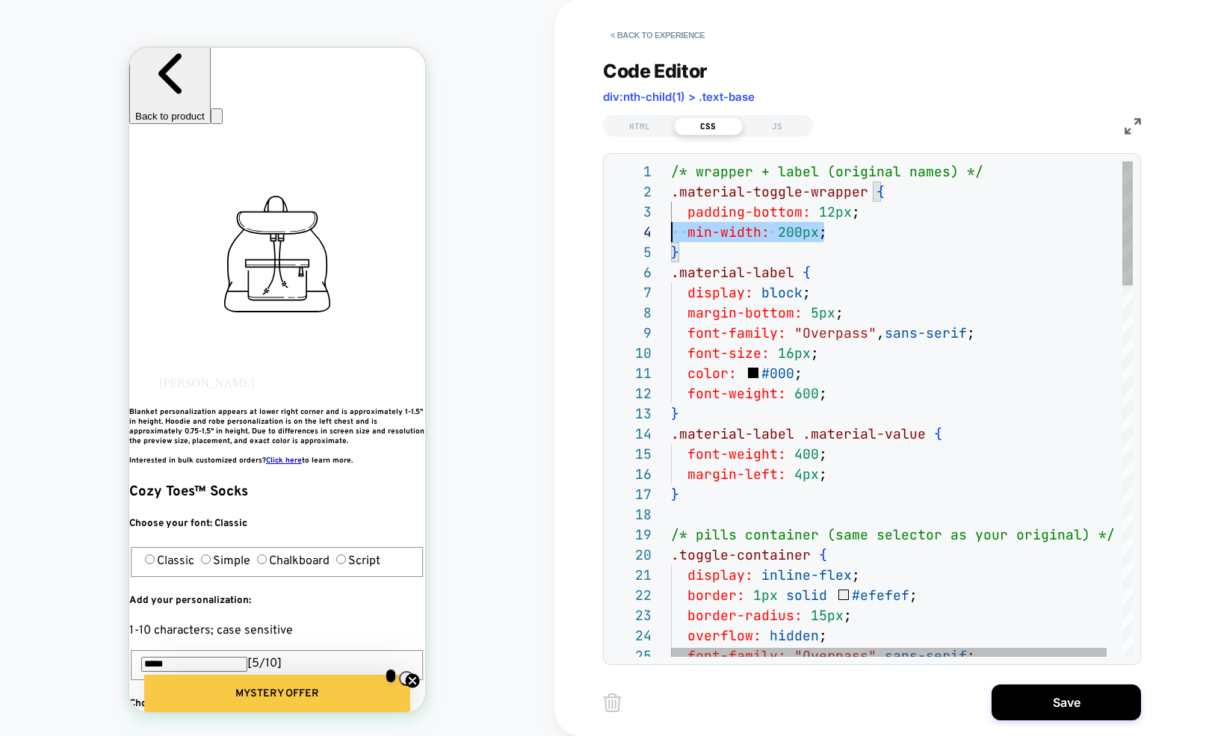
scroll to position [61, 0]
drag, startPoint x: 698, startPoint y: 231, endPoint x: 628, endPoint y: 230, distance: 70.3
click at [633, 232] on div "**********" at bounding box center [872, 409] width 522 height 496
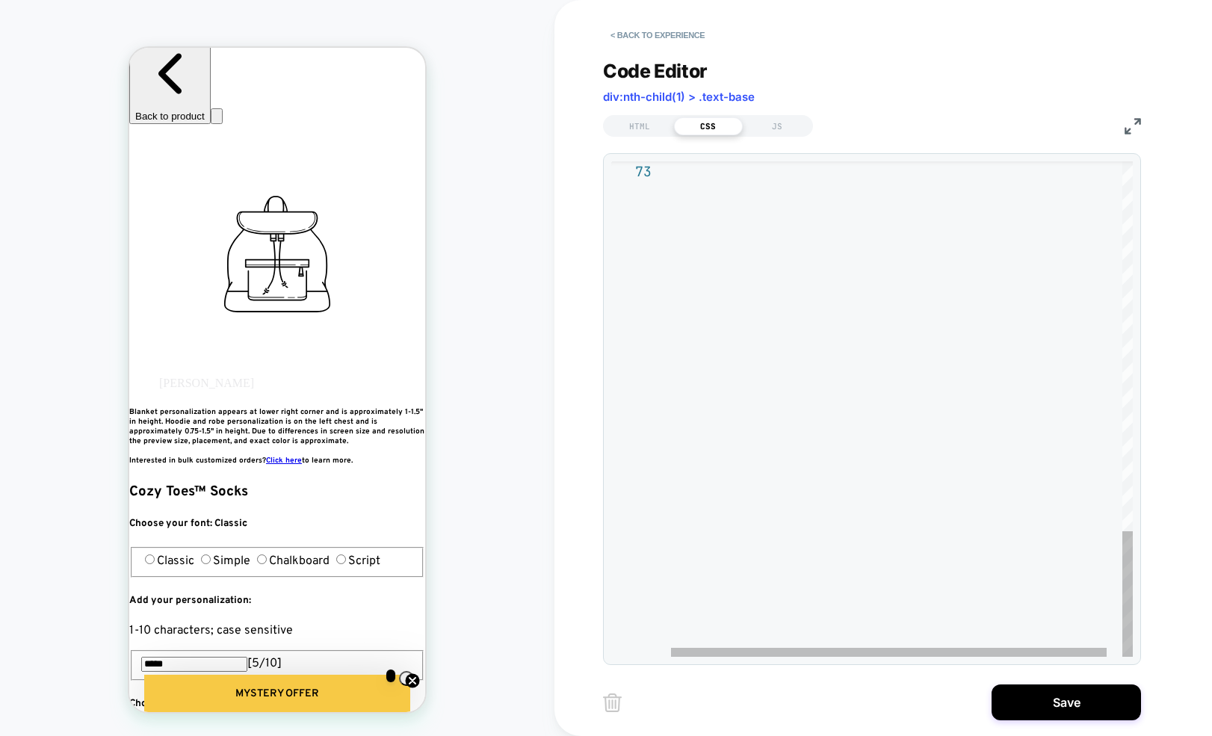
scroll to position [0, 0]
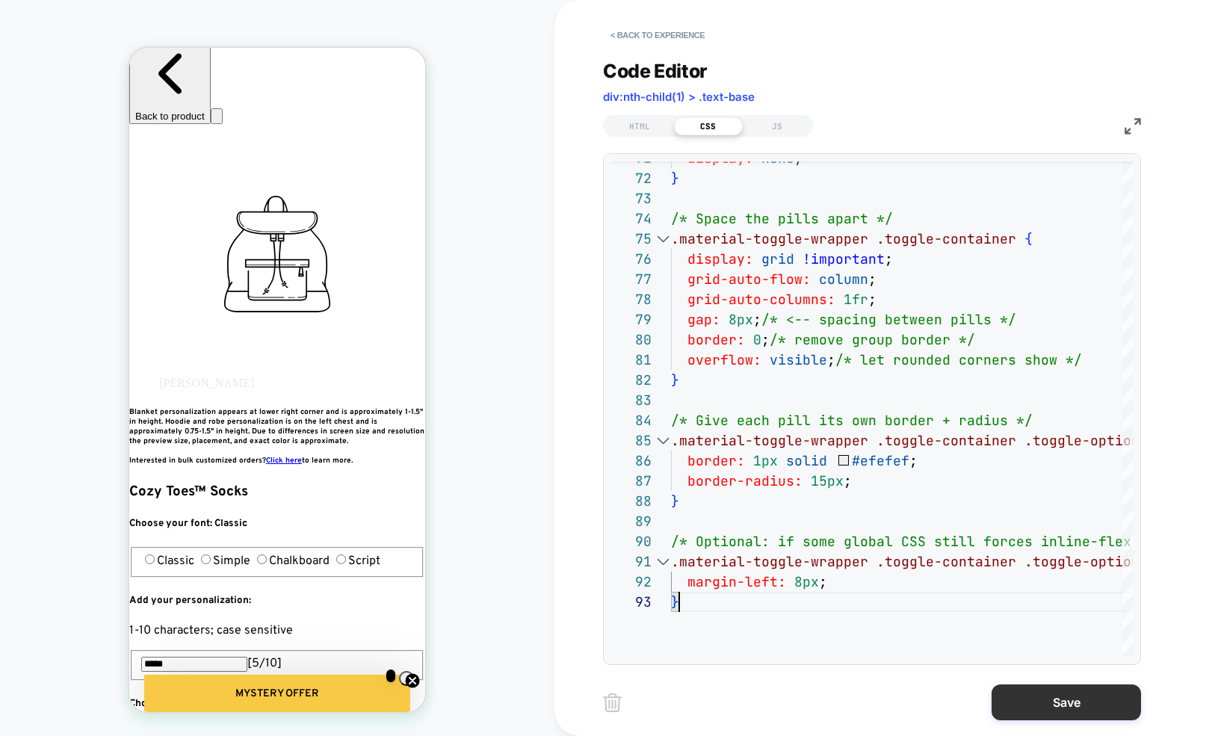
type textarea "**********"
click at [1045, 595] on button "Save" at bounding box center [1066, 703] width 149 height 36
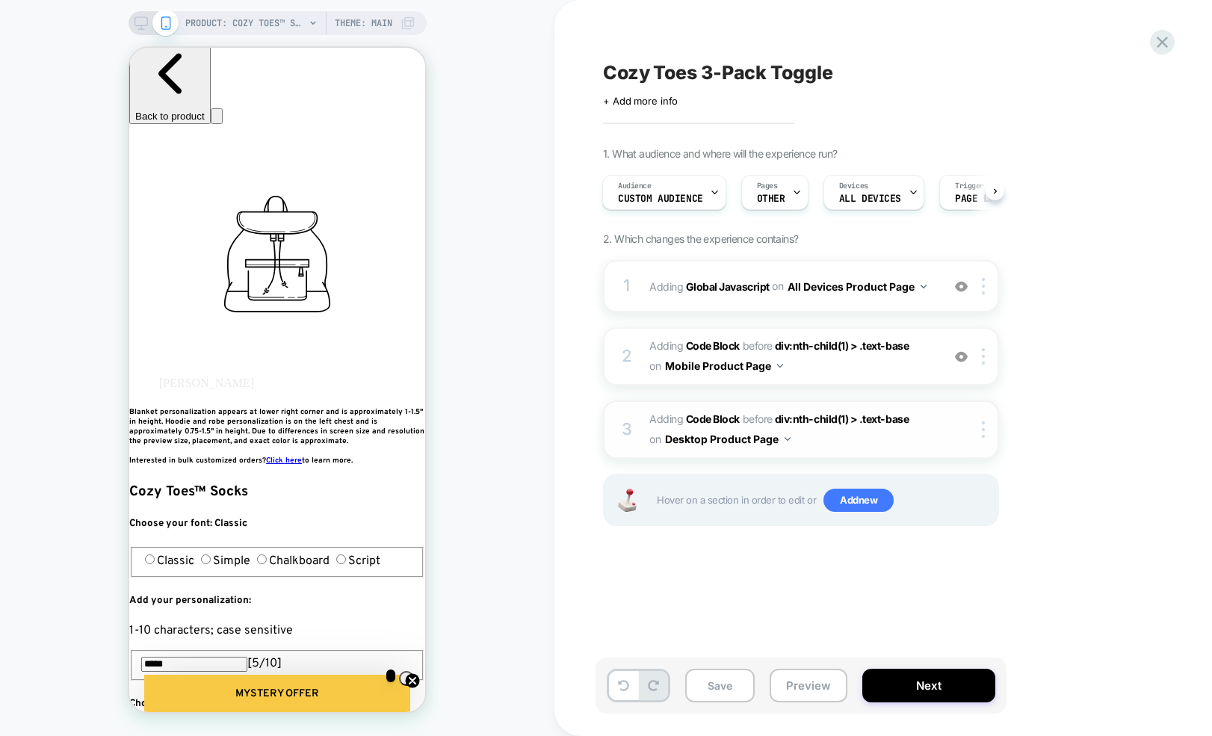
scroll to position [0, 272]
click at [985, 357] on img at bounding box center [983, 356] width 3 height 16
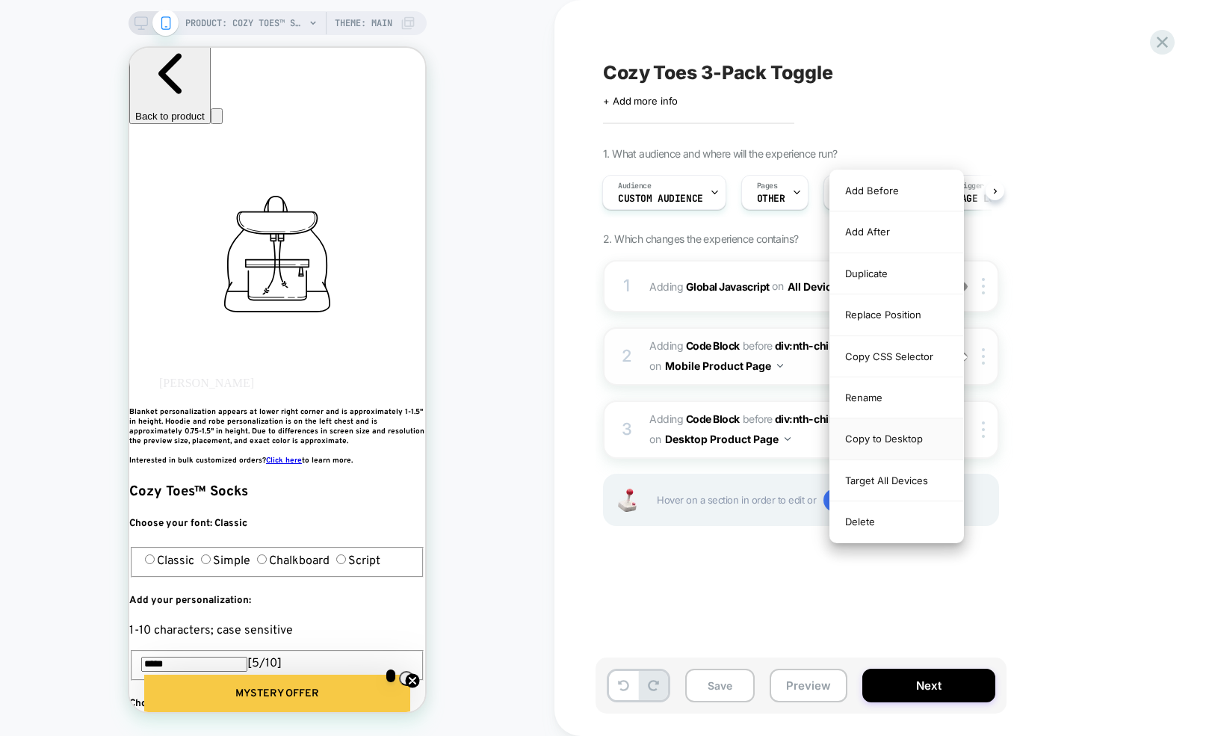
click at [901, 432] on div "Copy to Desktop" at bounding box center [896, 439] width 133 height 41
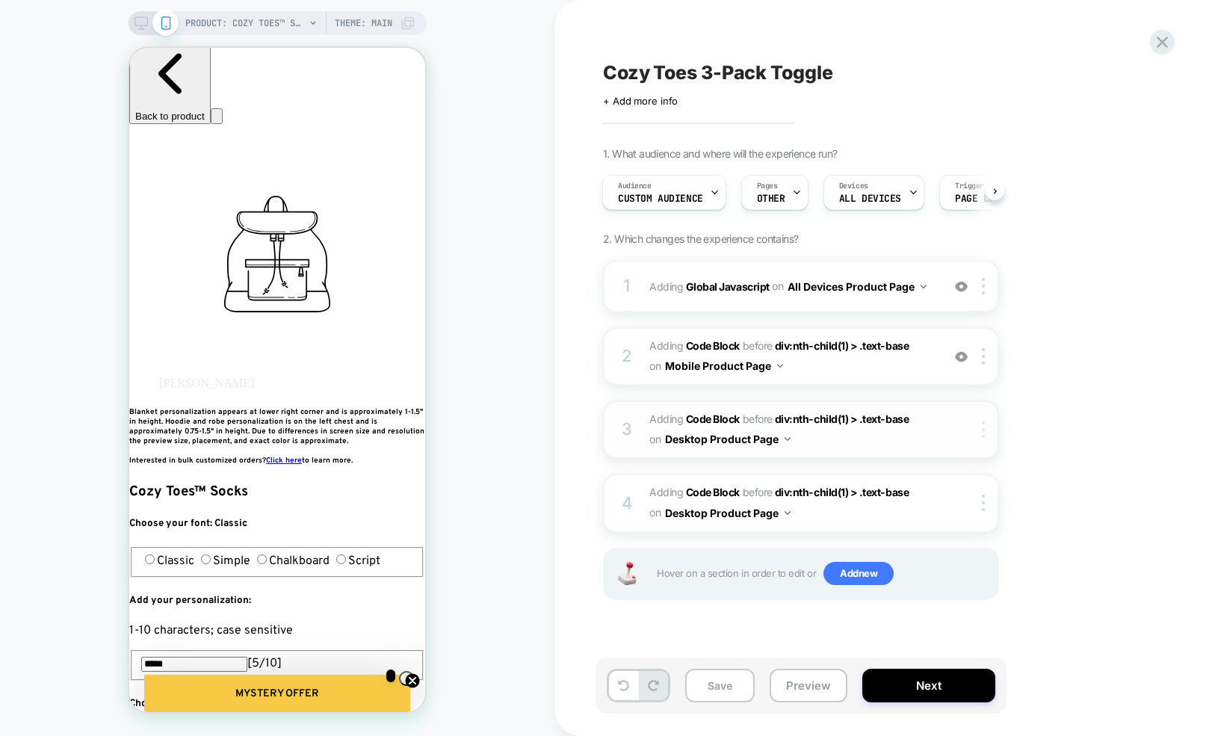
click at [985, 430] on div at bounding box center [986, 430] width 25 height 16
click at [946, 595] on div "1 Adding Global Javascript on All Devices Product Page Add Before Add After Tar…" at bounding box center [801, 448] width 396 height 377
click at [978, 428] on div at bounding box center [986, 430] width 25 height 16
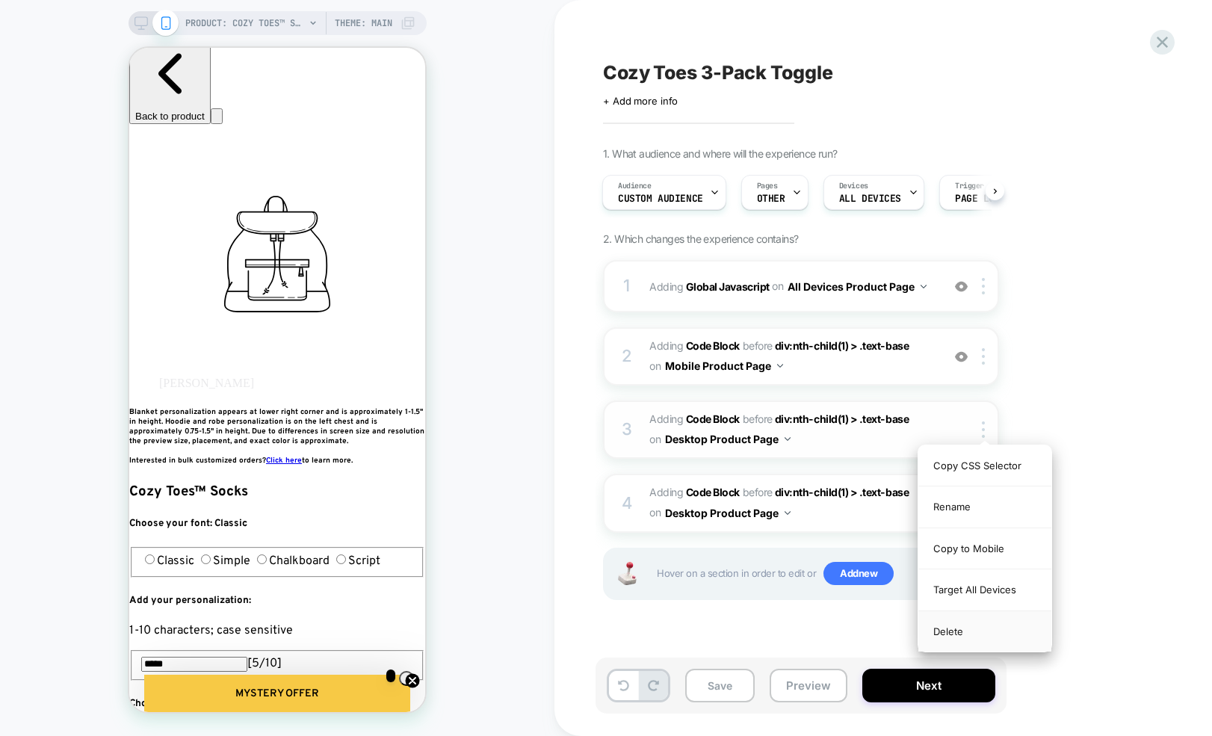
click at [957, 595] on div "Delete" at bounding box center [985, 631] width 133 height 40
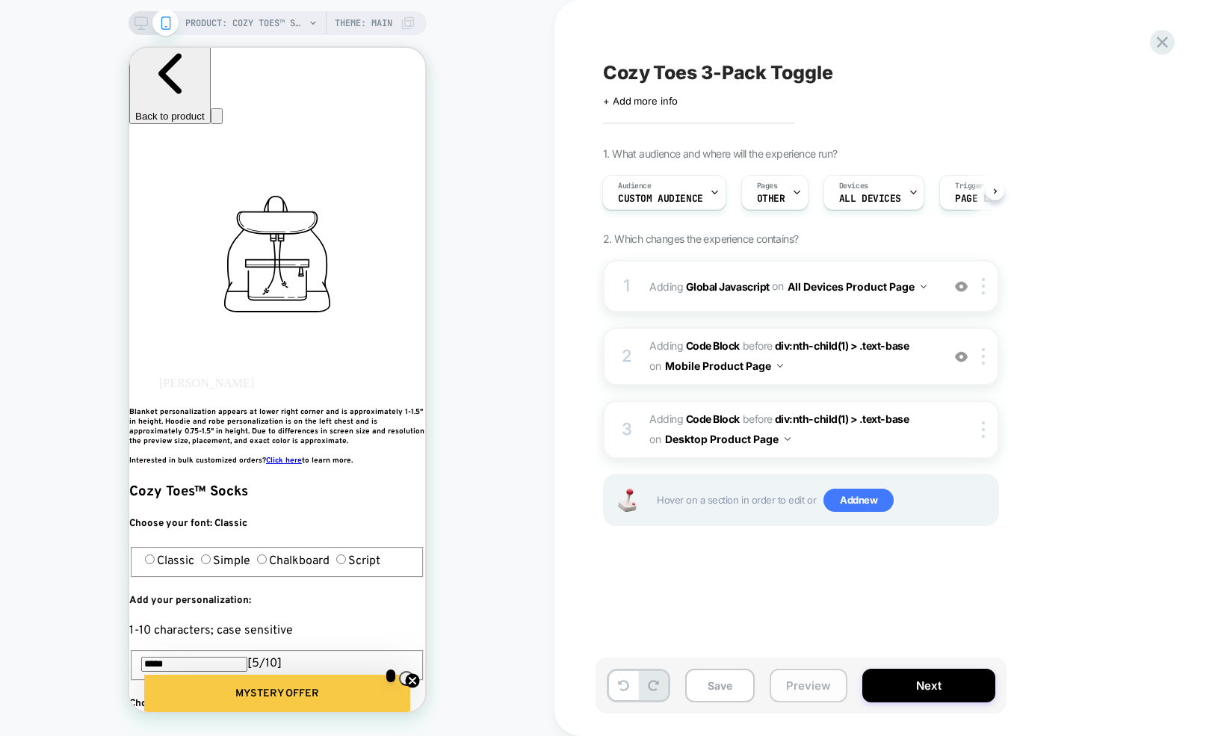
click at [805, 595] on button "Preview" at bounding box center [809, 686] width 78 height 34
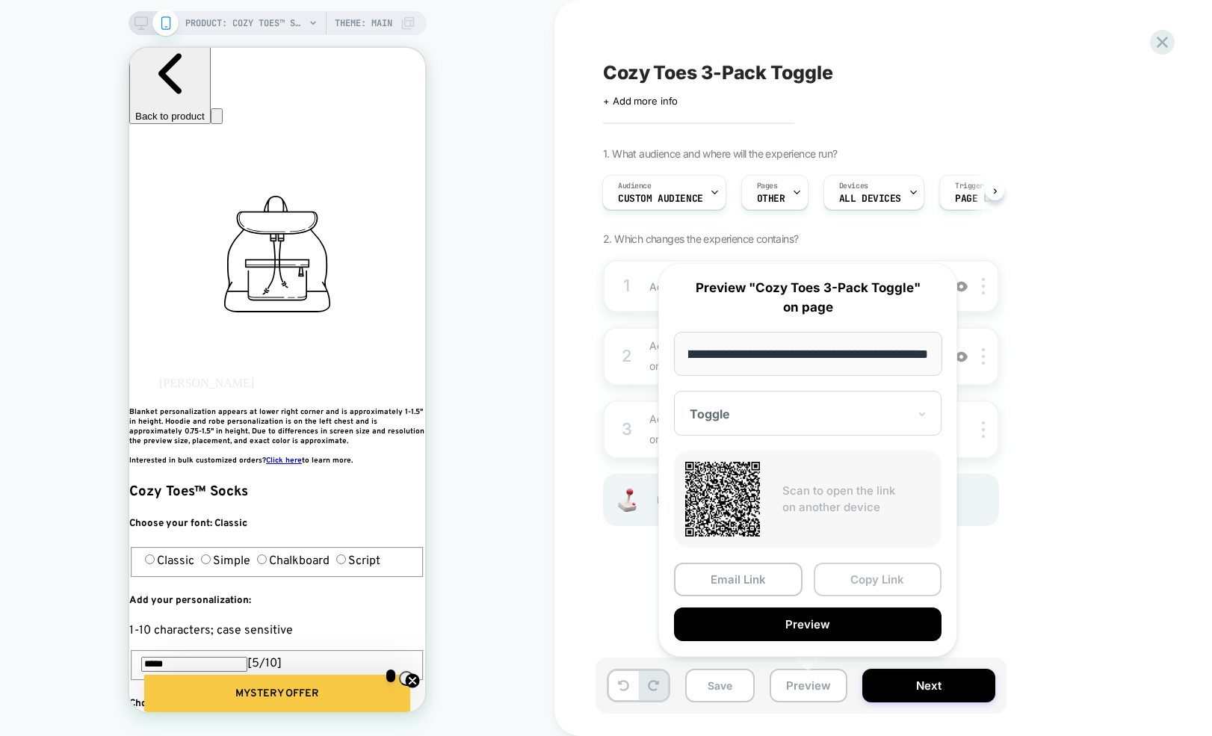
scroll to position [0, 816]
click at [863, 584] on button "Copy Link" at bounding box center [878, 580] width 129 height 34
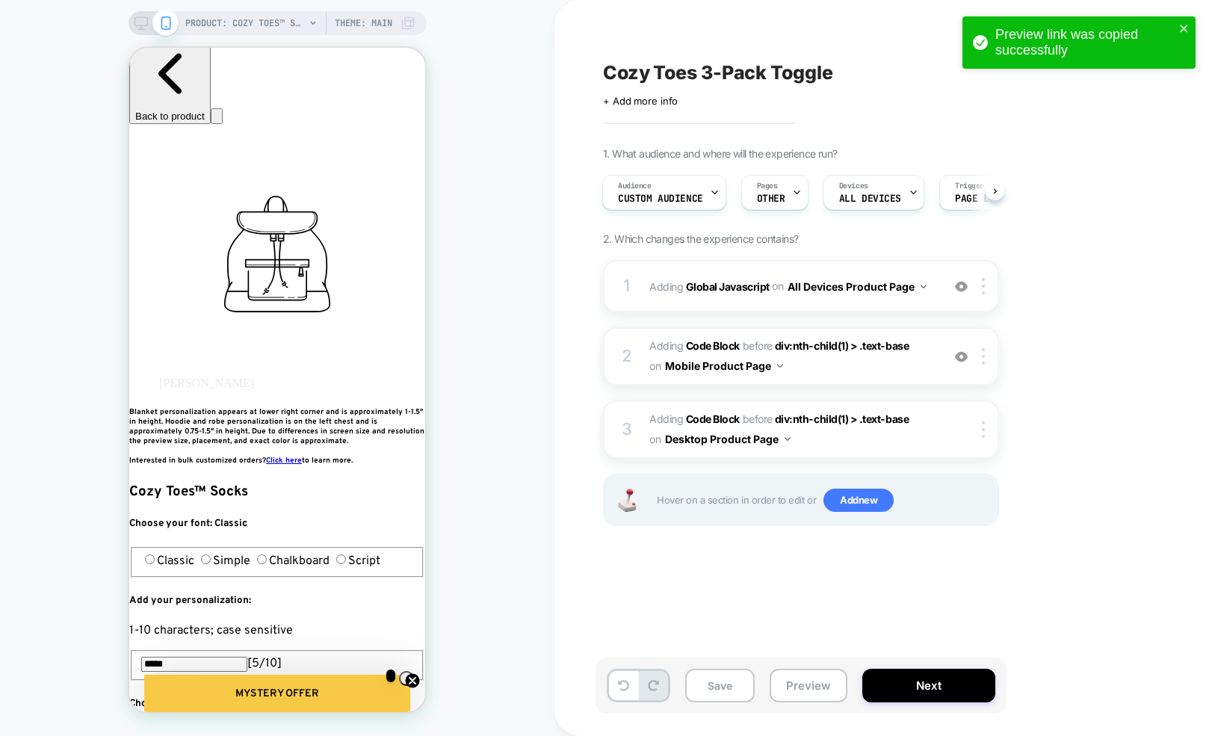
scroll to position [0, 0]
click at [817, 361] on span "Adding Code Block BEFORE div:nth-child(1) > .text-base div:nth-child(1) > .text…" at bounding box center [792, 356] width 285 height 40
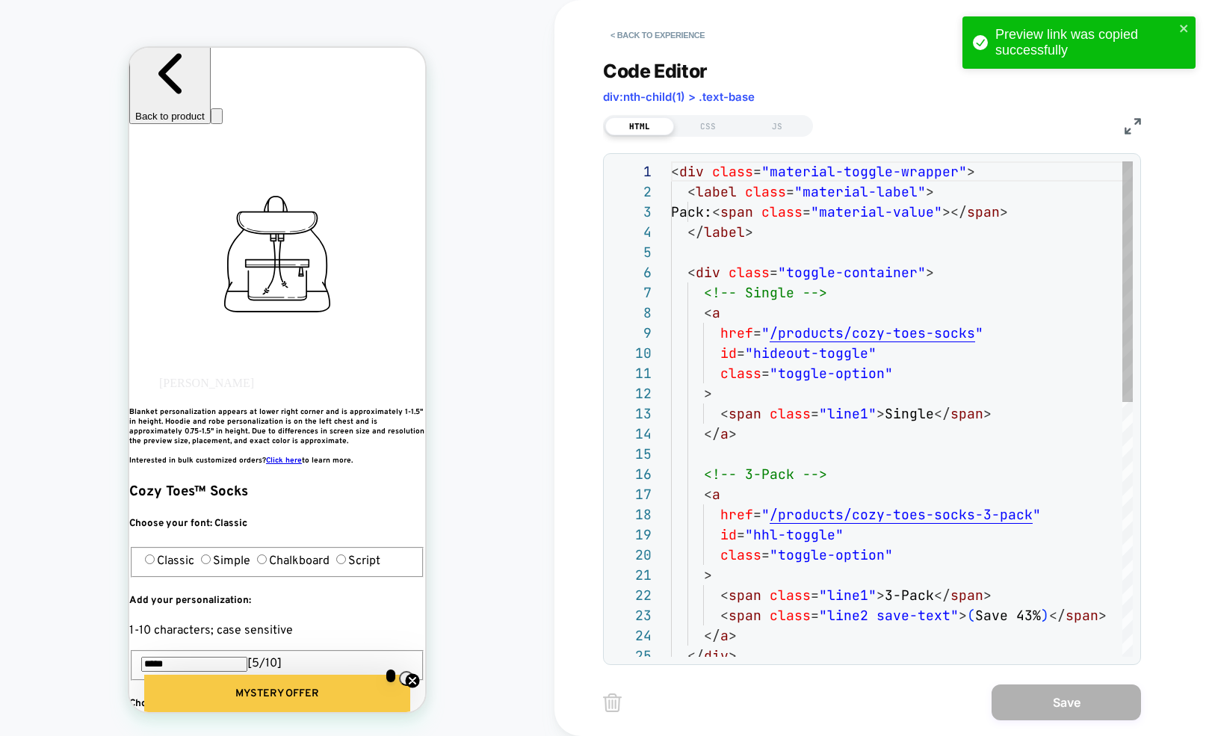
scroll to position [202, 0]
click at [704, 128] on div "CSS" at bounding box center [708, 126] width 69 height 18
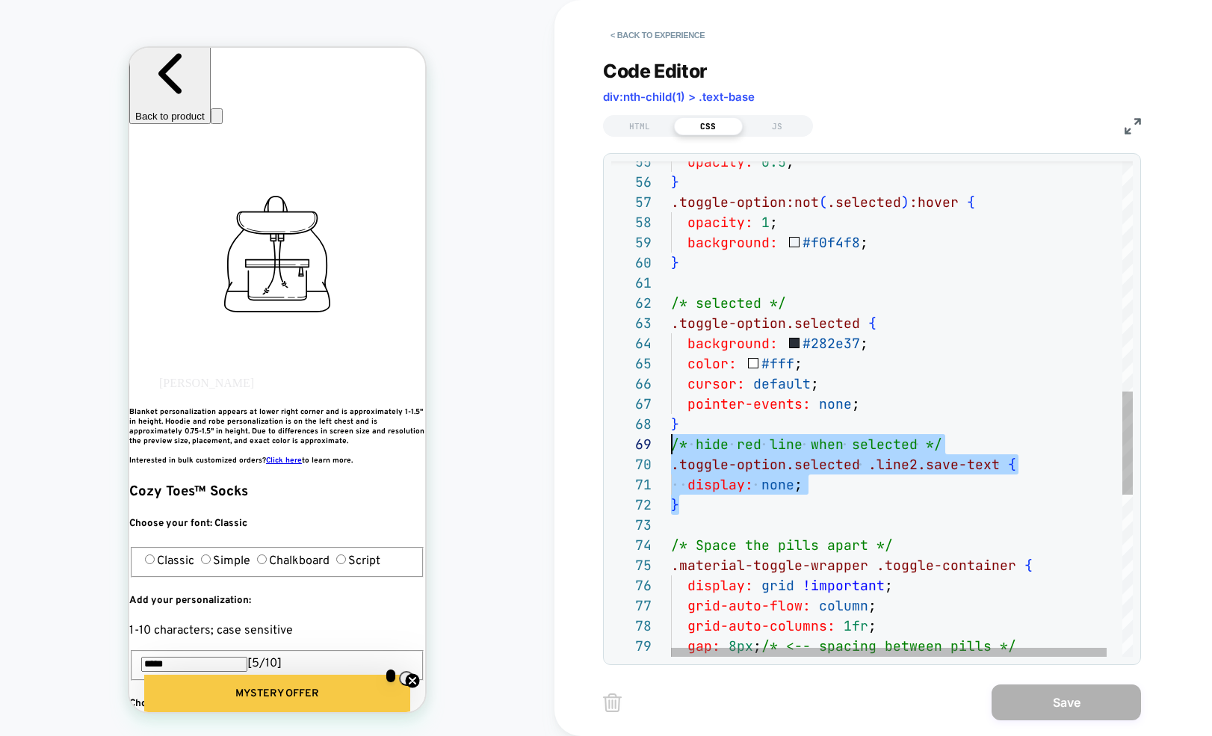
scroll to position [161, 0]
drag, startPoint x: 754, startPoint y: 508, endPoint x: 668, endPoint y: 442, distance: 108.2
click at [671, 442] on div "opacity: 0.5 ; } .toggle-option:not ( .selected ) :hover { opacity: 1 ; backgro…" at bounding box center [910, 248] width 478 height 2373
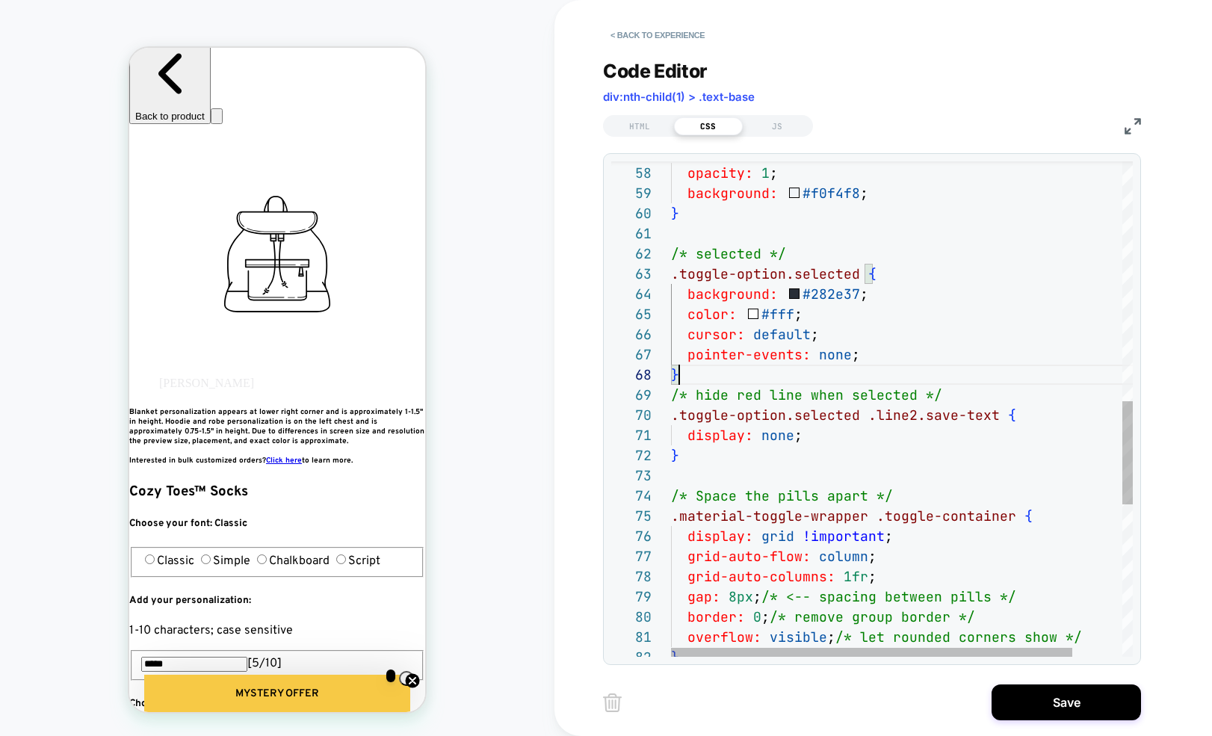
click at [772, 369] on div ".toggle-option:not ( .selected ) :hover { opacity: 1 ; background: #f0f4f8 ; } …" at bounding box center [930, 199] width 519 height 2373
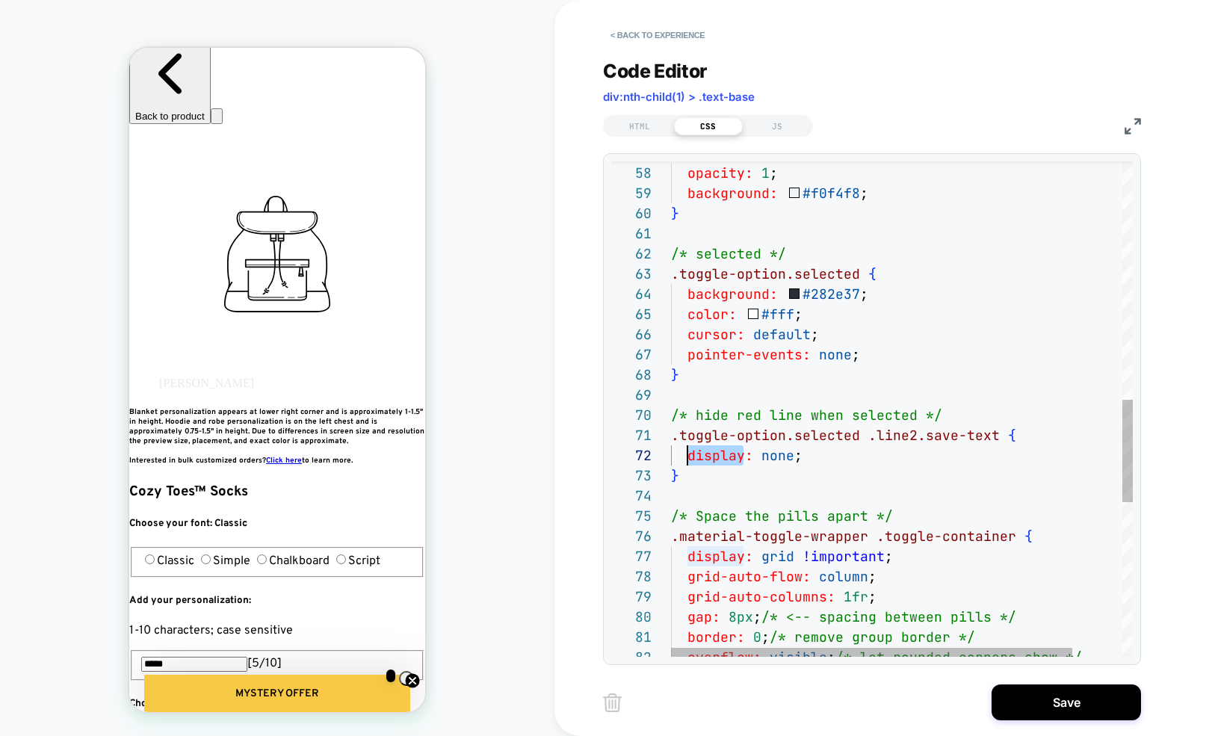
scroll to position [20, 16]
drag, startPoint x: 744, startPoint y: 456, endPoint x: 686, endPoint y: 457, distance: 57.6
click at [686, 457] on div ".toggle-option:not ( .selected ) :hover { opacity: 1 ; background: #f0f4f8 ; } …" at bounding box center [930, 209] width 519 height 2393
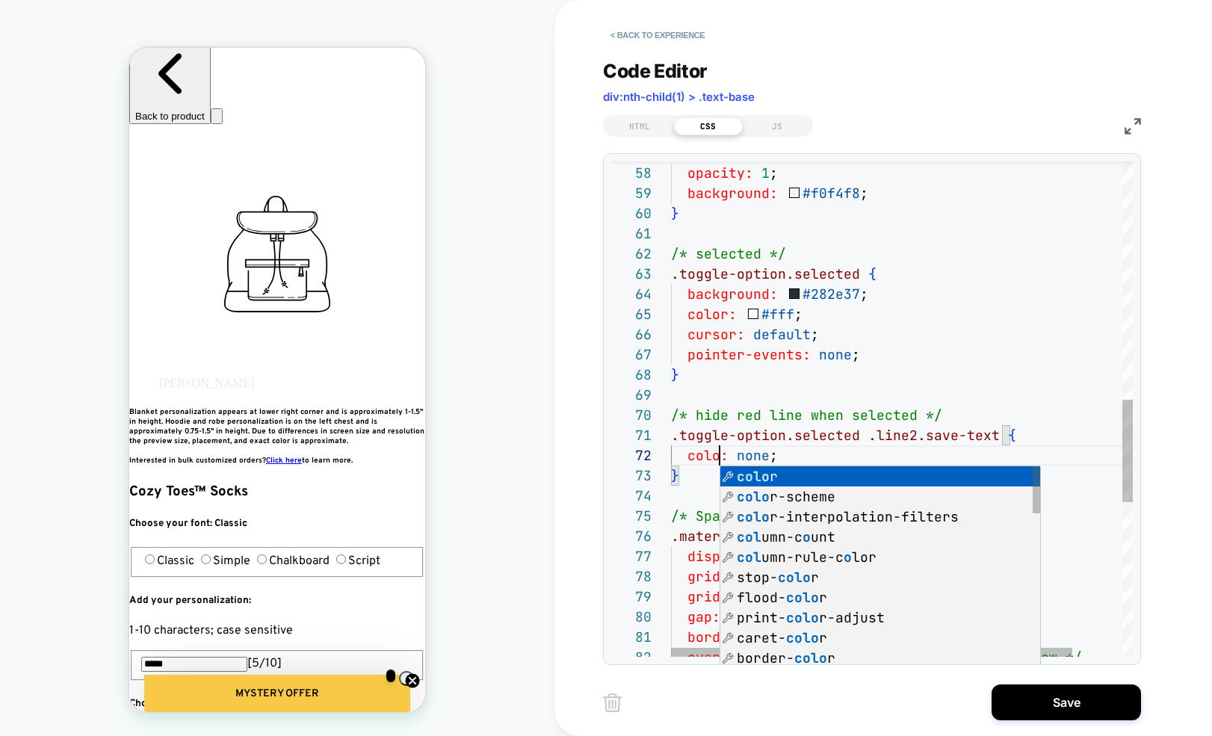
scroll to position [20, 57]
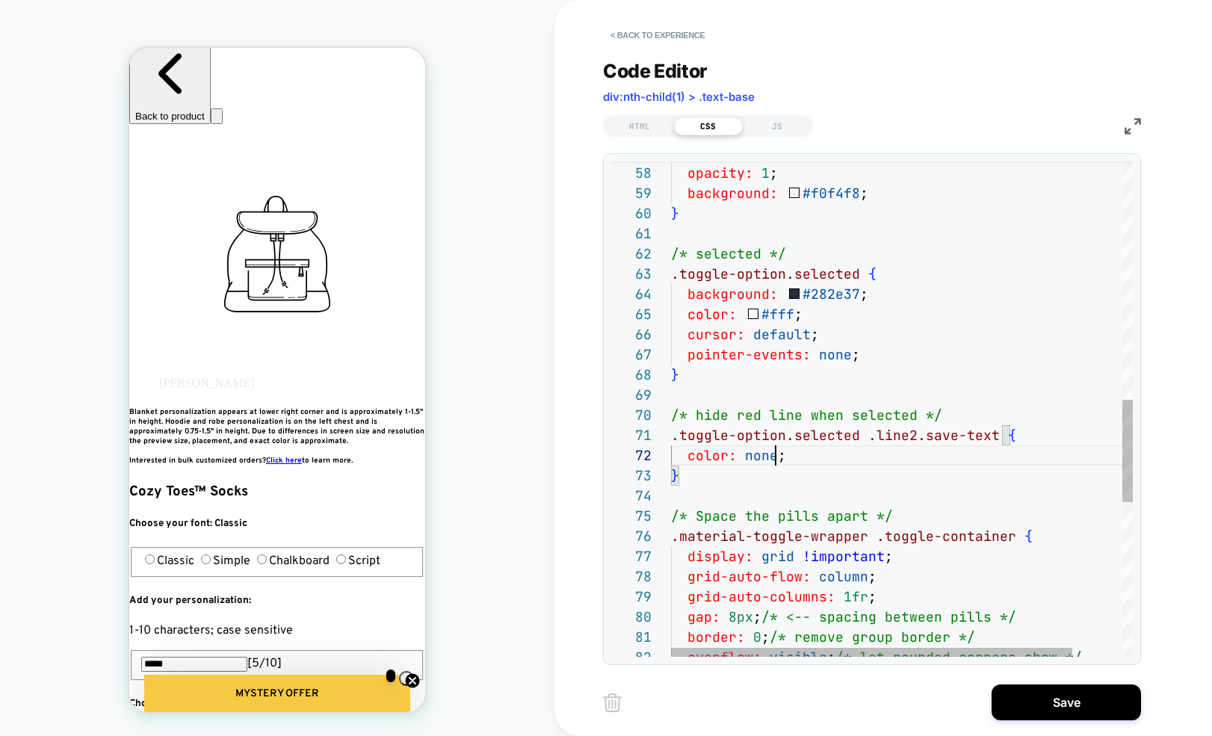
click at [778, 455] on div ".toggle-option:not ( .selected ) :hover { opacity: 1 ; background: #f0f4f8 ; } …" at bounding box center [930, 209] width 519 height 2393
drag, startPoint x: 777, startPoint y: 461, endPoint x: 742, endPoint y: 460, distance: 35.1
click at [742, 460] on div ".toggle-option:not ( .selected ) :hover { opacity: 1 ; background: #f0f4f8 ; } …" at bounding box center [930, 209] width 519 height 2393
click at [717, 484] on div "}" at bounding box center [929, 476] width 519 height 20
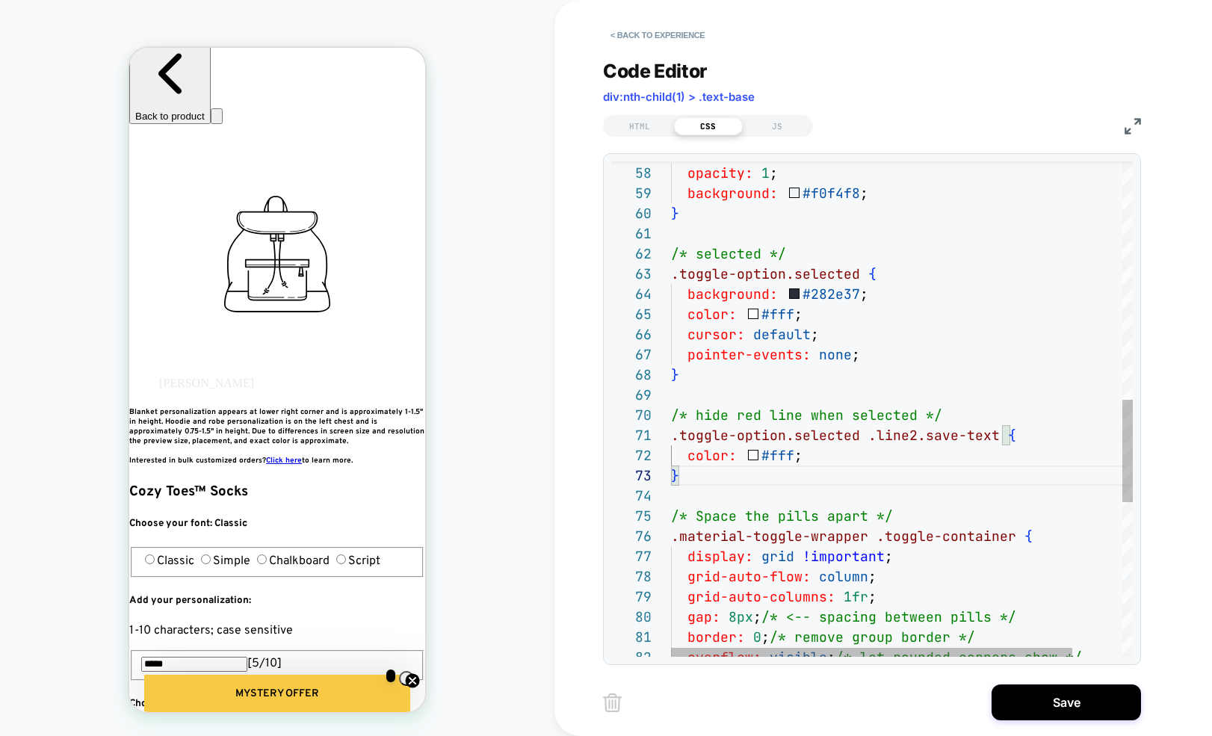
scroll to position [0, 272]
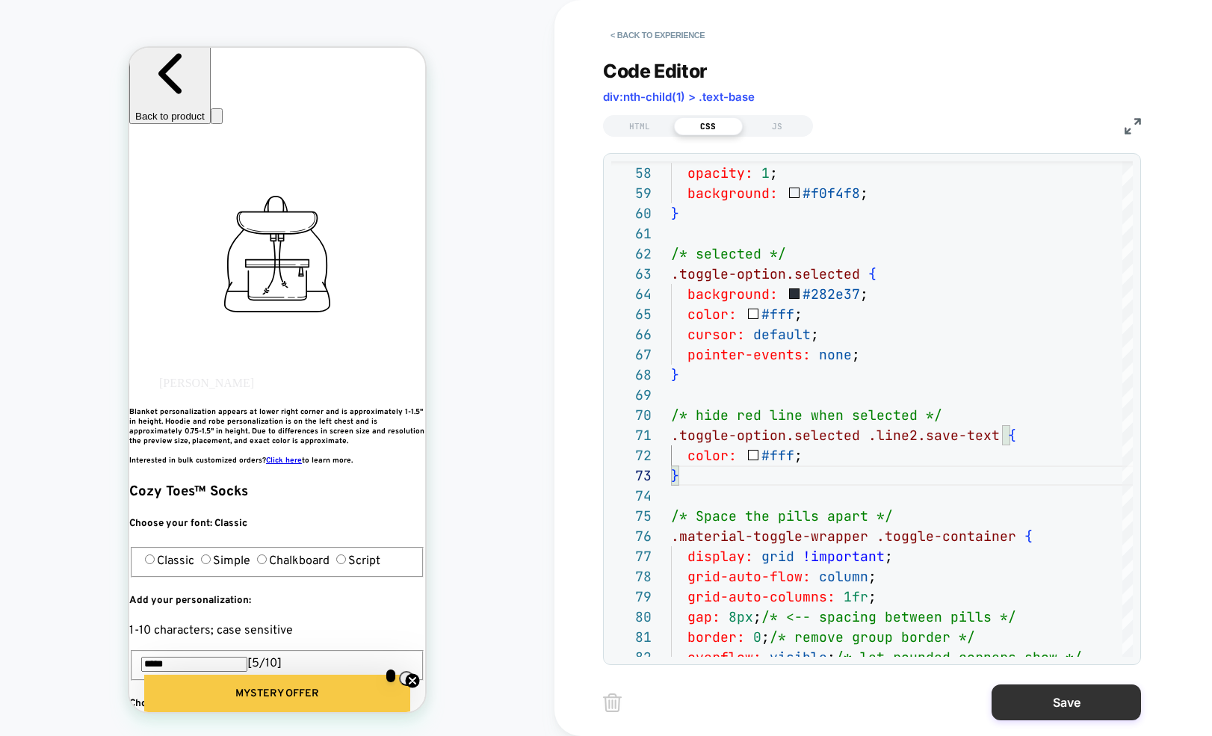
type textarea "**********"
click at [1071, 595] on button "Save" at bounding box center [1066, 703] width 149 height 36
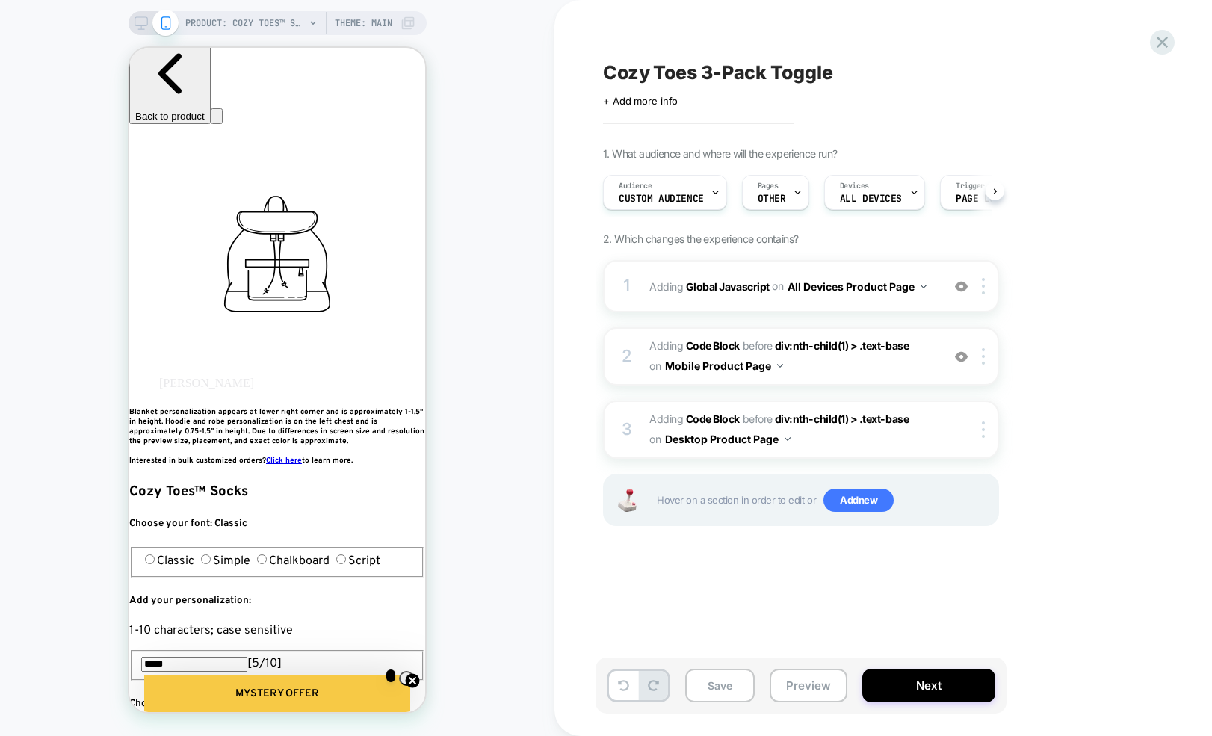
scroll to position [0, 1]
click at [987, 356] on div at bounding box center [986, 356] width 25 height 16
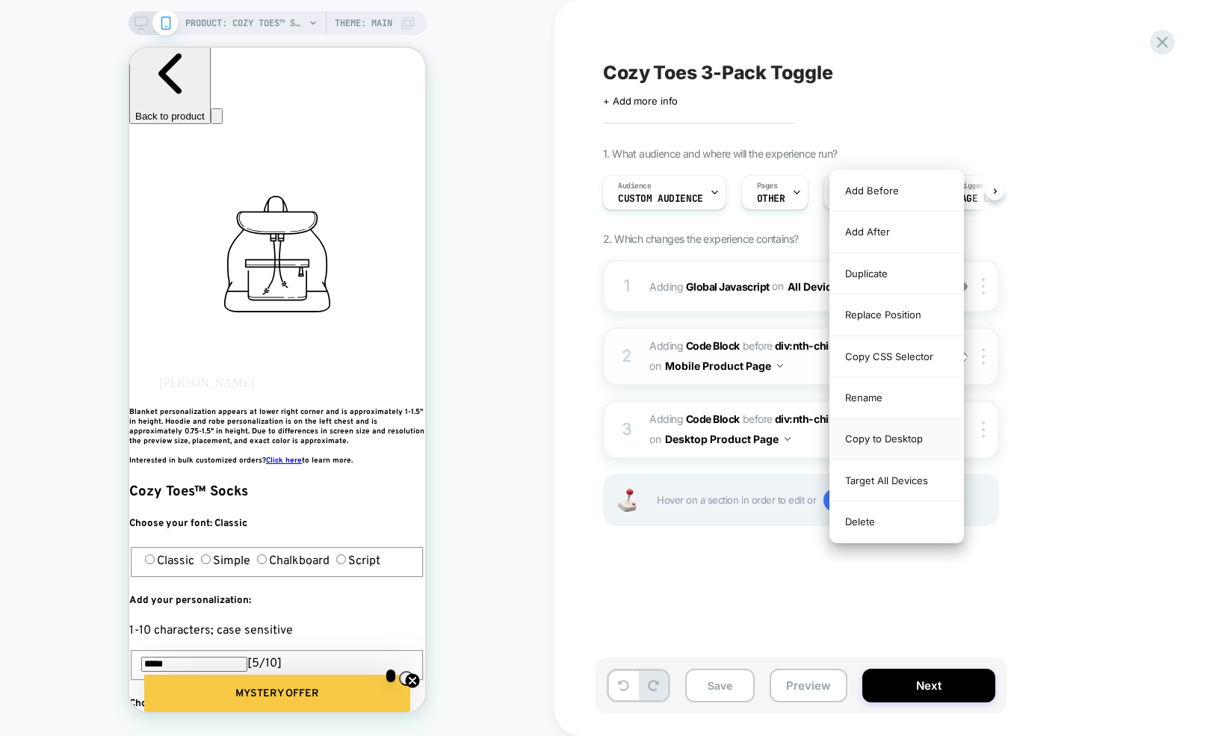
scroll to position [0, 544]
click at [913, 437] on div "Copy to Desktop" at bounding box center [896, 439] width 133 height 41
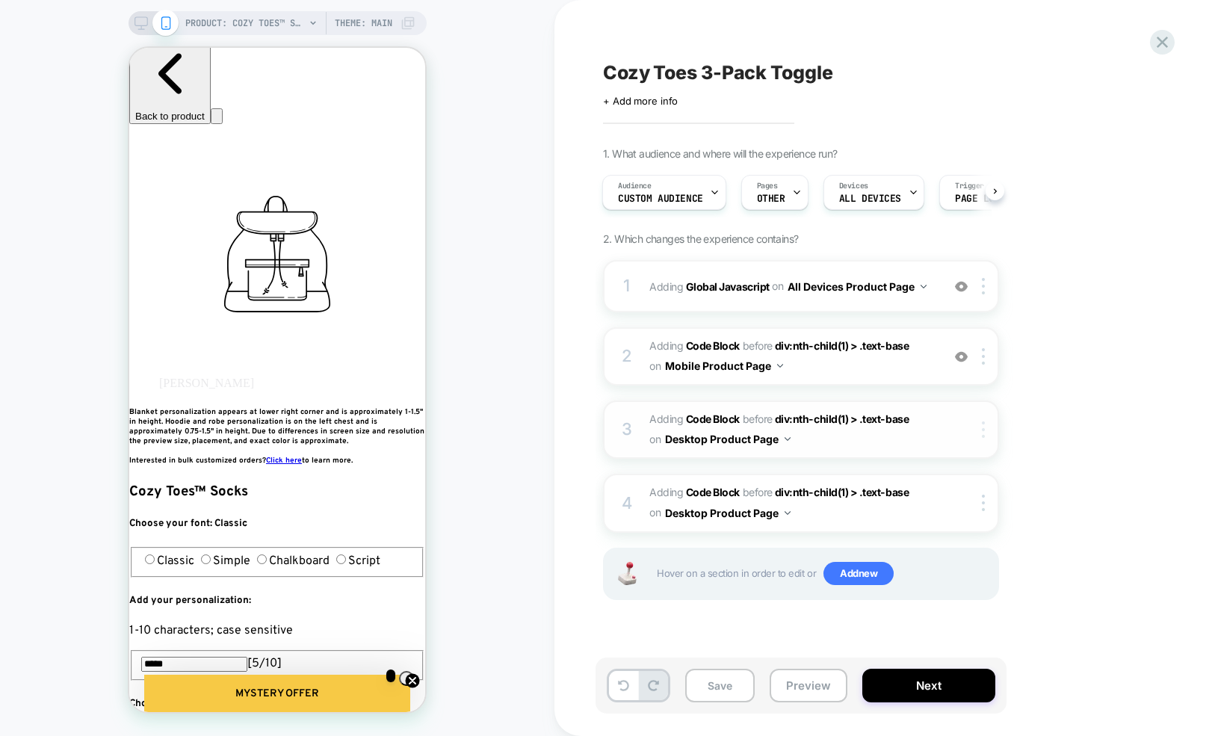
click at [990, 428] on div at bounding box center [986, 430] width 25 height 16
click at [985, 417] on div "3 Adding Code Block BEFORE div:nth-child(1) > .text-base div:nth-child(1) > .te…" at bounding box center [801, 430] width 396 height 58
click at [981, 424] on div at bounding box center [986, 430] width 25 height 16
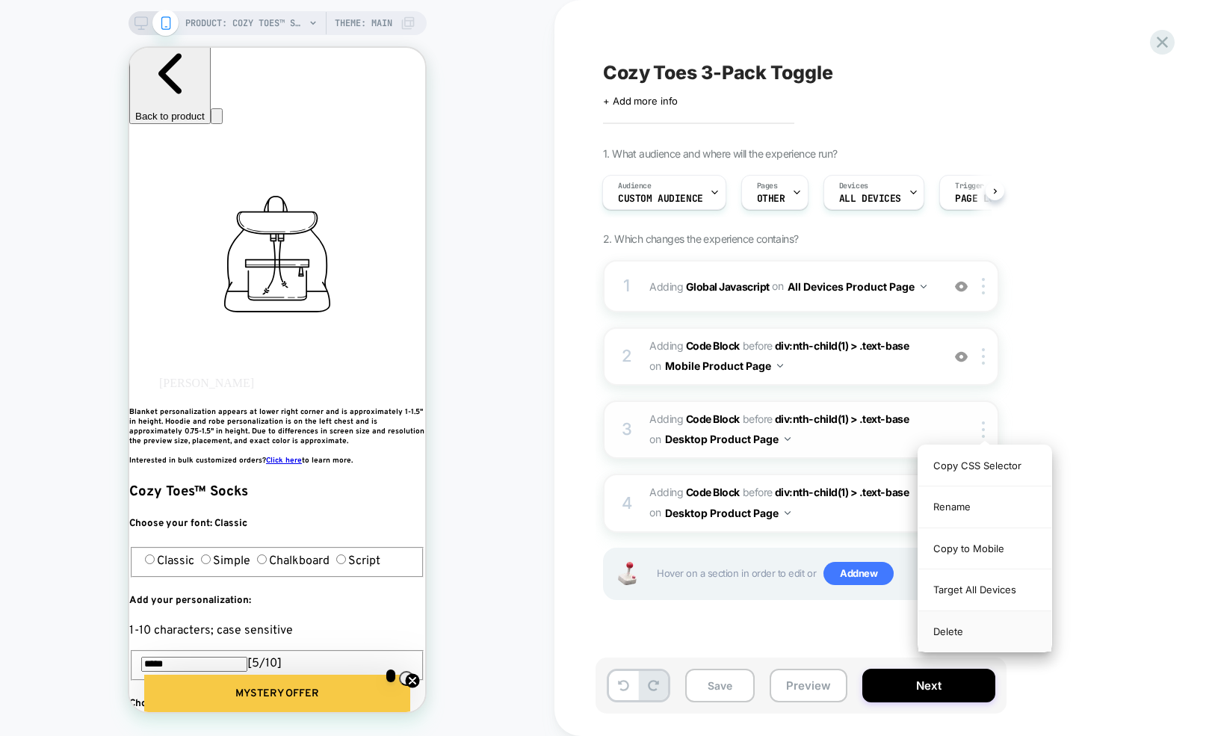
click at [957, 595] on div "Delete" at bounding box center [985, 631] width 133 height 40
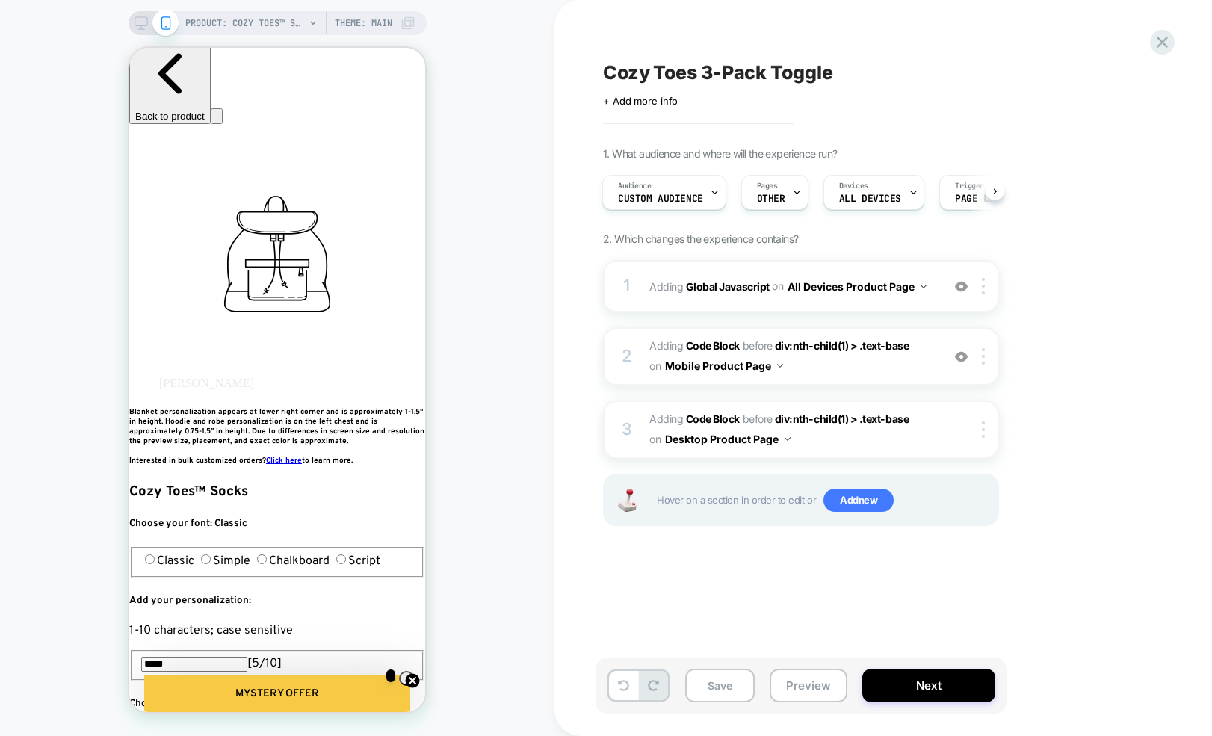
drag, startPoint x: 927, startPoint y: 684, endPoint x: 859, endPoint y: 622, distance: 92.1
click at [863, 595] on div "Cozy Toes 3-Pack Toggle Click to edit experience details + Add more info 1. Wha…" at bounding box center [883, 368] width 561 height 736
drag, startPoint x: 722, startPoint y: 688, endPoint x: 785, endPoint y: 697, distance: 63.4
click at [722, 595] on button "Save" at bounding box center [720, 686] width 70 height 34
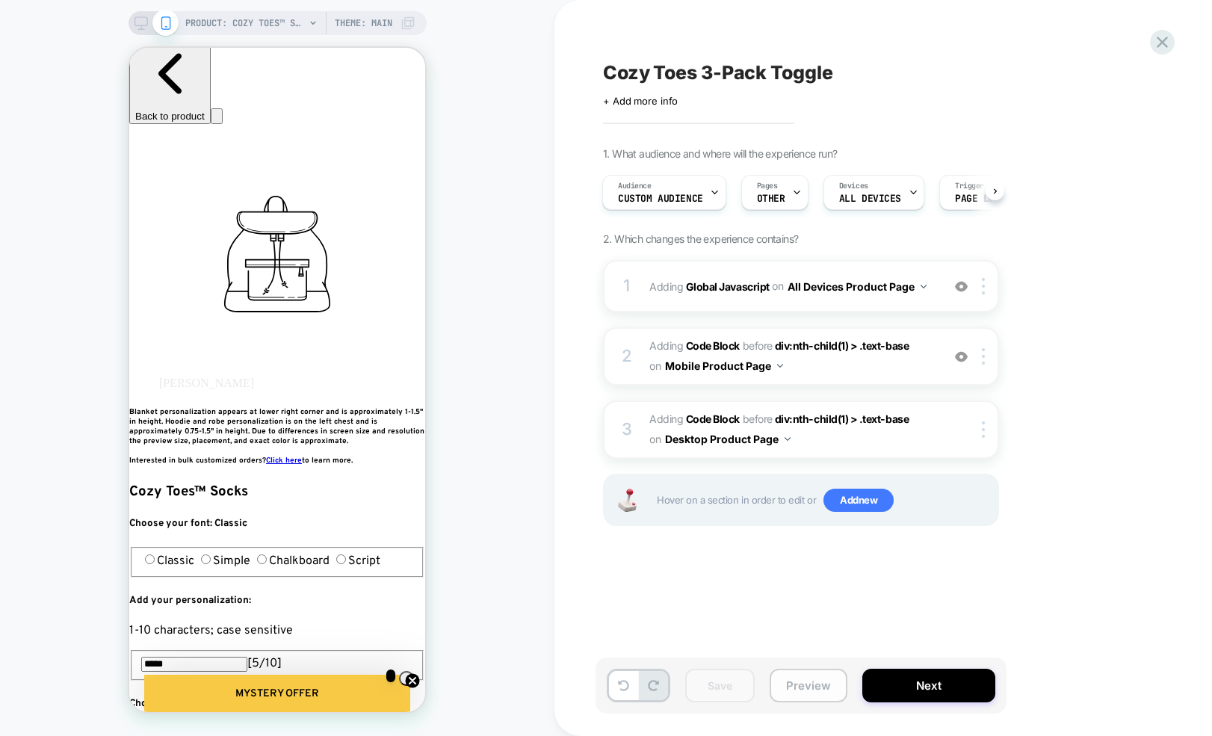
click at [795, 595] on button "Preview" at bounding box center [809, 686] width 78 height 34
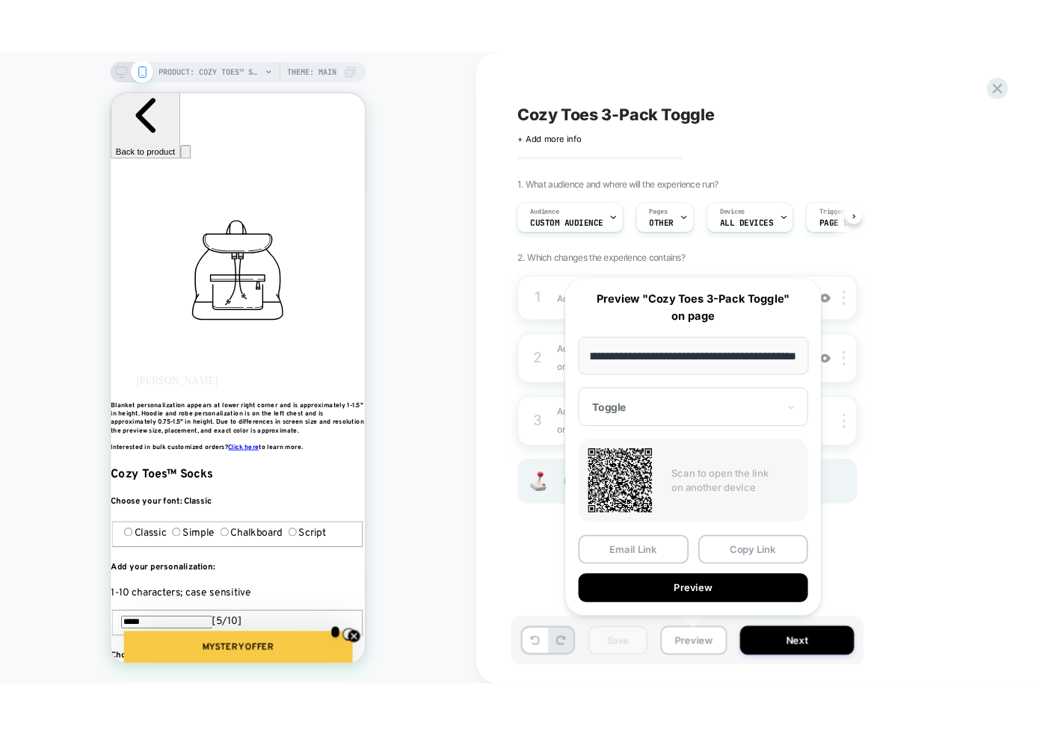
scroll to position [0, 0]
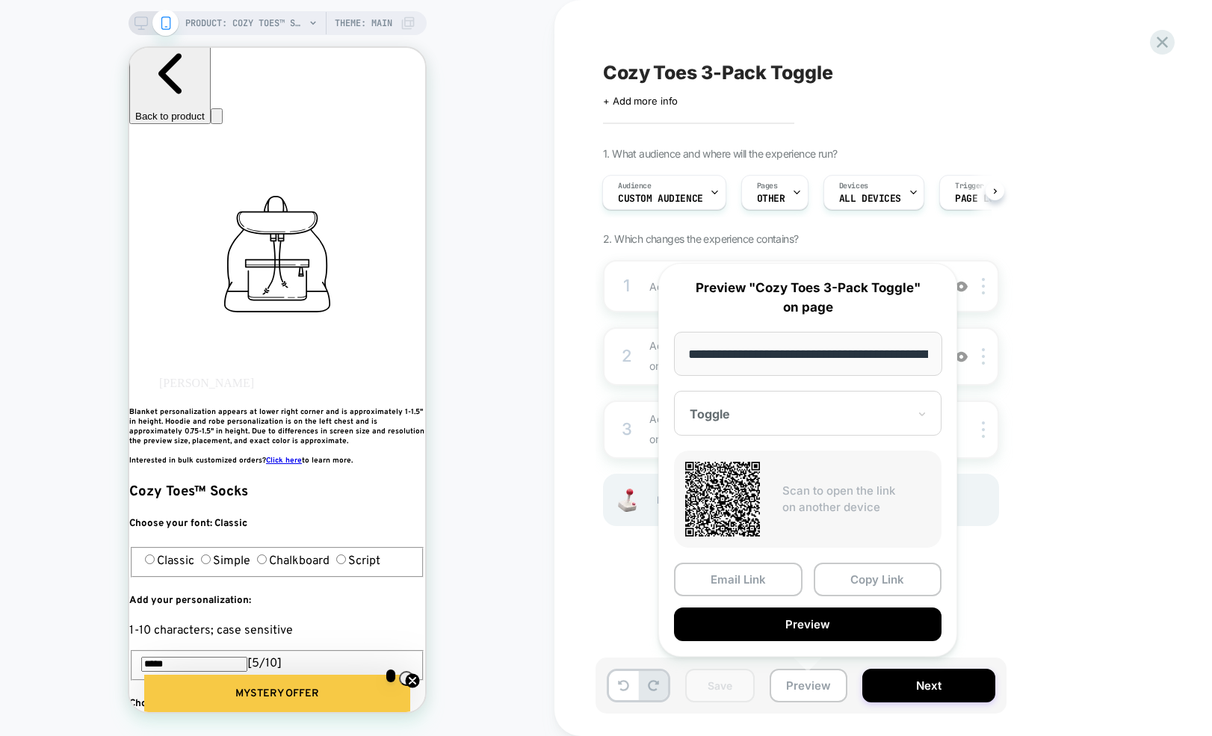
click at [822, 595] on button "Preview" at bounding box center [808, 625] width 268 height 34
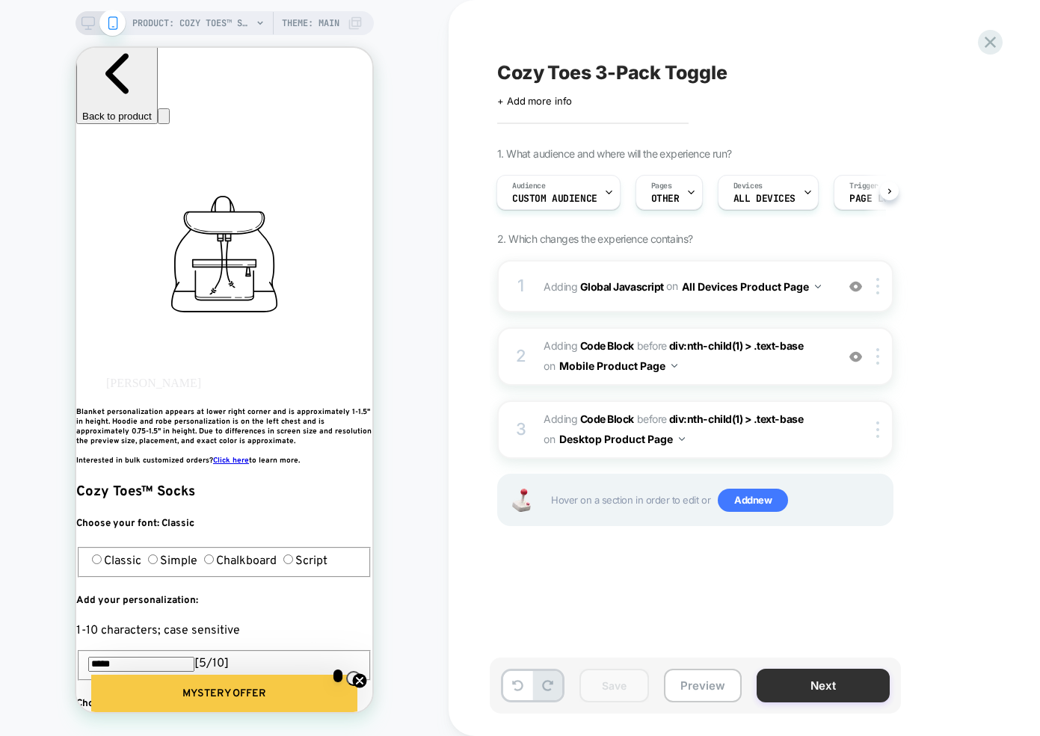
click at [785, 595] on button "Next" at bounding box center [822, 686] width 133 height 34
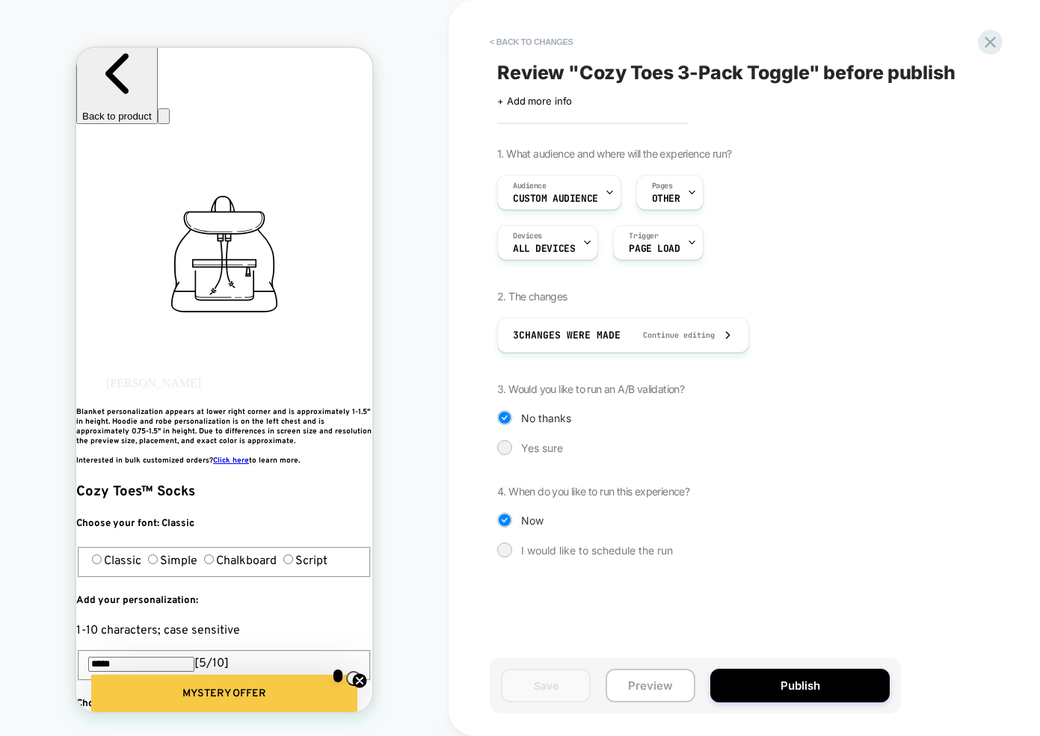
scroll to position [0, 272]
click at [780, 595] on button "Publish" at bounding box center [799, 686] width 179 height 34
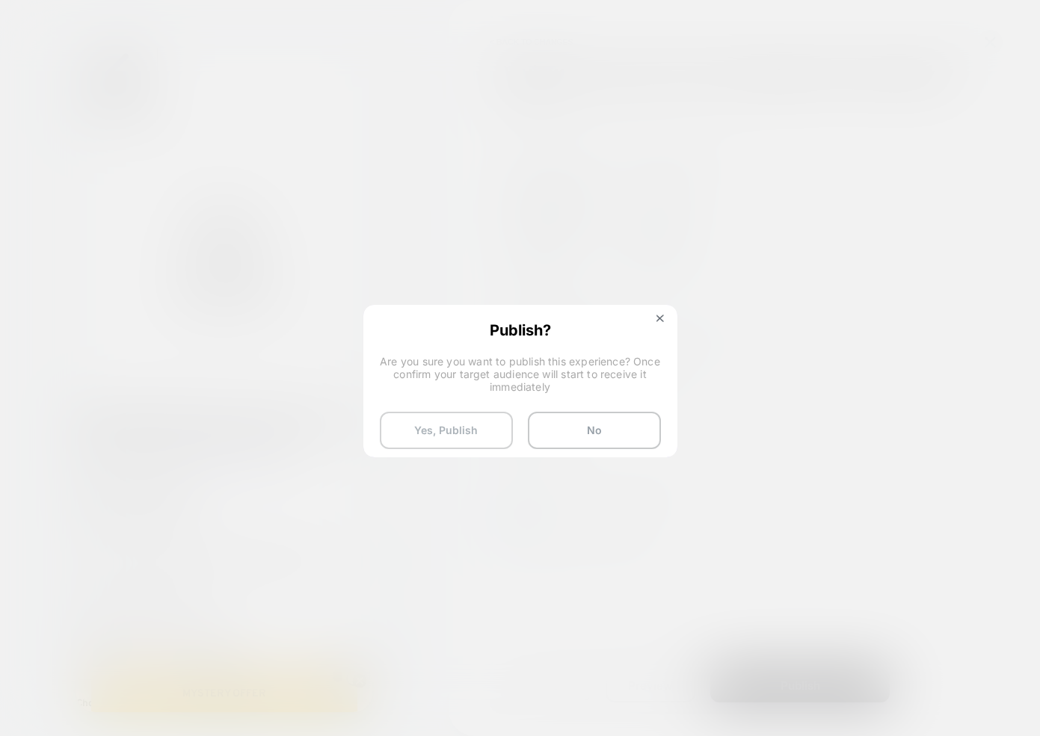
scroll to position [0, 544]
click at [460, 435] on button "Yes, Publish" at bounding box center [446, 430] width 133 height 37
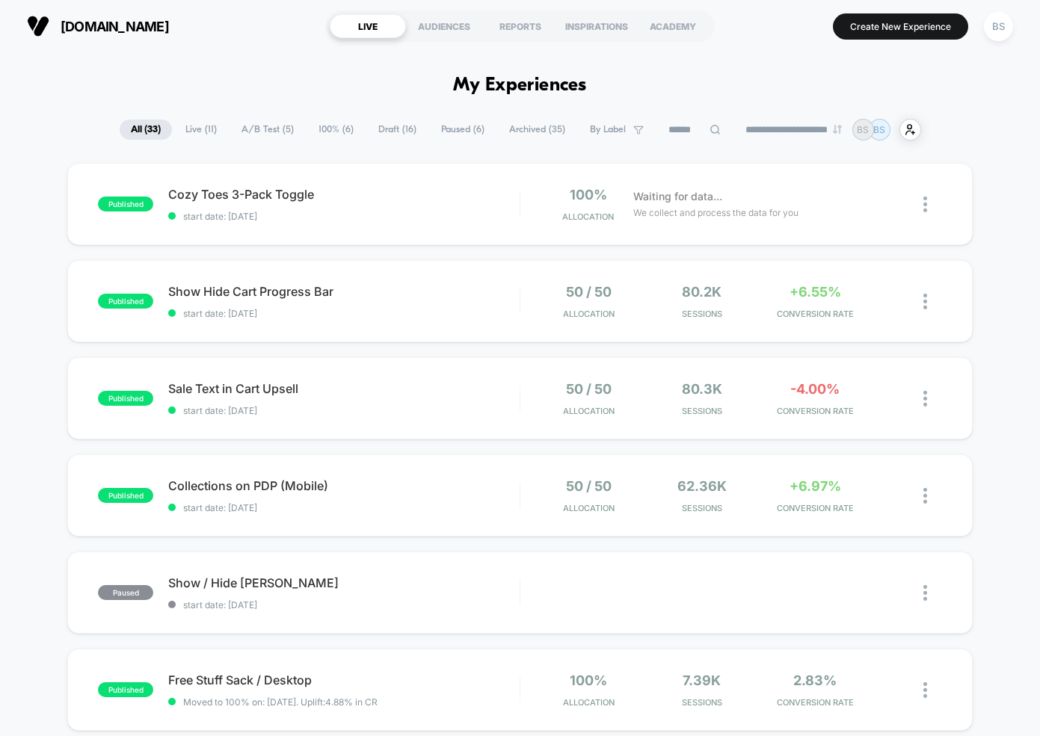
click at [198, 128] on span "Live ( 11 )" at bounding box center [201, 130] width 54 height 20
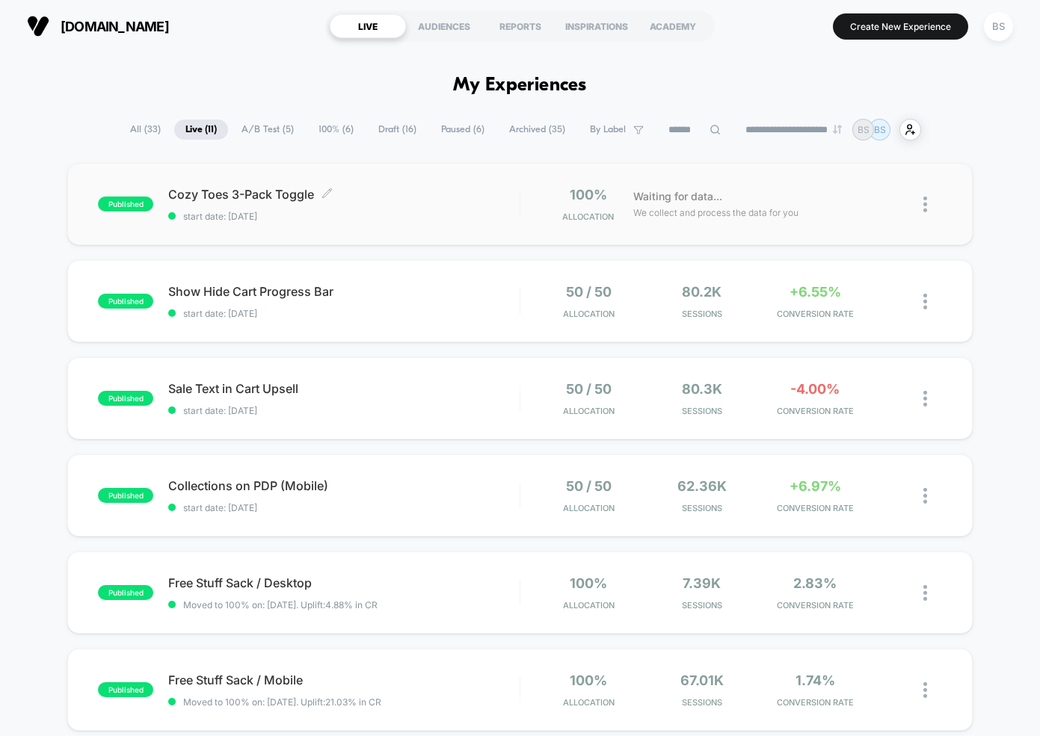
click at [313, 212] on span "start date: 8/22/2025" at bounding box center [343, 216] width 351 height 11
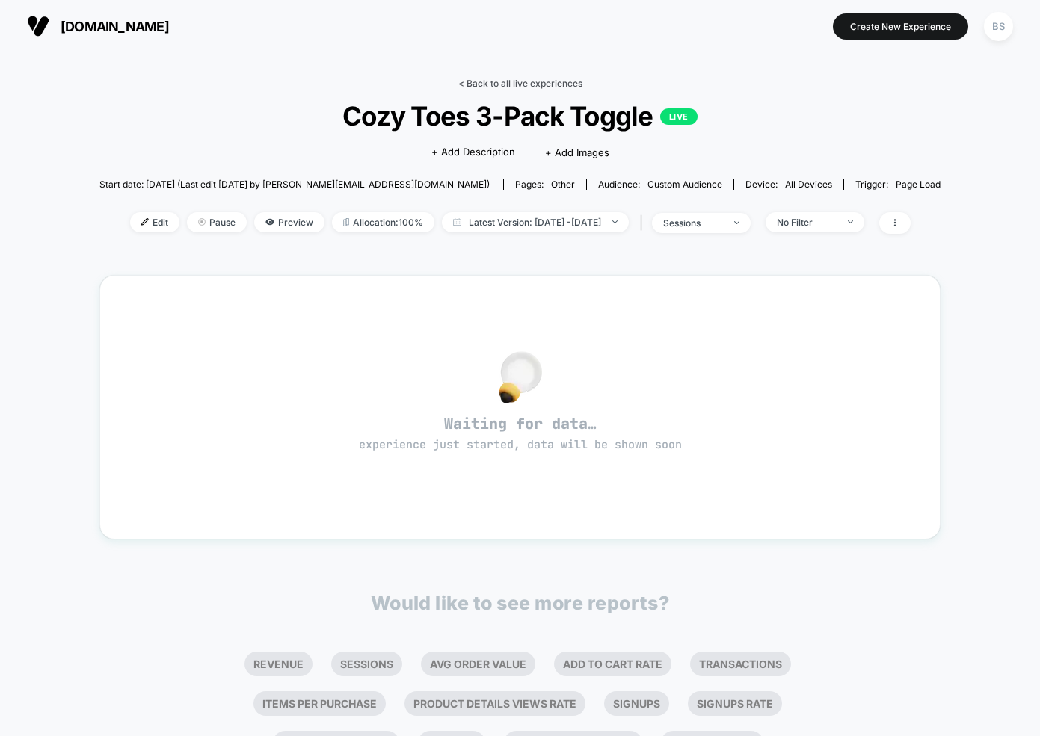
click at [478, 80] on link "< Back to all live experiences" at bounding box center [520, 83] width 124 height 11
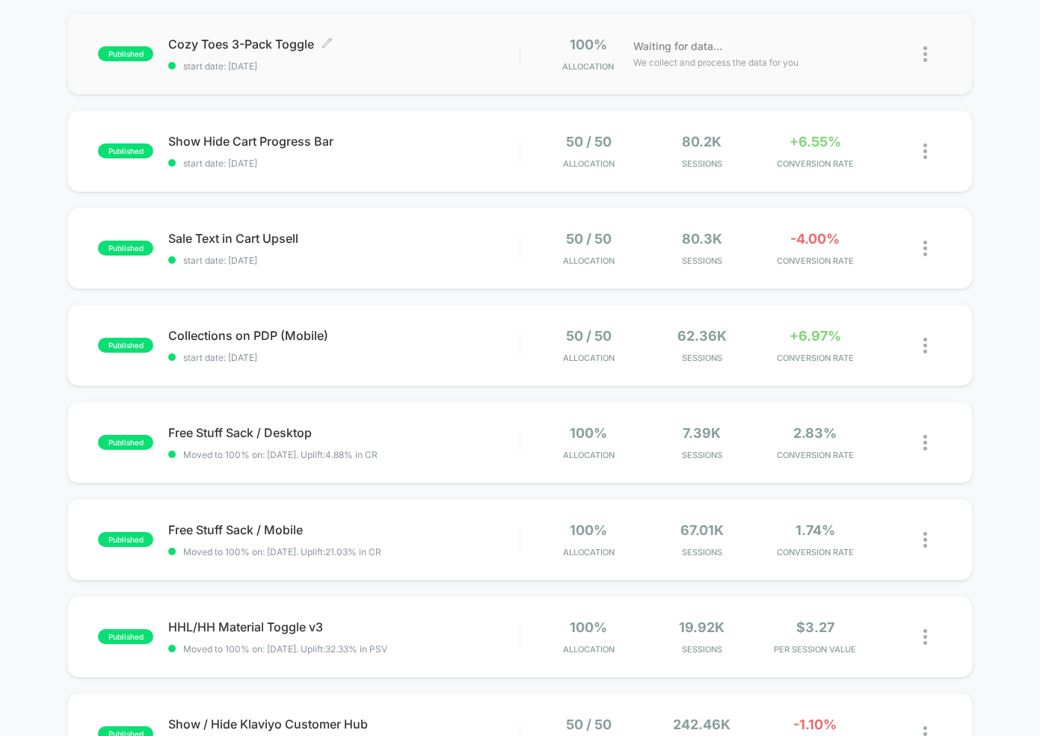
scroll to position [298, 0]
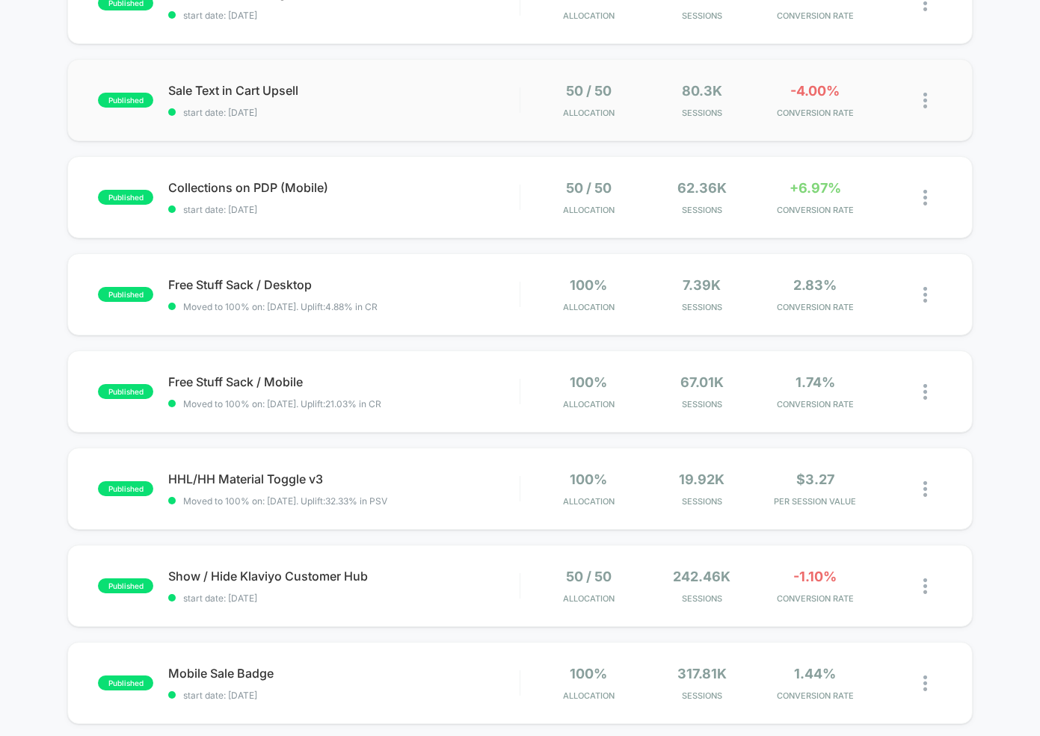
click at [490, 118] on div "published Sale Text in Cart Upsell start date: 8/17/2025 50 / 50 Allocation 80.…" at bounding box center [519, 100] width 904 height 82
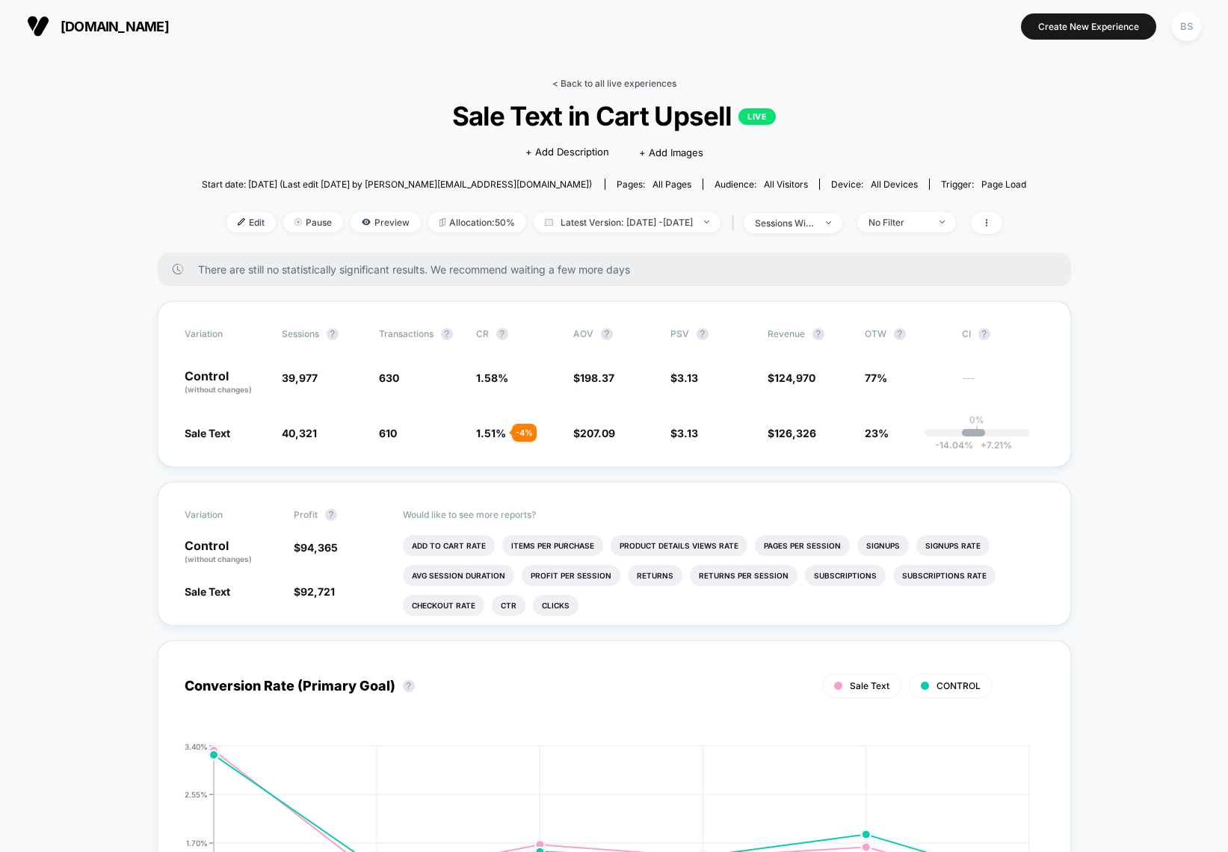
click at [593, 81] on link "< Back to all live experiences" at bounding box center [614, 83] width 124 height 11
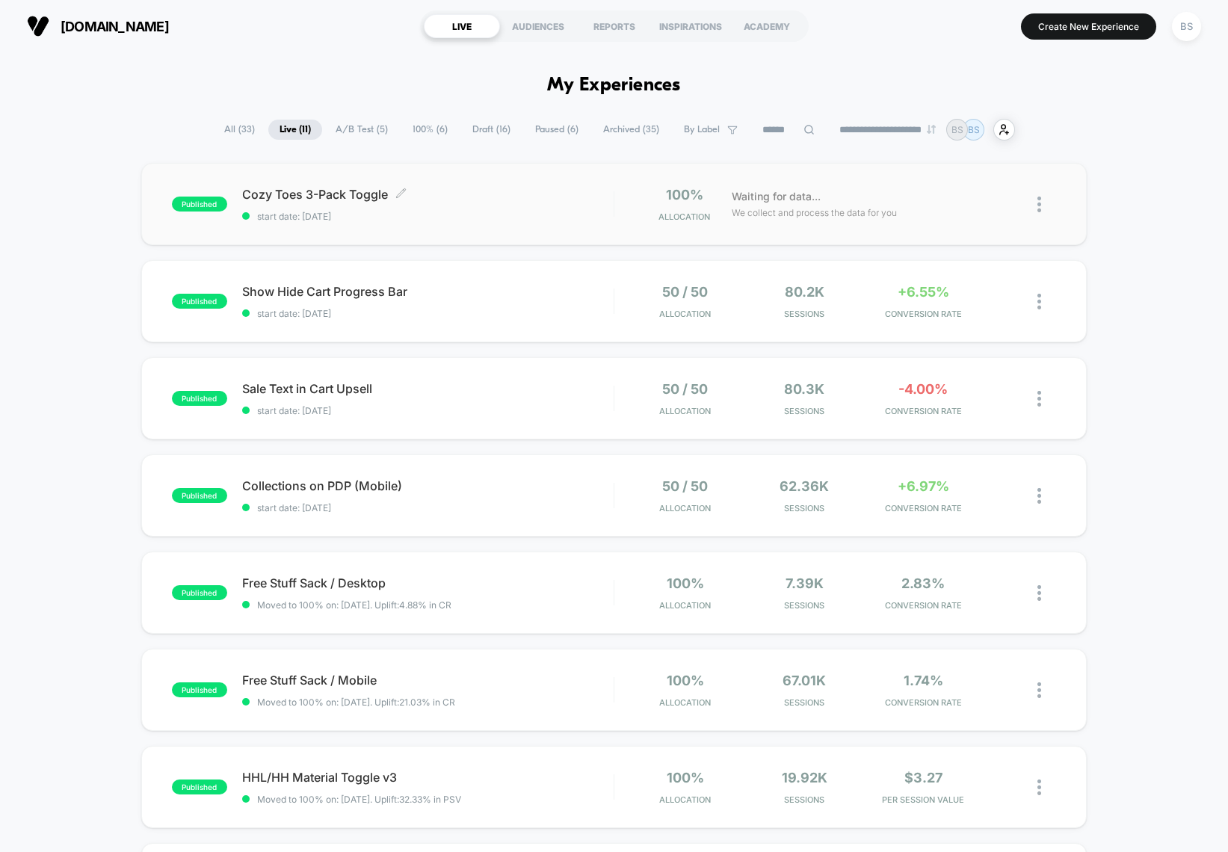
click at [528, 219] on span "start date: 8/22/2025" at bounding box center [428, 216] width 372 height 11
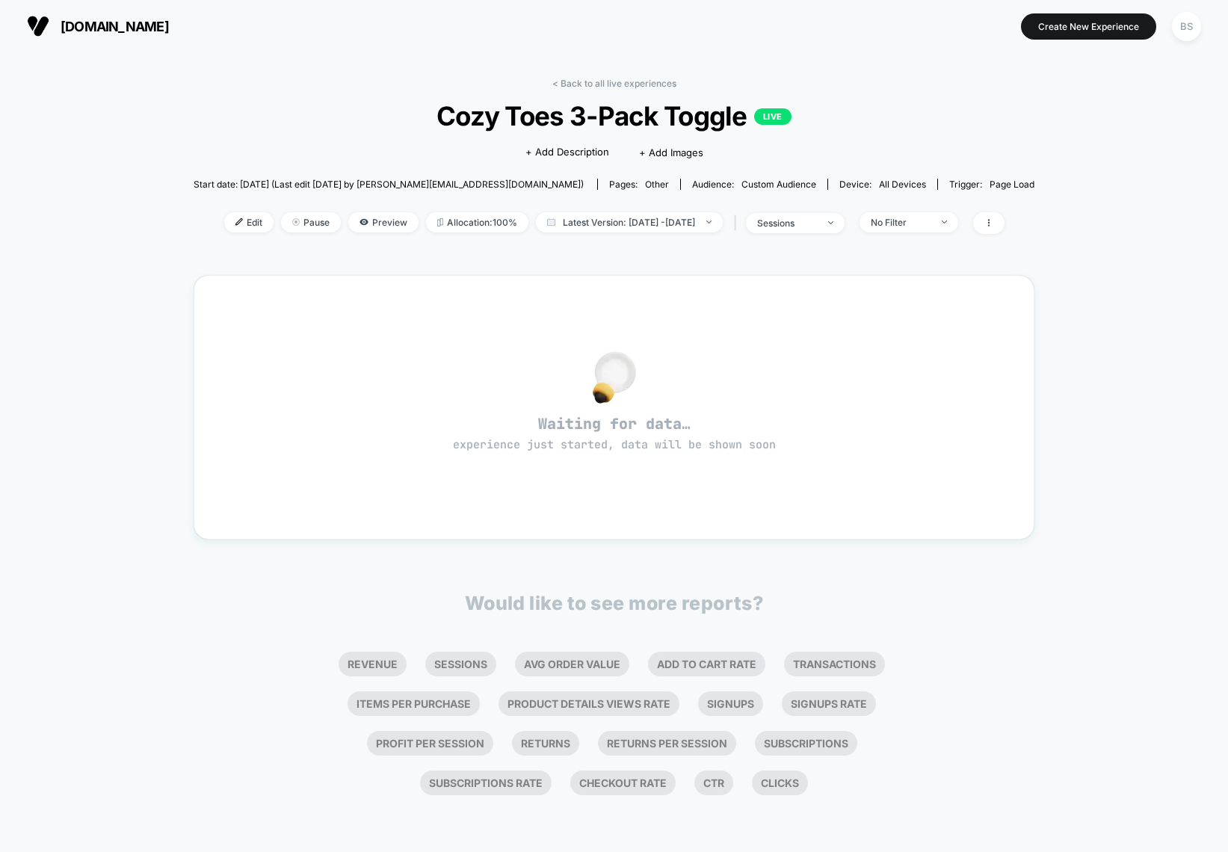
click at [588, 91] on div "< Back to all live experiences Cozy Toes 3-Pack Toggle LIVE Click to edit exper…" at bounding box center [614, 165] width 841 height 175
click at [588, 88] on link "< Back to all live experiences" at bounding box center [614, 83] width 124 height 11
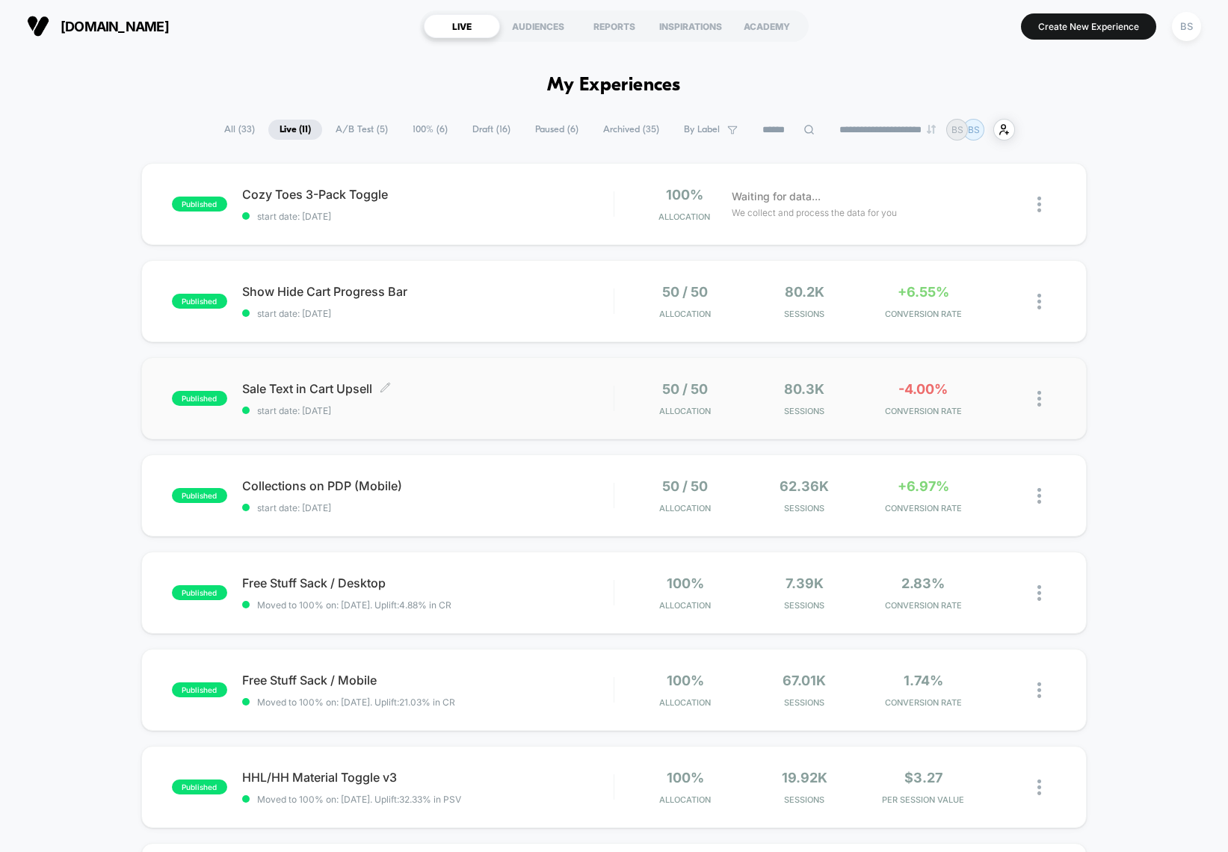
scroll to position [43, 0]
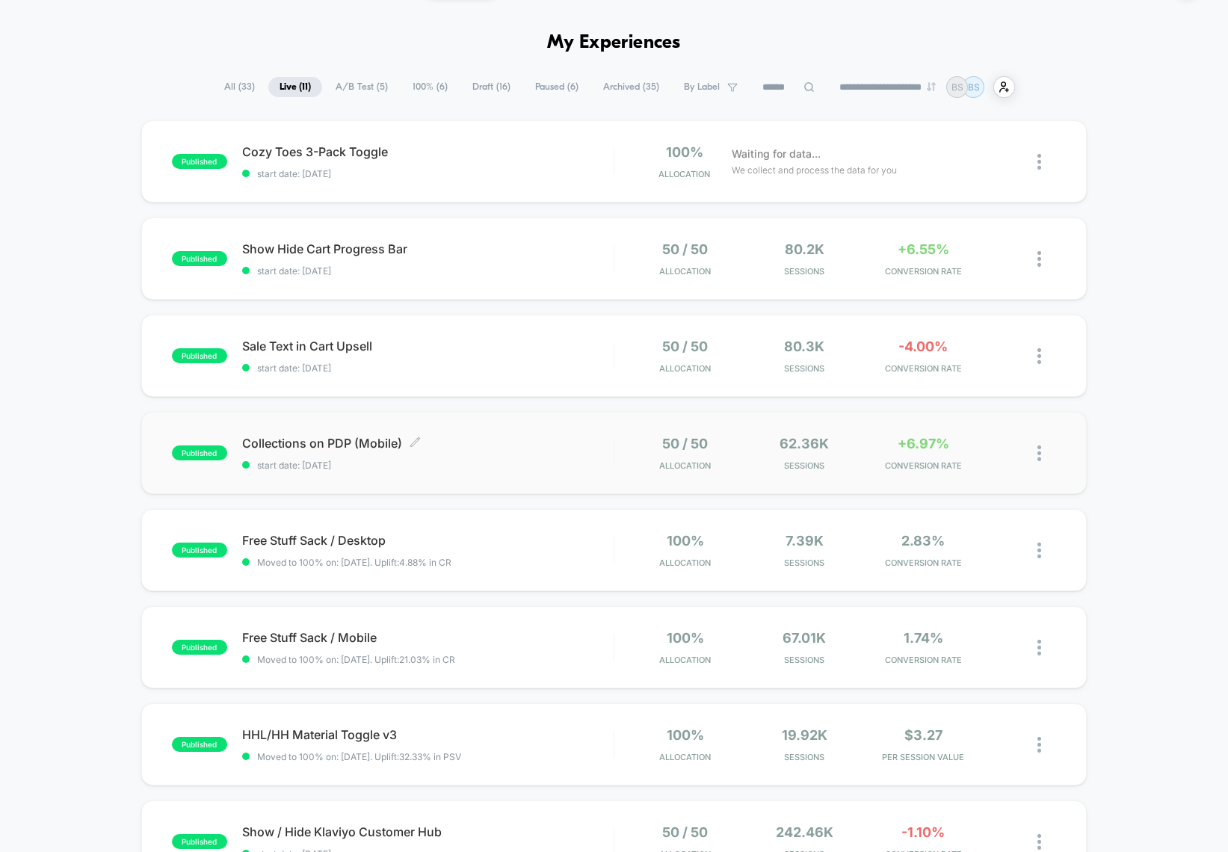
click at [582, 466] on span "start date: [DATE]" at bounding box center [428, 465] width 372 height 11
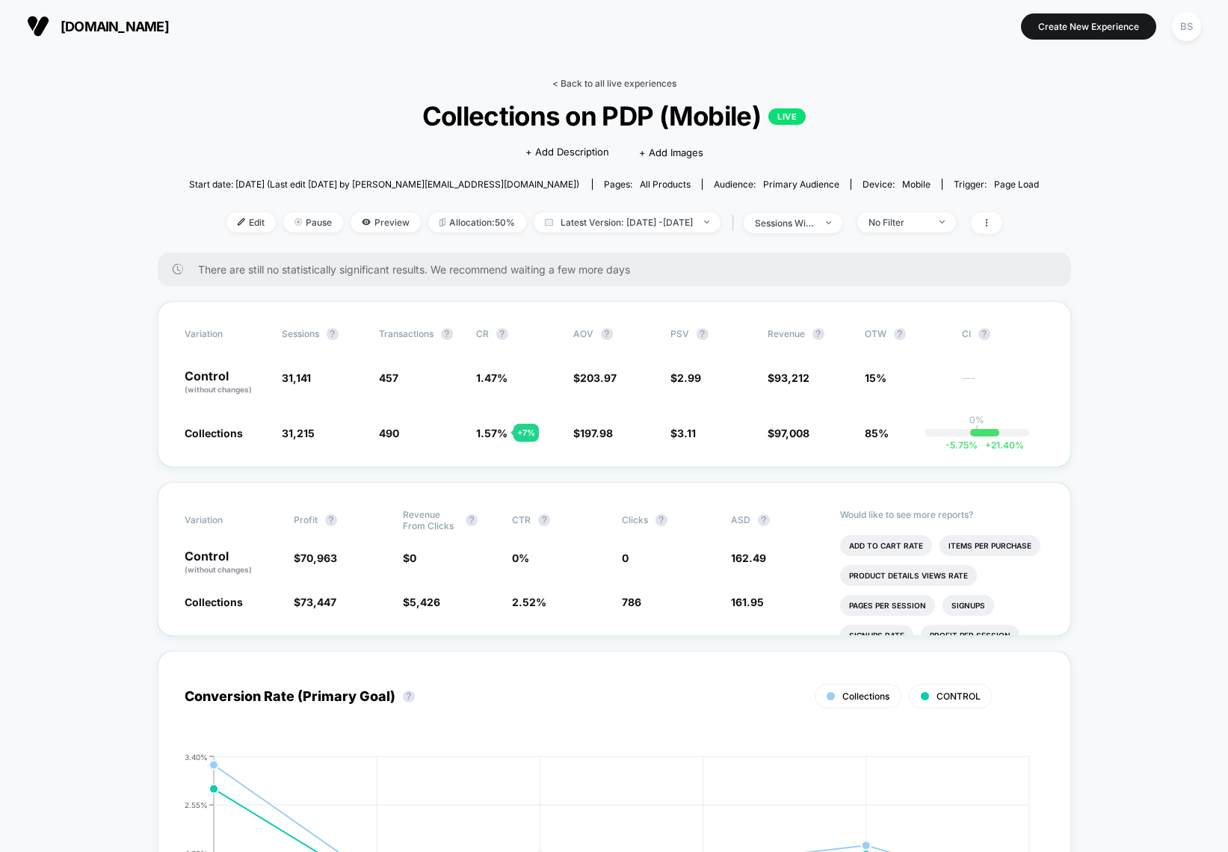
click at [604, 79] on link "< Back to all live experiences" at bounding box center [614, 83] width 124 height 11
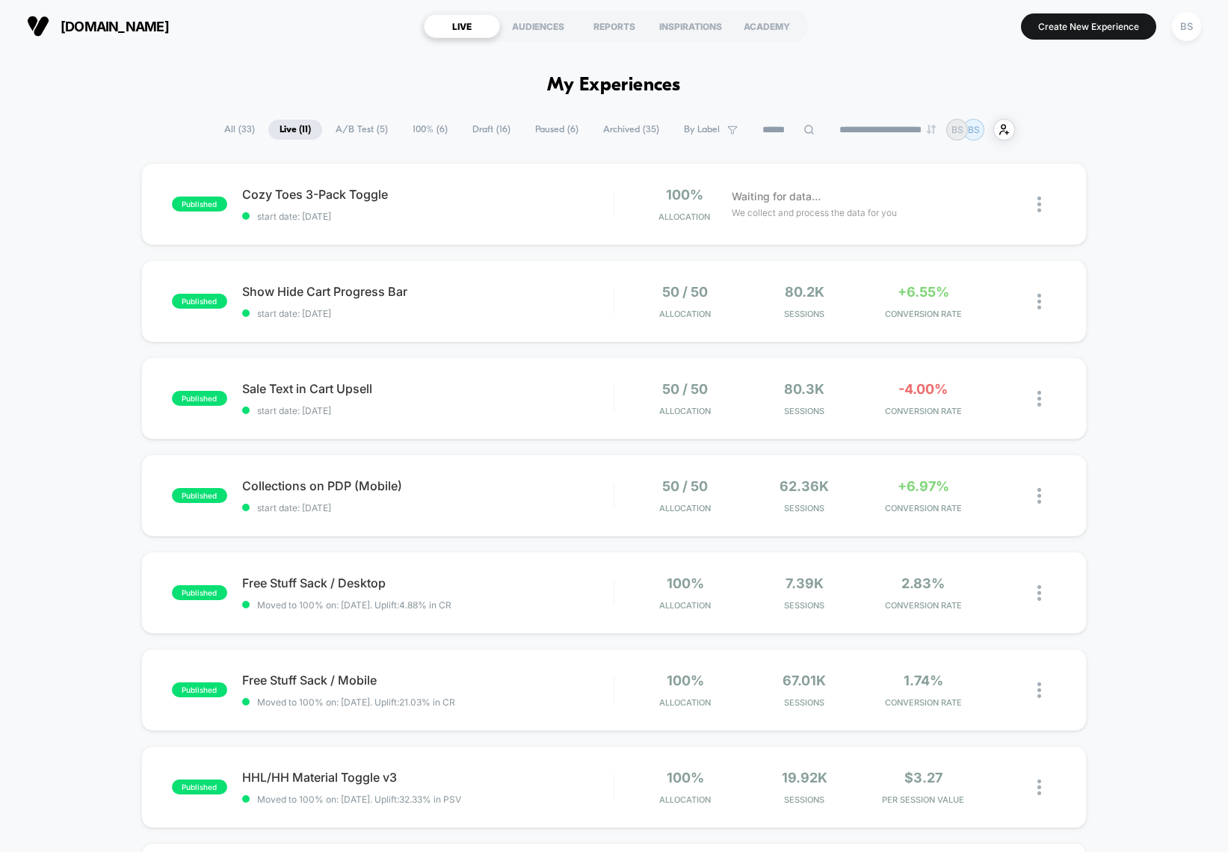
click at [361, 126] on span "A/B Test ( 5 )" at bounding box center [361, 130] width 75 height 20
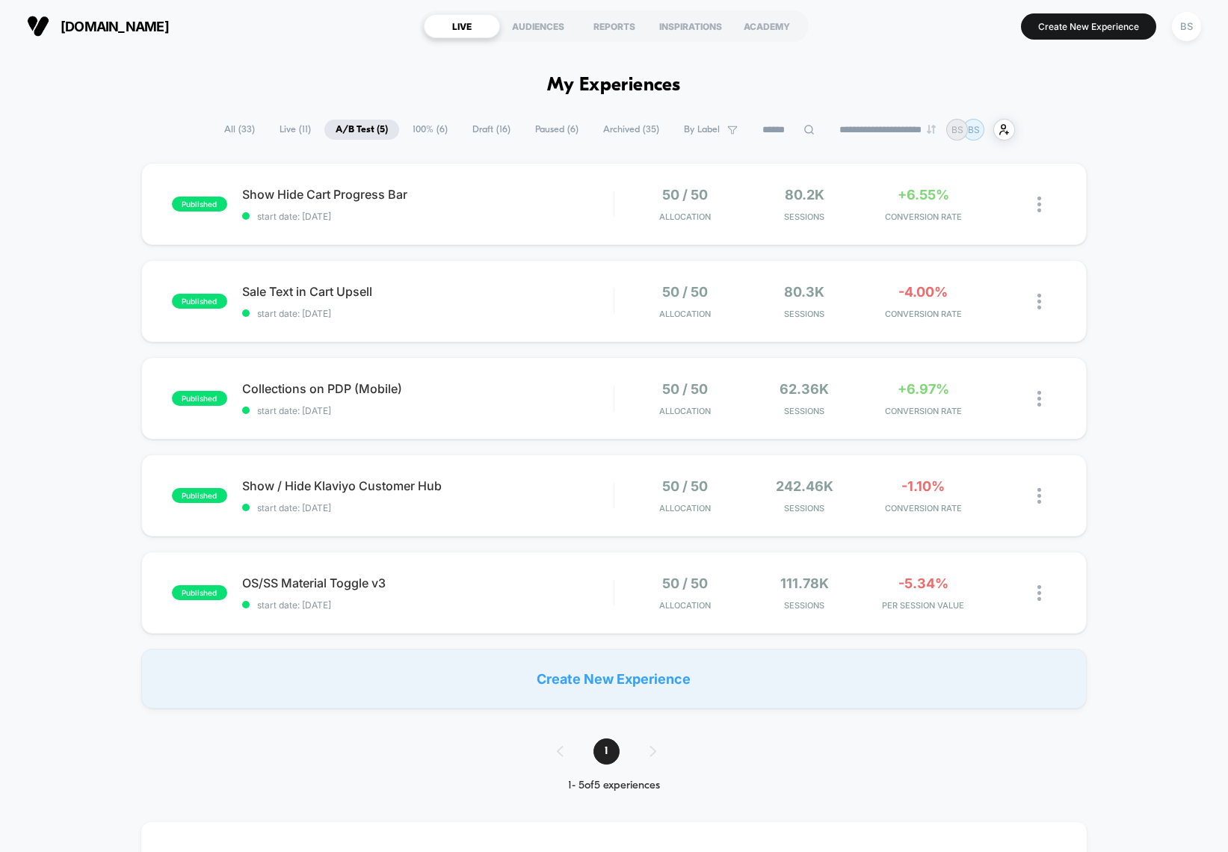
click at [420, 126] on span "100% ( 6 )" at bounding box center [430, 130] width 58 height 20
